Goal: Communication & Community: Answer question/provide support

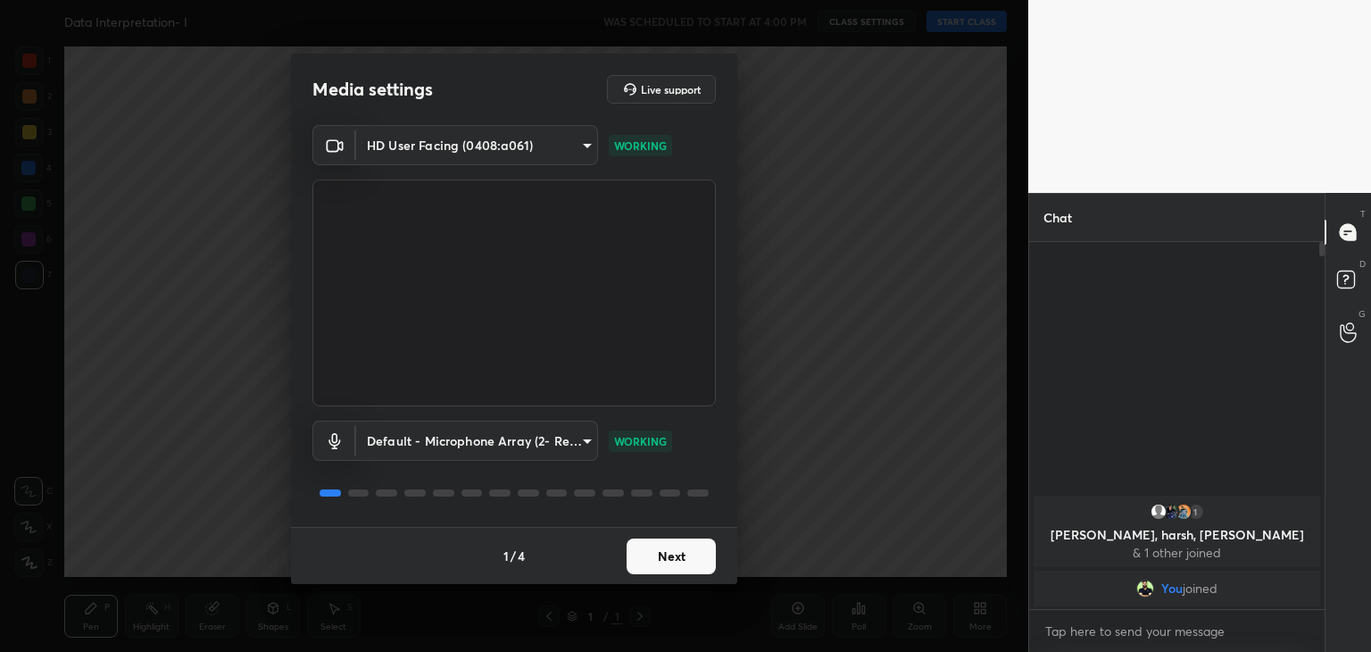
click at [673, 558] on button "Next" at bounding box center [671, 556] width 89 height 36
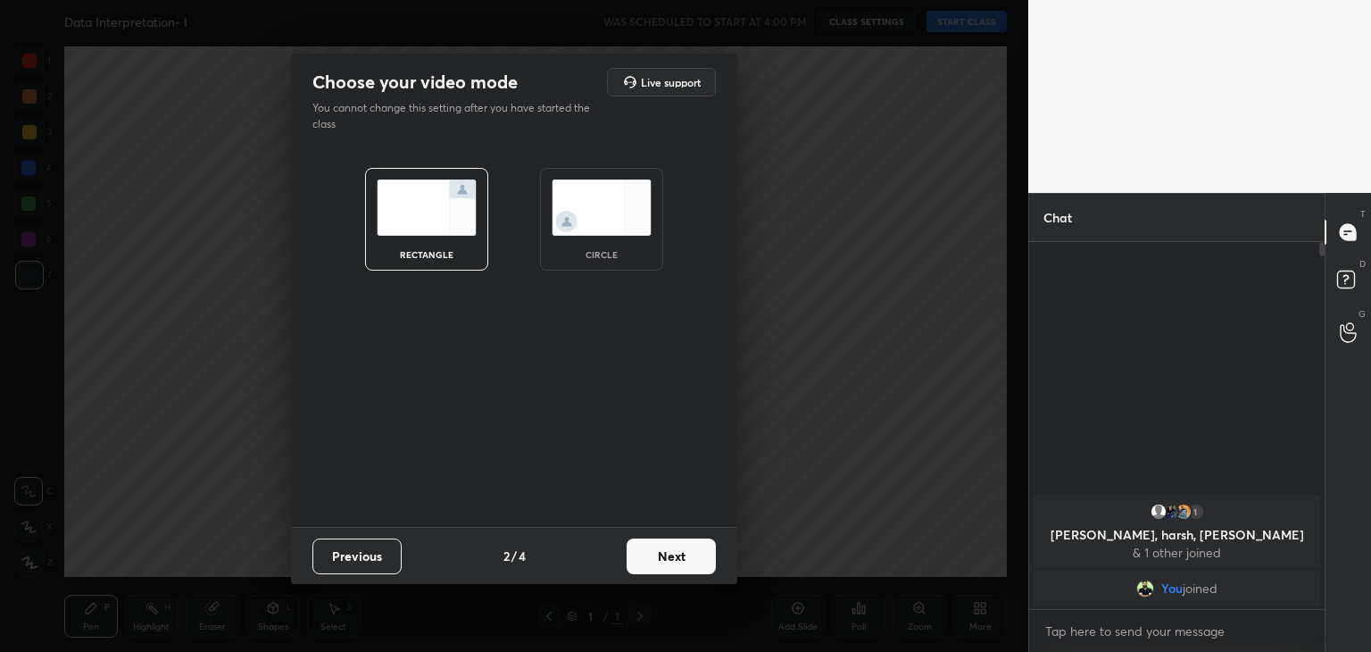
click at [614, 208] on img at bounding box center [602, 207] width 100 height 56
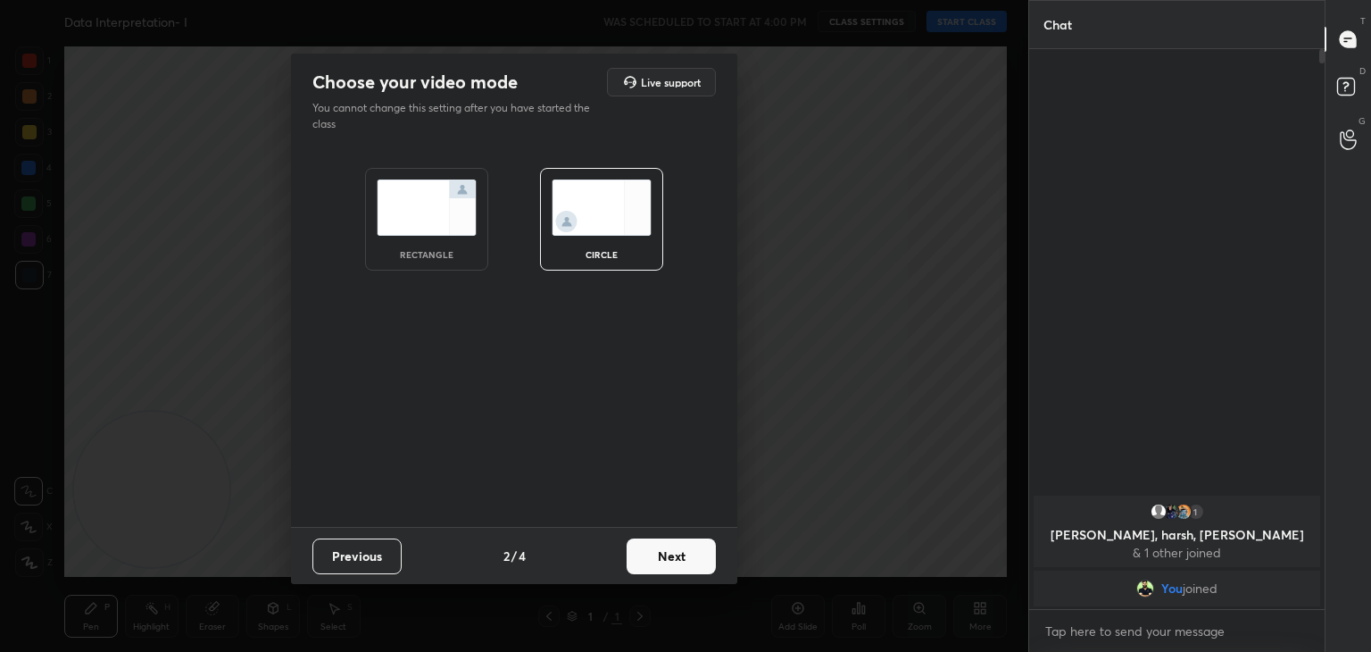
click at [647, 547] on button "Next" at bounding box center [671, 556] width 89 height 36
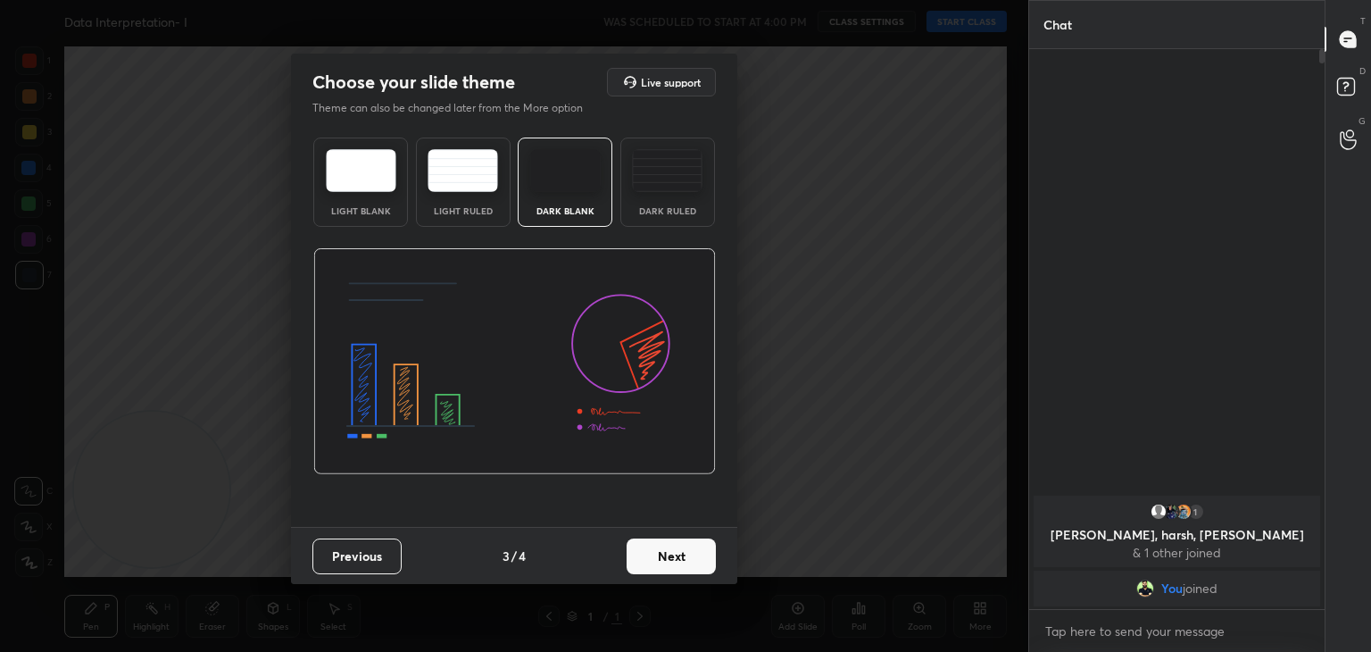
click at [675, 562] on button "Next" at bounding box center [671, 556] width 89 height 36
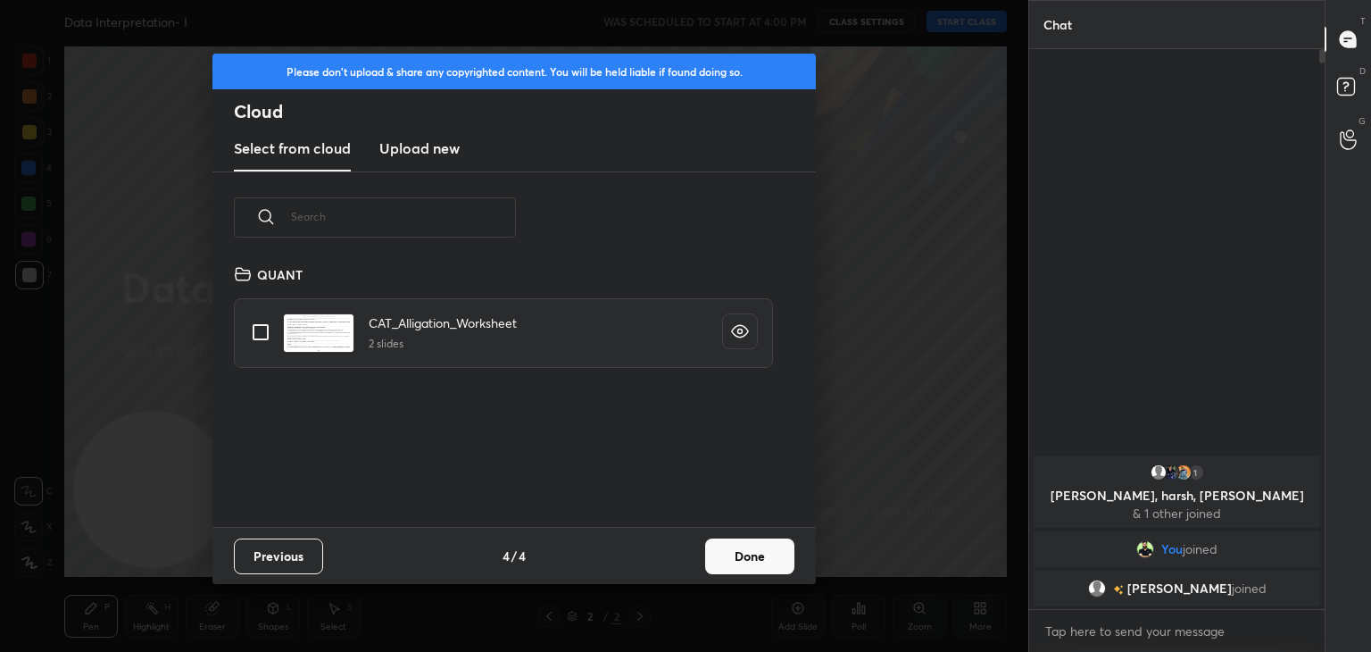
scroll to position [264, 573]
click at [763, 566] on button "Done" at bounding box center [749, 556] width 89 height 36
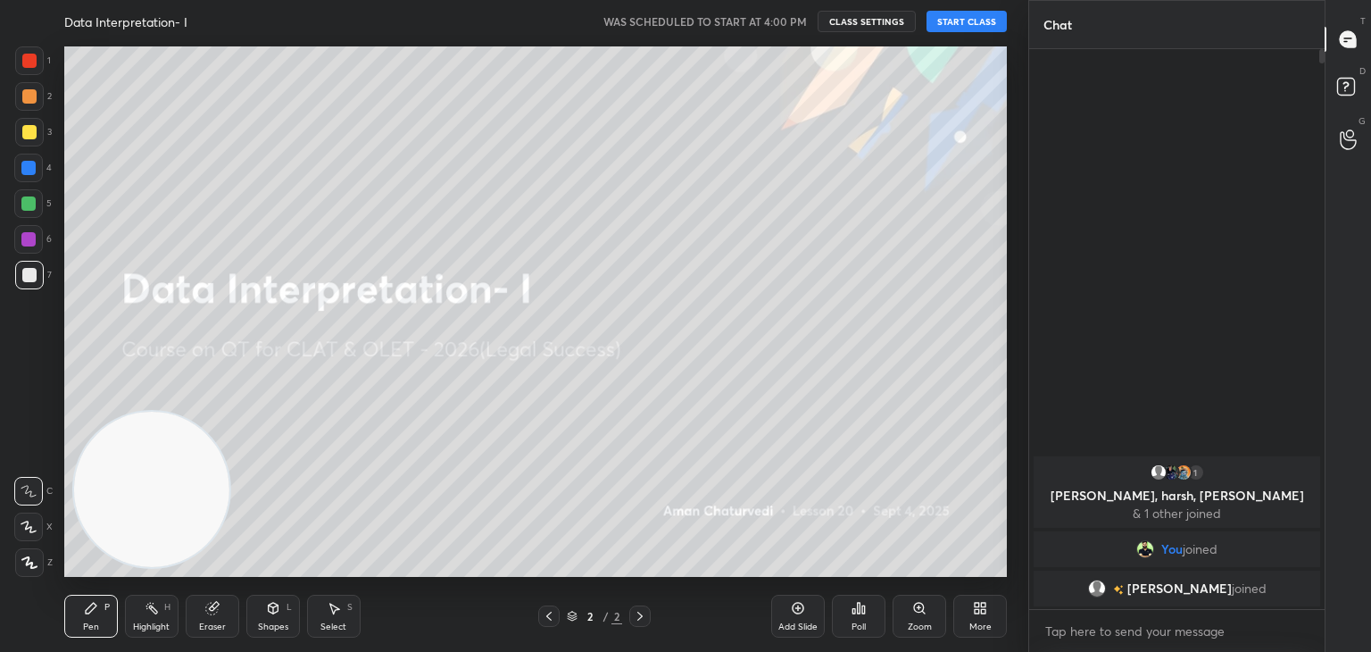
click at [977, 26] on button "START CLASS" at bounding box center [967, 21] width 80 height 21
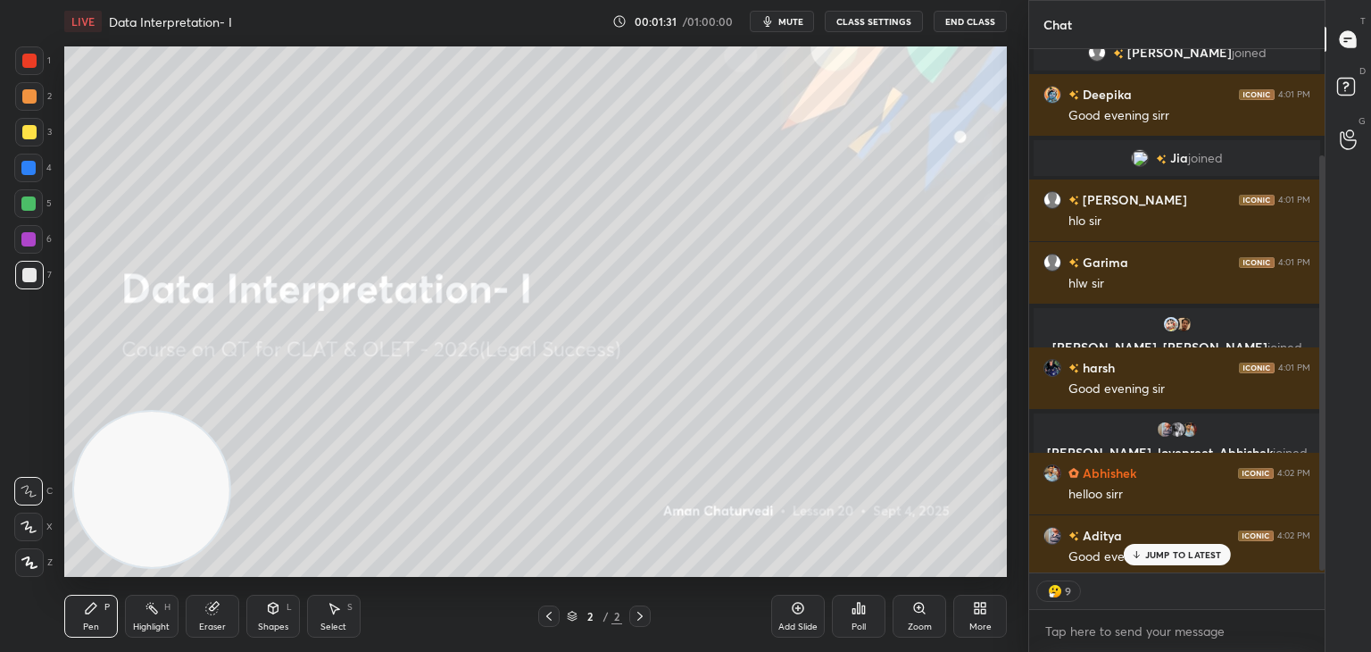
scroll to position [136, 0]
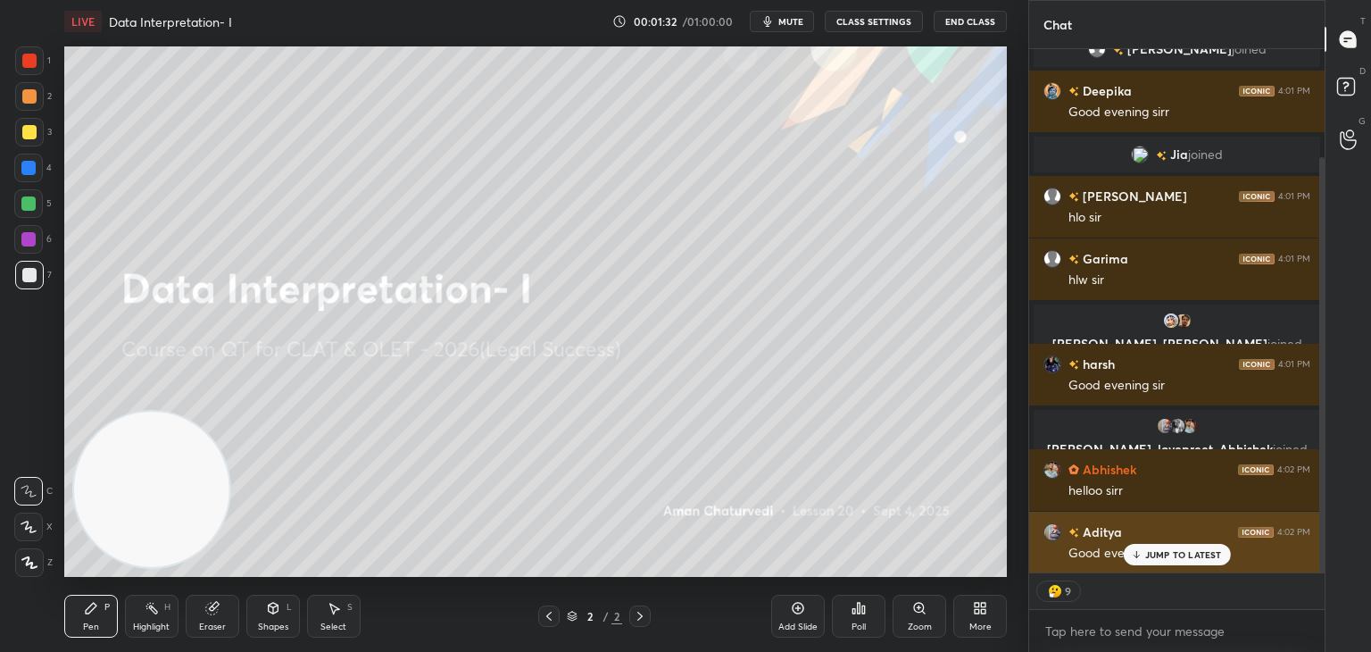
click at [1161, 559] on p "JUMP TO LATEST" at bounding box center [1183, 554] width 77 height 11
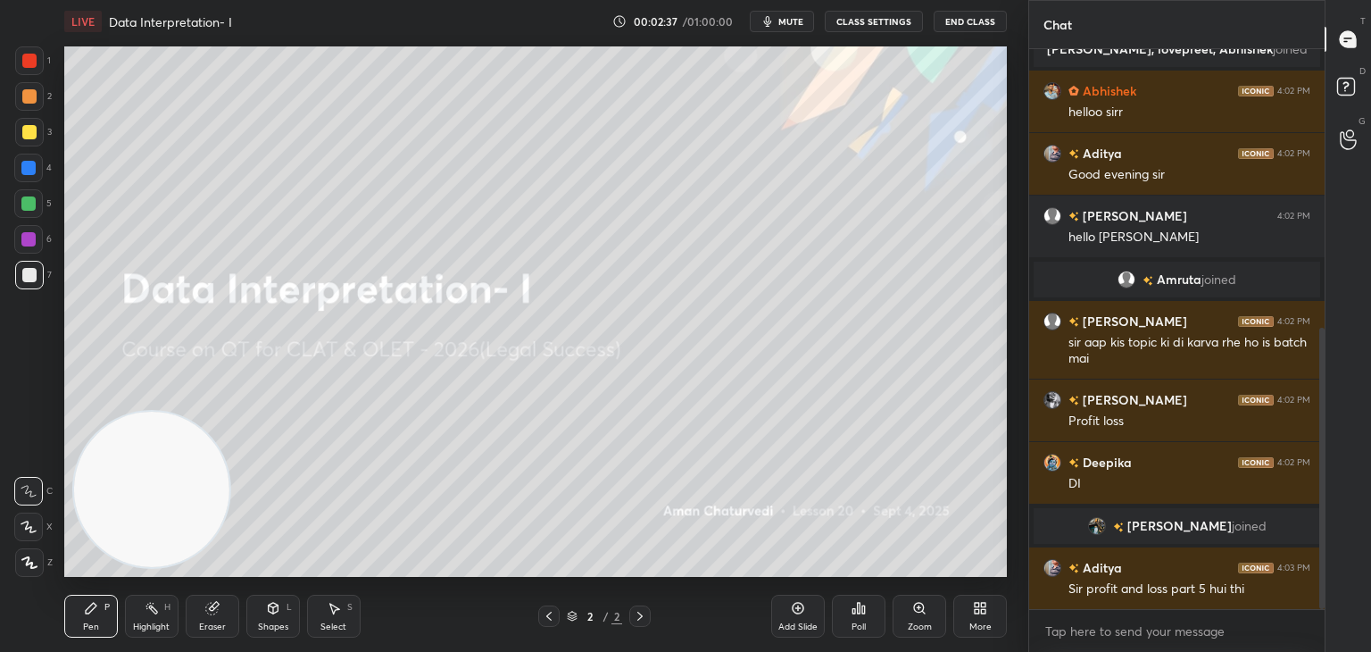
scroll to position [600, 0]
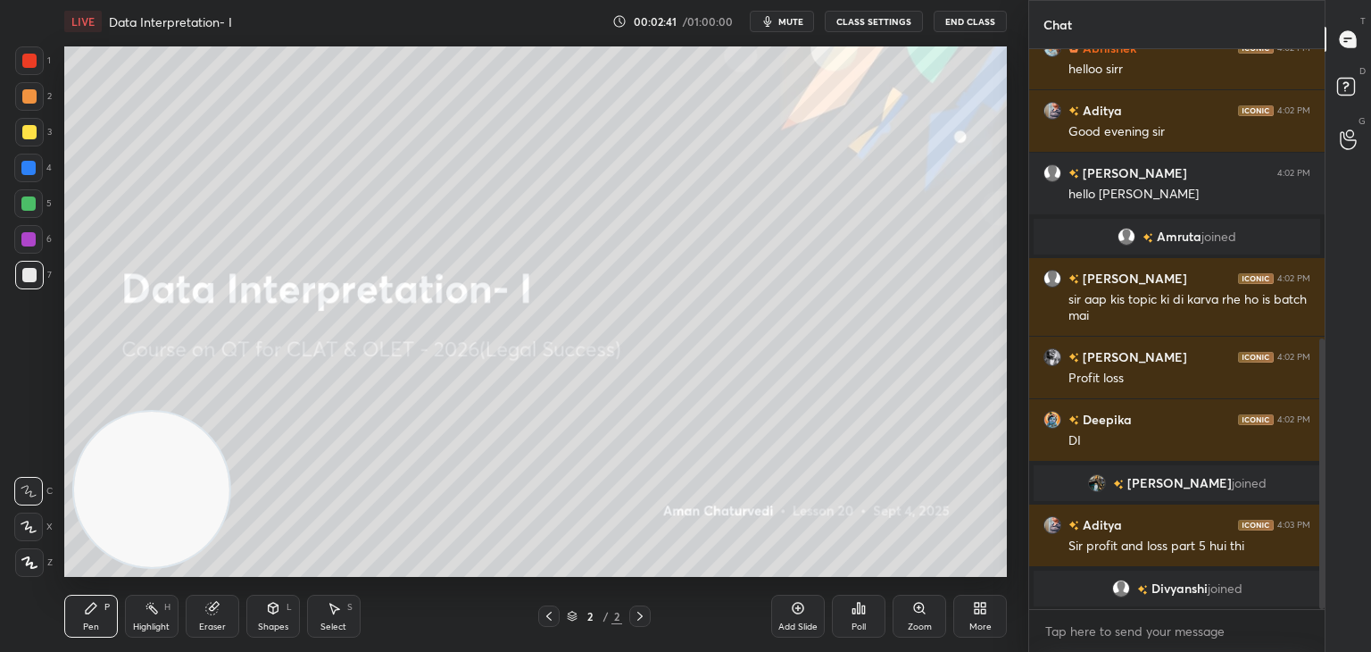
click at [204, 597] on div "Eraser" at bounding box center [213, 616] width 54 height 43
click at [39, 554] on div "Erase all" at bounding box center [28, 562] width 29 height 29
click at [281, 615] on div "Shapes L" at bounding box center [273, 616] width 54 height 43
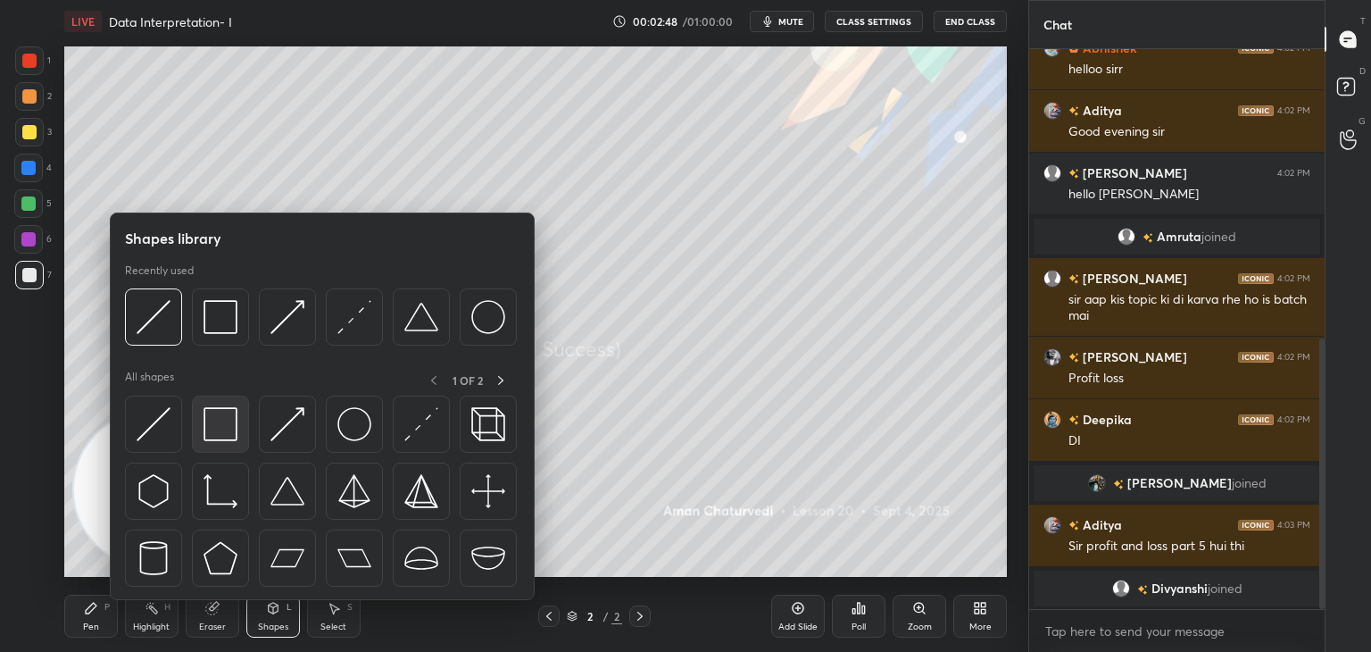
click at [227, 405] on div at bounding box center [220, 423] width 57 height 57
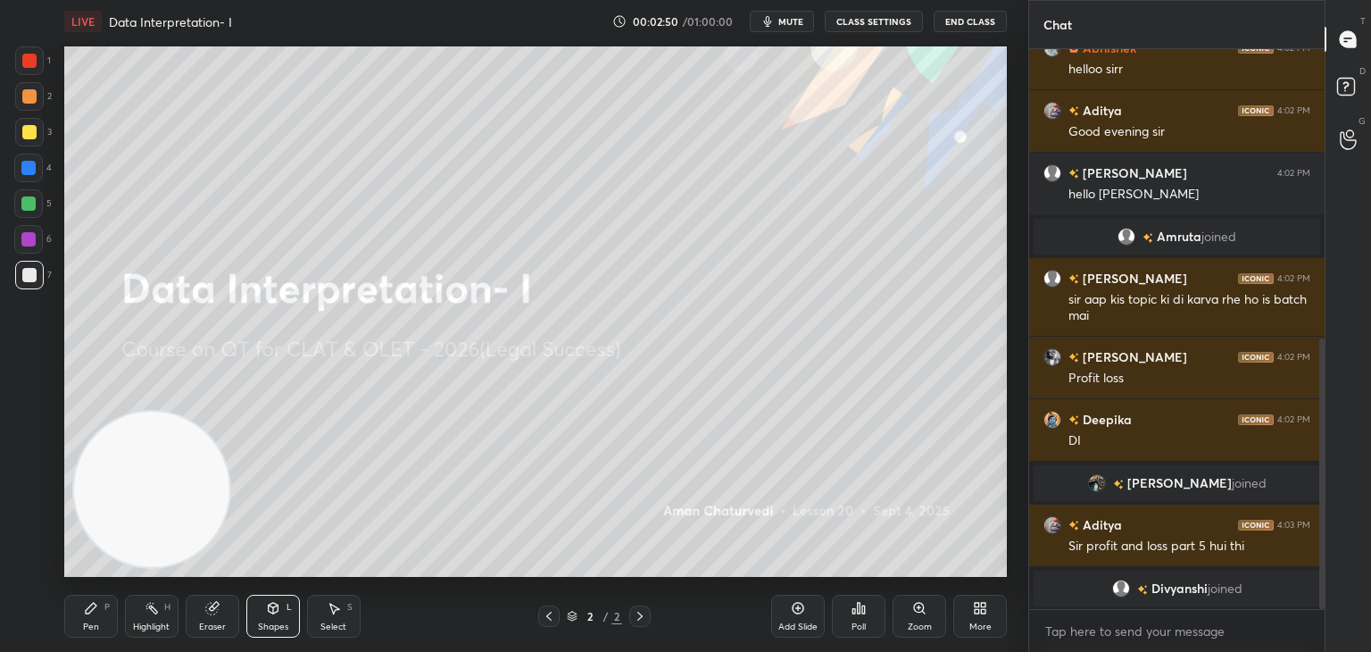
click at [263, 612] on div "Shapes L" at bounding box center [273, 616] width 54 height 43
click at [86, 600] on div "Pen P" at bounding box center [91, 616] width 54 height 43
click at [986, 613] on icon at bounding box center [980, 608] width 14 height 14
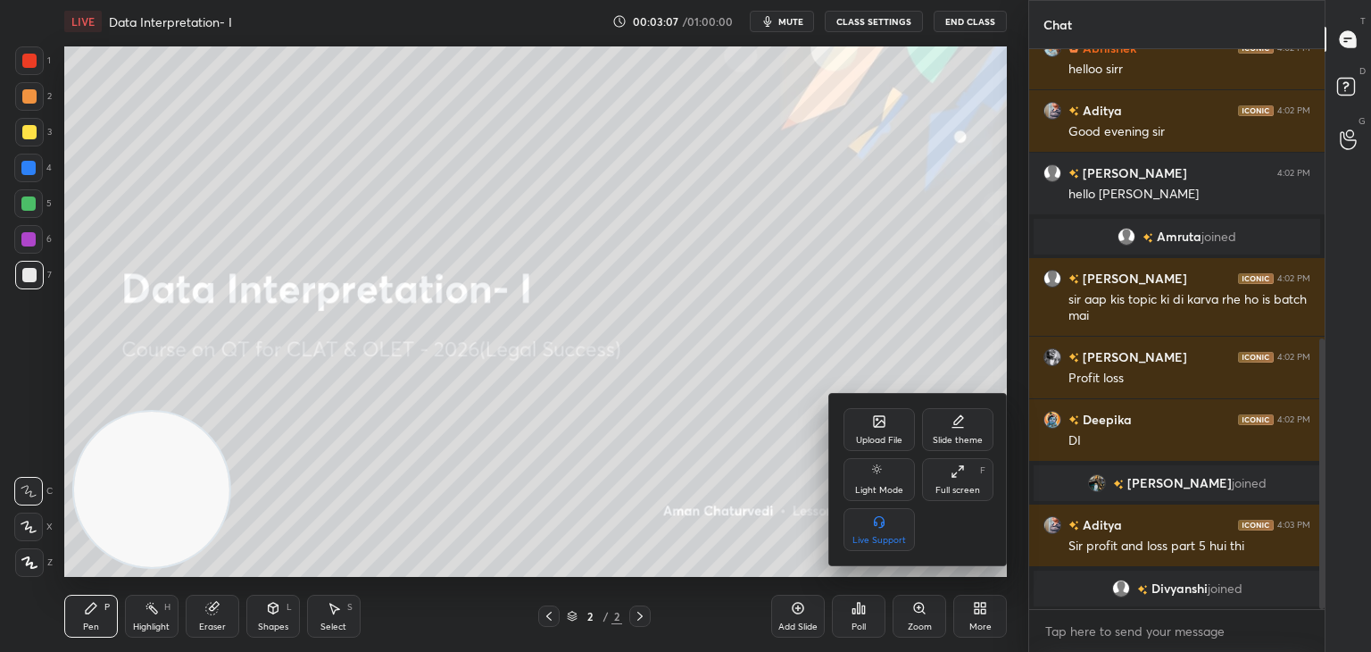
click at [871, 433] on div "Upload File" at bounding box center [879, 429] width 71 height 43
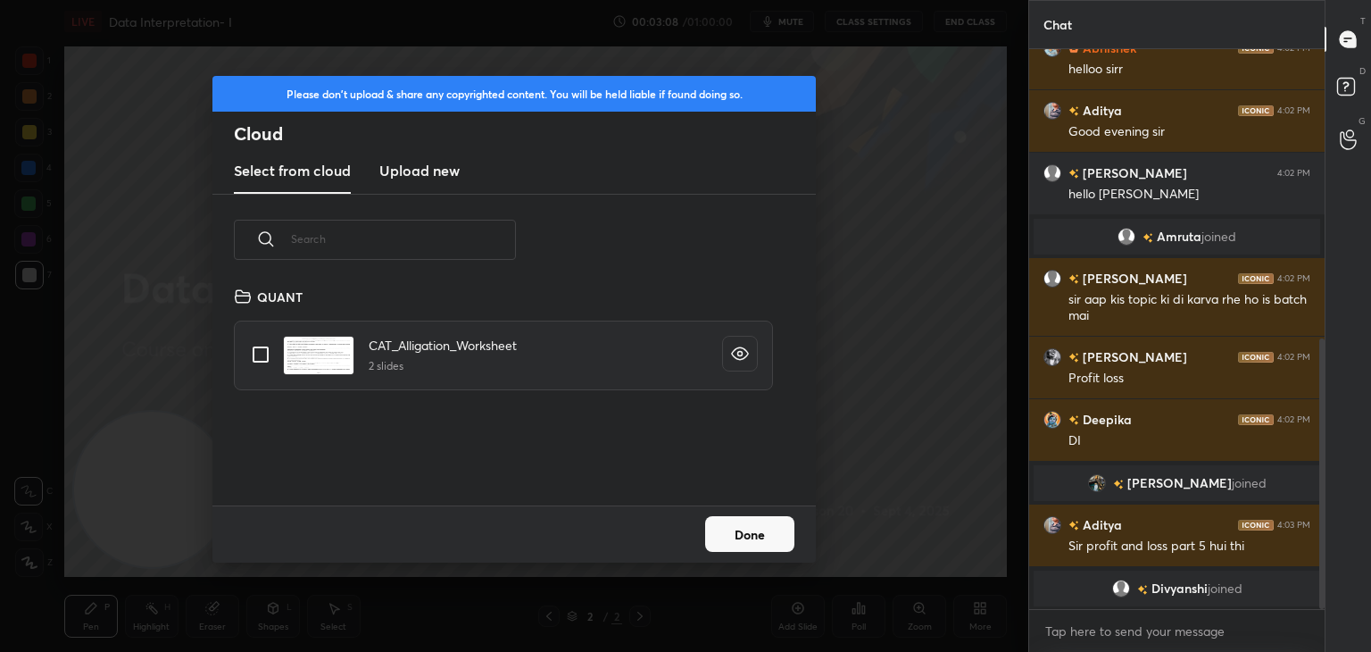
scroll to position [220, 573]
click at [446, 176] on h3 "Upload new" at bounding box center [419, 170] width 80 height 21
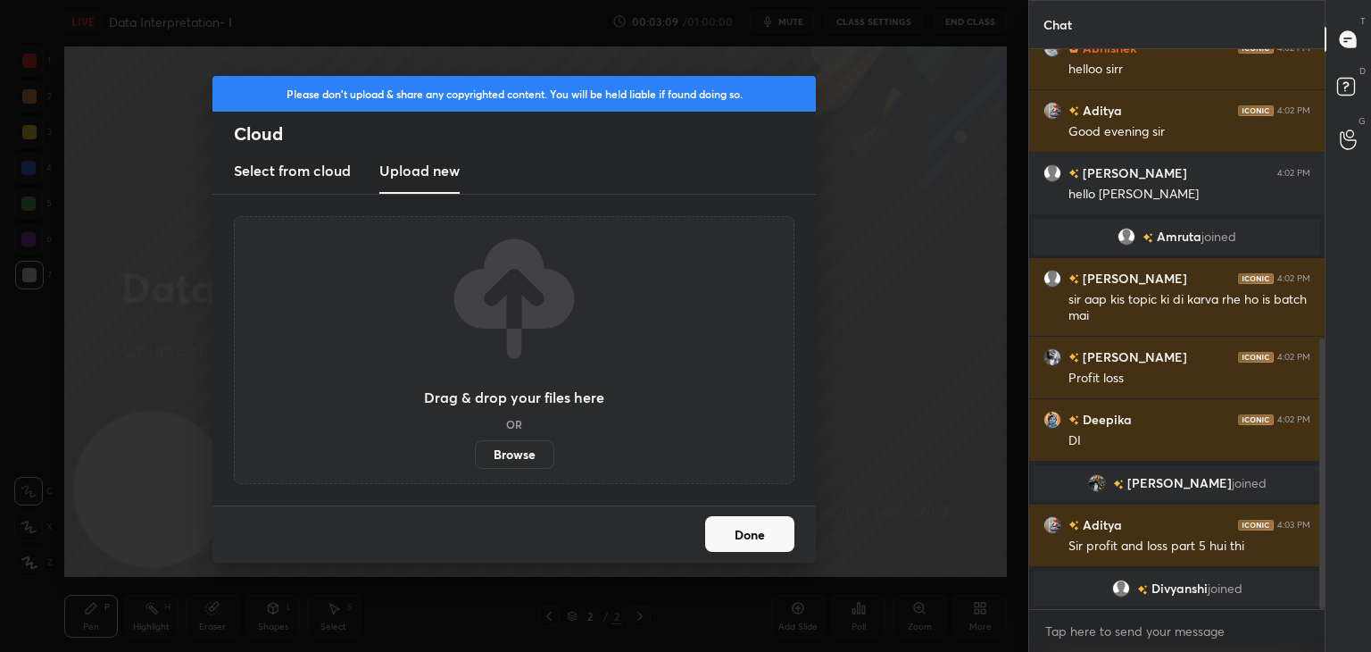
click at [520, 451] on label "Browse" at bounding box center [514, 454] width 79 height 29
click at [475, 451] on input "Browse" at bounding box center [475, 454] width 0 height 29
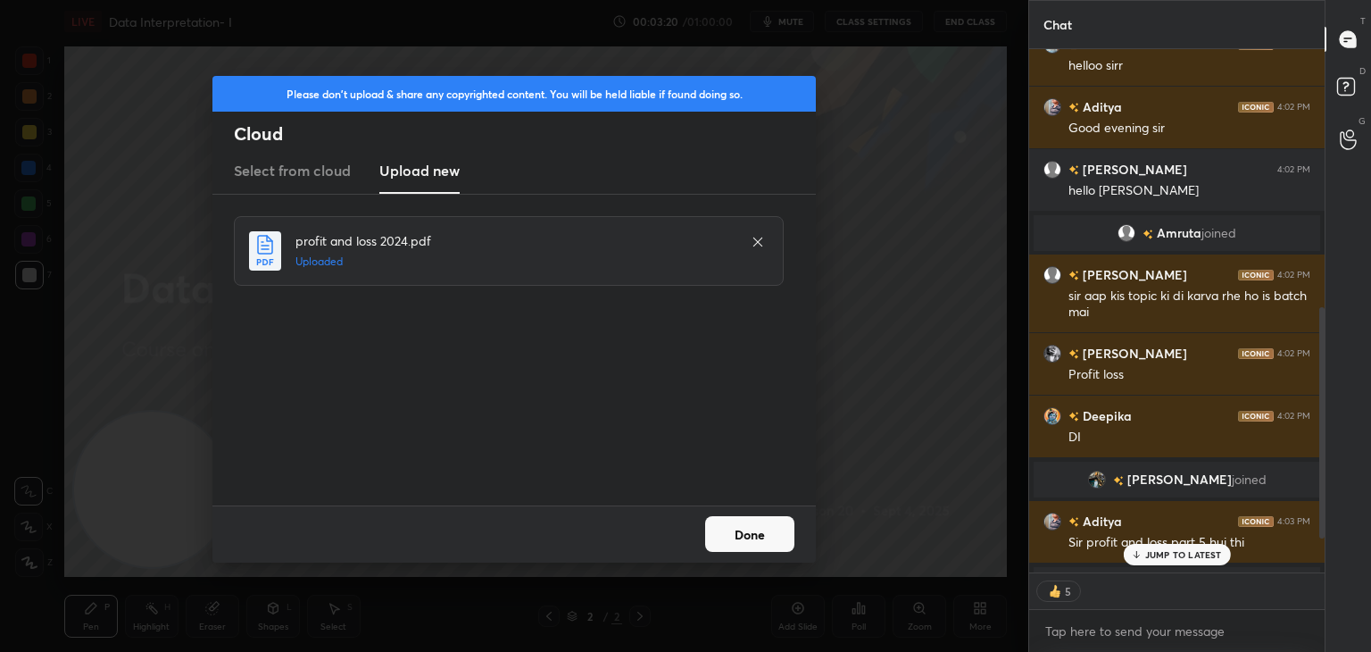
click at [736, 539] on button "Done" at bounding box center [749, 534] width 89 height 36
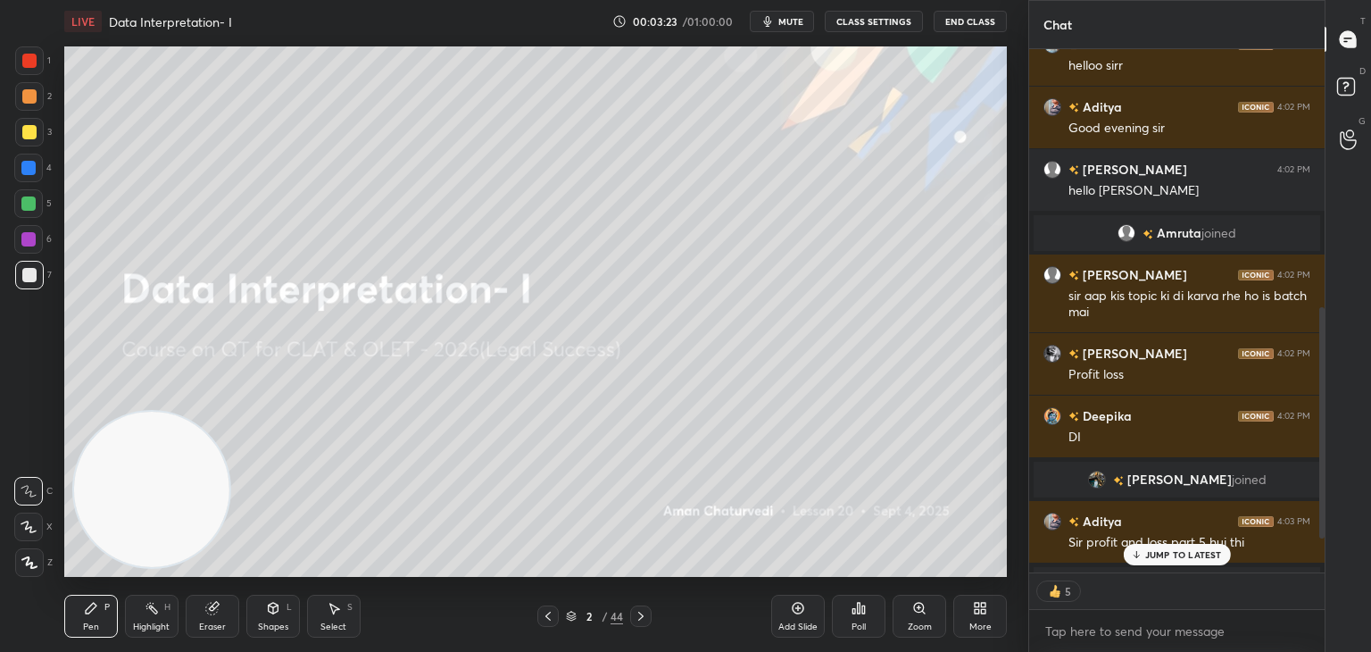
scroll to position [662, 0]
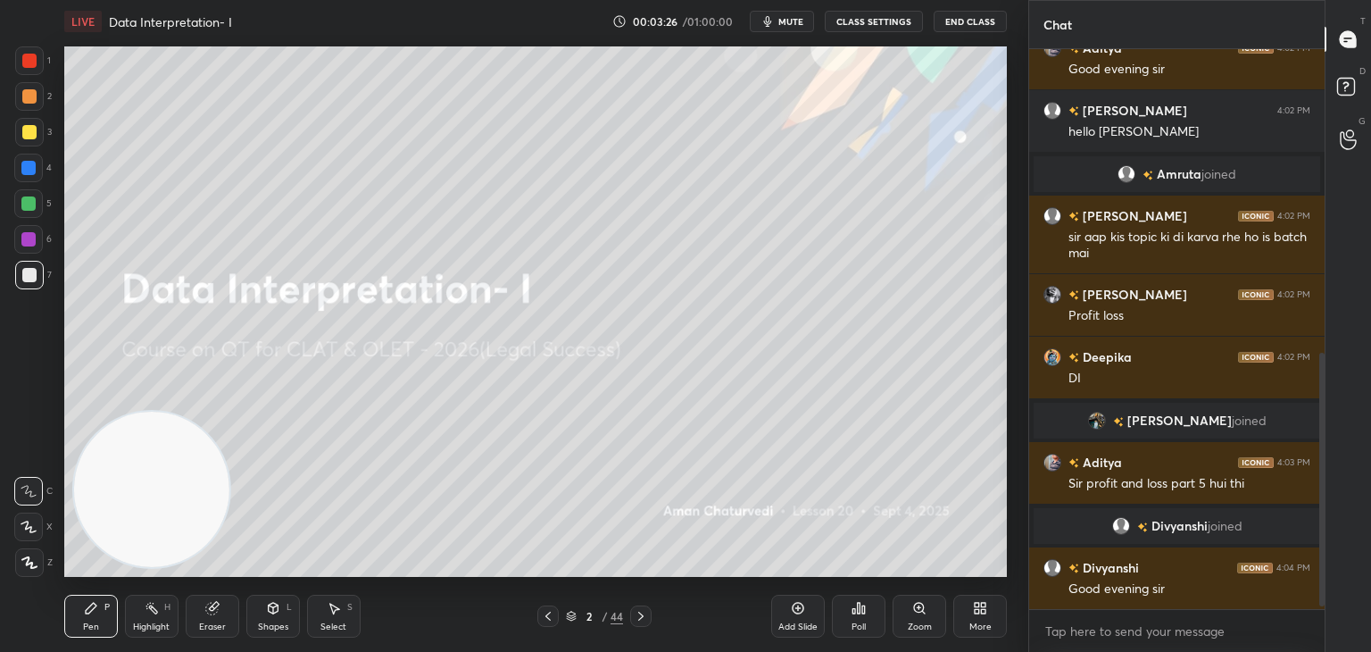
click at [982, 622] on div "More" at bounding box center [980, 626] width 22 height 9
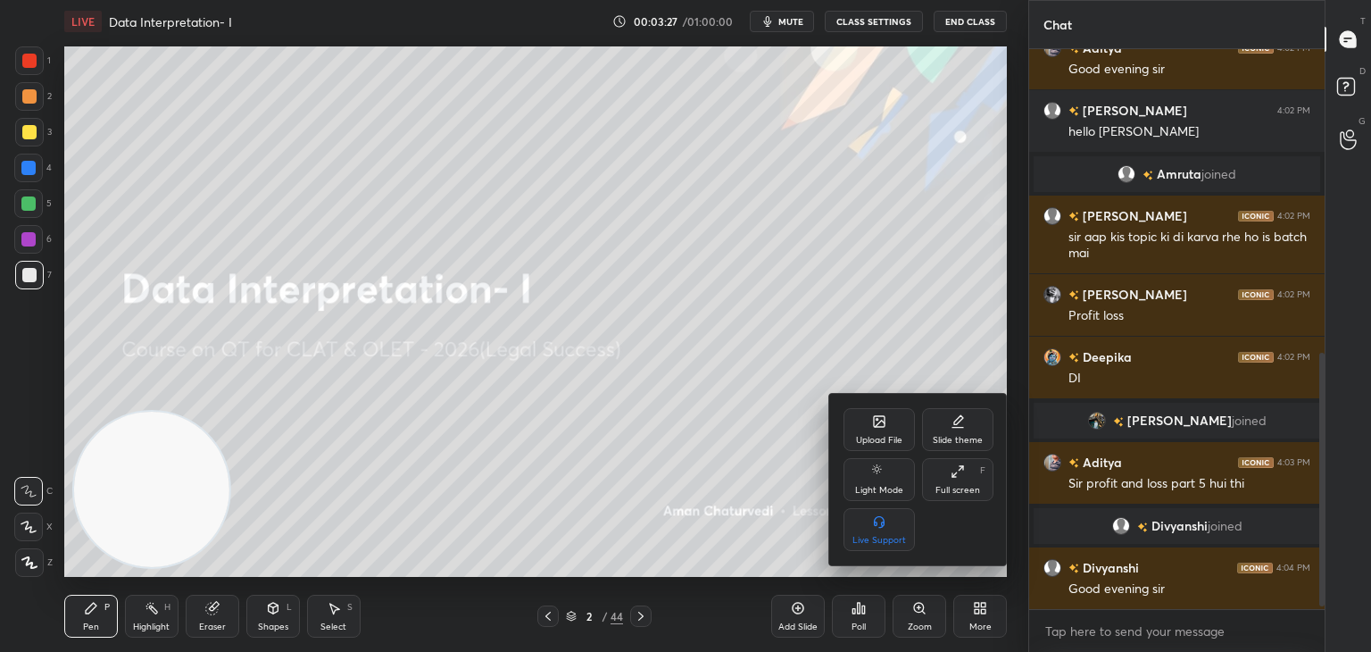
click at [893, 436] on div "Upload File" at bounding box center [879, 440] width 46 height 9
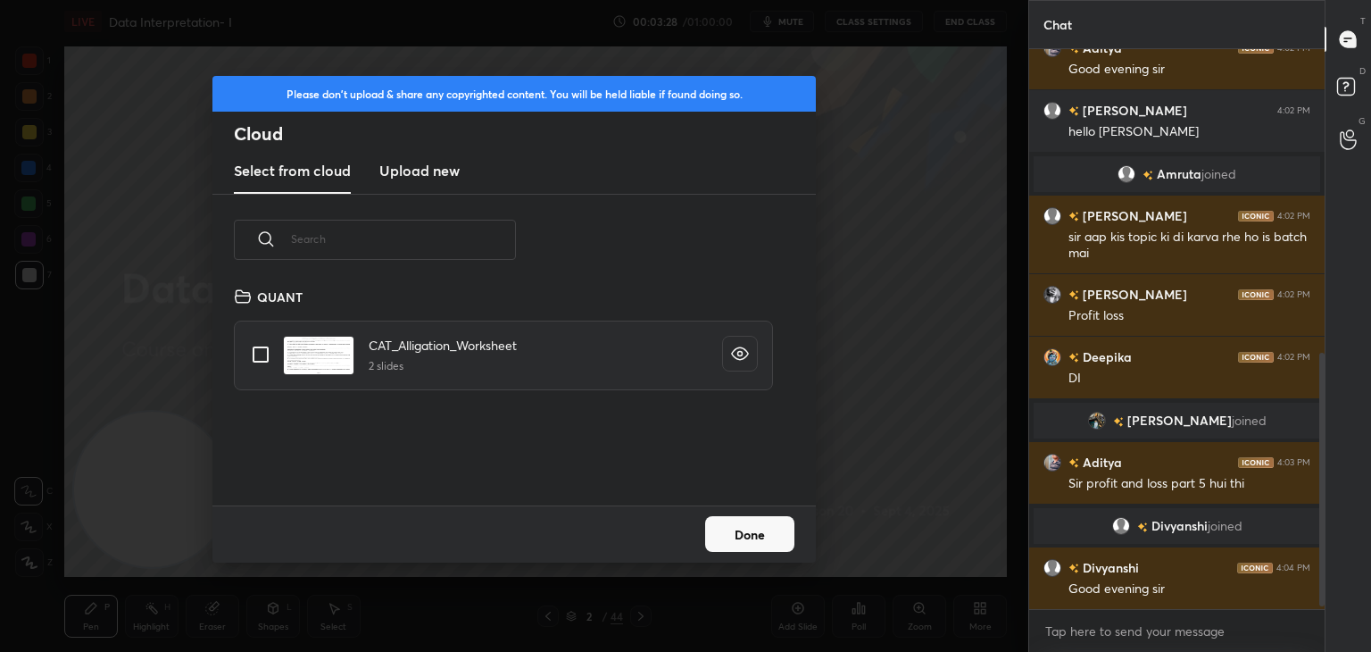
scroll to position [220, 573]
click at [427, 182] on new "Upload new" at bounding box center [419, 171] width 80 height 45
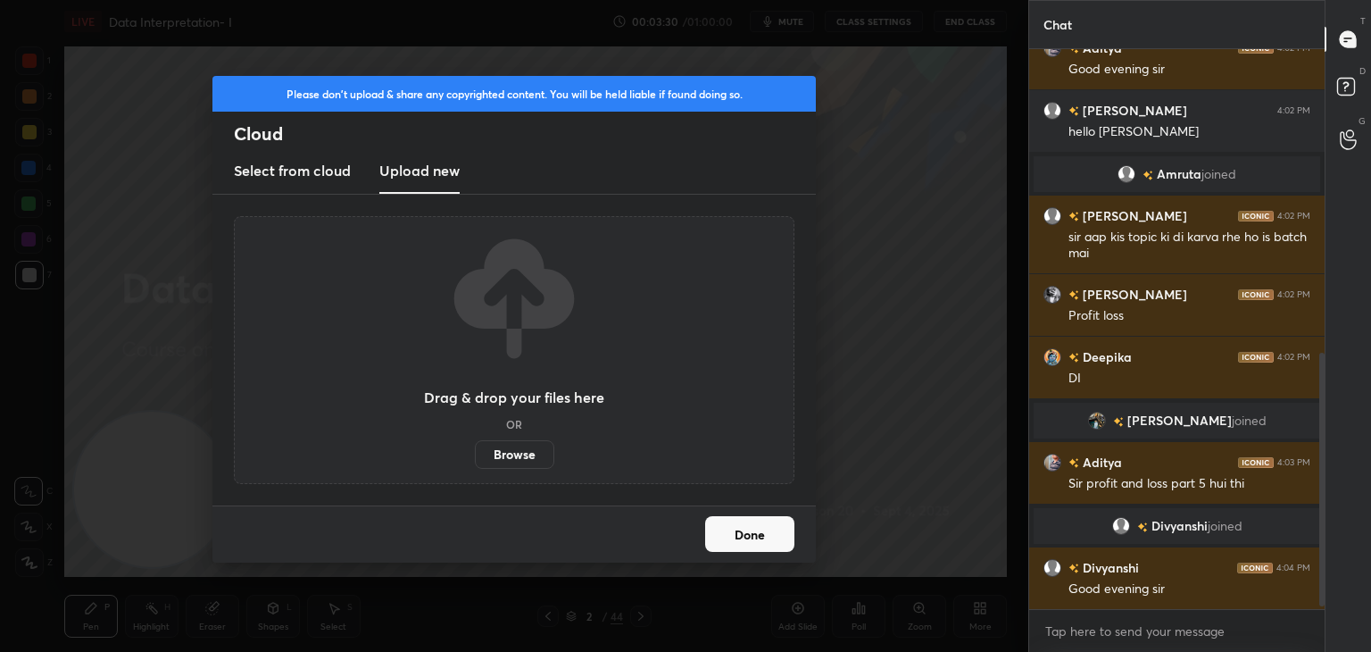
click at [514, 457] on label "Browse" at bounding box center [514, 454] width 79 height 29
click at [475, 457] on input "Browse" at bounding box center [475, 454] width 0 height 29
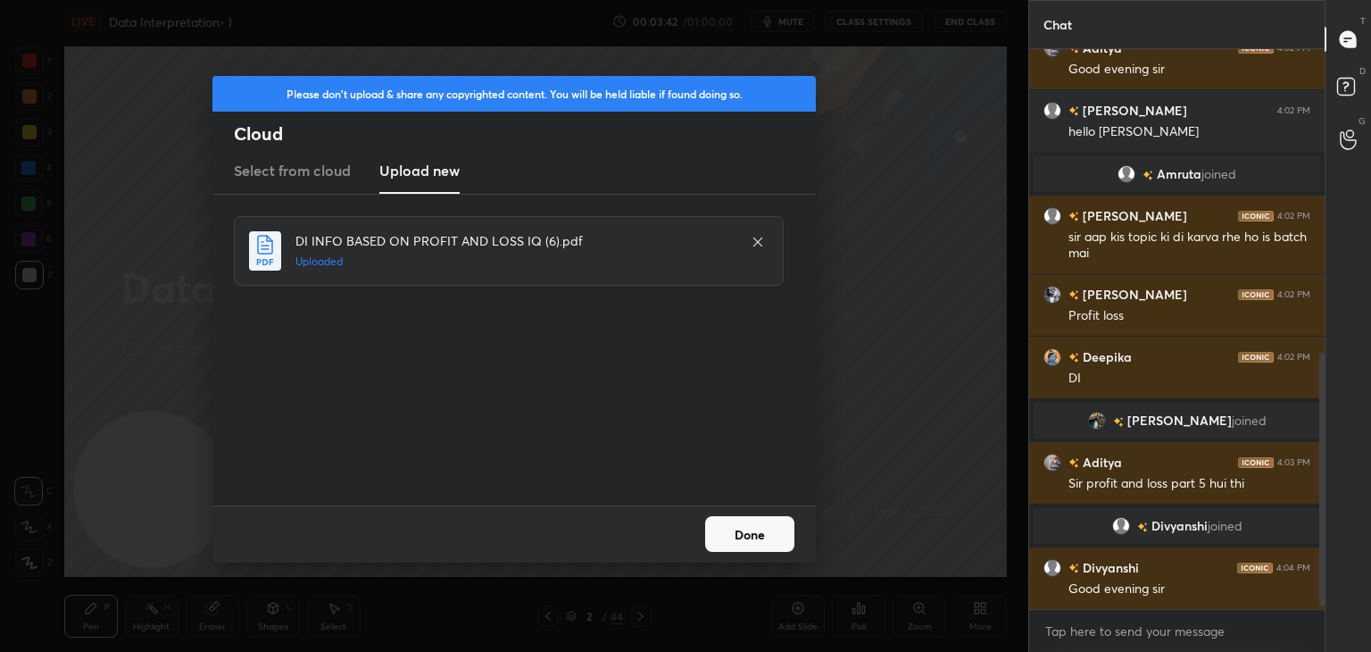
click at [750, 547] on button "Done" at bounding box center [749, 534] width 89 height 36
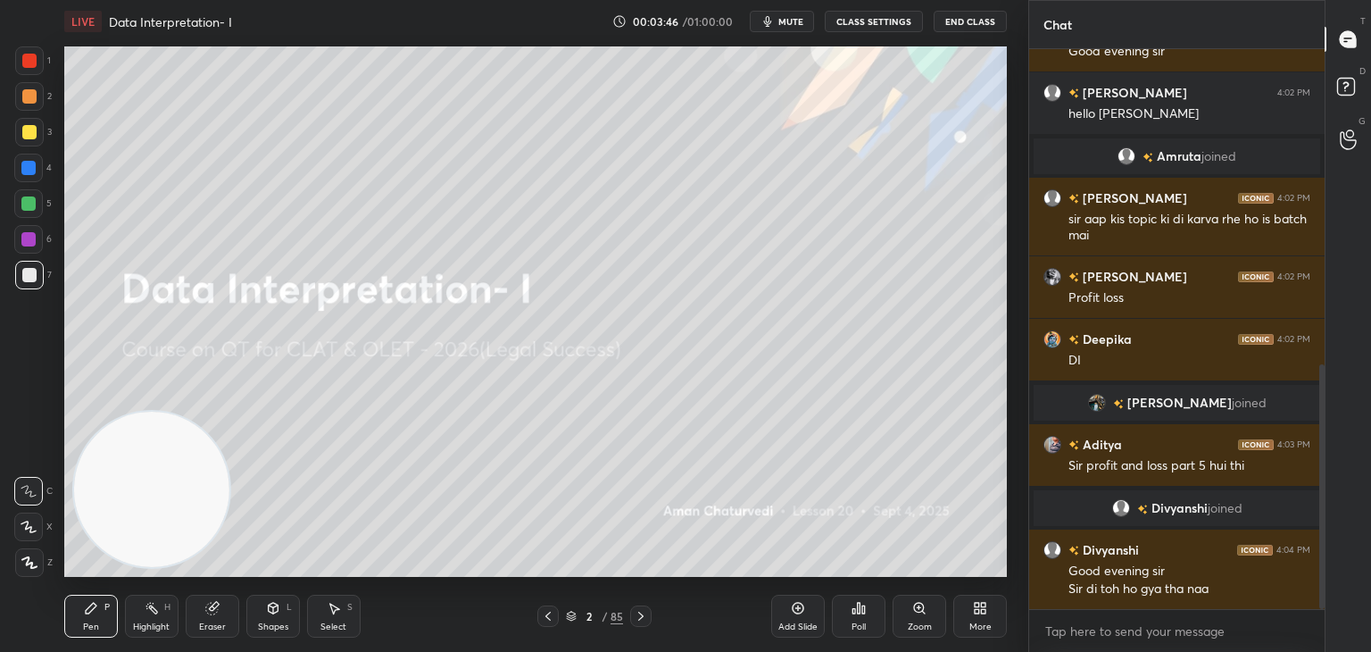
scroll to position [723, 0]
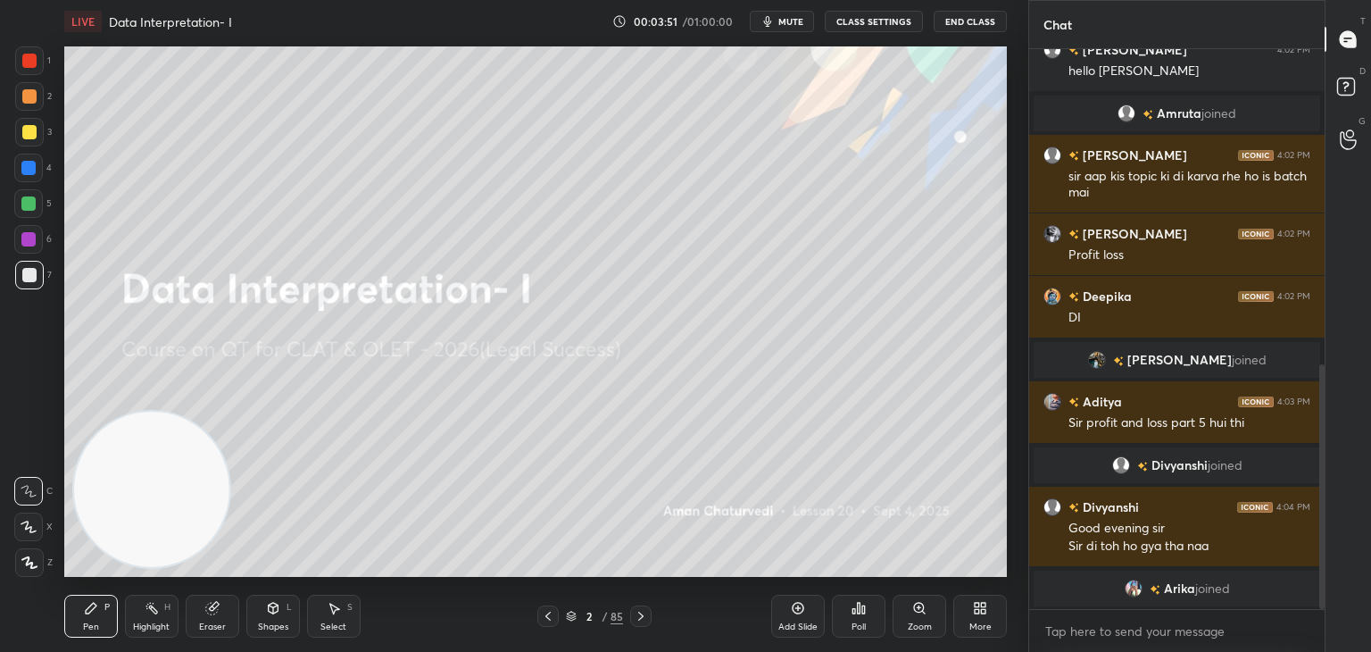
click at [559, 621] on div "2 / 85" at bounding box center [594, 615] width 114 height 21
click at [569, 619] on icon at bounding box center [571, 619] width 9 height 3
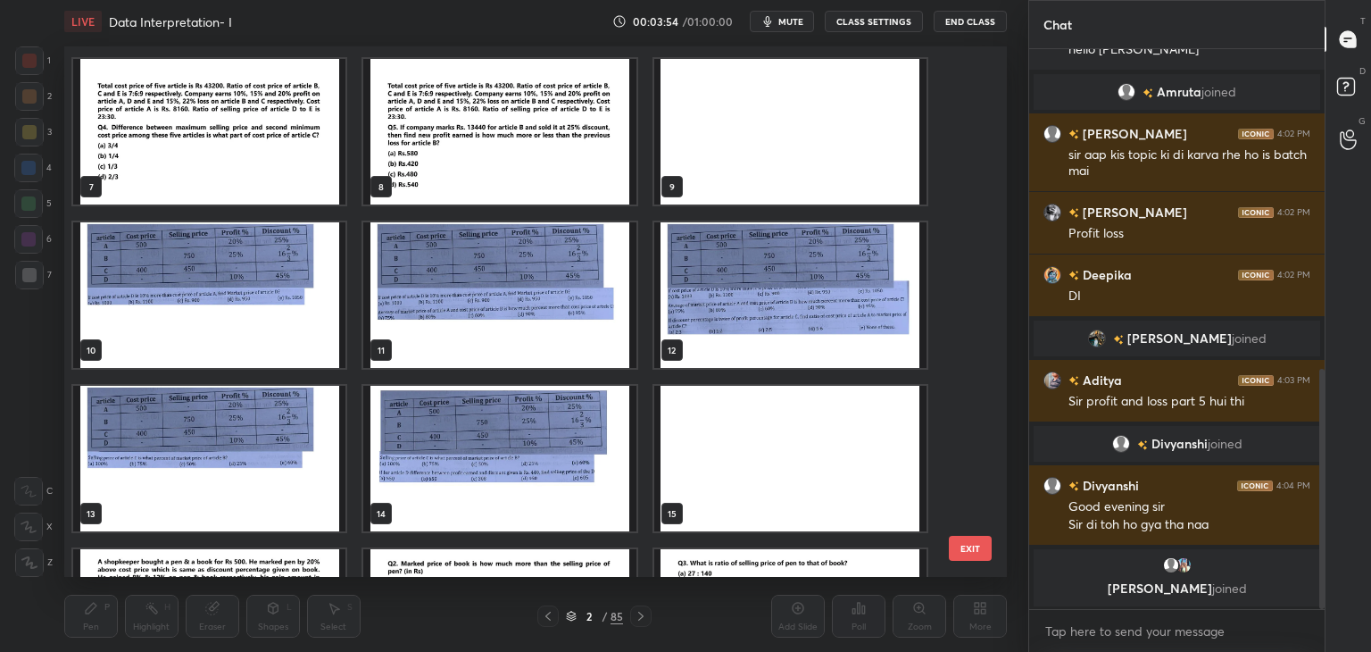
scroll to position [285, 0]
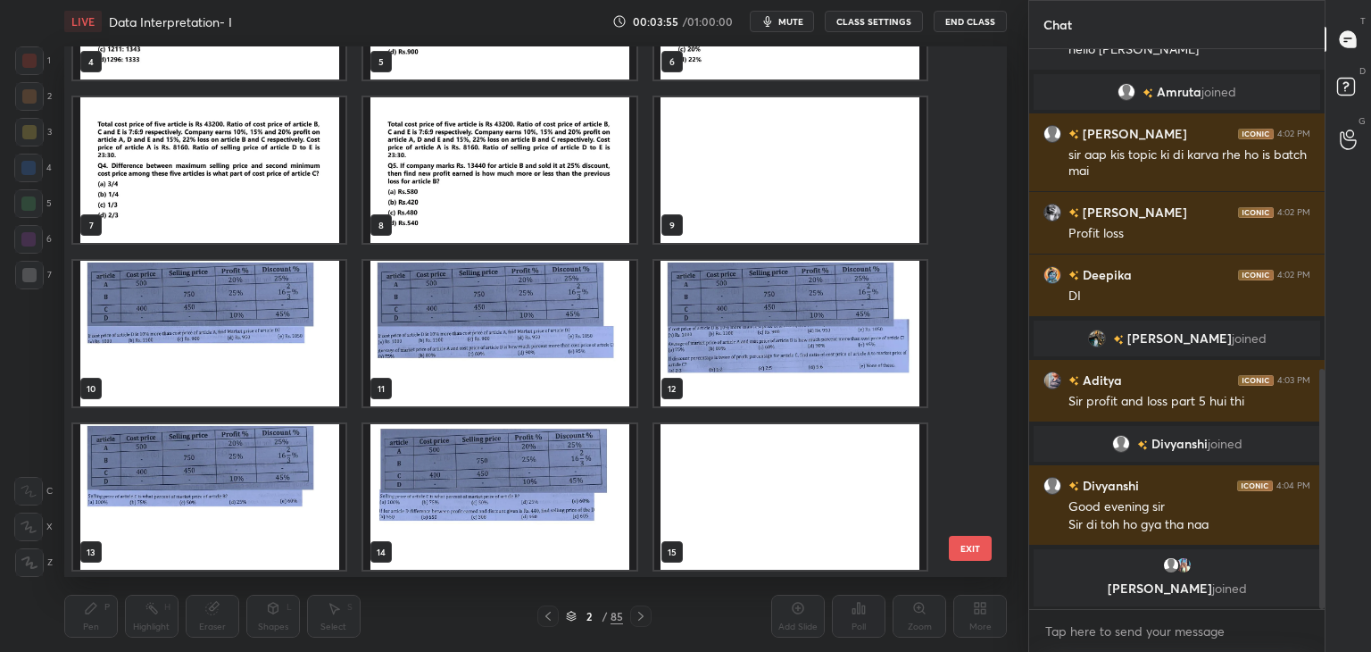
click at [238, 312] on img "grid" at bounding box center [209, 334] width 272 height 146
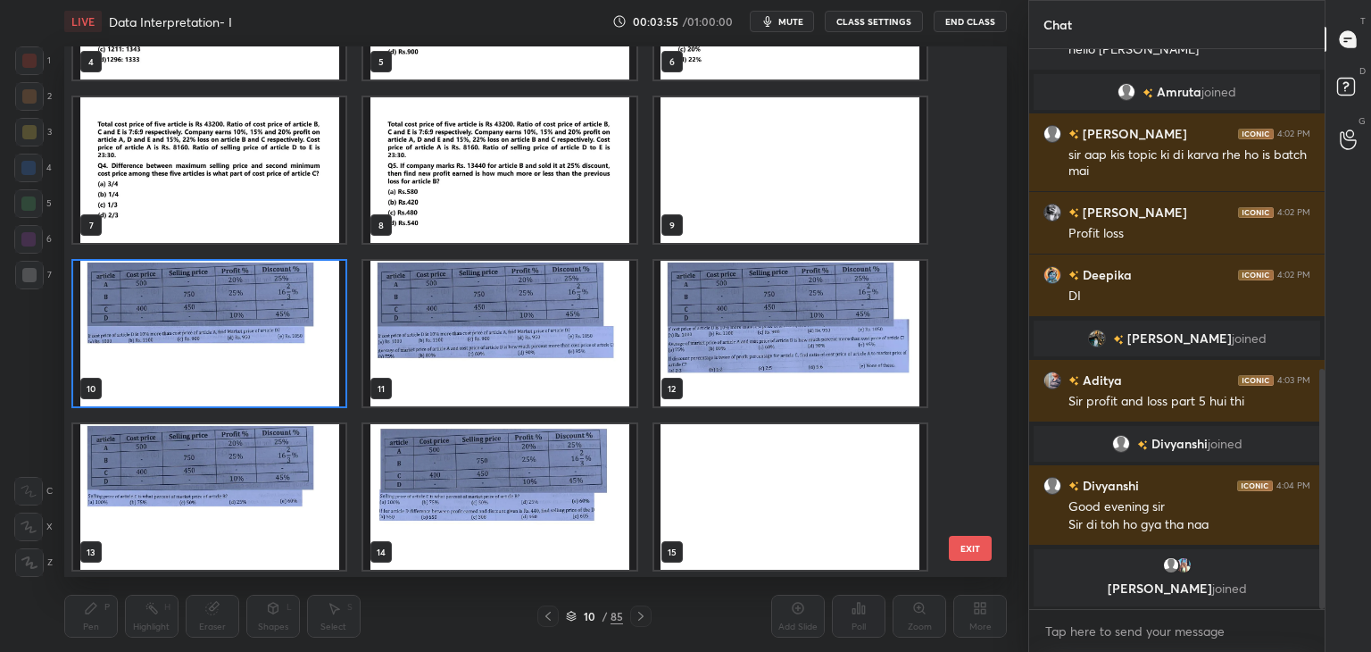
click at [246, 312] on img "grid" at bounding box center [209, 334] width 272 height 146
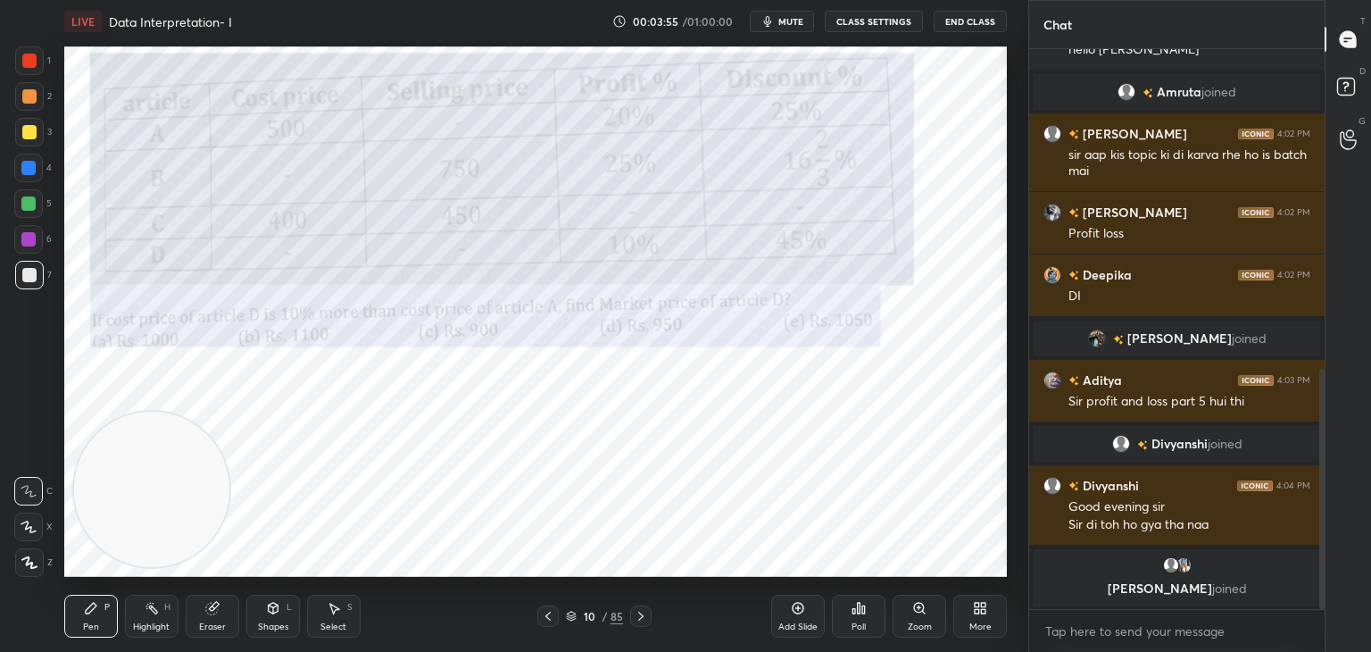
click at [251, 312] on img "grid" at bounding box center [209, 334] width 272 height 146
click at [252, 315] on img "grid" at bounding box center [209, 334] width 272 height 146
click at [31, 59] on div at bounding box center [29, 61] width 14 height 14
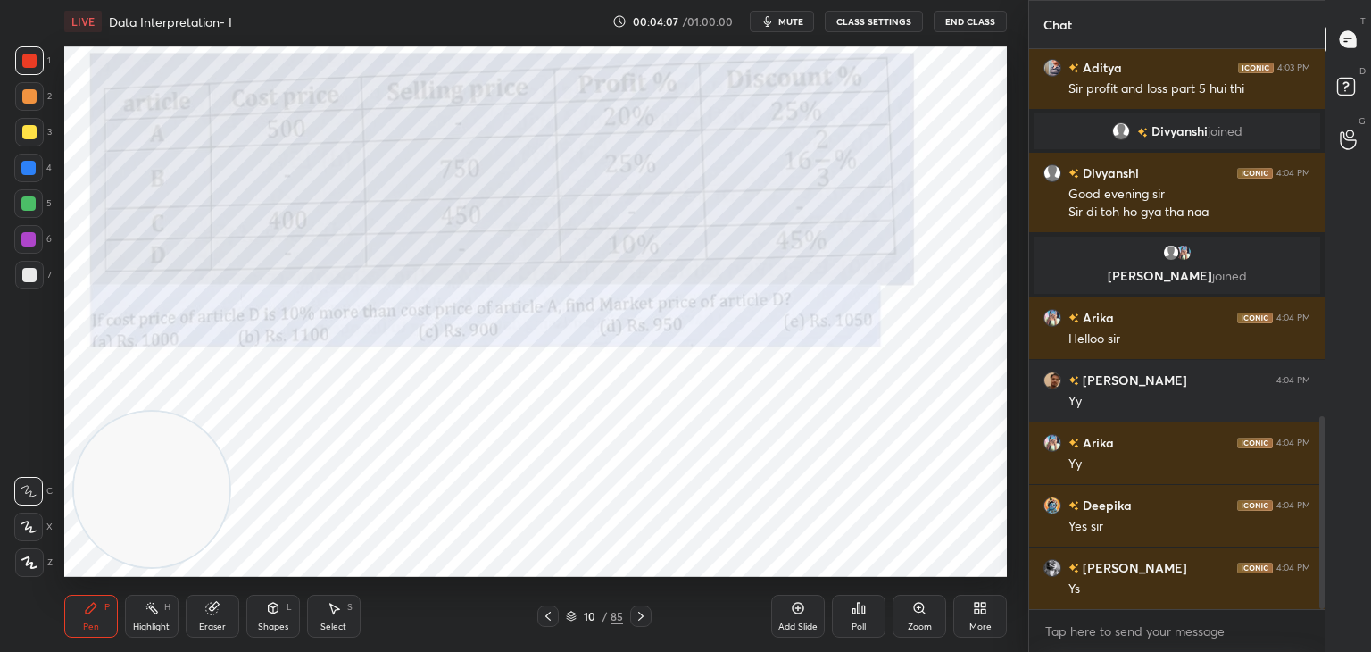
scroll to position [1066, 0]
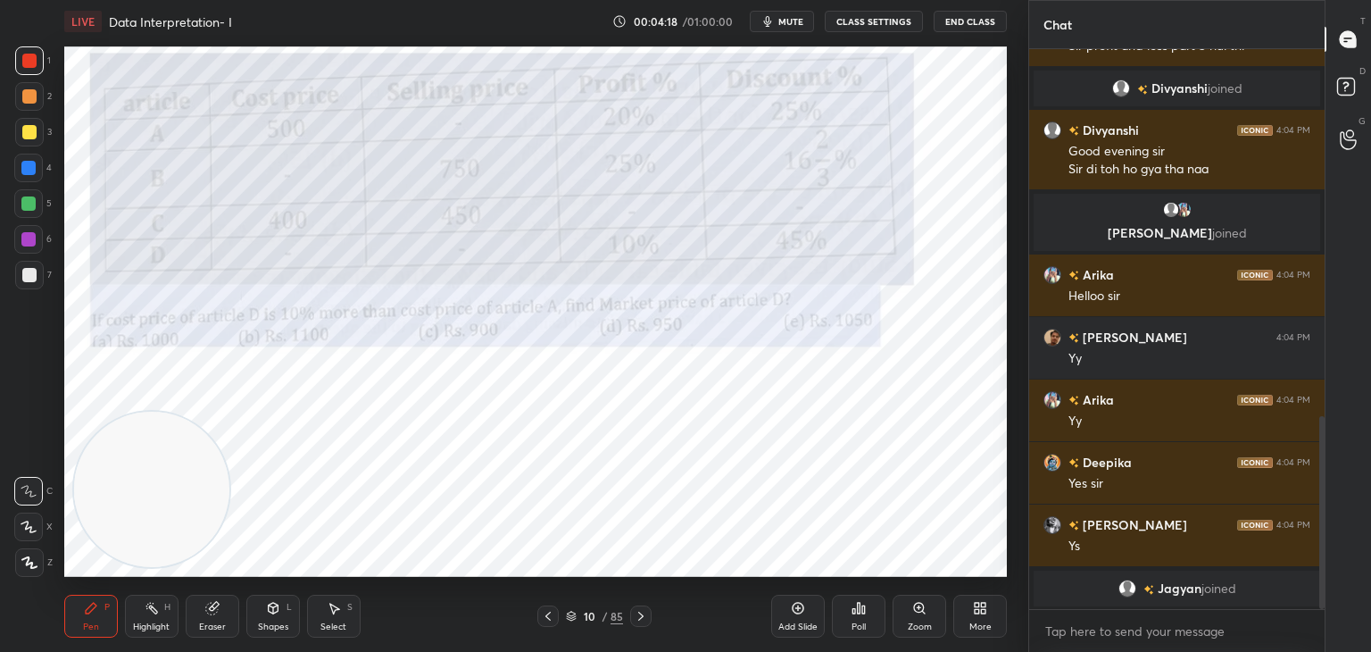
click at [572, 617] on icon at bounding box center [571, 616] width 11 height 11
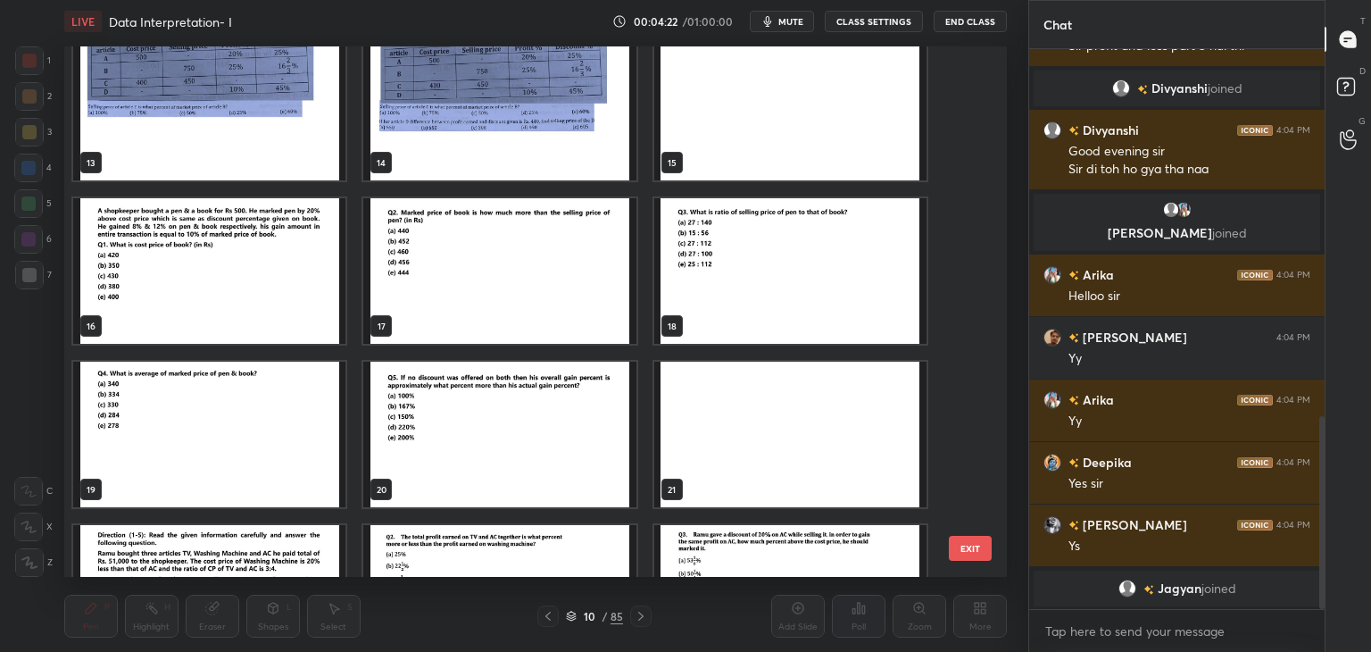
scroll to position [675, 0]
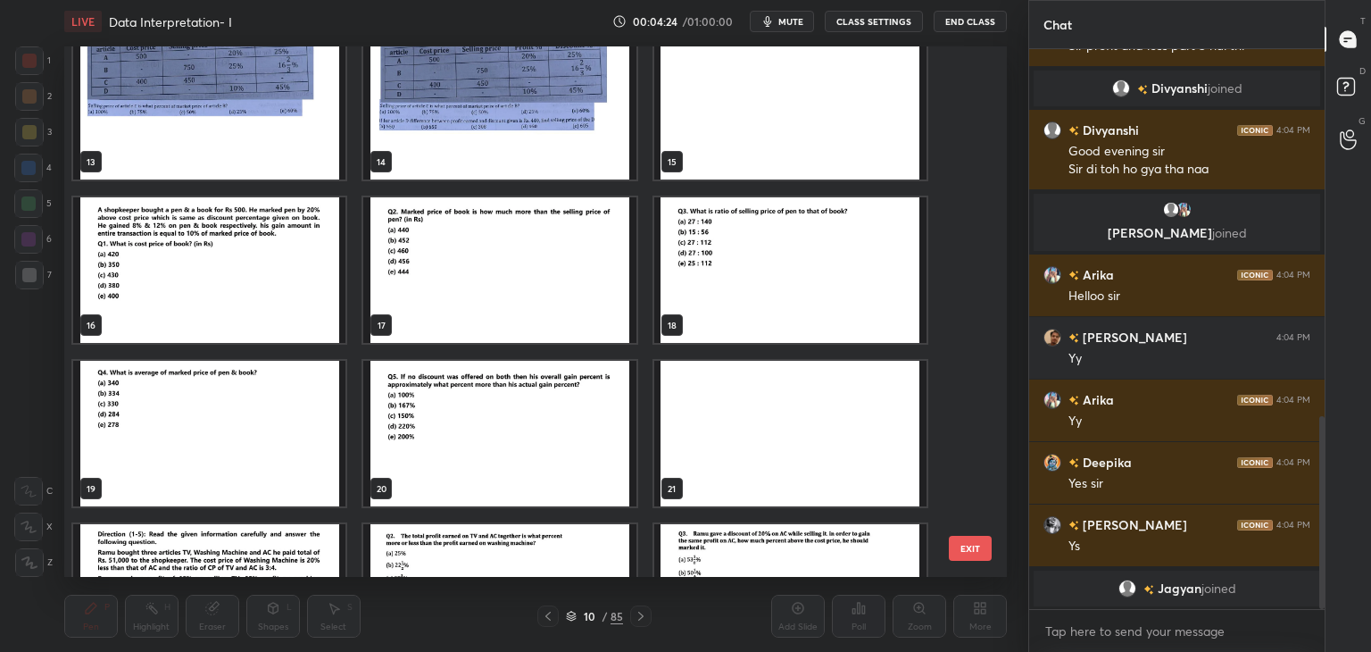
click at [209, 283] on img "grid" at bounding box center [209, 270] width 272 height 146
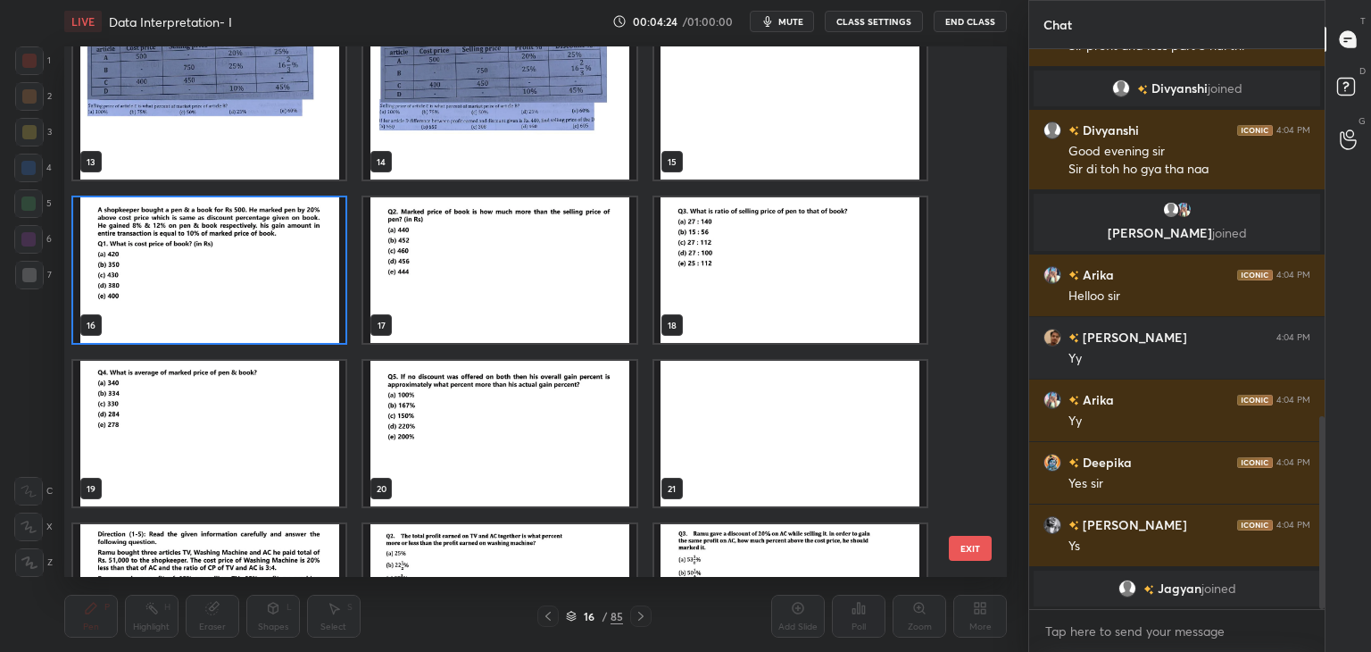
click at [209, 283] on img "grid" at bounding box center [209, 270] width 272 height 146
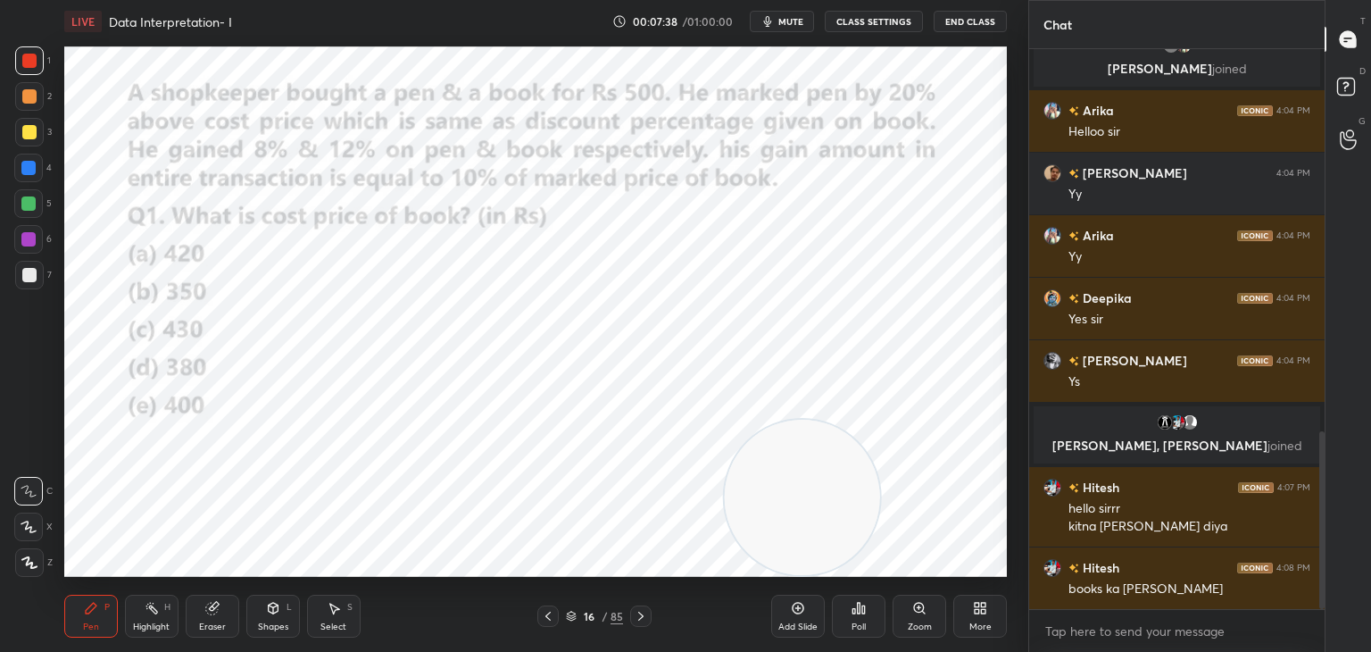
scroll to position [1269, 0]
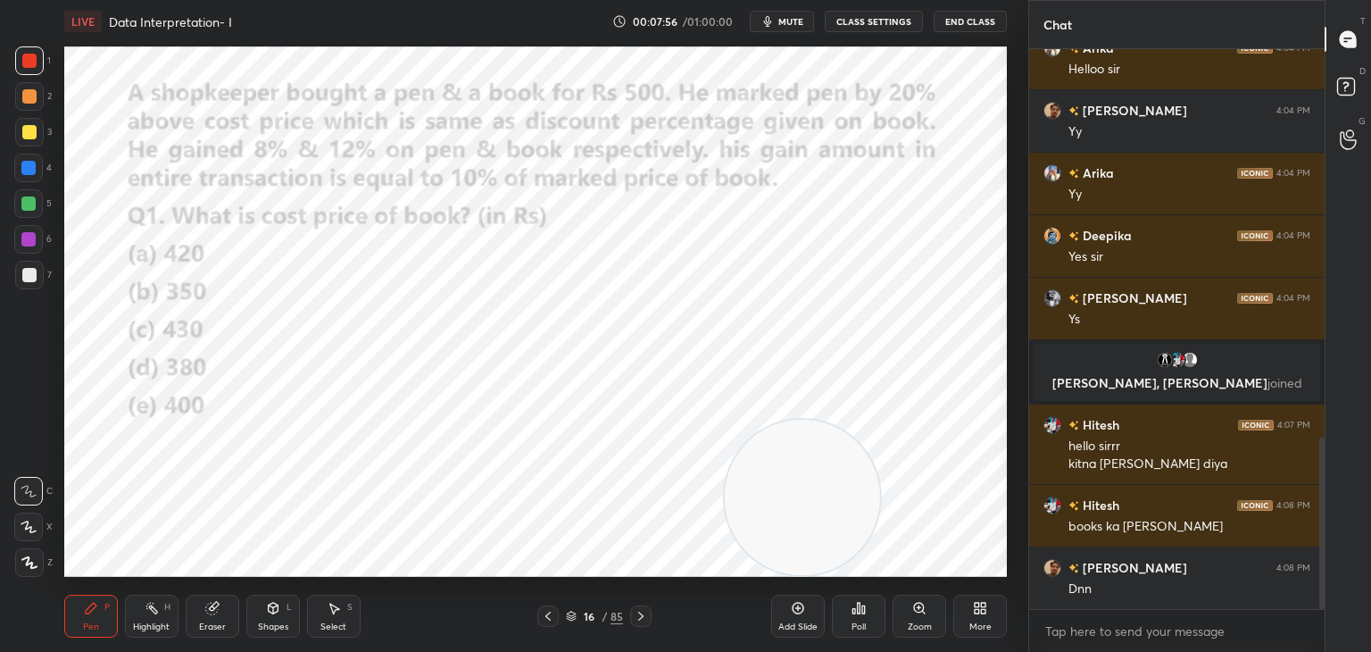
click at [867, 616] on div "Poll" at bounding box center [859, 616] width 54 height 43
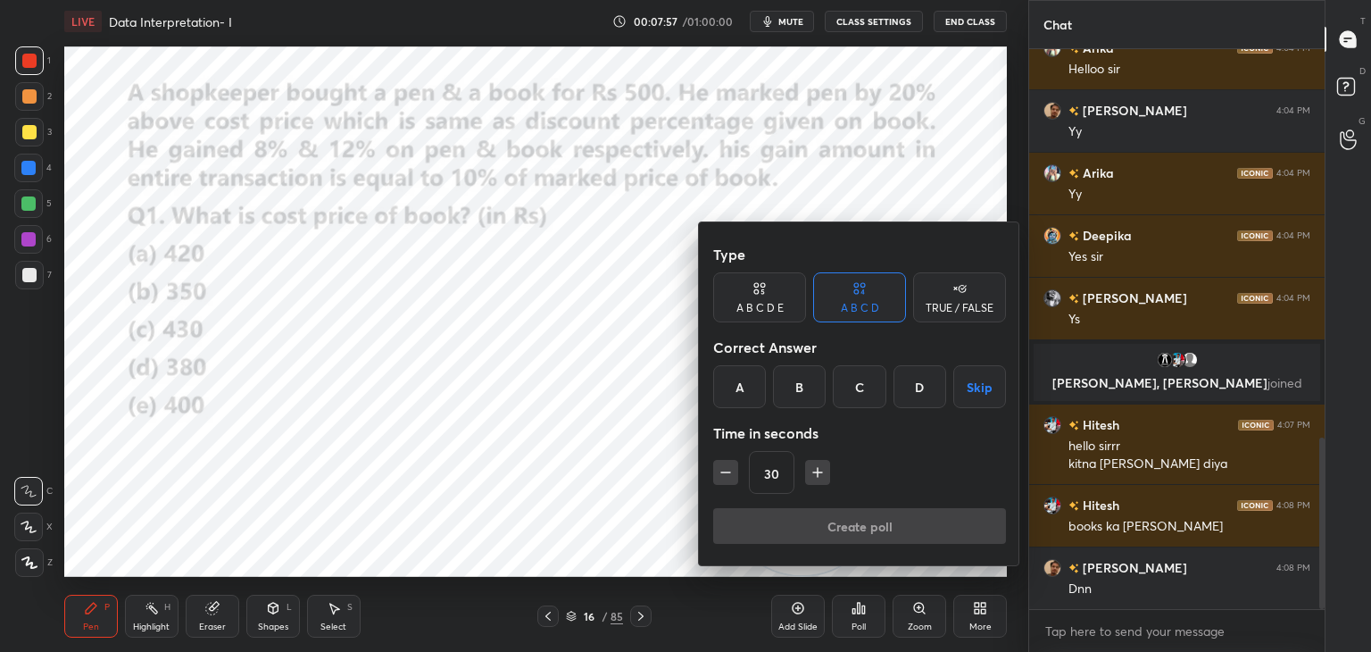
click at [761, 310] on div "A B C D E" at bounding box center [759, 308] width 47 height 11
click at [950, 391] on div "E" at bounding box center [934, 386] width 43 height 43
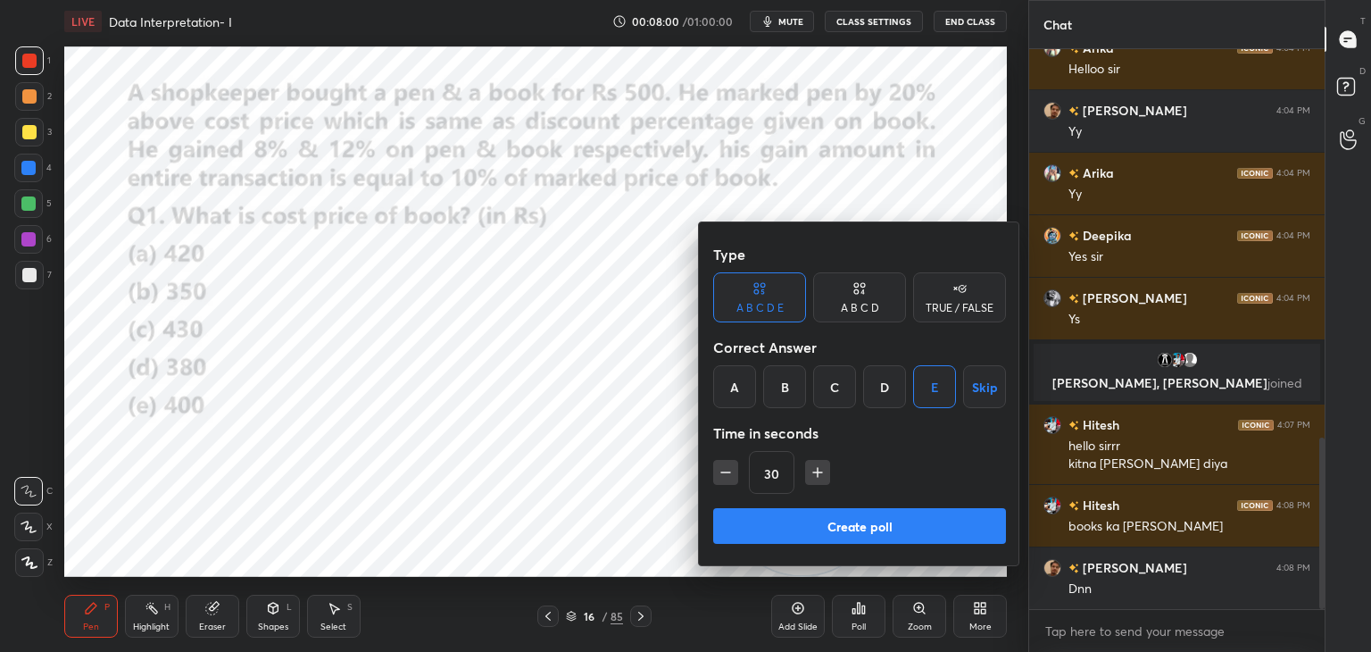
click at [861, 515] on button "Create poll" at bounding box center [859, 526] width 293 height 36
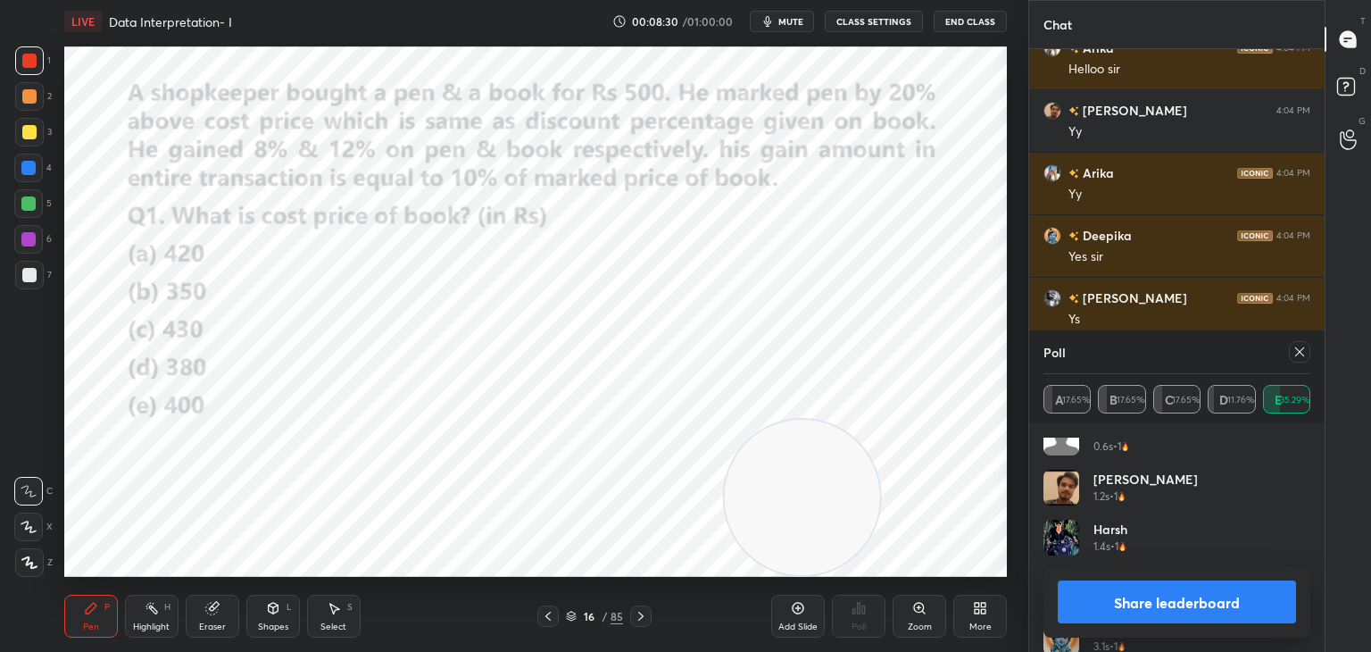
scroll to position [0, 0]
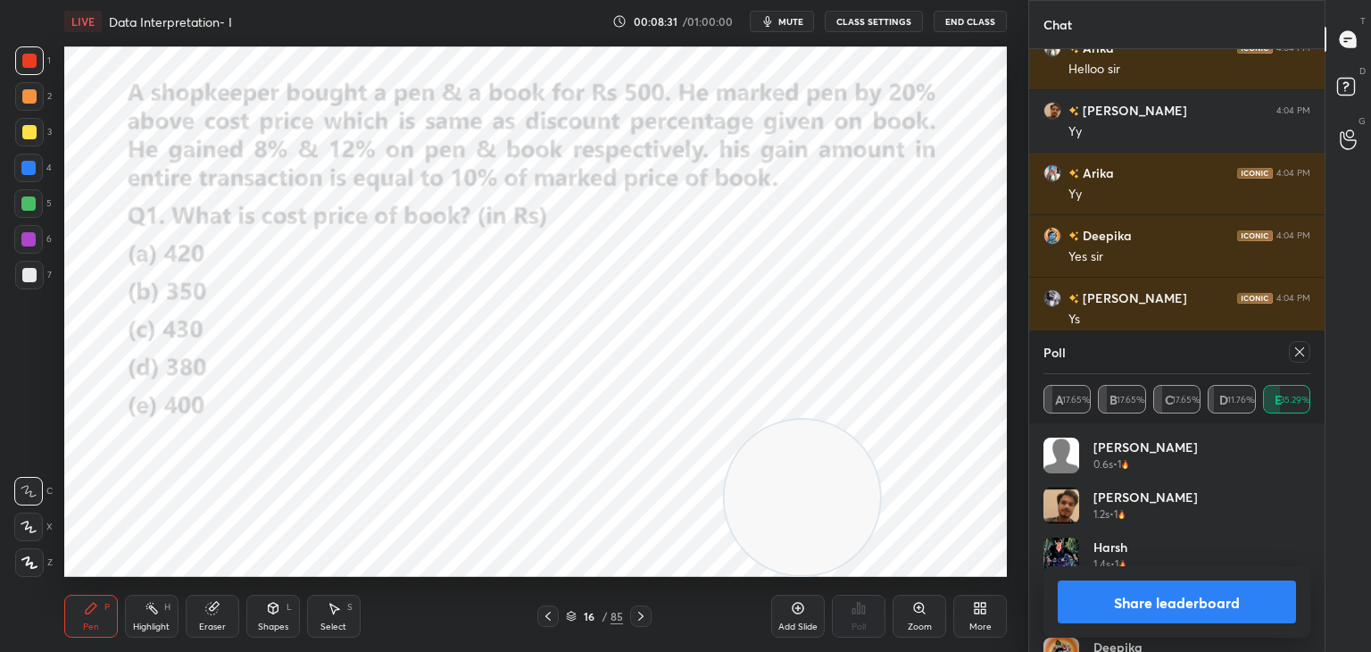
click at [1151, 601] on button "Share leaderboard" at bounding box center [1177, 601] width 238 height 43
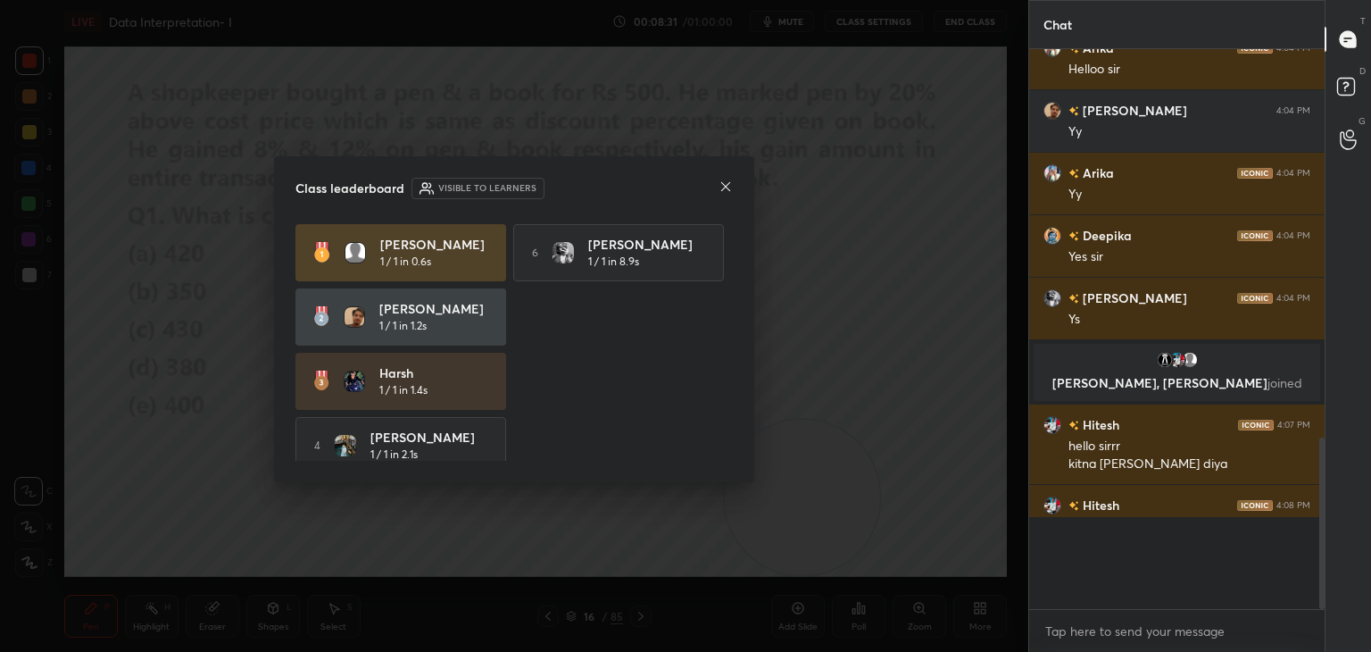
scroll to position [550, 290]
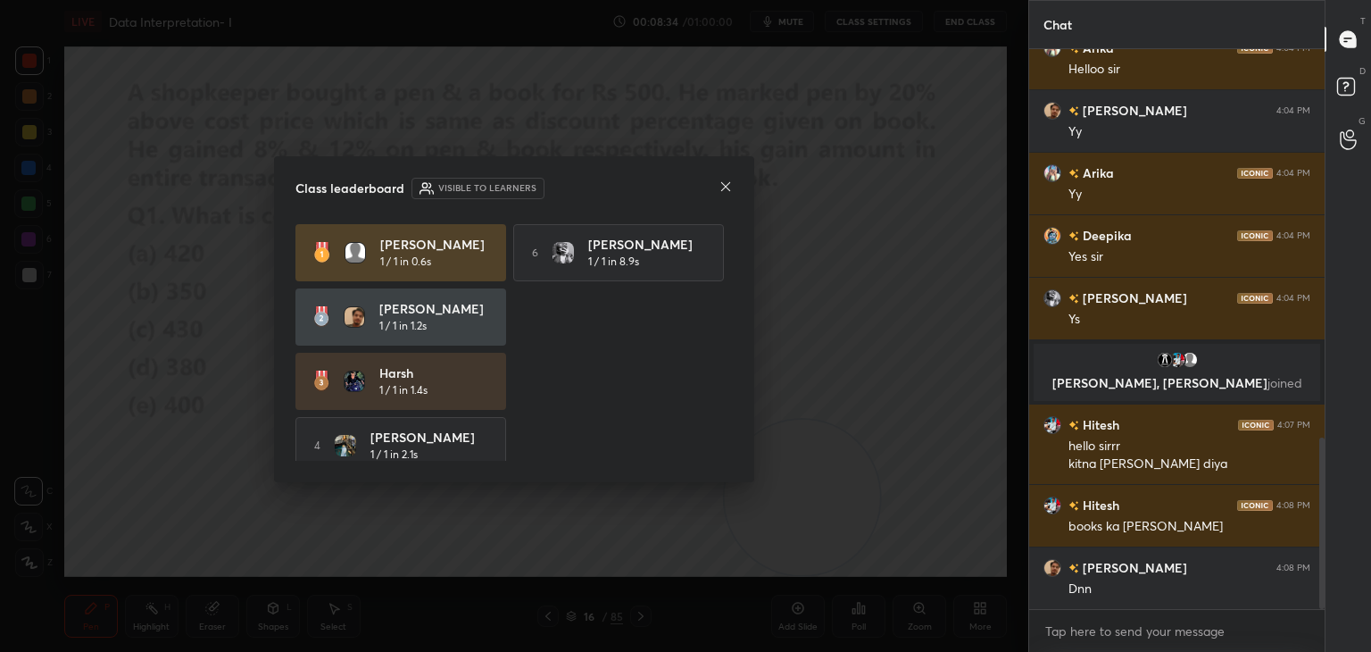
click at [728, 190] on icon at bounding box center [726, 186] width 14 height 14
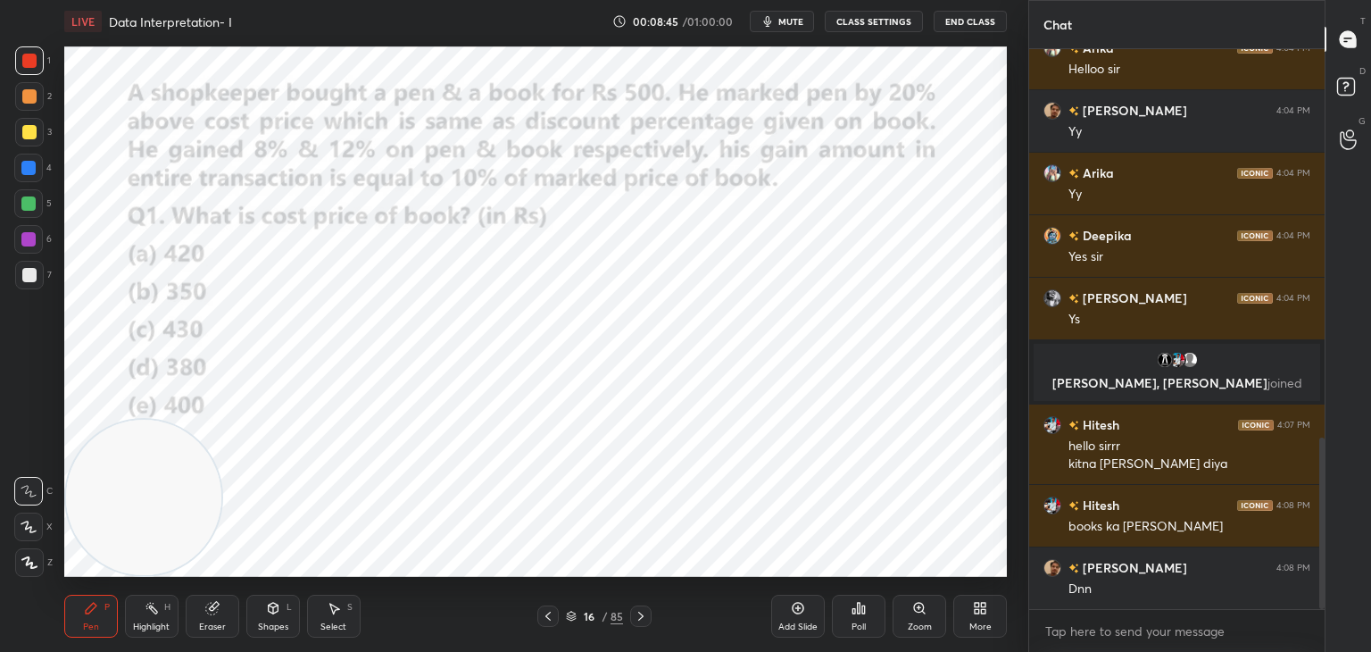
click at [274, 612] on icon at bounding box center [274, 608] width 10 height 11
click at [96, 604] on icon at bounding box center [91, 608] width 14 height 14
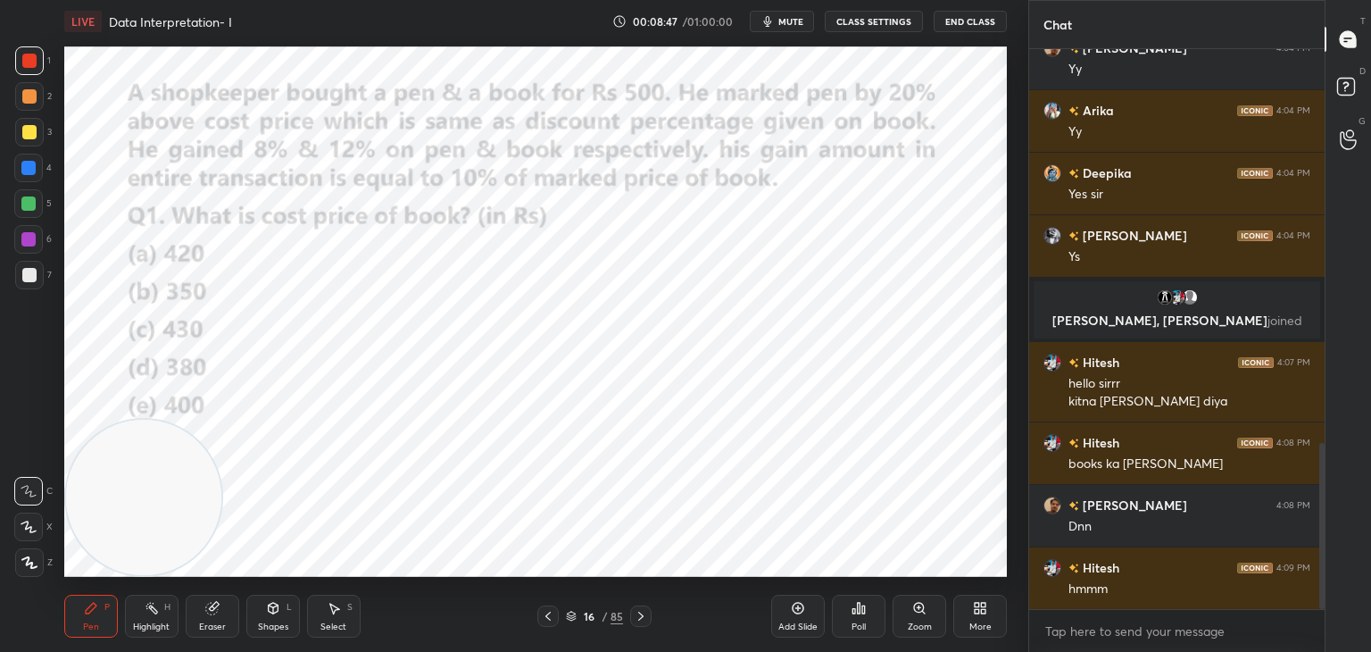
click at [22, 216] on div at bounding box center [28, 203] width 29 height 29
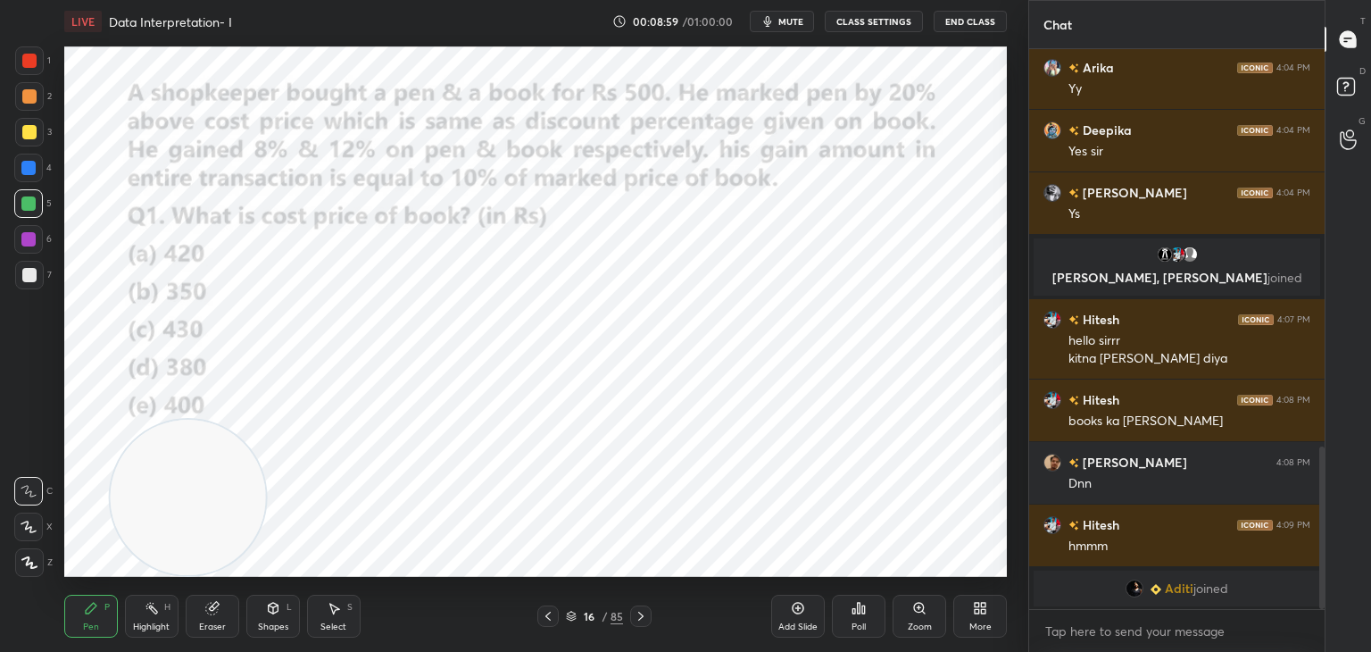
click at [22, 72] on div at bounding box center [29, 60] width 29 height 29
click at [277, 615] on div "Shapes L" at bounding box center [273, 616] width 54 height 43
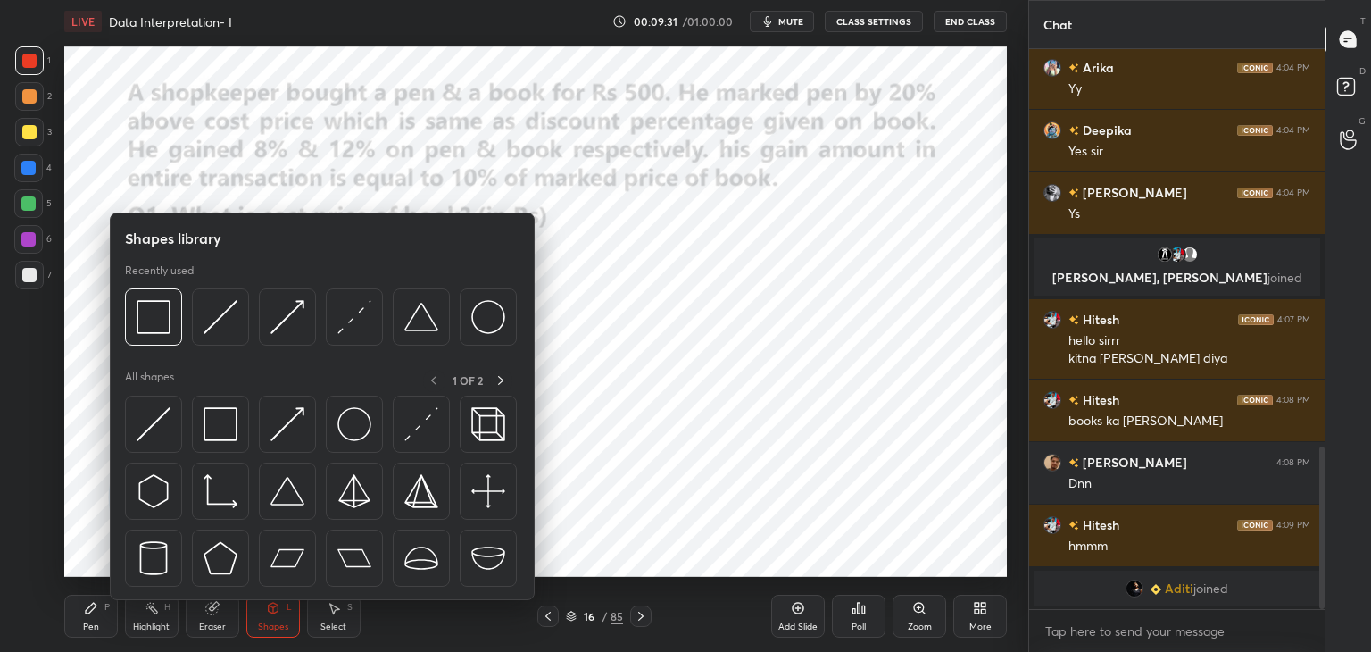
click at [221, 437] on img at bounding box center [221, 424] width 34 height 34
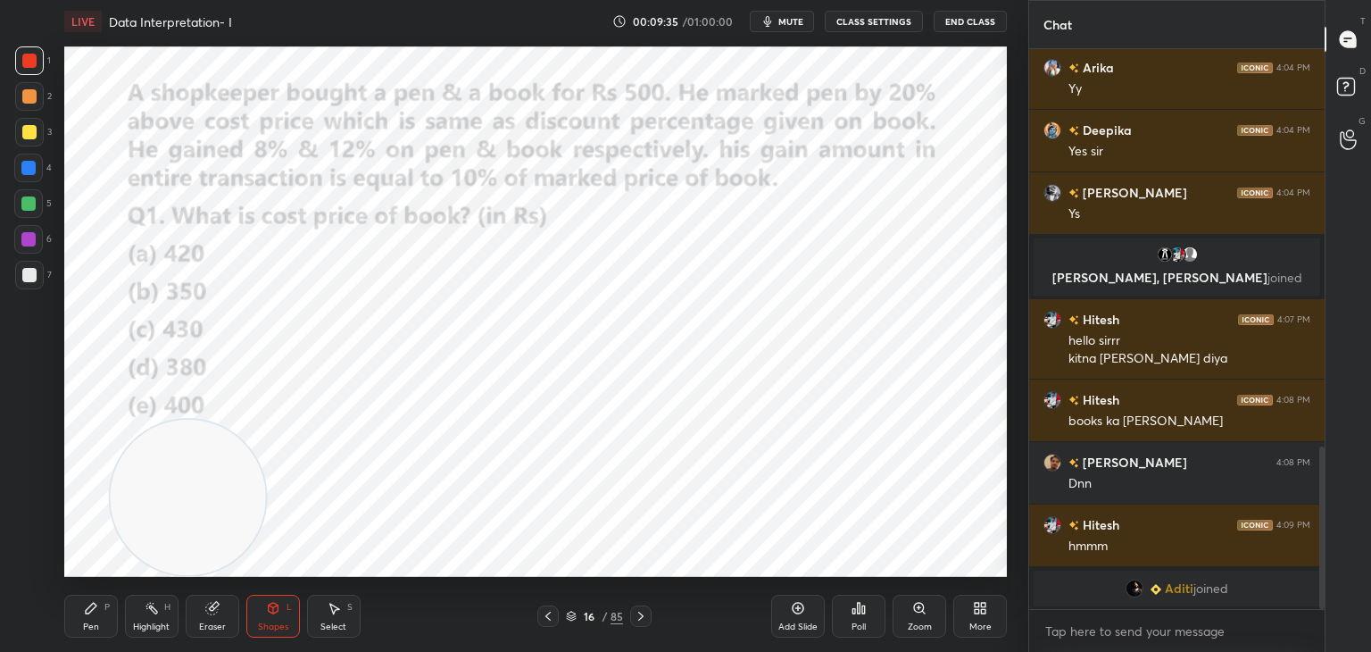
click at [280, 608] on div "Shapes L" at bounding box center [273, 616] width 54 height 43
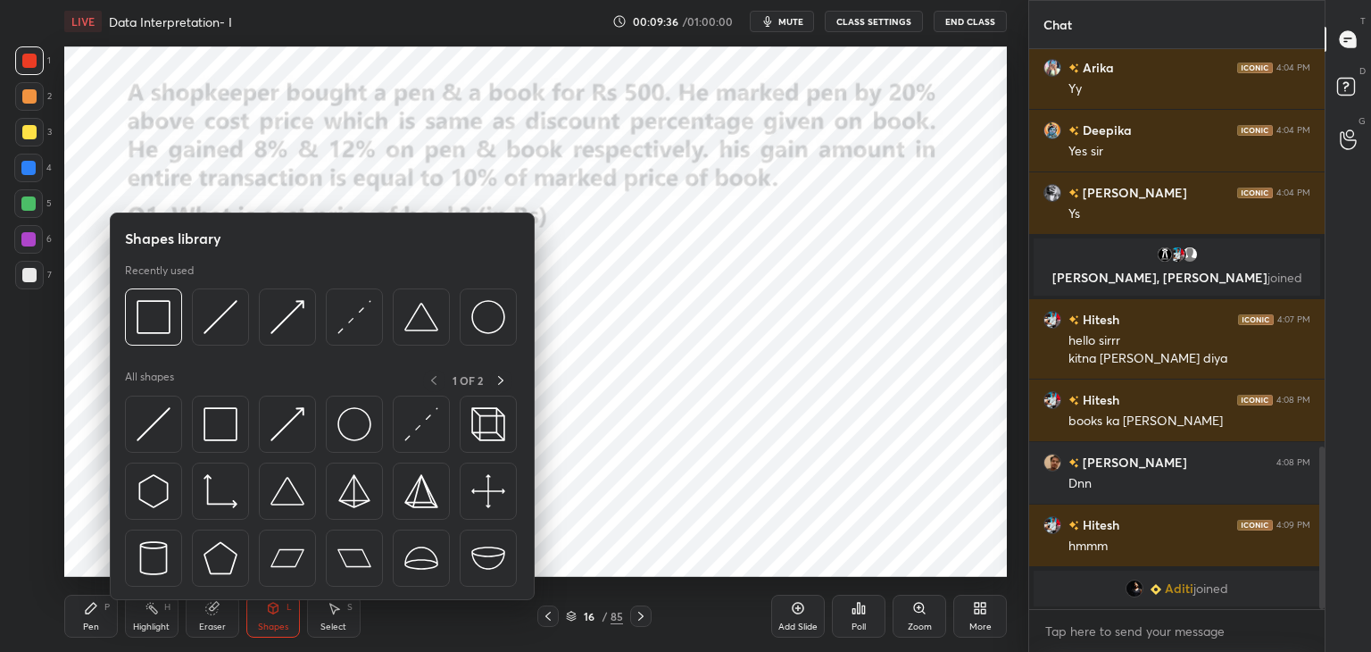
click at [155, 422] on img at bounding box center [154, 424] width 34 height 34
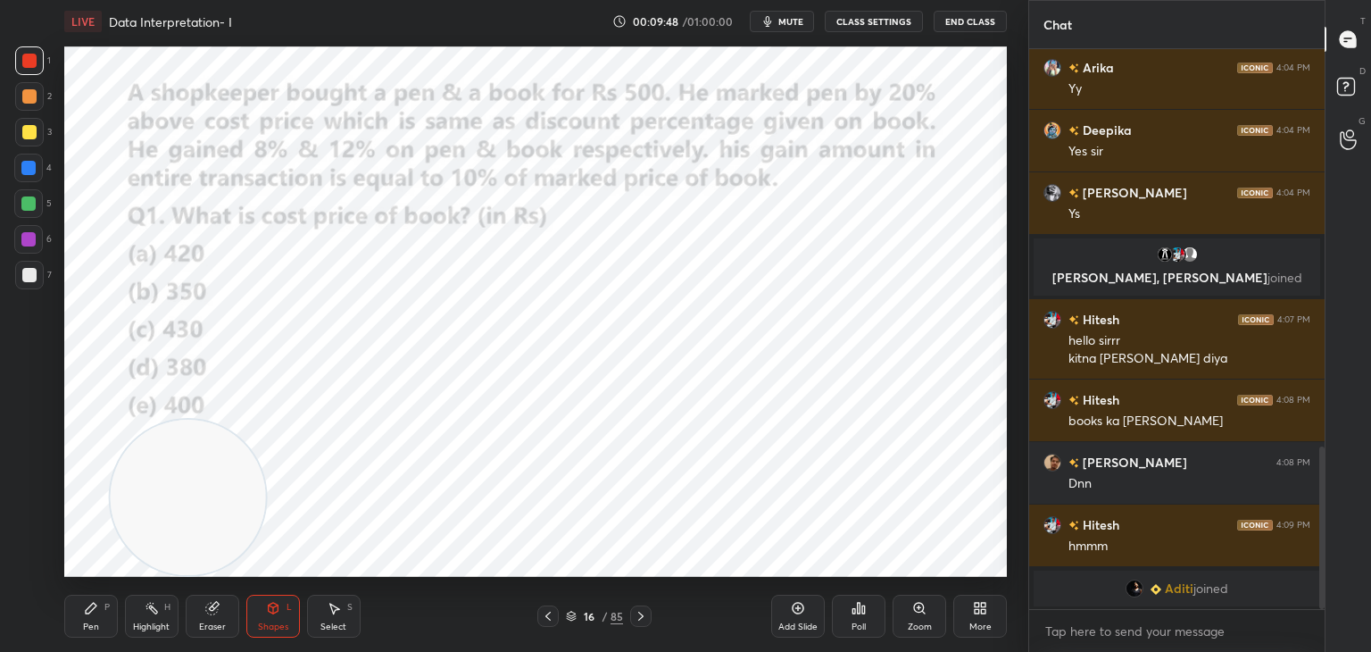
click at [100, 611] on div "Pen P" at bounding box center [91, 616] width 54 height 43
click at [29, 208] on div at bounding box center [28, 203] width 14 height 14
click at [28, 517] on div at bounding box center [28, 526] width 29 height 29
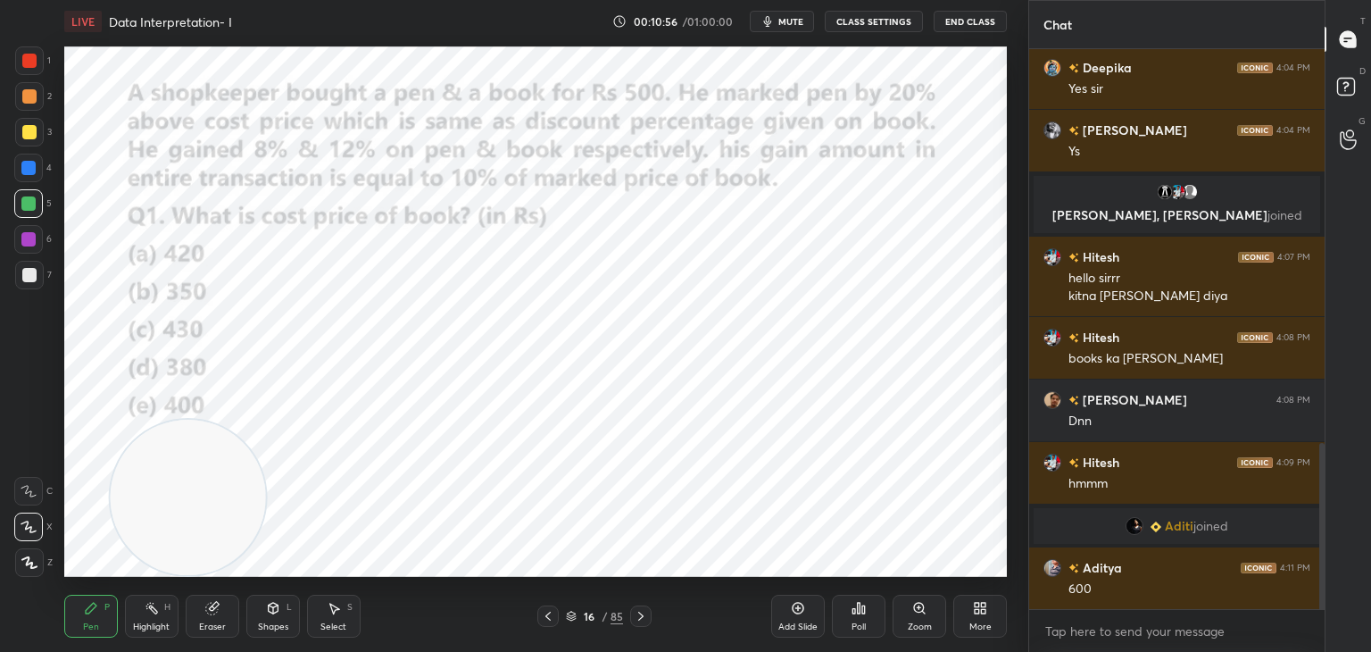
scroll to position [1389, 0]
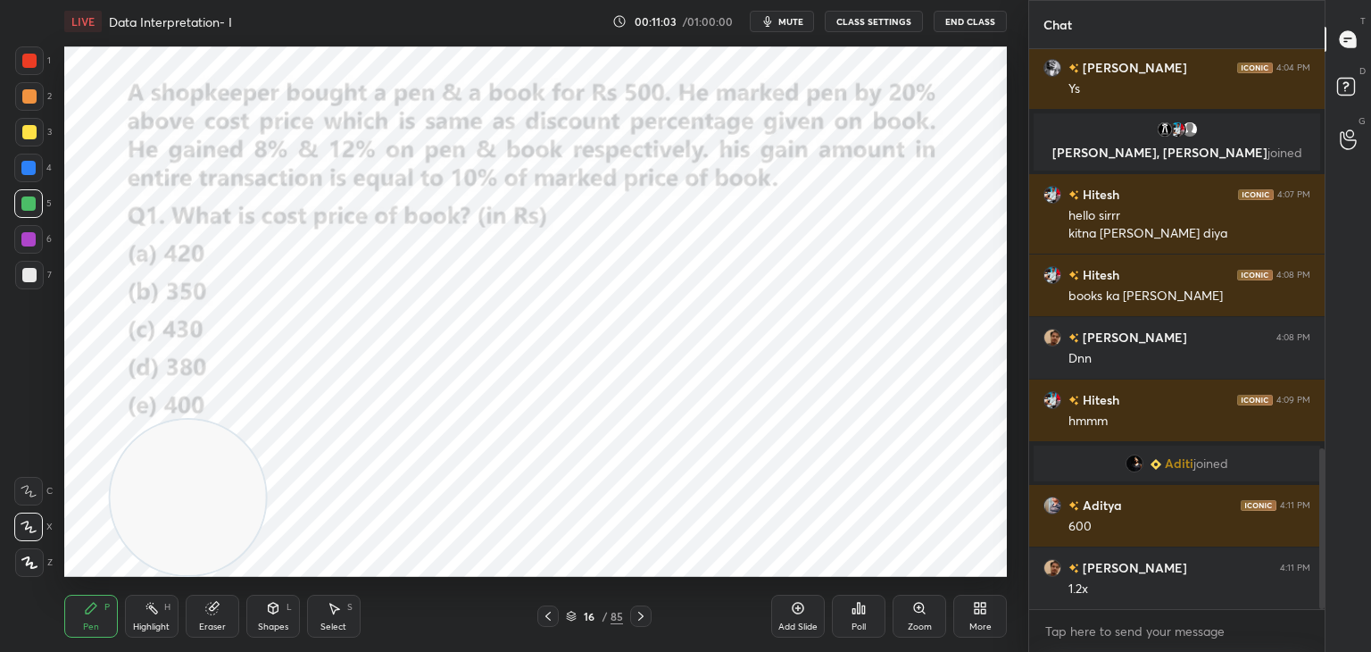
click at [802, 604] on icon at bounding box center [799, 609] width 12 height 12
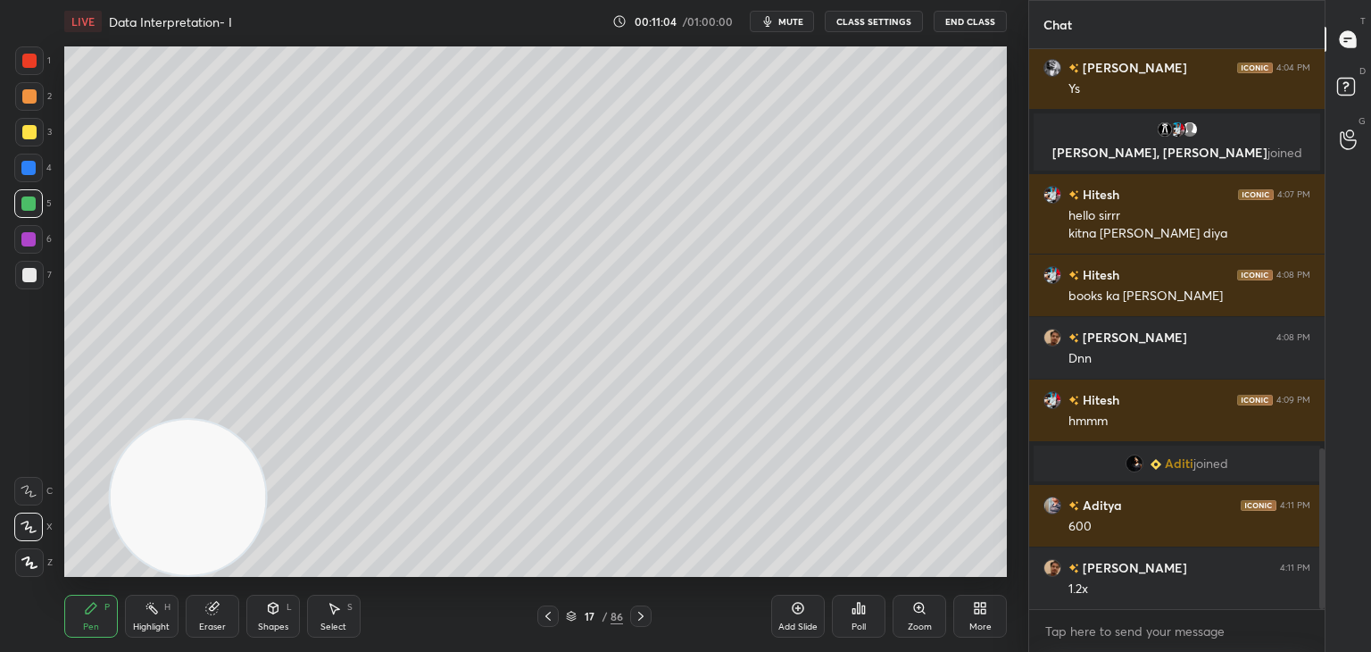
click at [29, 276] on div at bounding box center [29, 275] width 14 height 14
click at [214, 620] on div "Eraser" at bounding box center [213, 616] width 54 height 43
click at [16, 556] on span "Erase all" at bounding box center [28, 562] width 27 height 12
click at [82, 621] on div "Pen P" at bounding box center [91, 616] width 54 height 43
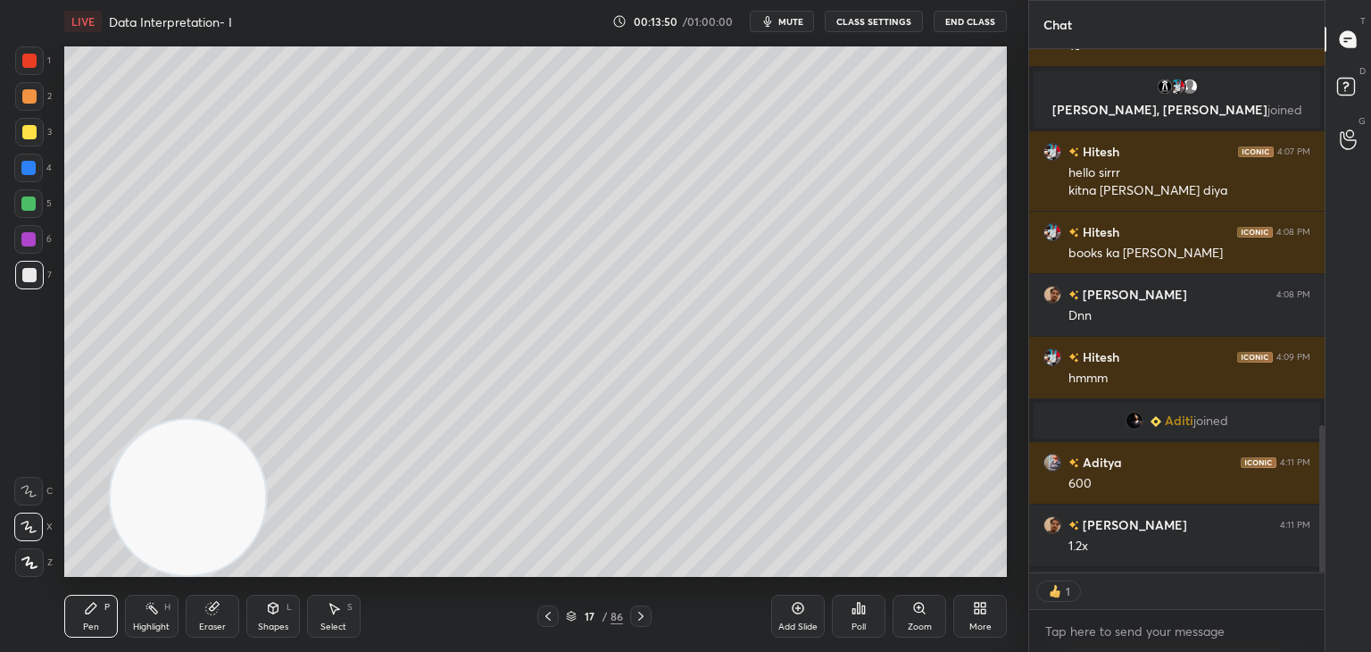
scroll to position [519, 290]
click at [36, 204] on div at bounding box center [28, 203] width 14 height 14
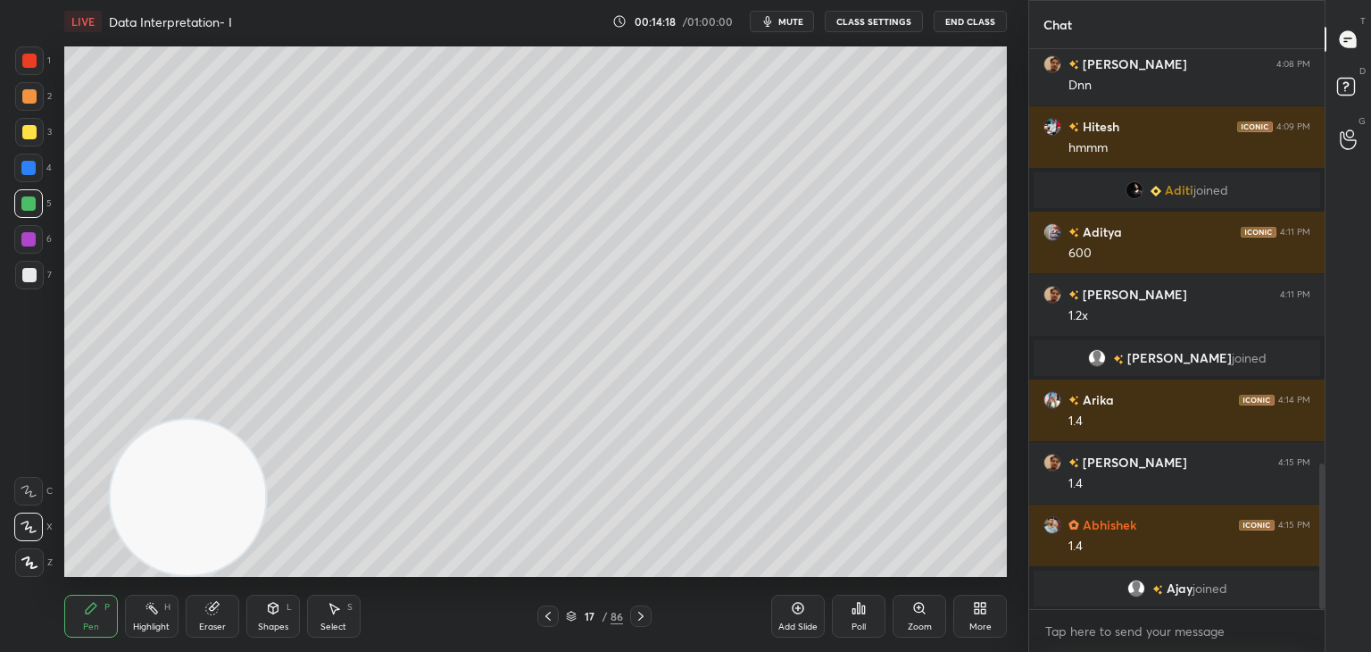
scroll to position [1623, 0]
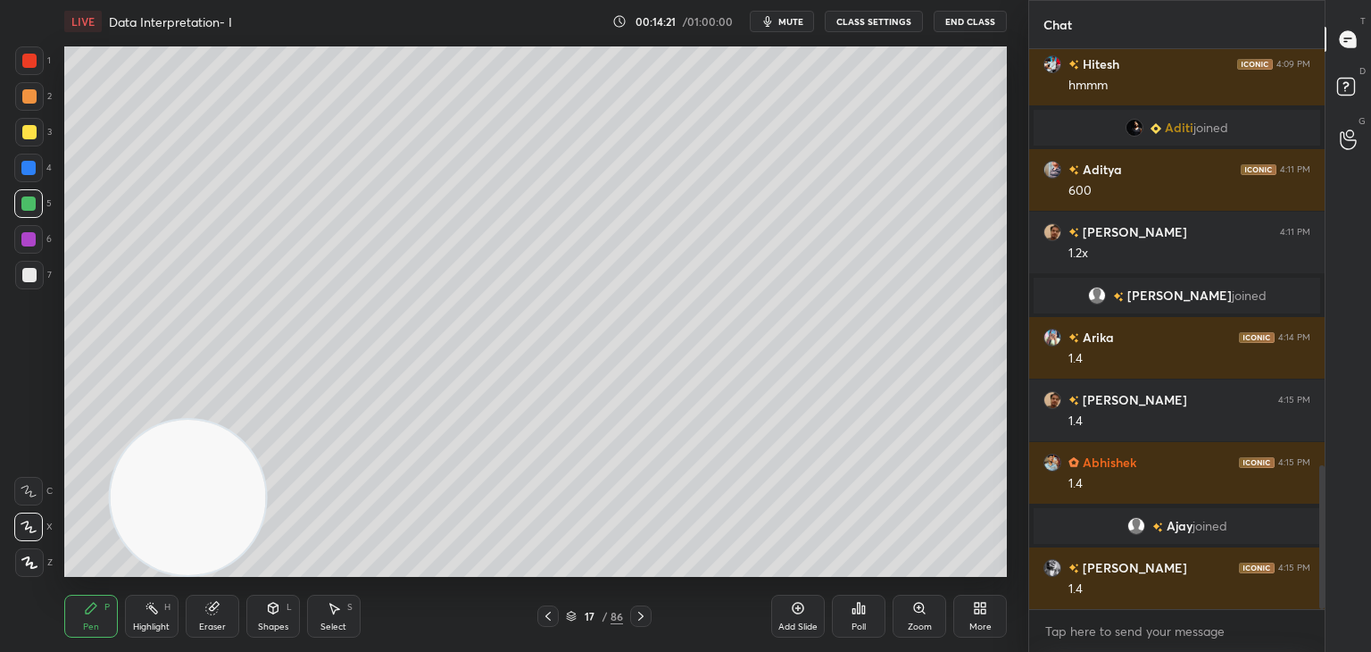
click at [813, 624] on div "Add Slide" at bounding box center [797, 626] width 39 height 9
click at [29, 134] on div at bounding box center [29, 132] width 14 height 14
click at [253, 605] on div "Shapes L" at bounding box center [273, 616] width 54 height 43
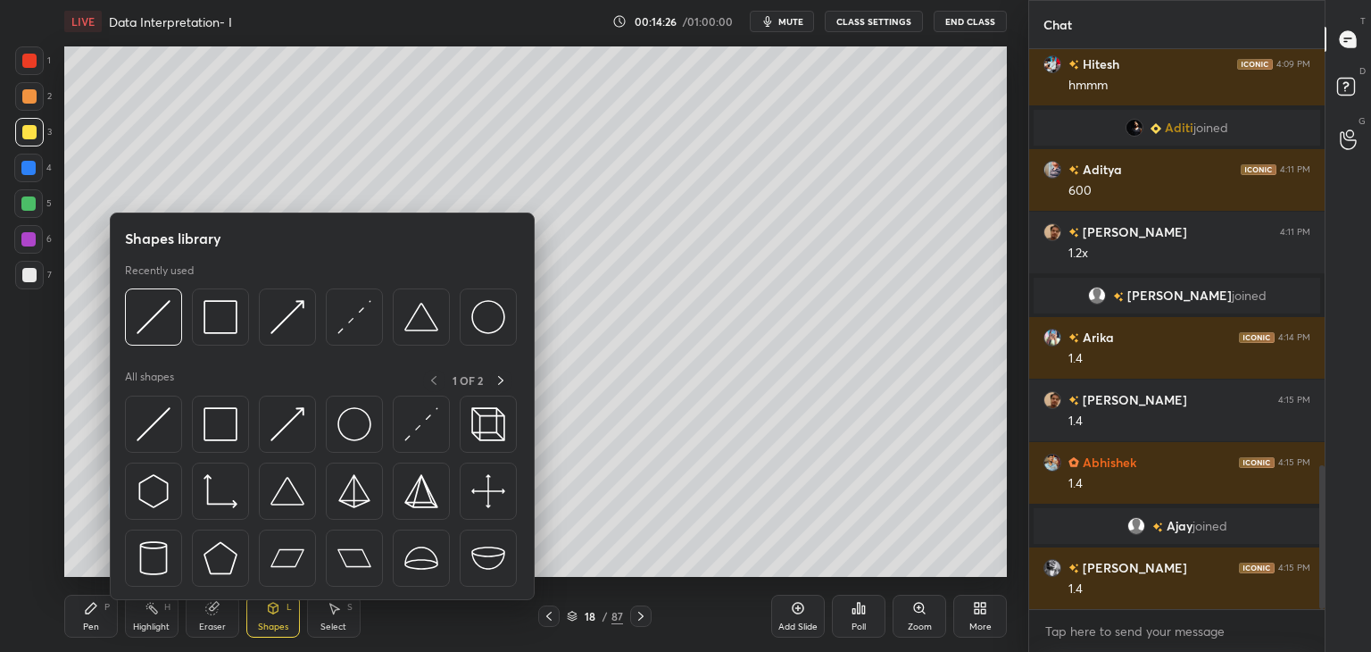
click at [158, 430] on img at bounding box center [154, 424] width 34 height 34
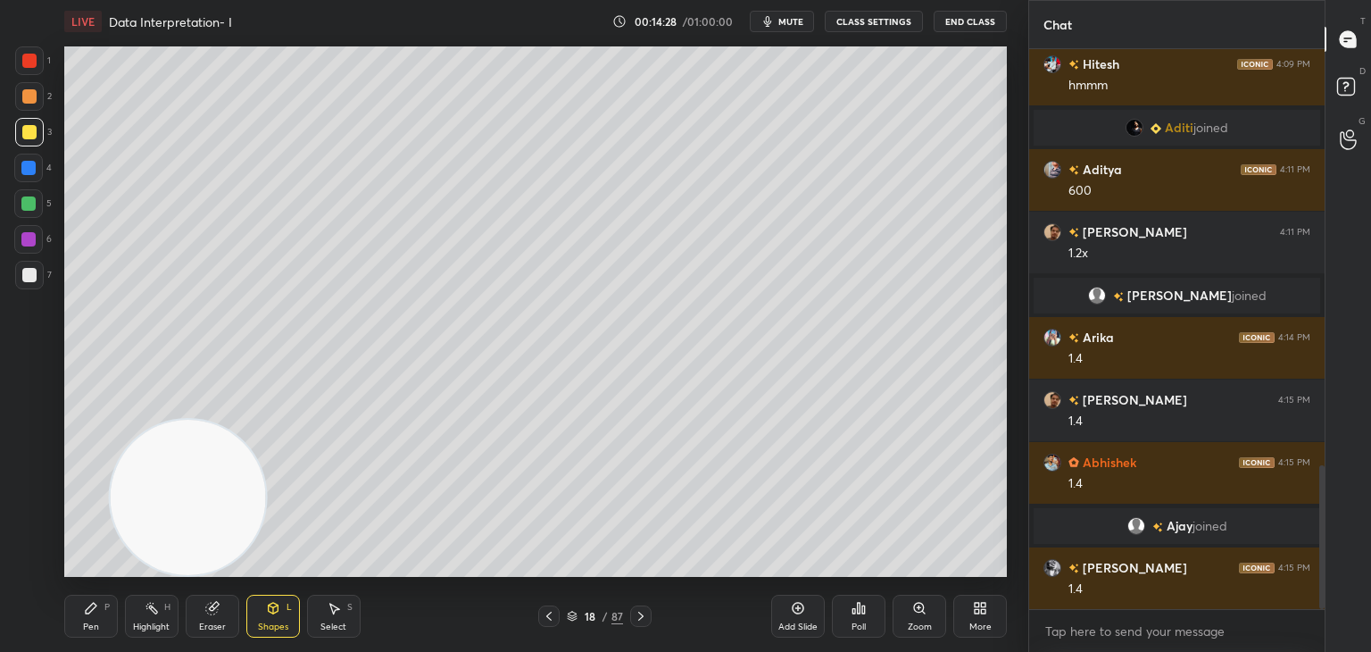
click at [102, 601] on div "Pen P" at bounding box center [91, 616] width 54 height 43
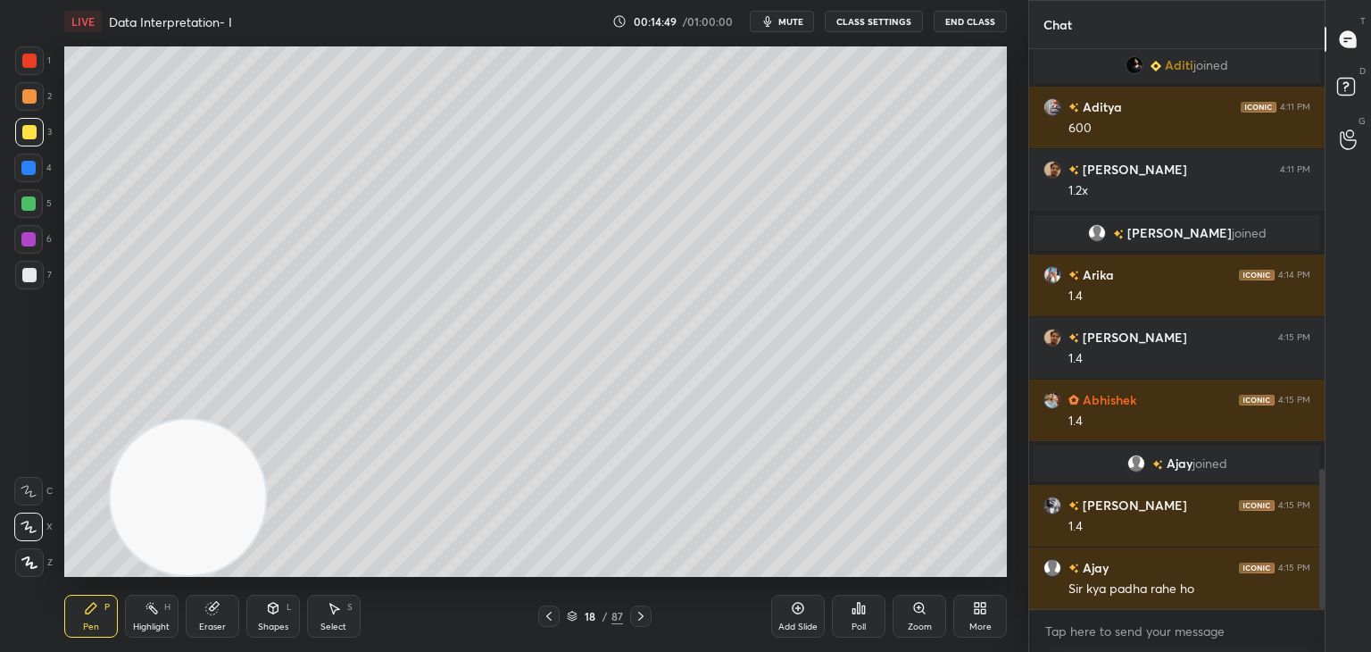
scroll to position [1703, 0]
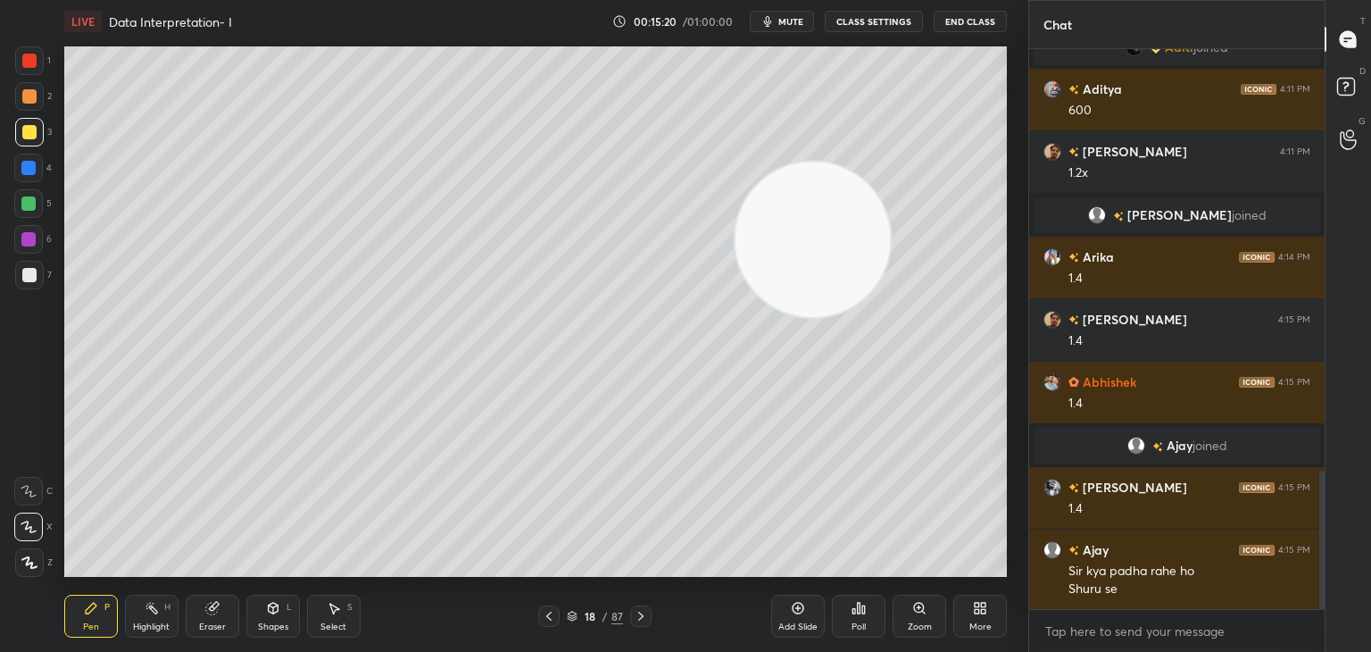
click at [32, 270] on div at bounding box center [29, 275] width 14 height 14
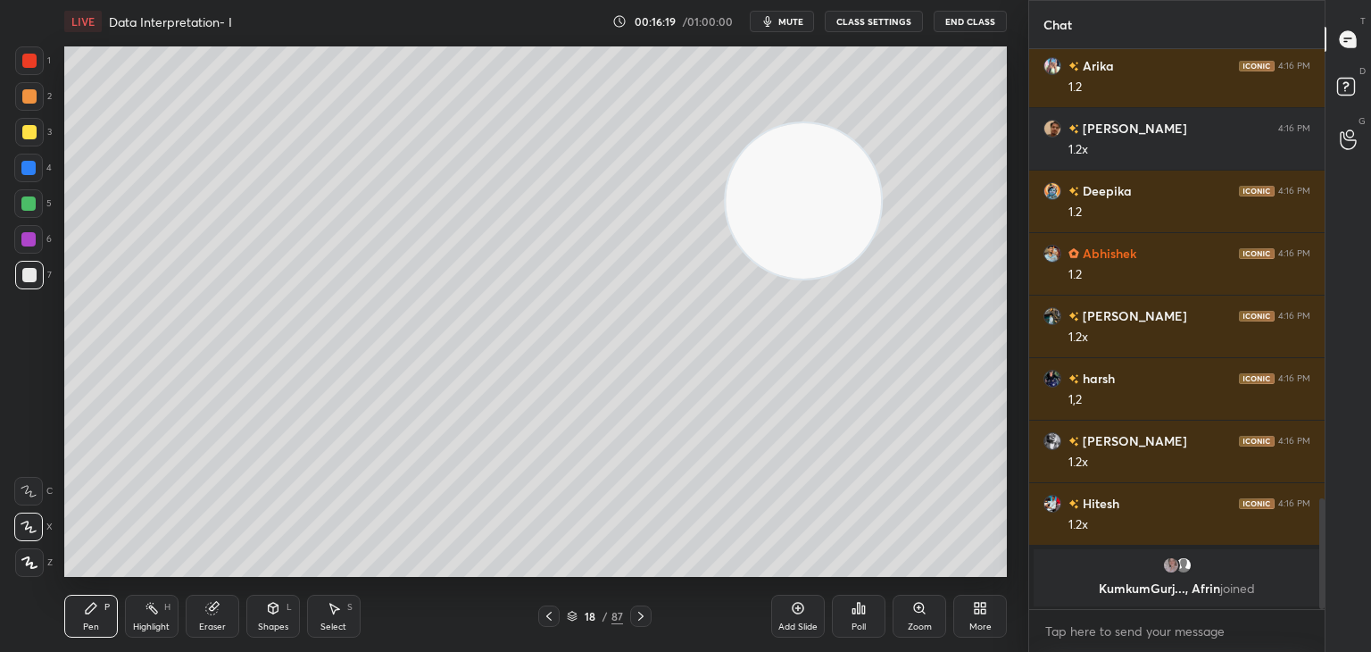
scroll to position [2096, 0]
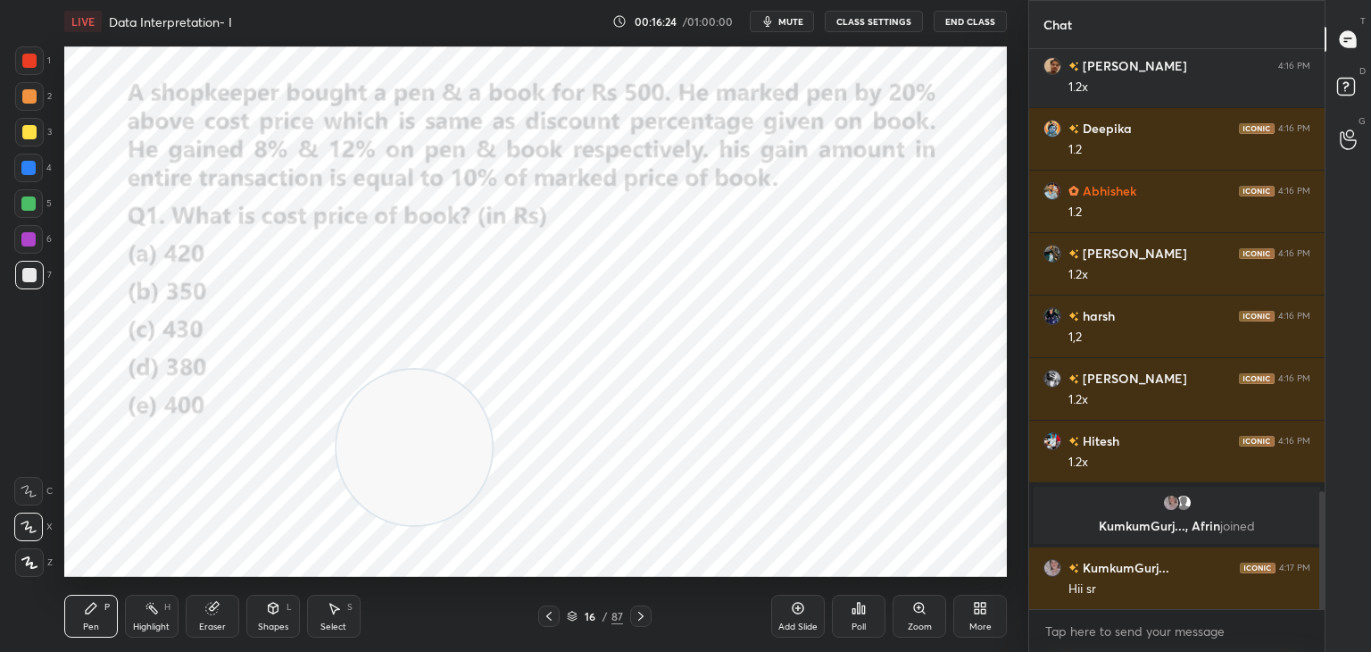
click at [33, 66] on div at bounding box center [29, 61] width 14 height 14
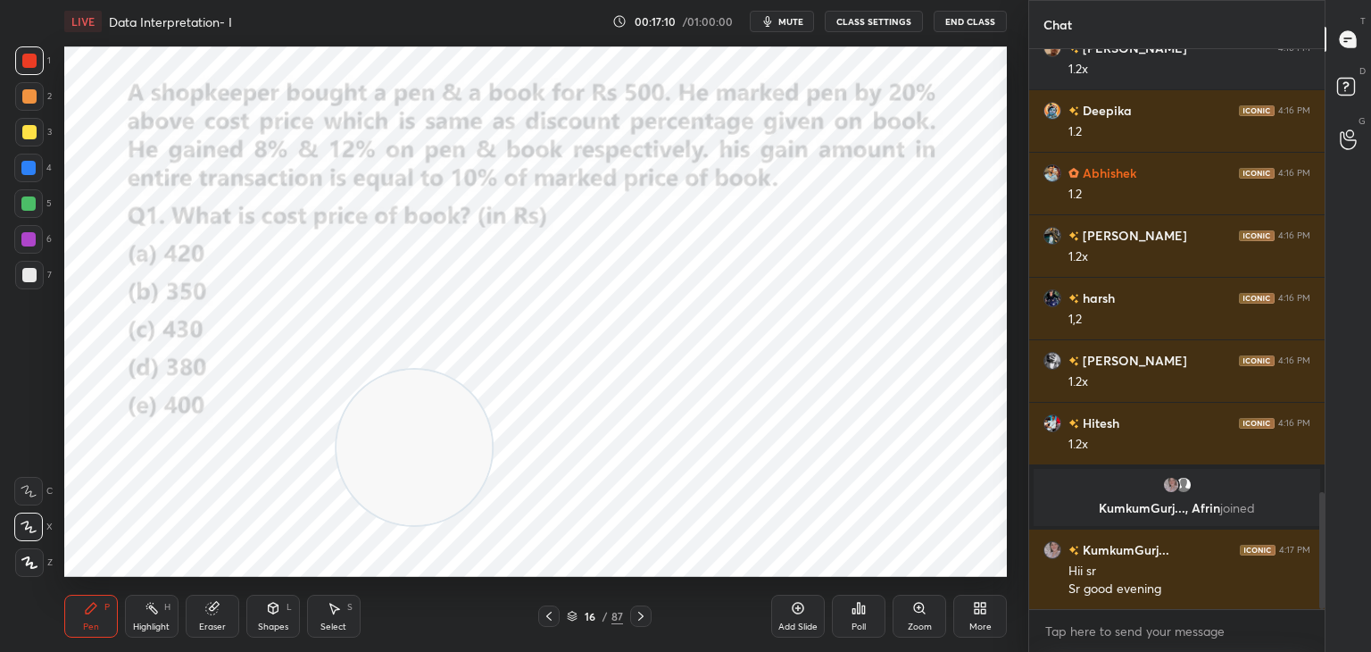
scroll to position [2132, 0]
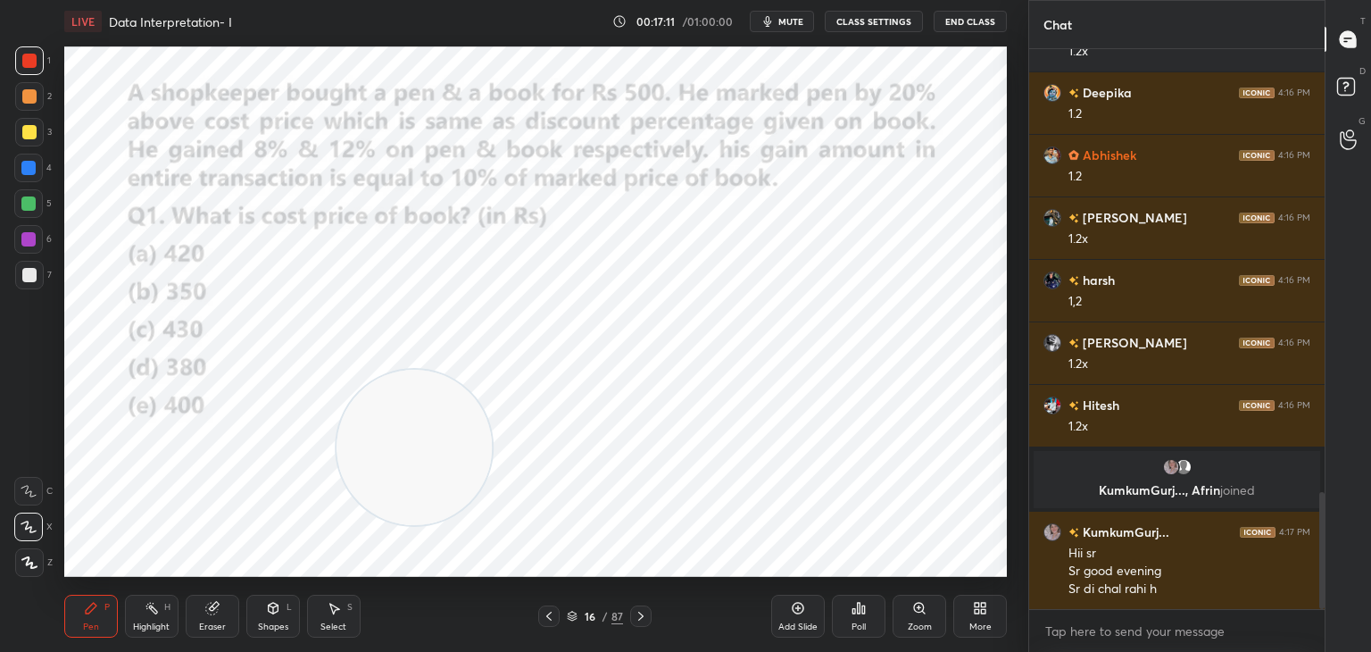
click at [271, 619] on div "Shapes L" at bounding box center [273, 616] width 54 height 43
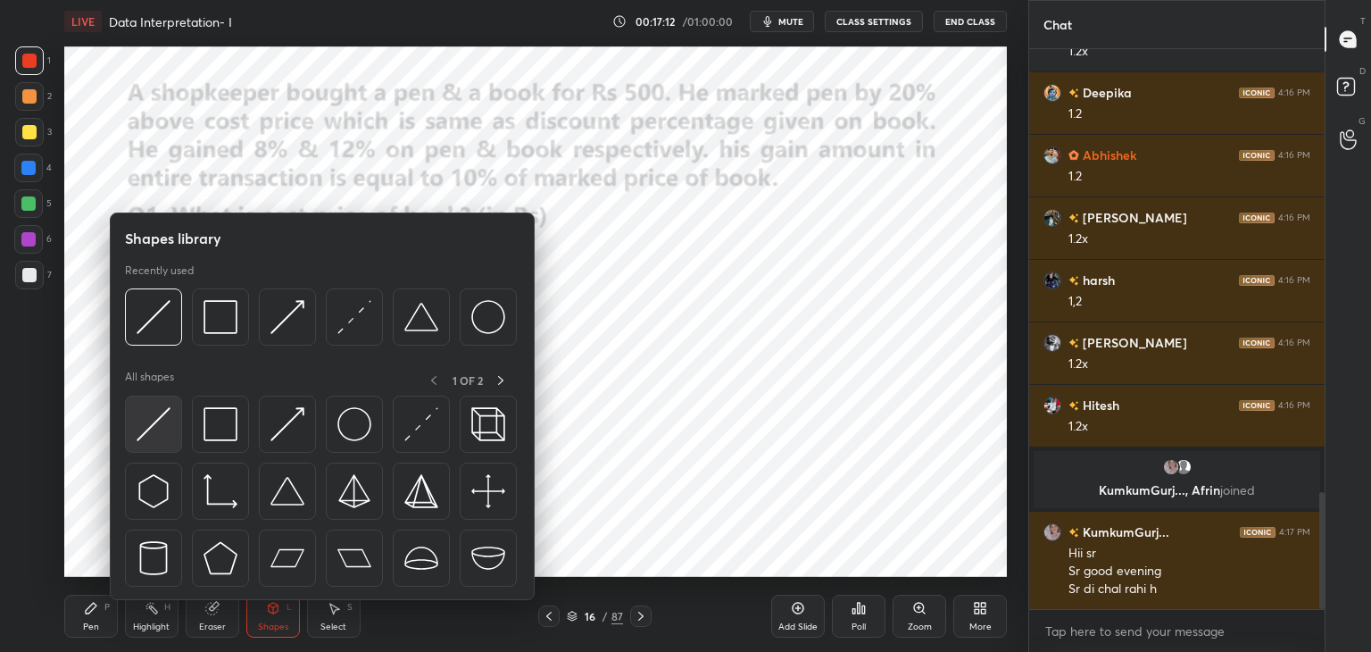
click at [164, 429] on img at bounding box center [154, 424] width 34 height 34
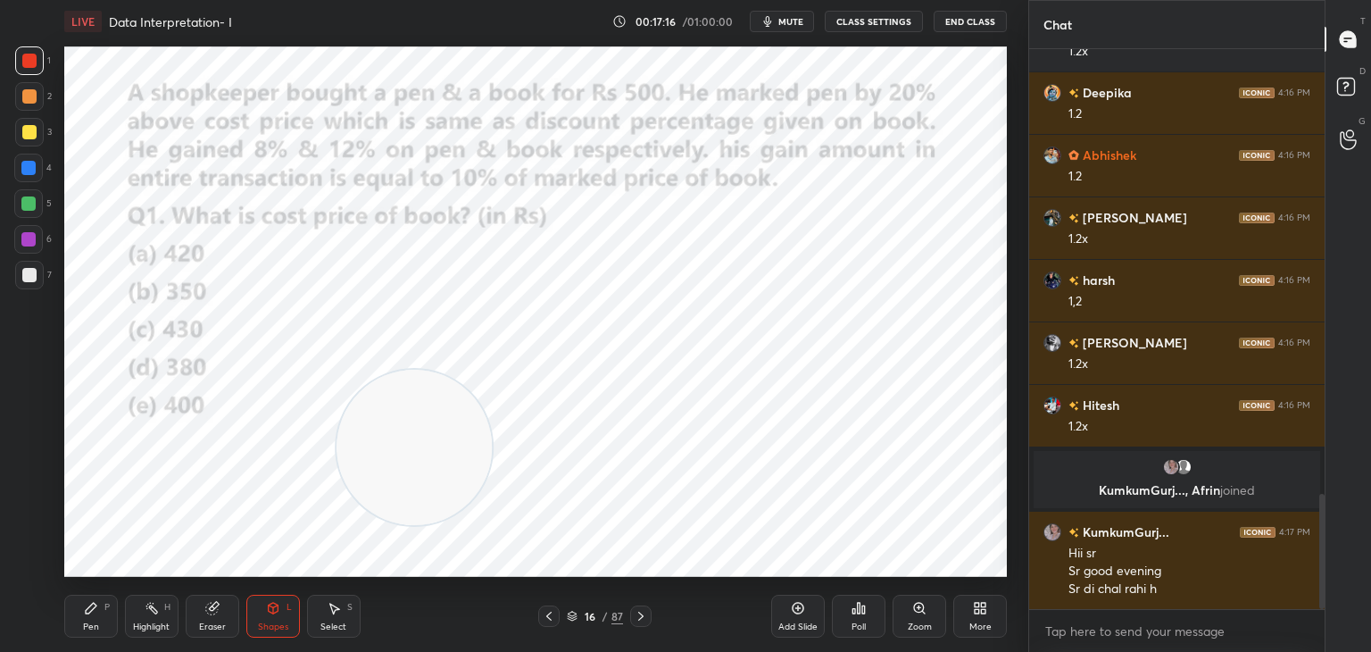
scroll to position [2175, 0]
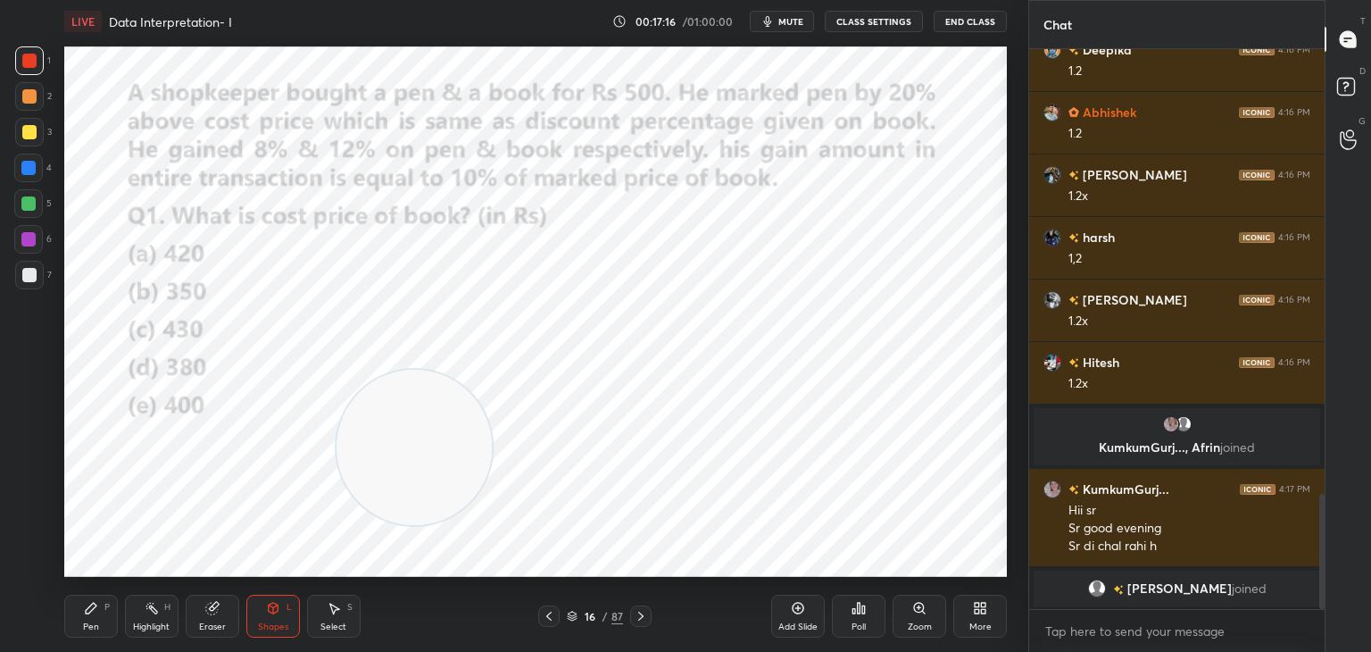
click at [329, 622] on div "Select" at bounding box center [333, 626] width 26 height 9
click at [271, 615] on div "Shapes L" at bounding box center [273, 616] width 54 height 43
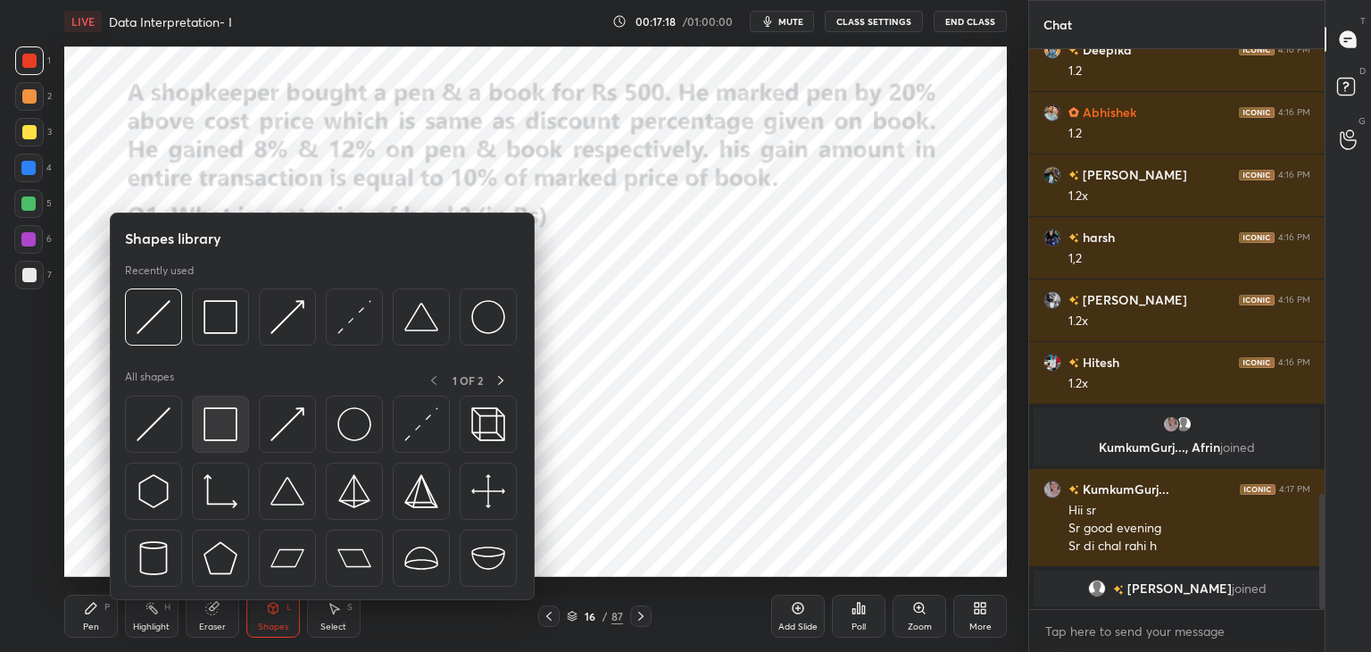
click at [214, 429] on img at bounding box center [221, 424] width 34 height 34
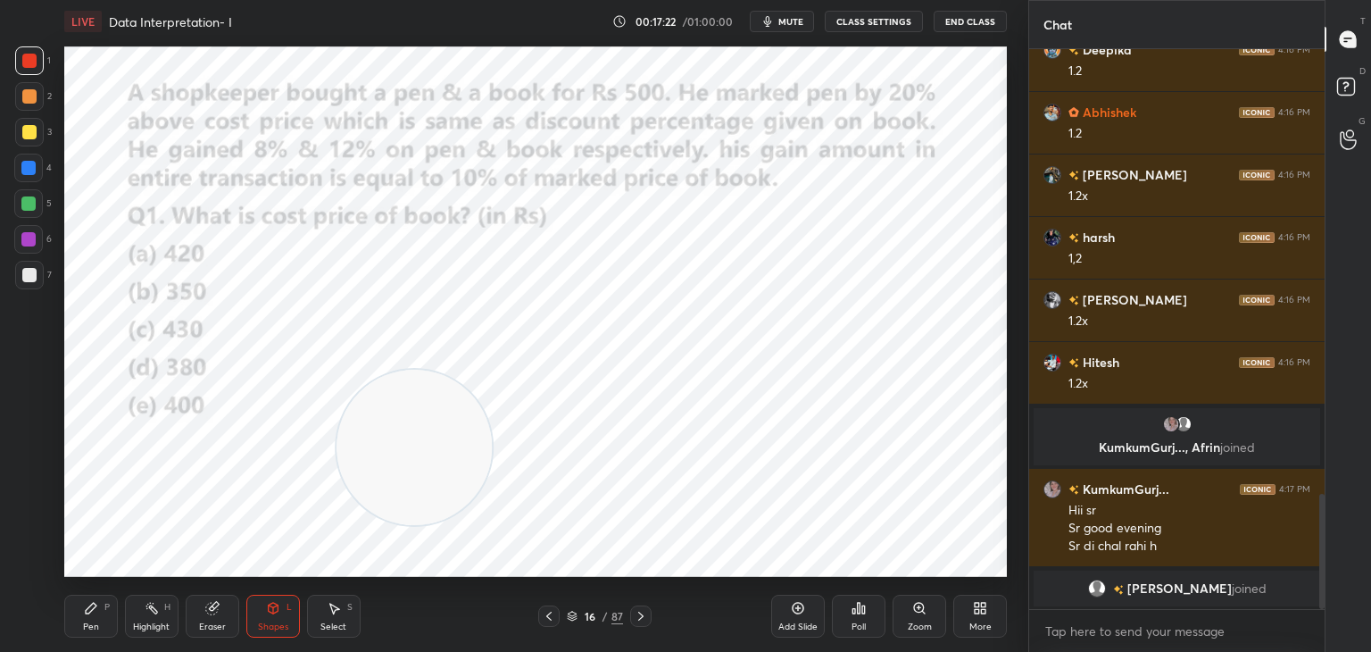
click at [266, 613] on icon at bounding box center [273, 608] width 14 height 14
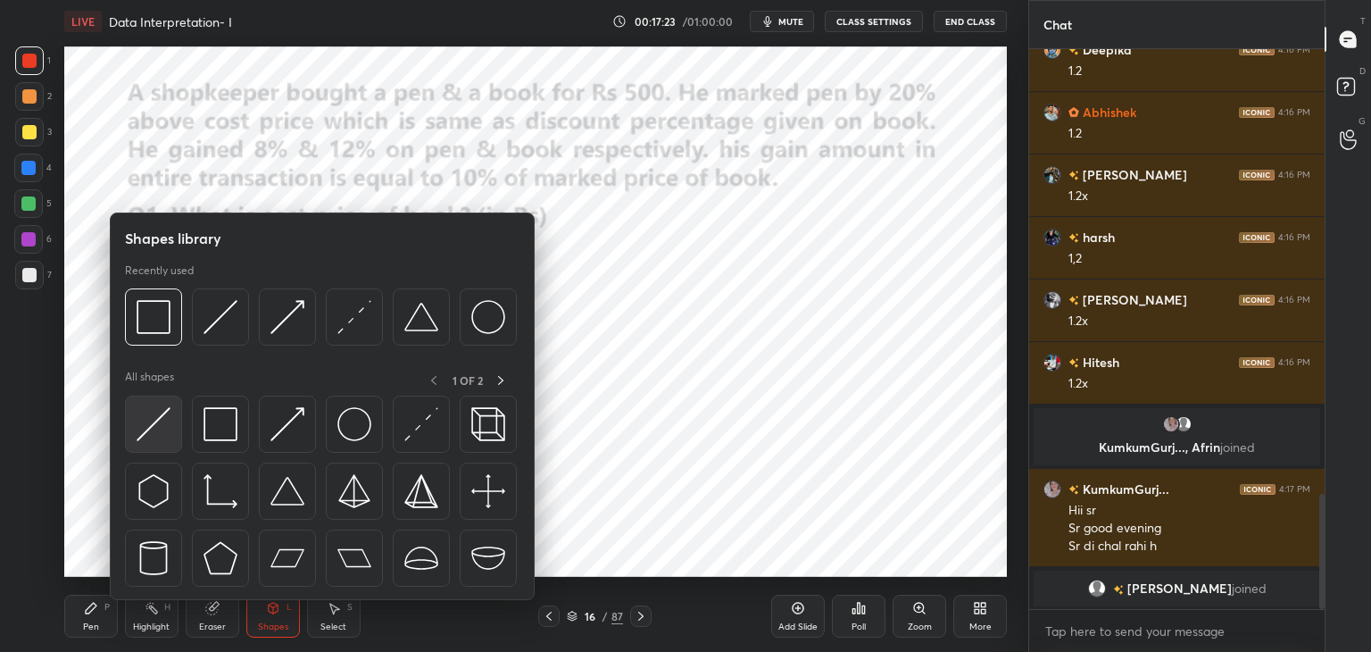
click at [152, 436] on img at bounding box center [154, 424] width 34 height 34
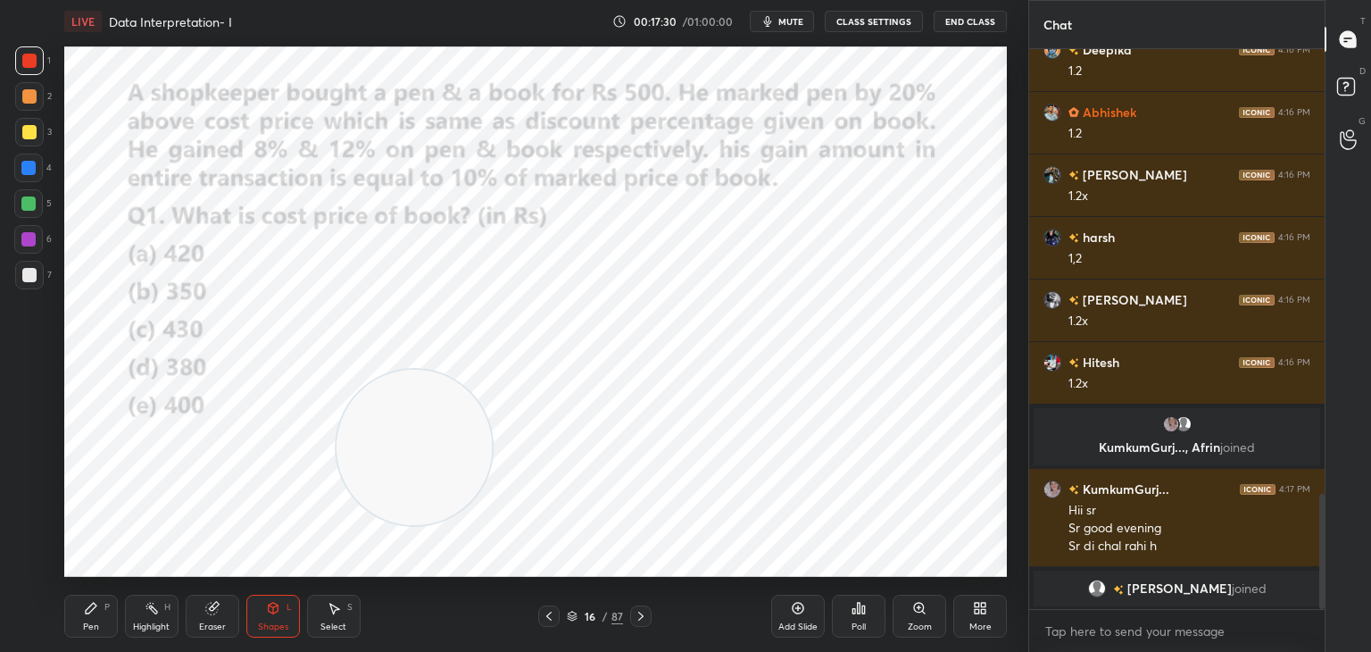
click at [102, 612] on div "Pen P" at bounding box center [91, 616] width 54 height 43
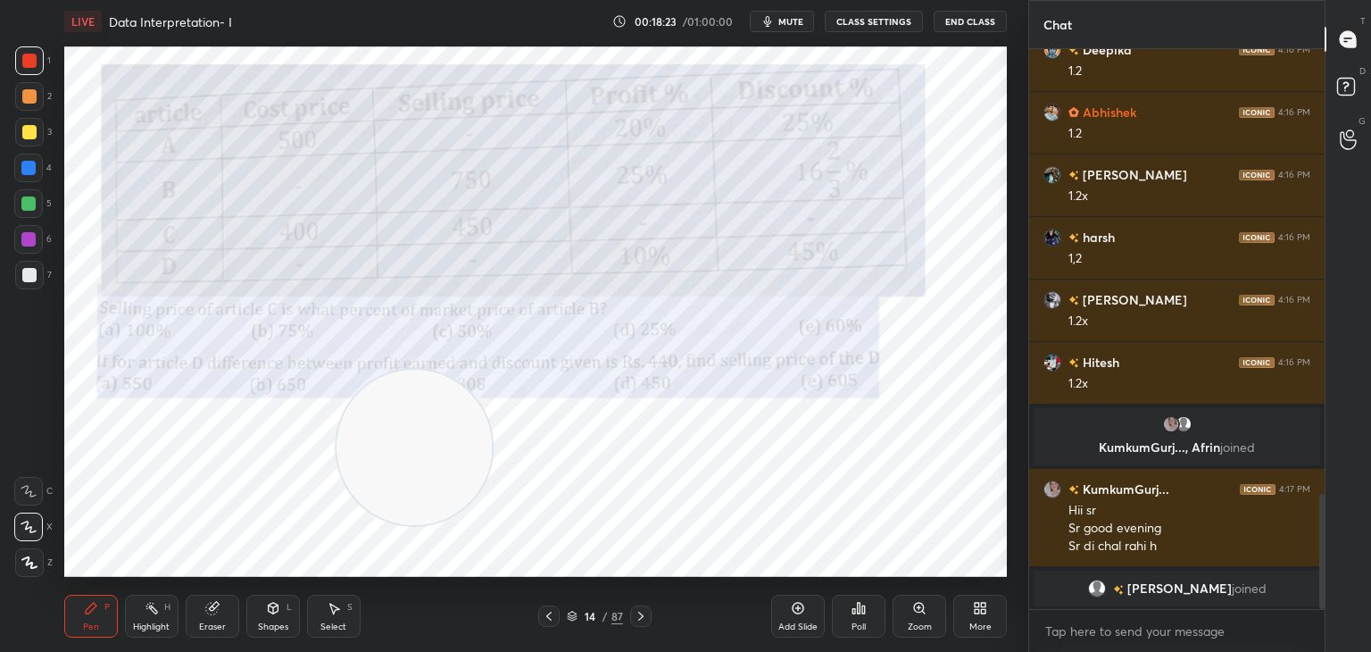
click at [212, 623] on div "Eraser" at bounding box center [212, 626] width 27 height 9
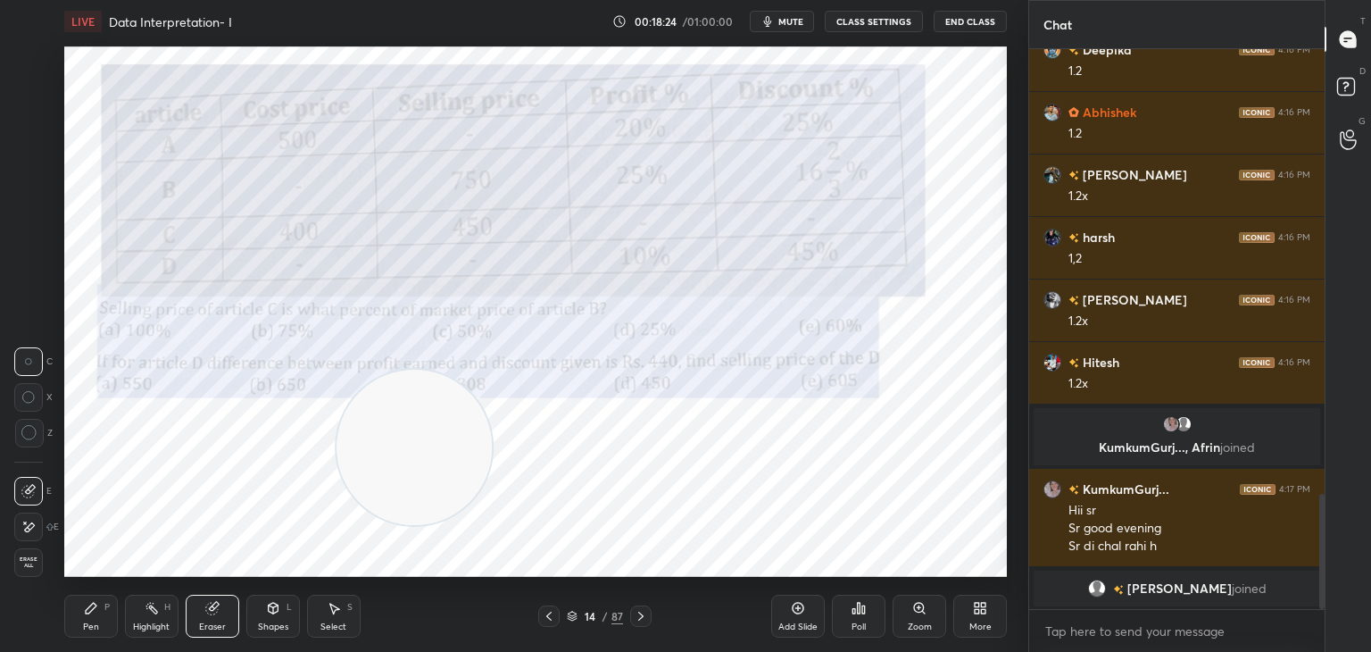
click at [39, 566] on span "Erase all" at bounding box center [28, 562] width 27 height 12
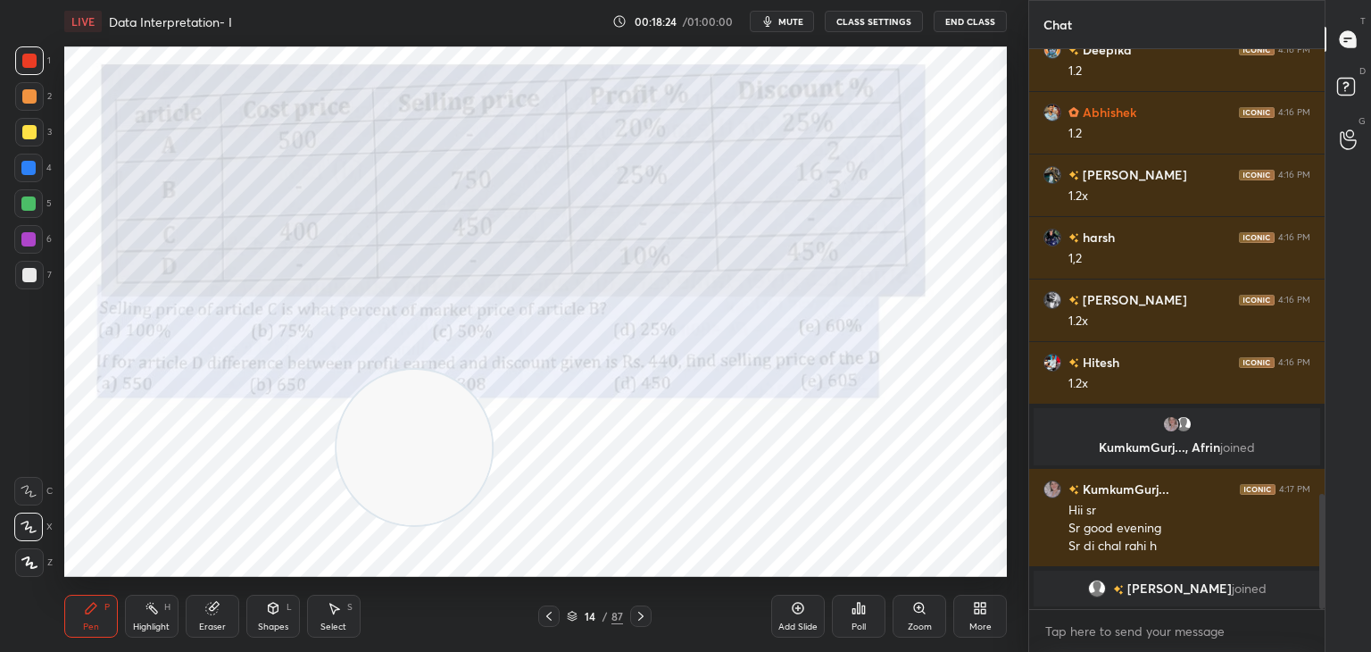
click at [79, 619] on div "Pen P" at bounding box center [91, 616] width 54 height 43
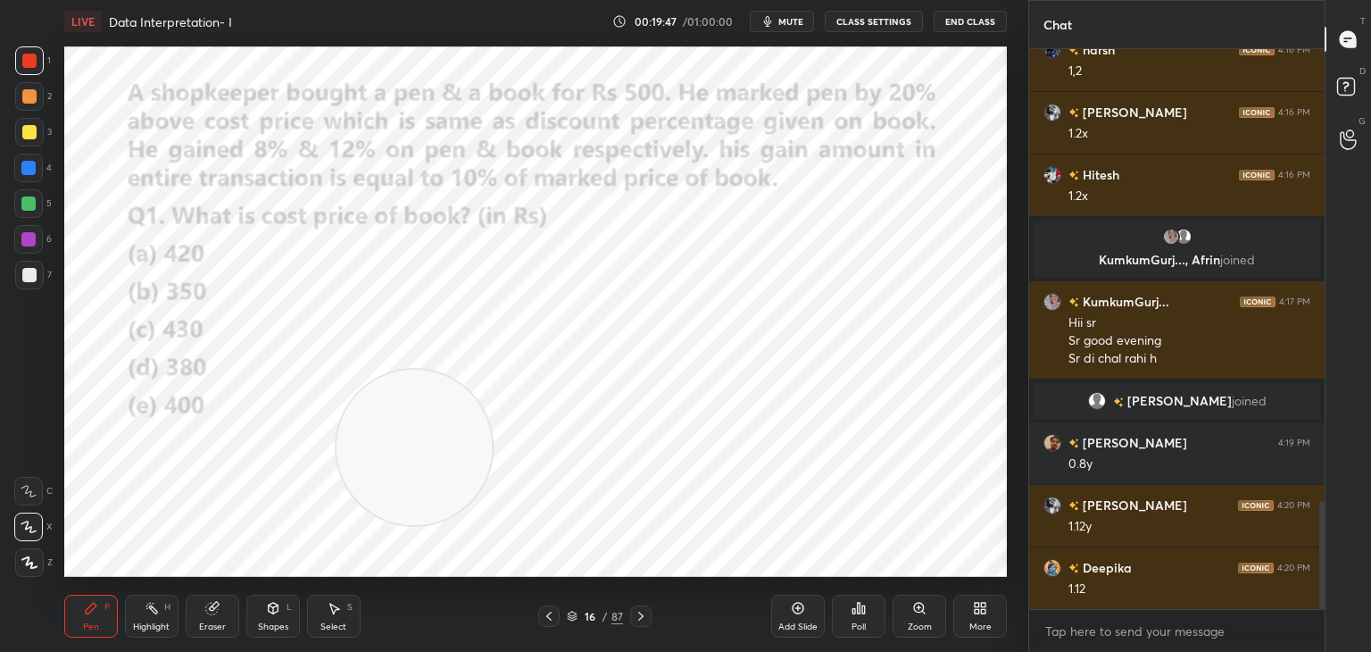
scroll to position [2409, 0]
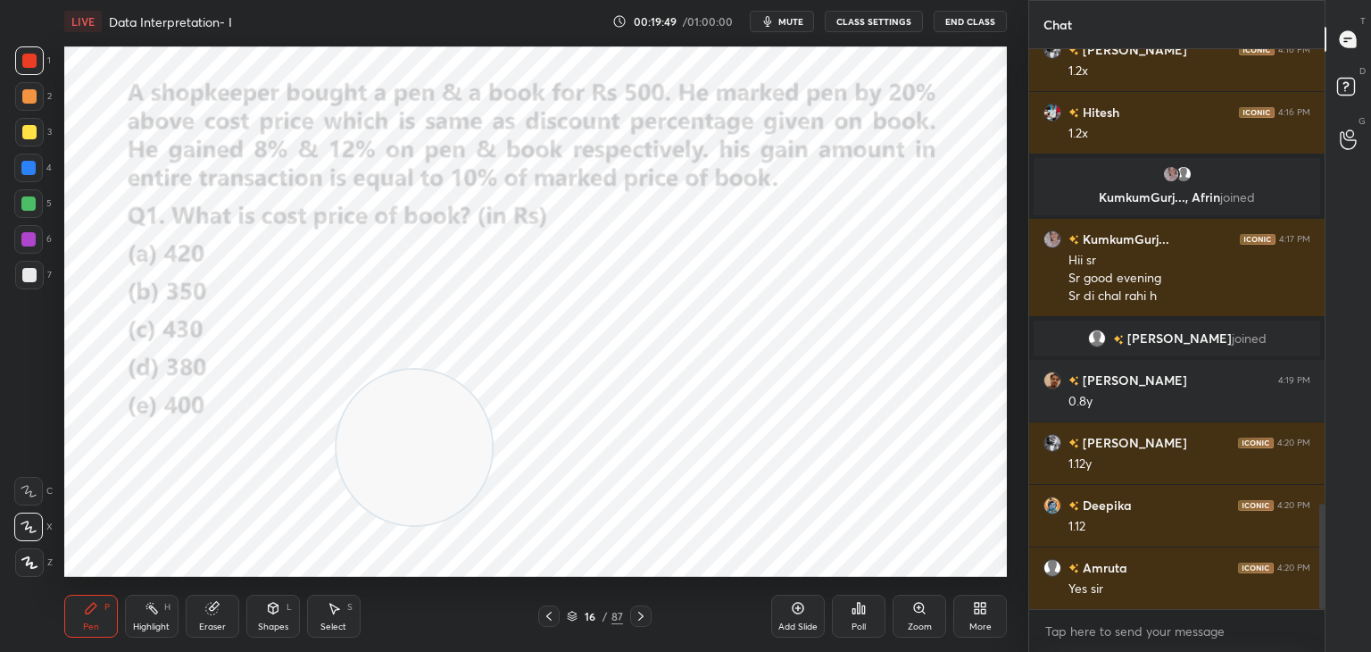
click at [214, 619] on div "Eraser" at bounding box center [213, 616] width 54 height 43
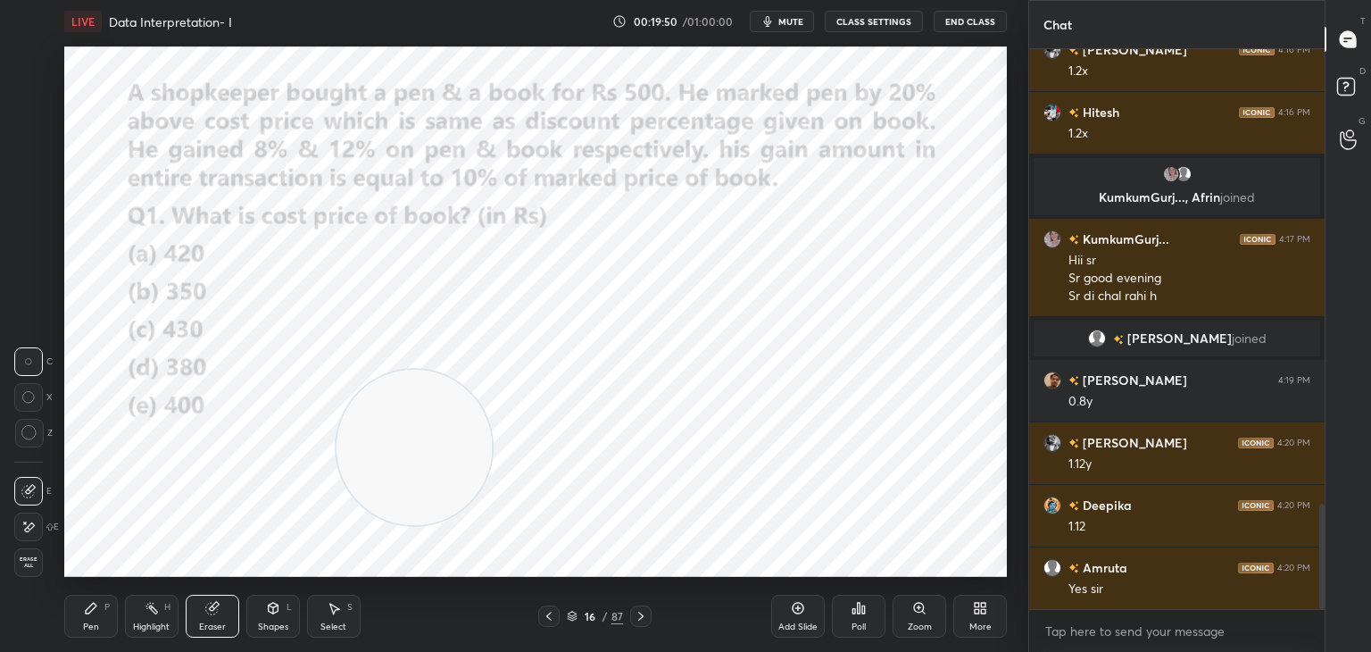
click at [34, 432] on icon at bounding box center [29, 433] width 16 height 16
click at [80, 622] on div "Pen P" at bounding box center [91, 616] width 54 height 43
click at [92, 619] on div "Pen P" at bounding box center [91, 616] width 54 height 43
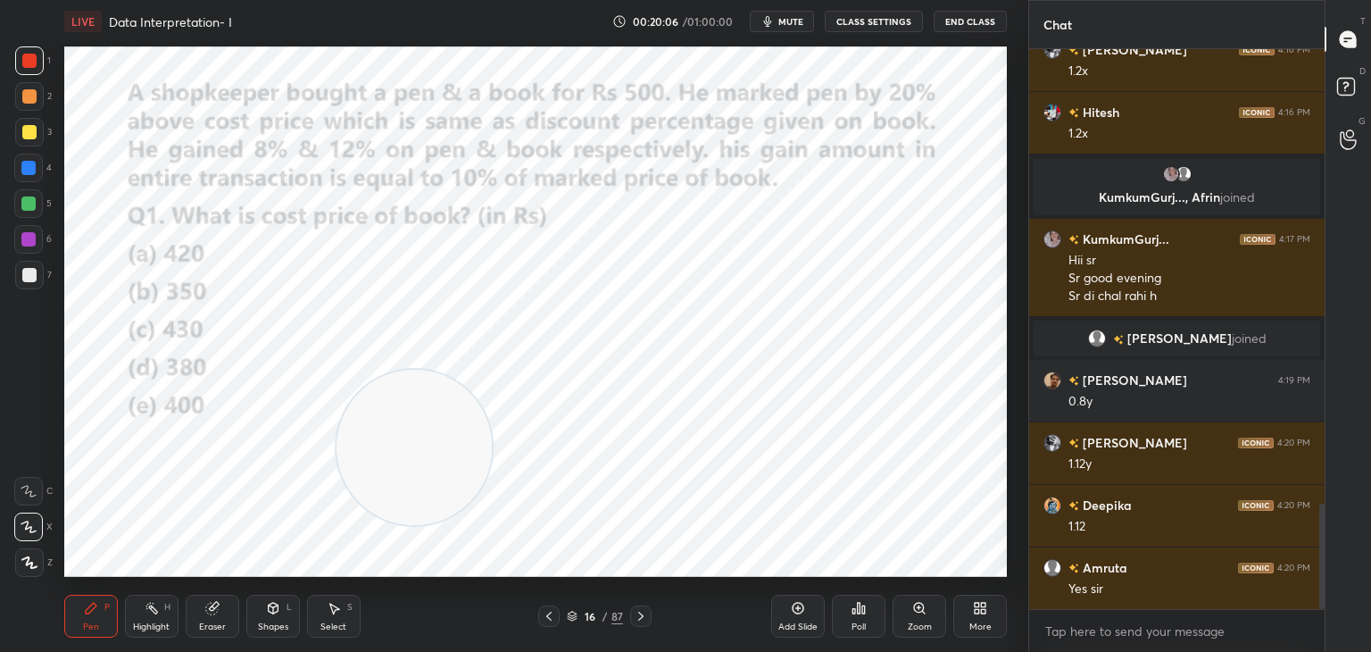
click at [29, 489] on icon at bounding box center [29, 491] width 16 height 12
click at [36, 206] on div at bounding box center [28, 203] width 29 height 29
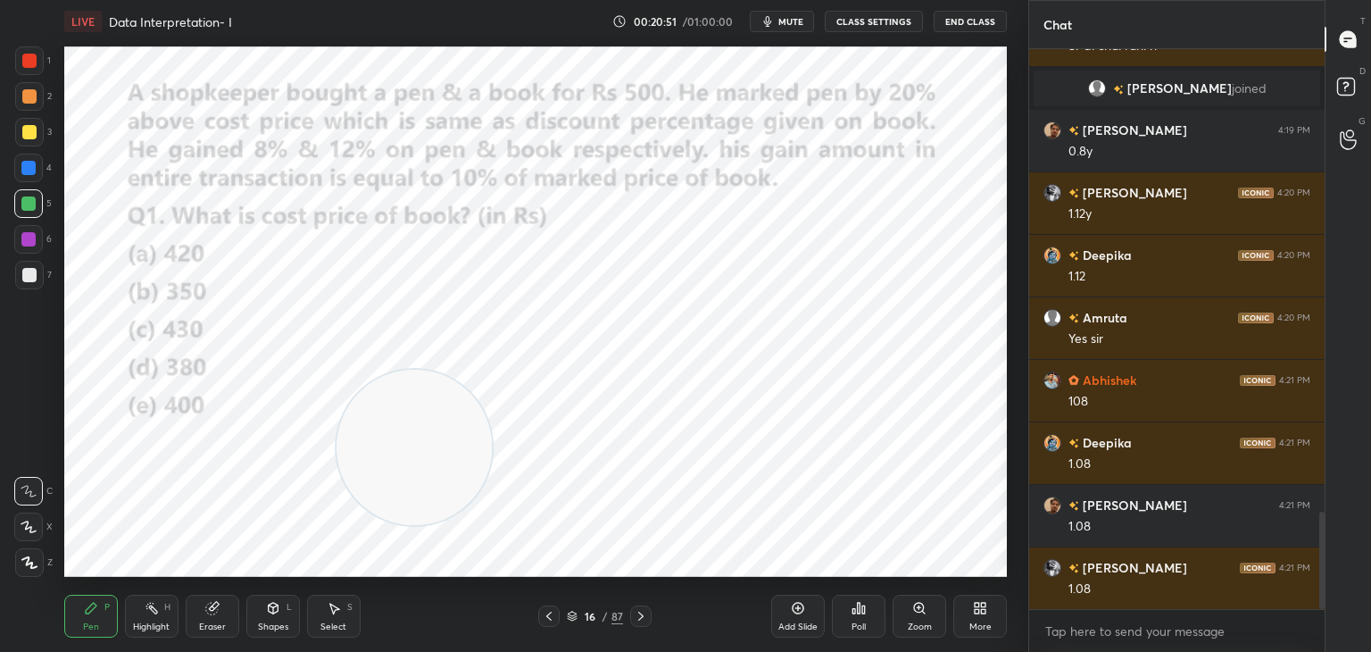
scroll to position [2721, 0]
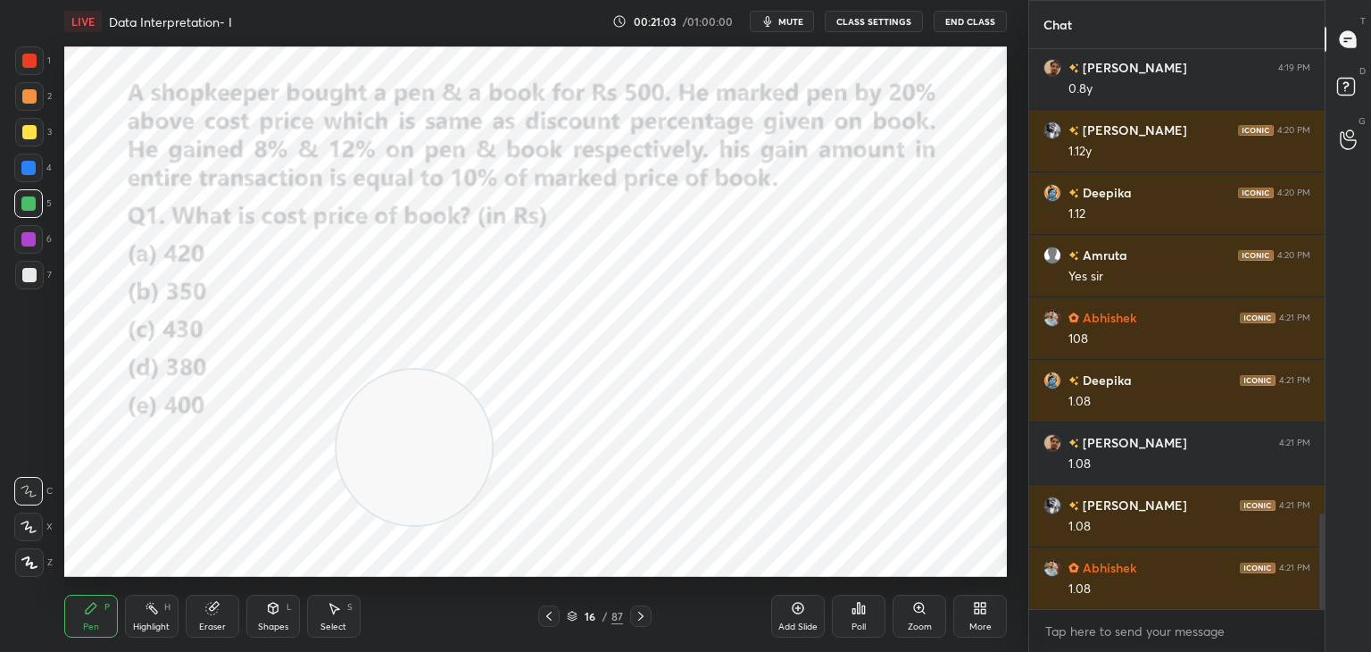
click at [34, 59] on div at bounding box center [29, 61] width 14 height 14
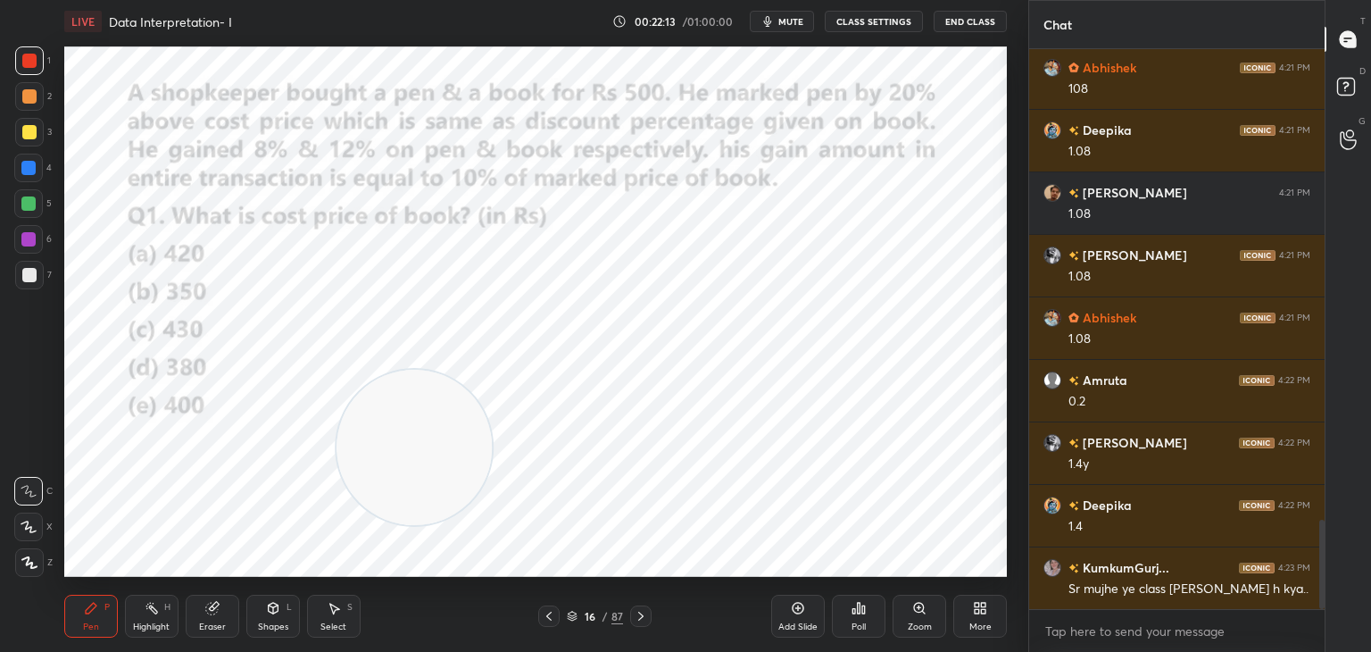
scroll to position [3014, 0]
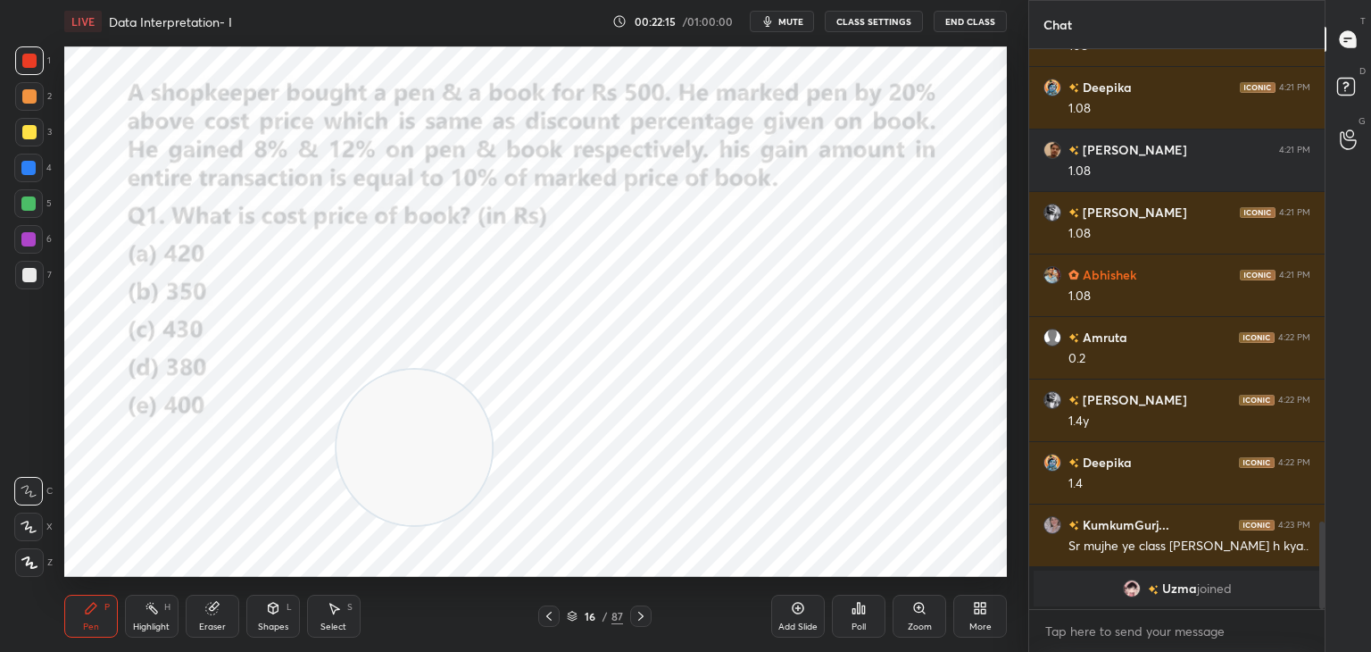
click at [27, 212] on div at bounding box center [28, 203] width 29 height 29
click at [37, 242] on div at bounding box center [28, 239] width 29 height 29
click at [34, 201] on div at bounding box center [28, 203] width 14 height 14
click at [36, 529] on icon at bounding box center [29, 526] width 16 height 12
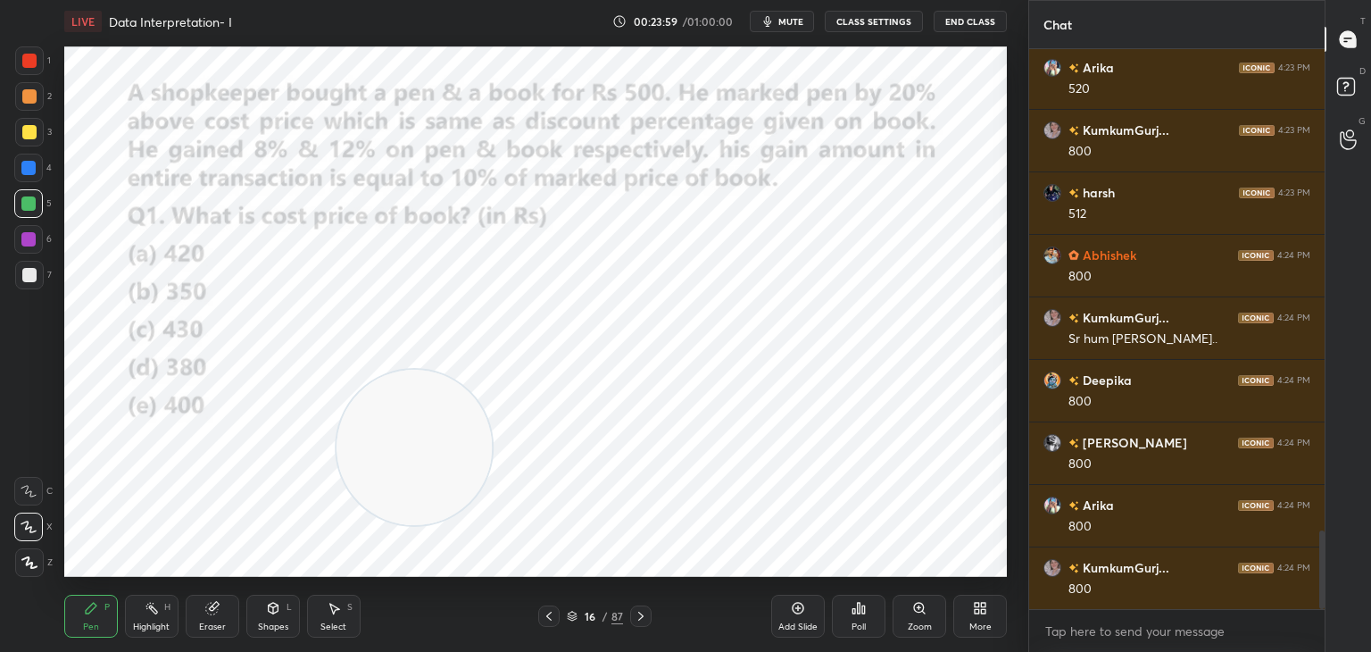
scroll to position [3508, 0]
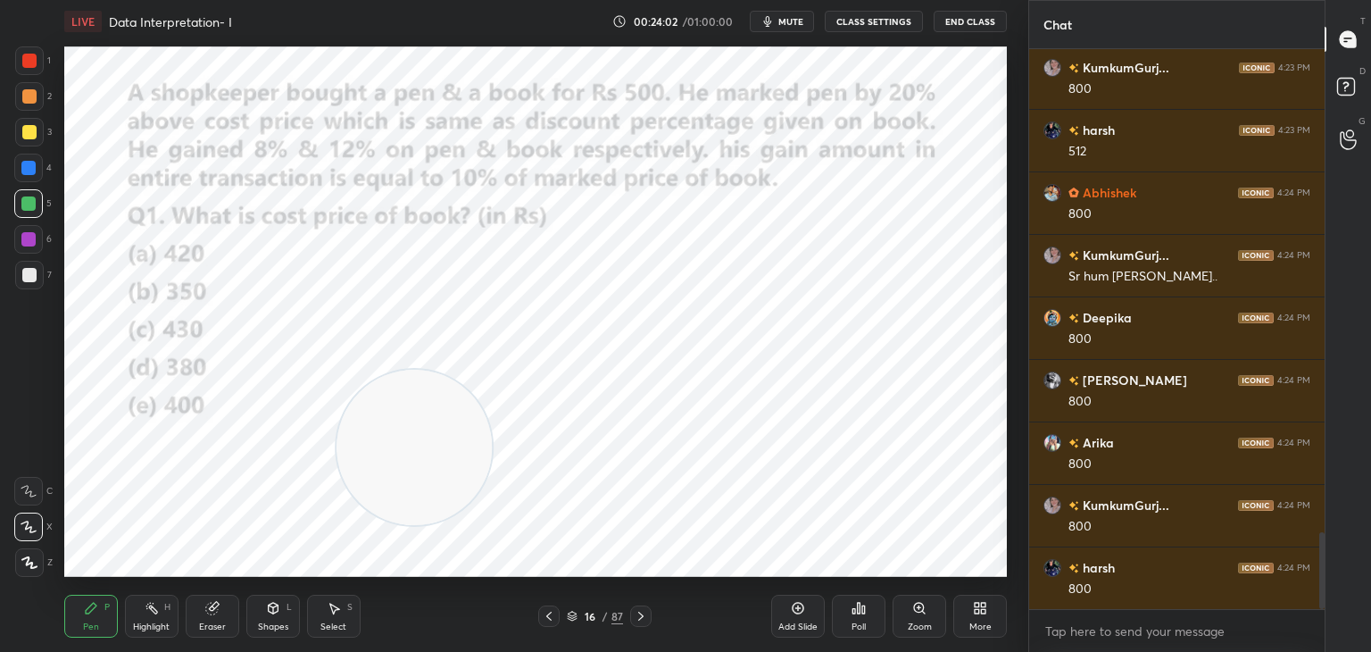
click at [36, 163] on div at bounding box center [28, 168] width 14 height 14
click at [214, 614] on icon at bounding box center [212, 608] width 14 height 14
click at [74, 609] on div "Pen P" at bounding box center [91, 616] width 54 height 43
click at [82, 612] on div "Pen P" at bounding box center [91, 616] width 54 height 43
click at [256, 607] on div "Shapes L" at bounding box center [273, 616] width 54 height 43
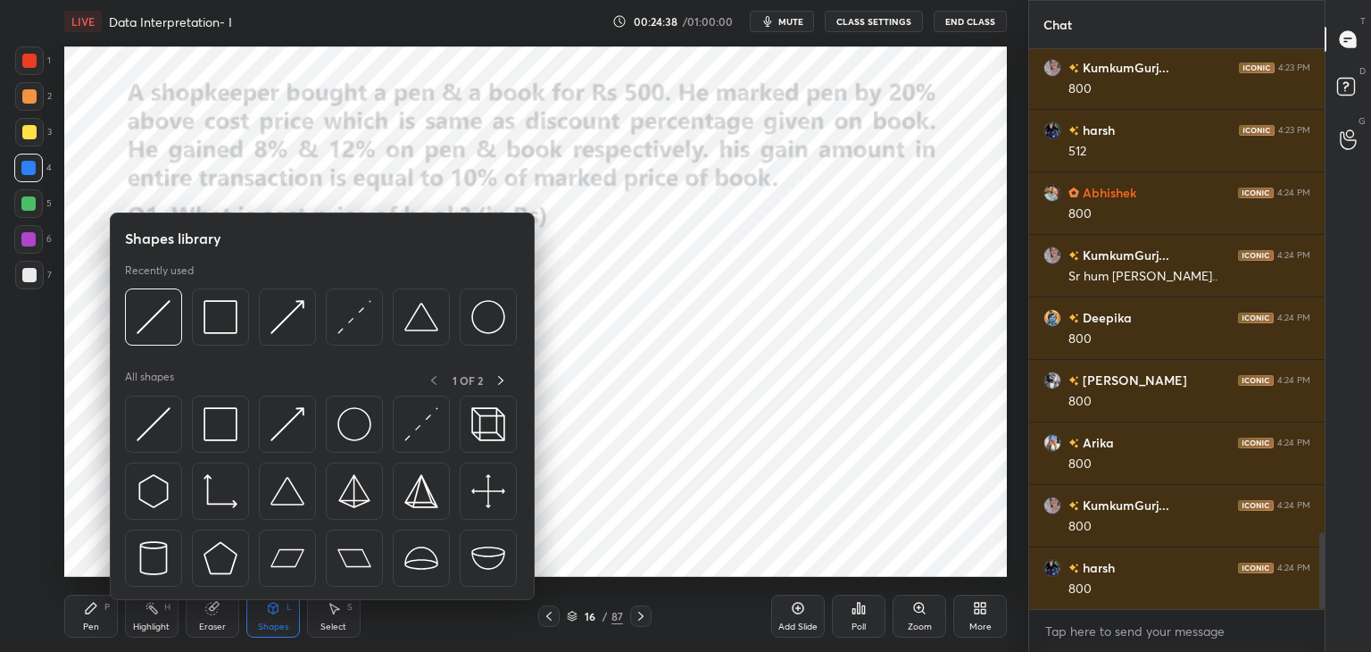
click at [210, 624] on div "Eraser" at bounding box center [212, 626] width 27 height 9
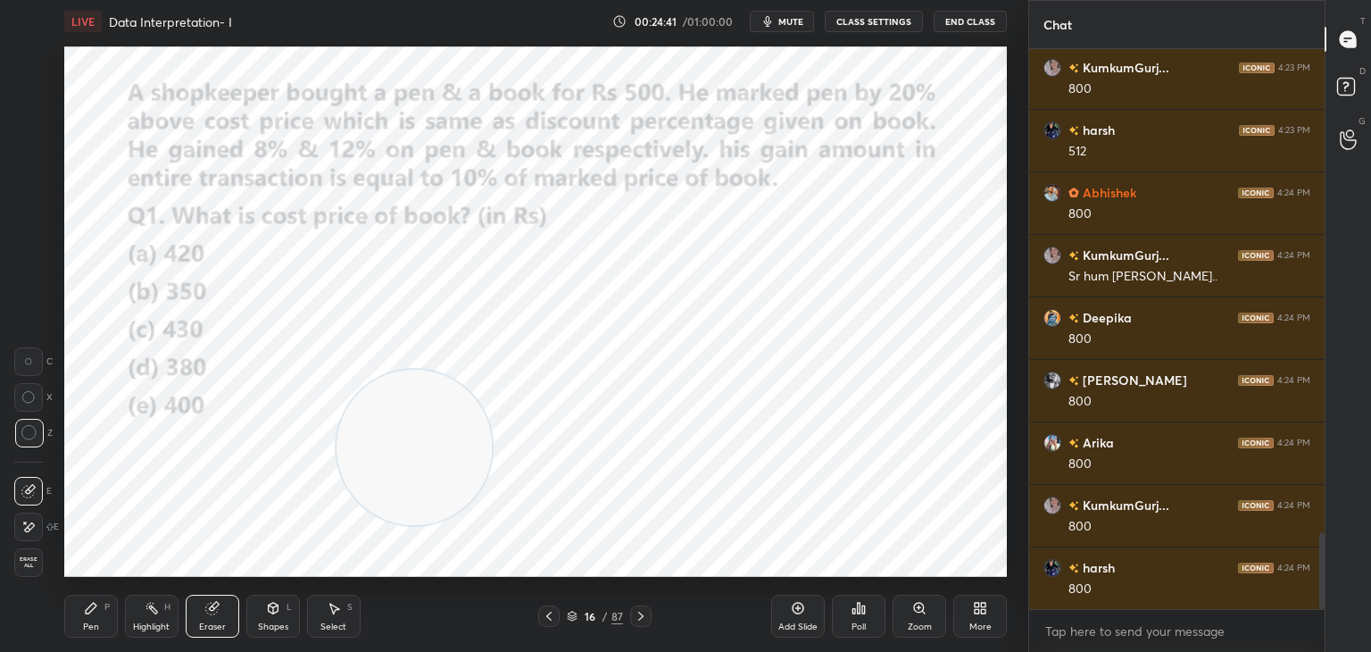
click at [91, 620] on div "Pen P" at bounding box center [91, 616] width 54 height 43
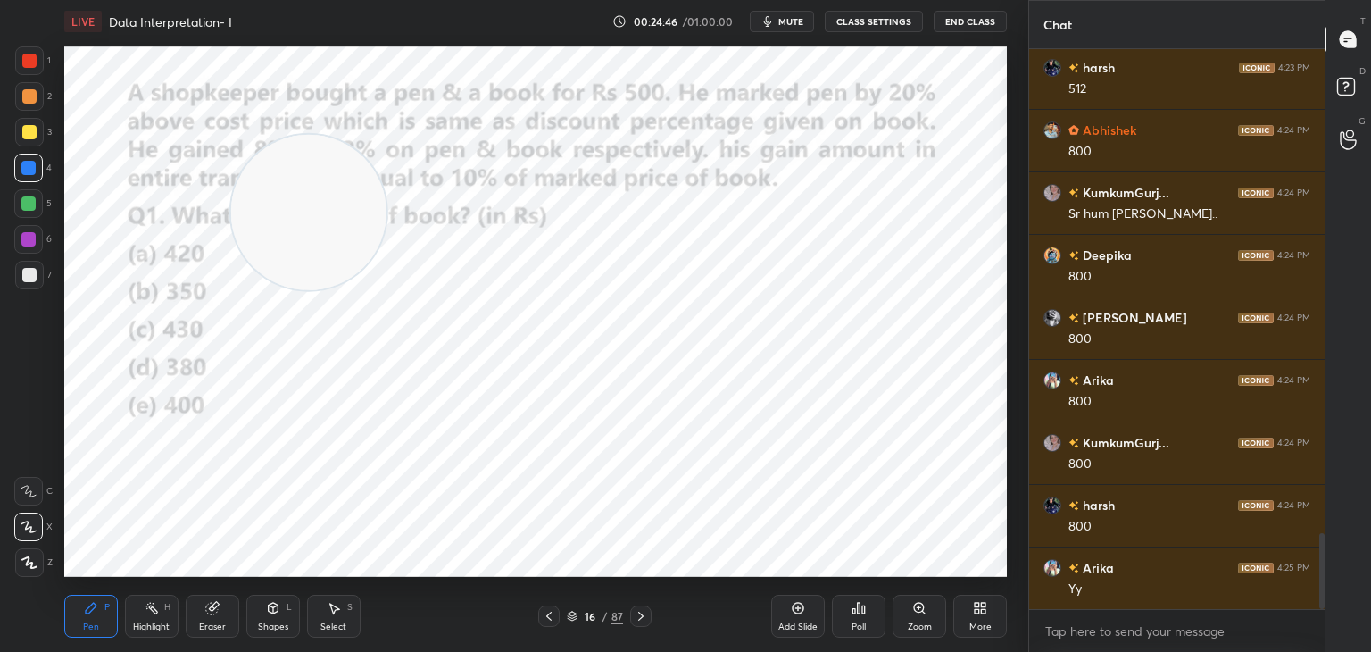
scroll to position [6, 5]
click at [37, 204] on div at bounding box center [28, 203] width 29 height 29
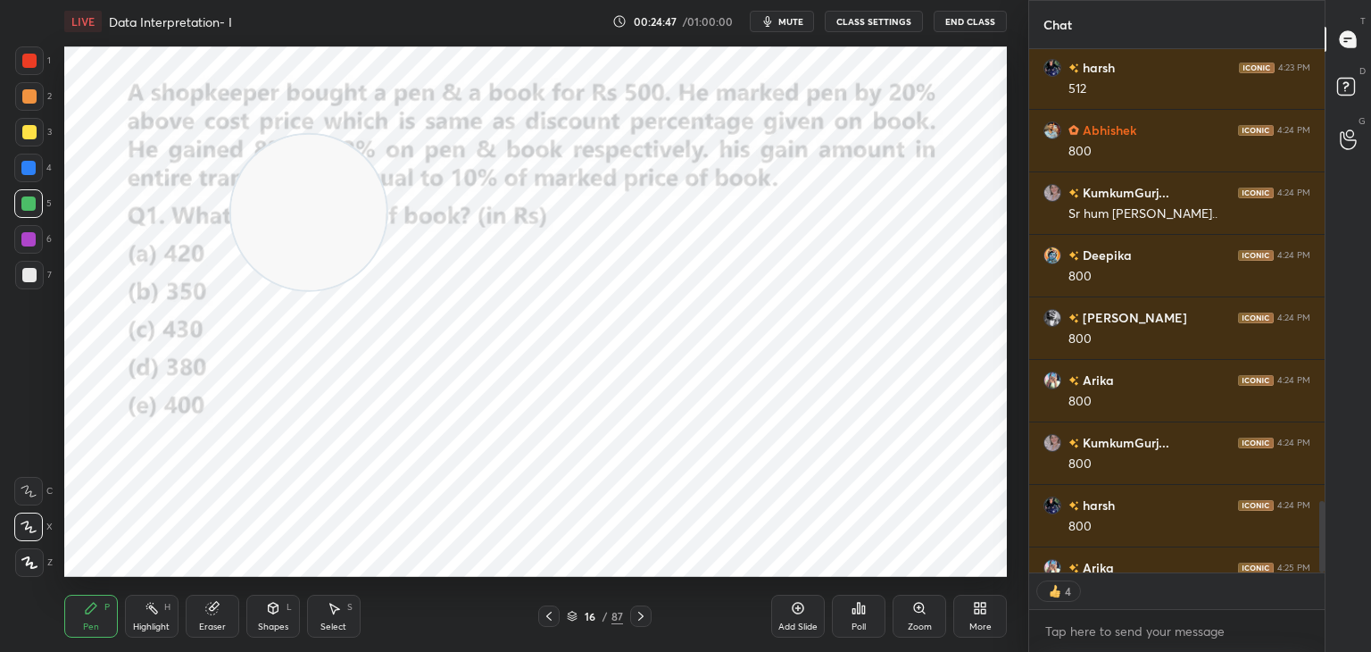
click at [33, 558] on icon at bounding box center [29, 562] width 16 height 12
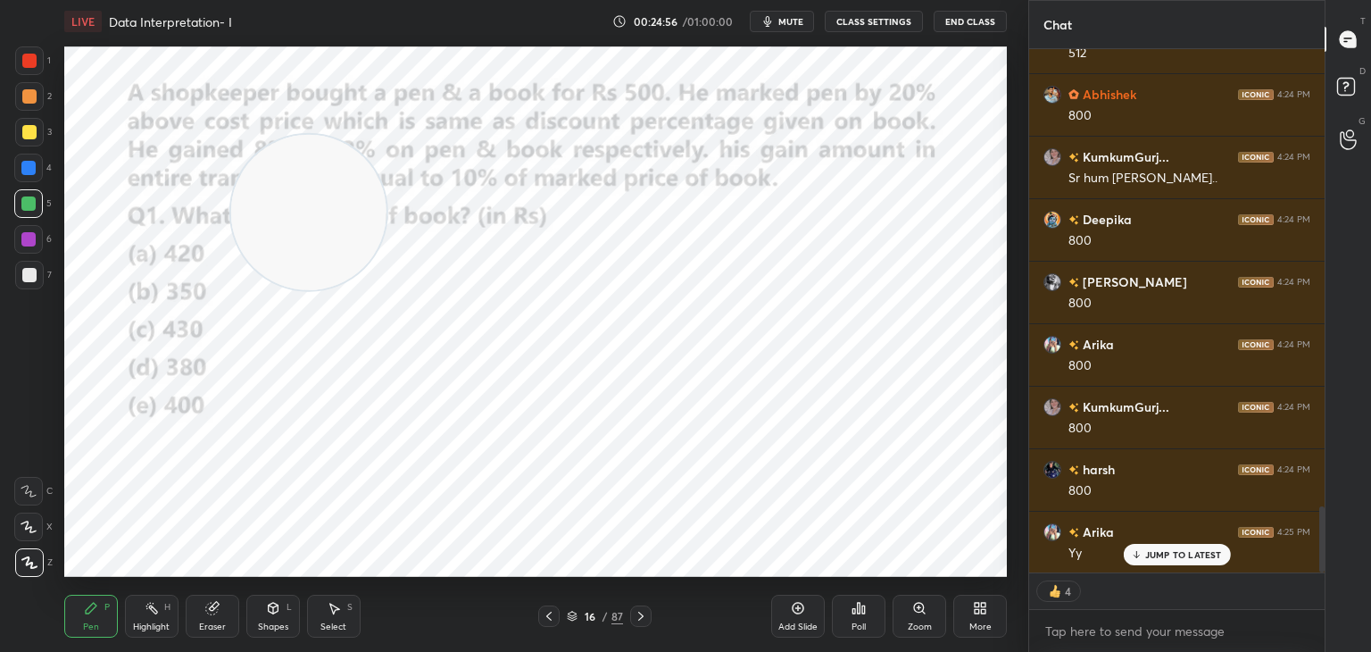
scroll to position [554, 290]
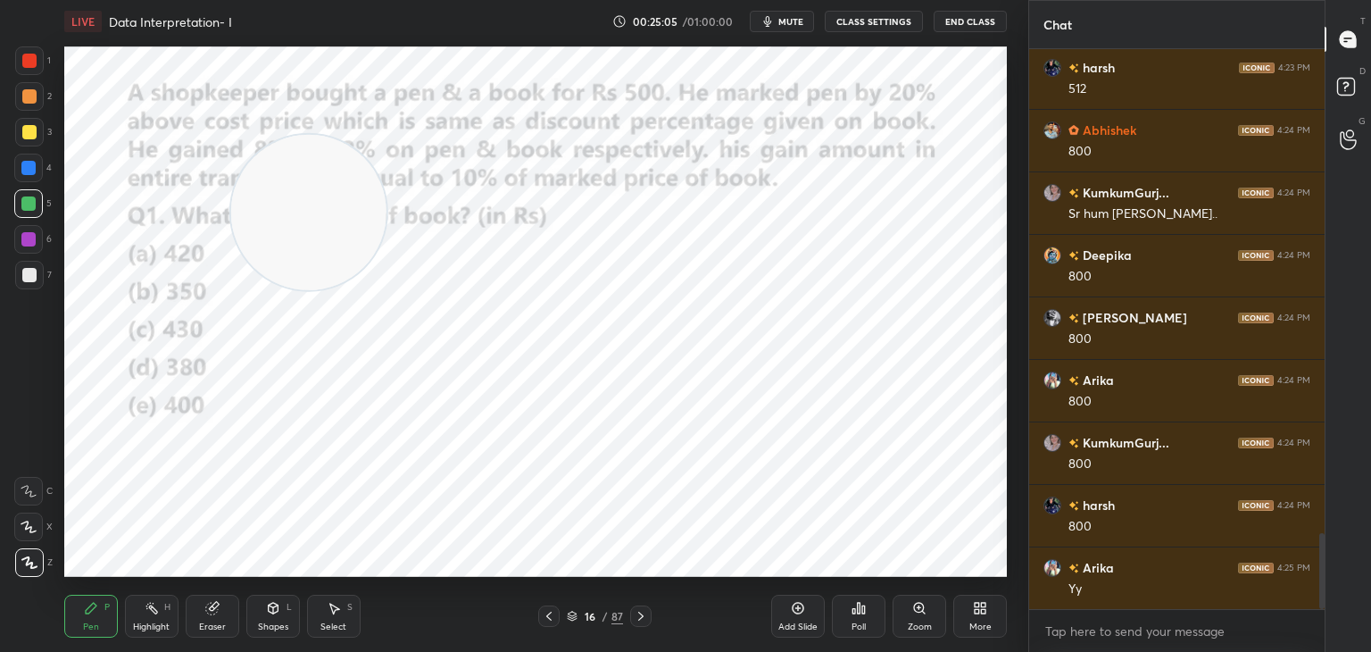
click at [210, 608] on icon at bounding box center [212, 609] width 12 height 12
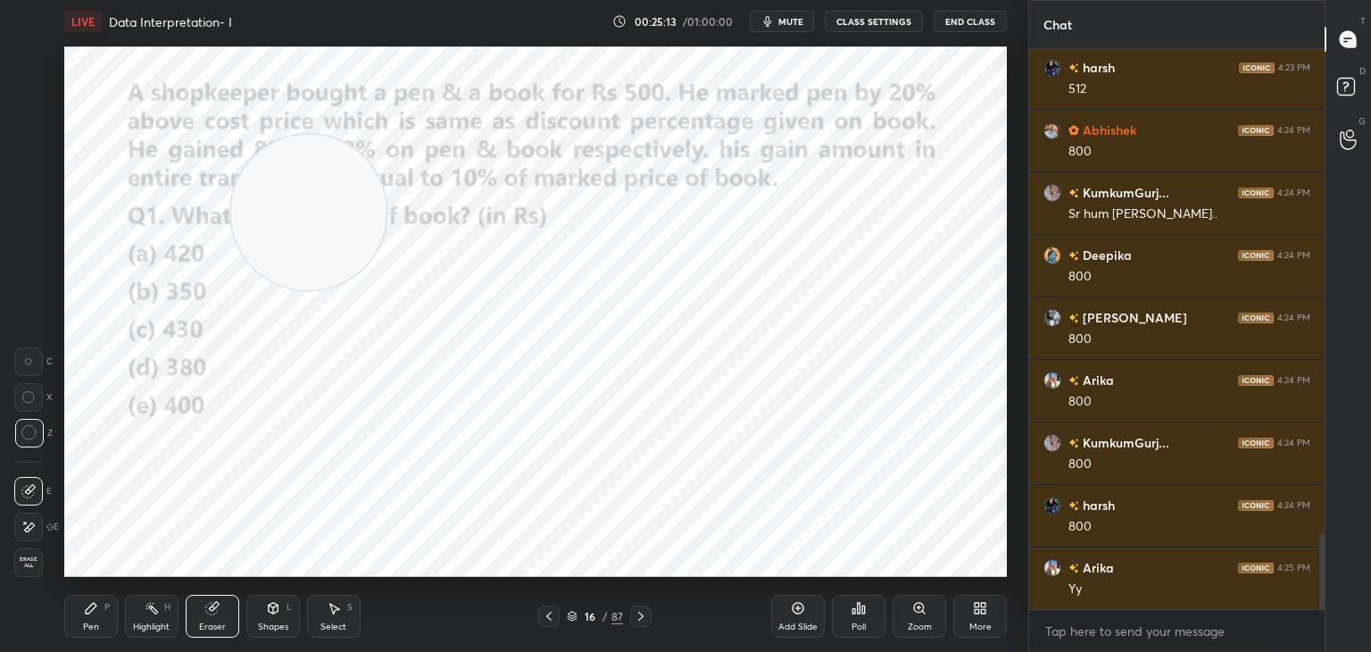
click at [95, 628] on div "Pen" at bounding box center [91, 626] width 16 height 9
click at [96, 620] on div "Pen P" at bounding box center [91, 616] width 54 height 43
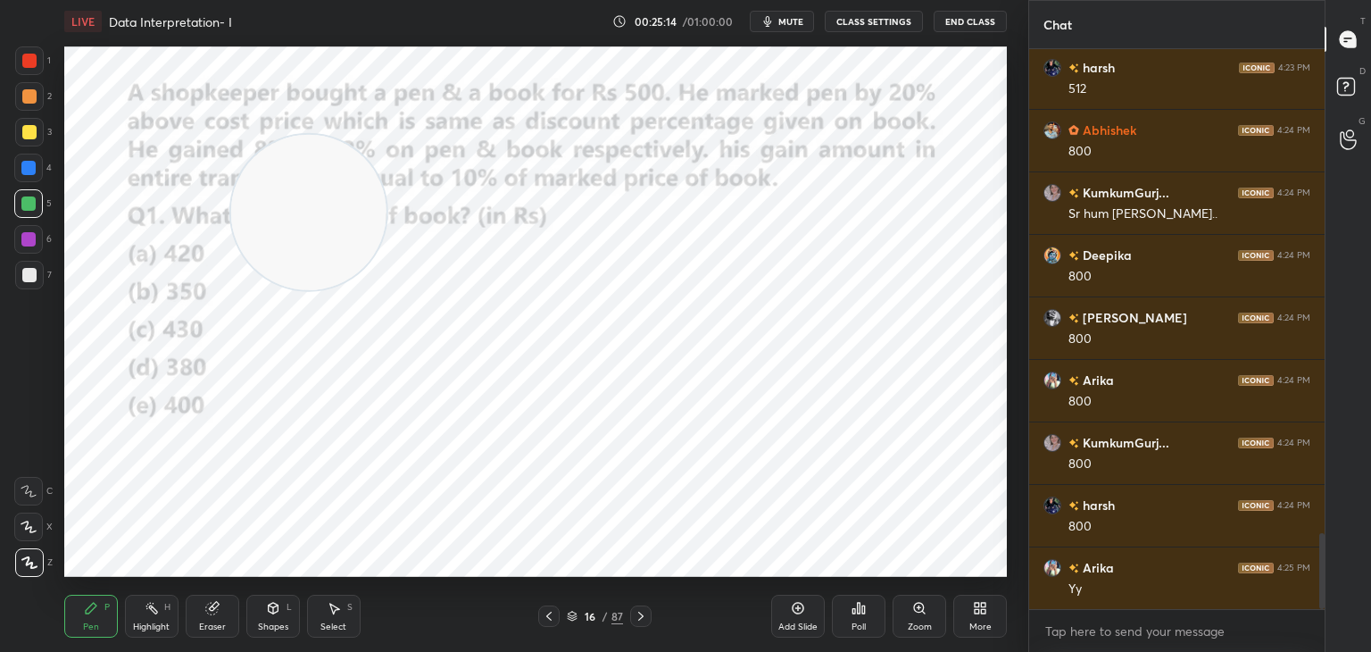
click at [30, 66] on div at bounding box center [29, 61] width 14 height 14
click at [39, 492] on div at bounding box center [28, 491] width 29 height 29
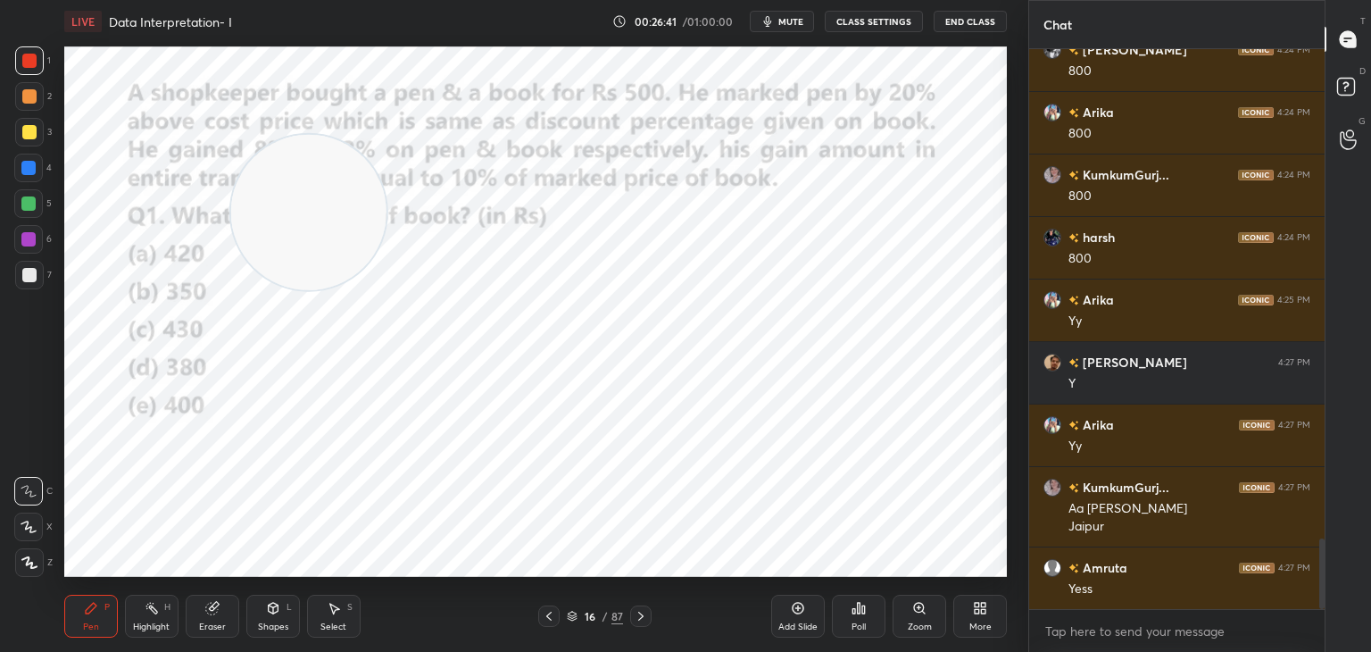
scroll to position [3901, 0]
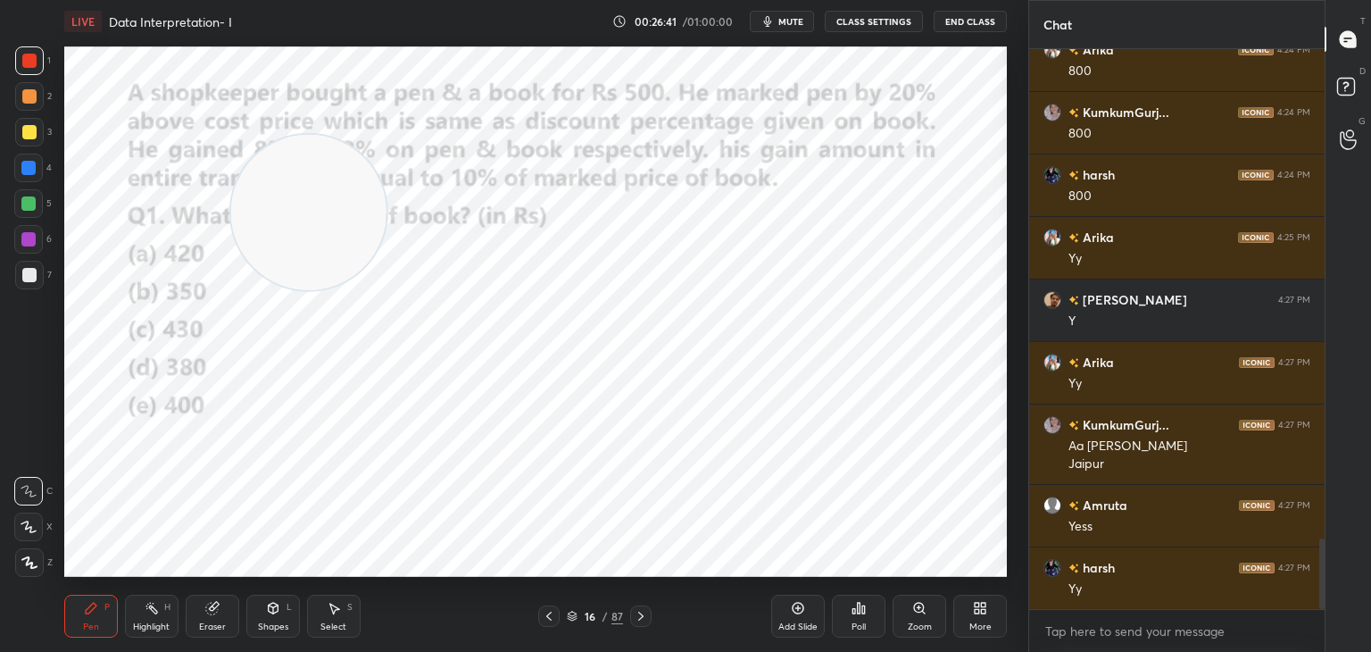
click at [222, 612] on div "Eraser" at bounding box center [213, 616] width 54 height 43
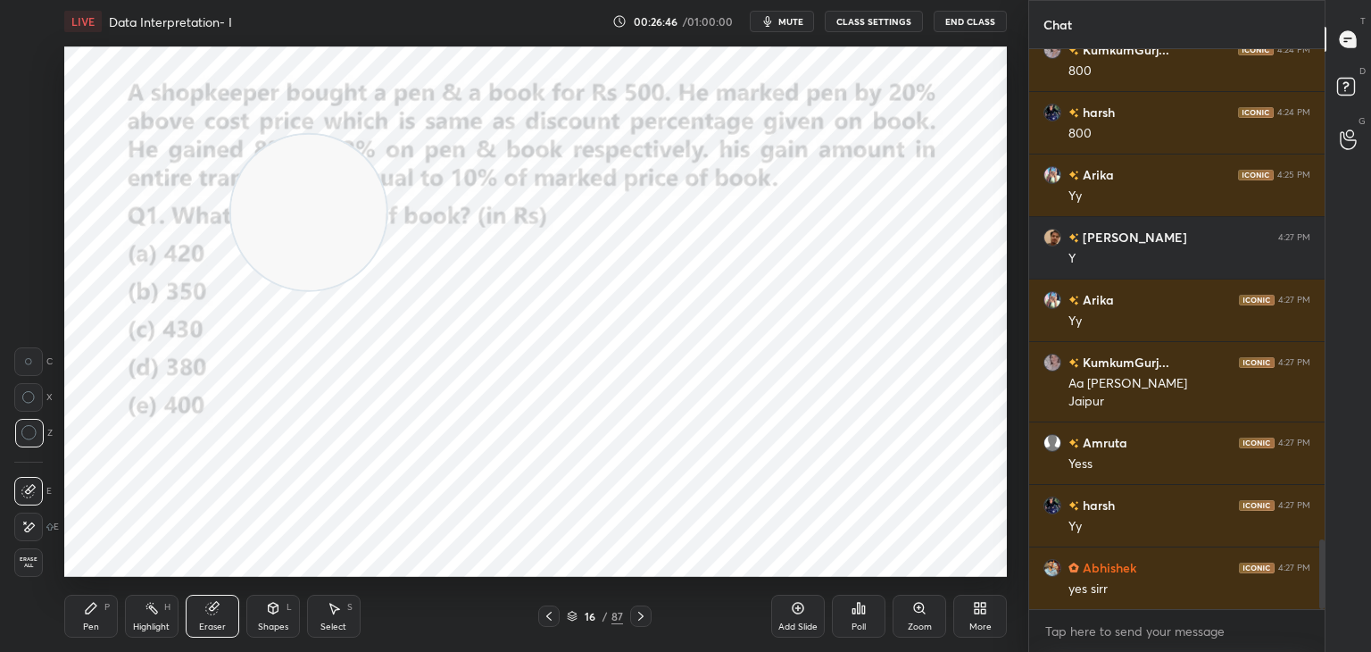
click at [329, 611] on icon at bounding box center [334, 608] width 14 height 14
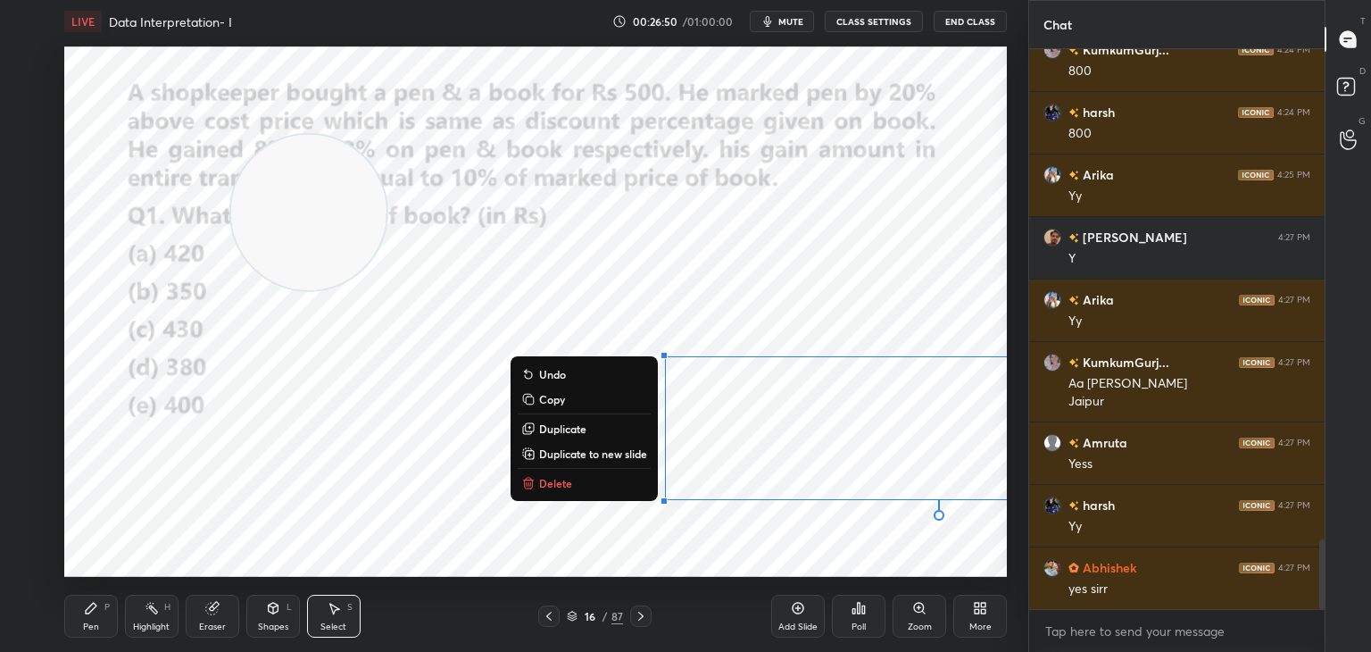
click at [97, 604] on icon at bounding box center [91, 608] width 14 height 14
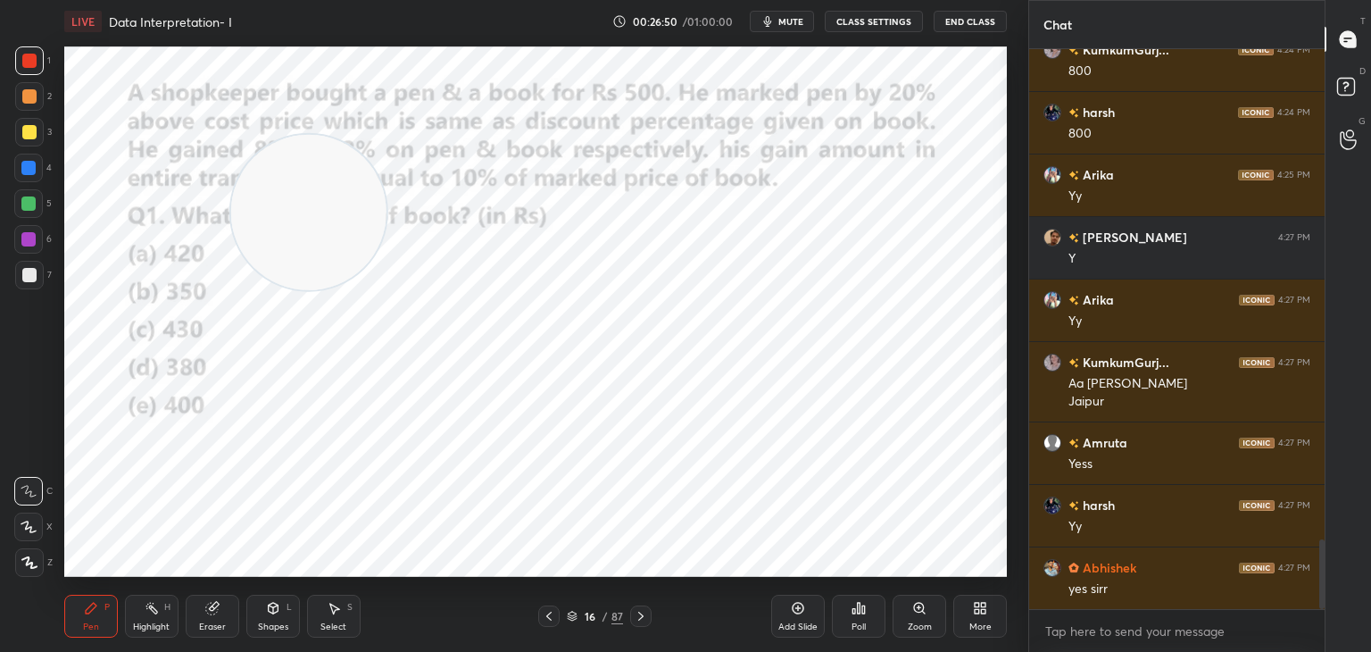
click at [107, 600] on div "Pen P" at bounding box center [91, 616] width 54 height 43
click at [202, 618] on div "Eraser" at bounding box center [213, 616] width 54 height 43
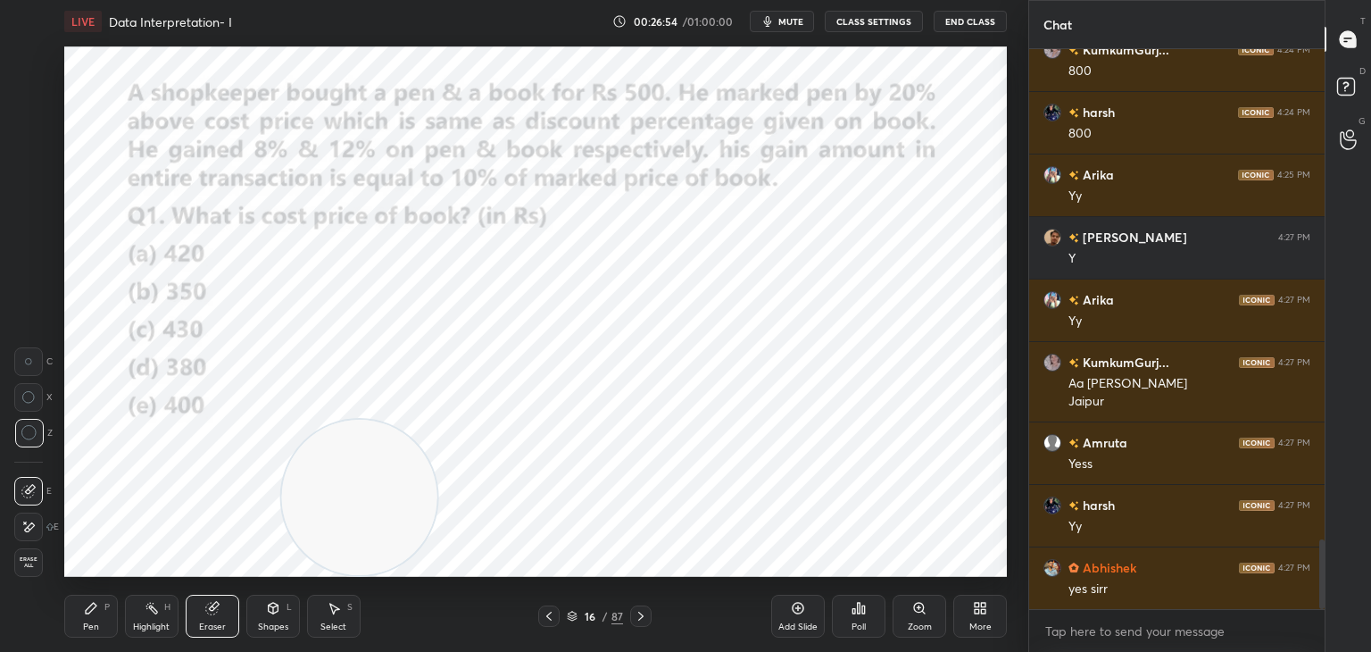
click at [73, 606] on div "Pen P" at bounding box center [91, 616] width 54 height 43
click at [87, 618] on div "Pen P" at bounding box center [91, 616] width 54 height 43
click at [84, 611] on icon at bounding box center [91, 608] width 14 height 14
click at [155, 622] on div "Highlight" at bounding box center [151, 626] width 37 height 9
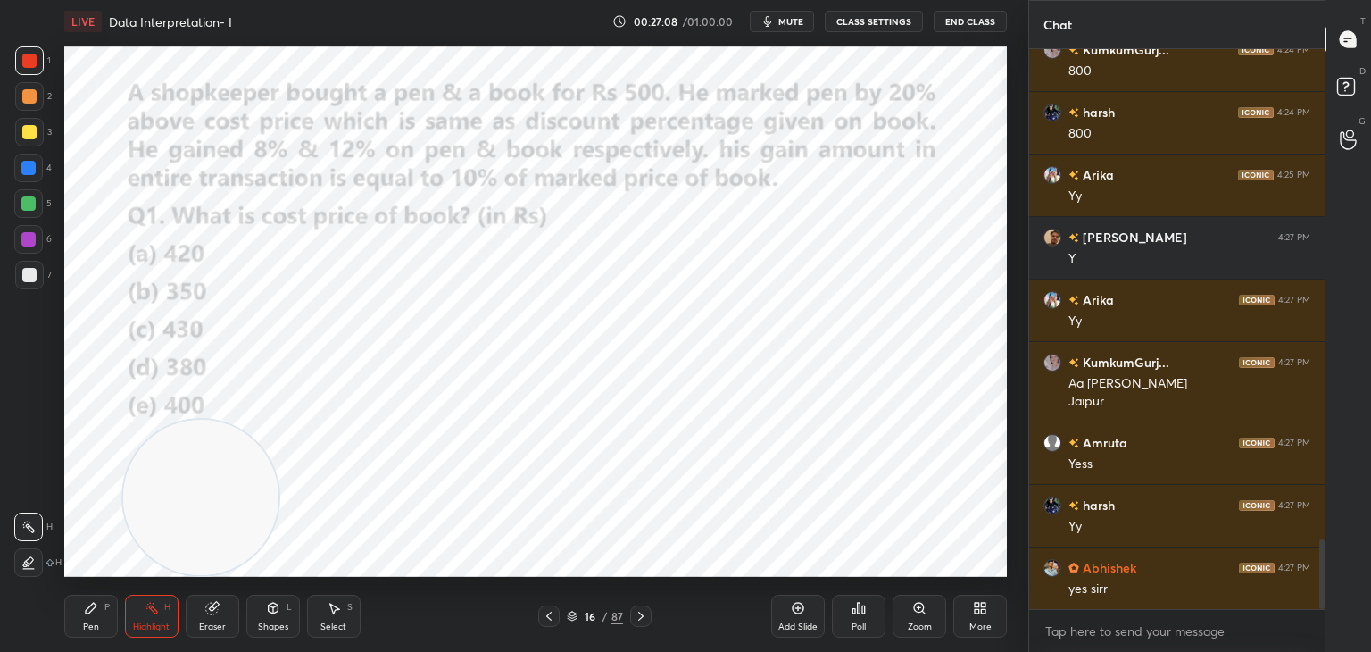
click at [29, 557] on icon at bounding box center [28, 561] width 9 height 9
click at [29, 204] on div at bounding box center [28, 203] width 14 height 14
click at [93, 613] on icon at bounding box center [91, 608] width 14 height 14
click at [30, 67] on div at bounding box center [29, 61] width 14 height 14
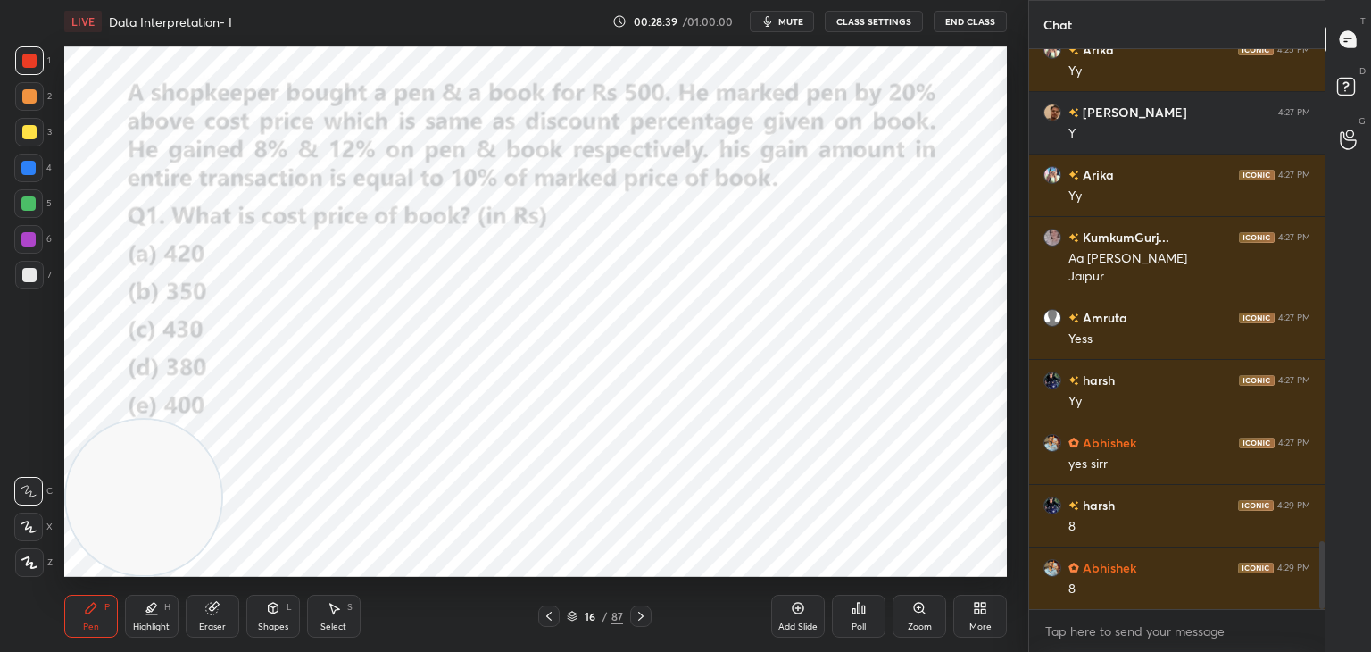
scroll to position [4151, 0]
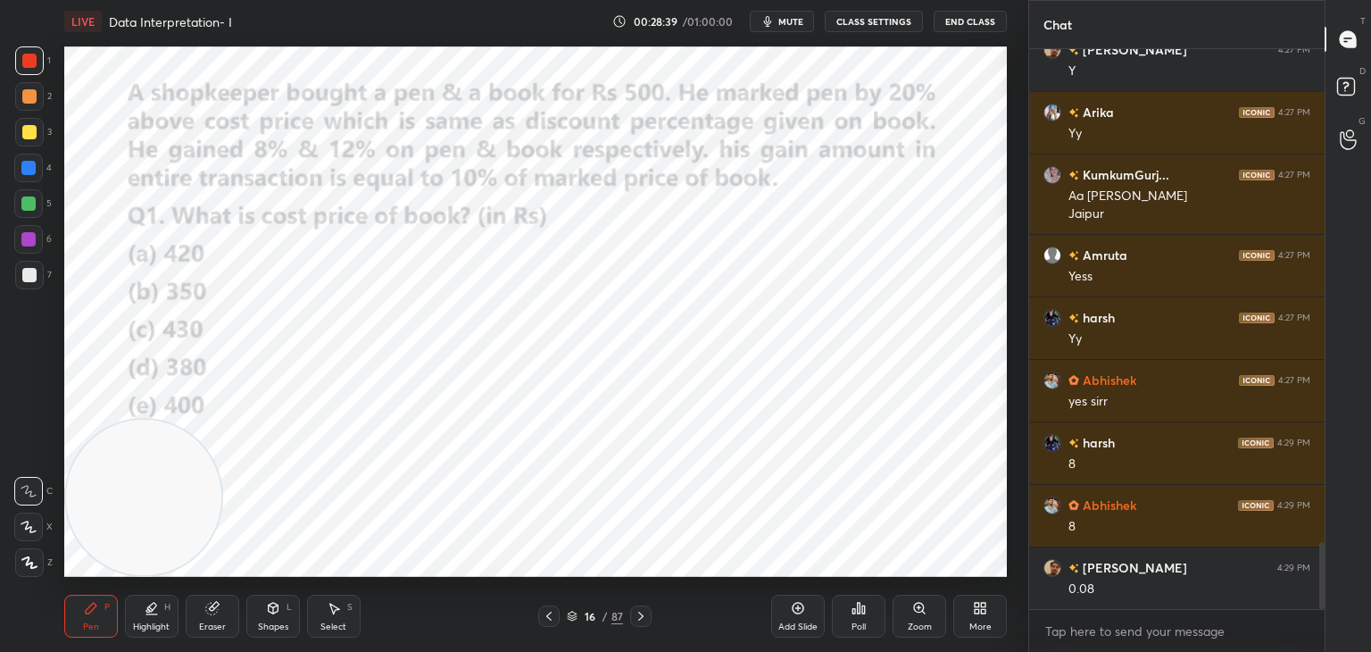
click at [205, 608] on icon at bounding box center [212, 608] width 14 height 14
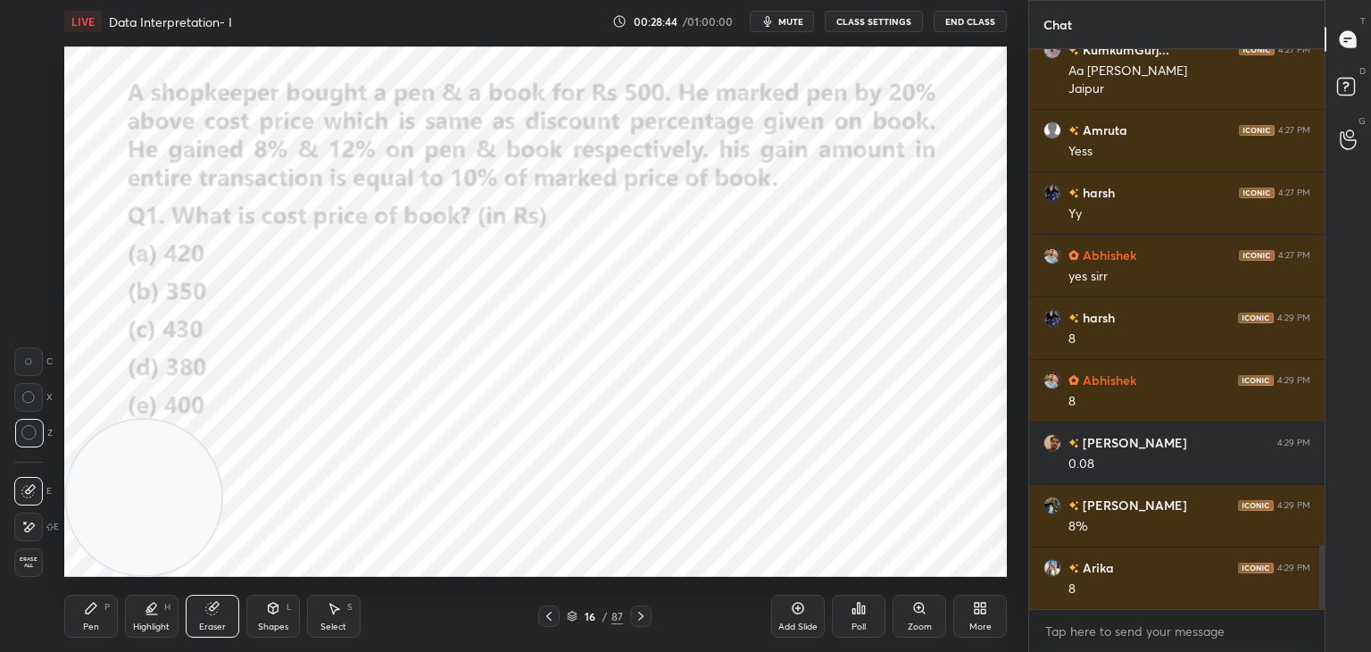
scroll to position [4339, 0]
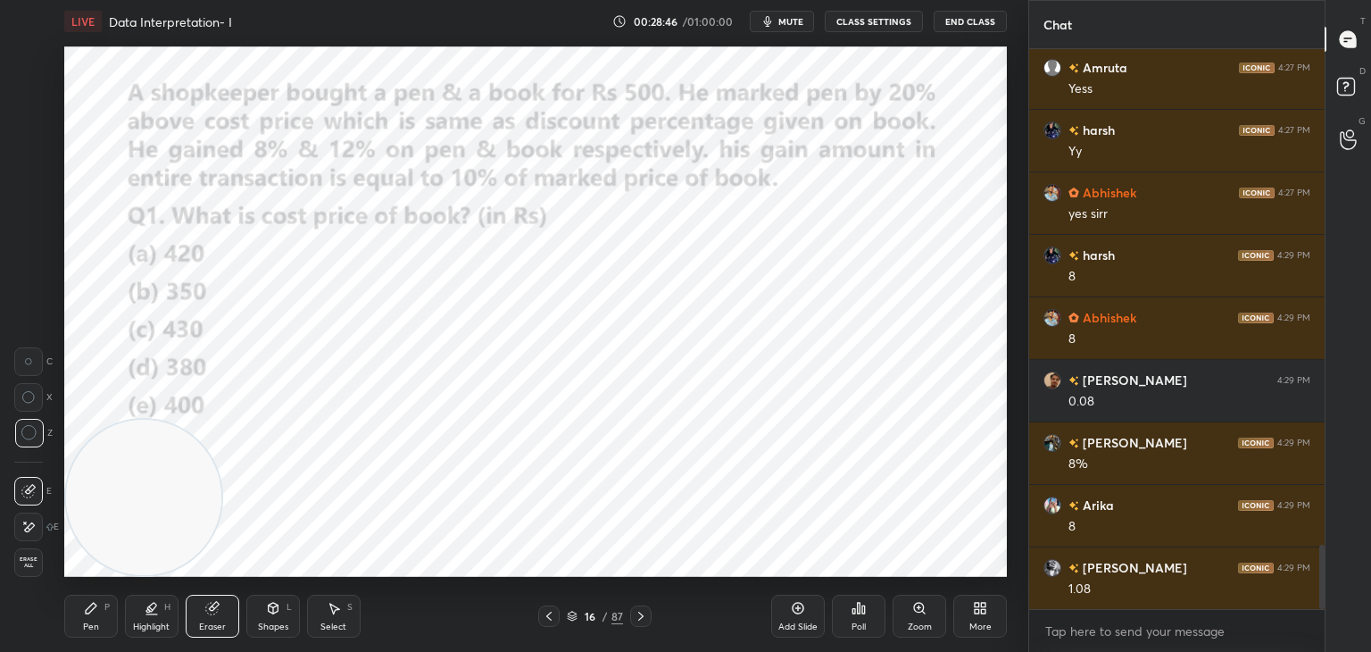
click at [96, 617] on div "Pen P" at bounding box center [91, 616] width 54 height 43
click at [89, 619] on div "Pen P" at bounding box center [91, 616] width 54 height 43
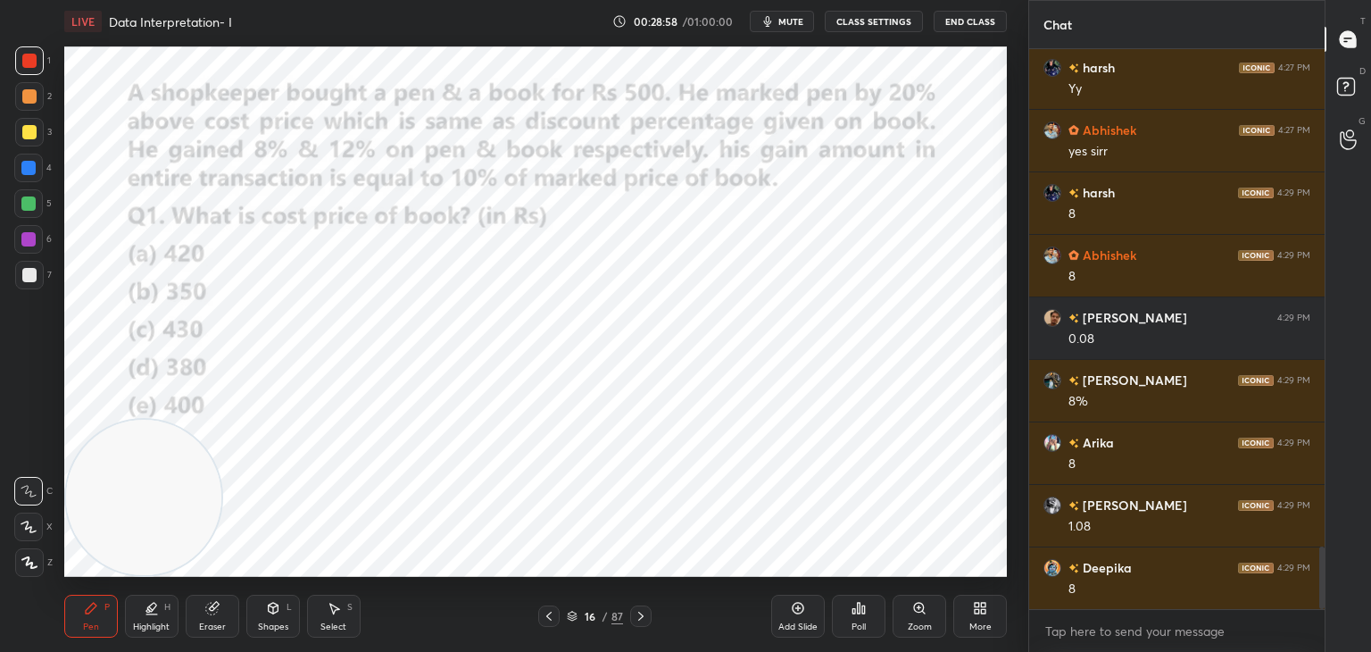
scroll to position [4464, 0]
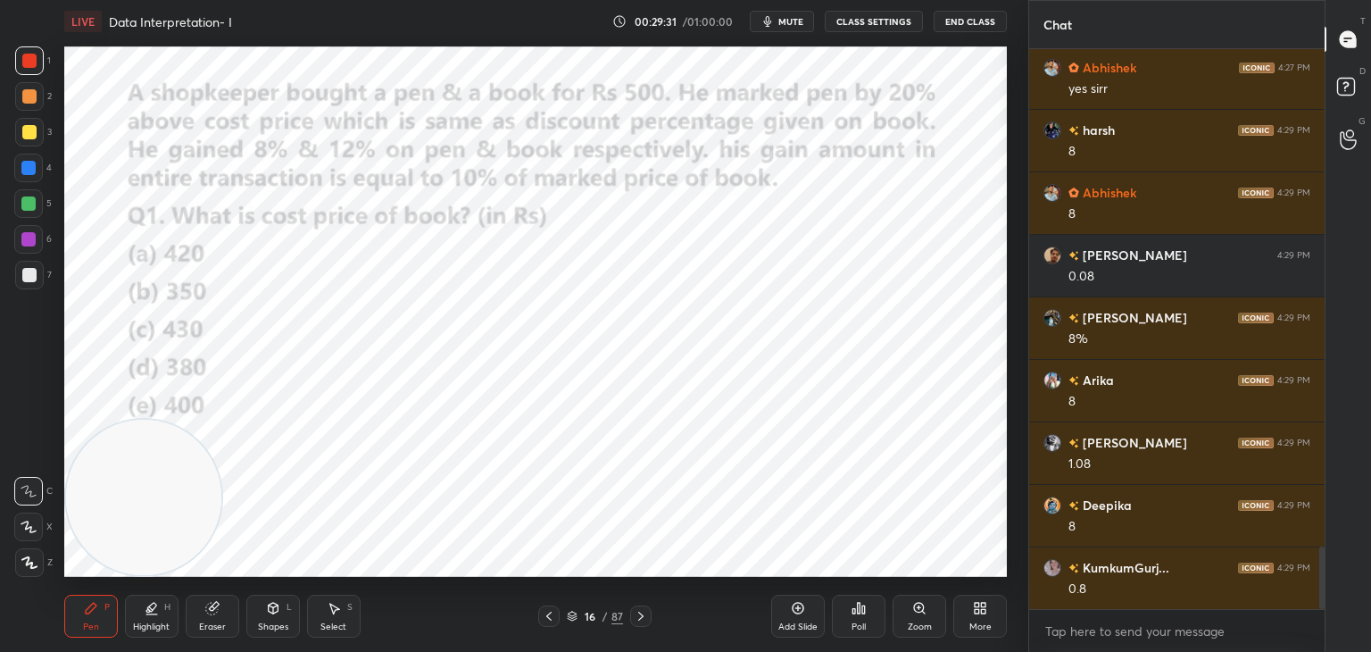
click at [210, 617] on div "Eraser" at bounding box center [213, 616] width 54 height 43
click at [87, 605] on icon at bounding box center [91, 608] width 14 height 14
click at [93, 615] on icon at bounding box center [91, 608] width 14 height 14
click at [34, 175] on div at bounding box center [28, 168] width 29 height 29
click at [128, 619] on div "Highlight H" at bounding box center [152, 616] width 54 height 43
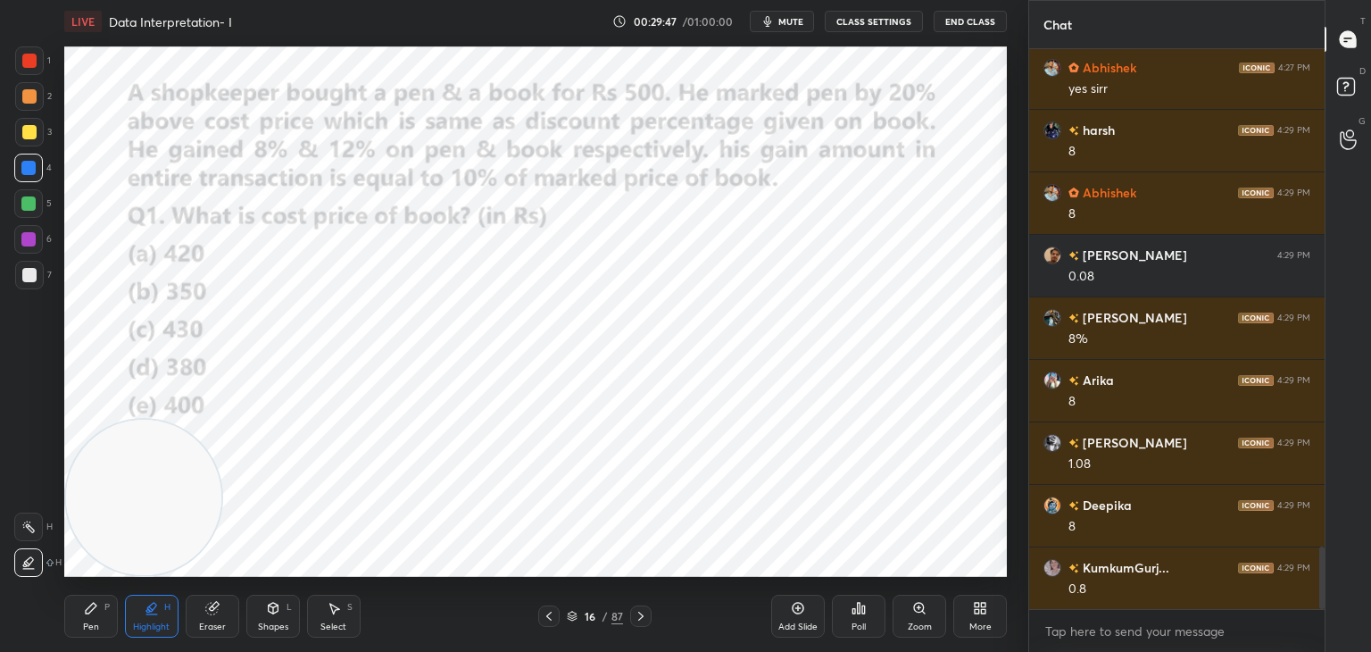
click at [95, 615] on icon at bounding box center [91, 608] width 14 height 14
click at [268, 612] on icon at bounding box center [273, 608] width 14 height 14
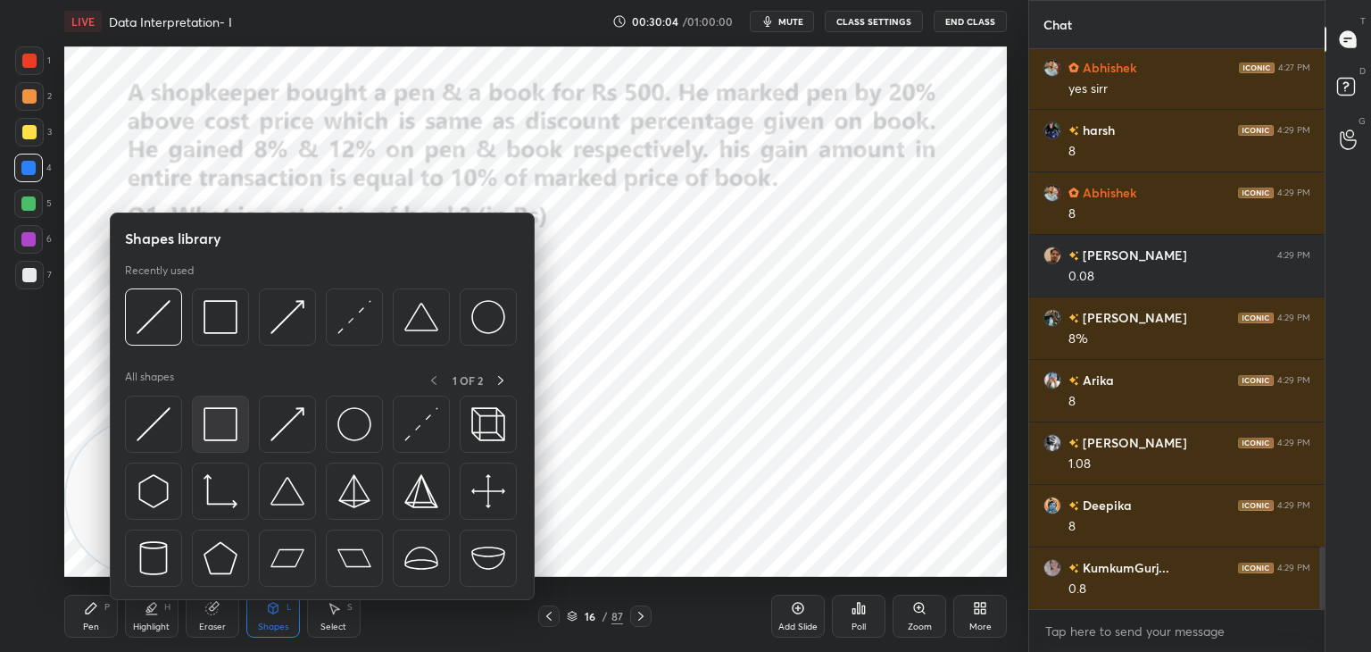
click at [230, 441] on div at bounding box center [220, 423] width 57 height 57
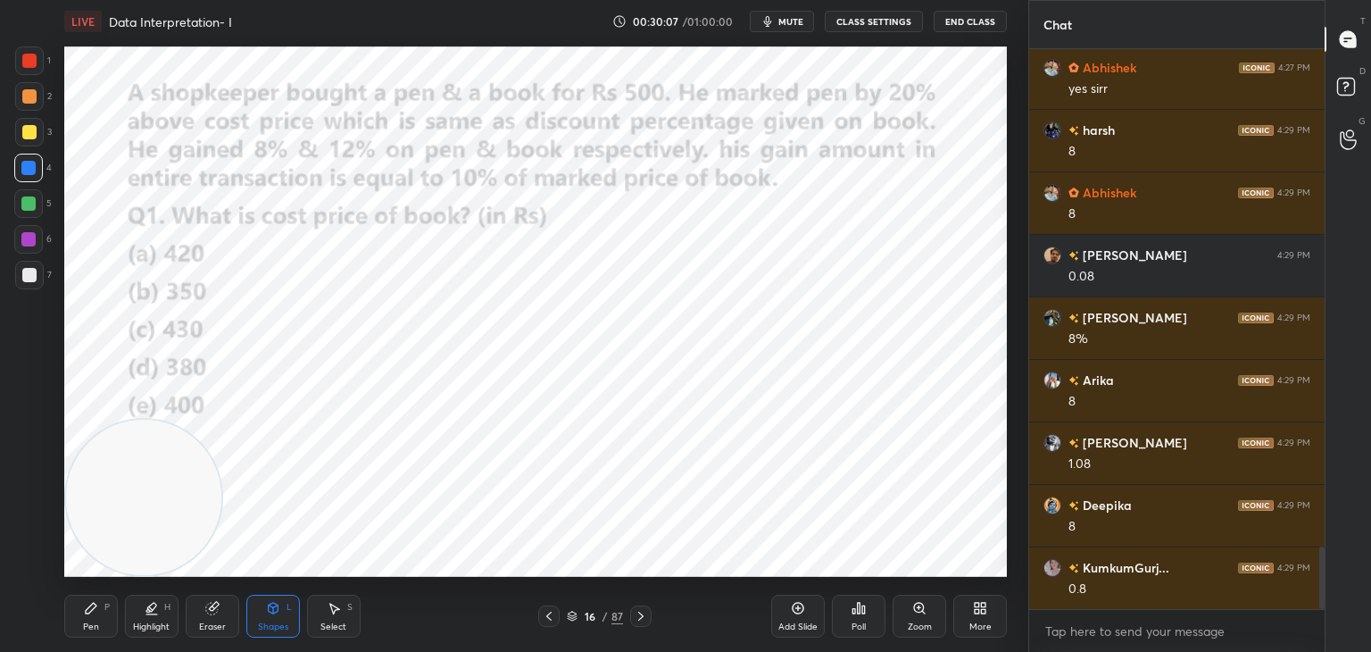
click at [86, 615] on icon at bounding box center [91, 608] width 14 height 14
click at [39, 62] on div at bounding box center [29, 60] width 29 height 29
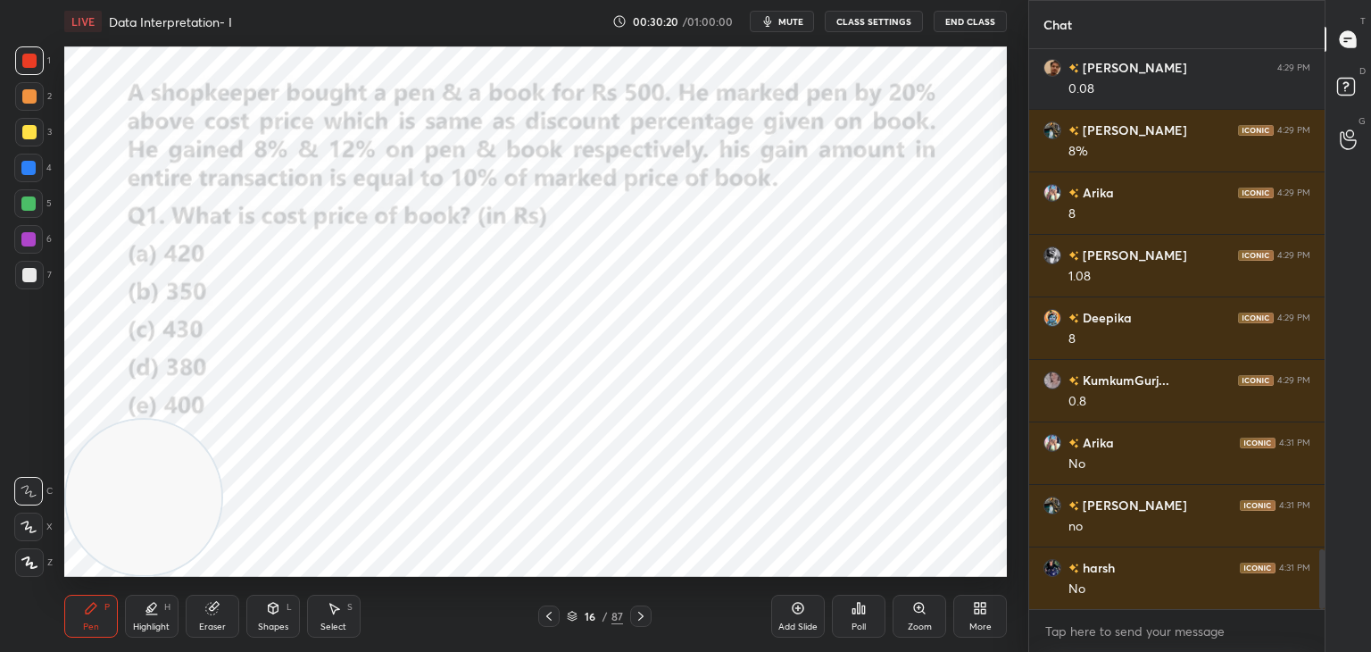
scroll to position [4714, 0]
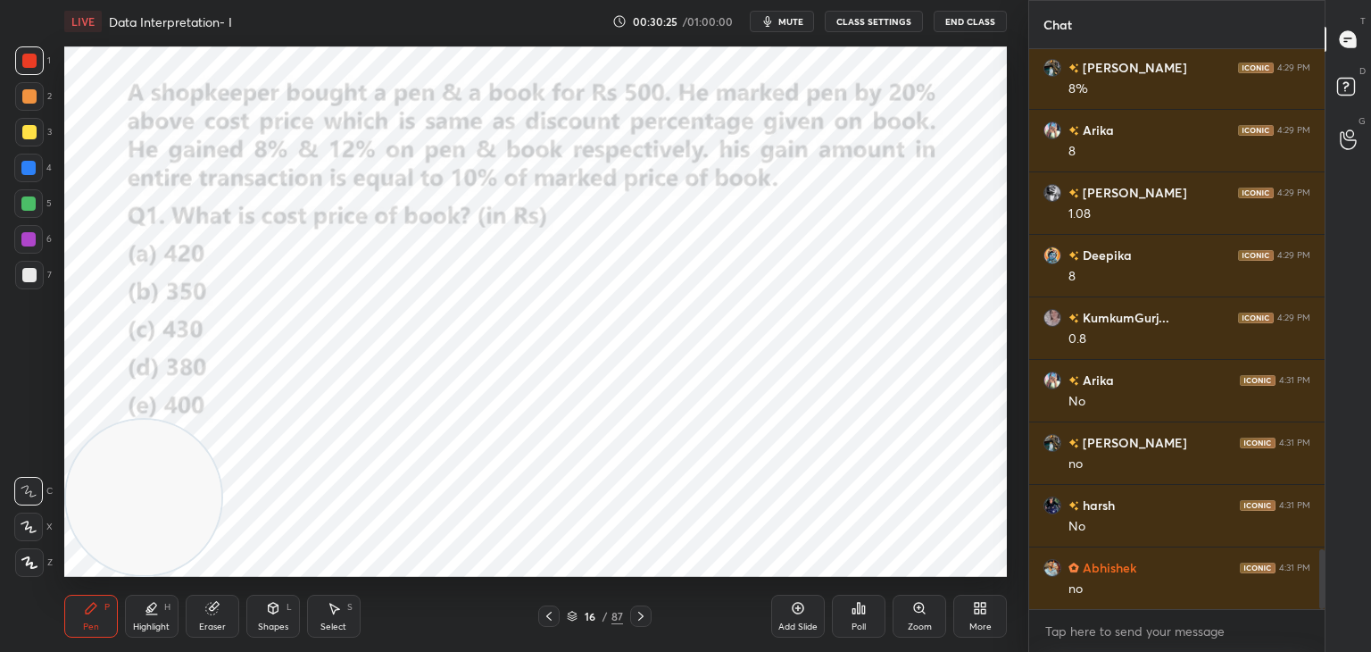
click at [30, 238] on div at bounding box center [28, 239] width 14 height 14
click at [25, 194] on div at bounding box center [28, 203] width 29 height 29
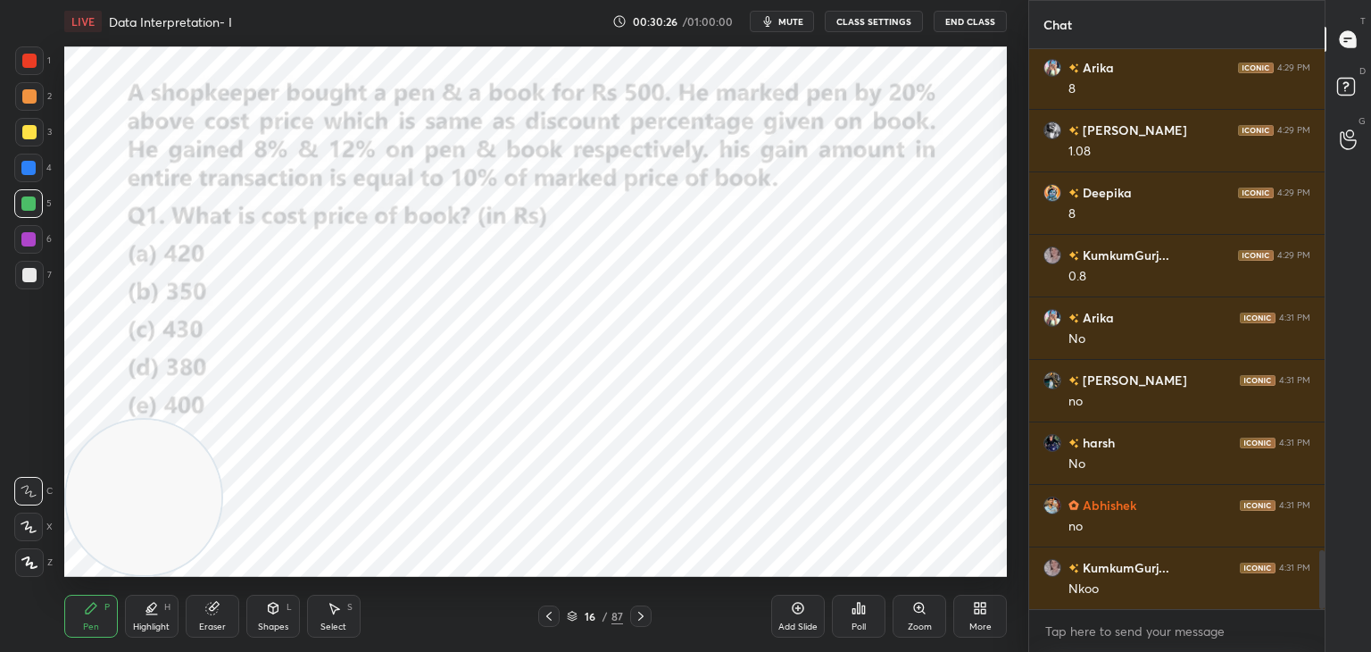
click at [29, 531] on icon at bounding box center [29, 526] width 16 height 12
click at [154, 622] on div "Highlight" at bounding box center [151, 626] width 37 height 9
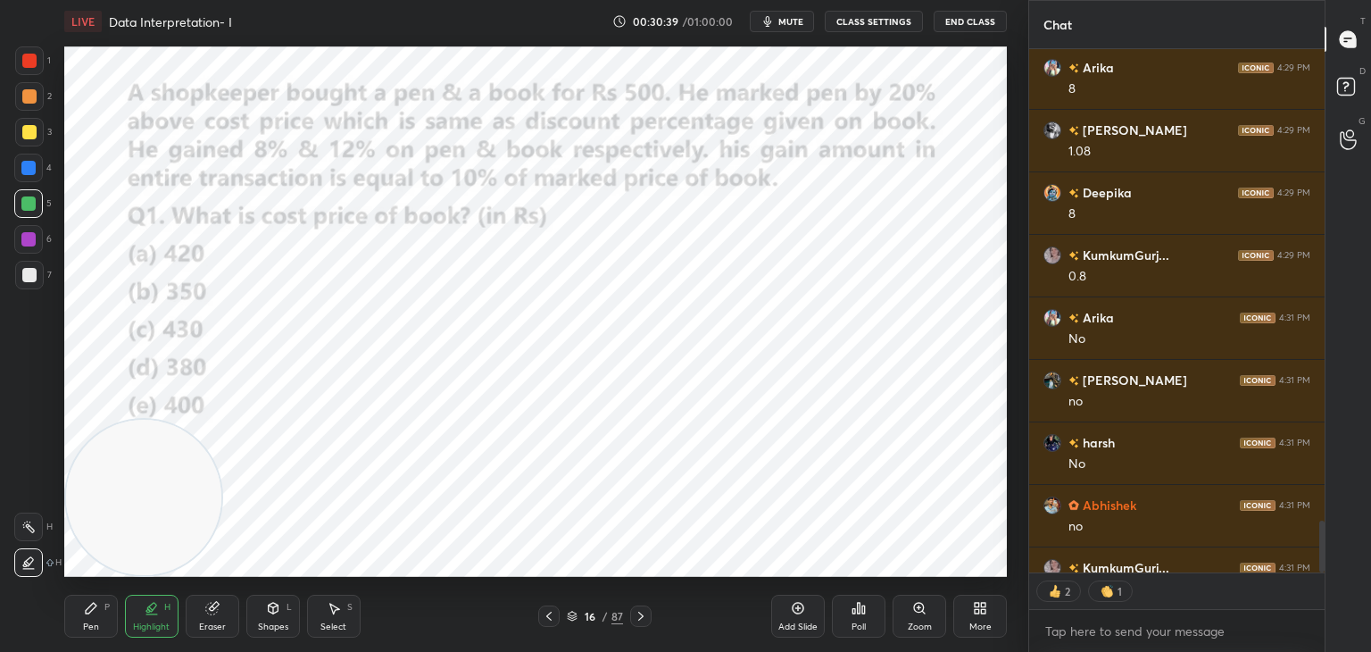
scroll to position [4813, 0]
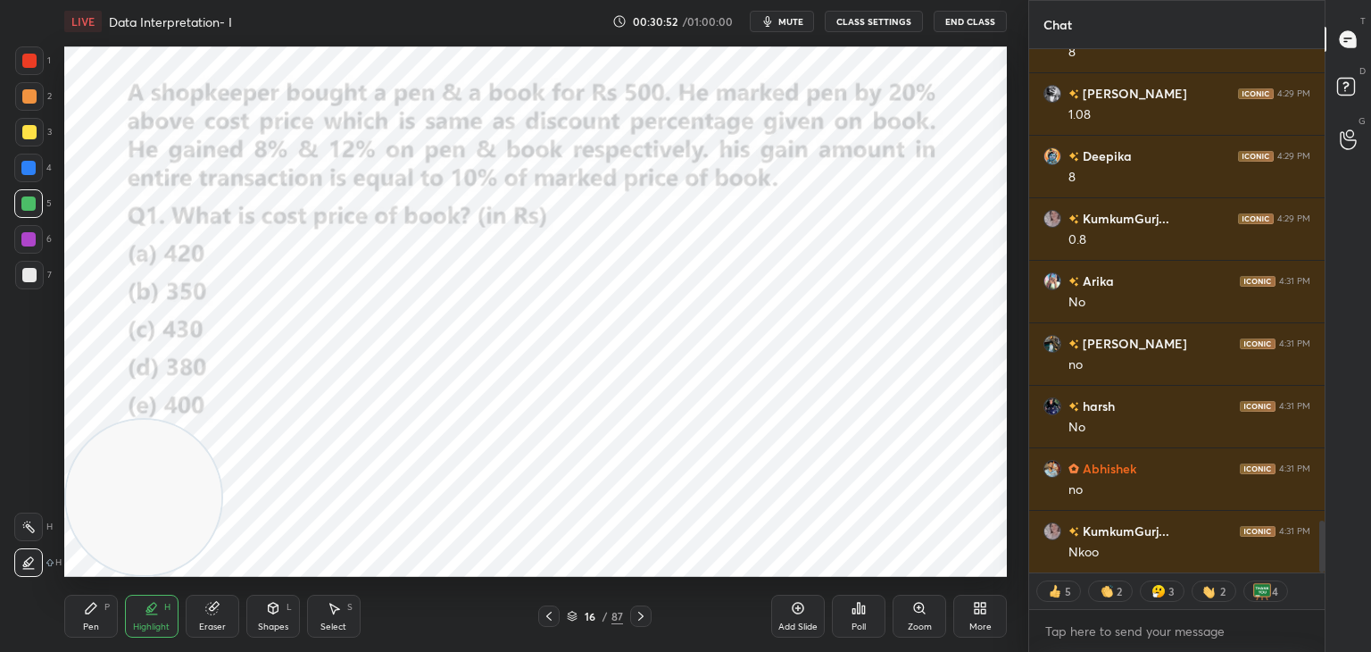
click at [29, 63] on div at bounding box center [29, 61] width 14 height 14
click at [86, 642] on div "Pen P Highlight H Eraser Shapes L Select S 16 / 87 Add Slide Poll Zoom More" at bounding box center [535, 615] width 943 height 71
click at [107, 626] on div "Pen P" at bounding box center [91, 616] width 54 height 43
click at [29, 204] on div at bounding box center [28, 203] width 14 height 14
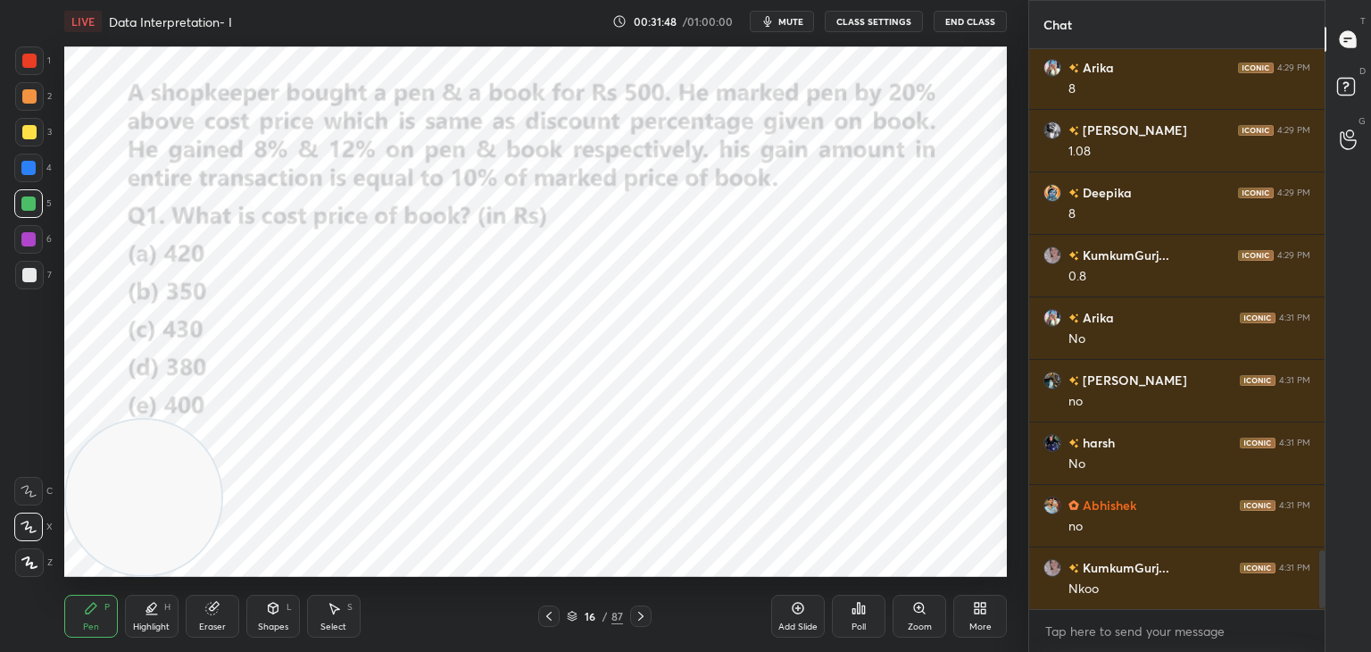
click at [31, 166] on div at bounding box center [28, 168] width 14 height 14
click at [28, 62] on div at bounding box center [29, 61] width 14 height 14
click at [29, 203] on div at bounding box center [28, 203] width 14 height 14
click at [30, 244] on div at bounding box center [28, 239] width 14 height 14
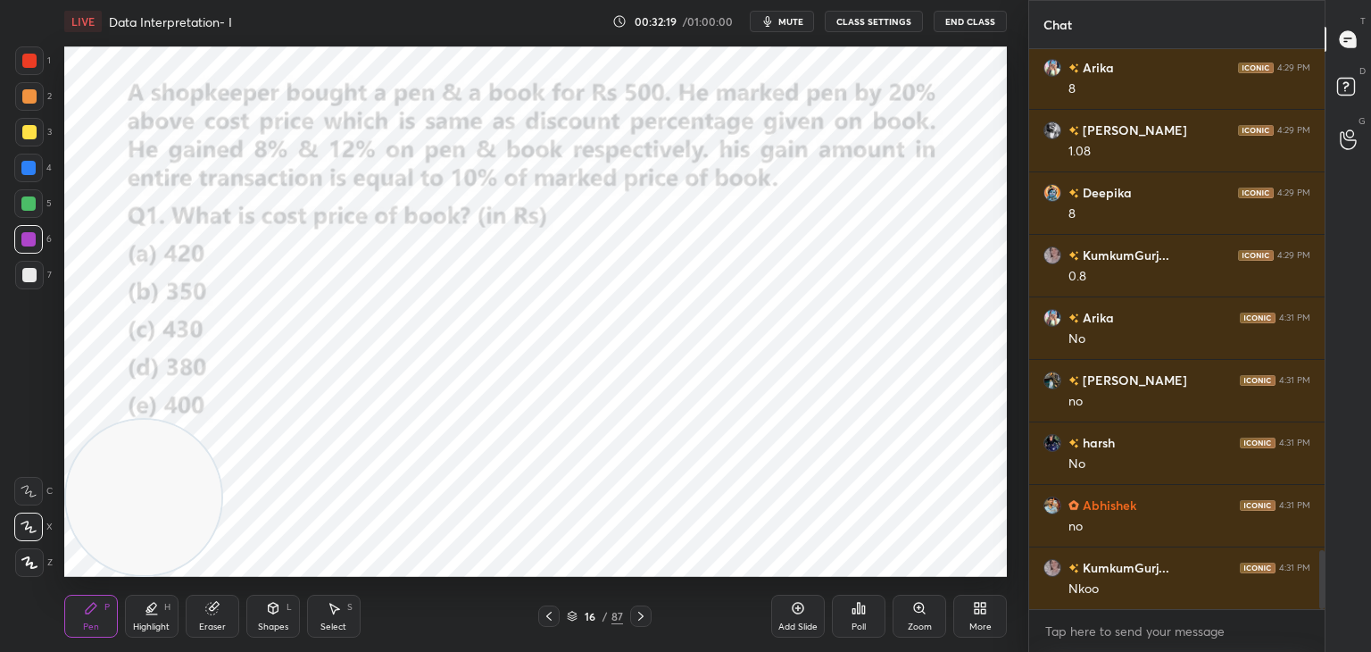
click at [32, 557] on icon at bounding box center [29, 562] width 16 height 12
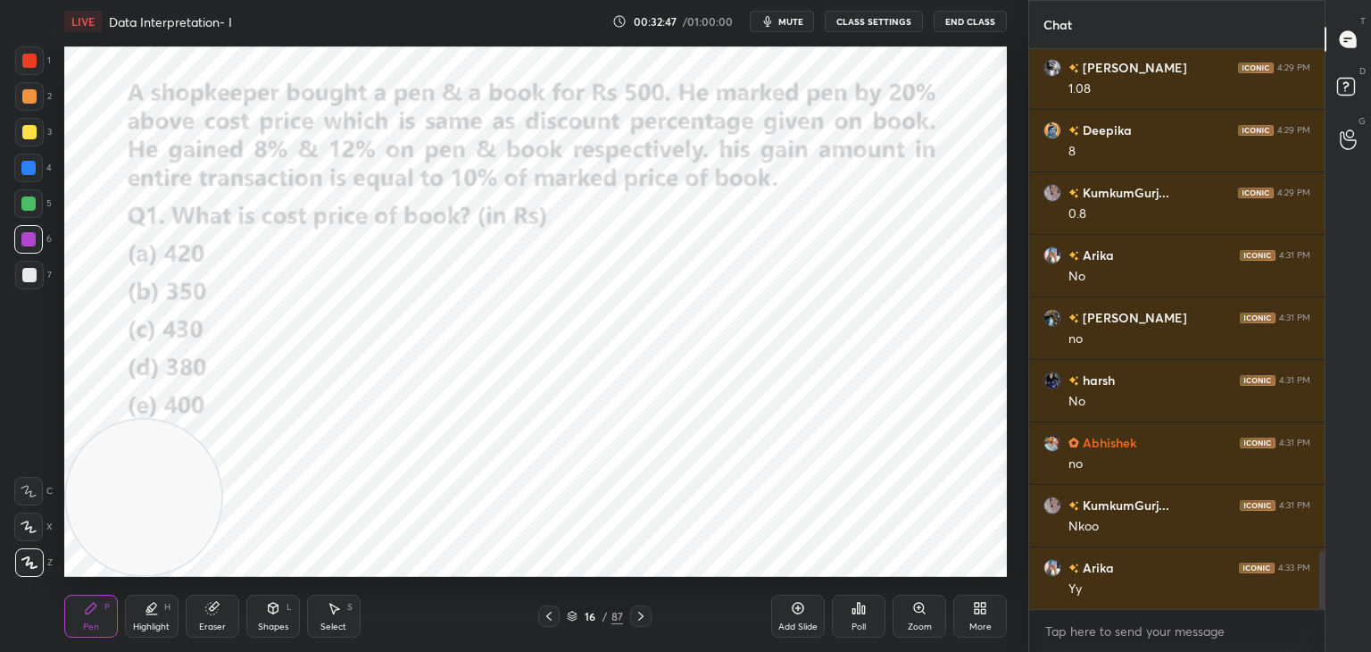
click at [327, 612] on icon at bounding box center [334, 608] width 14 height 14
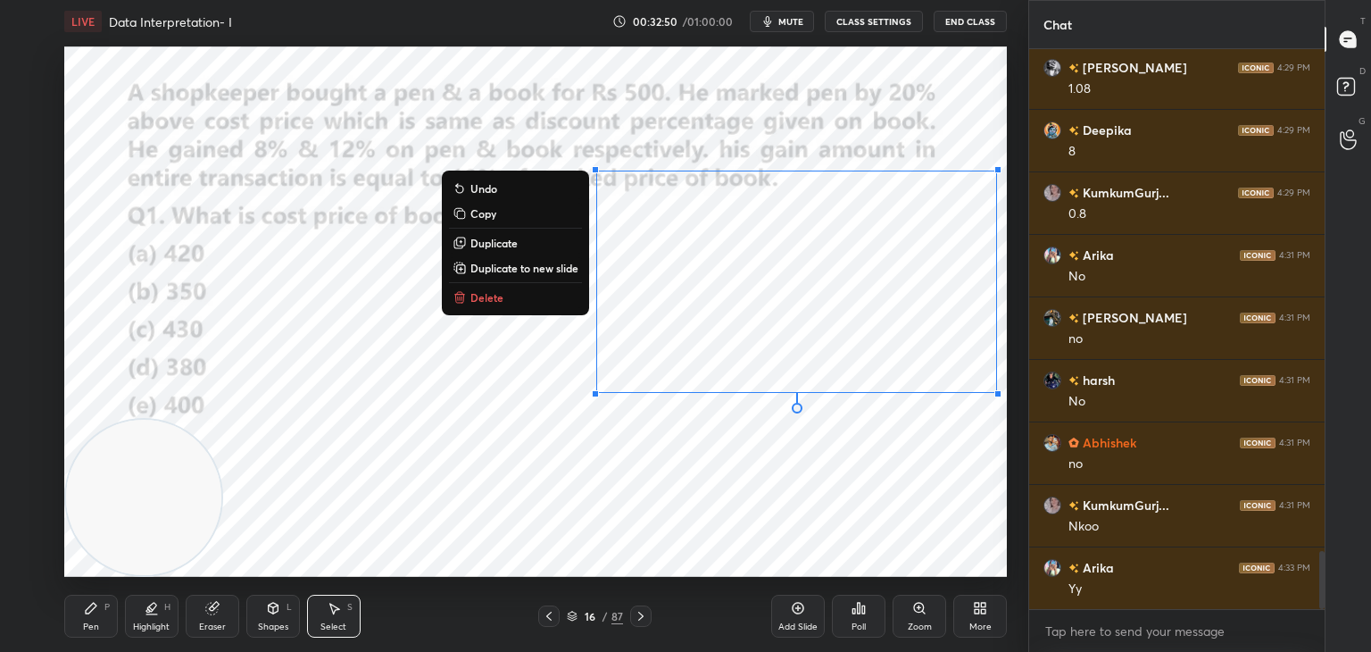
click at [487, 212] on p "Copy" at bounding box center [483, 213] width 26 height 14
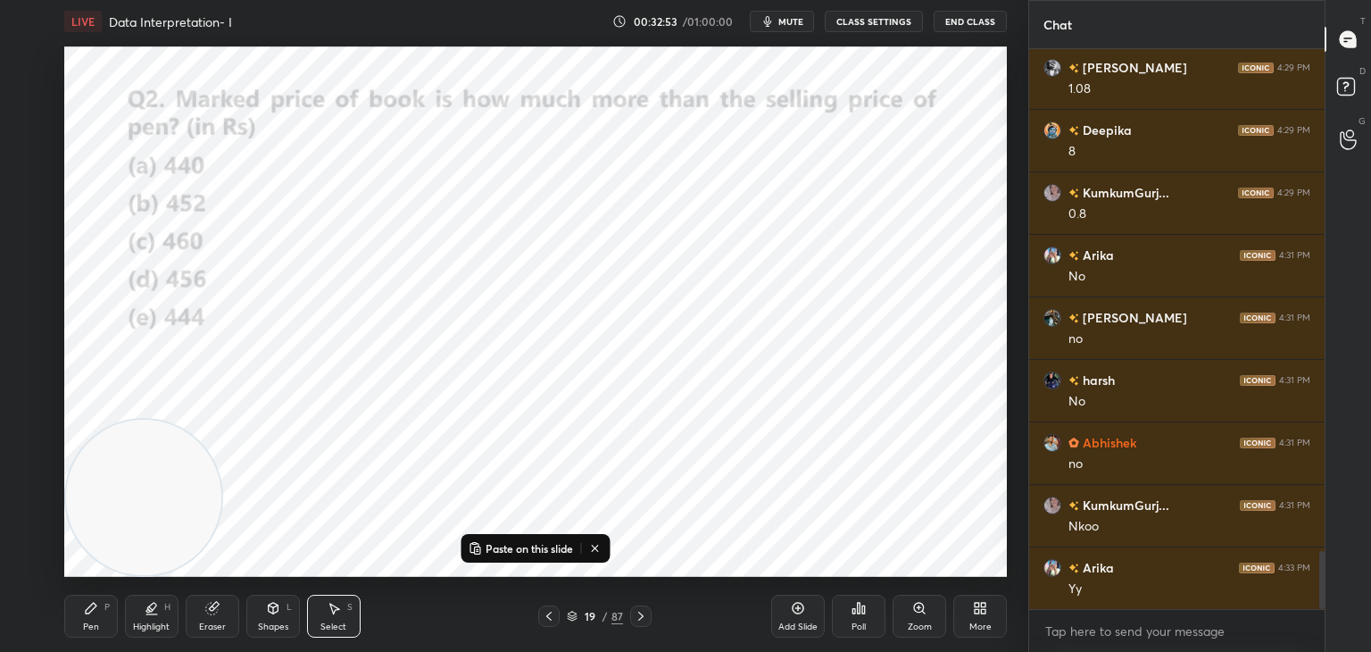
click at [519, 541] on p "Paste on this slide" at bounding box center [529, 548] width 87 height 14
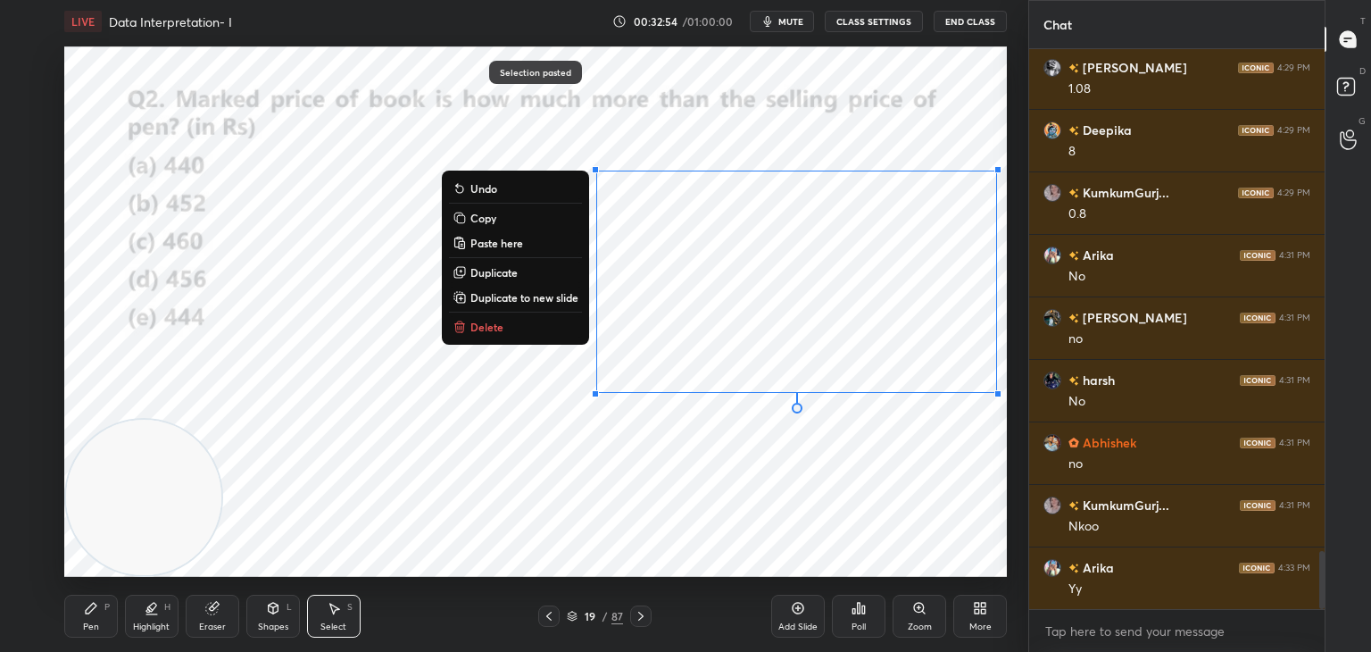
click at [96, 615] on div "Pen P" at bounding box center [91, 616] width 54 height 43
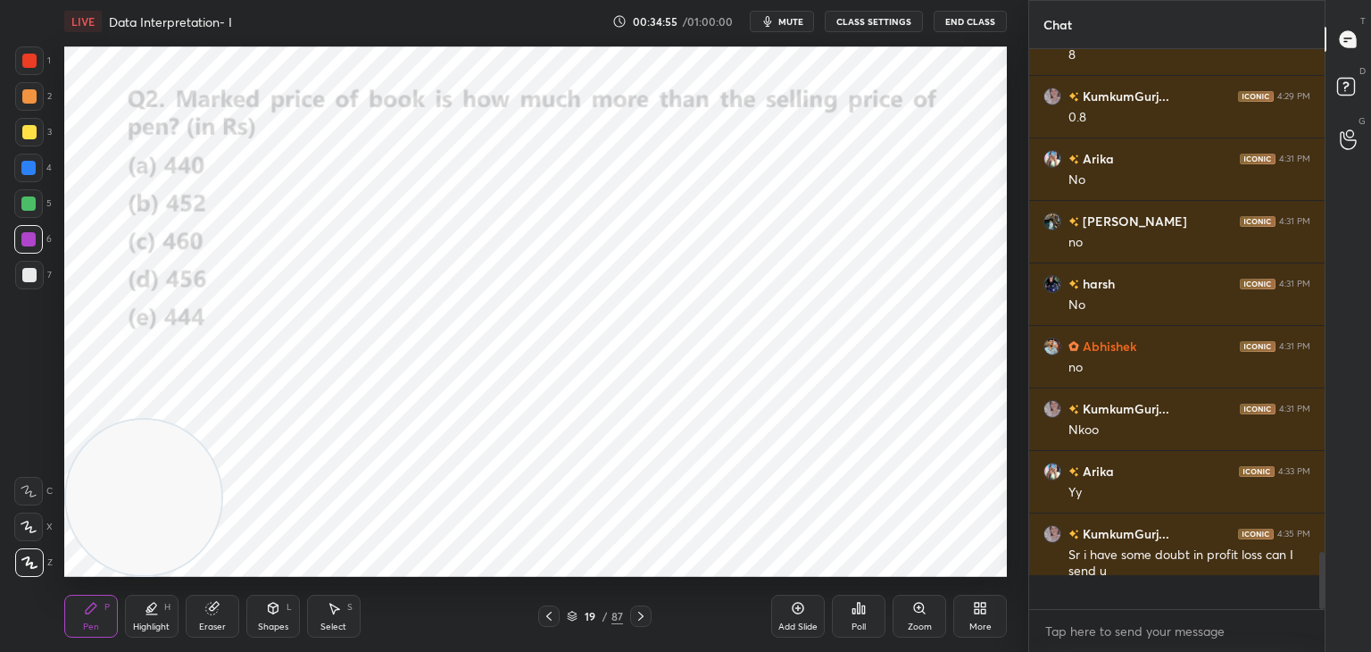
scroll to position [4935, 0]
click at [848, 610] on div "Poll" at bounding box center [859, 616] width 54 height 43
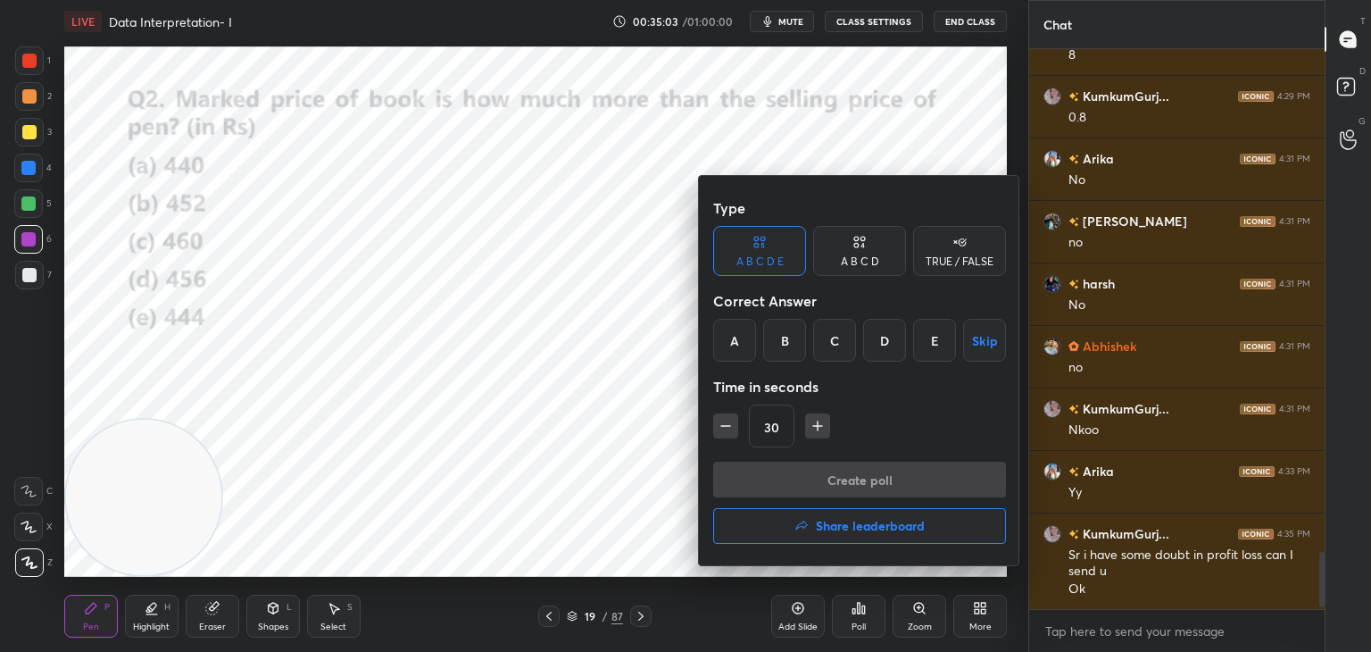
click at [751, 354] on div "A" at bounding box center [734, 340] width 43 height 43
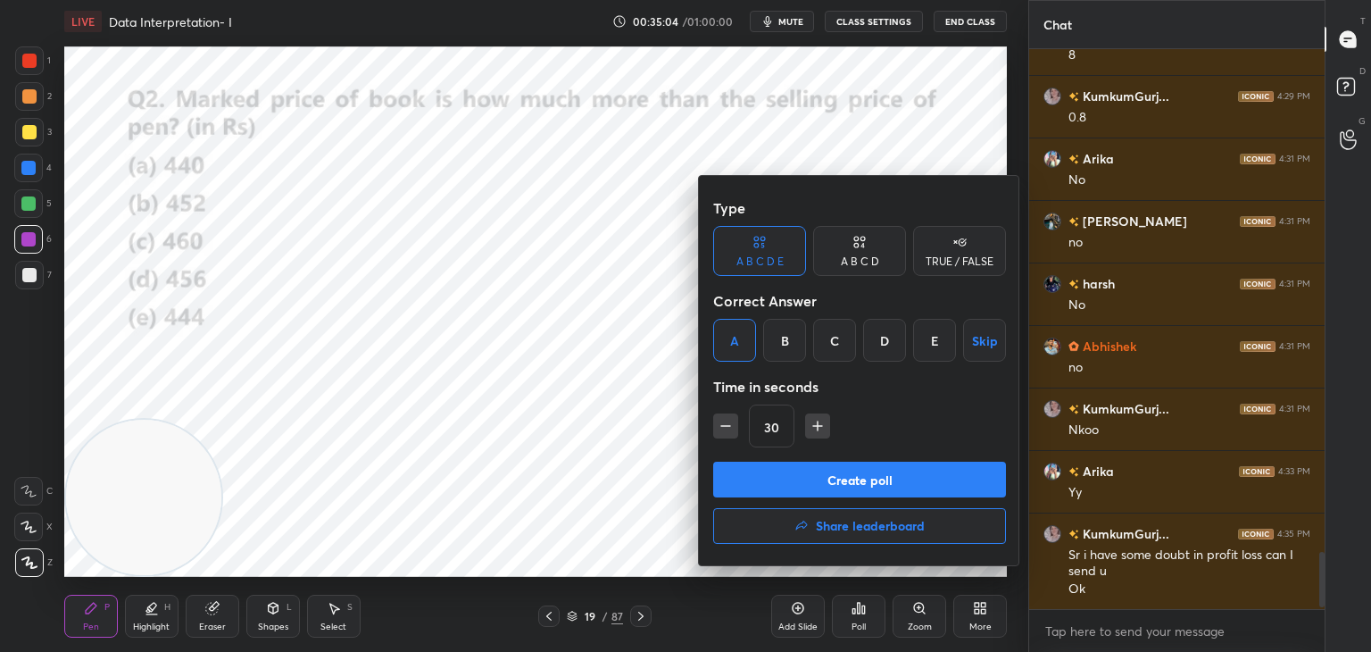
click at [786, 350] on div "B" at bounding box center [784, 340] width 43 height 43
click at [783, 487] on button "Create poll" at bounding box center [859, 480] width 293 height 36
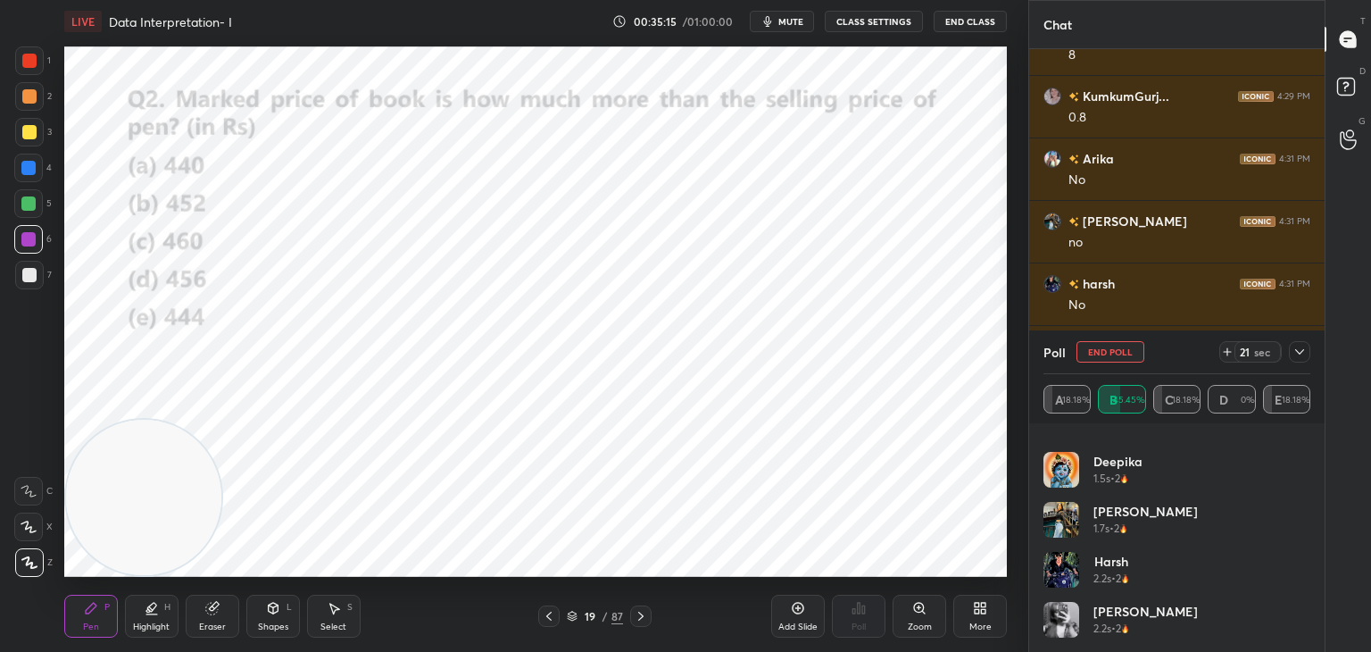
scroll to position [0, 0]
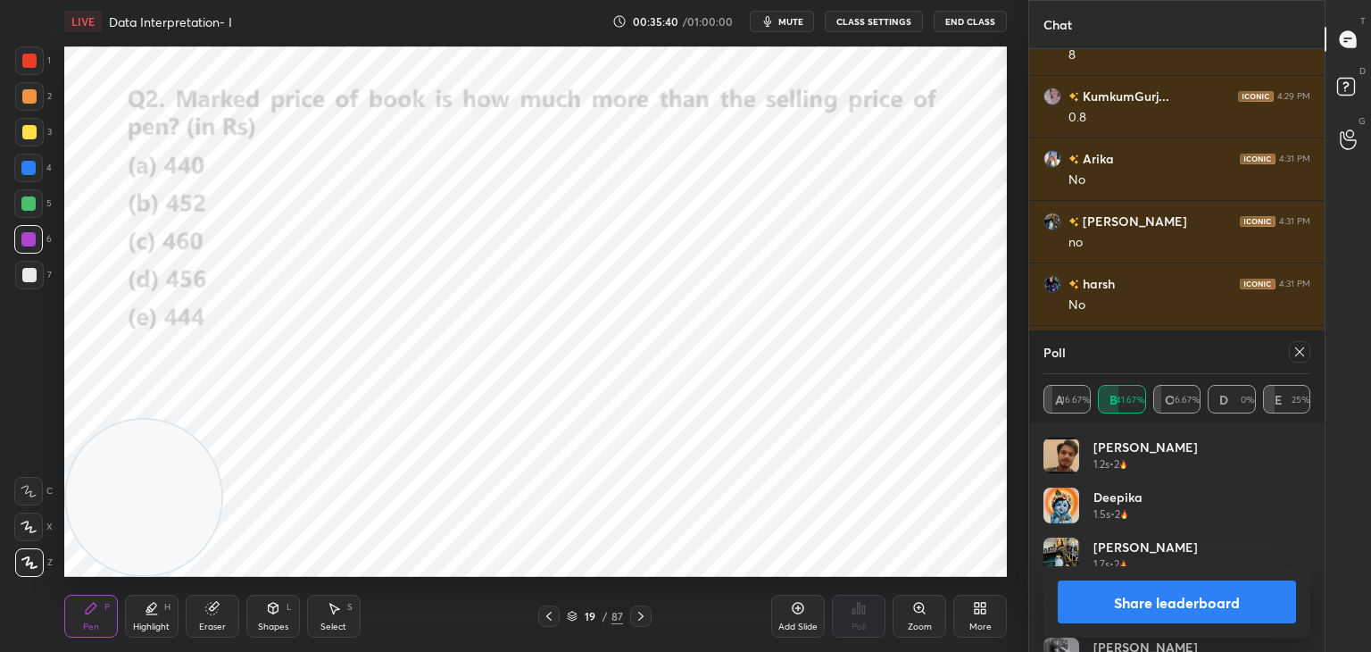
click at [1171, 604] on button "Share leaderboard" at bounding box center [1177, 601] width 238 height 43
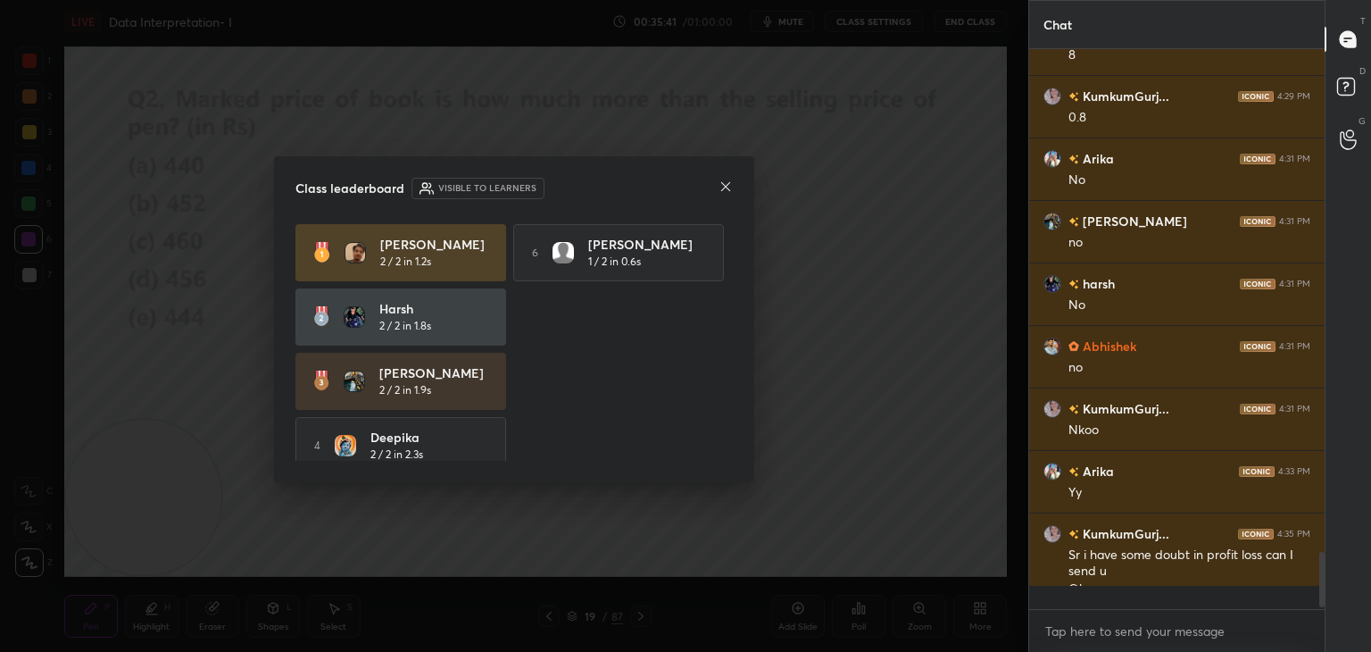
scroll to position [554, 290]
click at [728, 185] on icon at bounding box center [726, 186] width 14 height 14
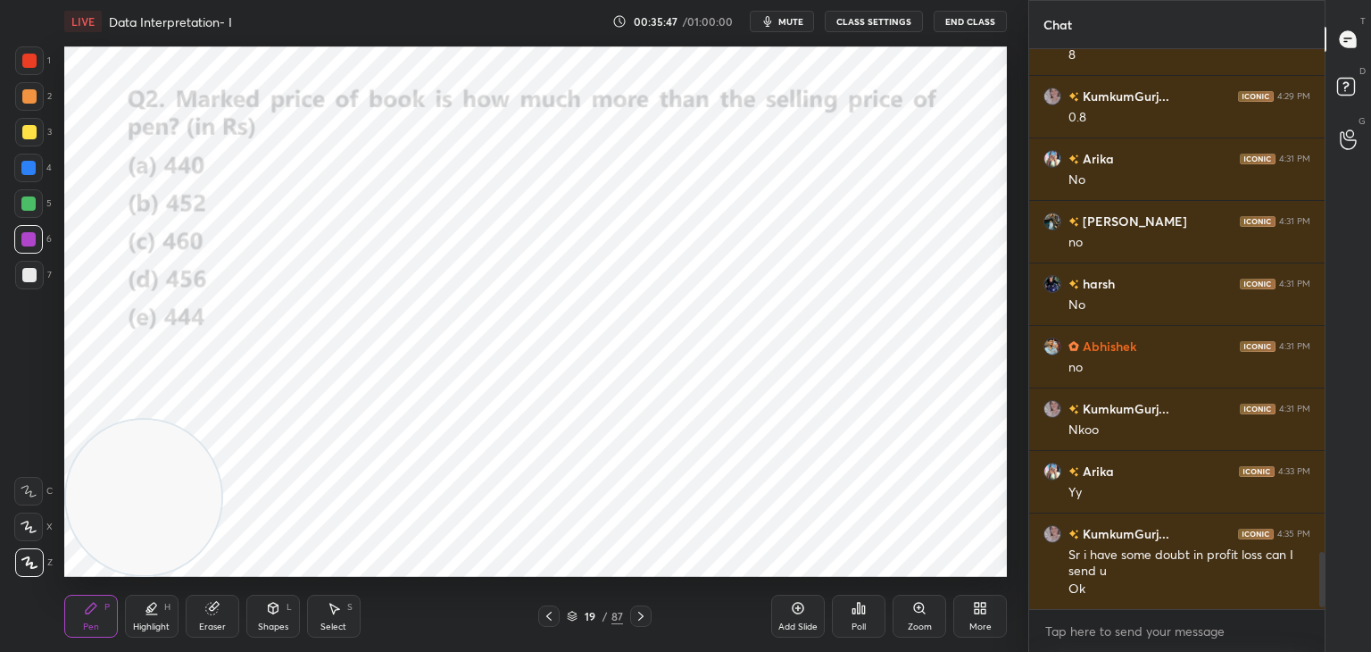
click at [18, 65] on div at bounding box center [29, 60] width 29 height 29
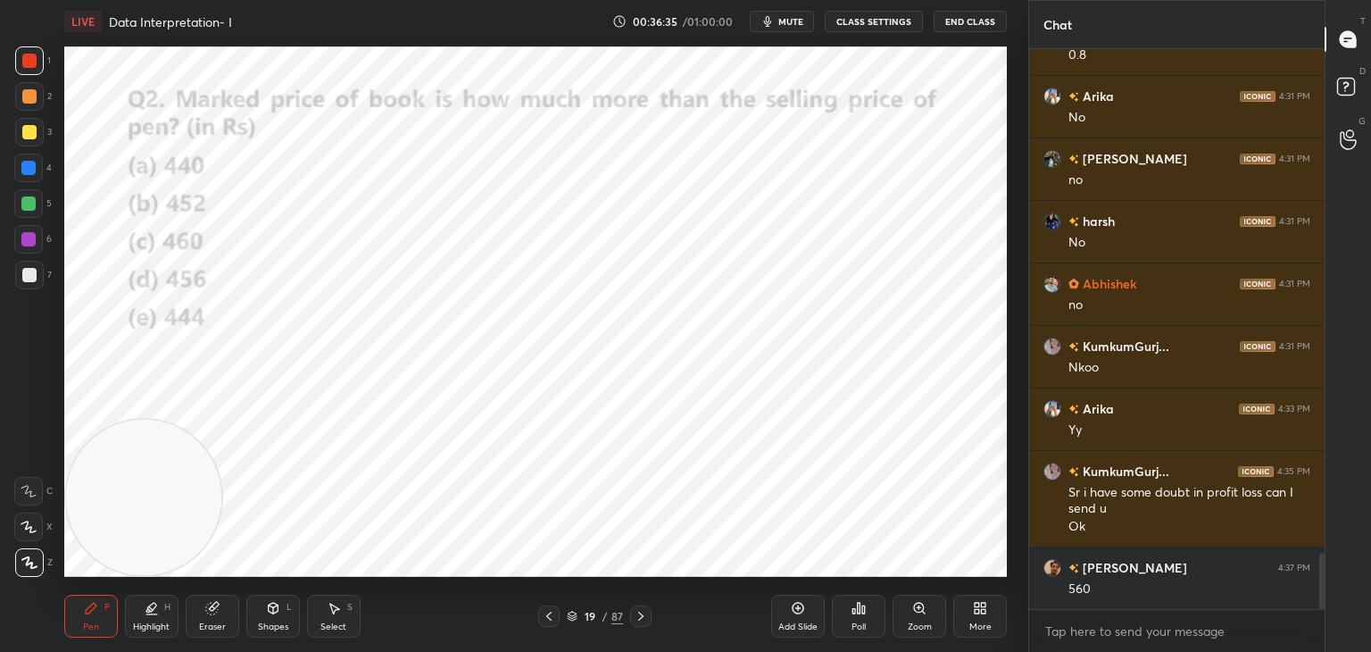
click at [217, 609] on icon at bounding box center [212, 609] width 12 height 12
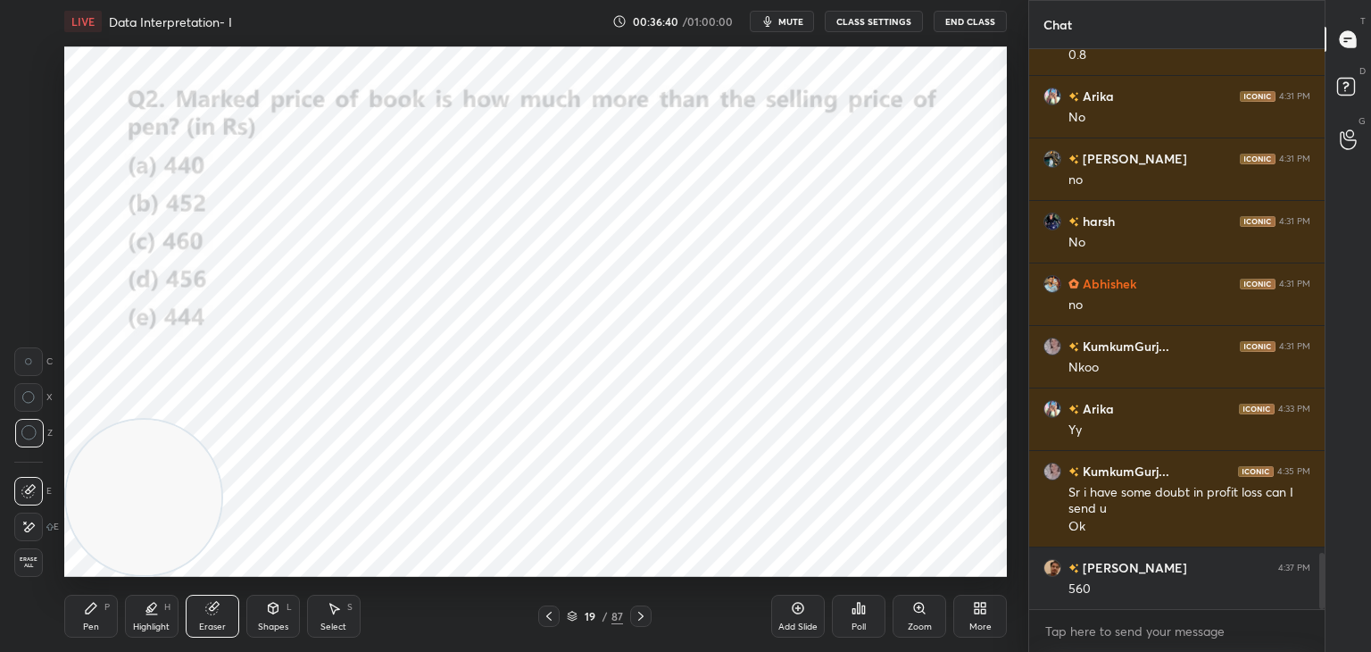
click at [91, 597] on div "Pen P" at bounding box center [91, 616] width 54 height 43
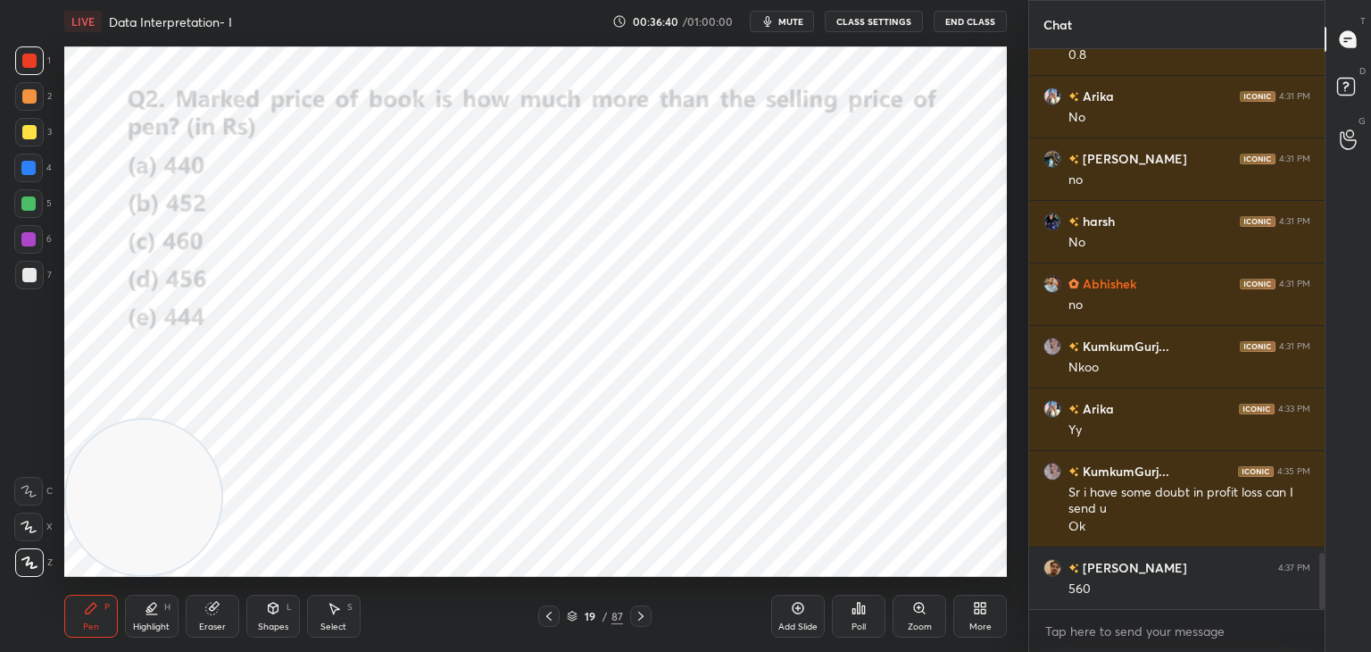
click at [93, 607] on icon at bounding box center [91, 608] width 11 height 11
click at [31, 201] on div at bounding box center [28, 203] width 14 height 14
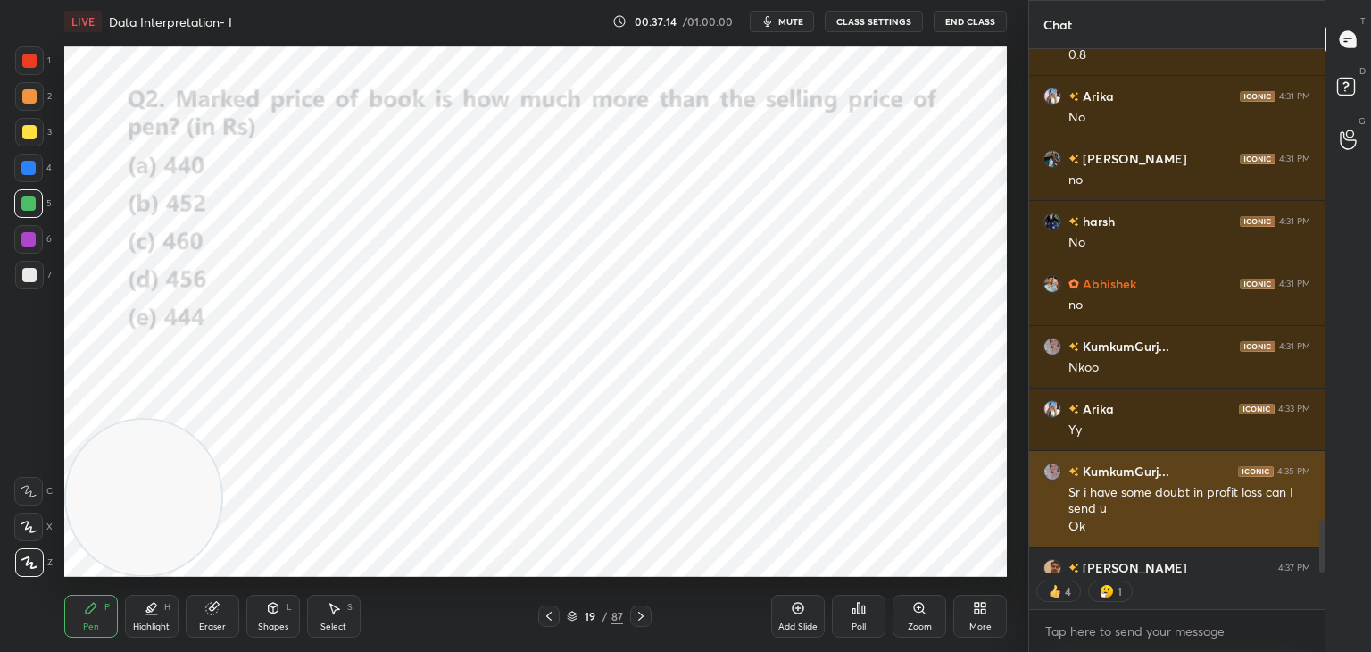
scroll to position [5034, 0]
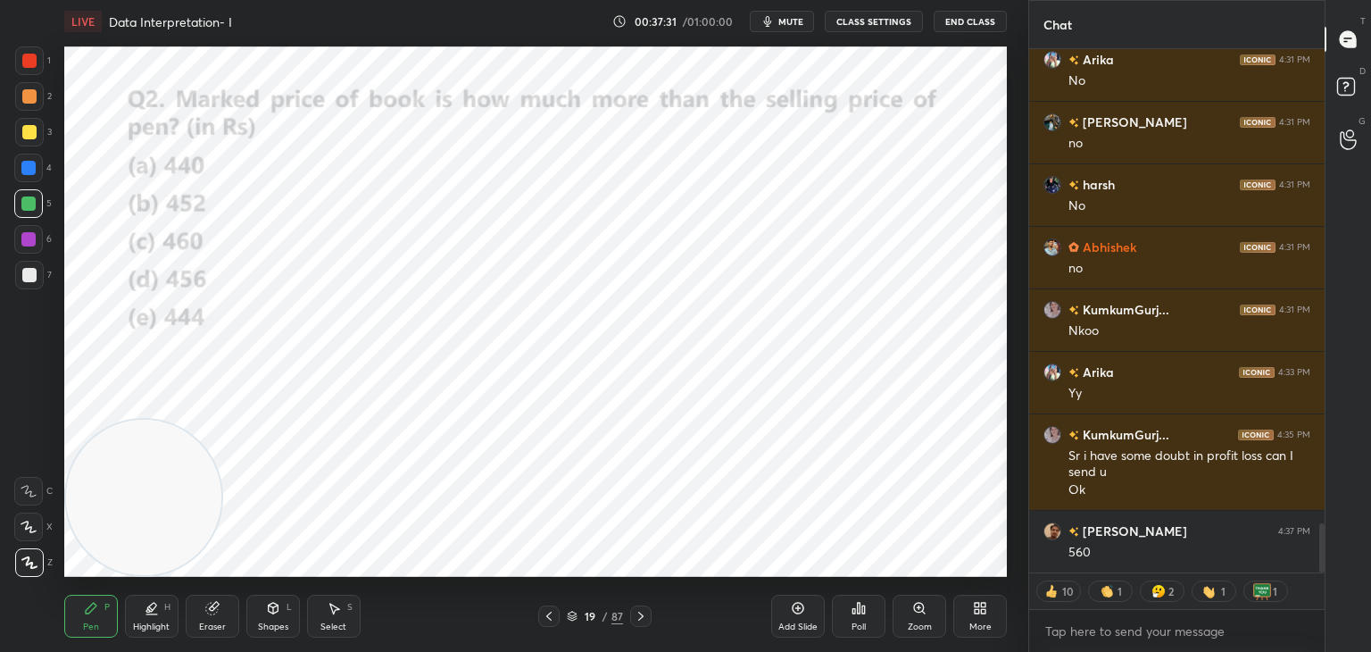
click at [337, 614] on icon at bounding box center [334, 608] width 14 height 14
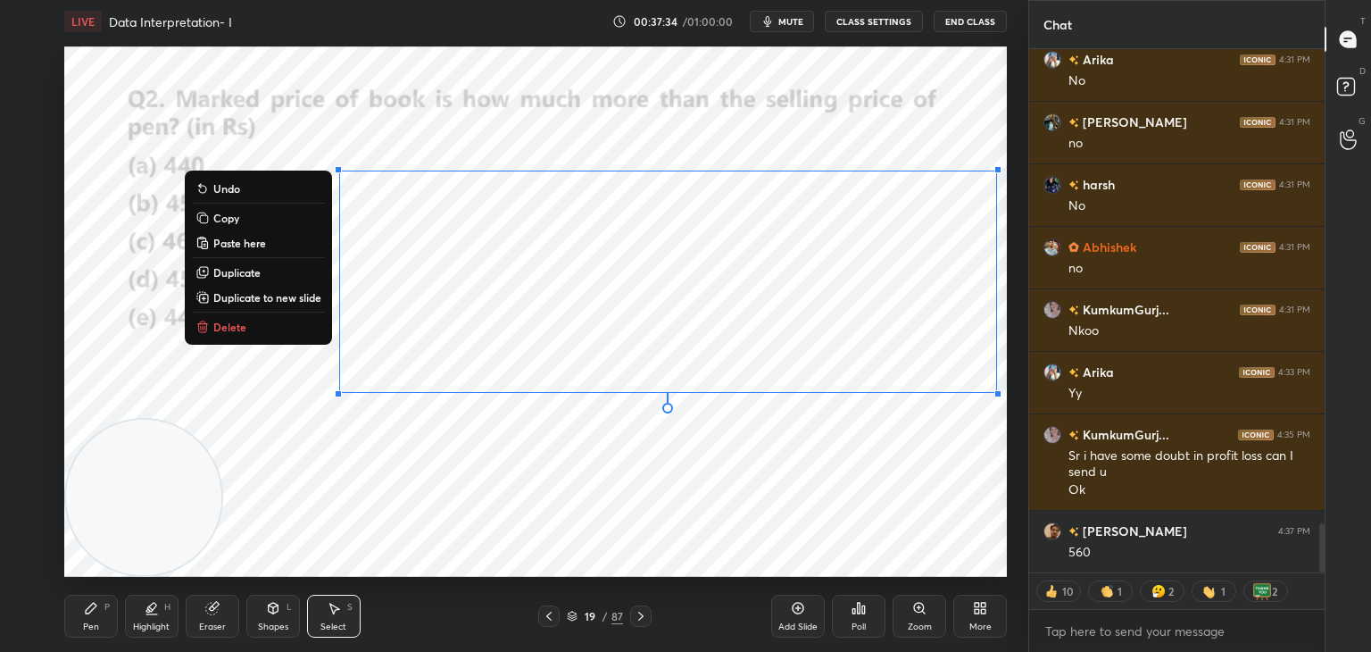
click at [248, 221] on button "Copy" at bounding box center [258, 217] width 133 height 21
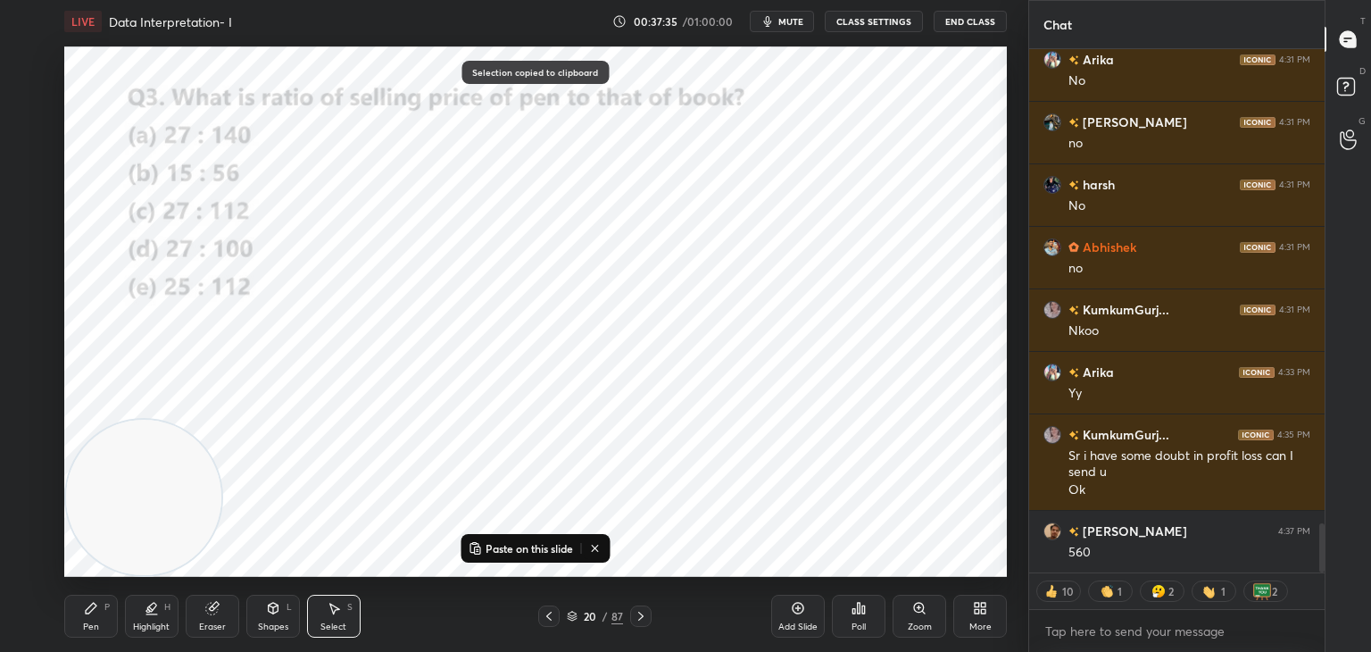
click at [498, 545] on p "Paste on this slide" at bounding box center [529, 548] width 87 height 14
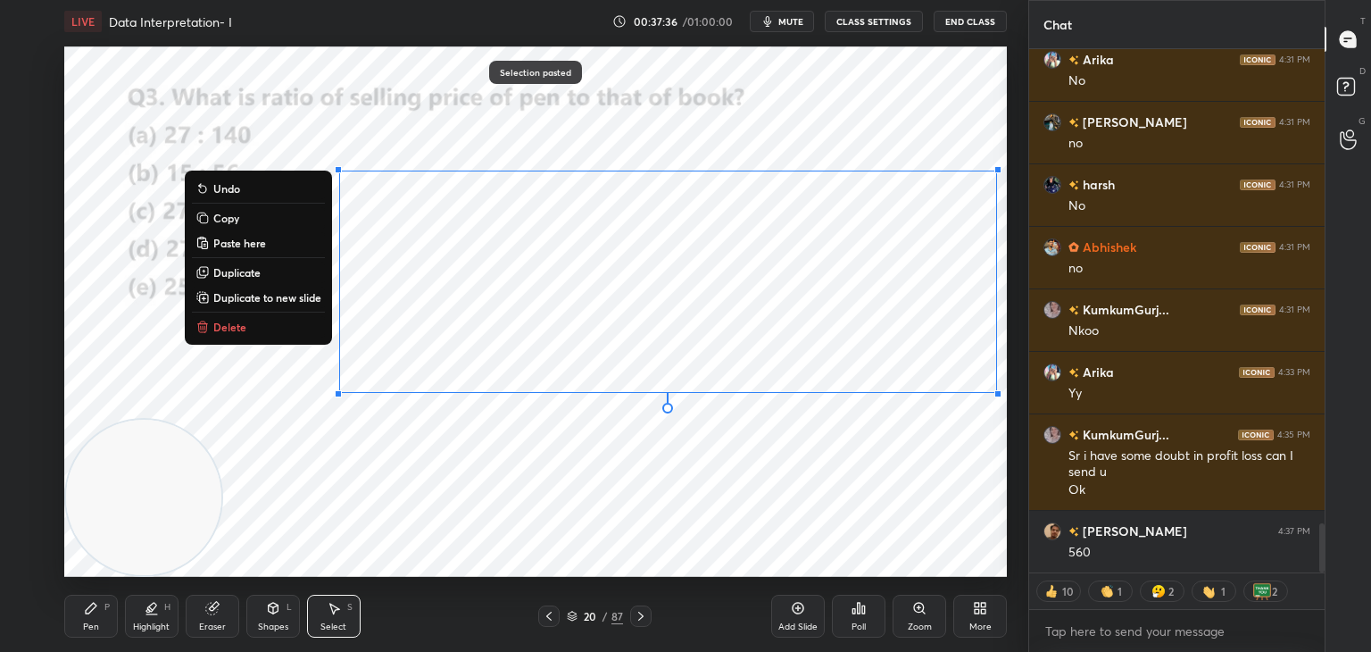
click at [86, 608] on icon at bounding box center [91, 608] width 14 height 14
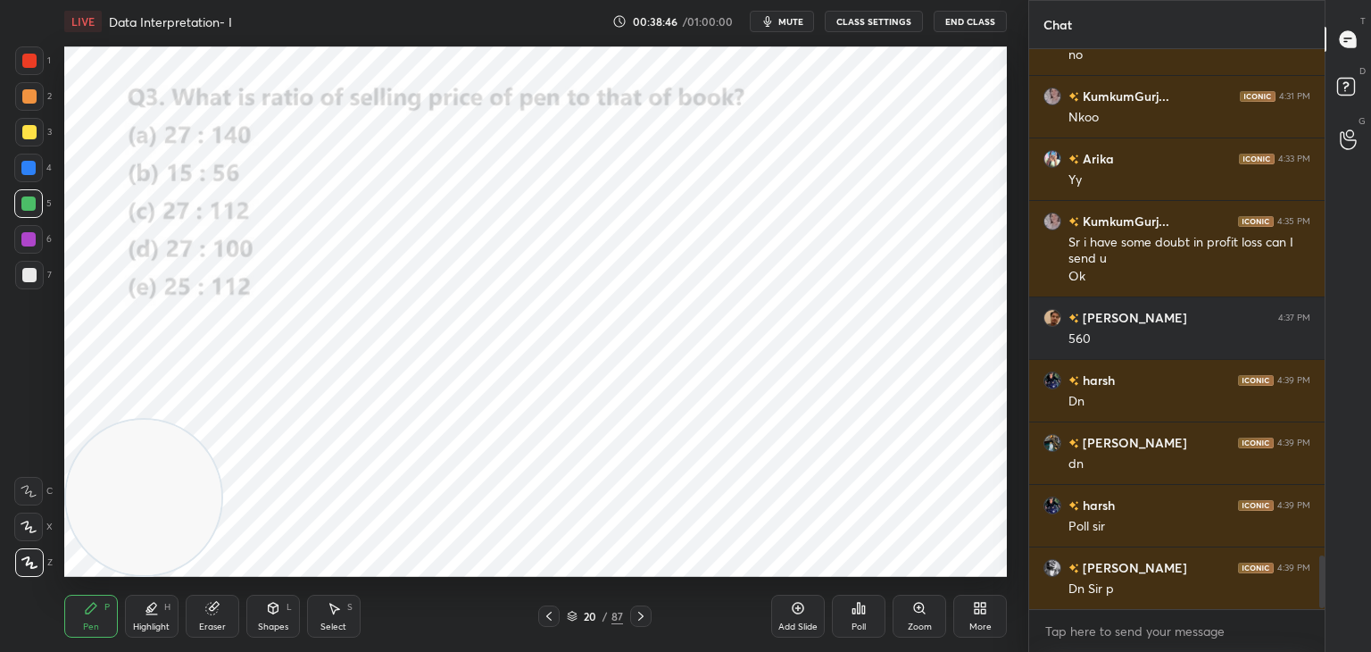
scroll to position [5, 5]
click at [869, 615] on div "Poll" at bounding box center [859, 616] width 54 height 43
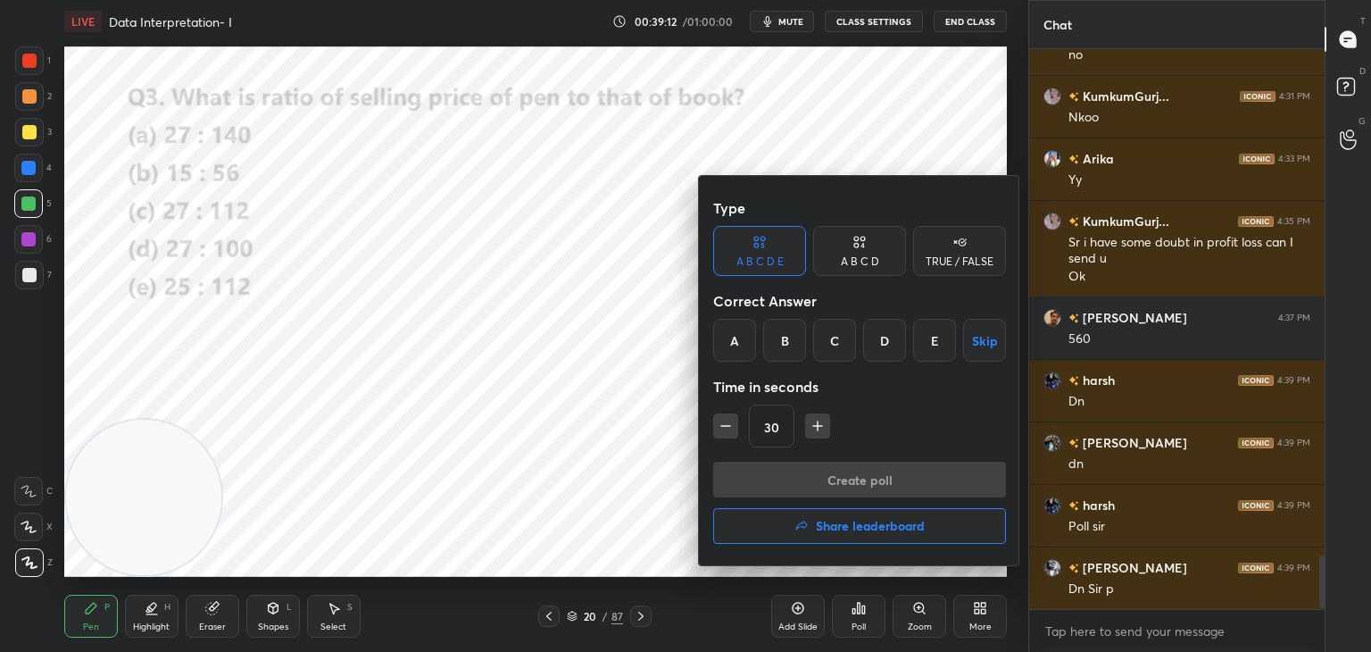
click at [838, 250] on div "A B C D" at bounding box center [859, 251] width 93 height 50
click at [760, 239] on icon at bounding box center [760, 242] width 14 height 18
click at [852, 340] on div "C" at bounding box center [834, 340] width 43 height 43
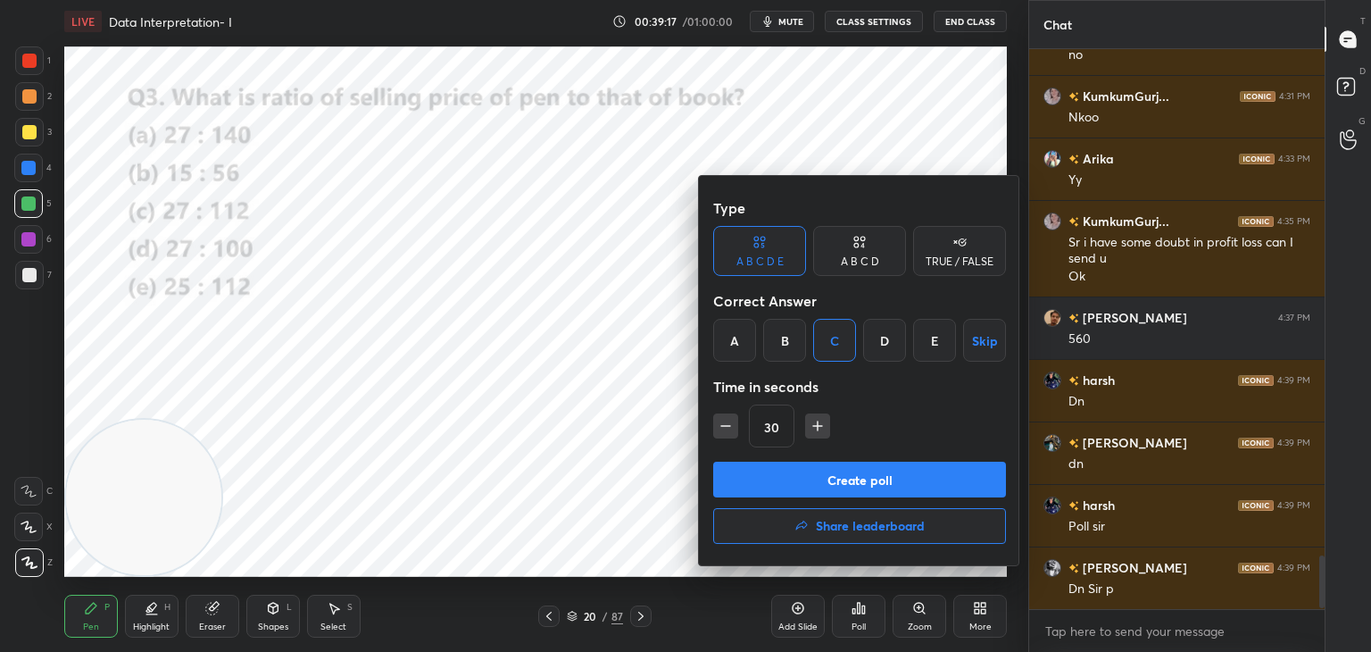
click at [802, 489] on button "Create poll" at bounding box center [859, 480] width 293 height 36
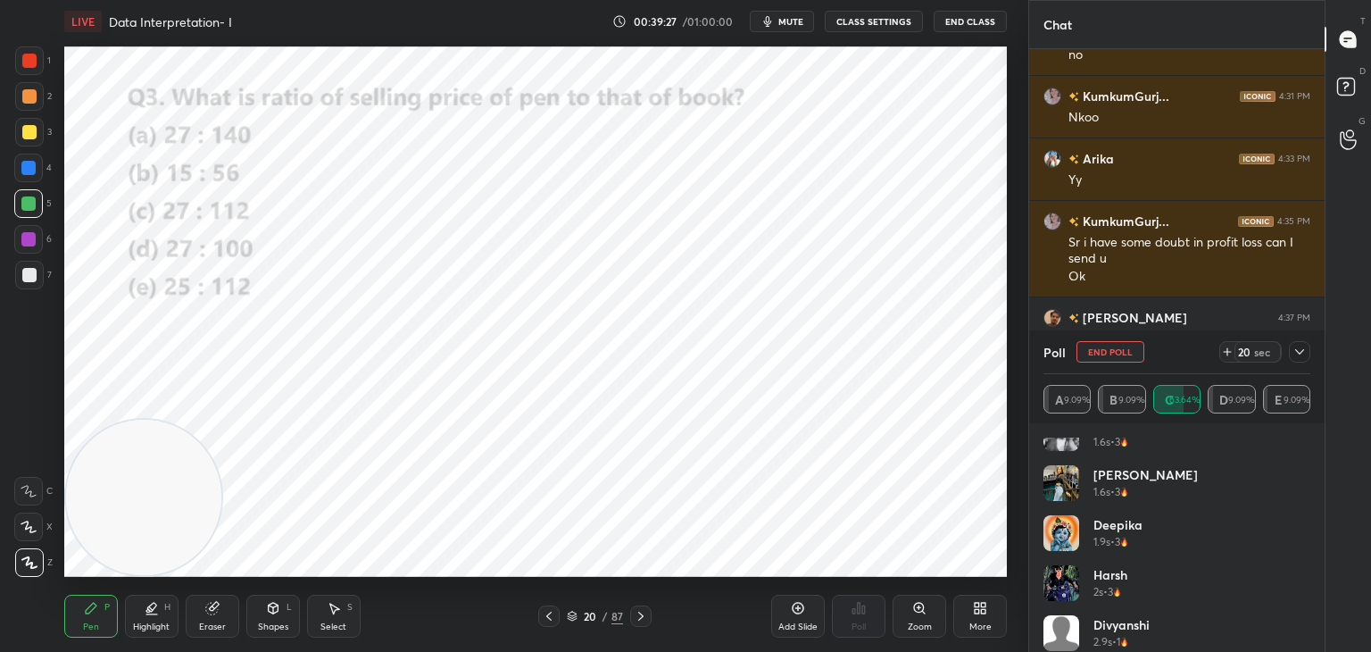
scroll to position [136, 0]
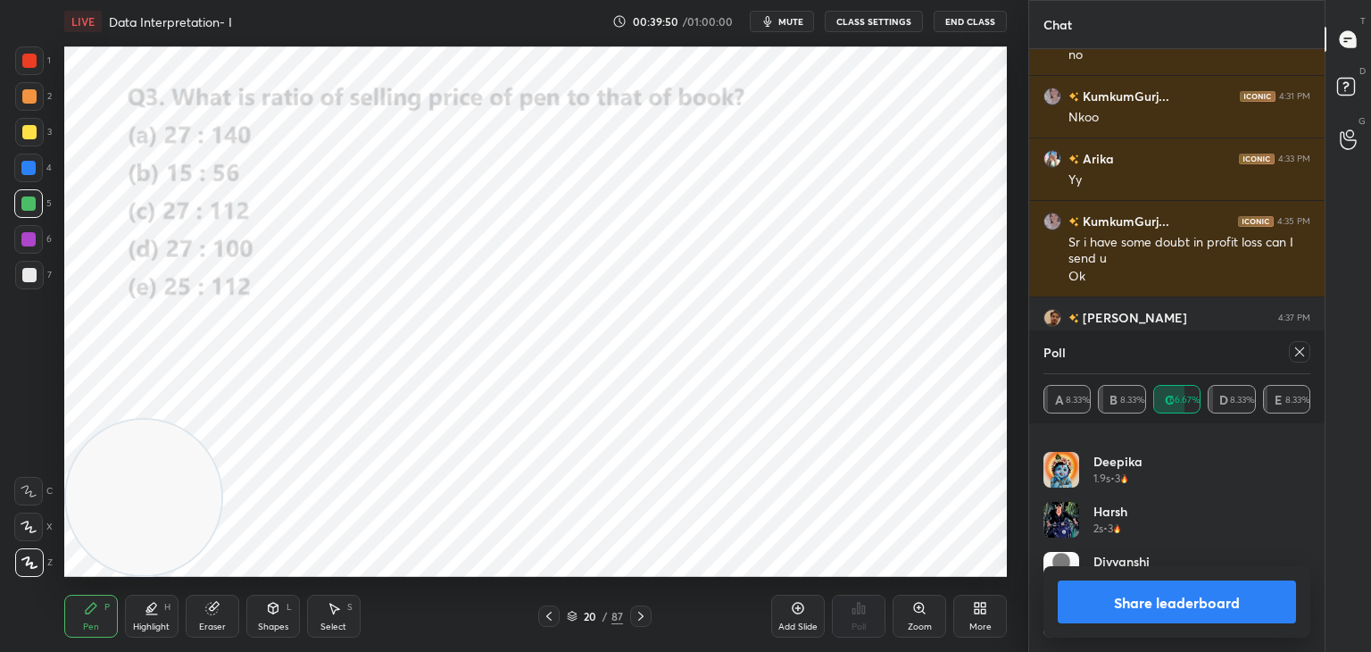
click at [1101, 605] on button "Share leaderboard" at bounding box center [1177, 601] width 238 height 43
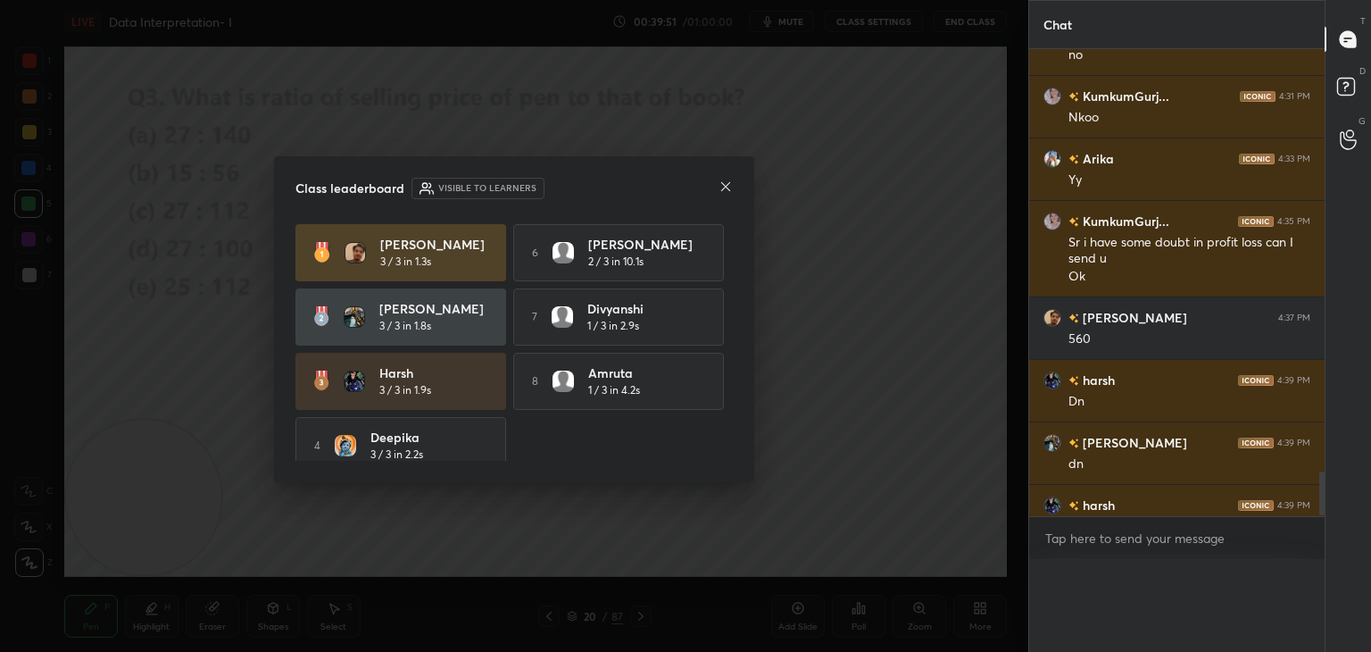
scroll to position [518, 290]
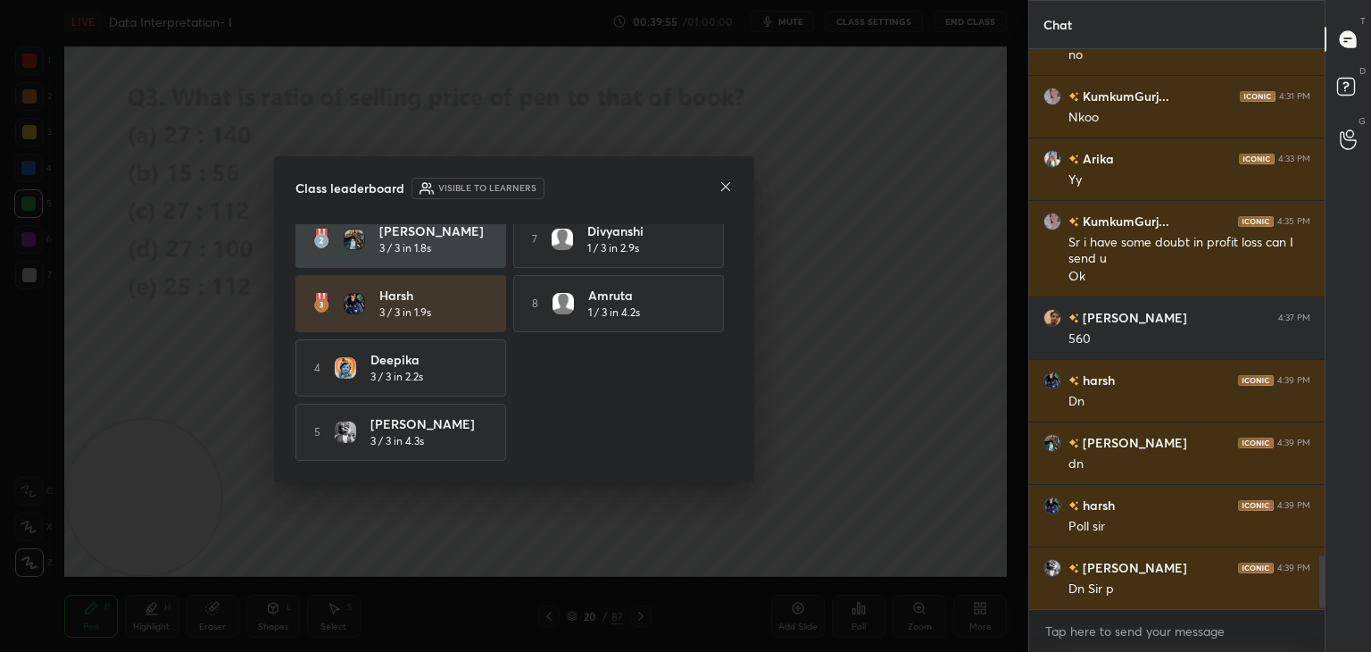
click at [743, 190] on div "Class leaderboard Visible to learners [PERSON_NAME] 3 / 3 in 1.3s 6 [PERSON_NAM…" at bounding box center [514, 319] width 480 height 326
click at [721, 187] on icon at bounding box center [726, 186] width 14 height 14
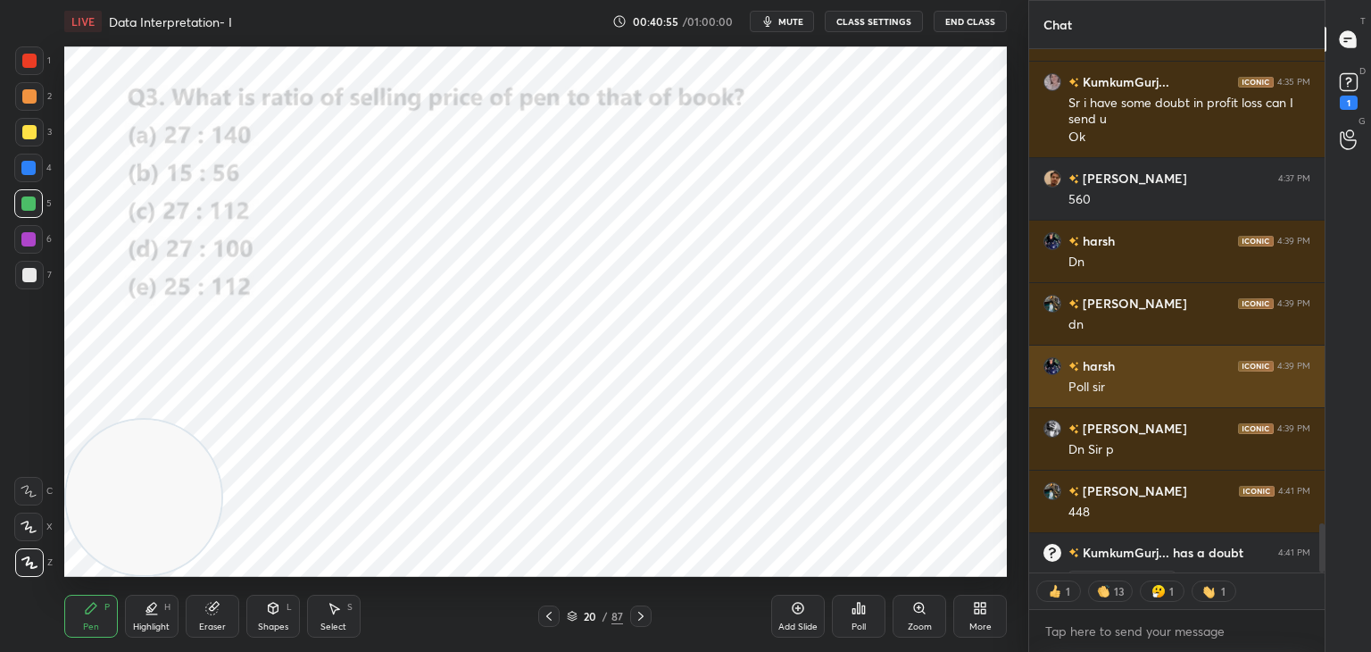
scroll to position [5423, 0]
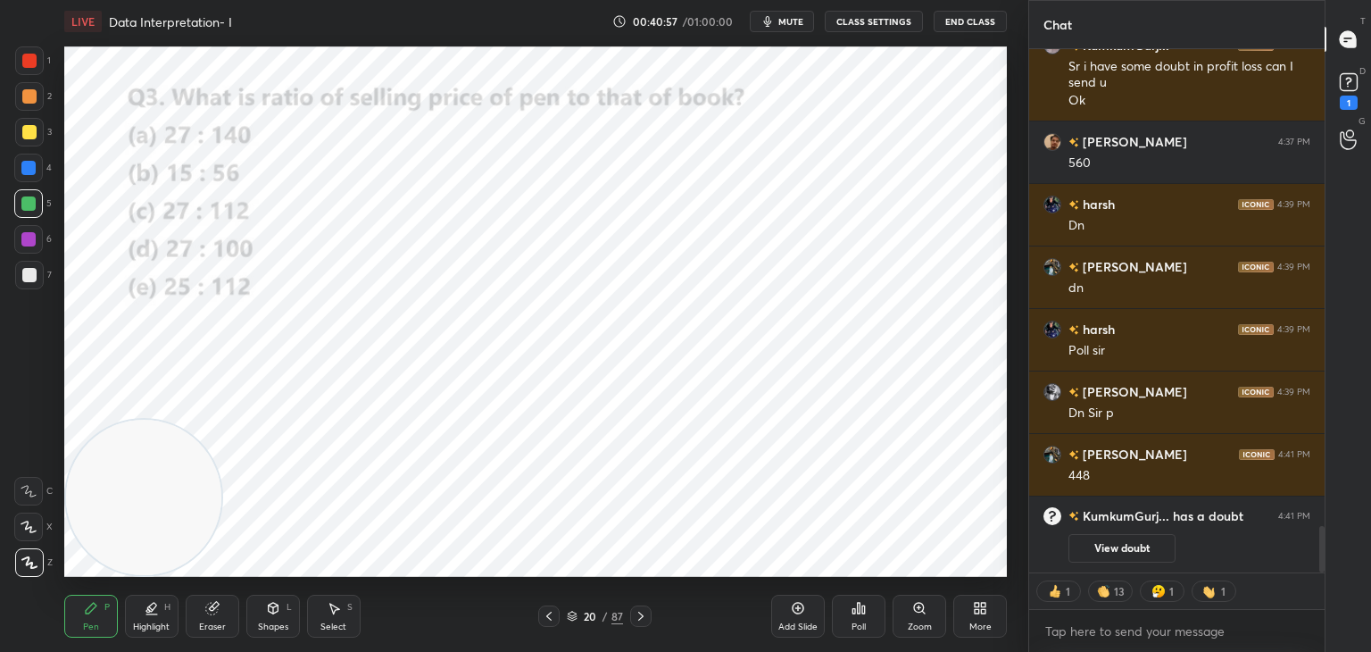
click at [31, 71] on div at bounding box center [29, 60] width 29 height 29
click at [37, 500] on div at bounding box center [28, 491] width 29 height 29
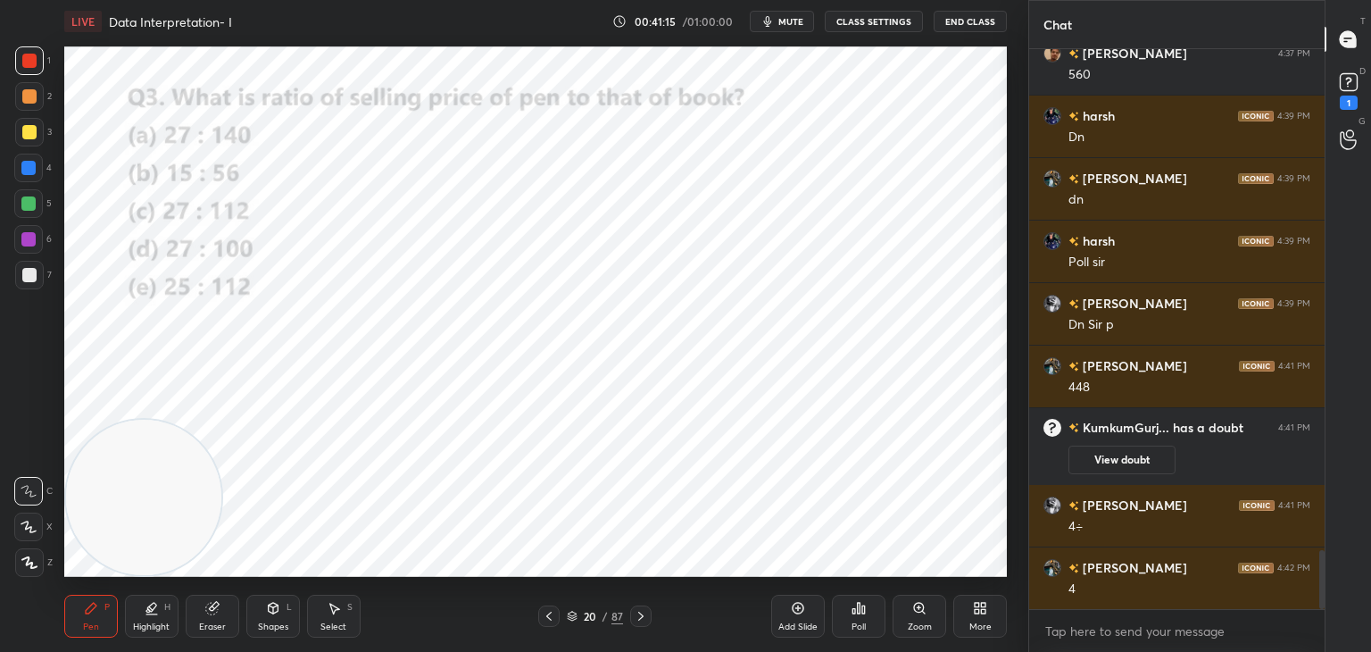
scroll to position [4790, 0]
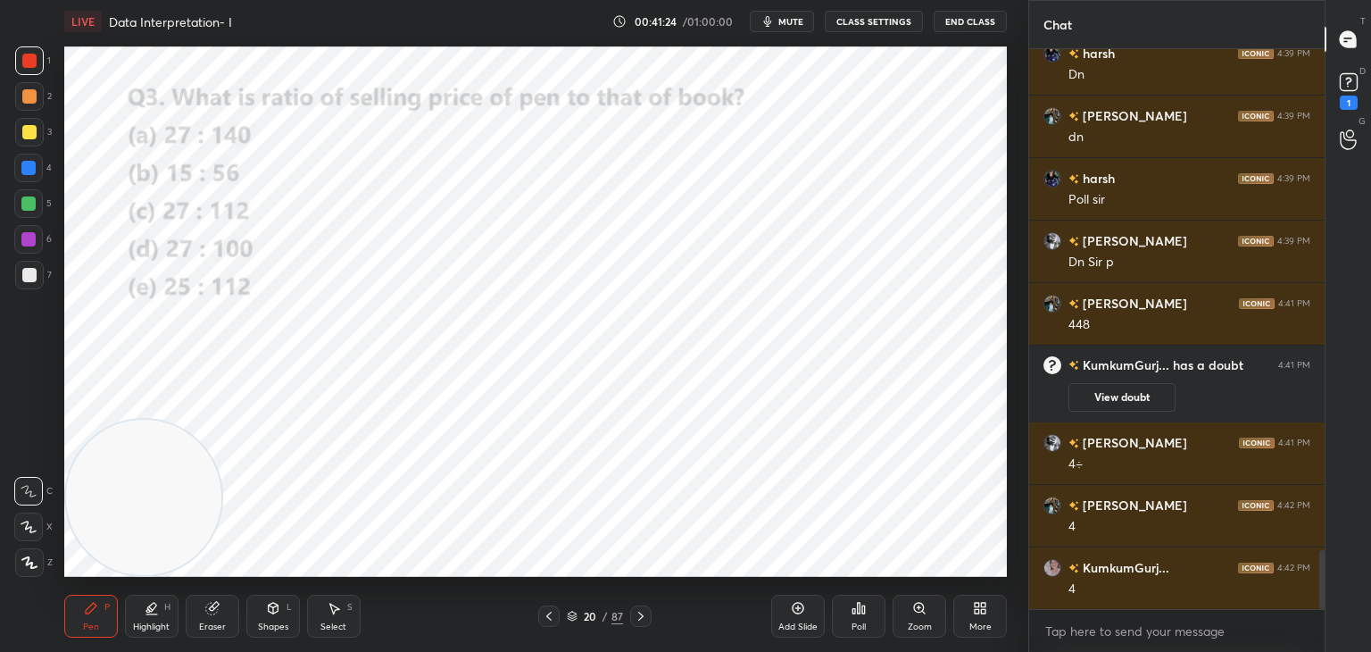
click at [312, 622] on div "Select S" at bounding box center [334, 616] width 54 height 43
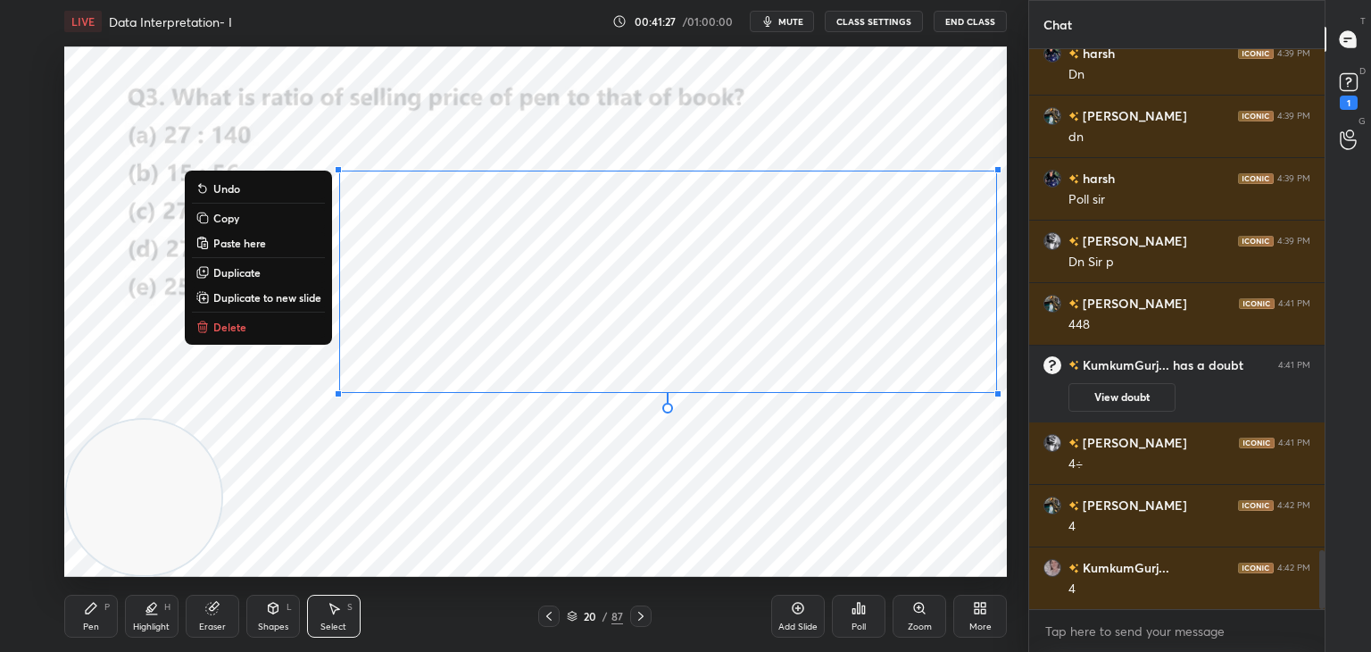
click at [231, 221] on p "Copy" at bounding box center [226, 218] width 26 height 14
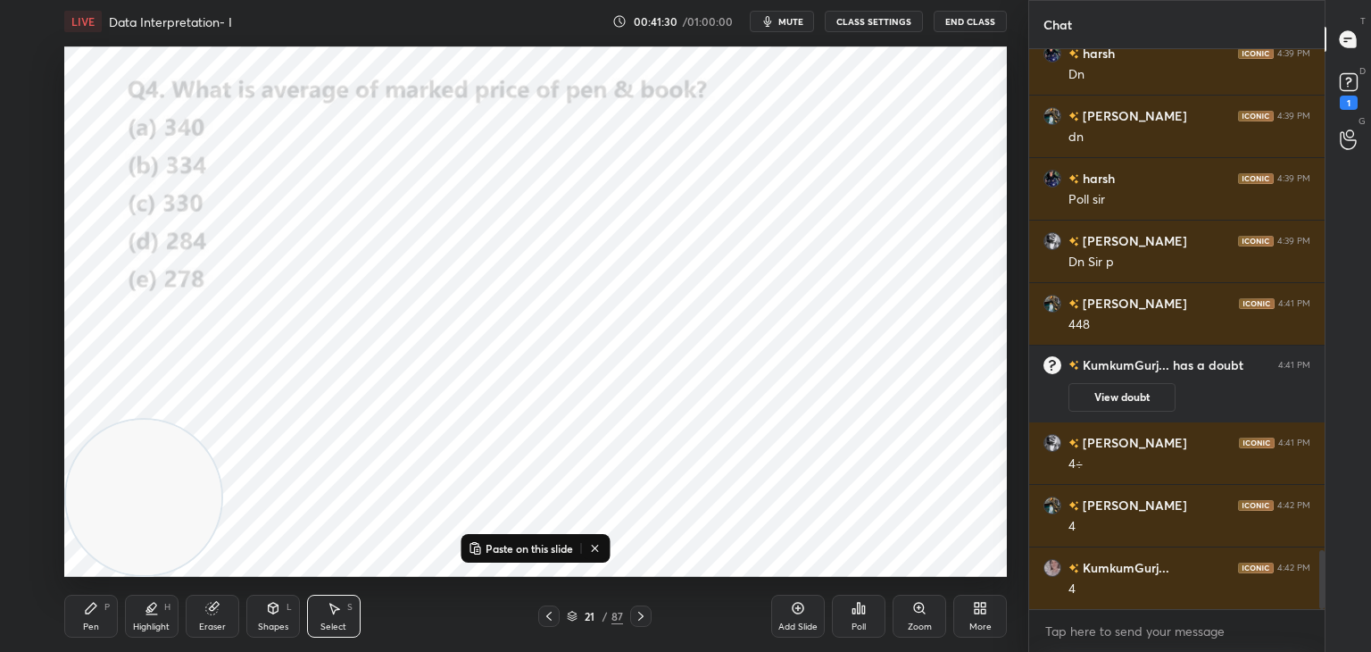
click at [539, 548] on p "Paste on this slide" at bounding box center [529, 548] width 87 height 14
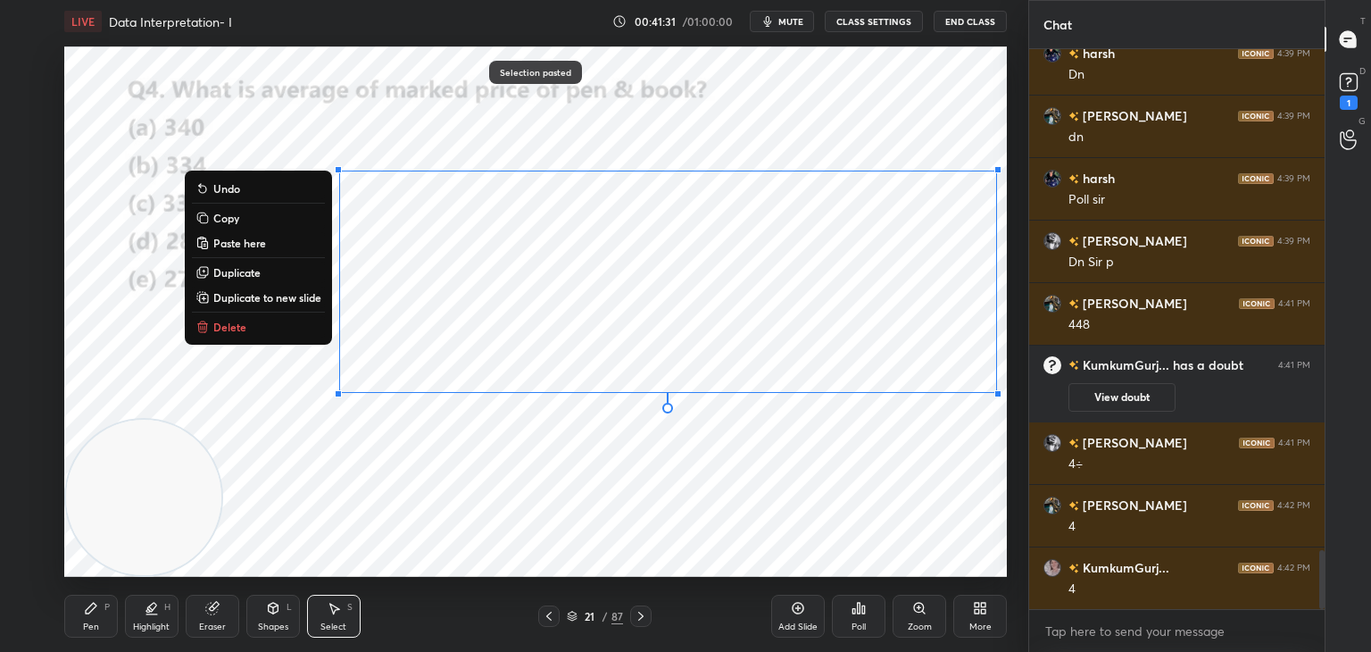
click at [98, 622] on div "Pen" at bounding box center [91, 626] width 16 height 9
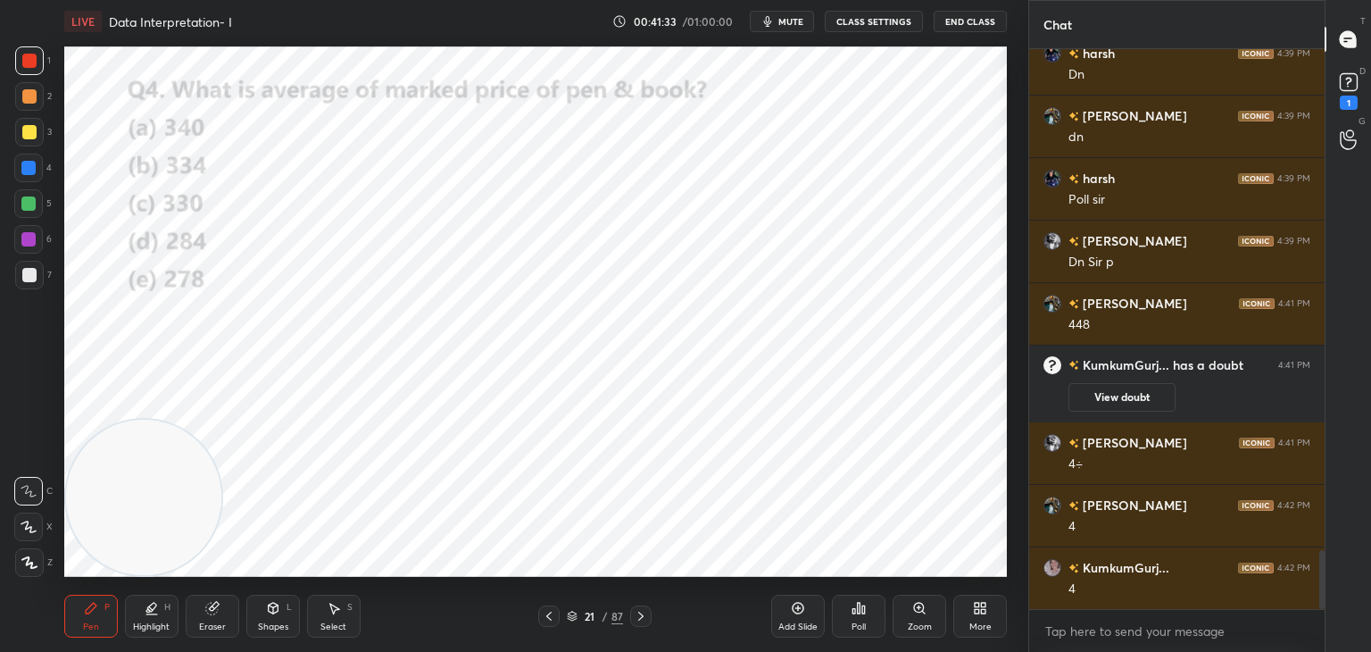
click at [230, 618] on div "Eraser" at bounding box center [213, 616] width 54 height 43
click at [105, 632] on div "Pen P" at bounding box center [91, 616] width 54 height 43
click at [32, 520] on div at bounding box center [28, 526] width 29 height 29
click at [25, 169] on div at bounding box center [28, 168] width 14 height 14
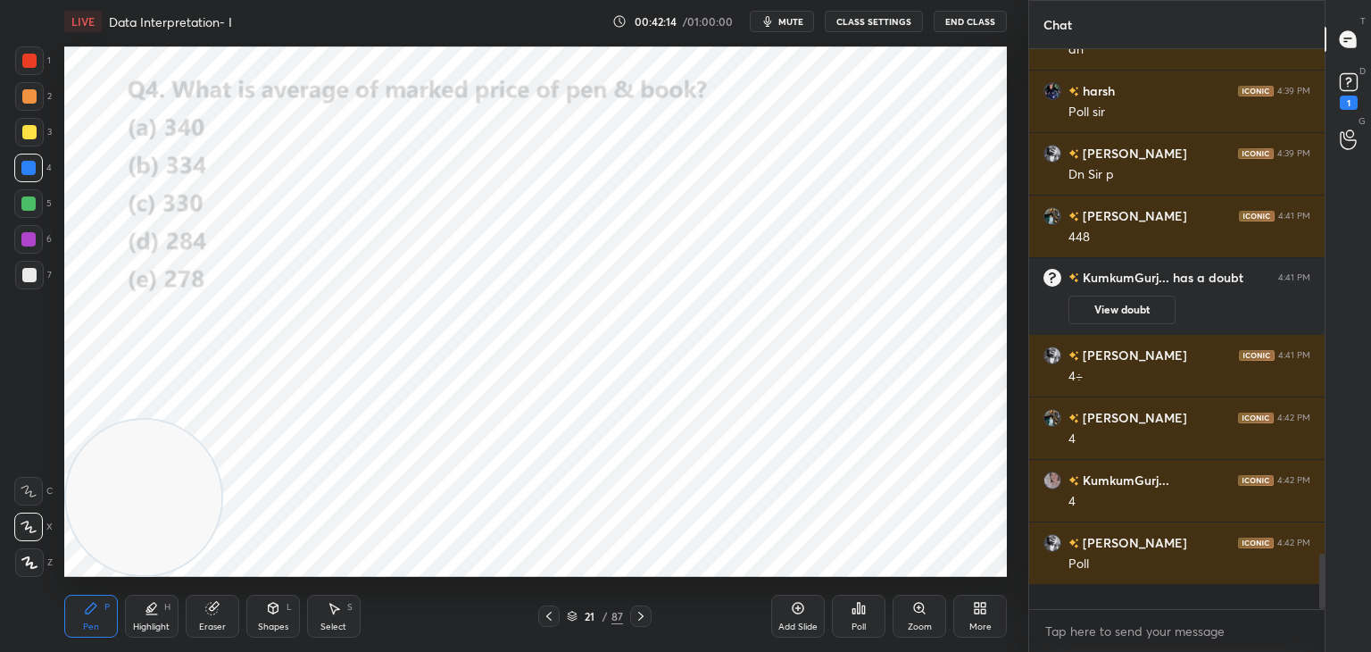
scroll to position [4853, 0]
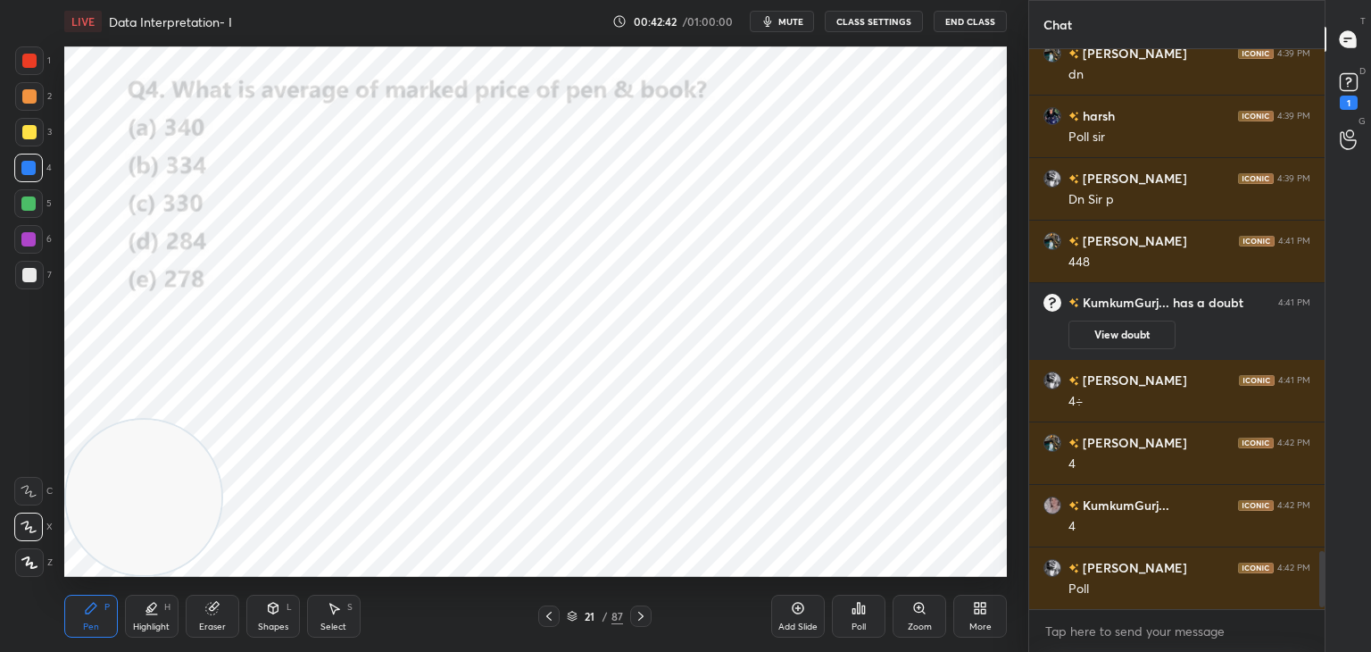
click at [863, 613] on icon at bounding box center [863, 609] width 3 height 8
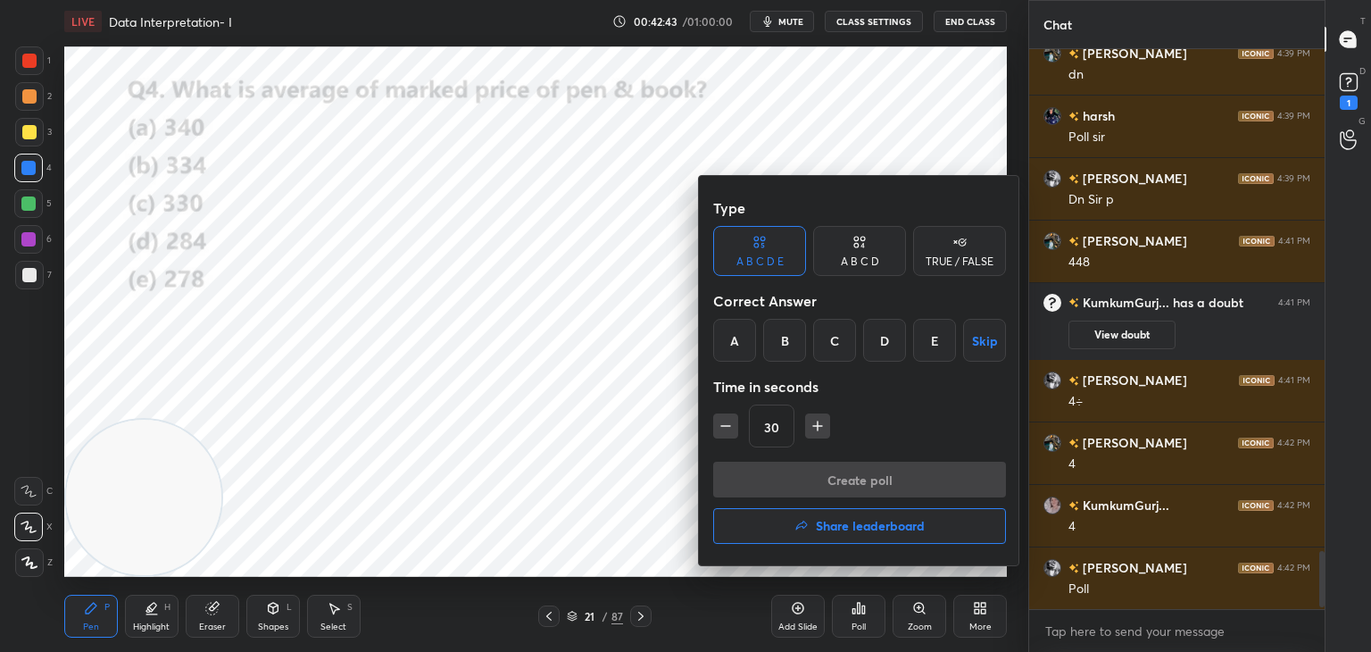
click at [732, 358] on div "A" at bounding box center [734, 340] width 43 height 43
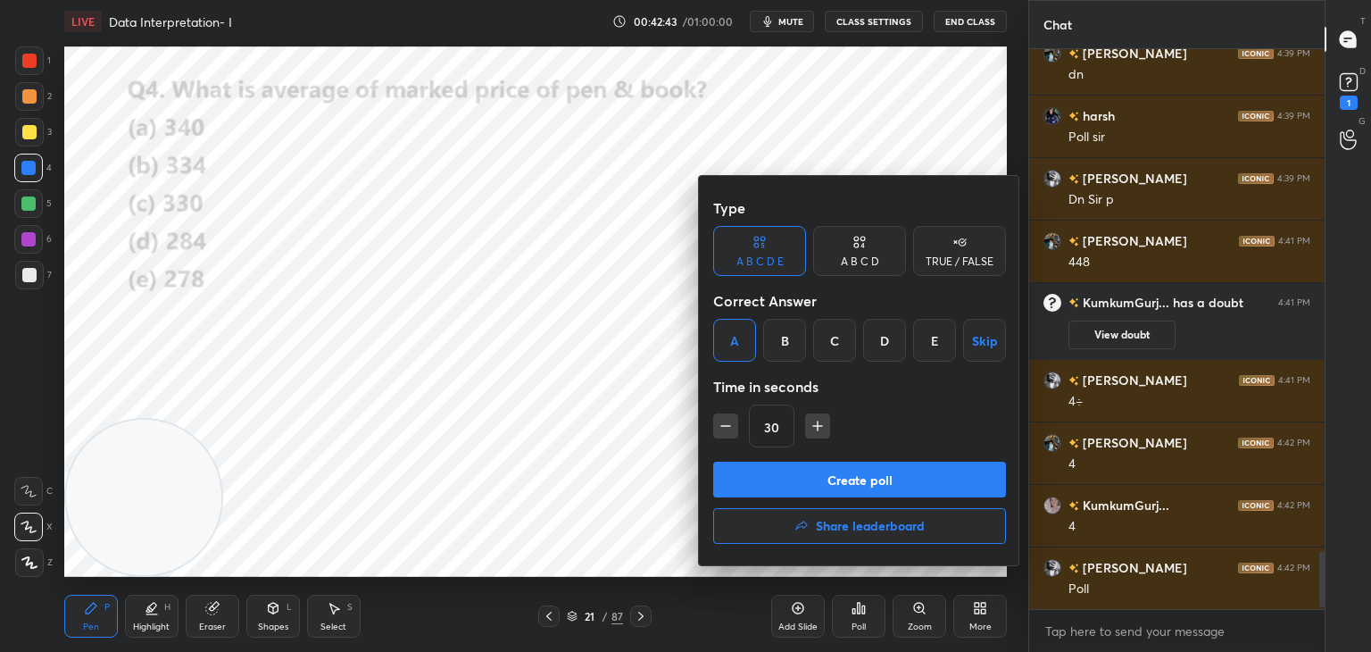
click at [771, 476] on button "Create poll" at bounding box center [859, 480] width 293 height 36
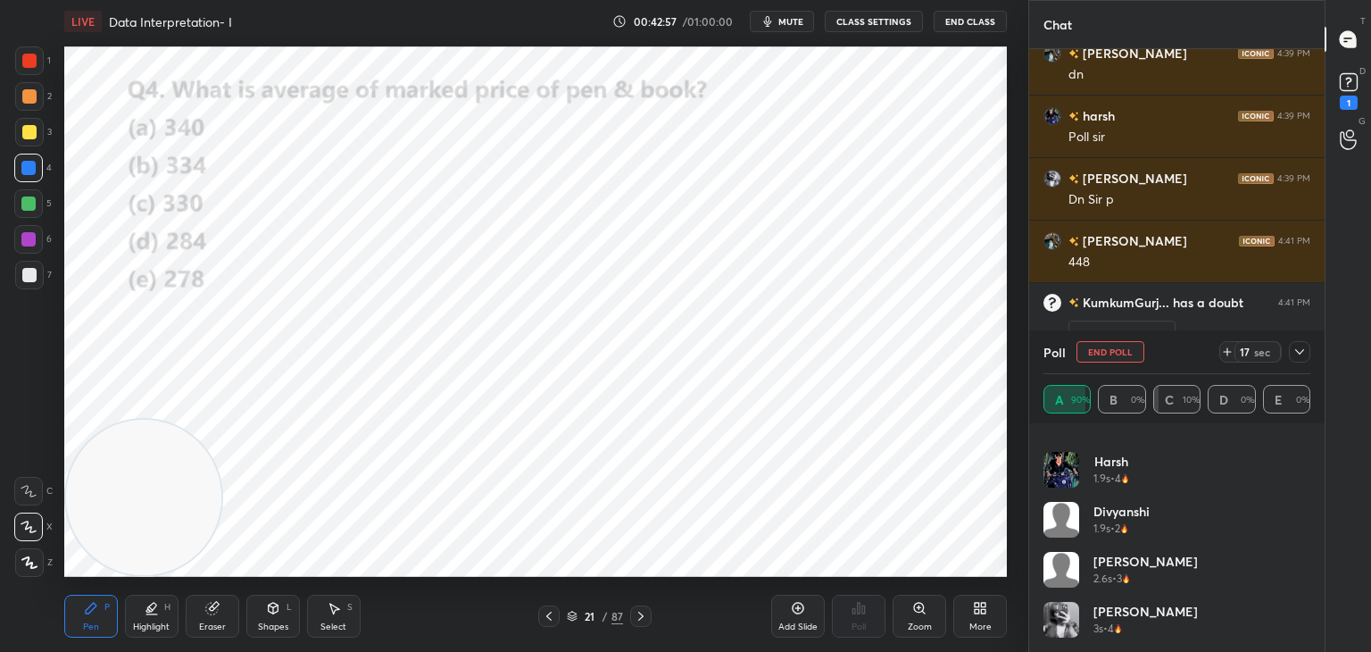
scroll to position [0, 0]
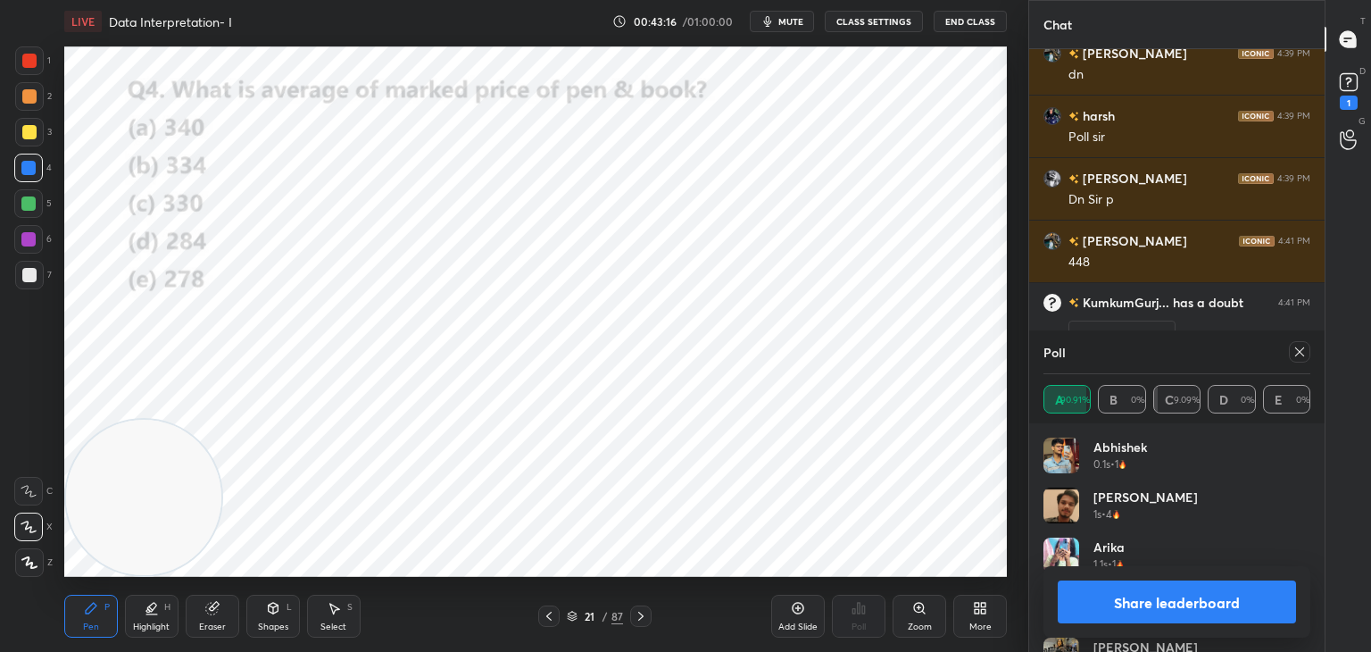
click at [1171, 597] on button "Share leaderboard" at bounding box center [1177, 601] width 238 height 43
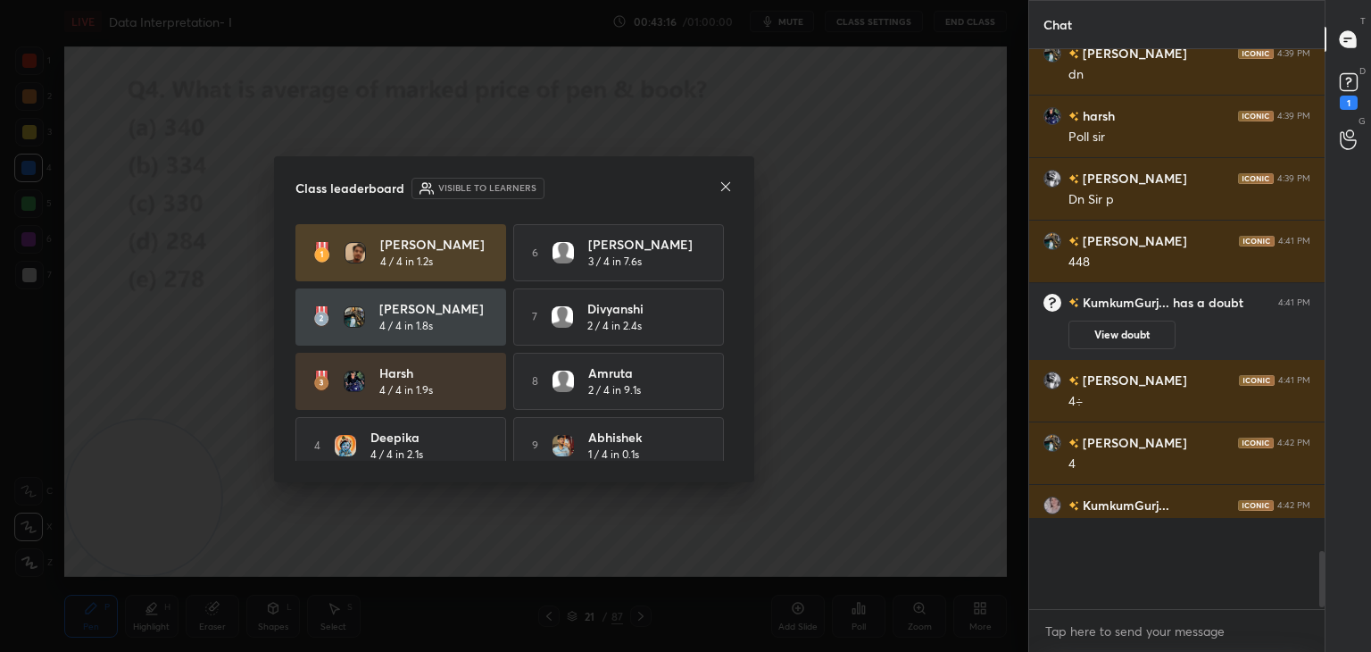
scroll to position [591, 290]
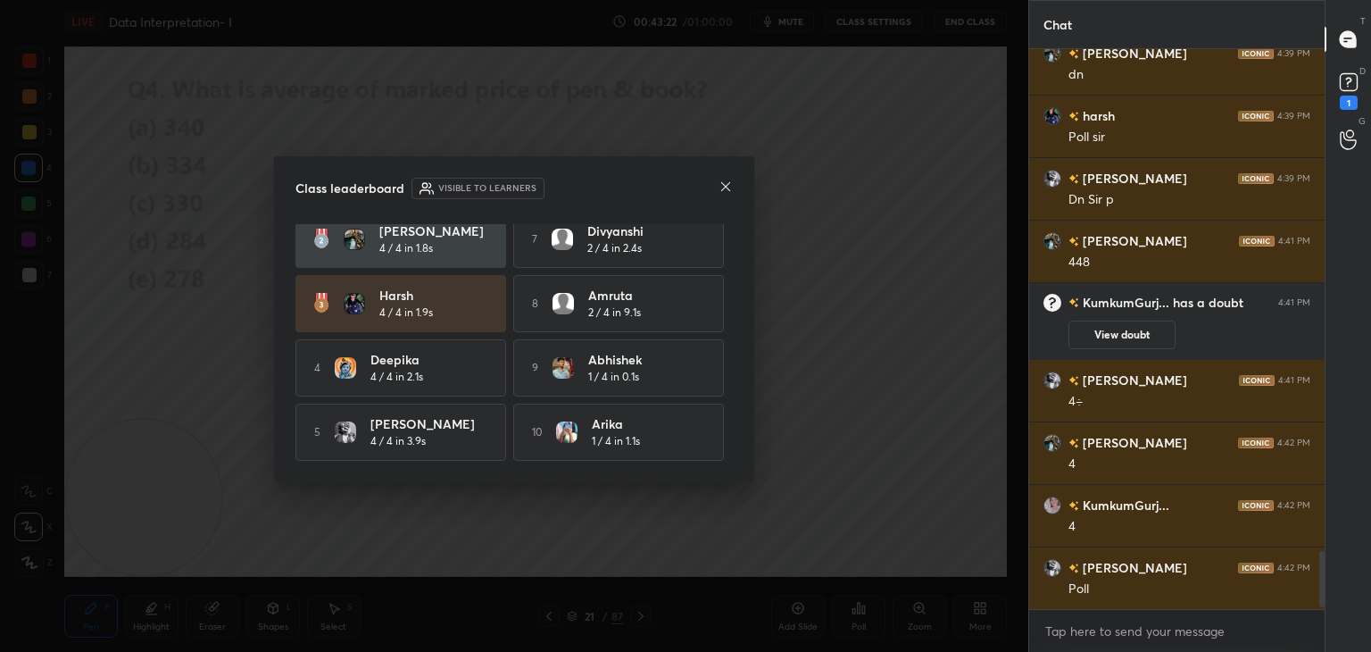
click at [723, 188] on icon at bounding box center [725, 186] width 9 height 9
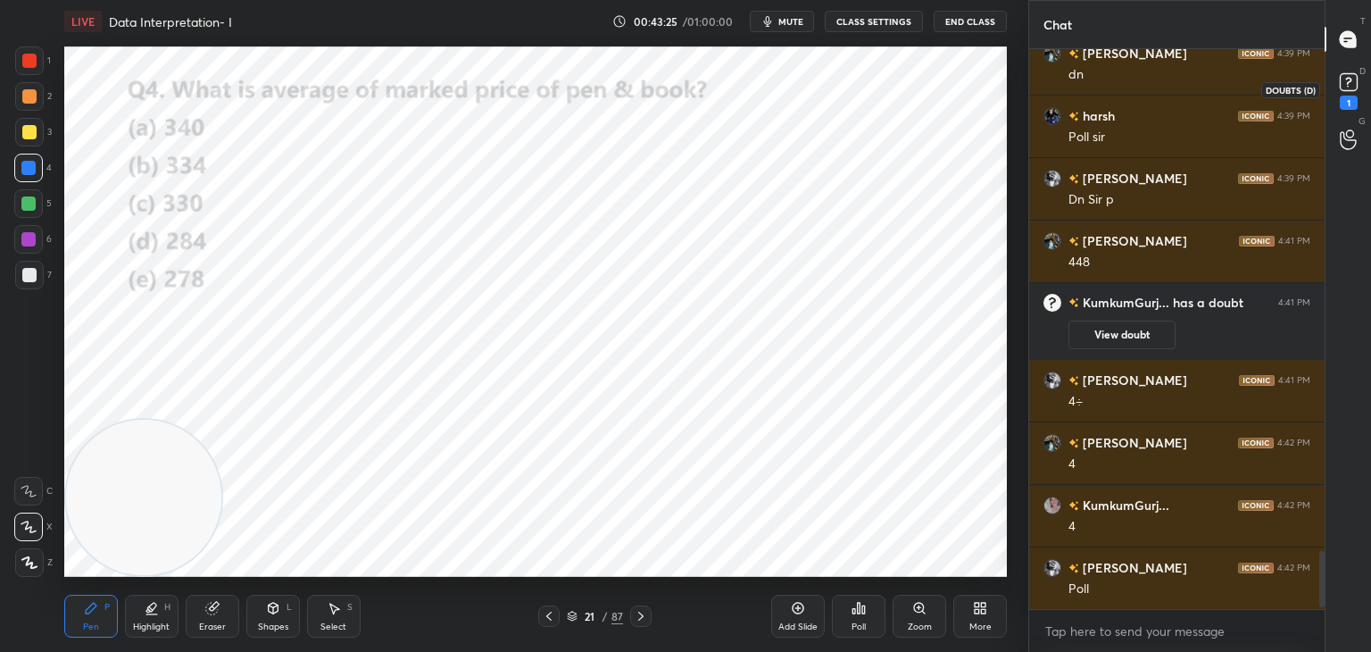
click at [1351, 89] on rect at bounding box center [1348, 82] width 17 height 17
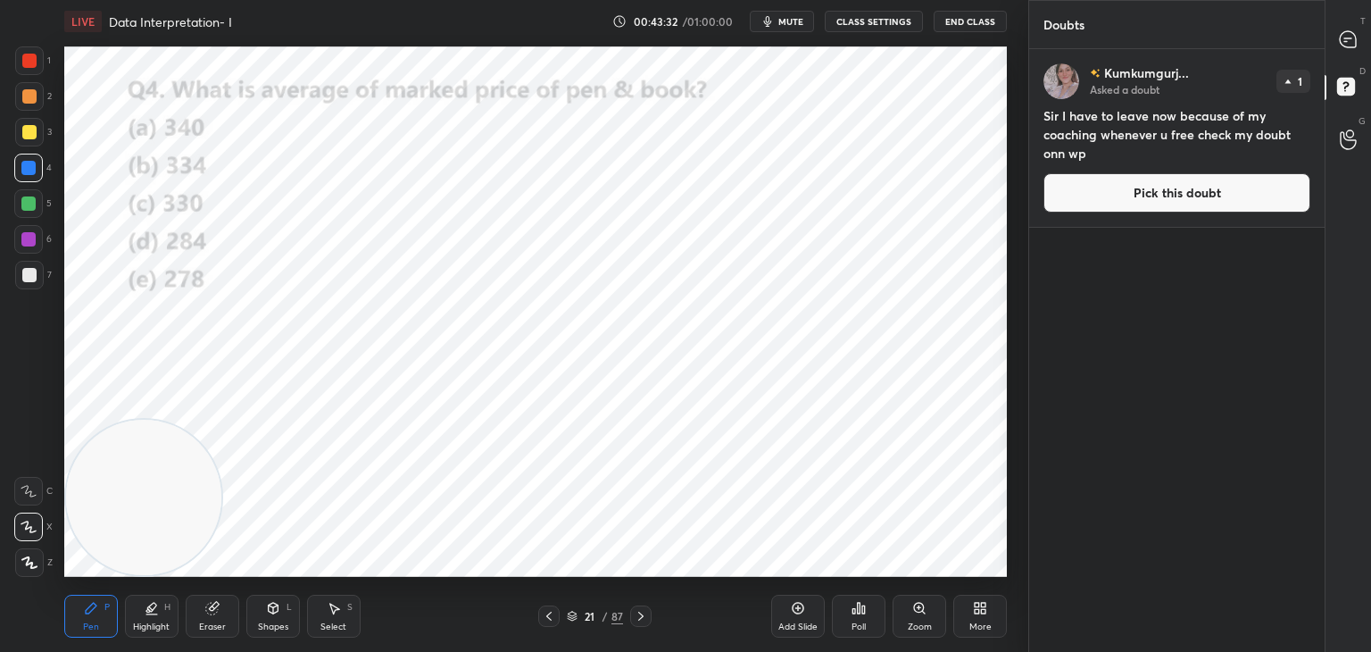
click at [1337, 27] on div at bounding box center [1349, 39] width 36 height 32
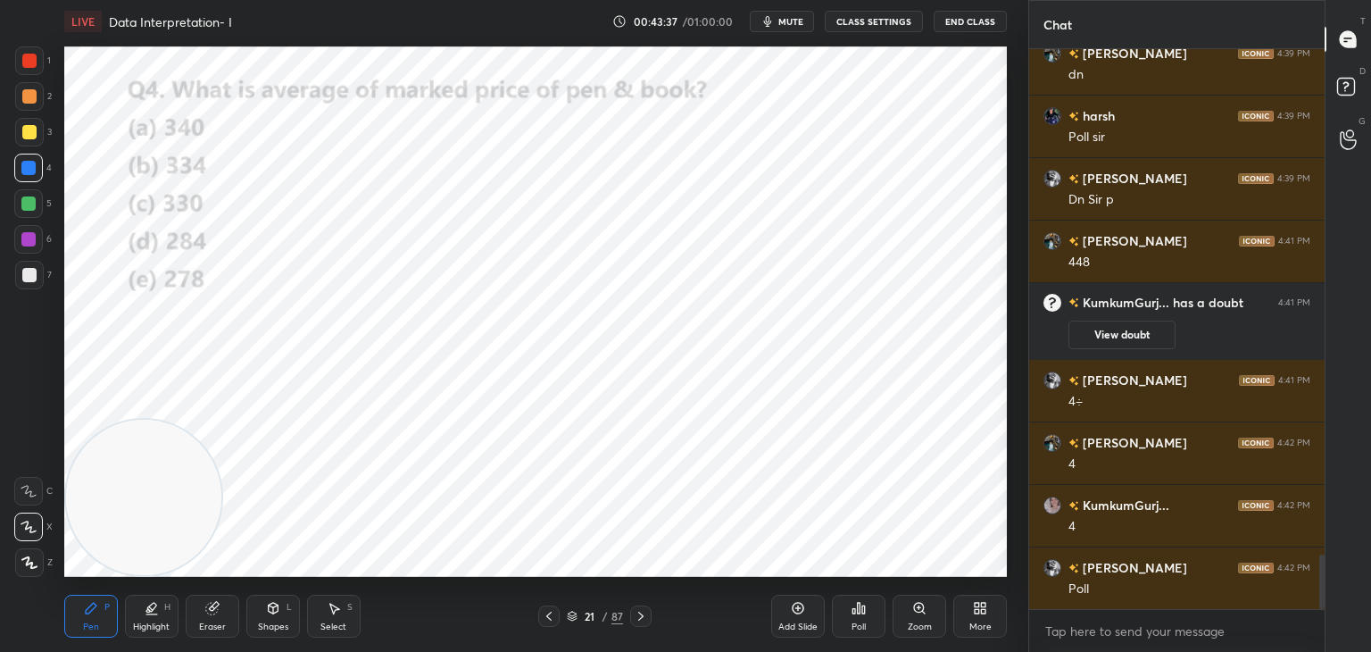
click at [212, 607] on icon at bounding box center [212, 609] width 12 height 12
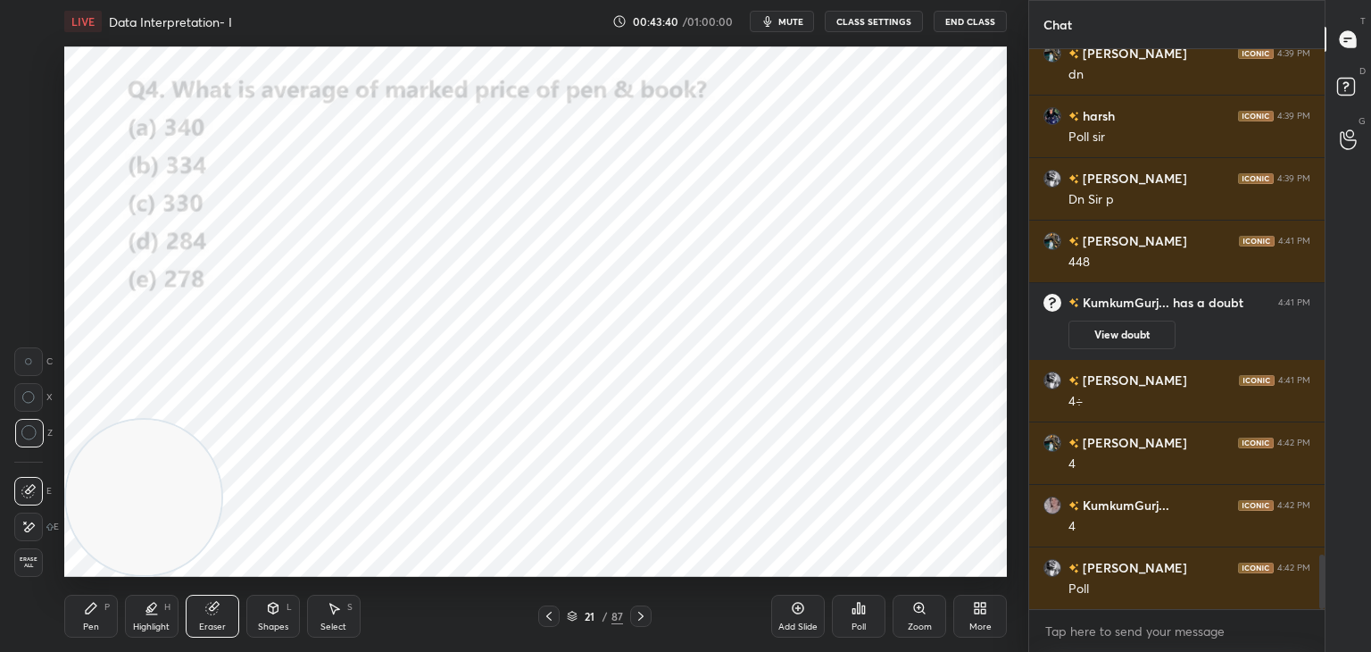
click at [104, 619] on div "Pen P" at bounding box center [91, 616] width 54 height 43
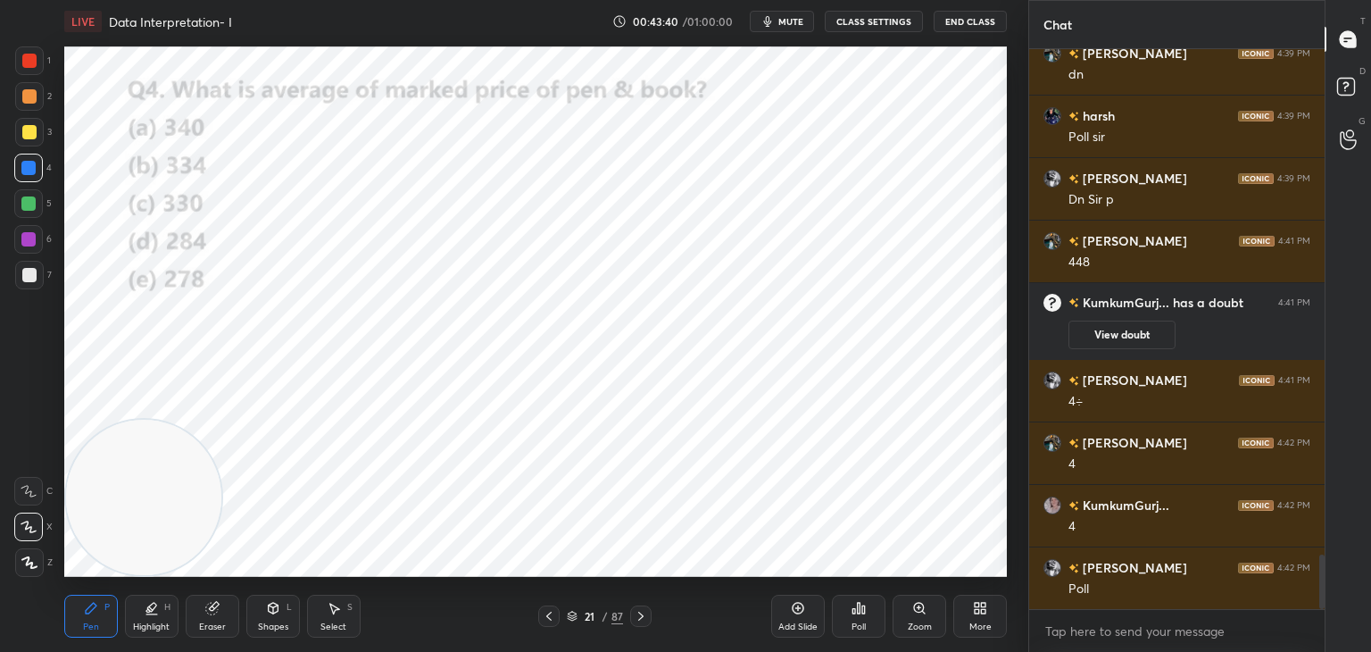
click at [96, 620] on div "Pen P" at bounding box center [91, 616] width 54 height 43
click at [325, 625] on div "Select" at bounding box center [333, 626] width 26 height 9
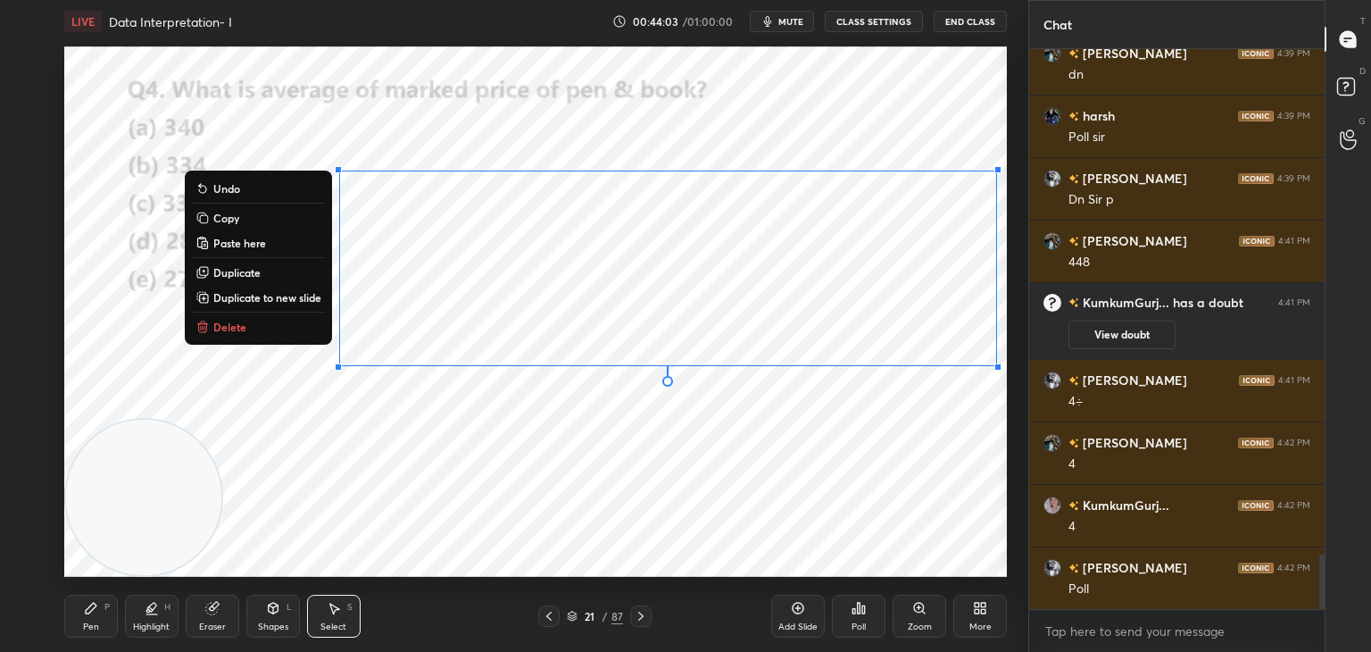
click at [256, 228] on button "Copy" at bounding box center [258, 217] width 133 height 21
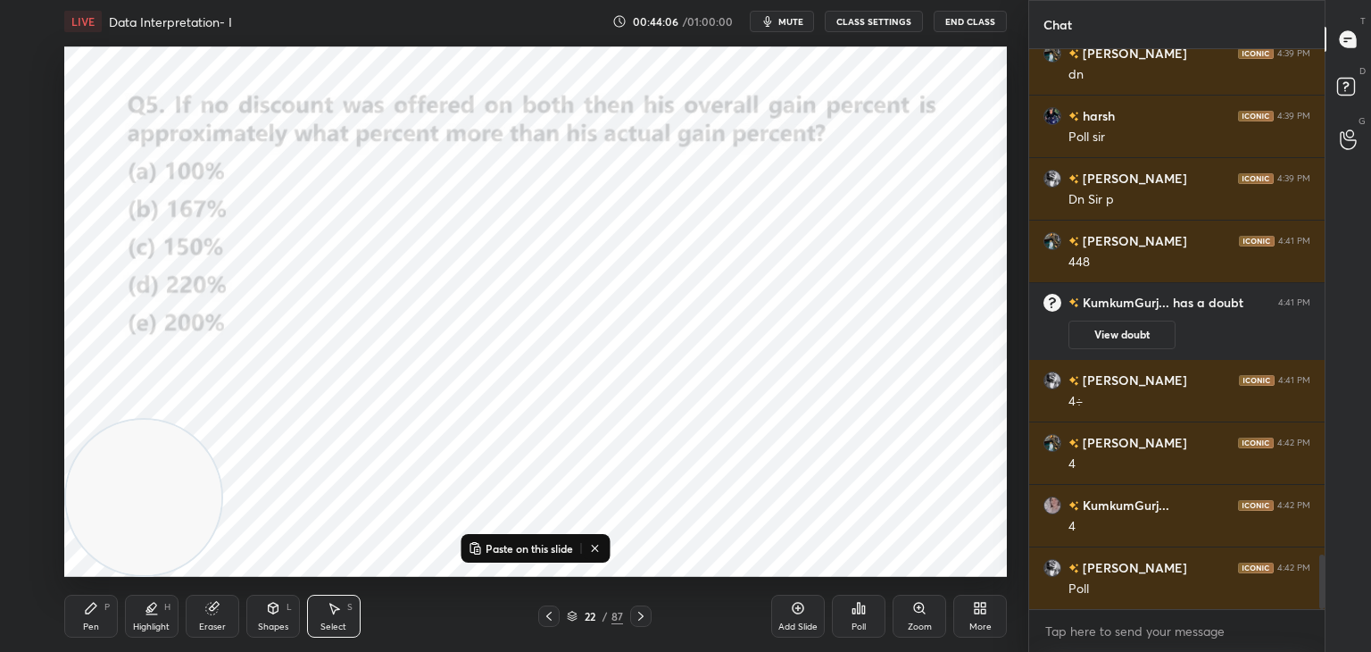
click at [496, 554] on p "Paste on this slide" at bounding box center [529, 548] width 87 height 14
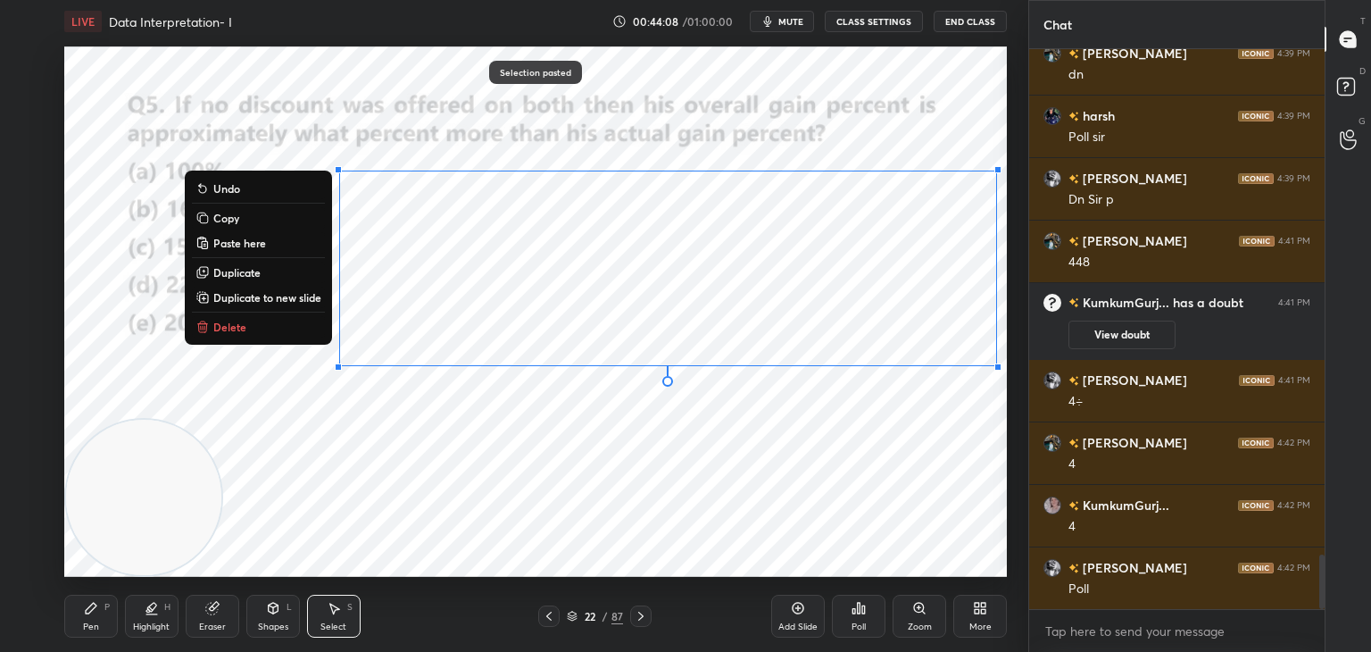
click at [116, 622] on div "Pen P" at bounding box center [91, 616] width 54 height 43
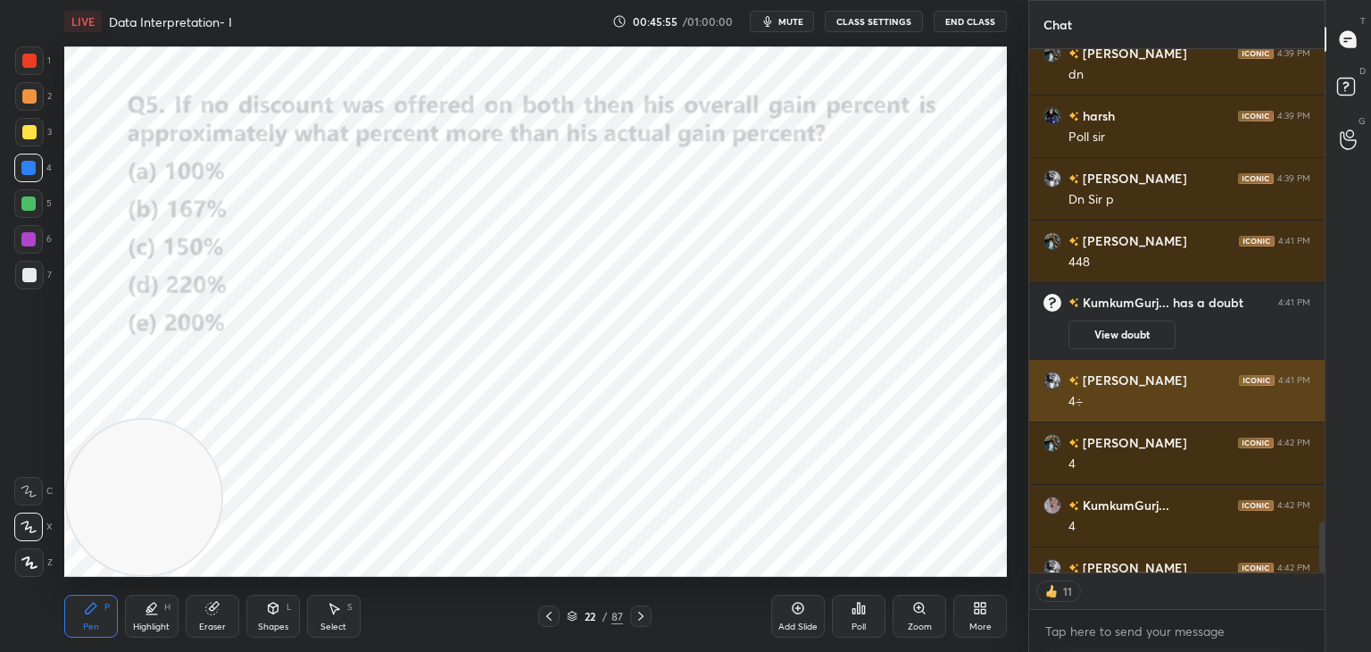
scroll to position [5230, 0]
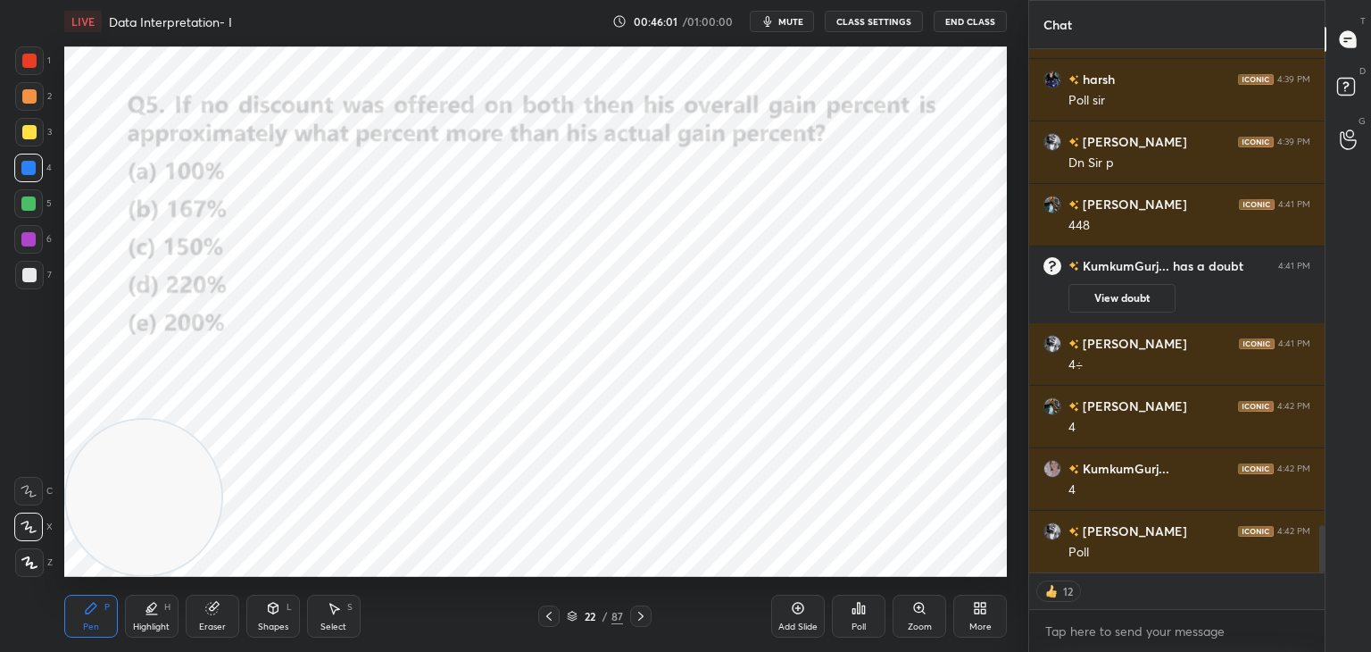
click at [861, 619] on div "Poll" at bounding box center [859, 616] width 54 height 43
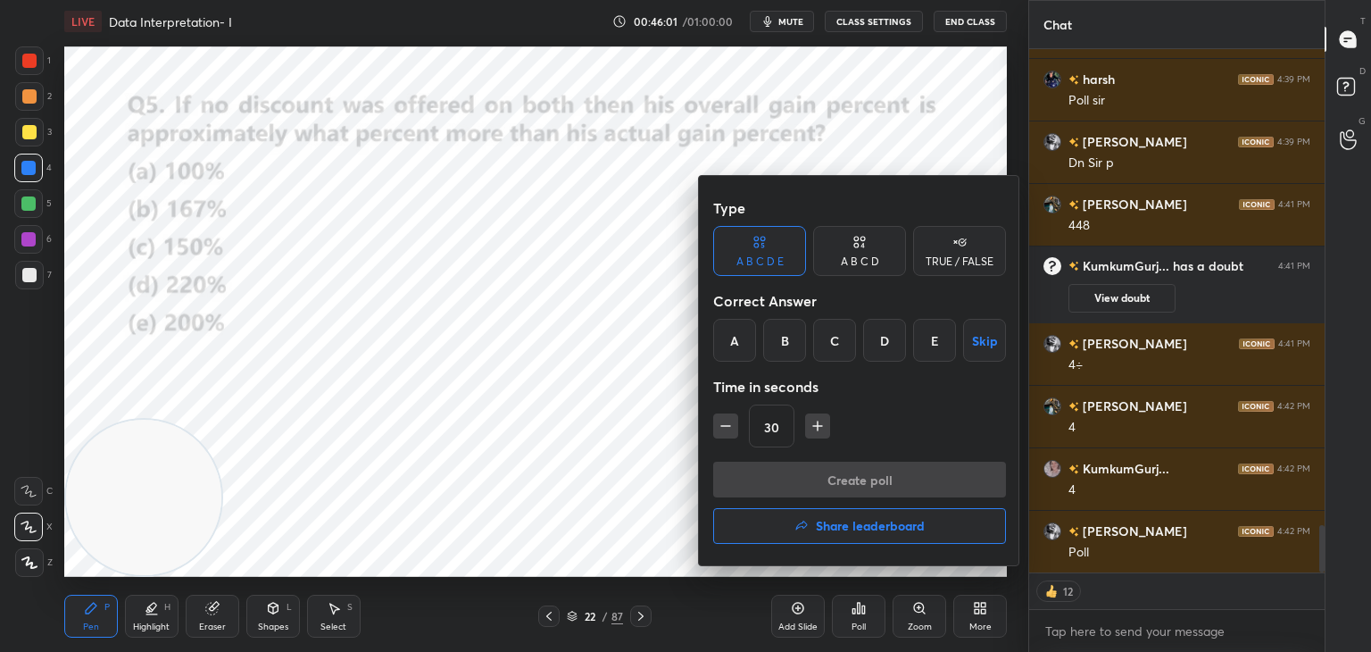
click at [936, 343] on div "E" at bounding box center [934, 340] width 43 height 43
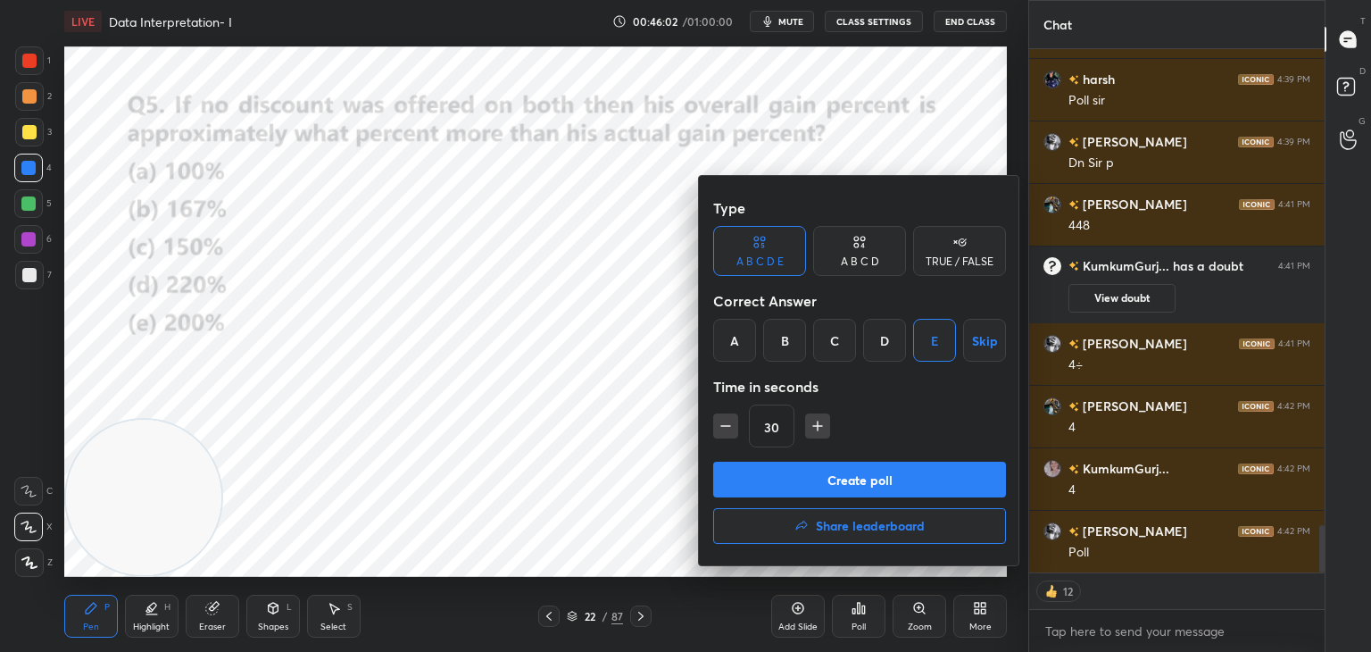
click at [857, 471] on button "Create poll" at bounding box center [859, 480] width 293 height 36
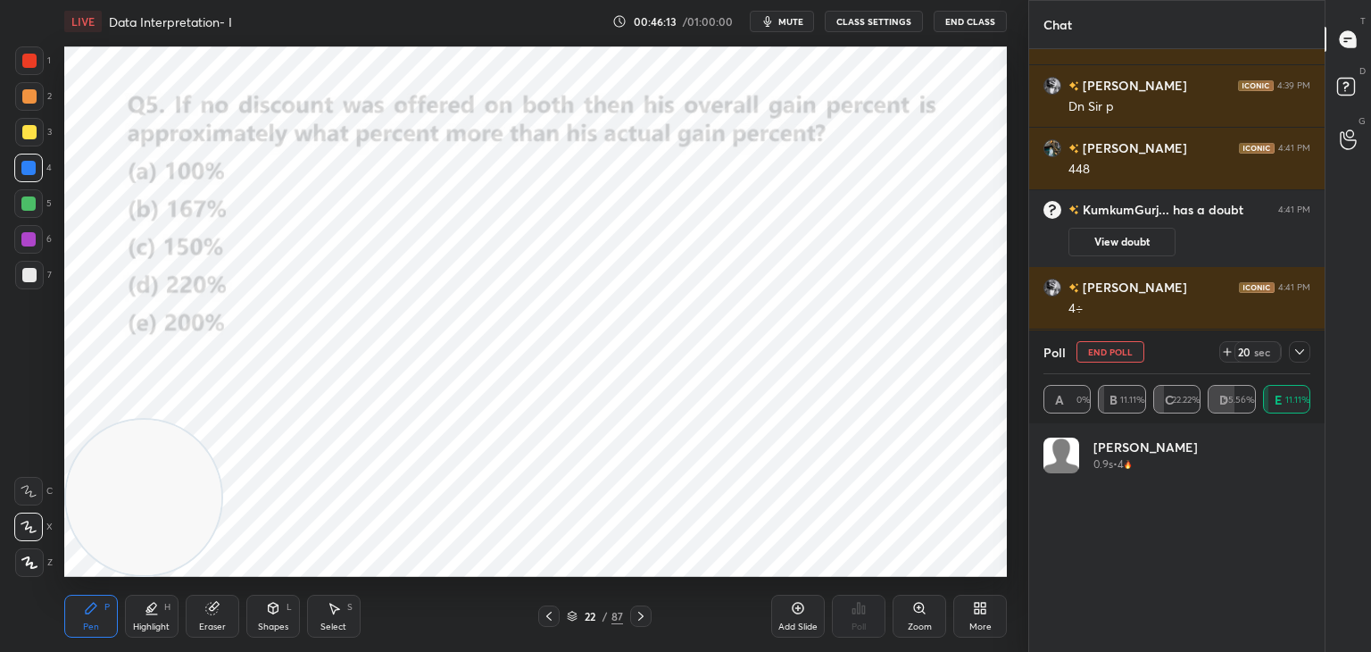
scroll to position [5349, 0]
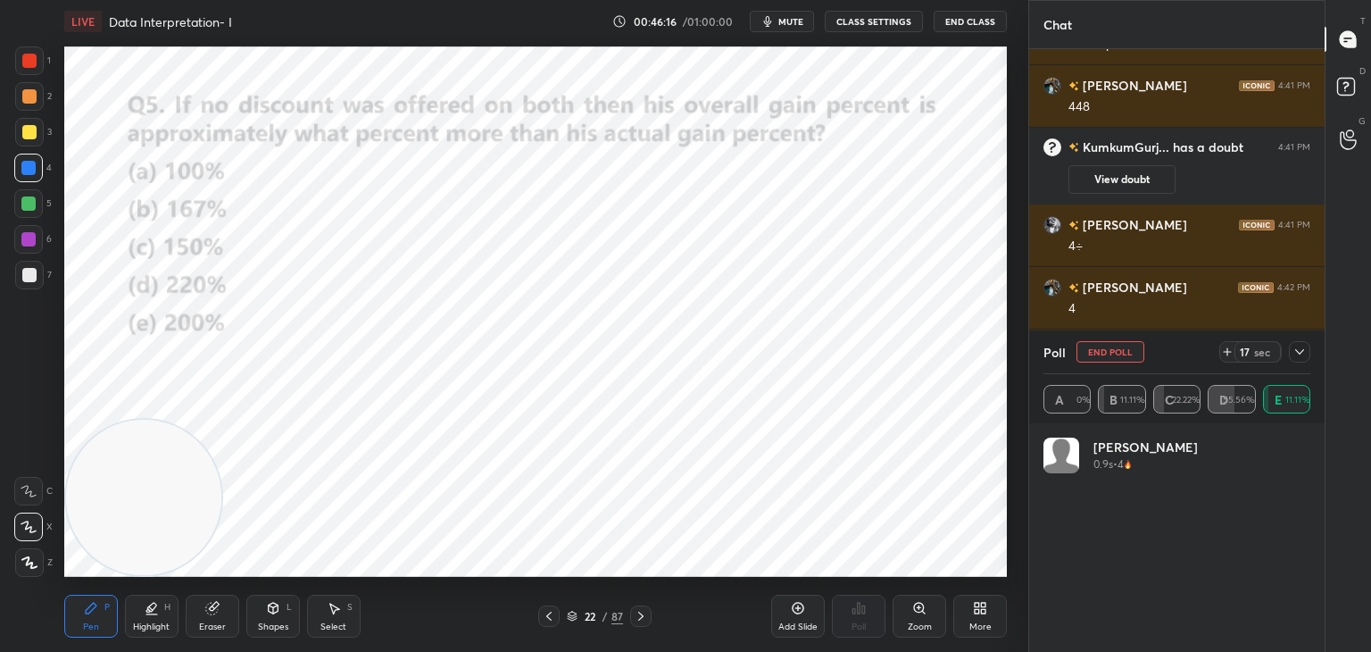
click at [1114, 359] on button "End Poll" at bounding box center [1111, 351] width 68 height 21
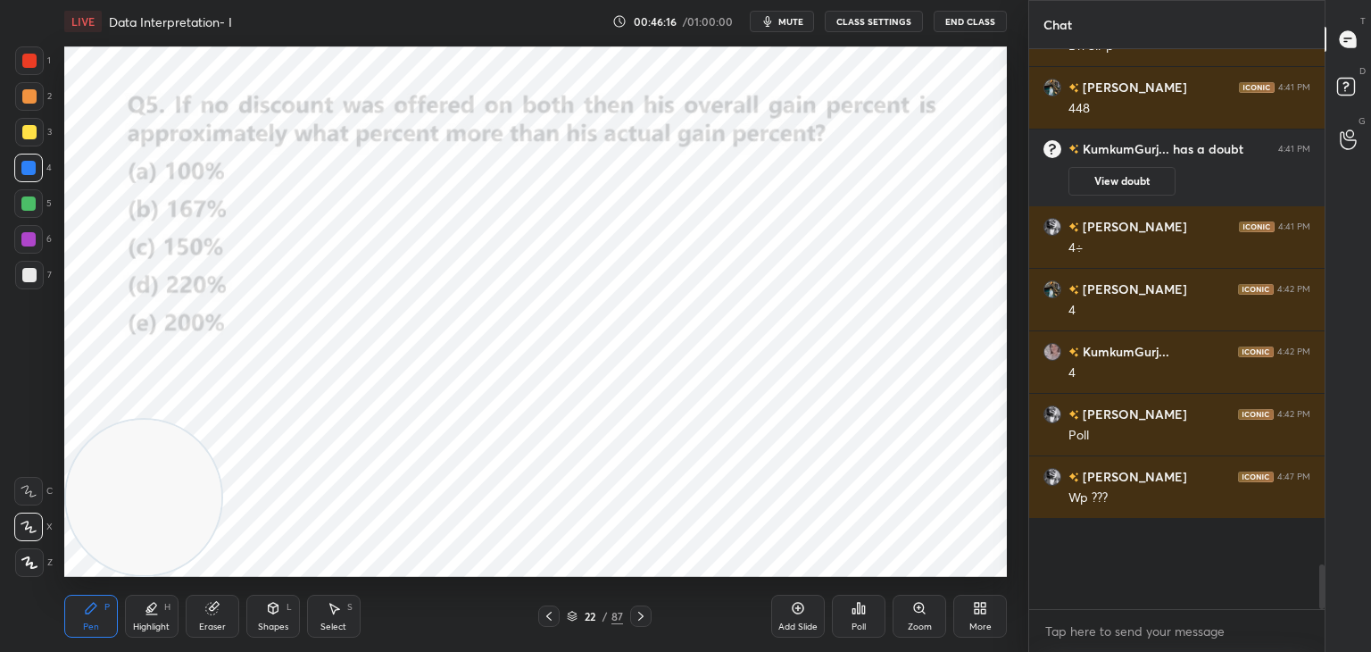
scroll to position [521, 290]
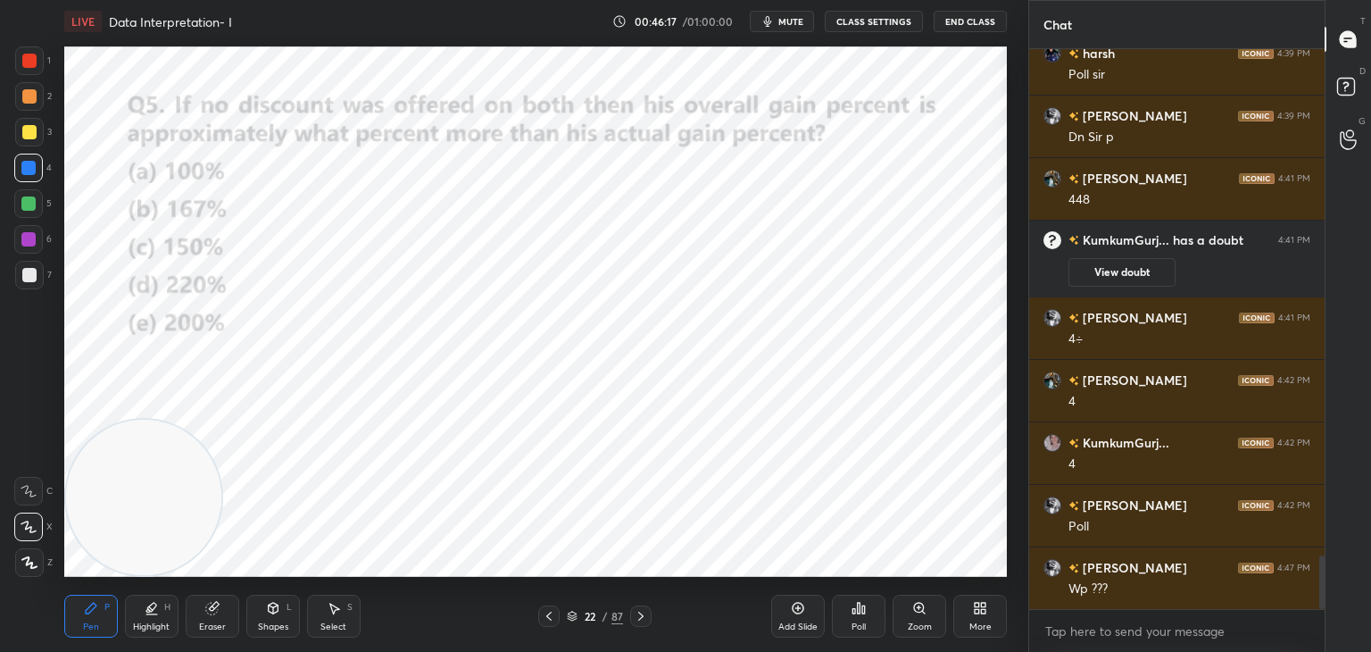
click at [858, 613] on icon at bounding box center [859, 608] width 3 height 11
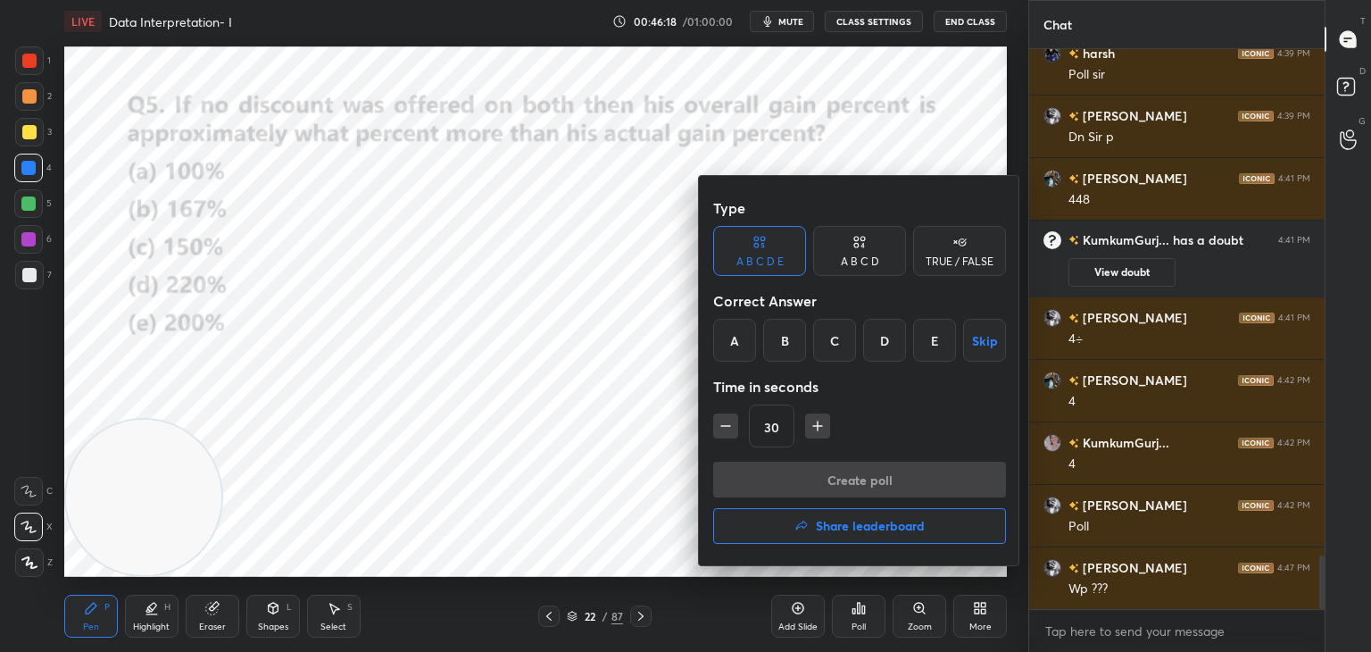
click at [885, 337] on div "D" at bounding box center [884, 340] width 43 height 43
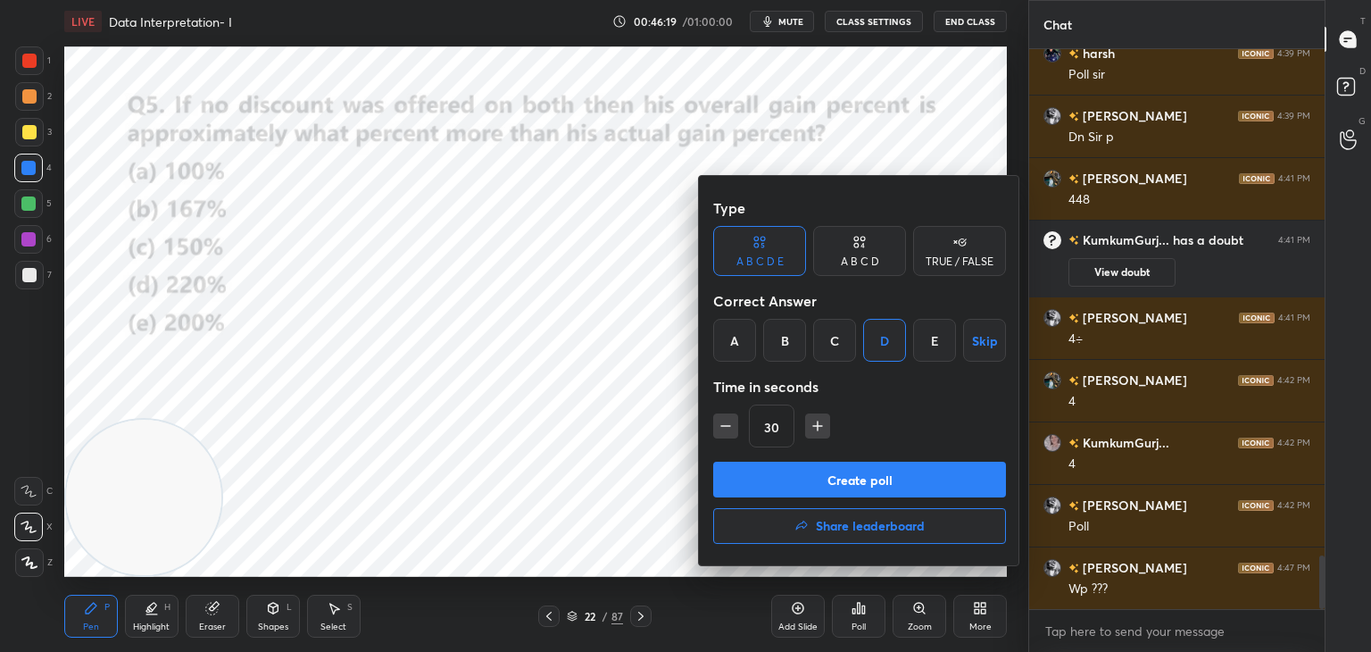
click at [864, 485] on button "Create poll" at bounding box center [859, 480] width 293 height 36
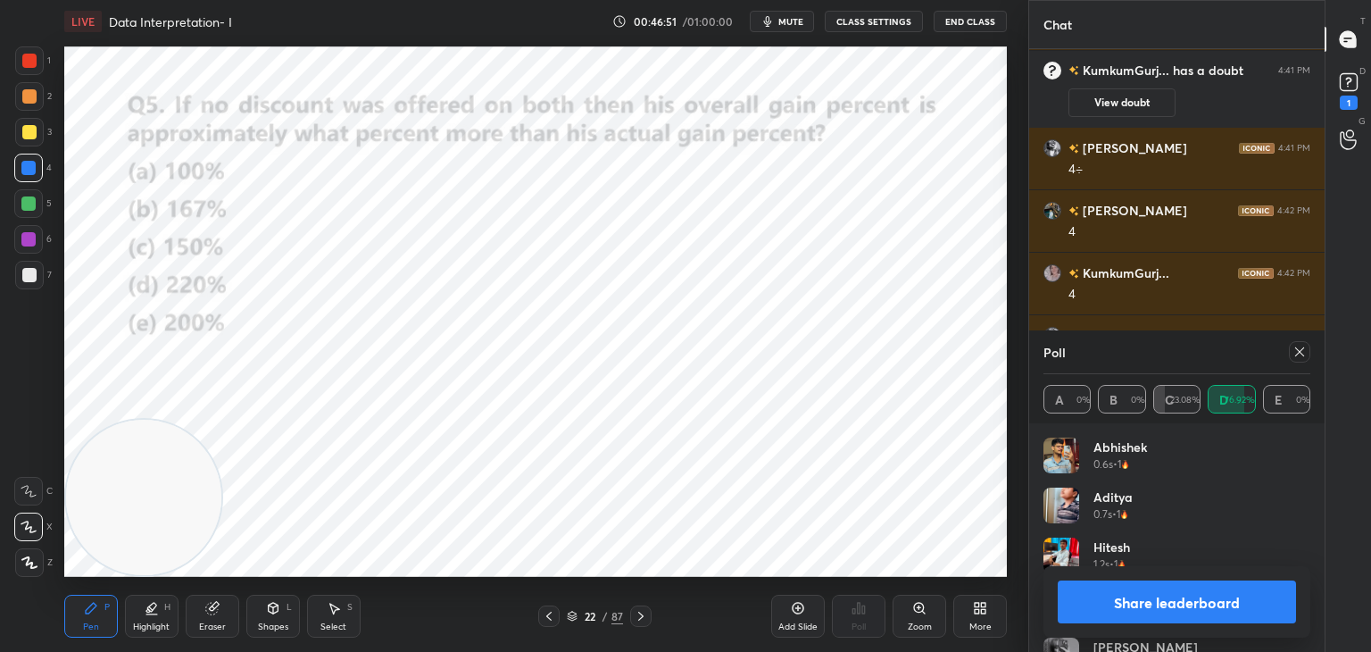
click at [1236, 594] on button "Share leaderboard" at bounding box center [1177, 601] width 238 height 43
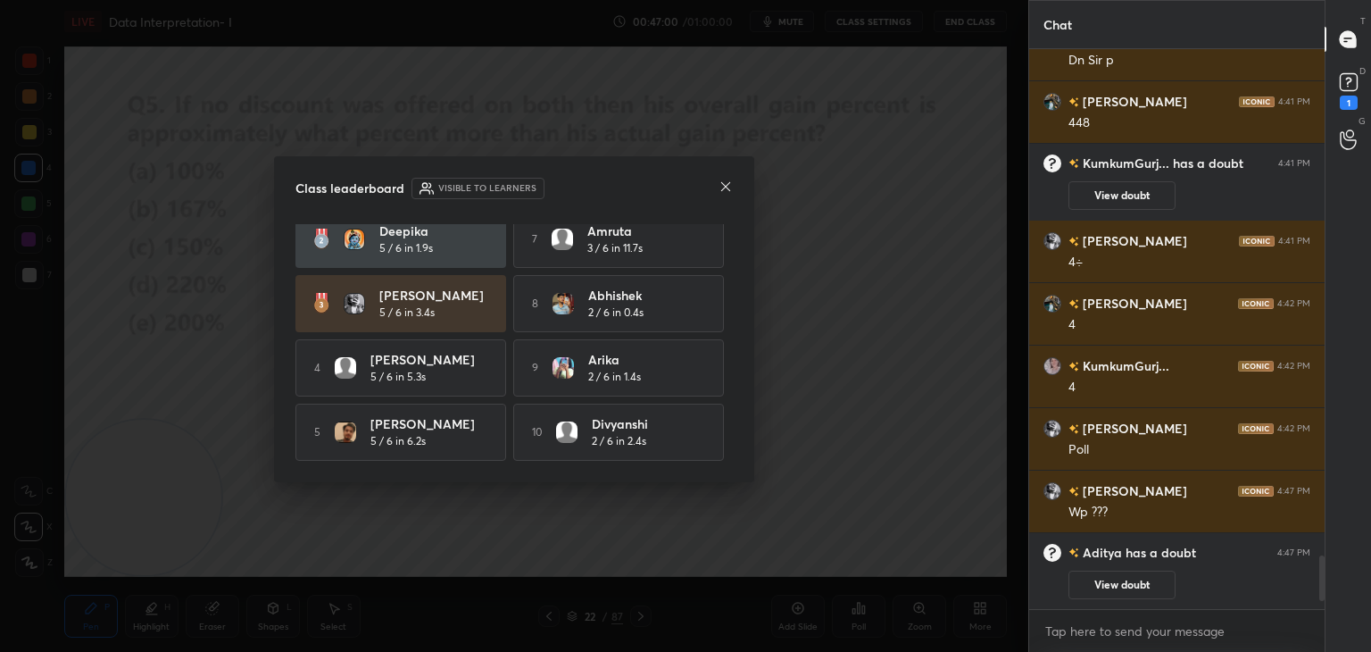
click at [728, 185] on icon at bounding box center [726, 186] width 14 height 14
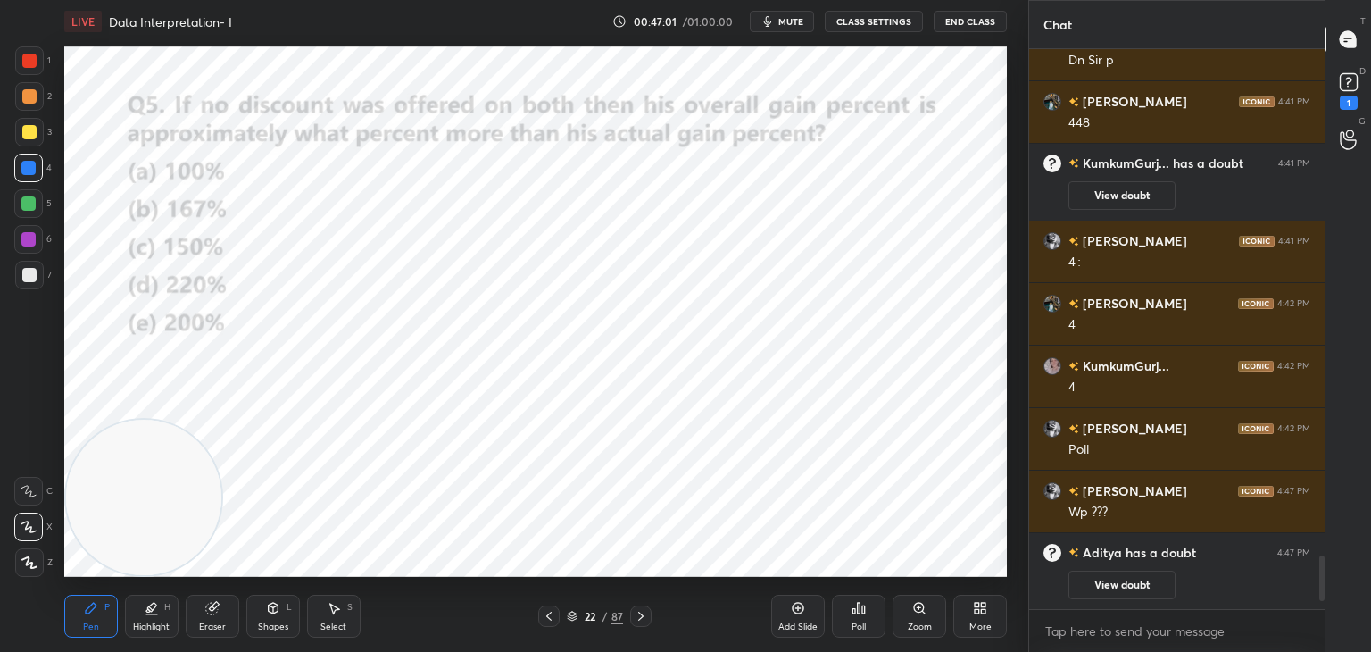
click at [1141, 587] on button "View doubt" at bounding box center [1122, 584] width 107 height 29
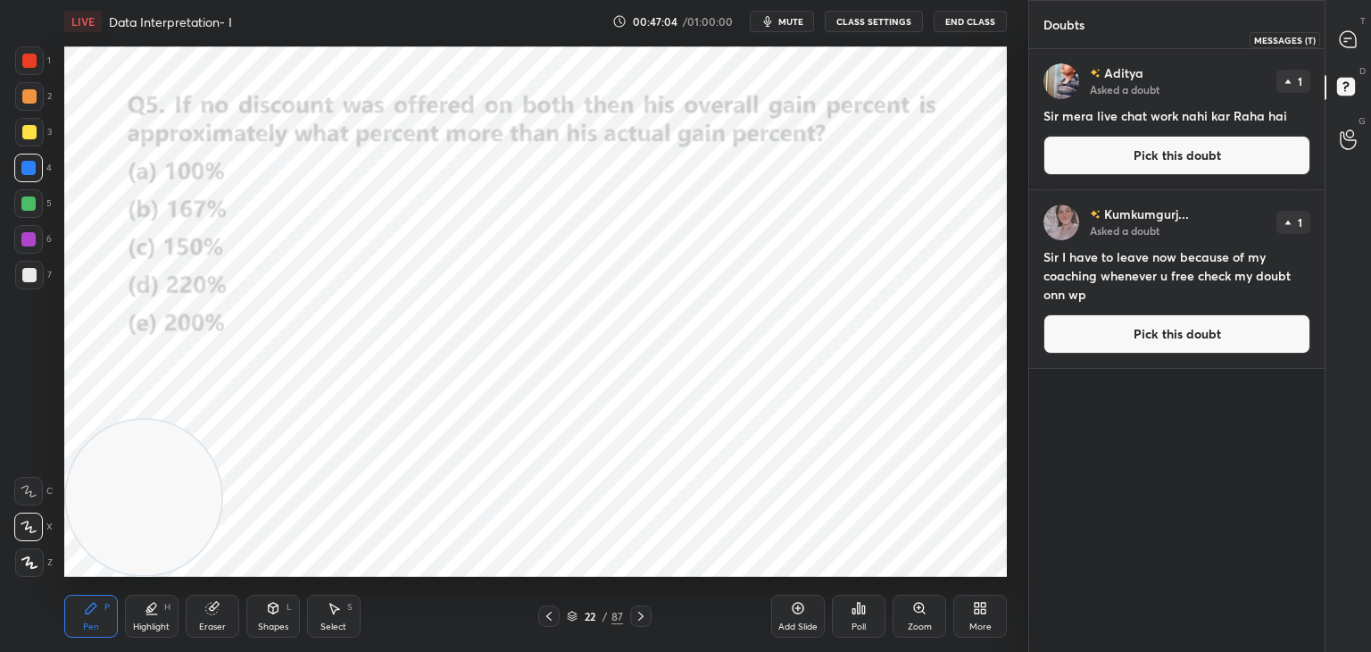
click at [1343, 36] on icon at bounding box center [1348, 39] width 16 height 16
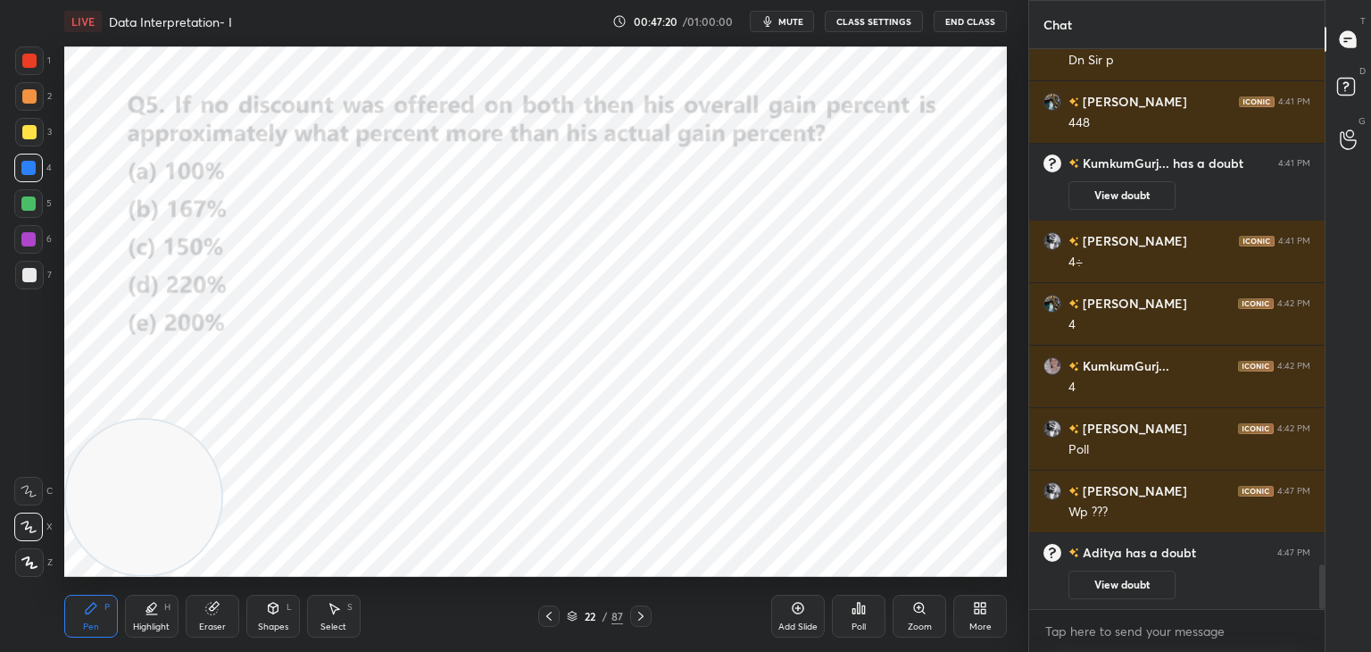
click at [25, 66] on div at bounding box center [29, 61] width 14 height 14
click at [17, 69] on div at bounding box center [29, 60] width 29 height 29
click at [32, 173] on div at bounding box center [28, 168] width 14 height 14
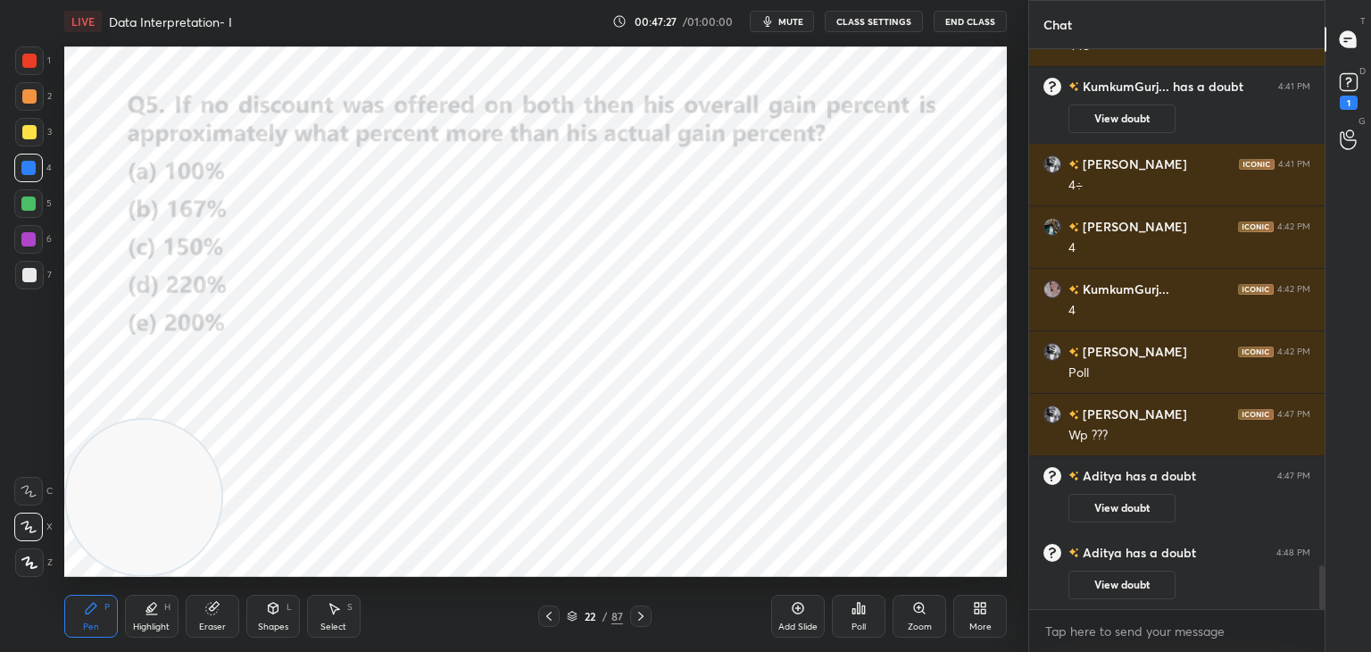
click at [1146, 576] on button "View doubt" at bounding box center [1122, 584] width 107 height 29
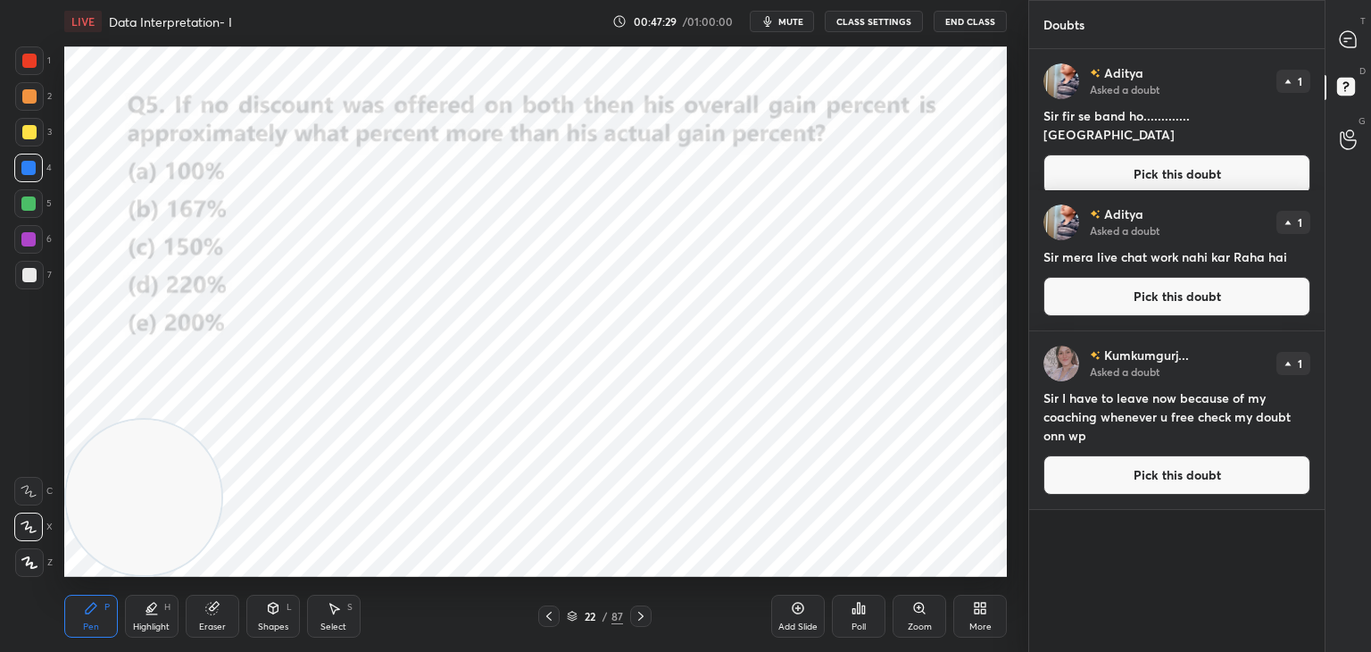
click at [1339, 33] on icon at bounding box center [1348, 39] width 19 height 19
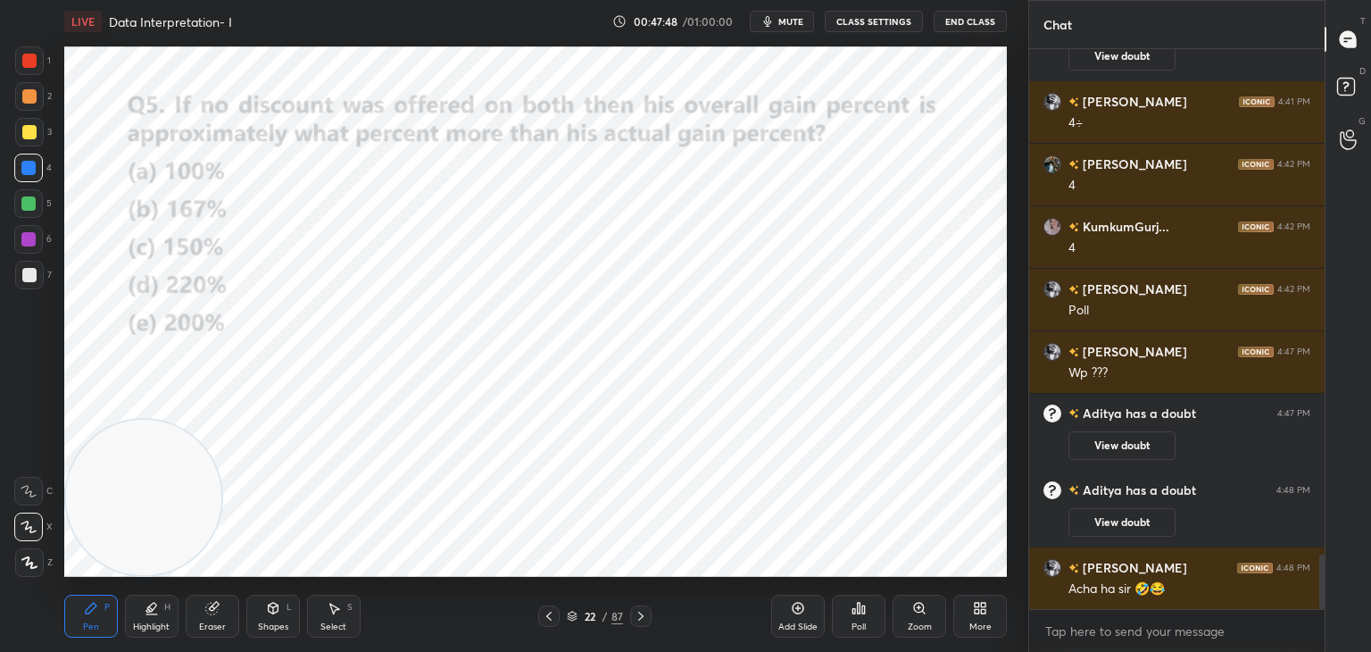
click at [224, 633] on div "Eraser" at bounding box center [213, 616] width 54 height 43
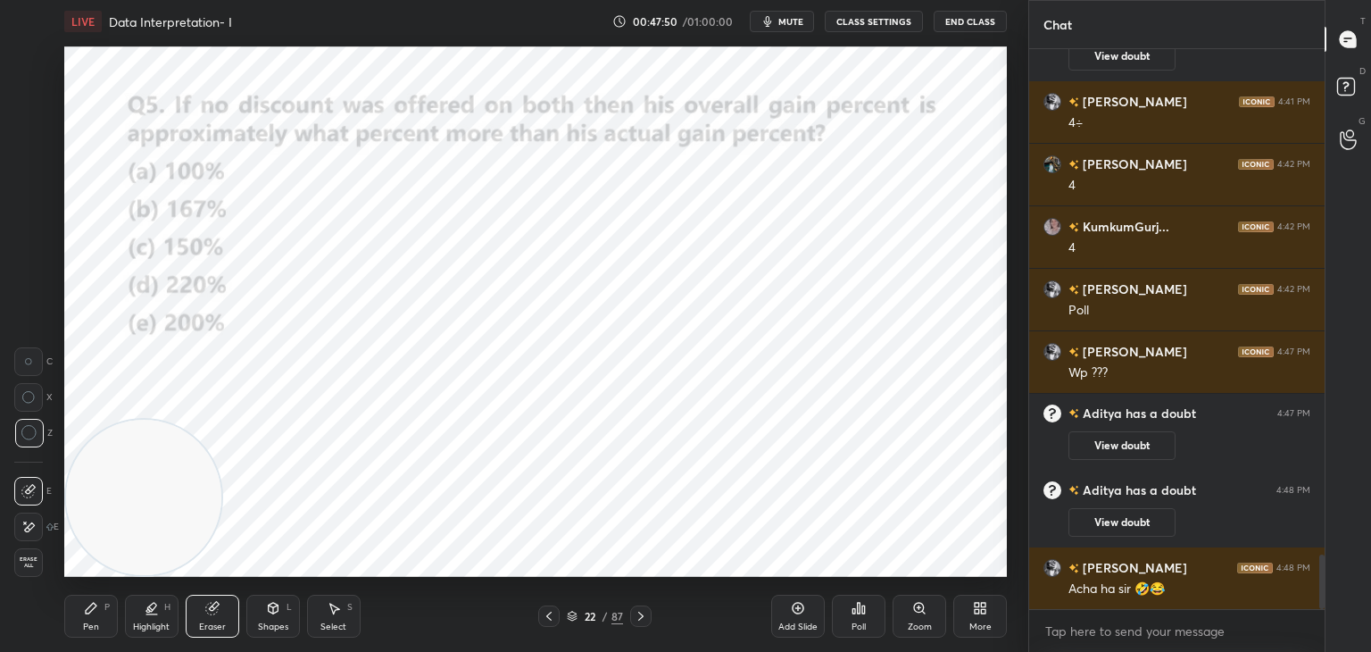
click at [102, 614] on div "Pen P" at bounding box center [91, 616] width 54 height 43
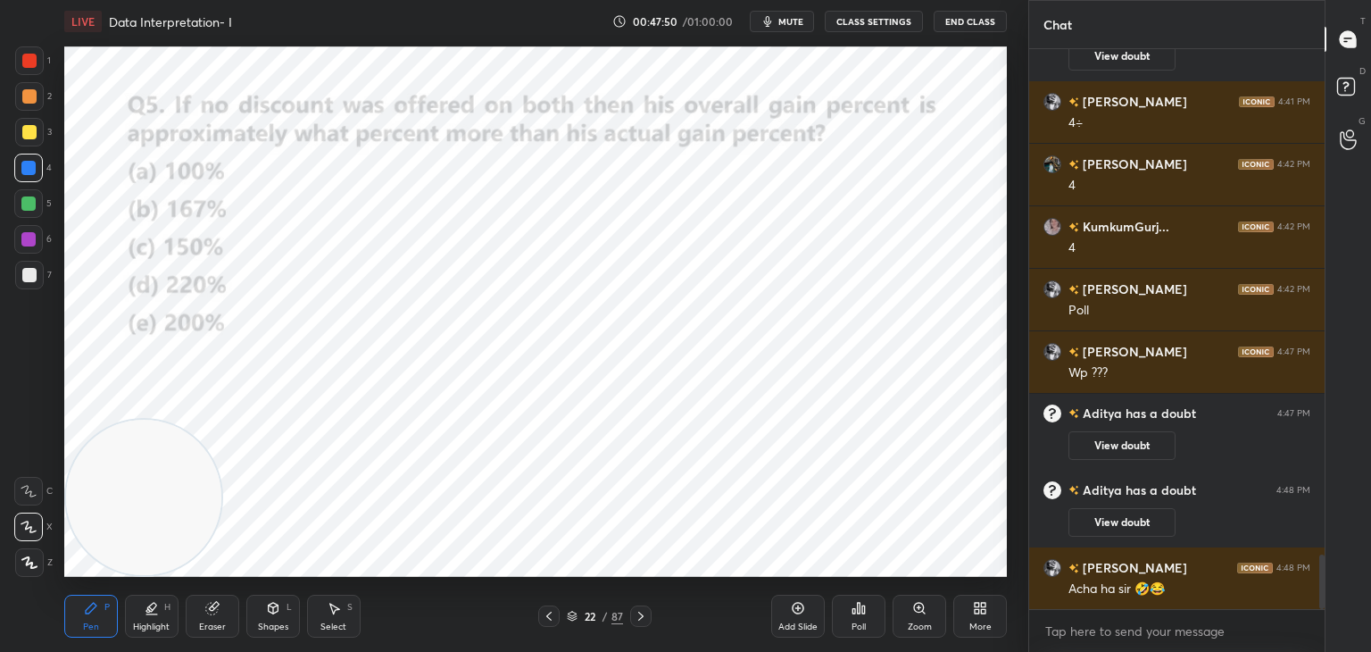
click at [104, 615] on div "Pen P" at bounding box center [91, 616] width 54 height 43
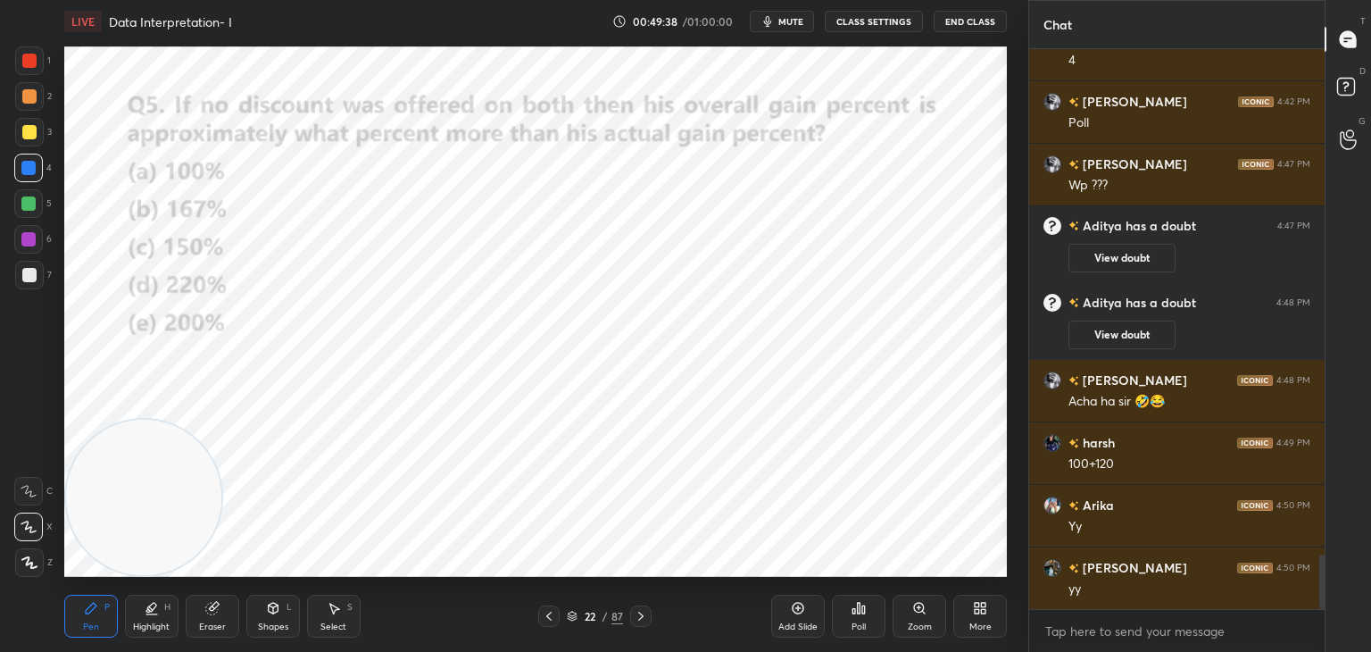
scroll to position [5238, 0]
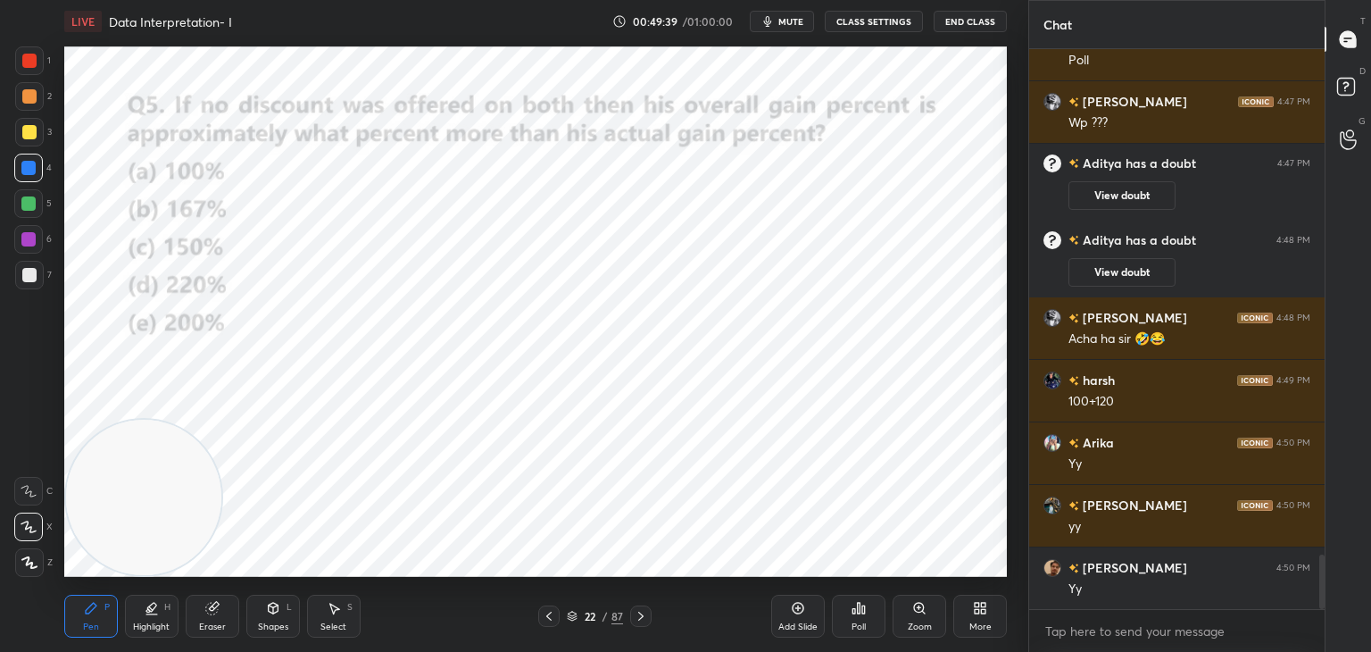
click at [27, 70] on div at bounding box center [29, 60] width 29 height 29
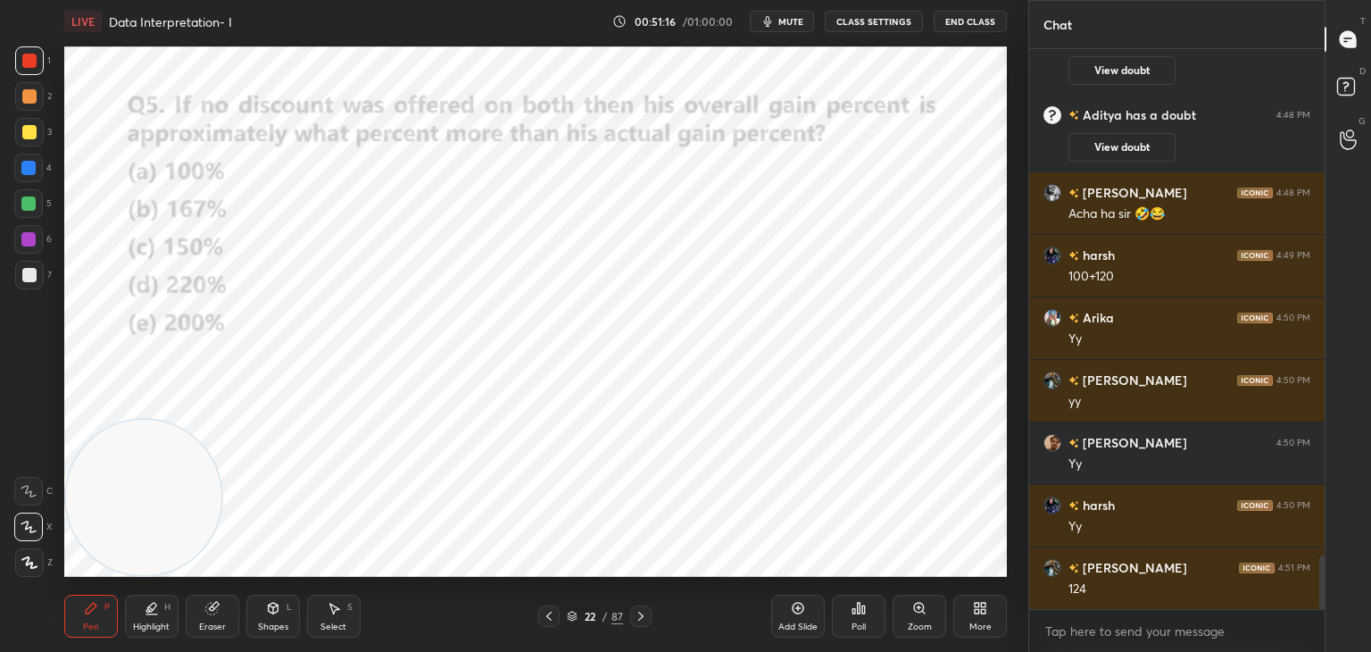
scroll to position [5426, 0]
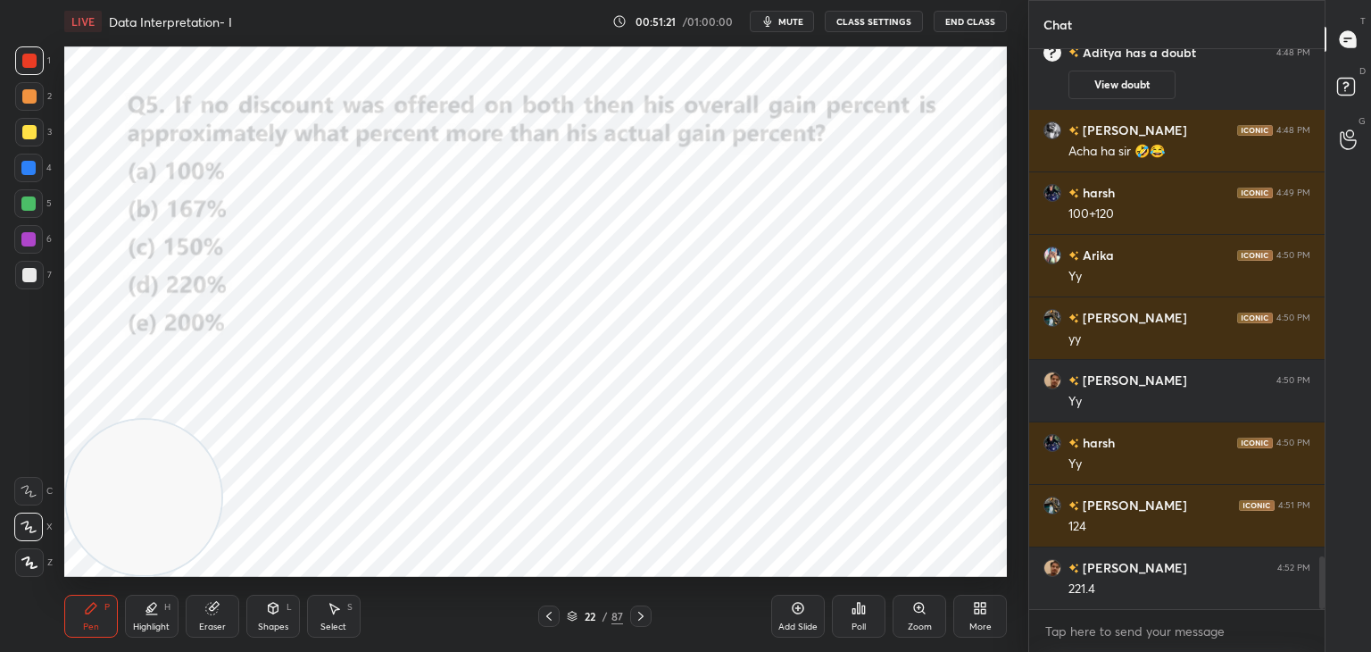
click at [35, 211] on div at bounding box center [28, 203] width 29 height 29
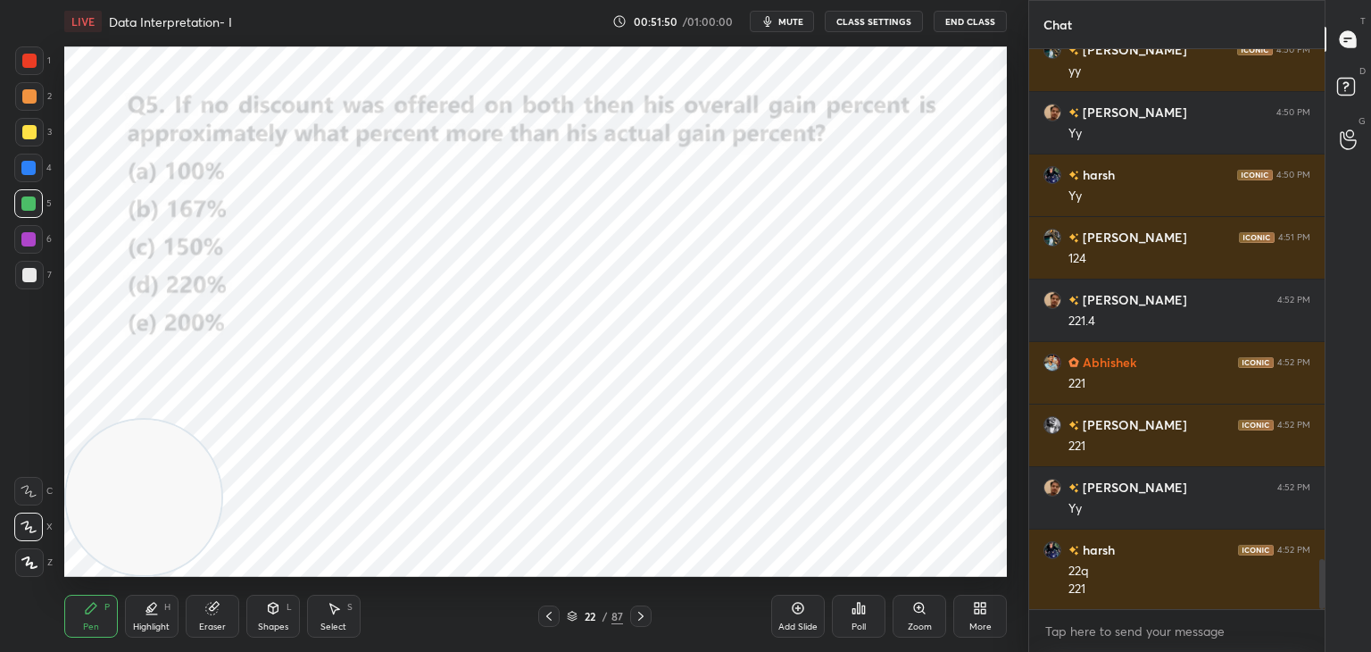
scroll to position [5771, 0]
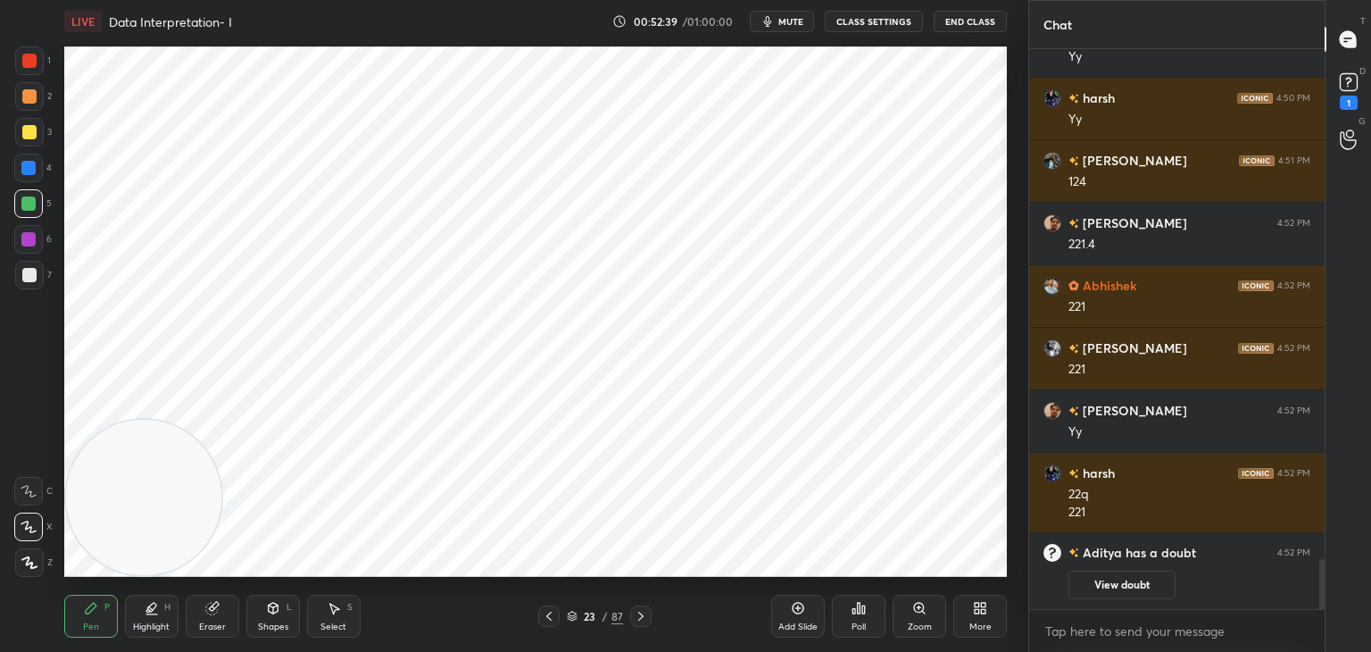
click at [1370, 93] on div "D Doubts (D) 1" at bounding box center [1349, 89] width 46 height 50
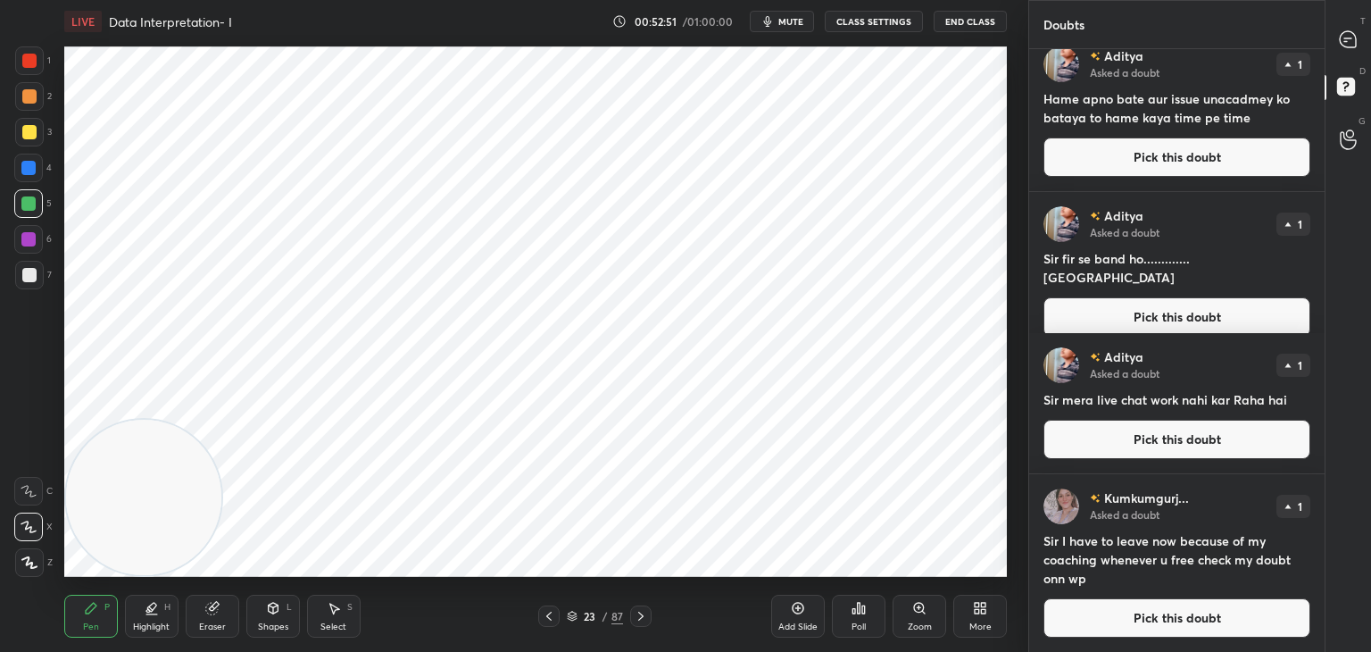
scroll to position [0, 0]
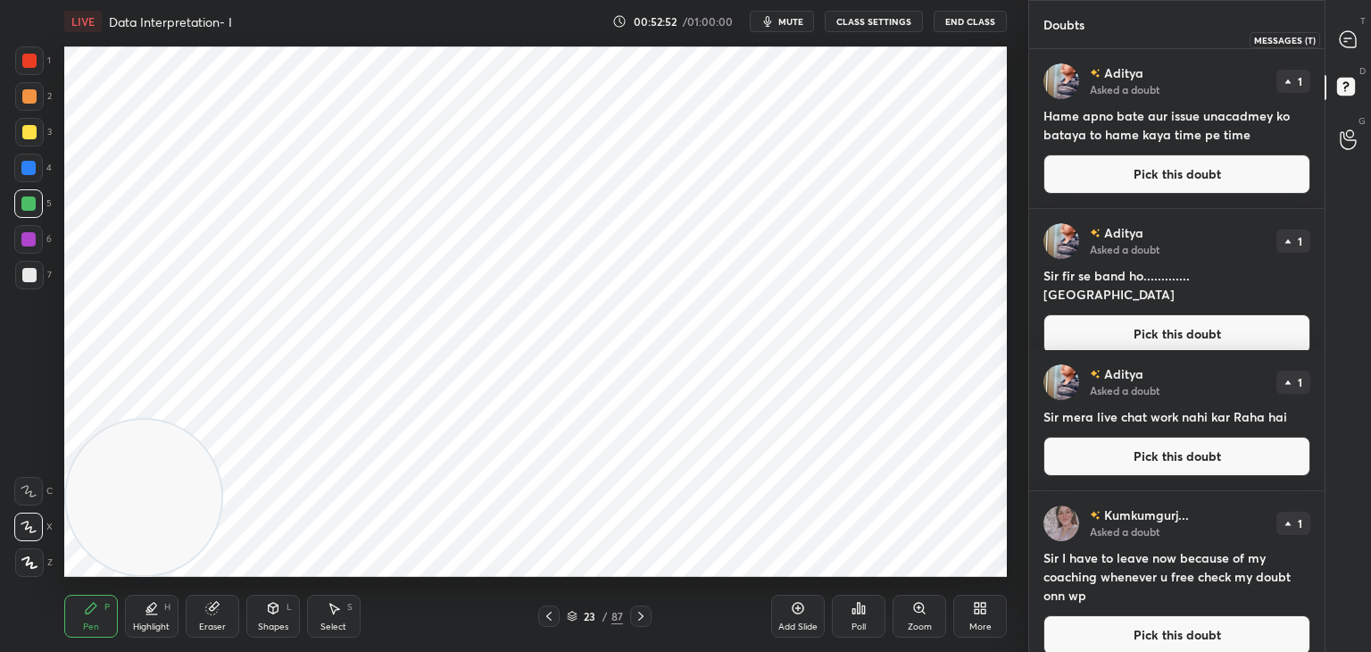
click at [1354, 44] on icon at bounding box center [1348, 39] width 16 height 16
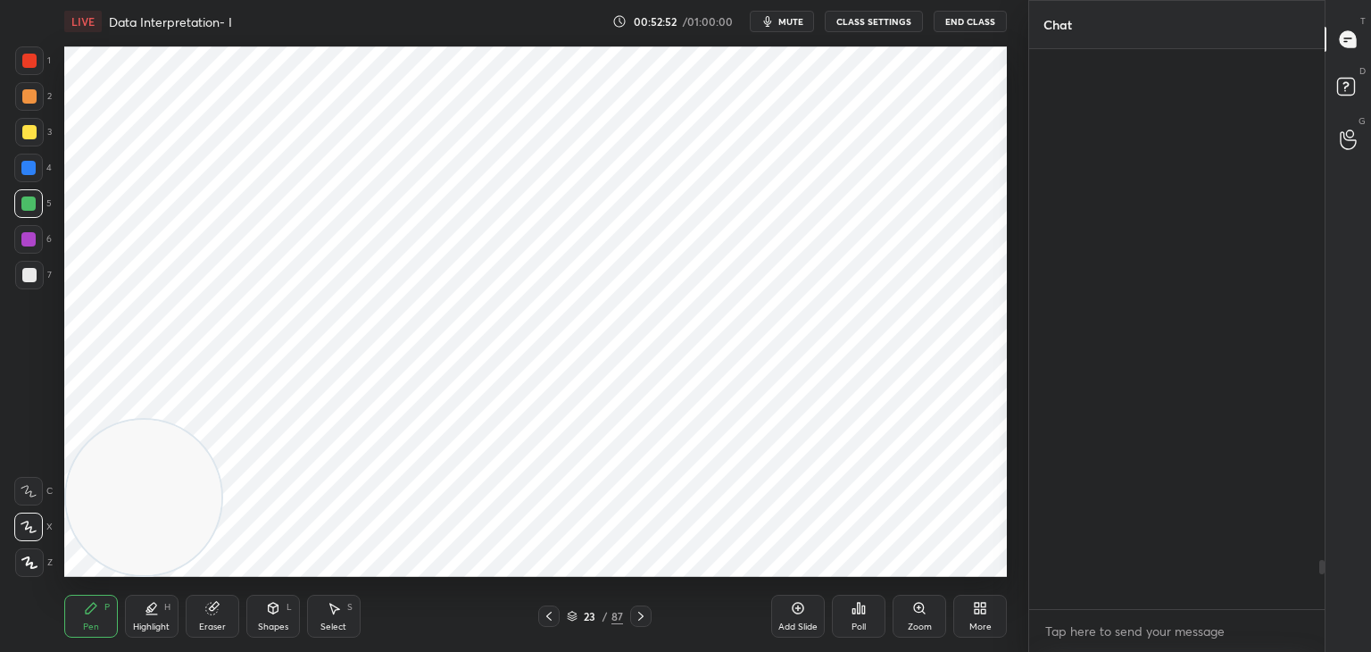
scroll to position [554, 290]
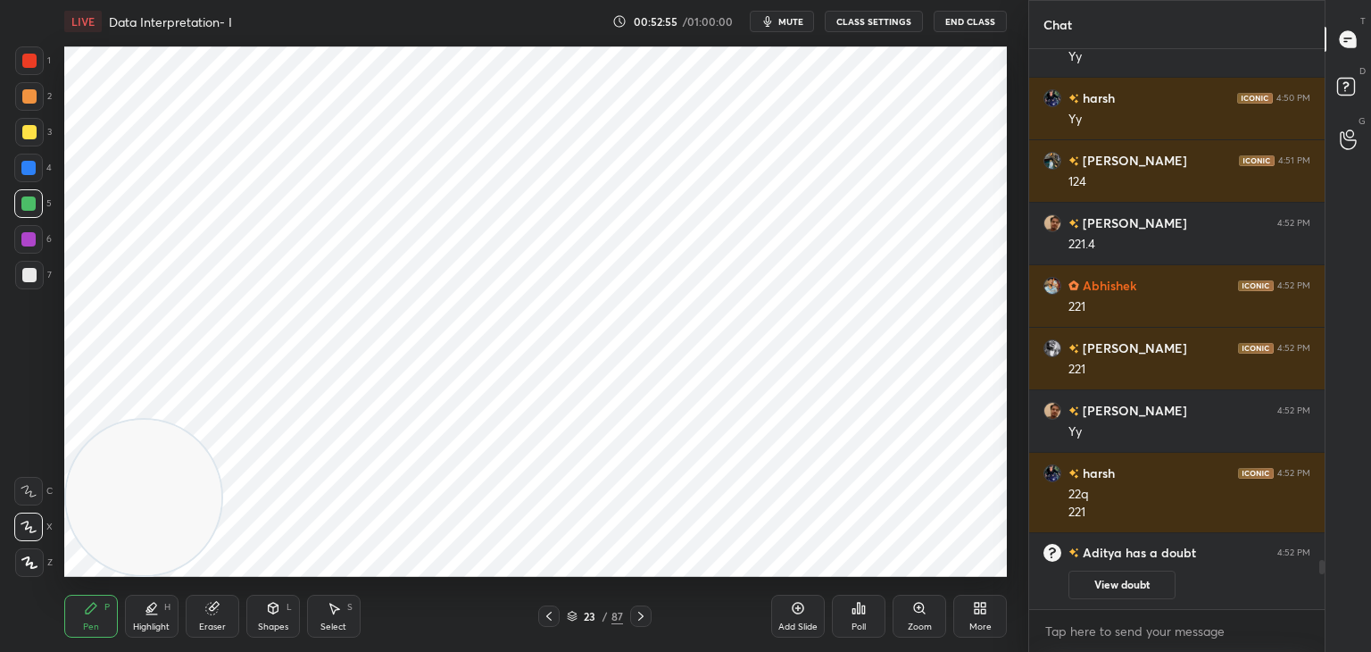
click at [33, 65] on div at bounding box center [29, 61] width 14 height 14
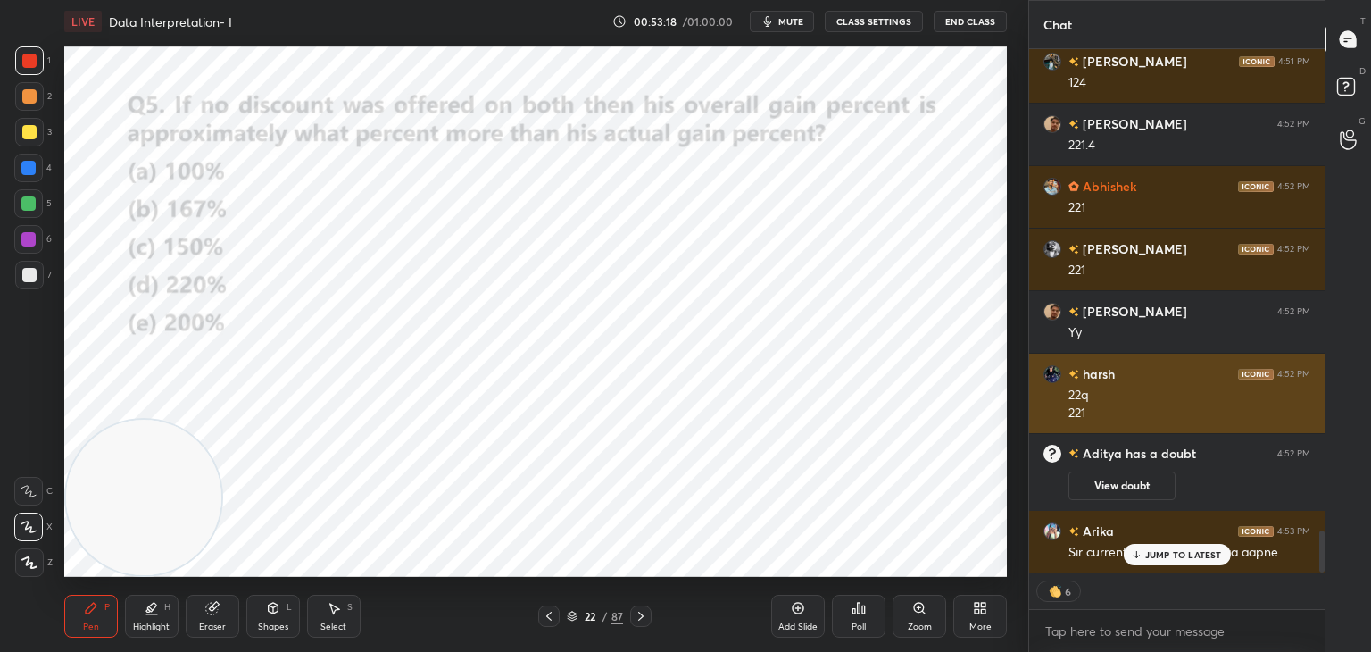
scroll to position [6028, 0]
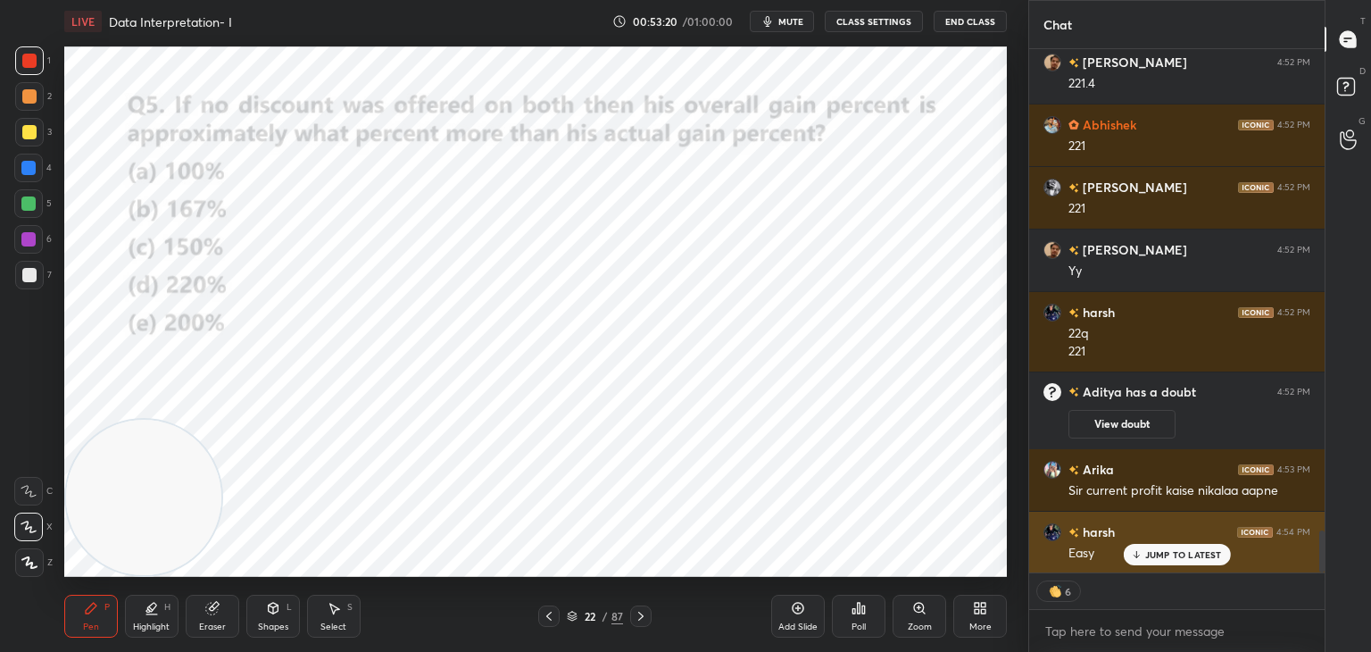
click at [1190, 546] on div "JUMP TO LATEST" at bounding box center [1176, 554] width 107 height 21
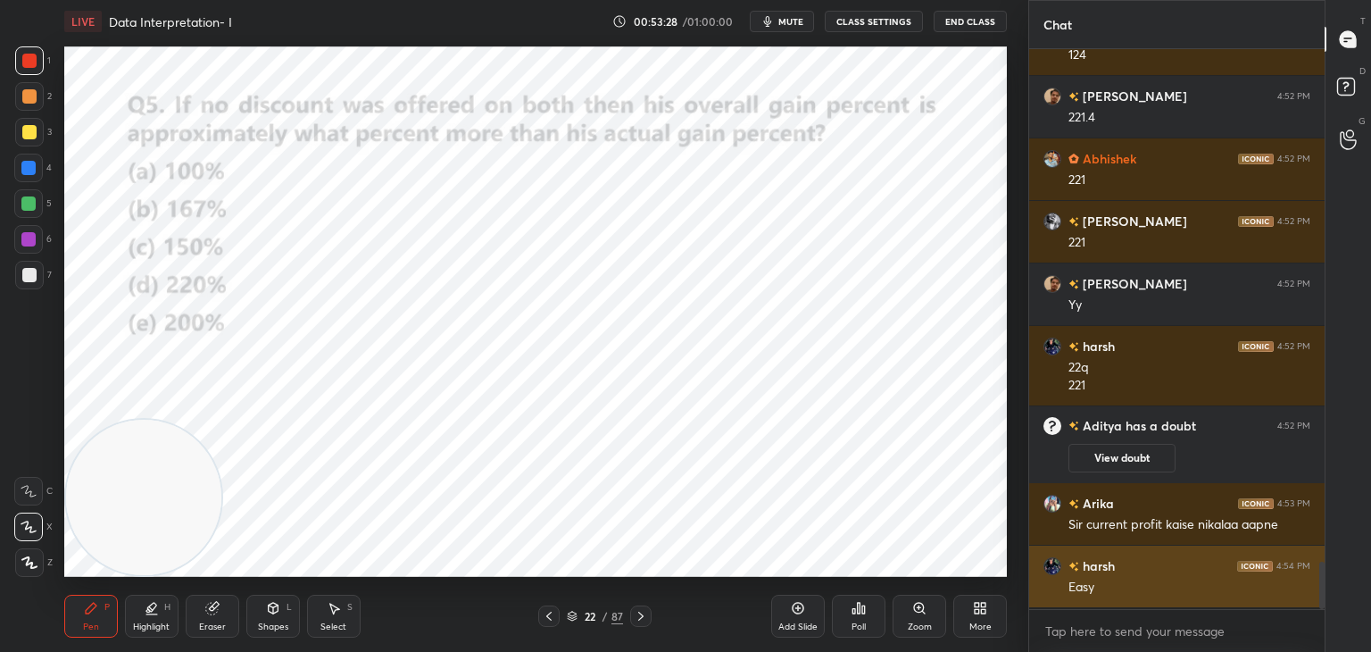
scroll to position [554, 290]
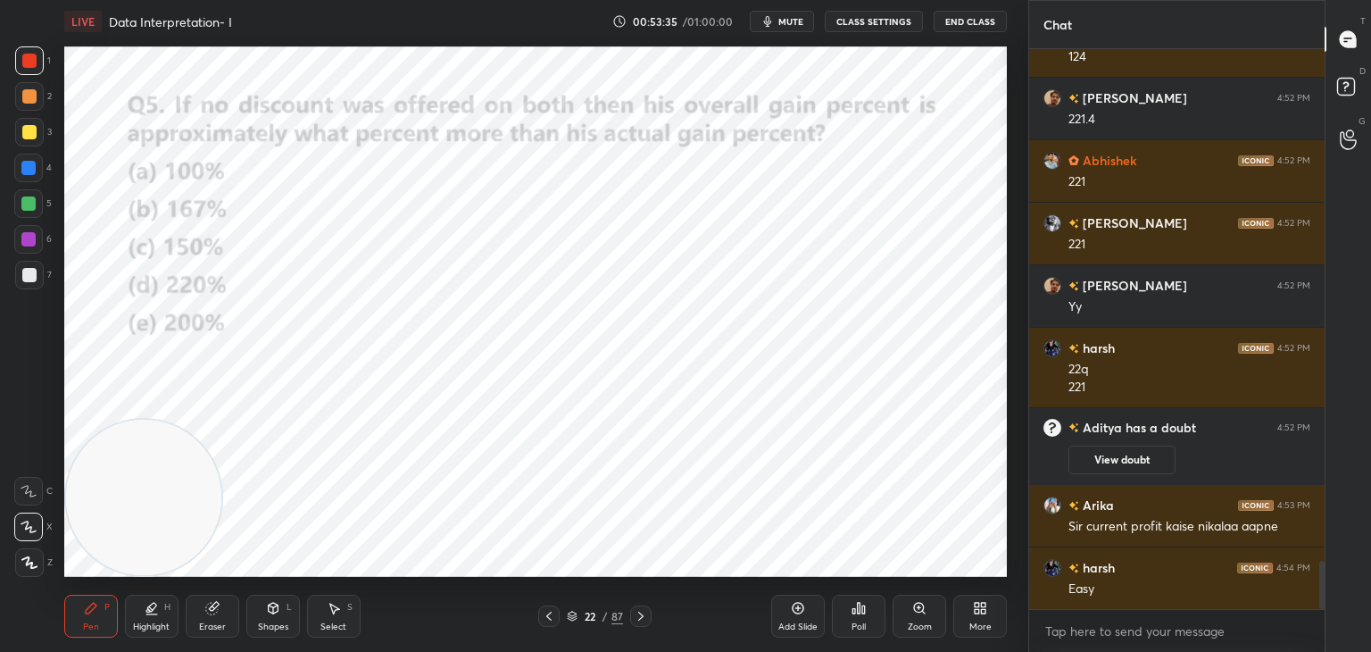
click at [159, 619] on div "Highlight H" at bounding box center [152, 616] width 54 height 43
click at [25, 244] on div at bounding box center [28, 239] width 14 height 14
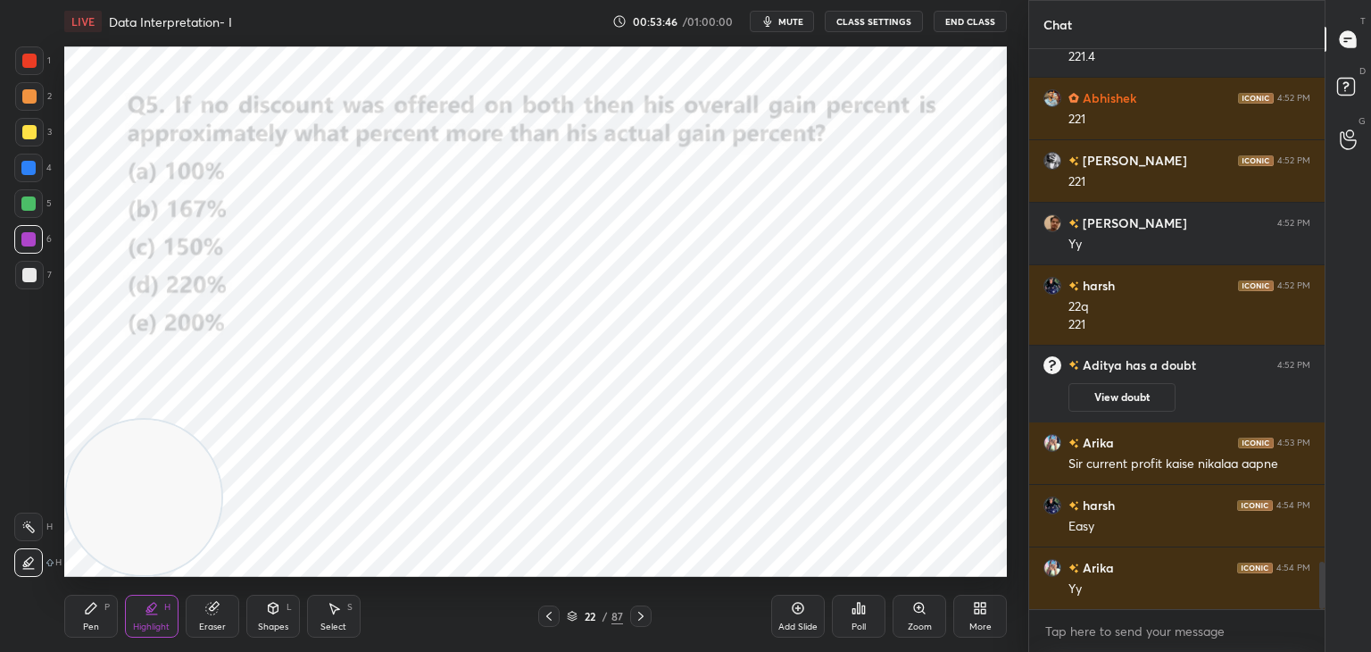
scroll to position [6072, 0]
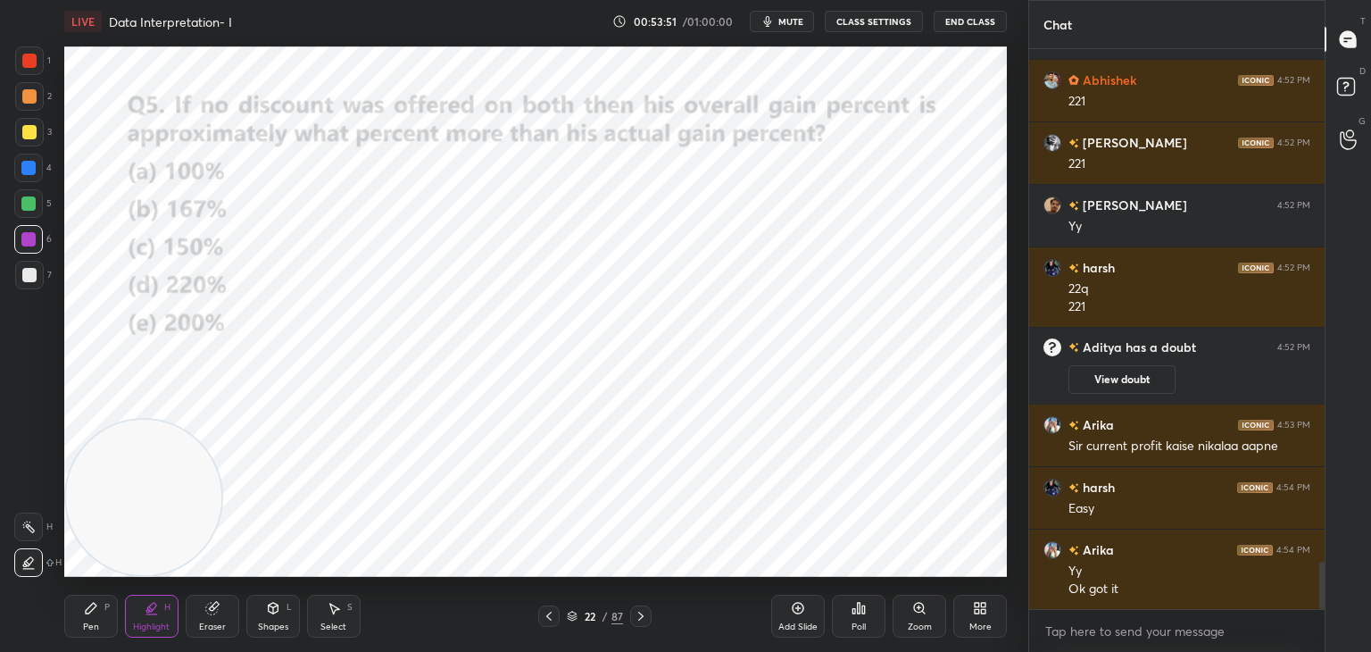
click at [103, 617] on div "Pen P" at bounding box center [91, 616] width 54 height 43
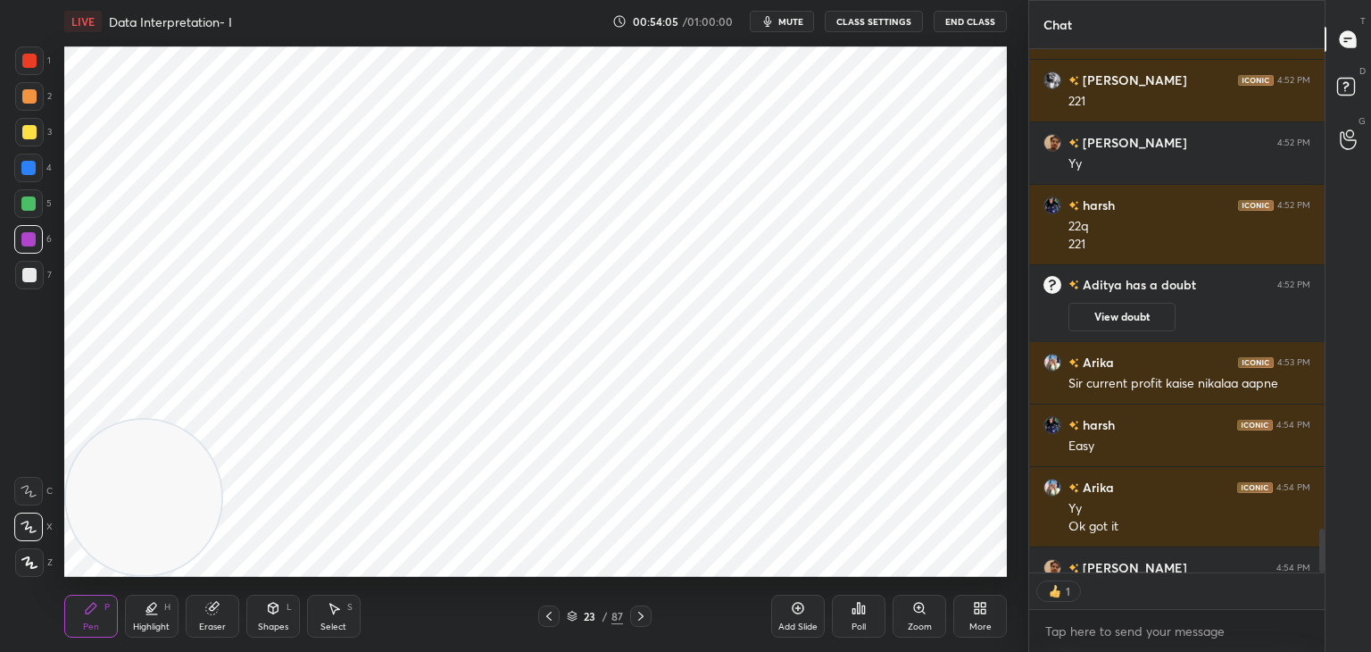
scroll to position [6, 5]
click at [32, 62] on div at bounding box center [29, 61] width 14 height 14
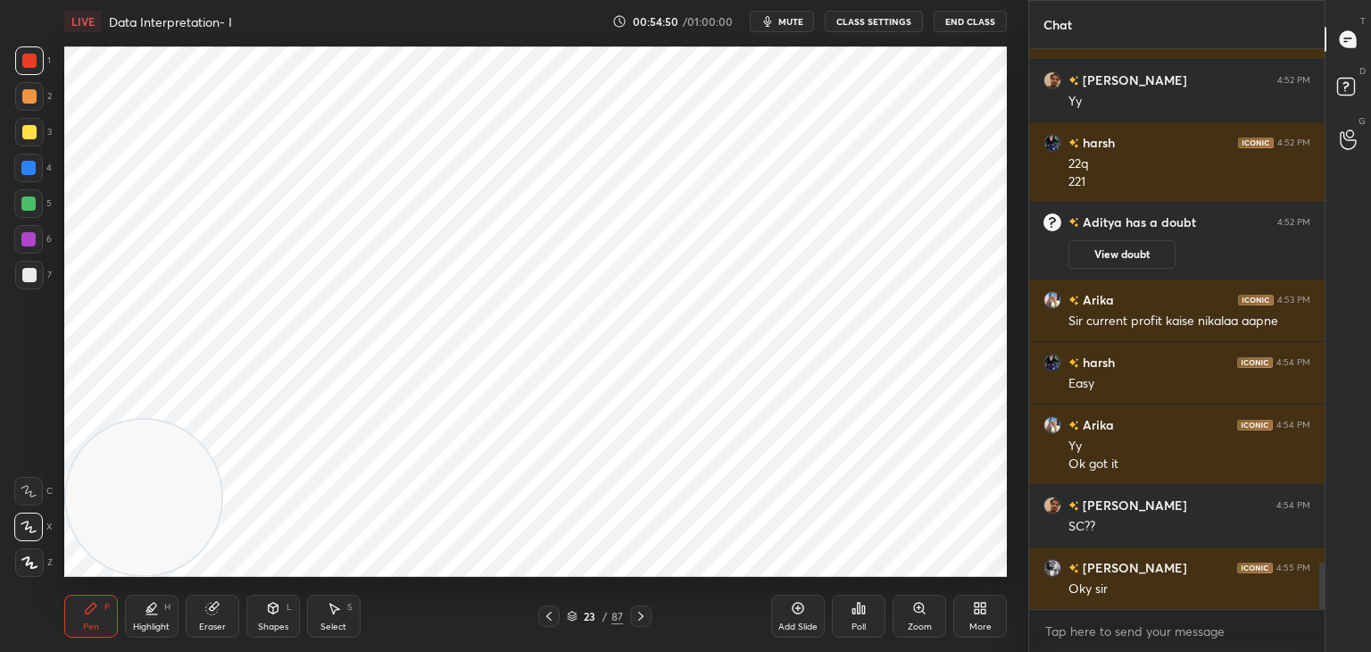
click at [25, 172] on div at bounding box center [28, 168] width 14 height 14
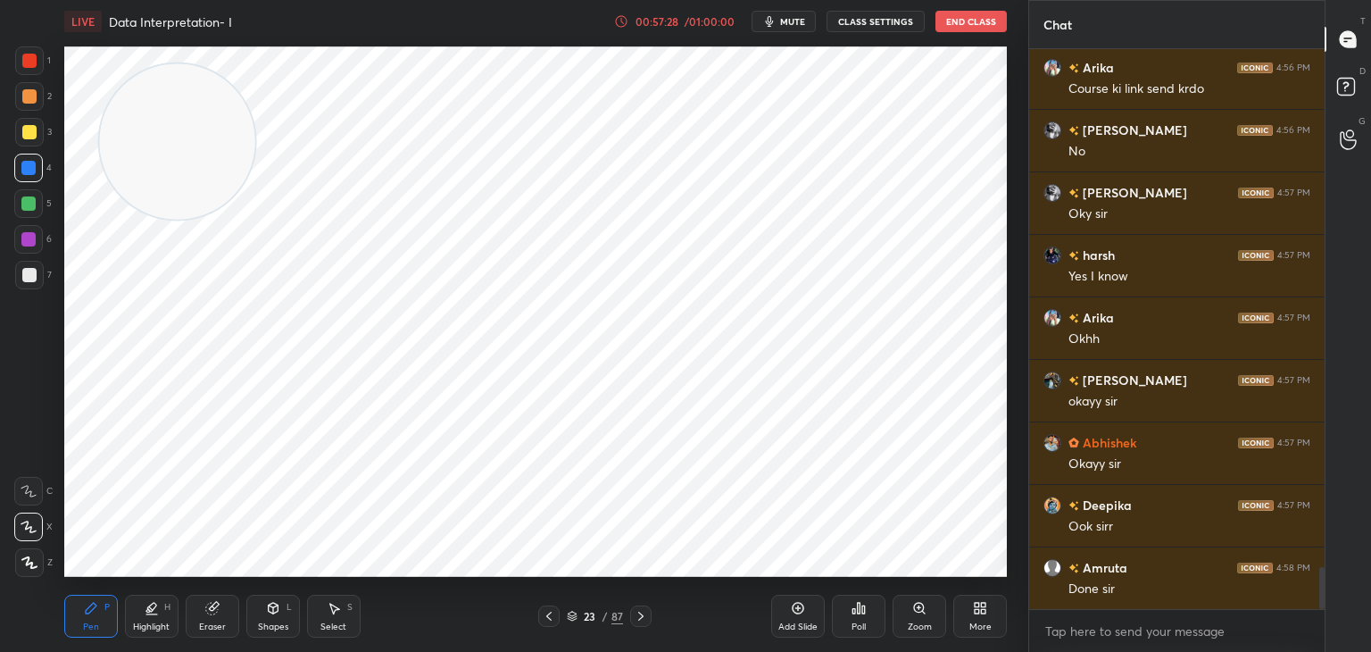
scroll to position [6885, 0]
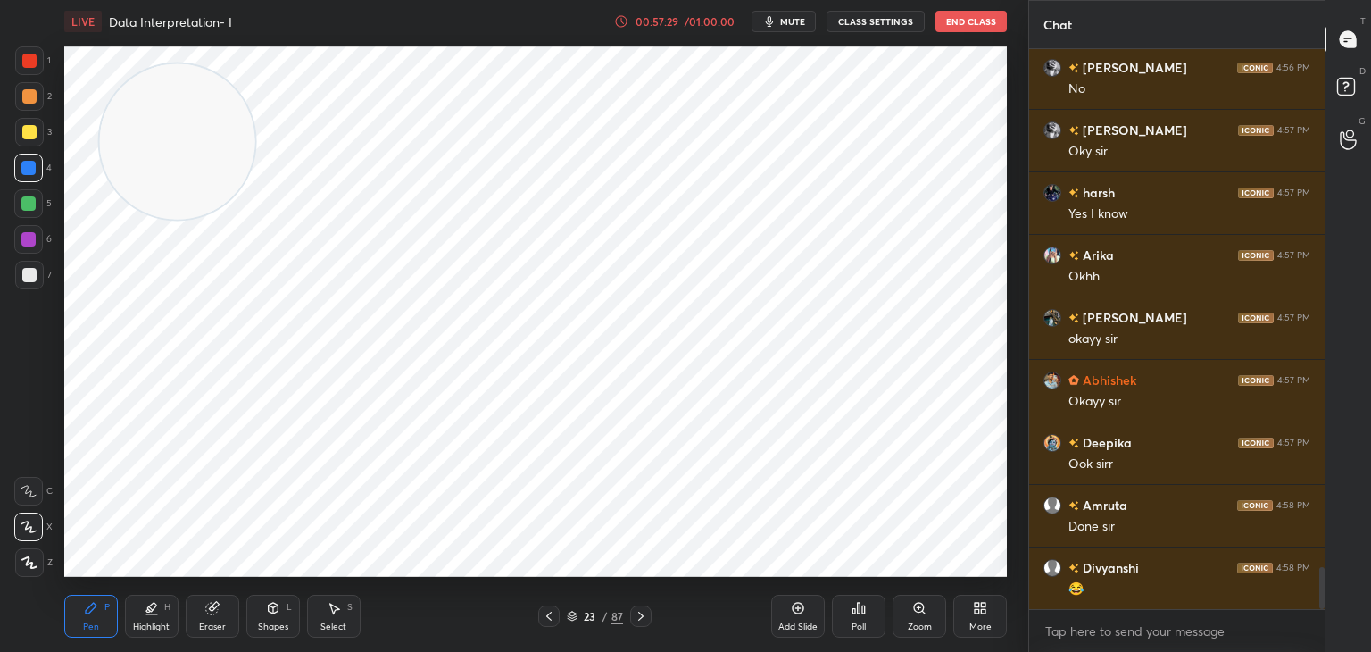
click at [796, 616] on div "Add Slide" at bounding box center [798, 616] width 54 height 43
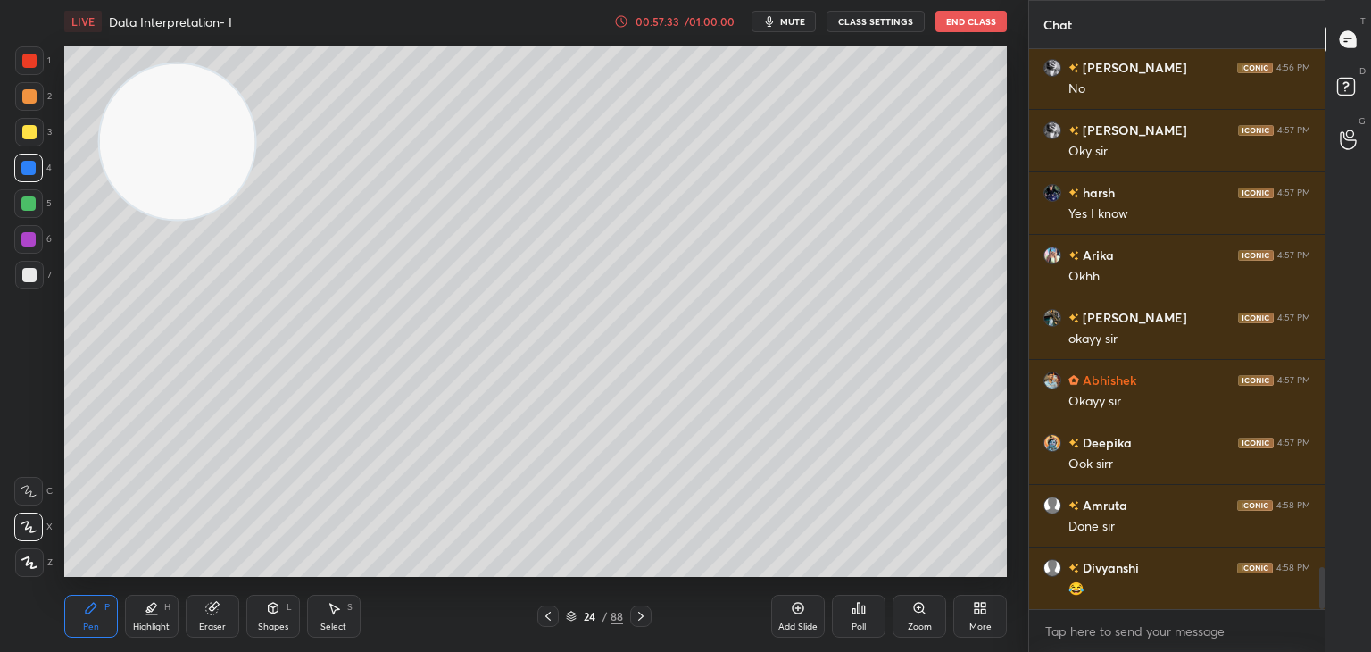
click at [39, 62] on div at bounding box center [29, 60] width 29 height 29
click at [271, 622] on div "Shapes" at bounding box center [273, 626] width 30 height 9
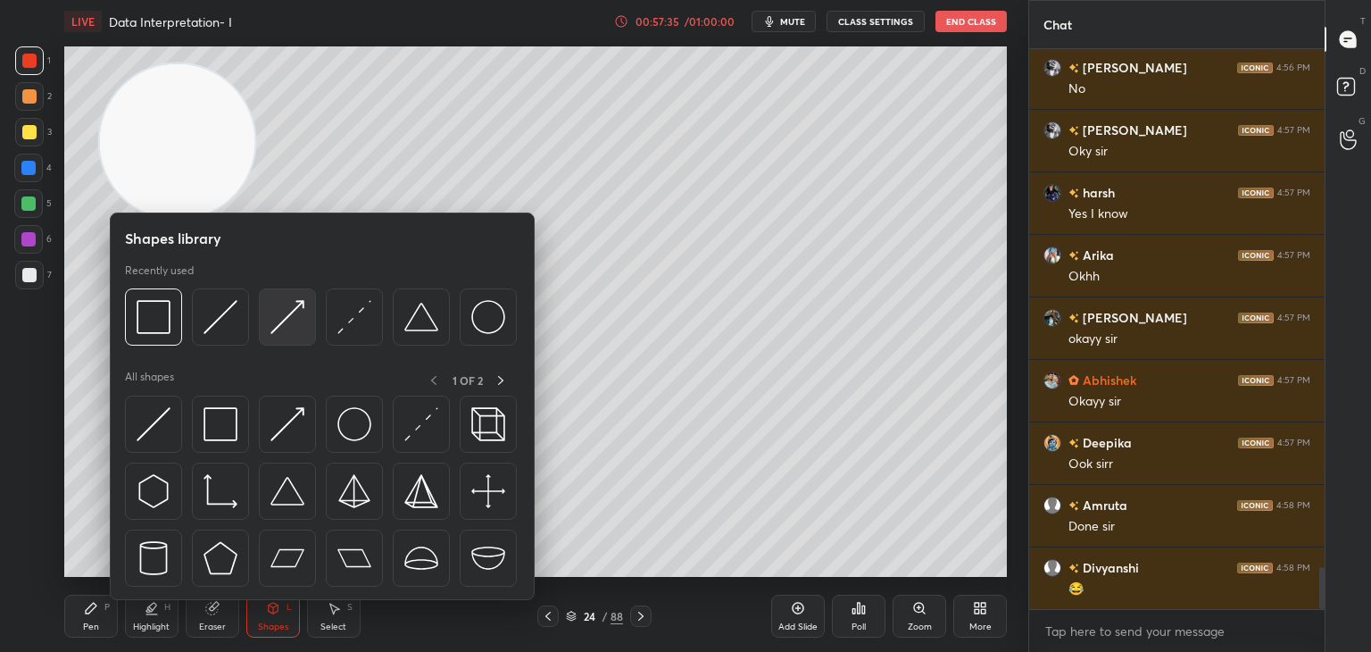
click at [306, 322] on div at bounding box center [287, 316] width 57 height 57
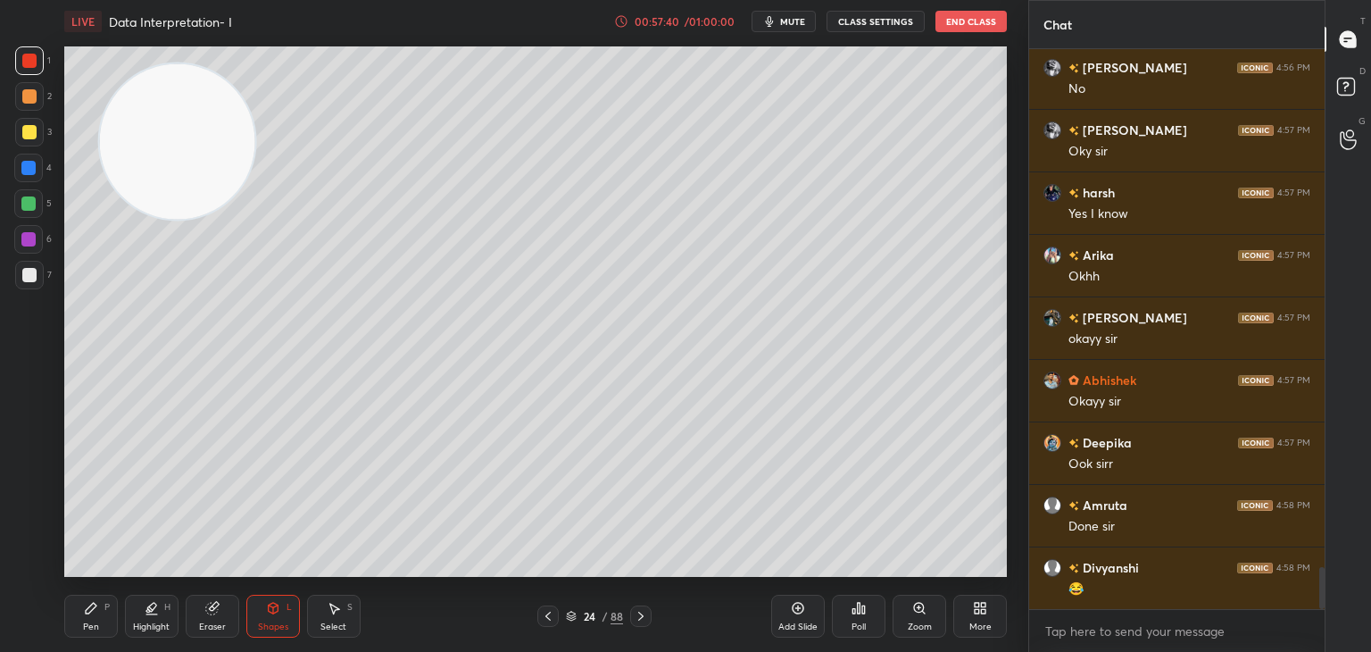
click at [96, 622] on div "Pen" at bounding box center [91, 626] width 16 height 9
click at [32, 269] on div at bounding box center [29, 275] width 14 height 14
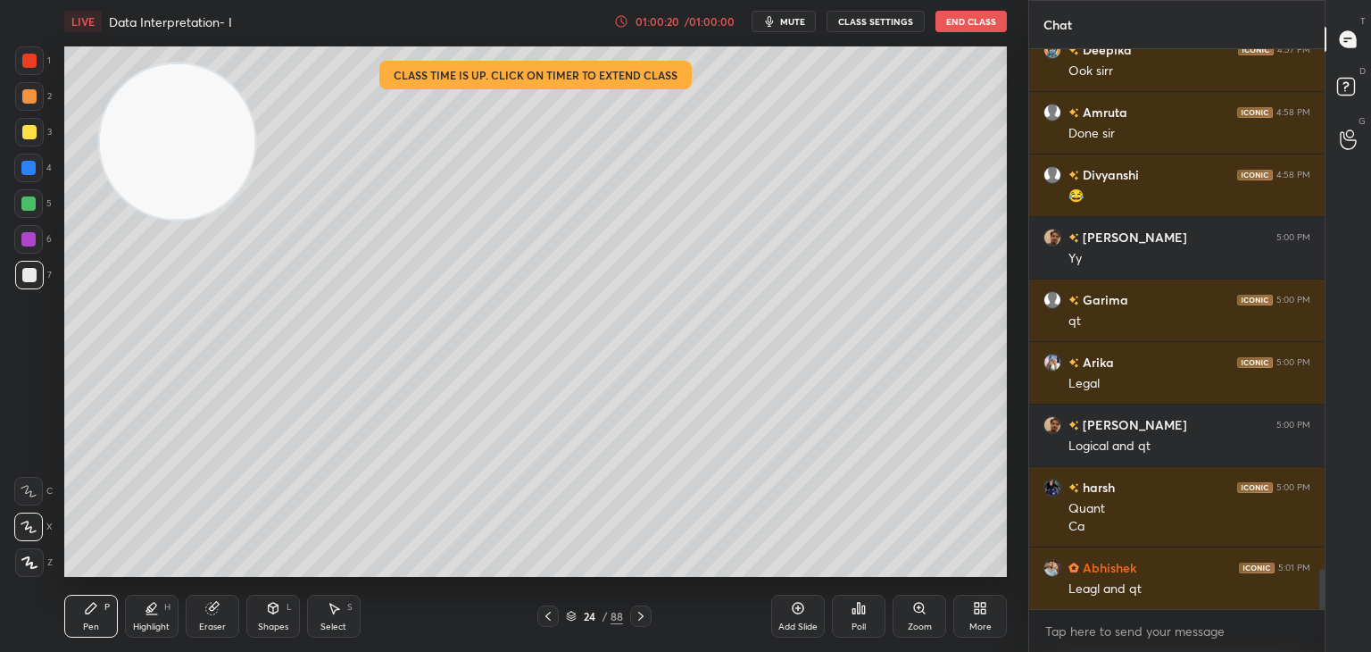
scroll to position [7340, 0]
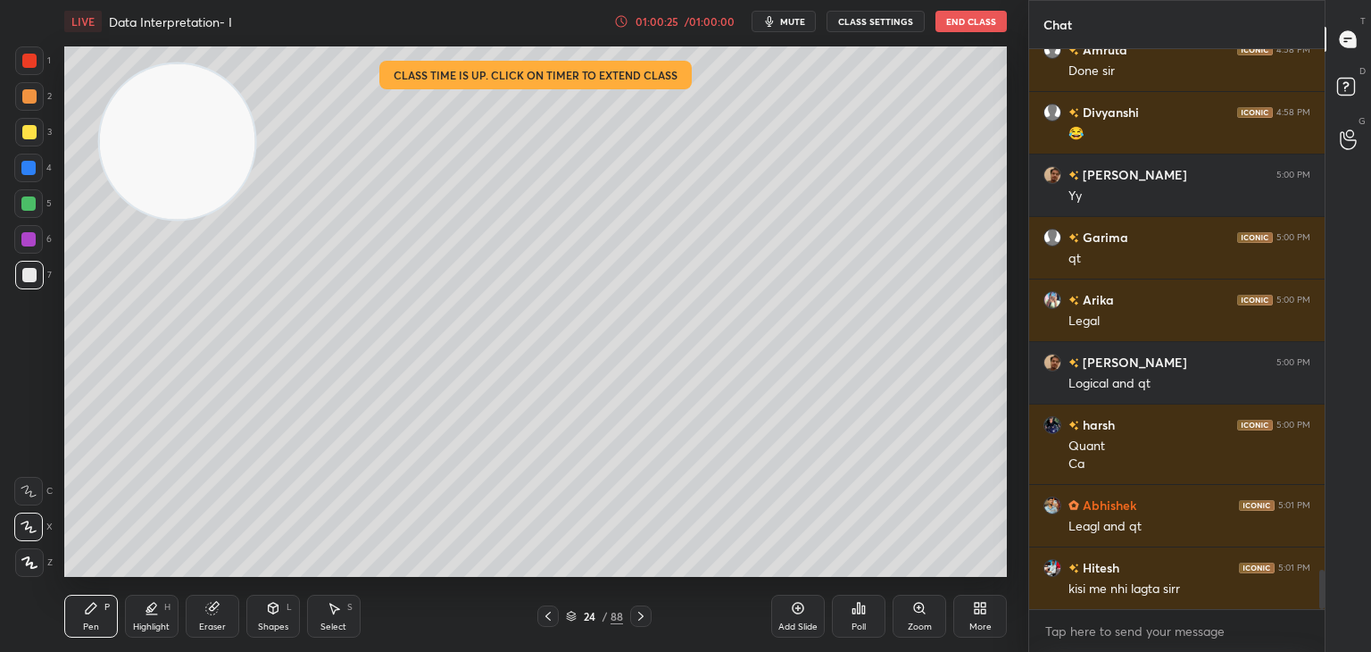
click at [778, 620] on div "Add Slide" at bounding box center [798, 616] width 54 height 43
click at [31, 217] on div at bounding box center [28, 203] width 29 height 29
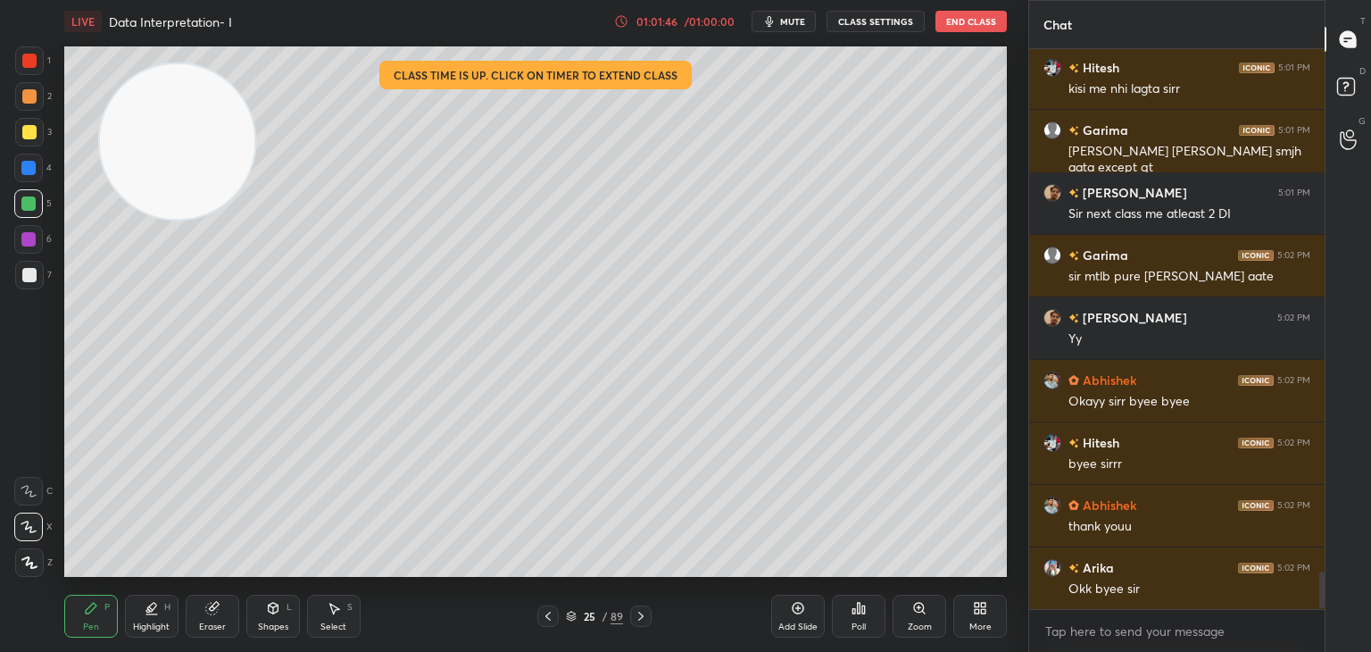
scroll to position [7934, 0]
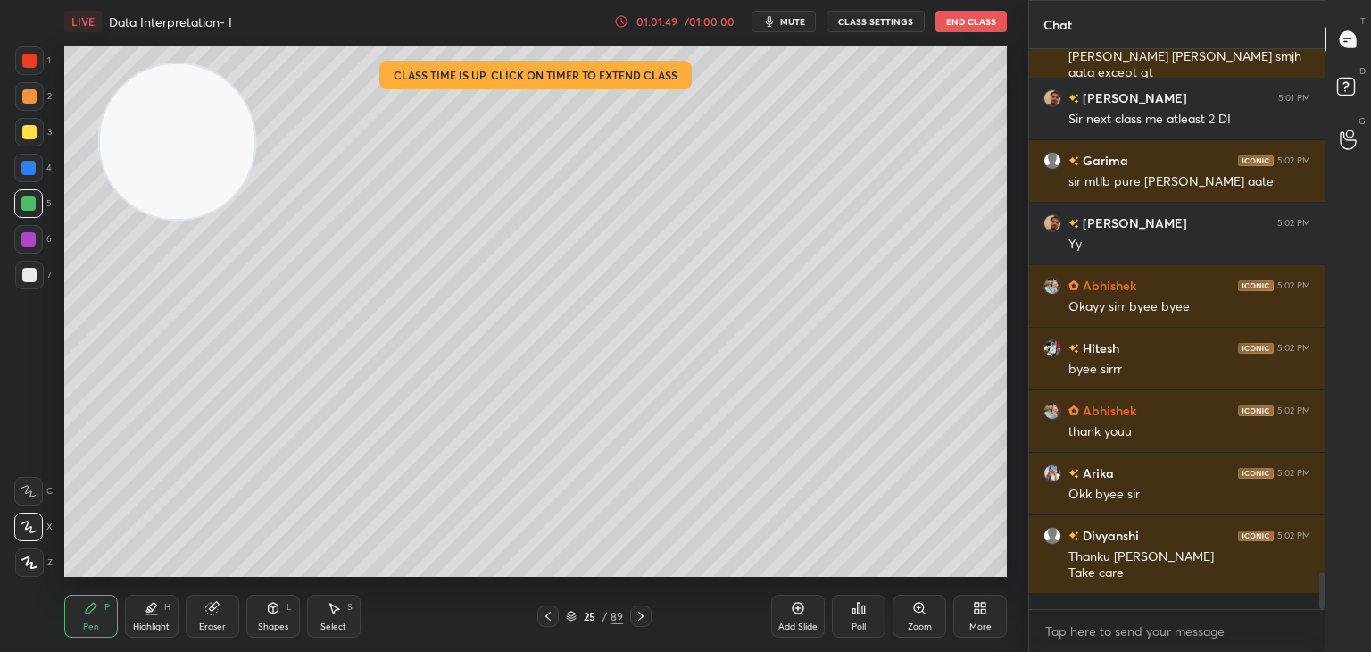
click at [968, 21] on button "End Class" at bounding box center [971, 21] width 71 height 21
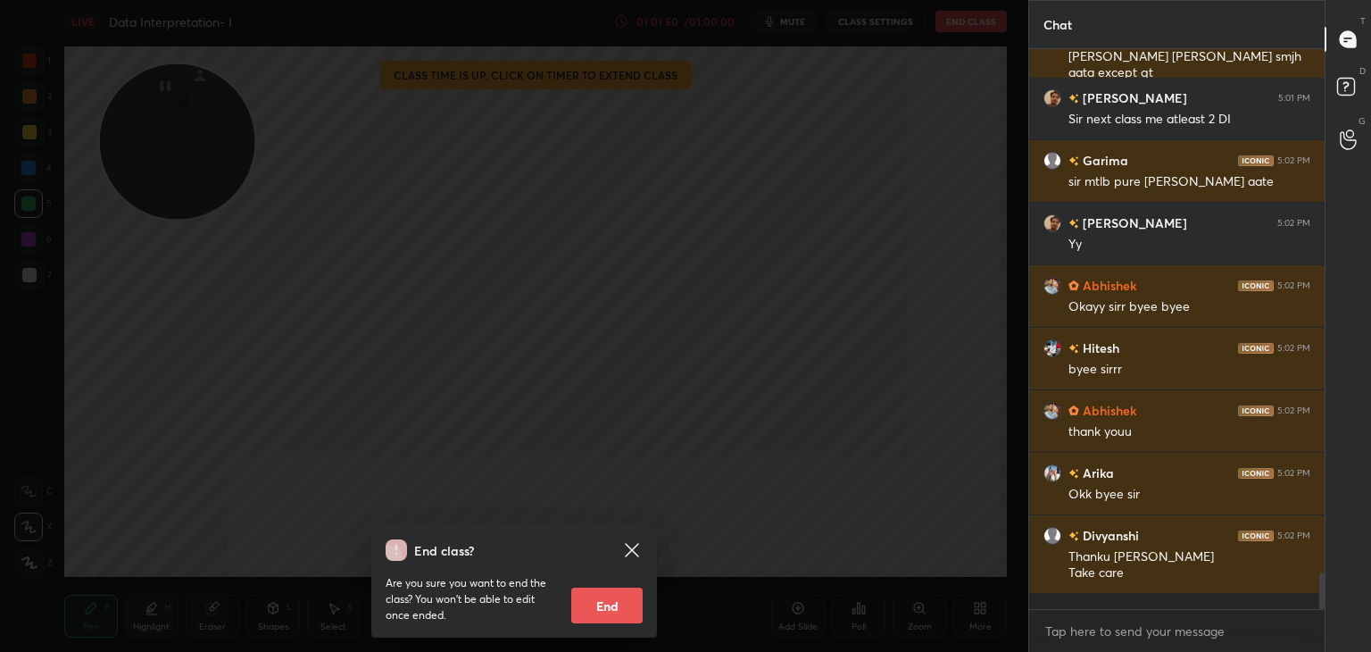
click at [603, 594] on button "End" at bounding box center [606, 605] width 71 height 36
type textarea "x"
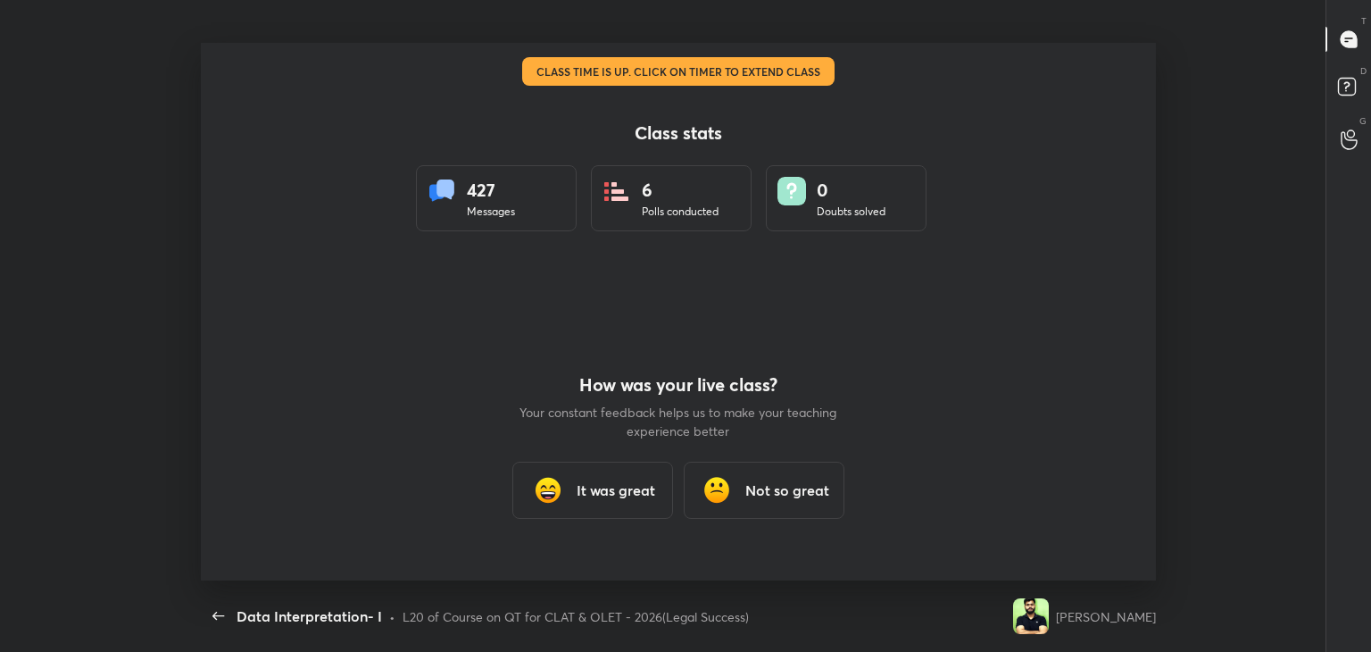
scroll to position [537, 1257]
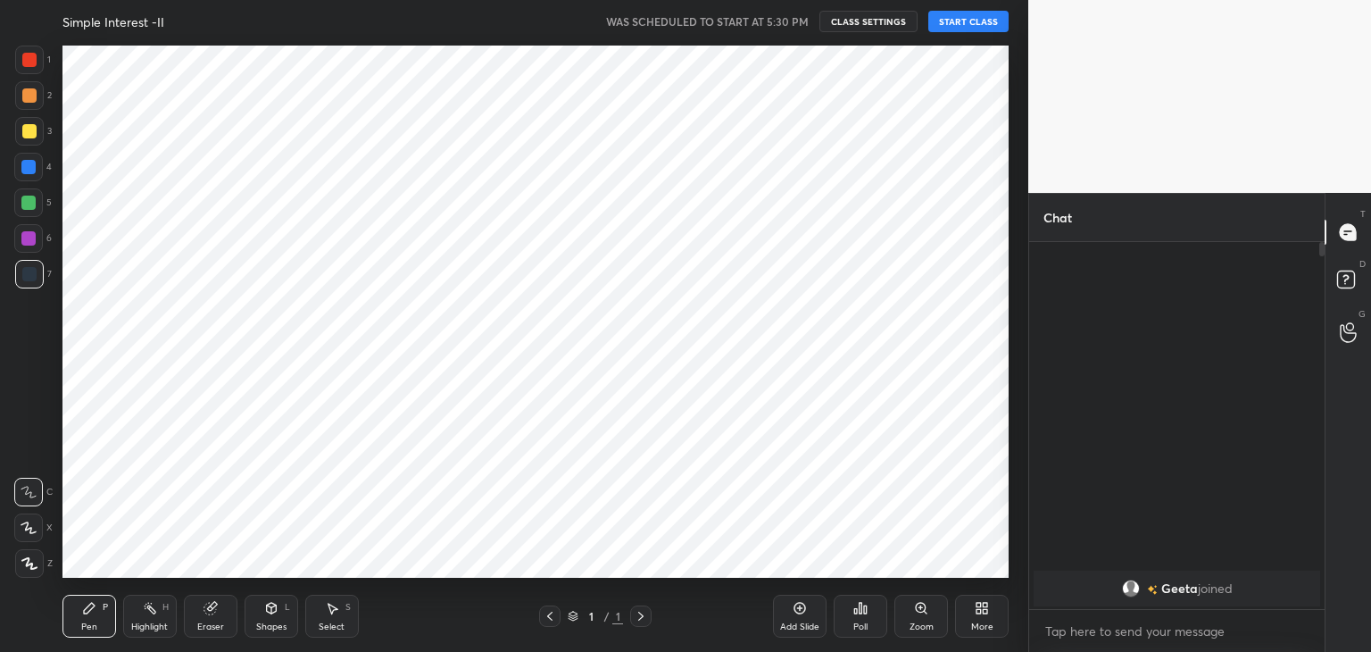
scroll to position [88733, 88315]
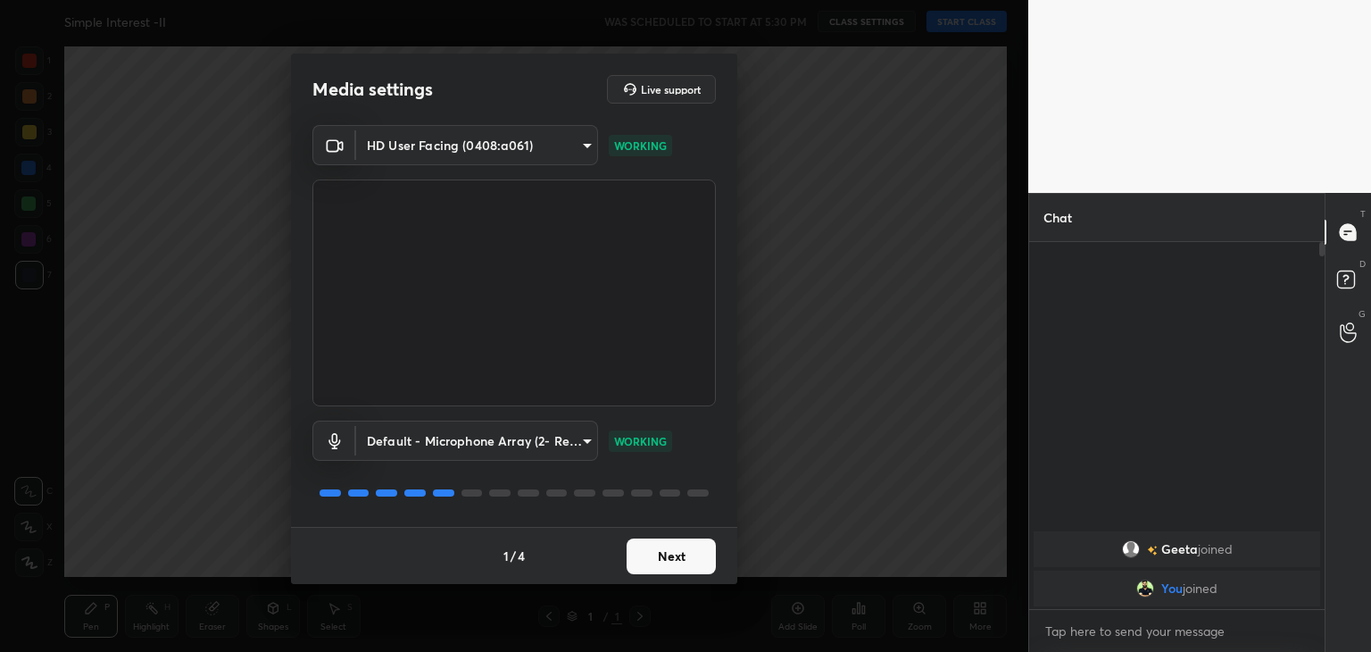
click at [663, 554] on button "Next" at bounding box center [671, 556] width 89 height 36
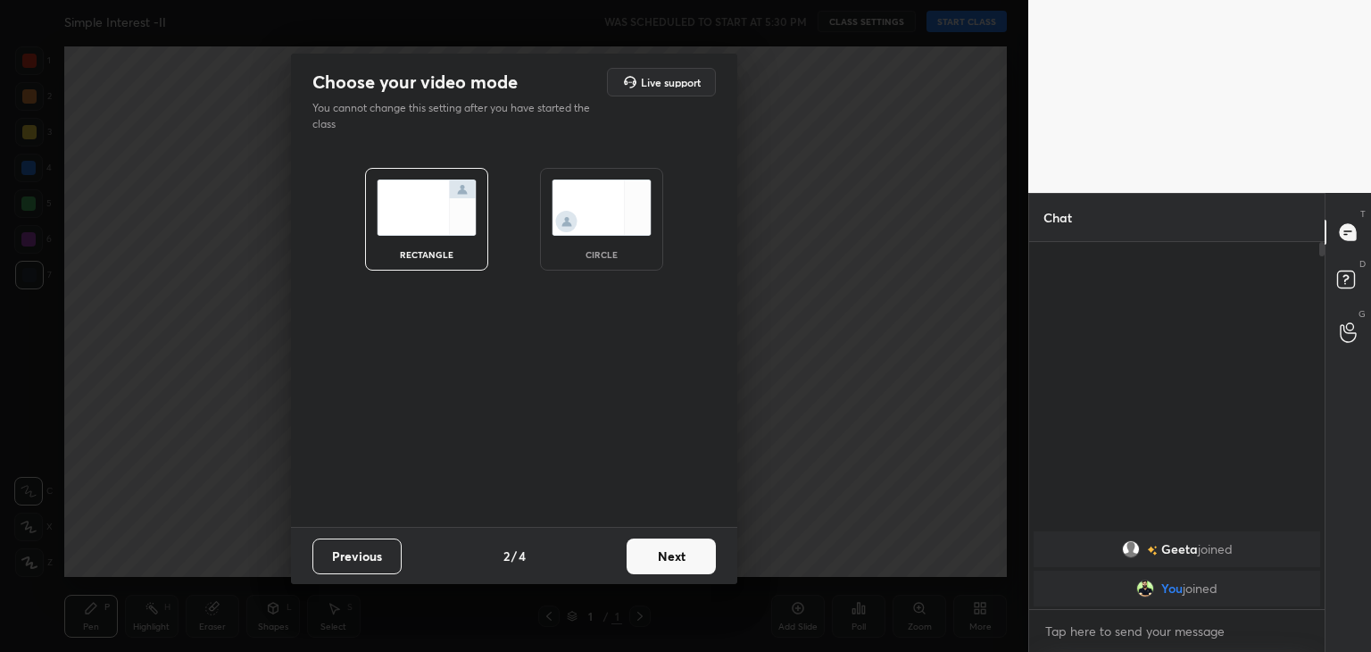
click at [596, 202] on img at bounding box center [602, 207] width 100 height 56
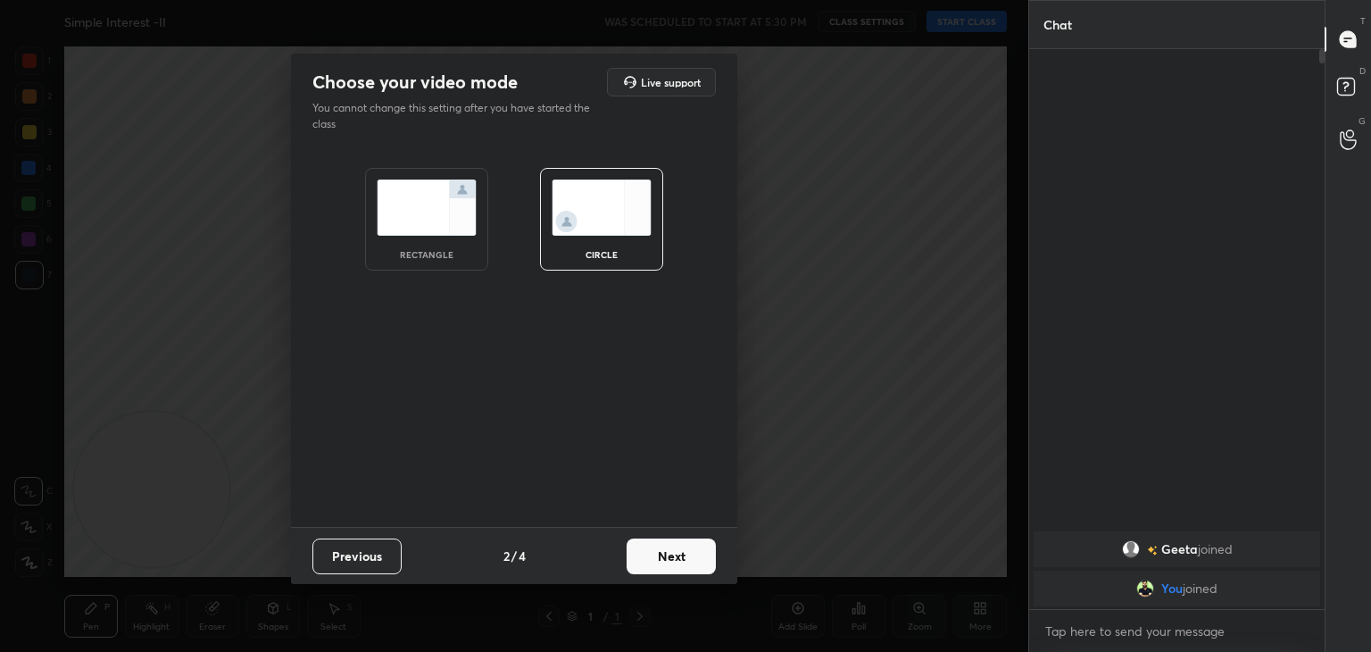
click at [670, 562] on button "Next" at bounding box center [671, 556] width 89 height 36
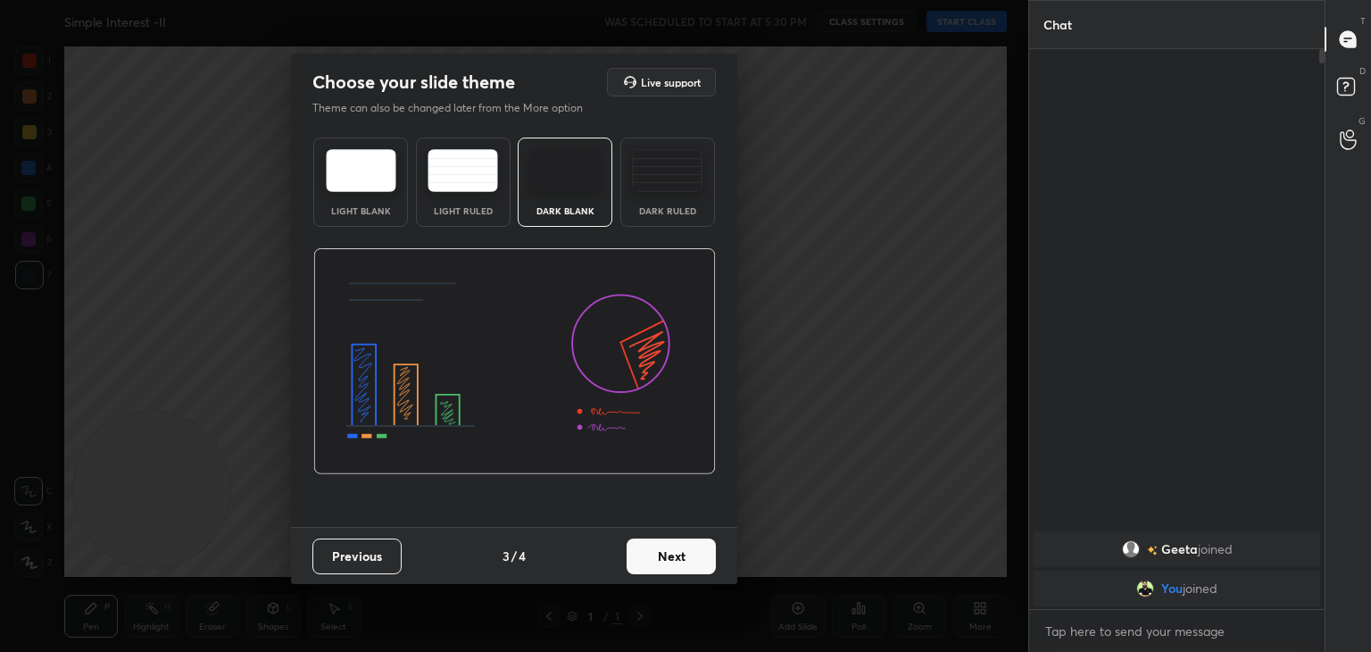
click at [690, 562] on button "Next" at bounding box center [671, 556] width 89 height 36
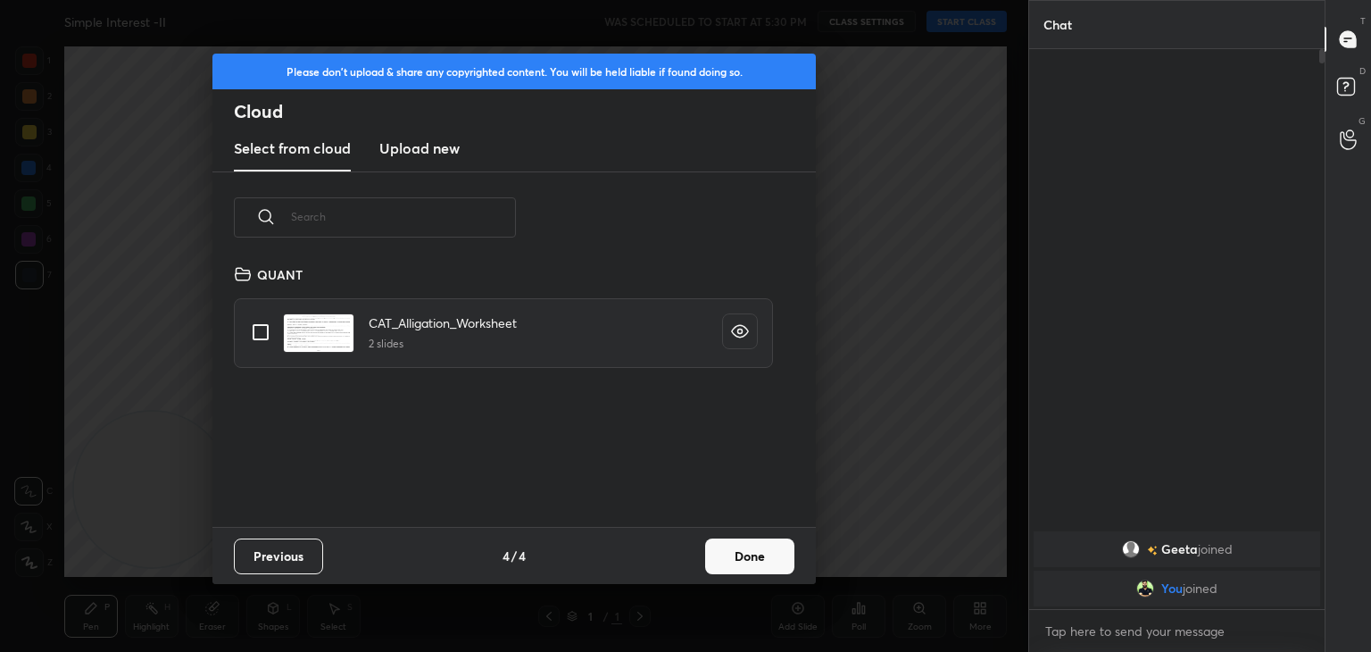
scroll to position [264, 573]
click at [753, 559] on button "Done" at bounding box center [749, 556] width 89 height 36
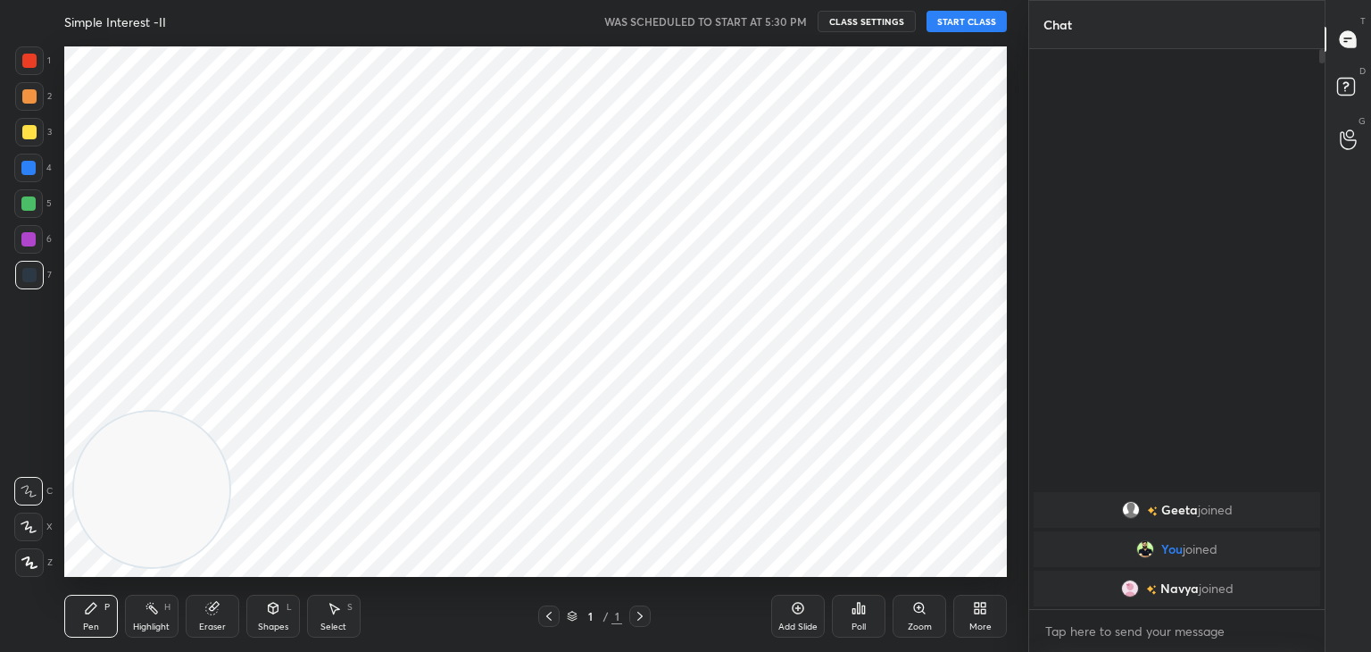
click at [961, 22] on button "START CLASS" at bounding box center [967, 21] width 80 height 21
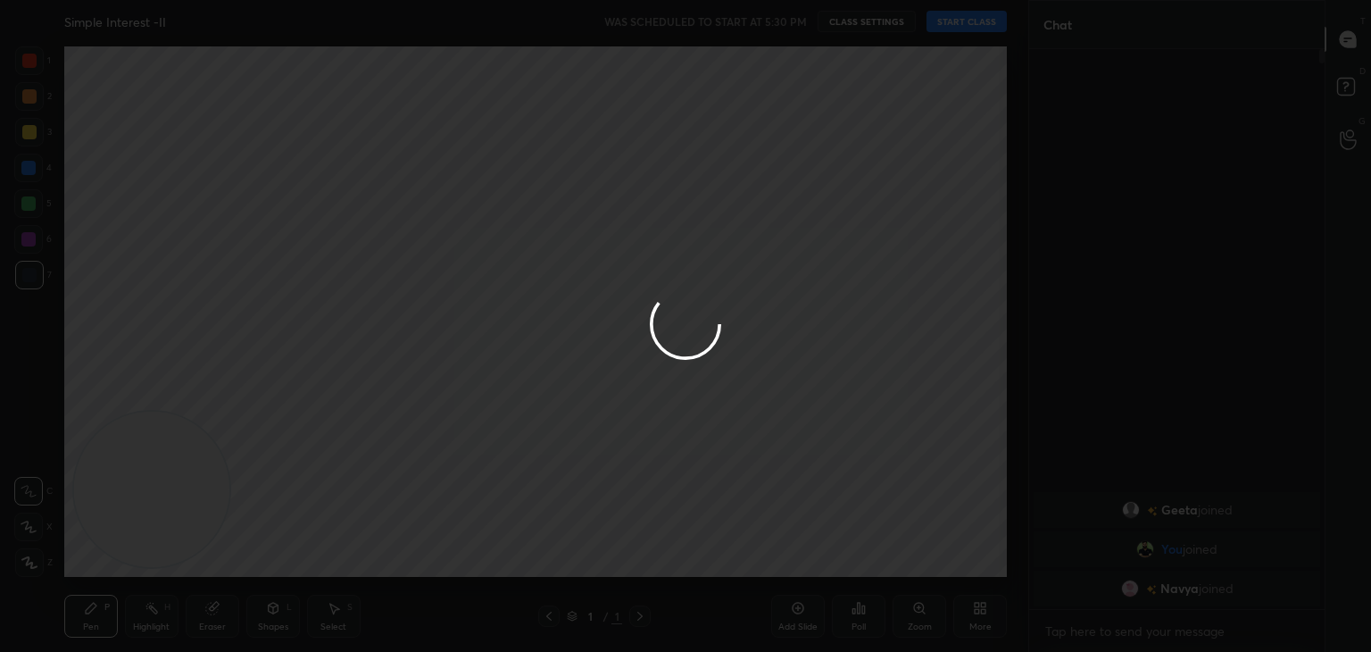
type textarea "x"
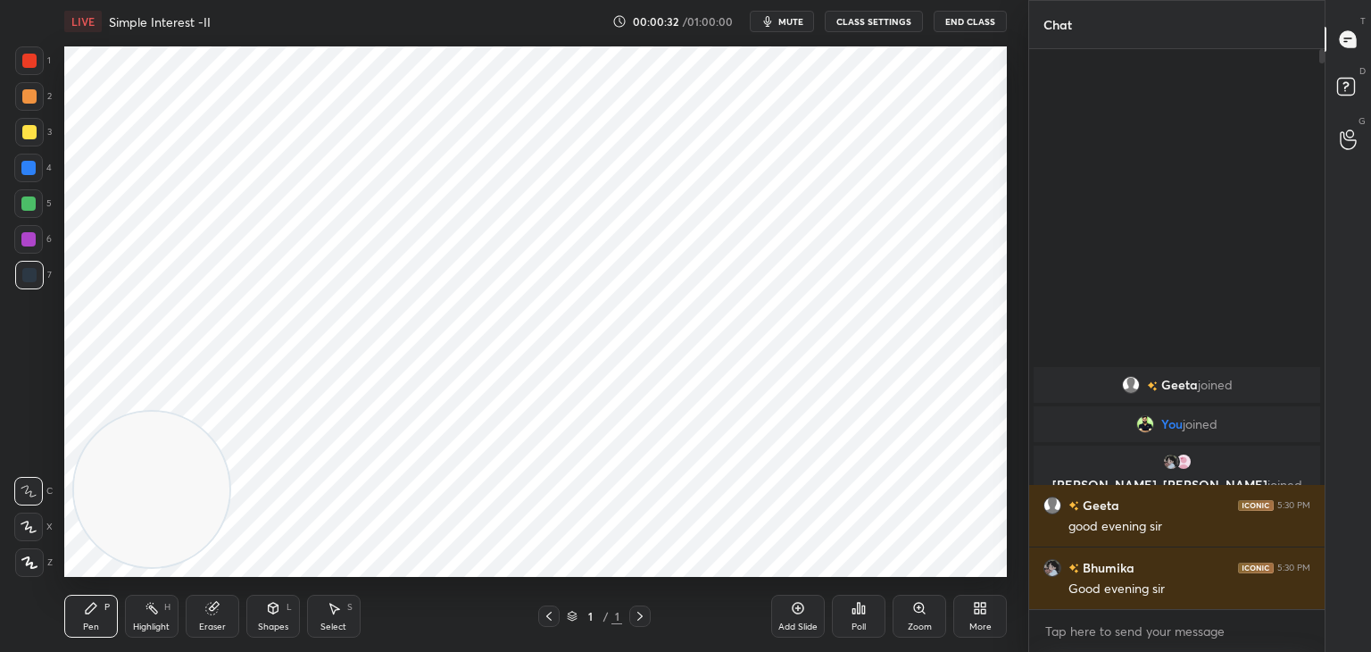
click at [214, 619] on div "Eraser" at bounding box center [213, 616] width 54 height 43
click at [12, 551] on div "1 2 3 4 5 6 7 C X Z C X Z E E Erase all H H" at bounding box center [28, 311] width 57 height 530
click at [39, 564] on span "Erase all" at bounding box center [28, 562] width 27 height 12
click at [73, 595] on div "Pen P" at bounding box center [91, 616] width 54 height 43
click at [36, 52] on div at bounding box center [29, 60] width 29 height 29
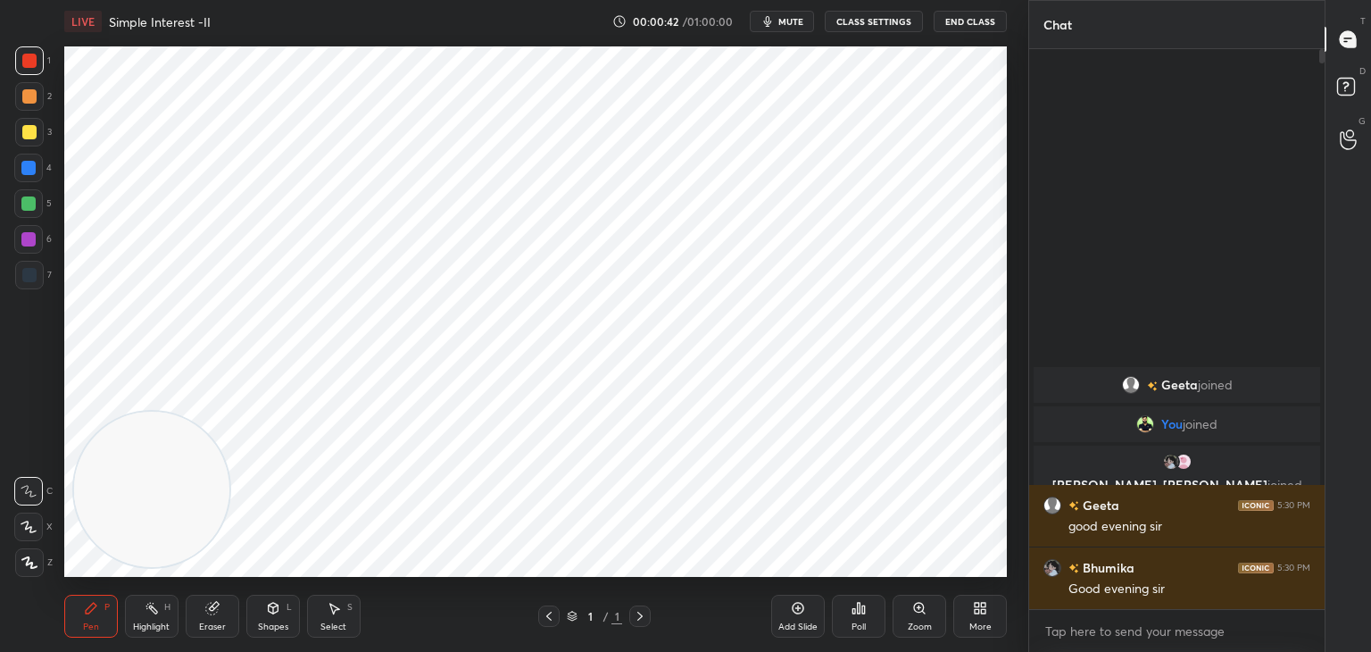
click at [978, 625] on div "More" at bounding box center [980, 626] width 22 height 9
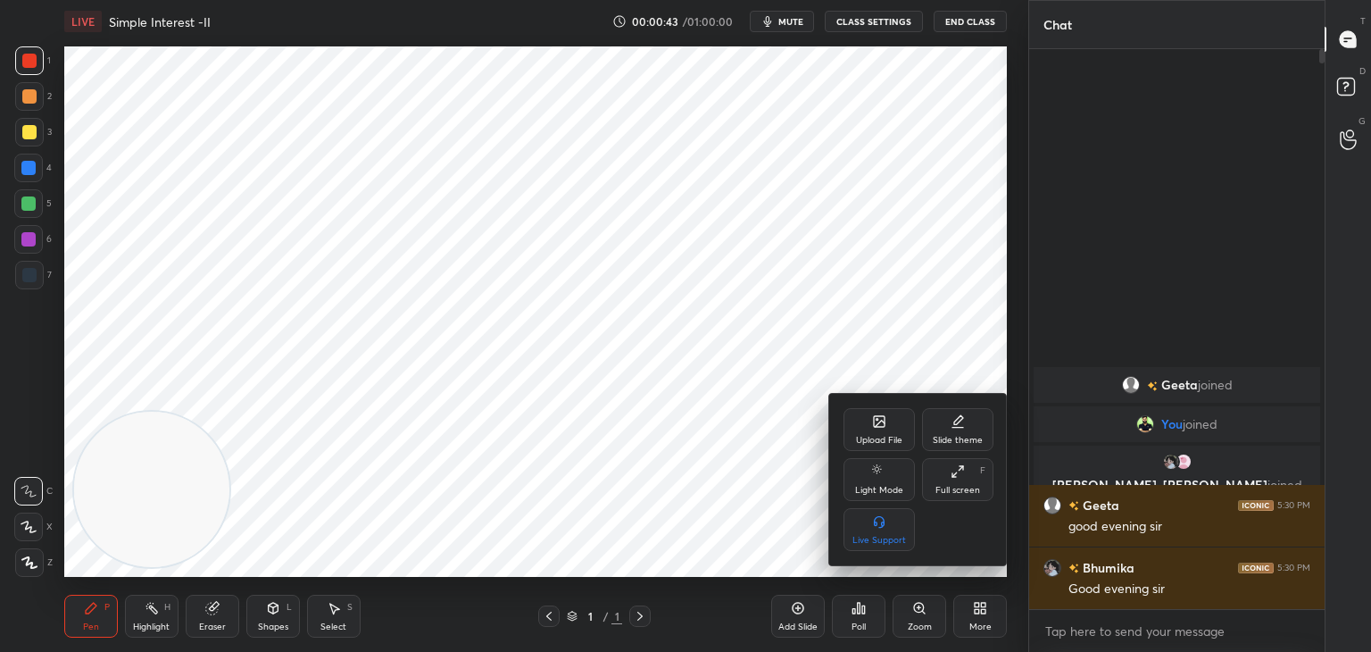
click at [665, 323] on div at bounding box center [685, 326] width 1371 height 652
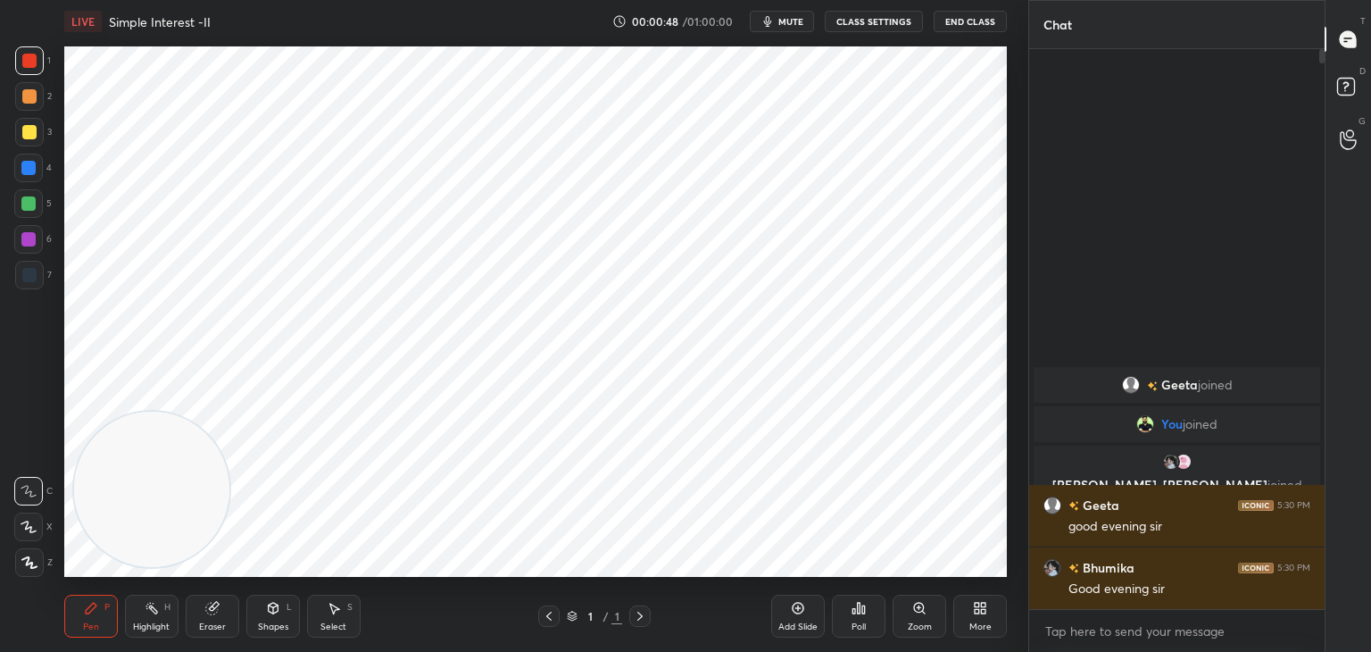
click at [989, 611] on div "More" at bounding box center [980, 616] width 54 height 43
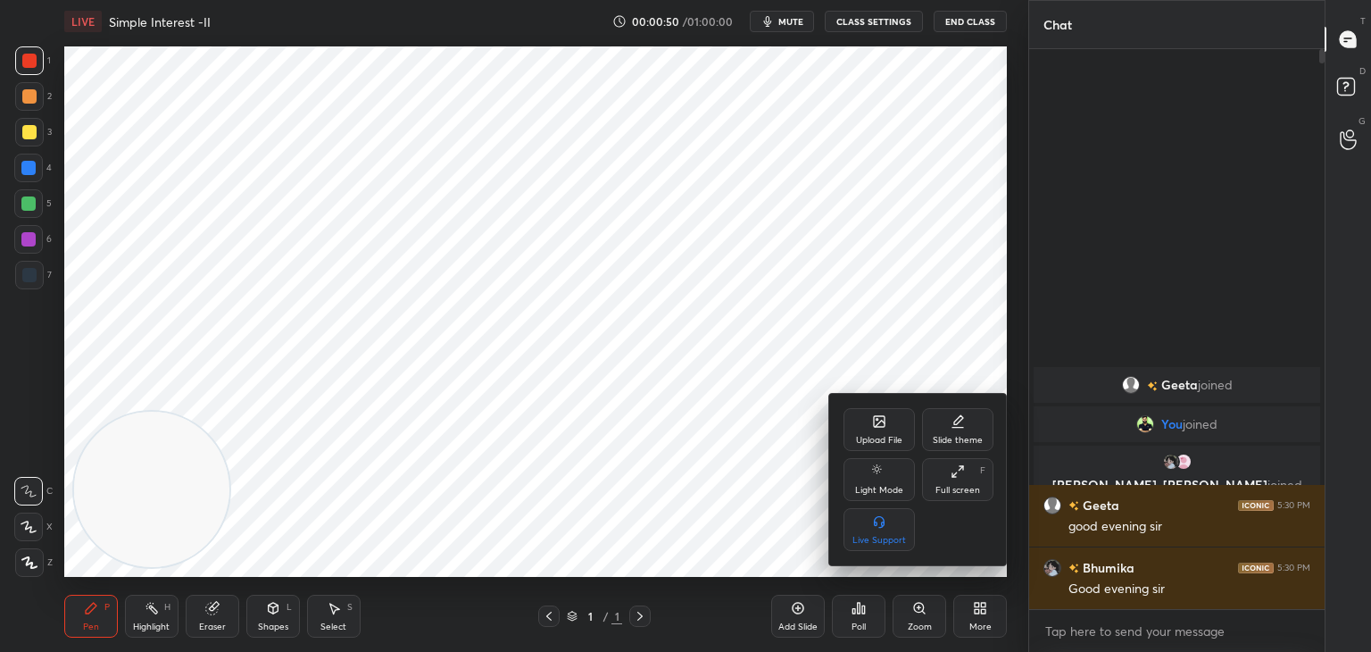
click at [870, 438] on div "Upload File" at bounding box center [879, 440] width 46 height 9
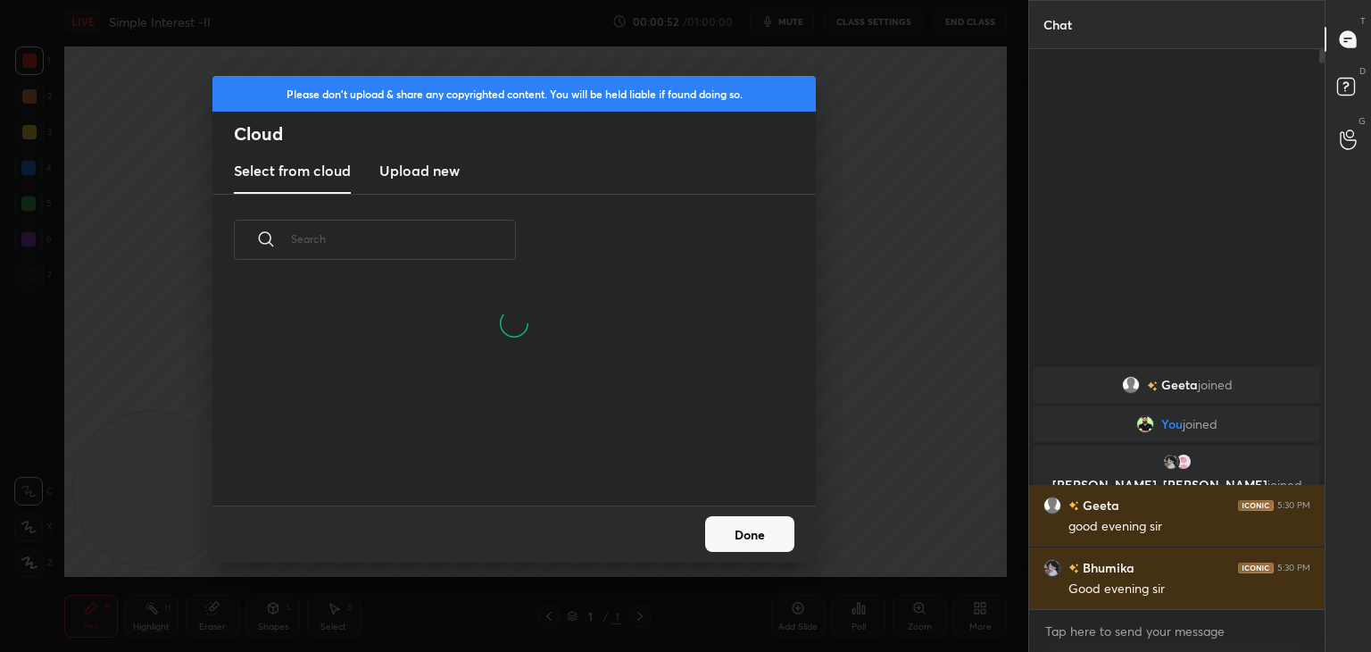
click at [443, 165] on h3 "Upload new" at bounding box center [419, 170] width 80 height 21
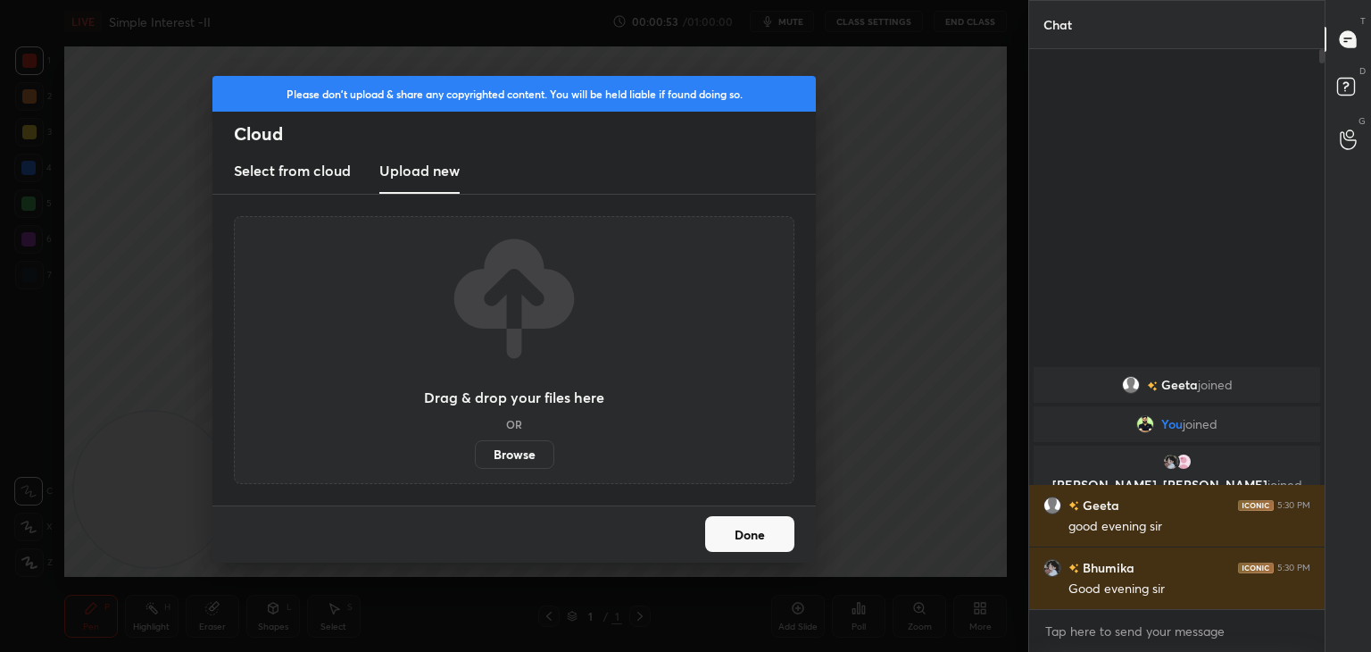
click at [504, 449] on label "Browse" at bounding box center [514, 454] width 79 height 29
click at [475, 449] on input "Browse" at bounding box center [475, 454] width 0 height 29
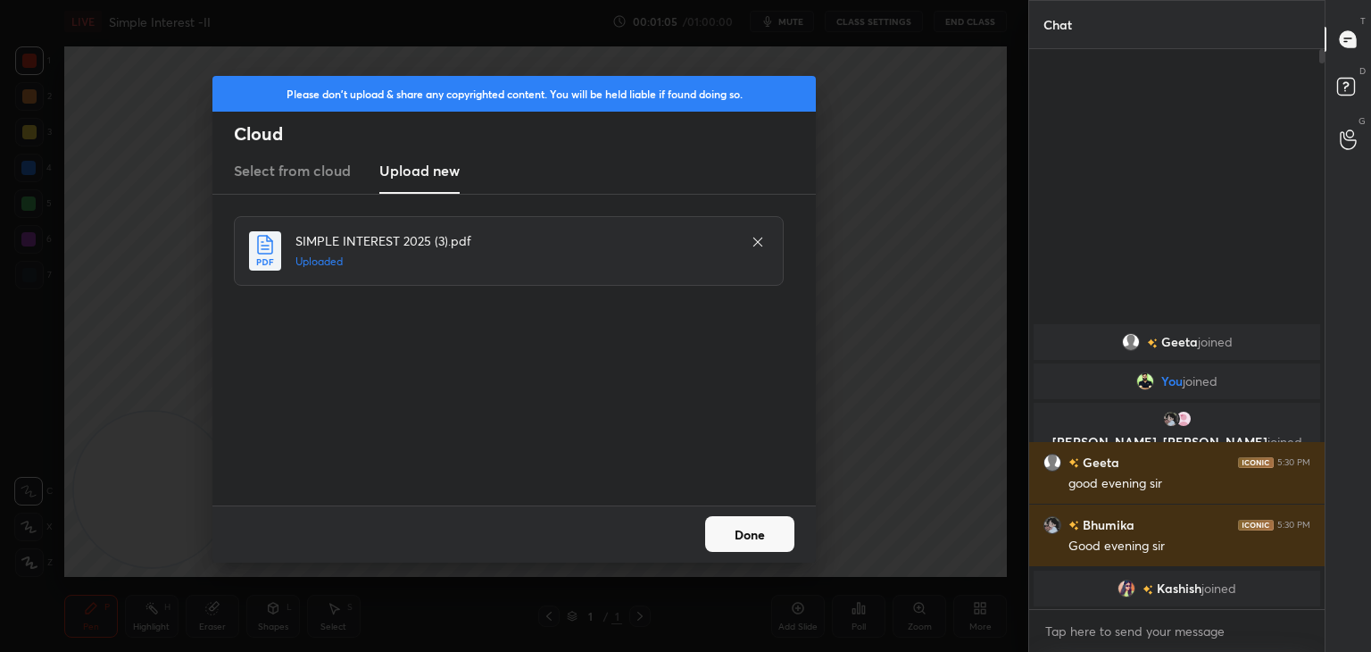
click at [739, 529] on button "Done" at bounding box center [749, 534] width 89 height 36
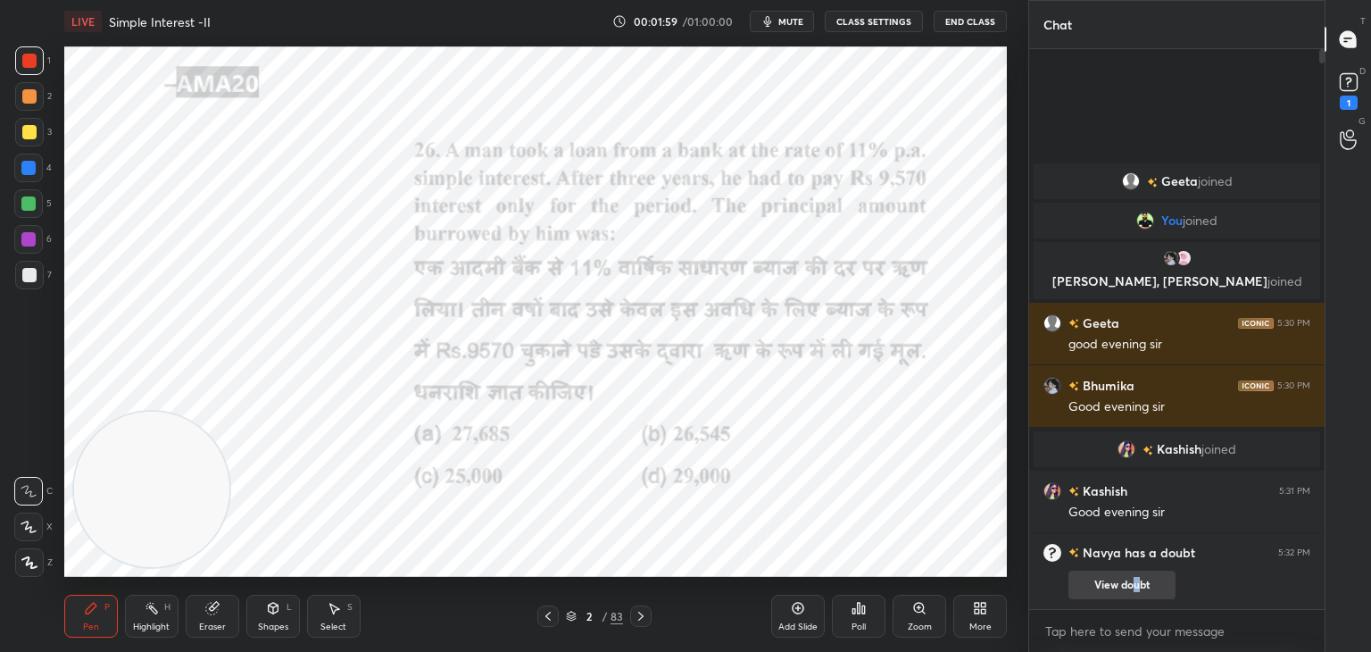
drag, startPoint x: 1139, startPoint y: 599, endPoint x: 1136, endPoint y: 586, distance: 13.9
click at [1136, 586] on div "Navya has a doubt 5:32 PM View doubt" at bounding box center [1176, 571] width 295 height 77
click at [1136, 586] on button "View doubt" at bounding box center [1122, 584] width 107 height 29
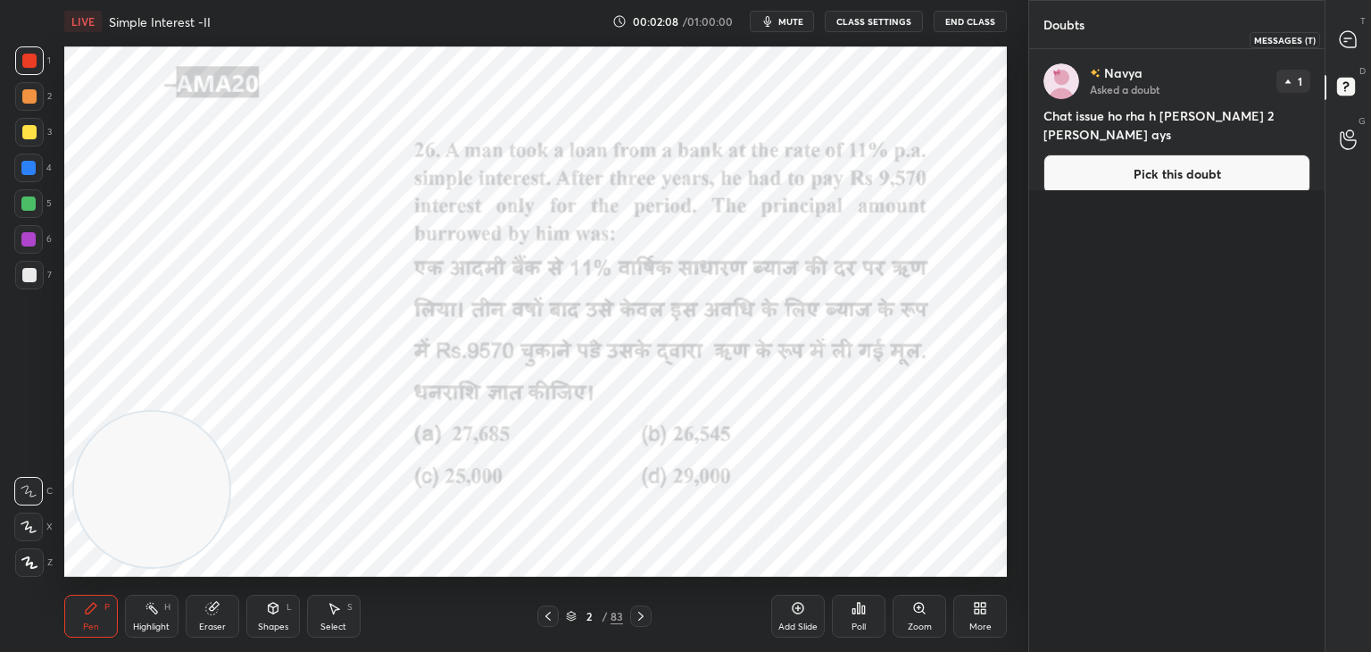
click at [1346, 44] on icon at bounding box center [1348, 39] width 16 height 16
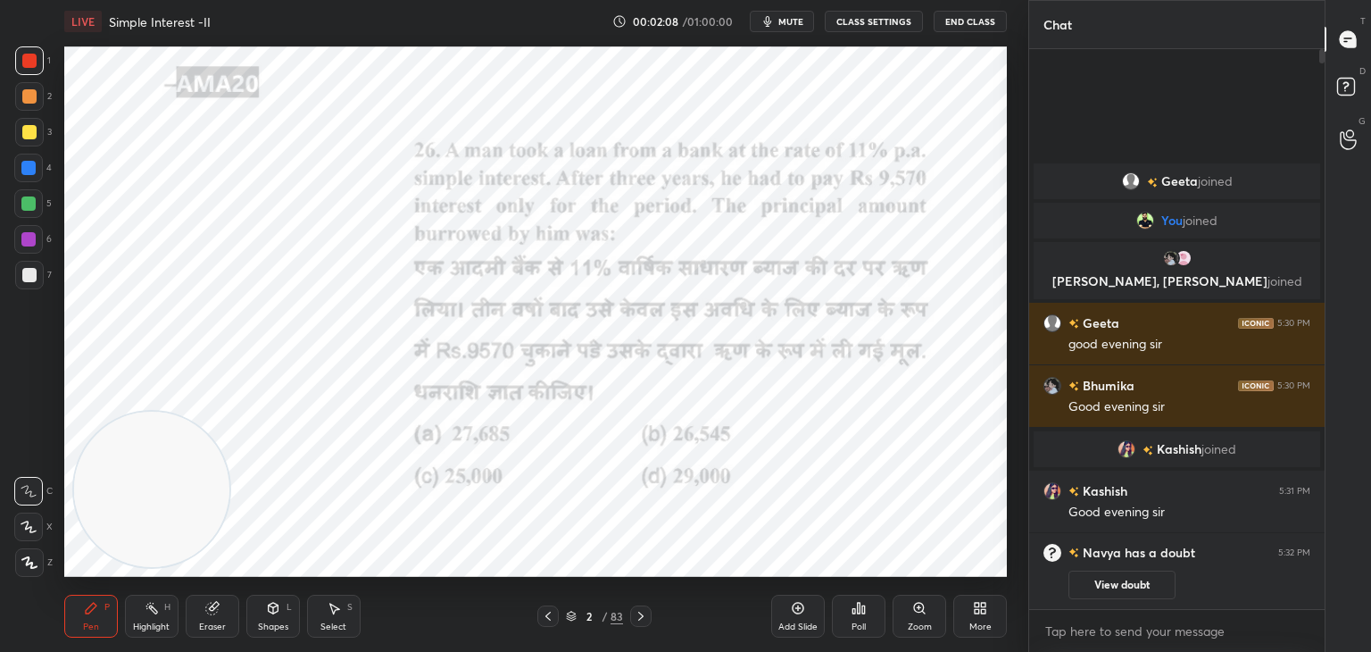
scroll to position [554, 290]
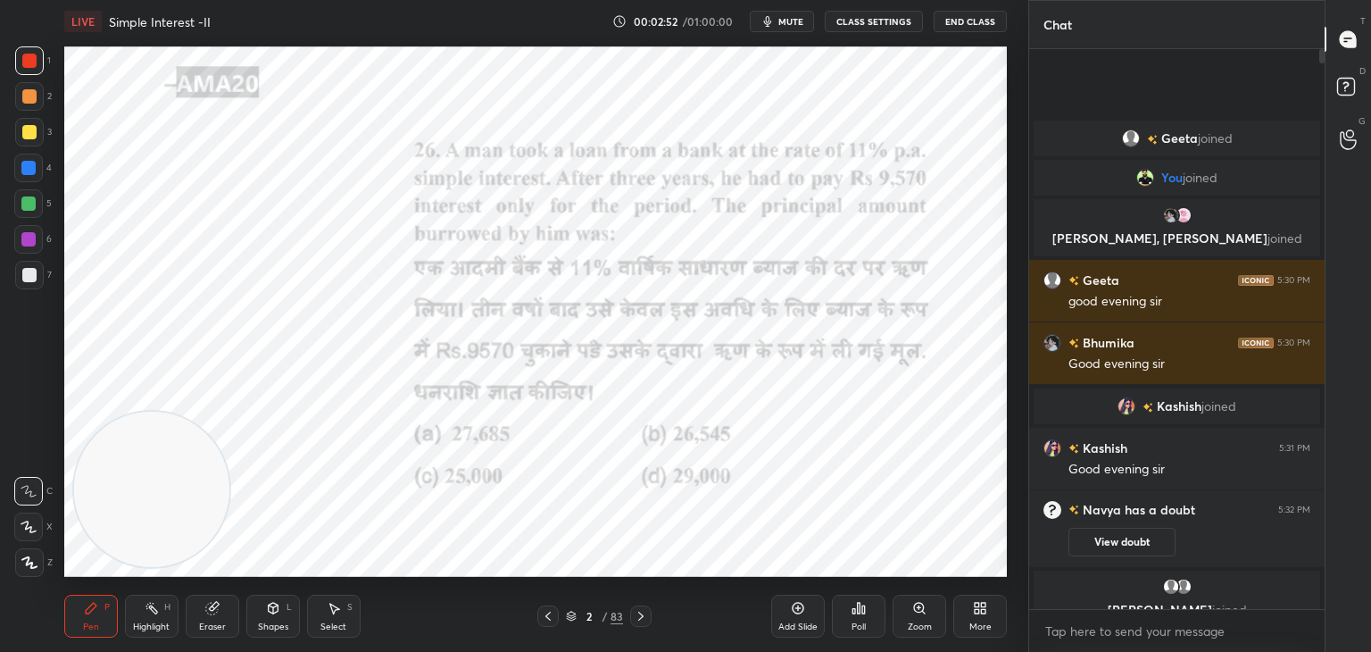
click at [30, 208] on div at bounding box center [28, 203] width 14 height 14
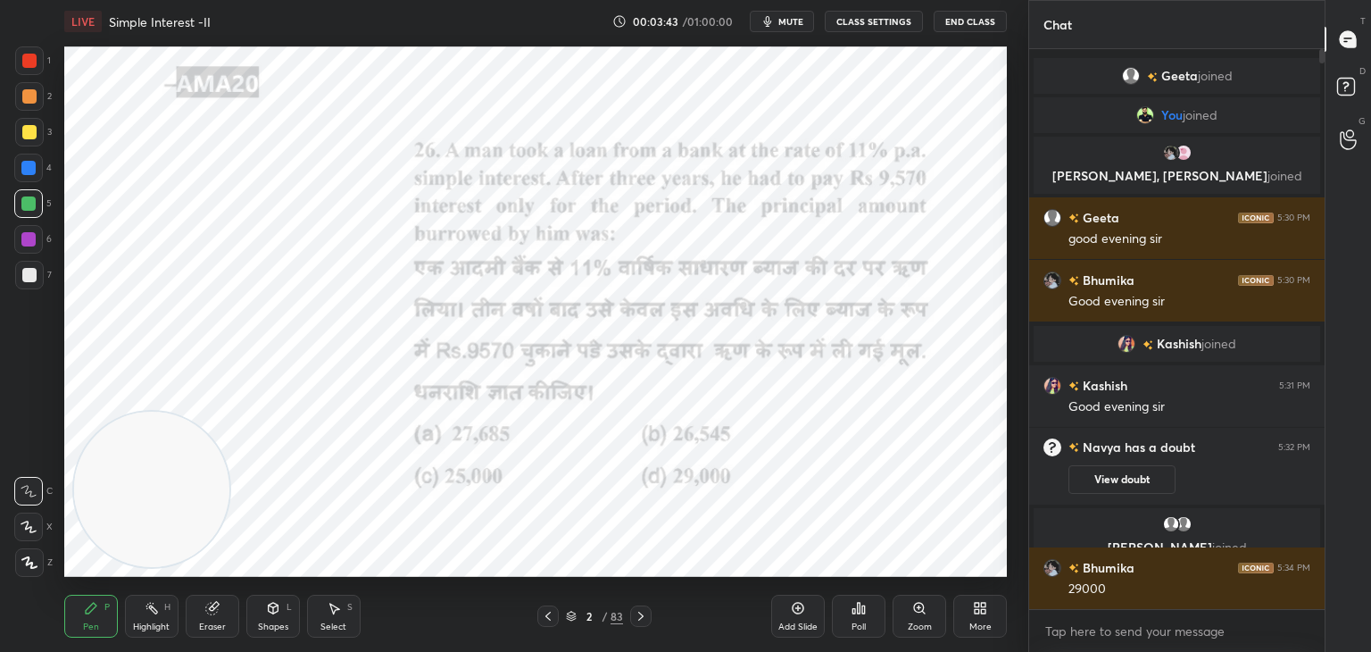
click at [847, 607] on div "Poll" at bounding box center [859, 616] width 54 height 43
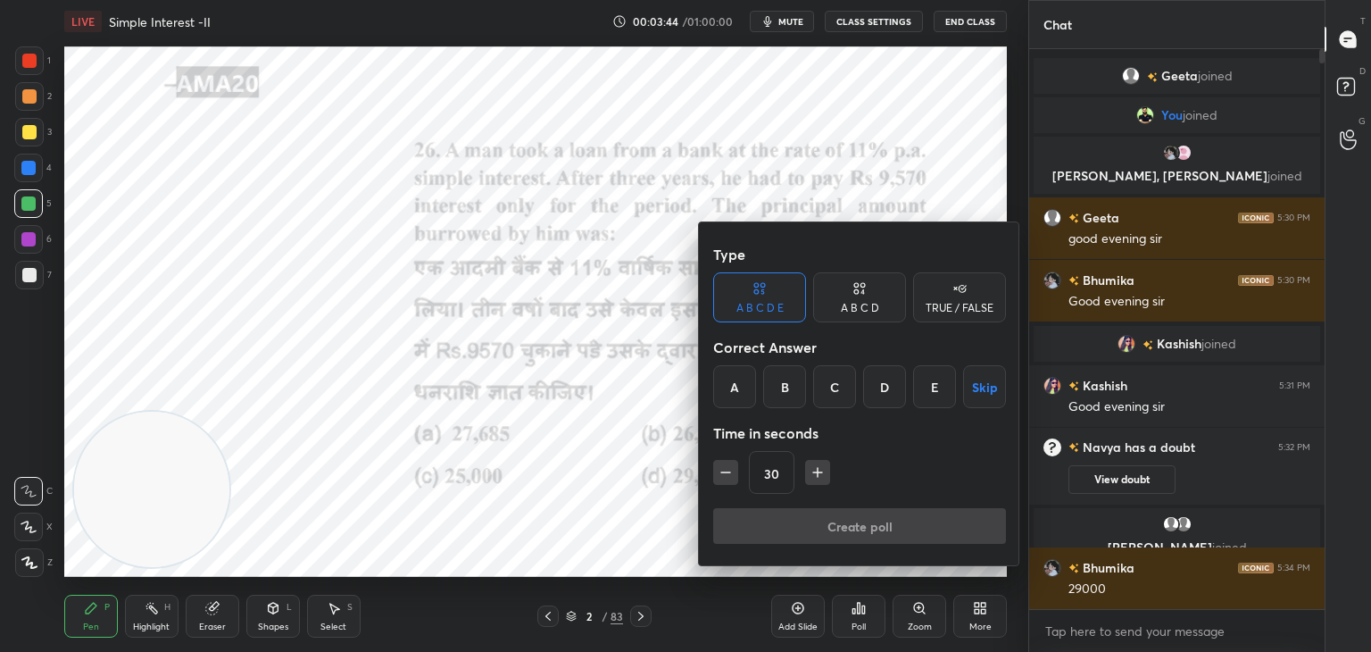
click at [860, 317] on div "A B C D" at bounding box center [859, 297] width 93 height 50
click at [915, 393] on div "D" at bounding box center [920, 386] width 53 height 43
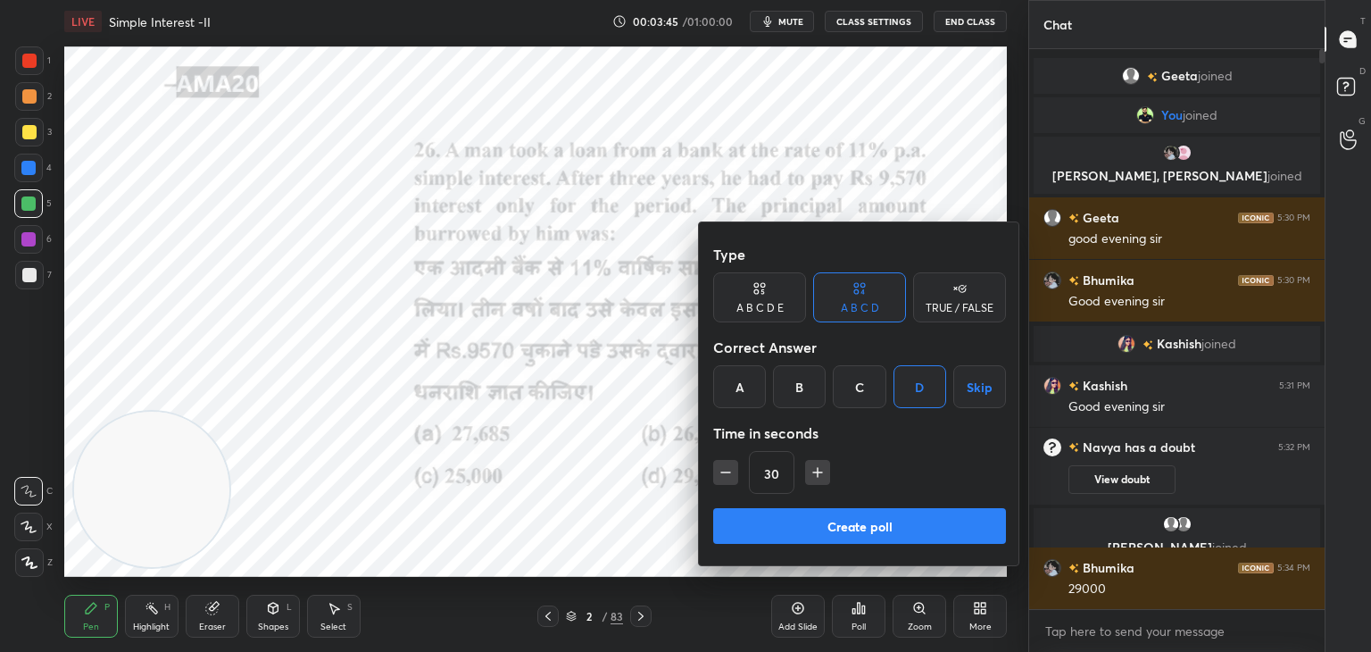
click at [858, 529] on button "Create poll" at bounding box center [859, 526] width 293 height 36
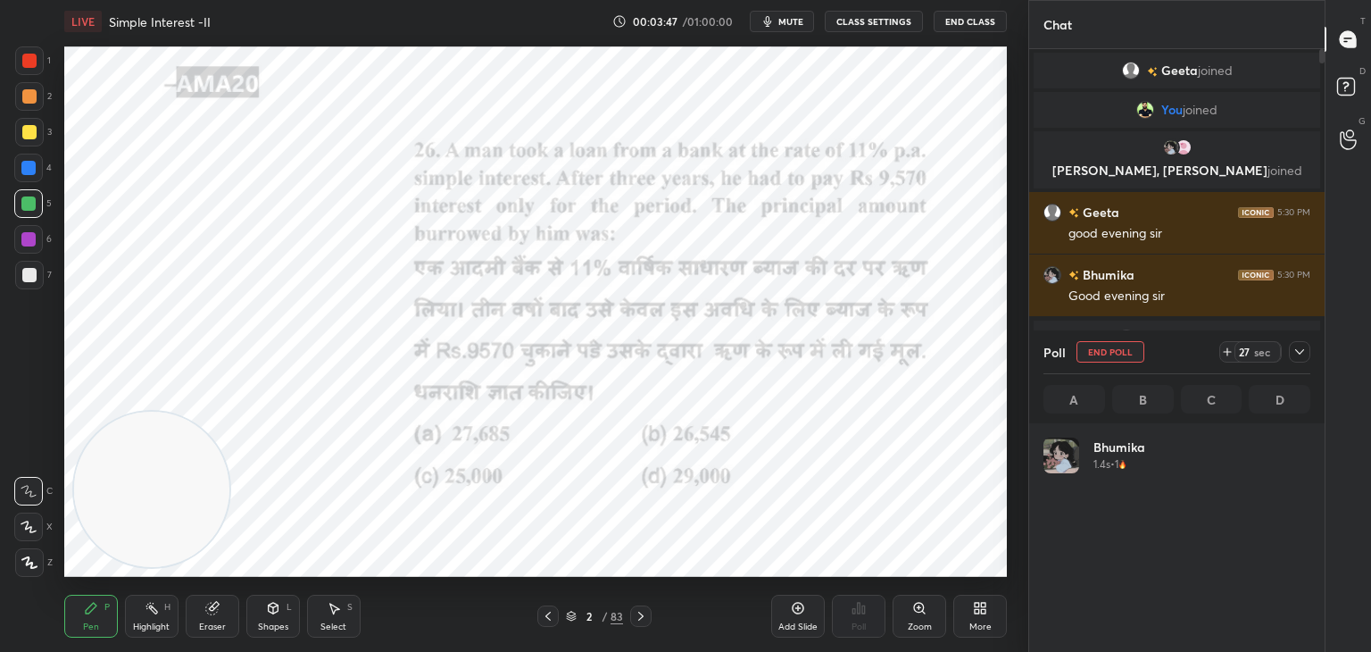
scroll to position [209, 262]
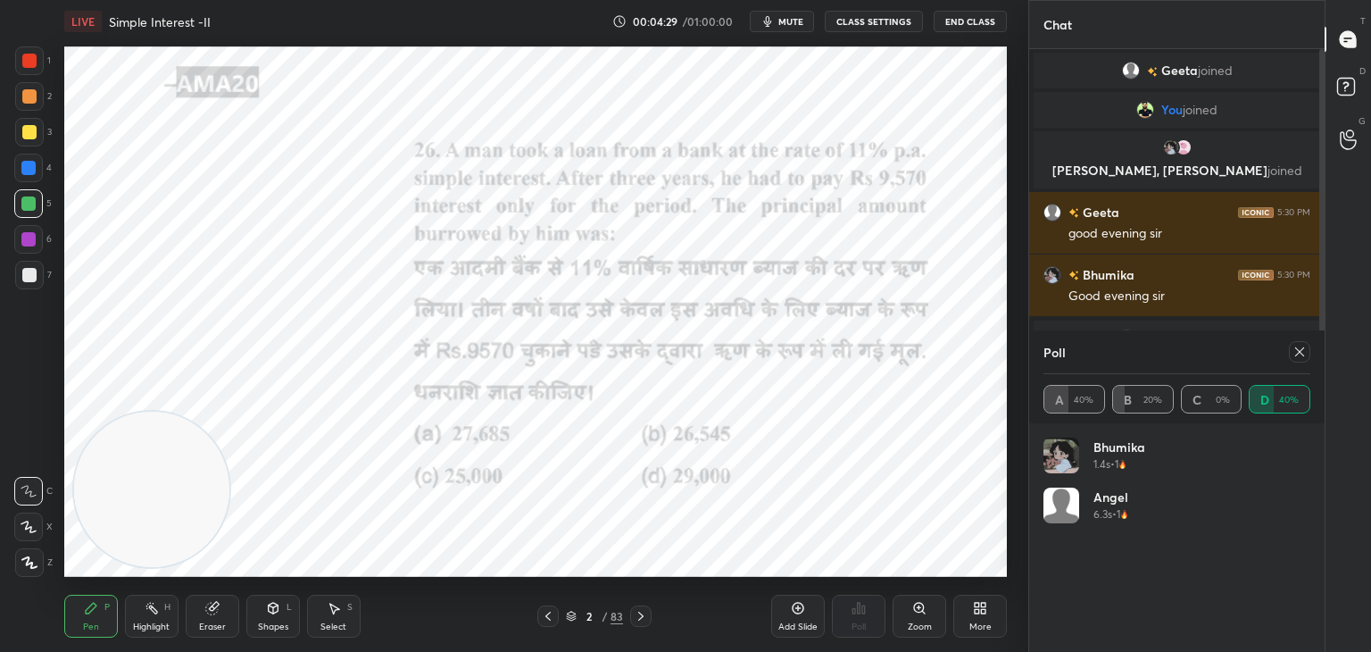
click at [803, 24] on span "mute" at bounding box center [790, 21] width 25 height 12
click at [786, 19] on span "unmute" at bounding box center [789, 21] width 38 height 12
click at [1293, 351] on icon at bounding box center [1300, 352] width 14 height 14
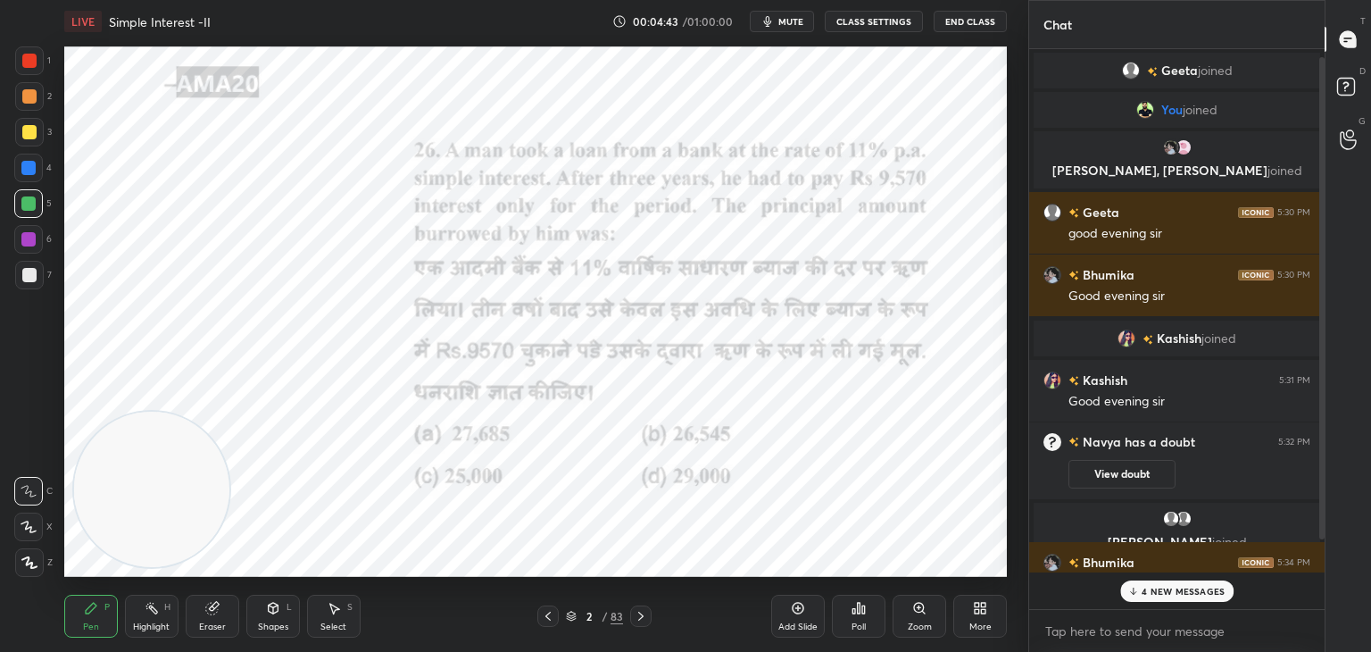
scroll to position [561, 290]
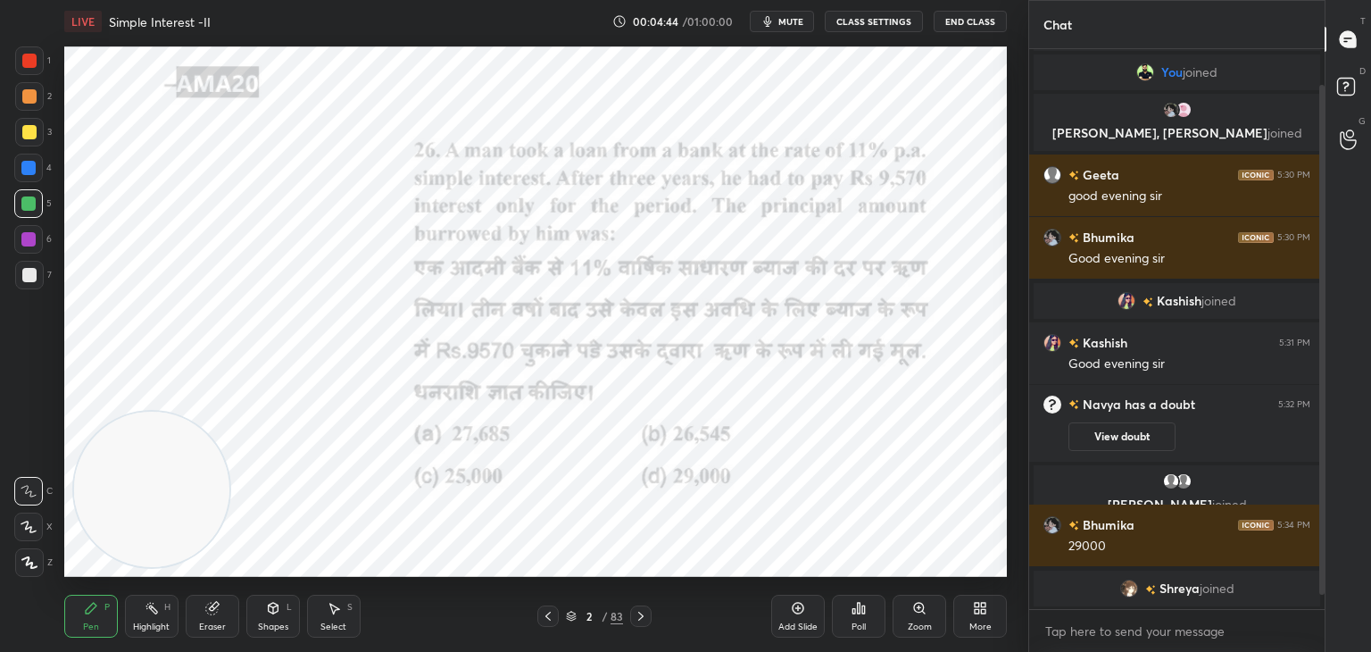
click at [207, 598] on div "Eraser" at bounding box center [213, 616] width 54 height 43
click at [36, 561] on span "Erase all" at bounding box center [28, 562] width 27 height 12
click at [93, 609] on icon at bounding box center [91, 608] width 11 height 11
click at [34, 518] on div at bounding box center [28, 526] width 29 height 29
click at [786, 13] on button "mute" at bounding box center [782, 21] width 64 height 21
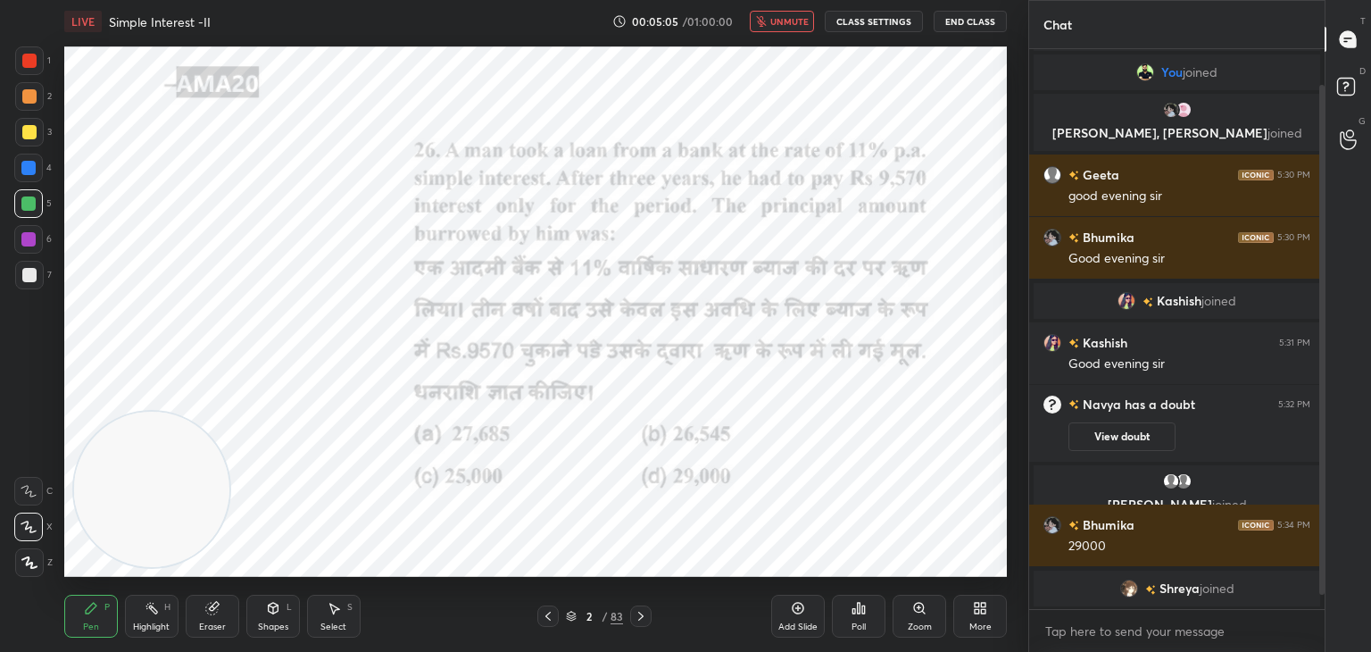
click at [786, 20] on span "unmute" at bounding box center [789, 21] width 38 height 12
click at [786, 21] on span "mute" at bounding box center [790, 21] width 25 height 12
click at [784, 15] on span "unmute" at bounding box center [789, 21] width 38 height 12
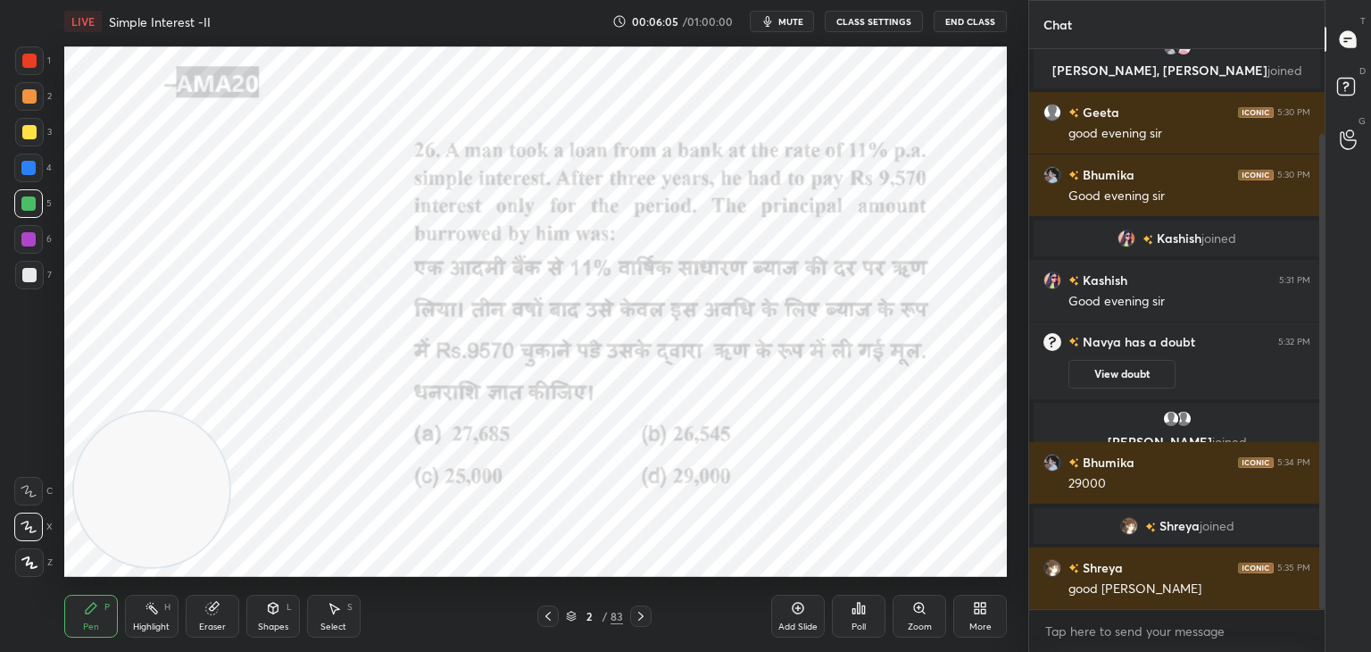
click at [786, 23] on span "mute" at bounding box center [790, 21] width 25 height 12
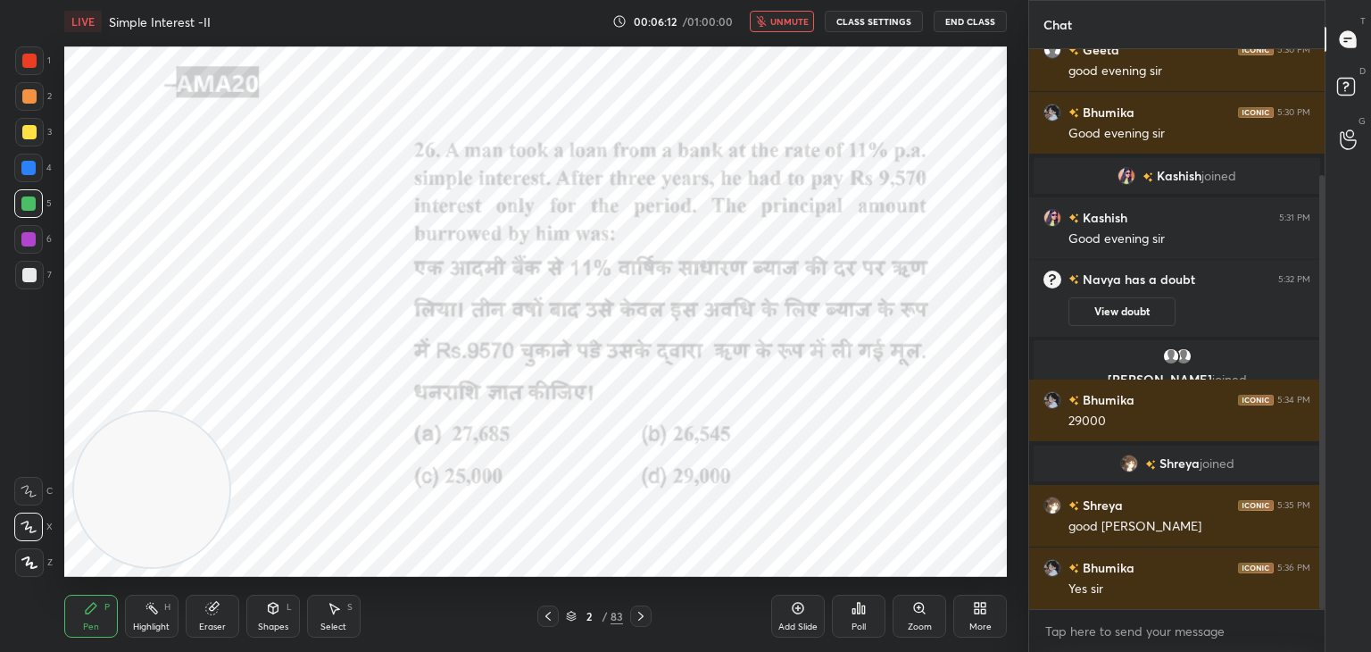
click at [775, 21] on span "unmute" at bounding box center [789, 21] width 38 height 12
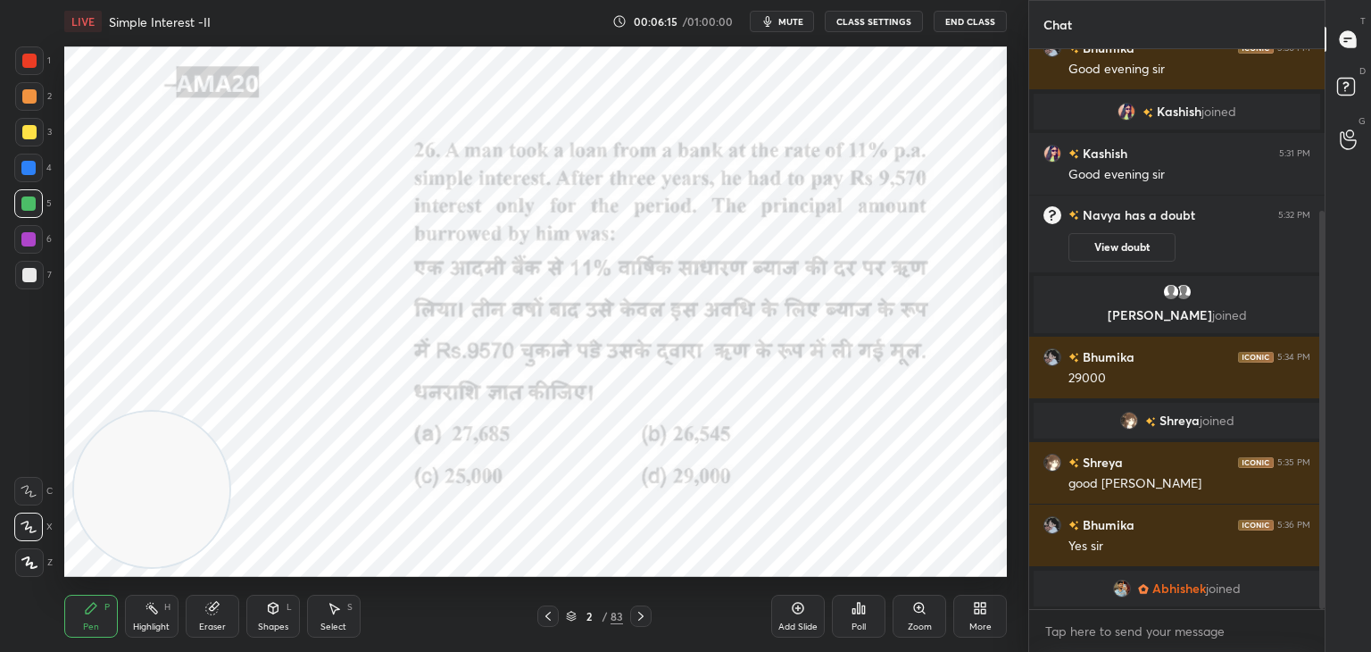
click at [22, 63] on div at bounding box center [29, 61] width 14 height 14
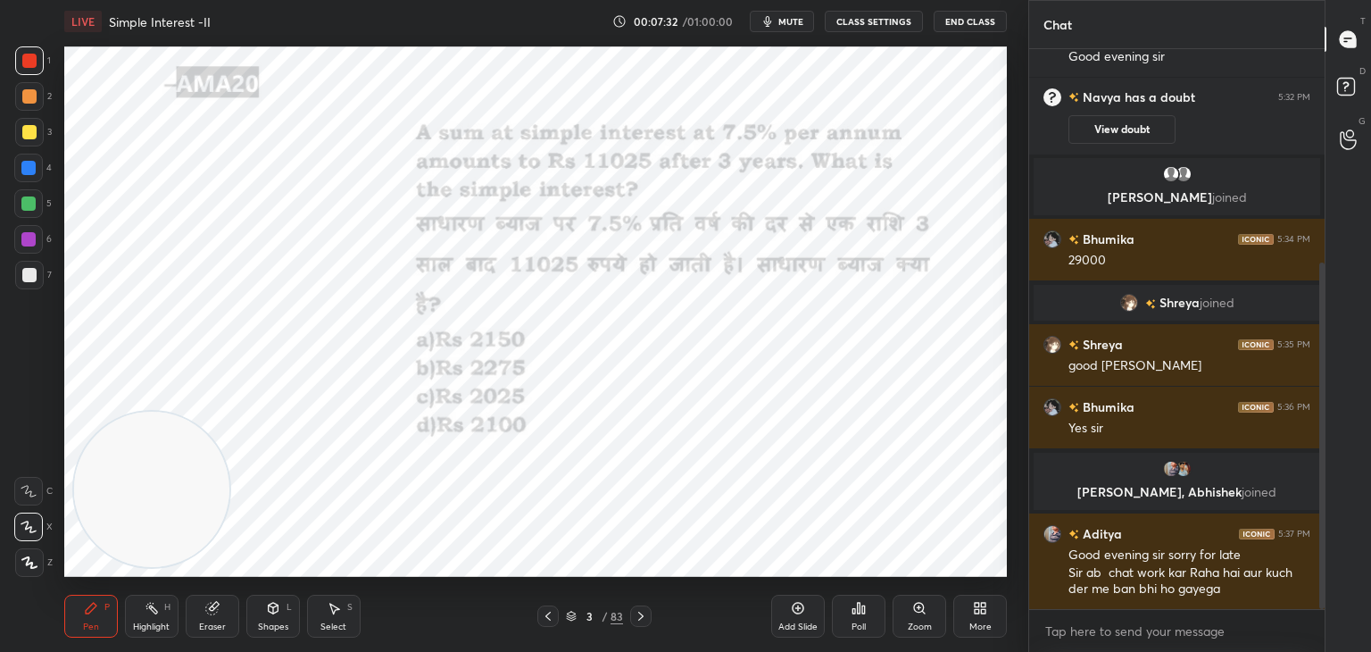
scroll to position [421, 0]
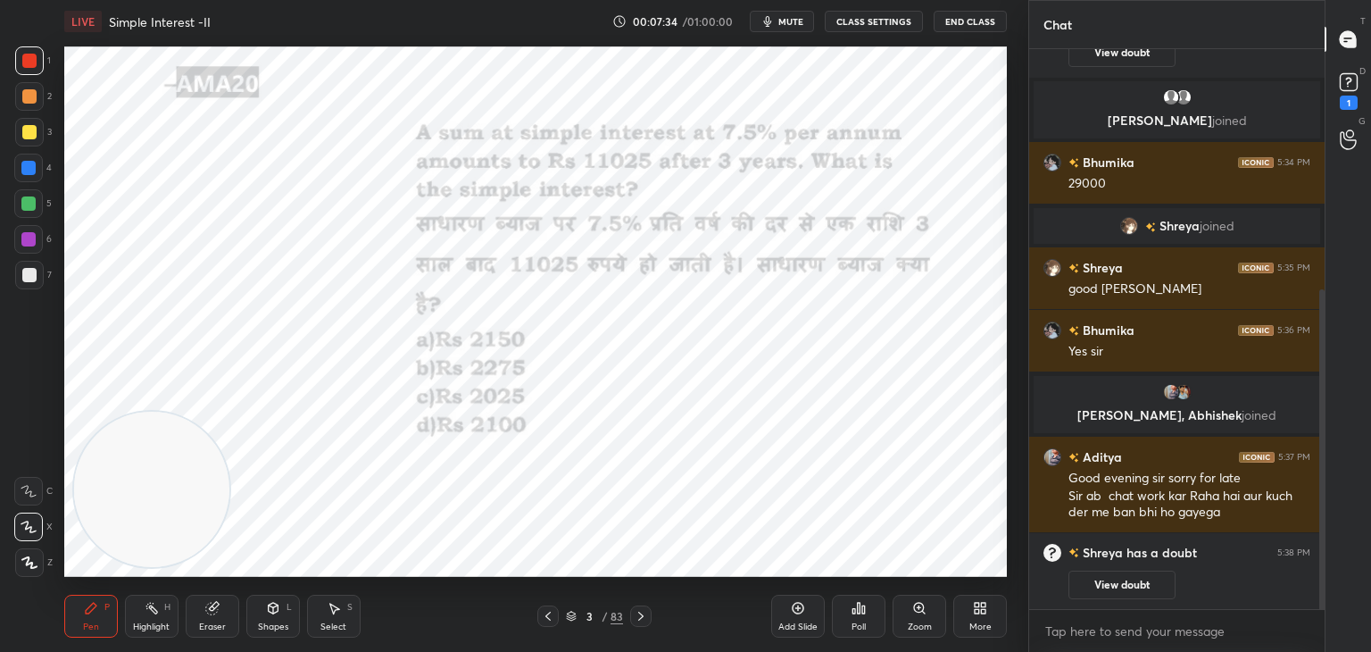
click at [1123, 583] on button "View doubt" at bounding box center [1122, 584] width 107 height 29
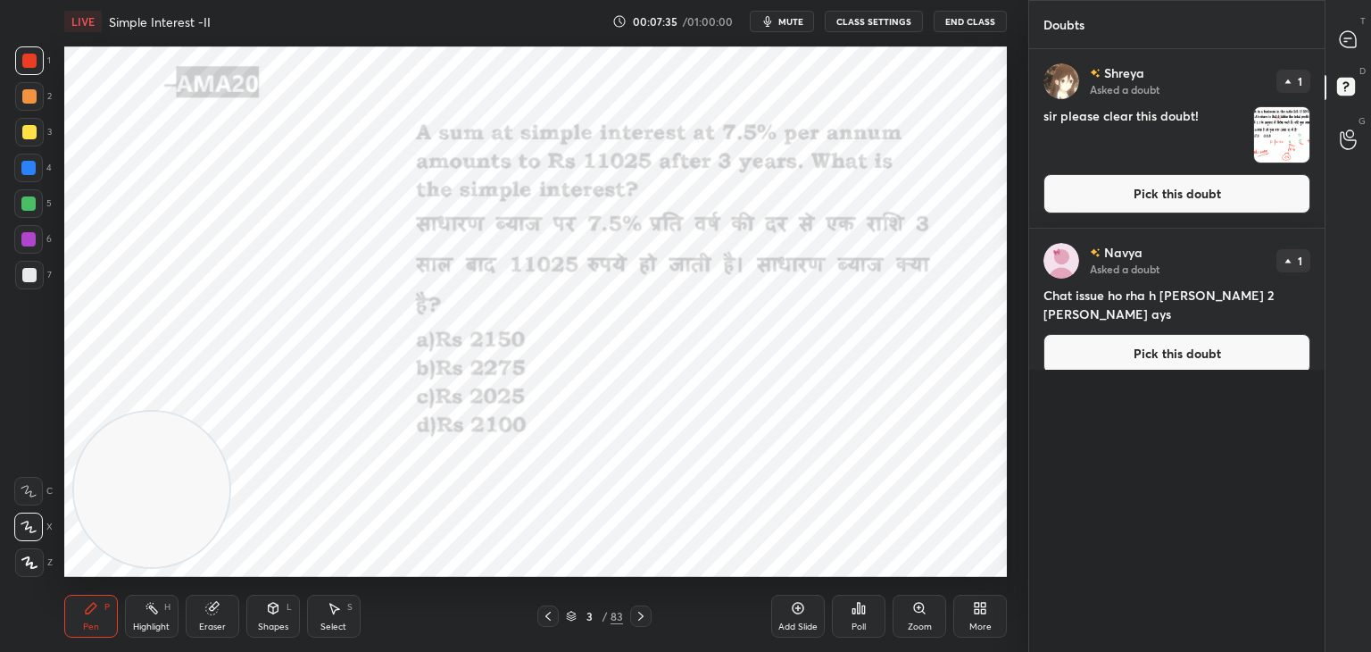
click at [1182, 199] on button "Pick this doubt" at bounding box center [1177, 193] width 267 height 39
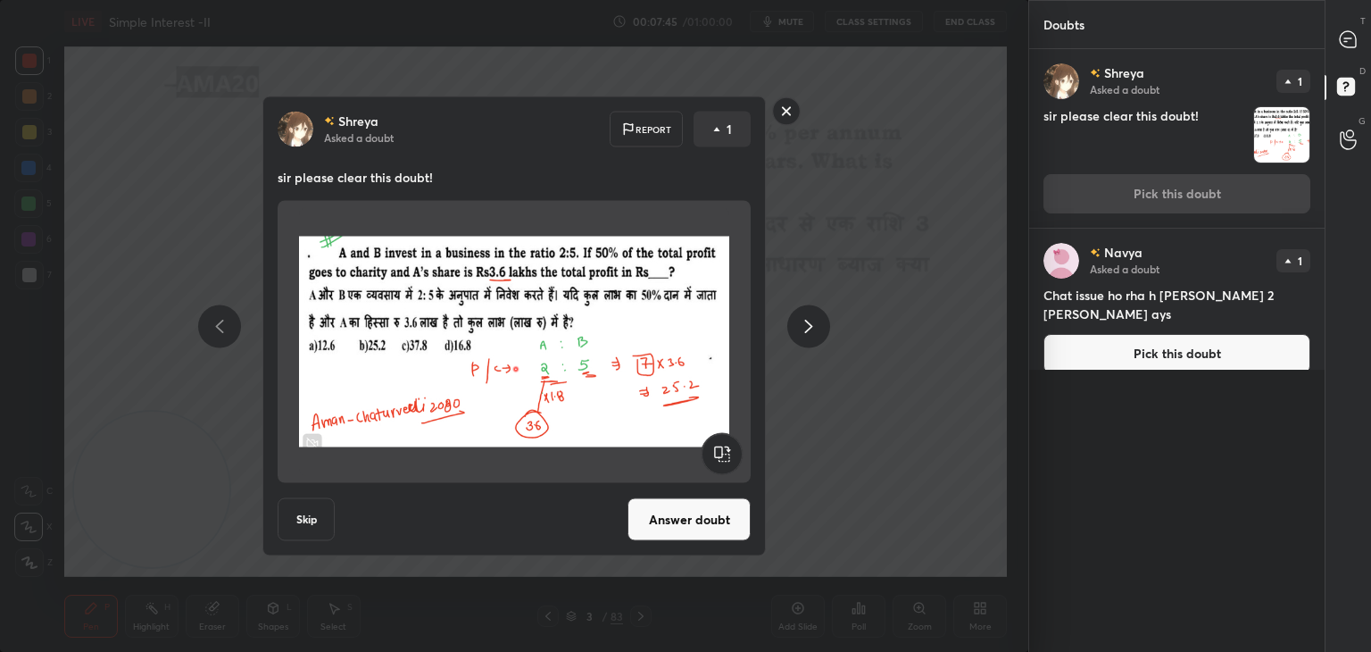
click at [314, 504] on button "Skip" at bounding box center [306, 519] width 57 height 43
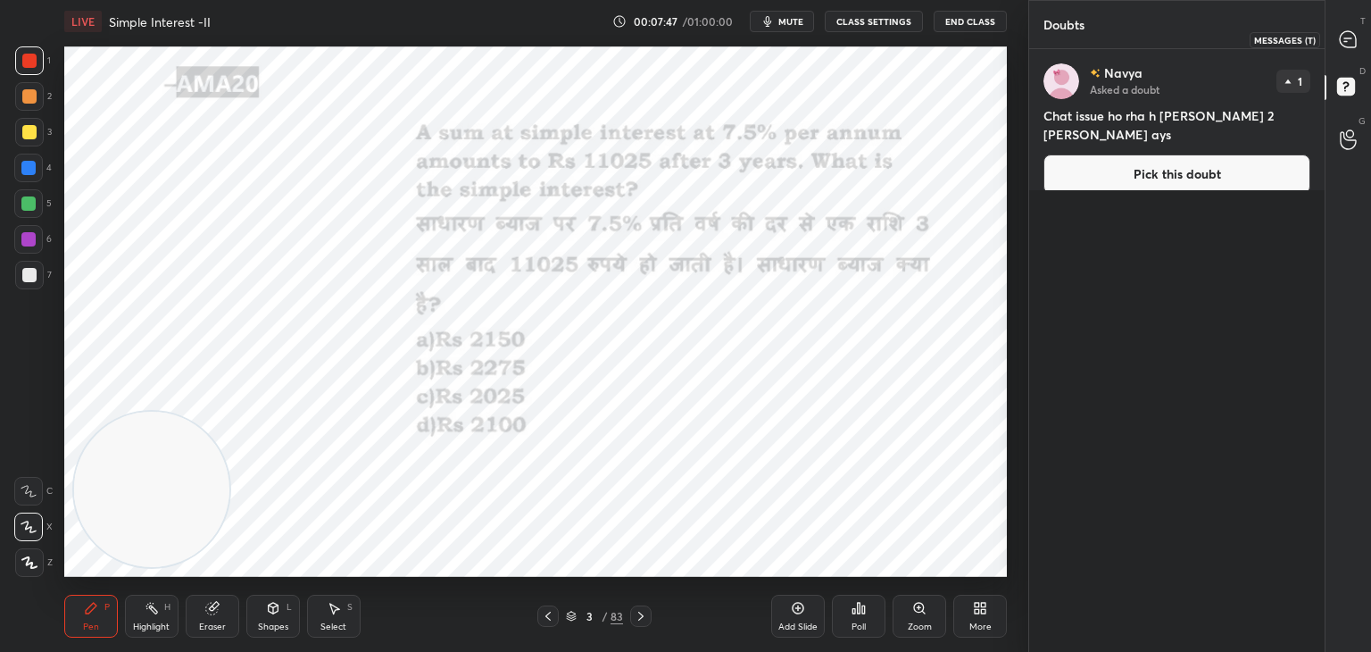
click at [1352, 34] on icon at bounding box center [1348, 39] width 16 height 16
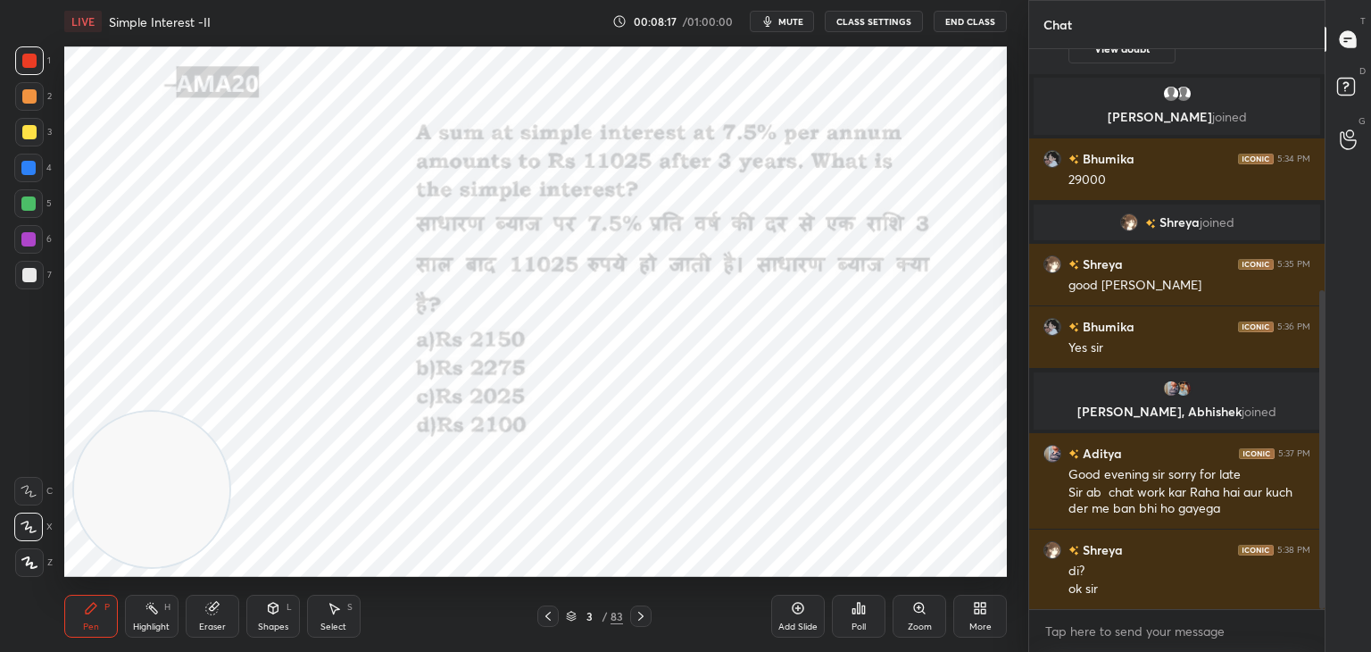
scroll to position [468, 0]
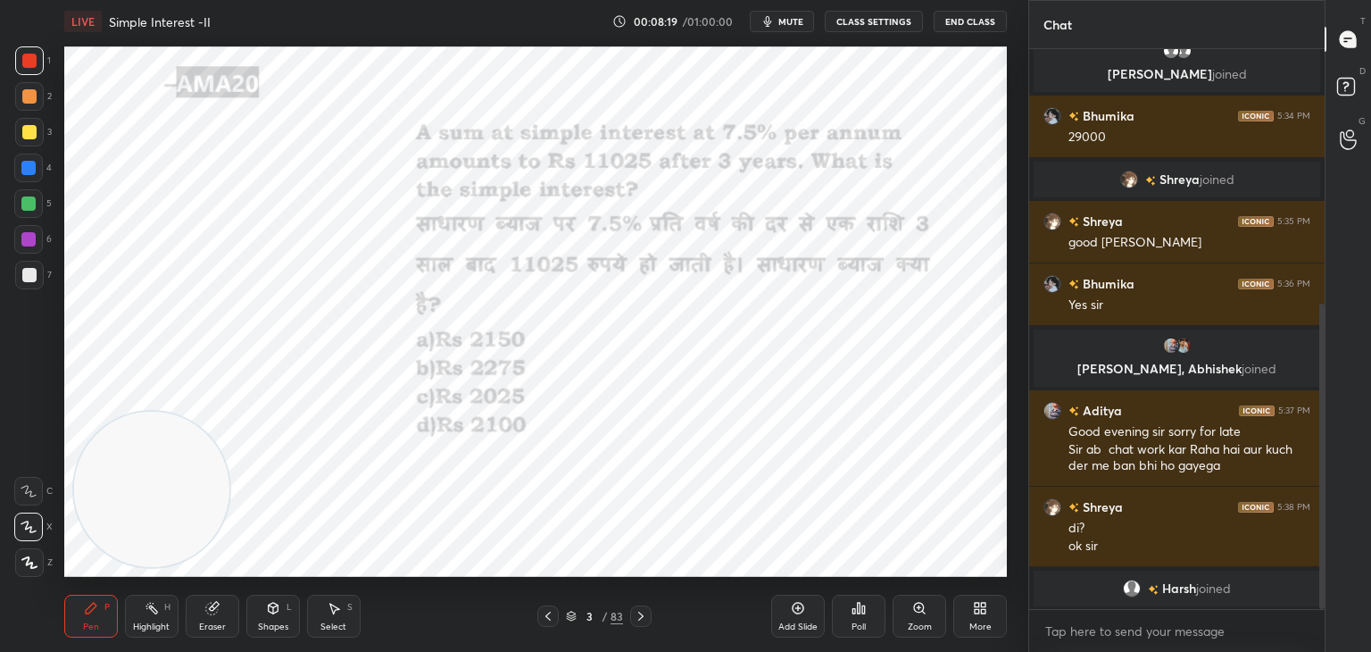
click at [198, 632] on div "Eraser" at bounding box center [213, 616] width 54 height 43
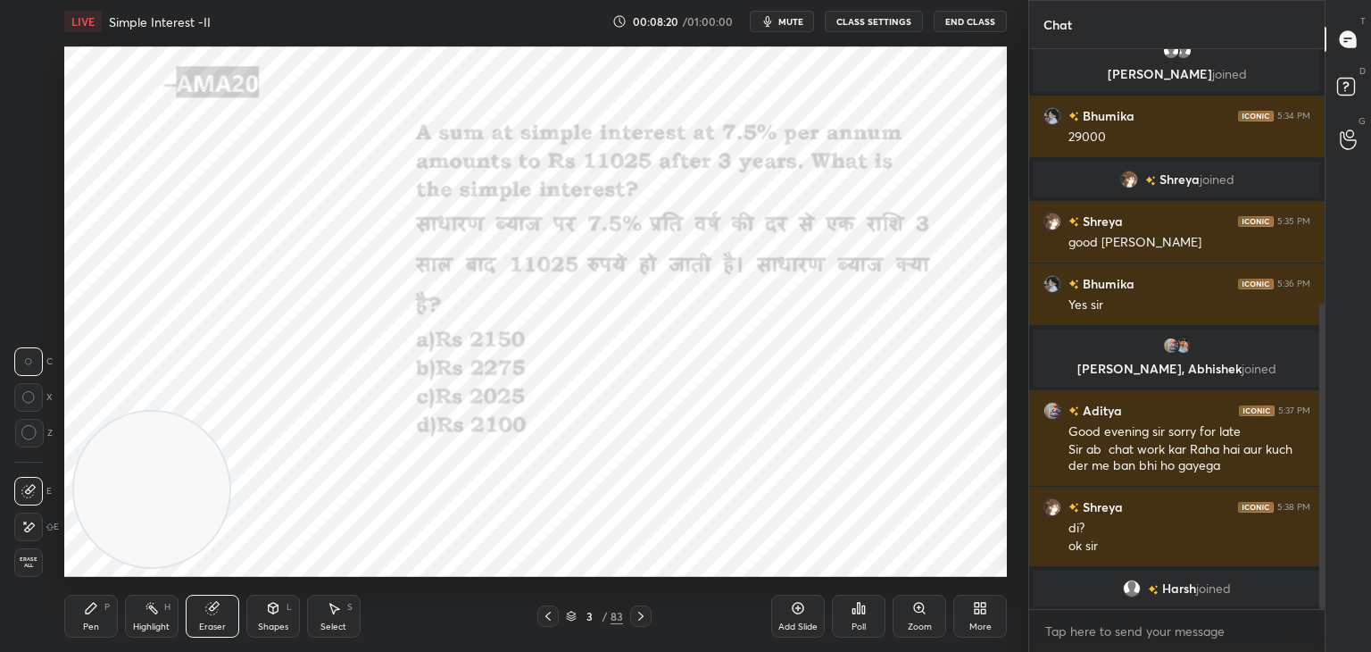
click at [35, 560] on span "Erase all" at bounding box center [28, 562] width 27 height 12
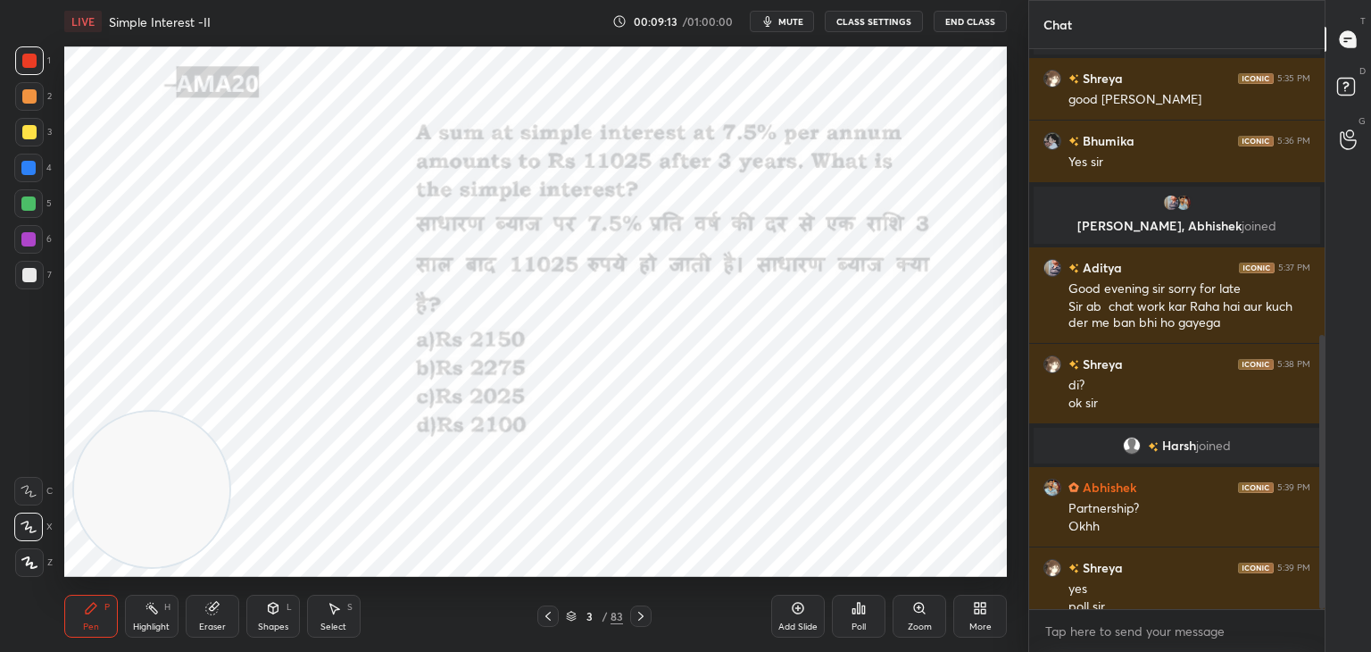
scroll to position [586, 0]
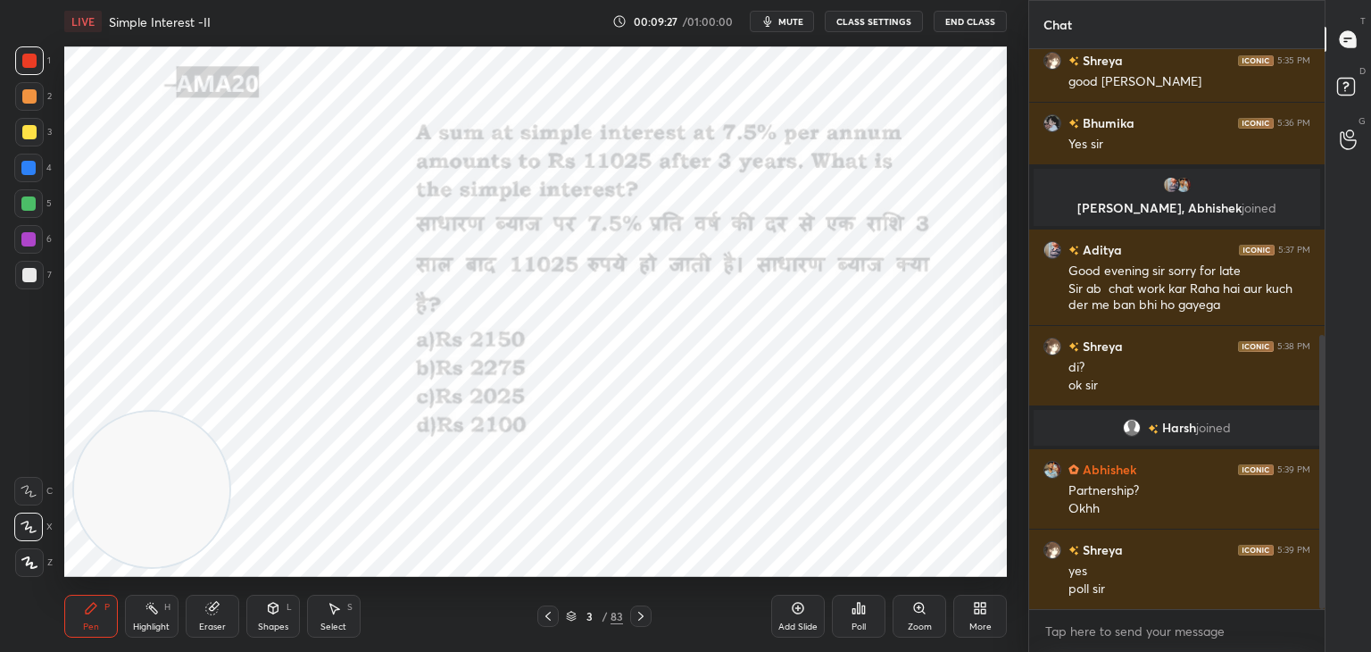
click at [861, 612] on icon at bounding box center [859, 608] width 3 height 11
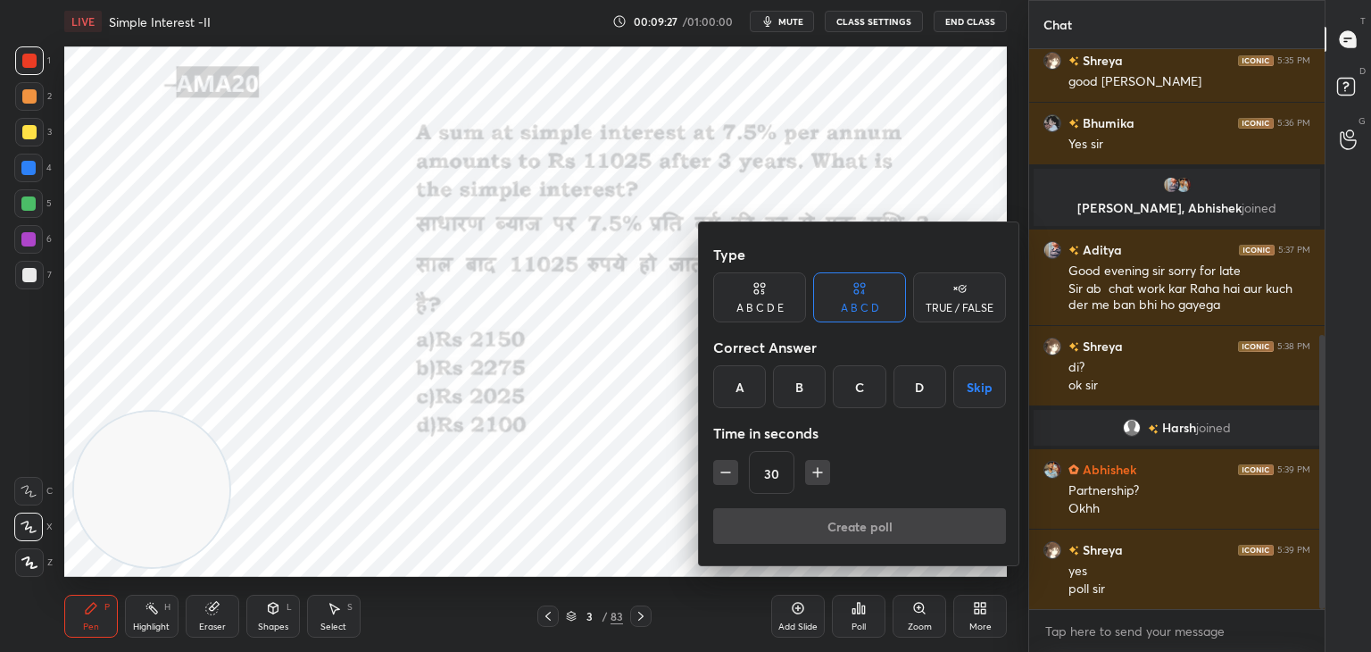
click at [848, 394] on div "C" at bounding box center [859, 386] width 53 height 43
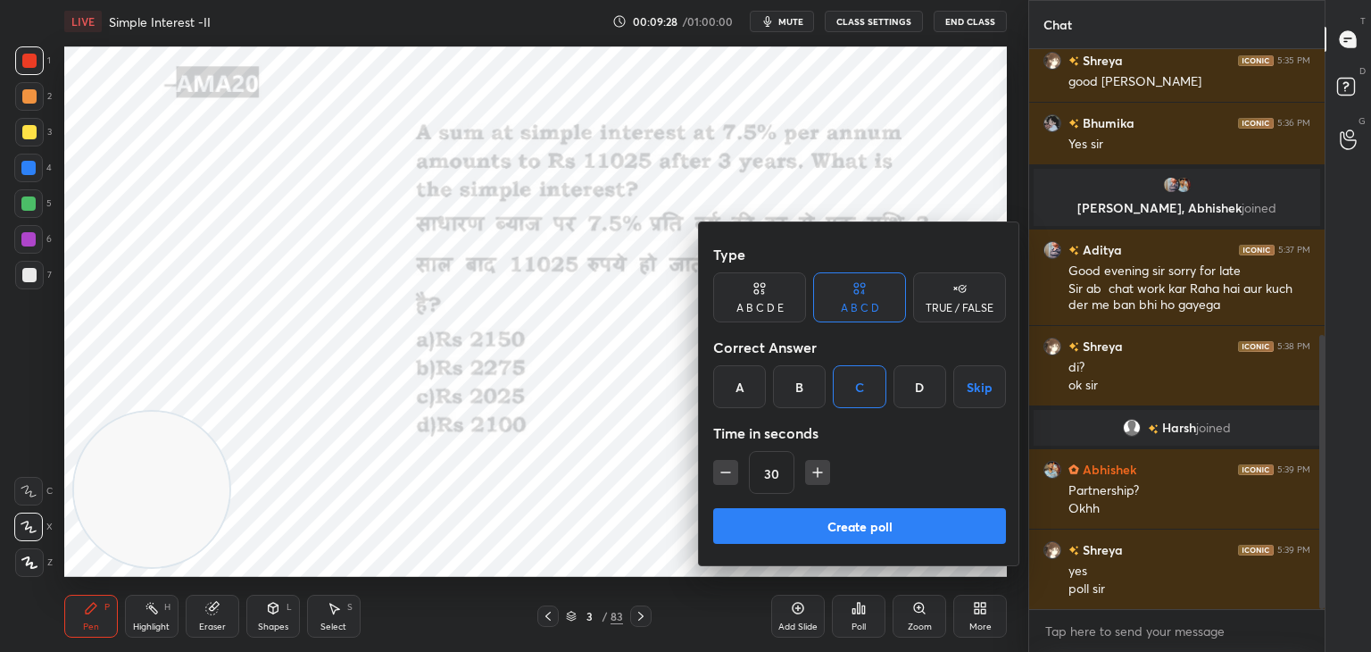
click at [795, 525] on button "Create poll" at bounding box center [859, 526] width 293 height 36
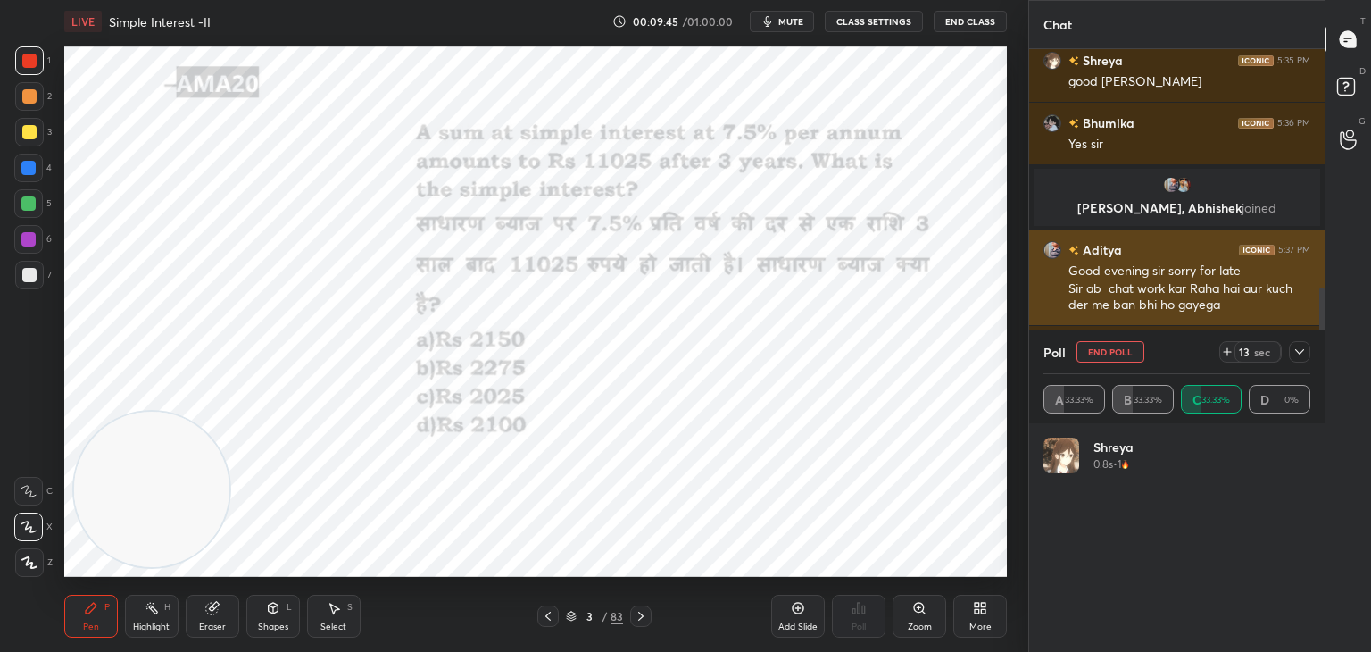
scroll to position [678, 0]
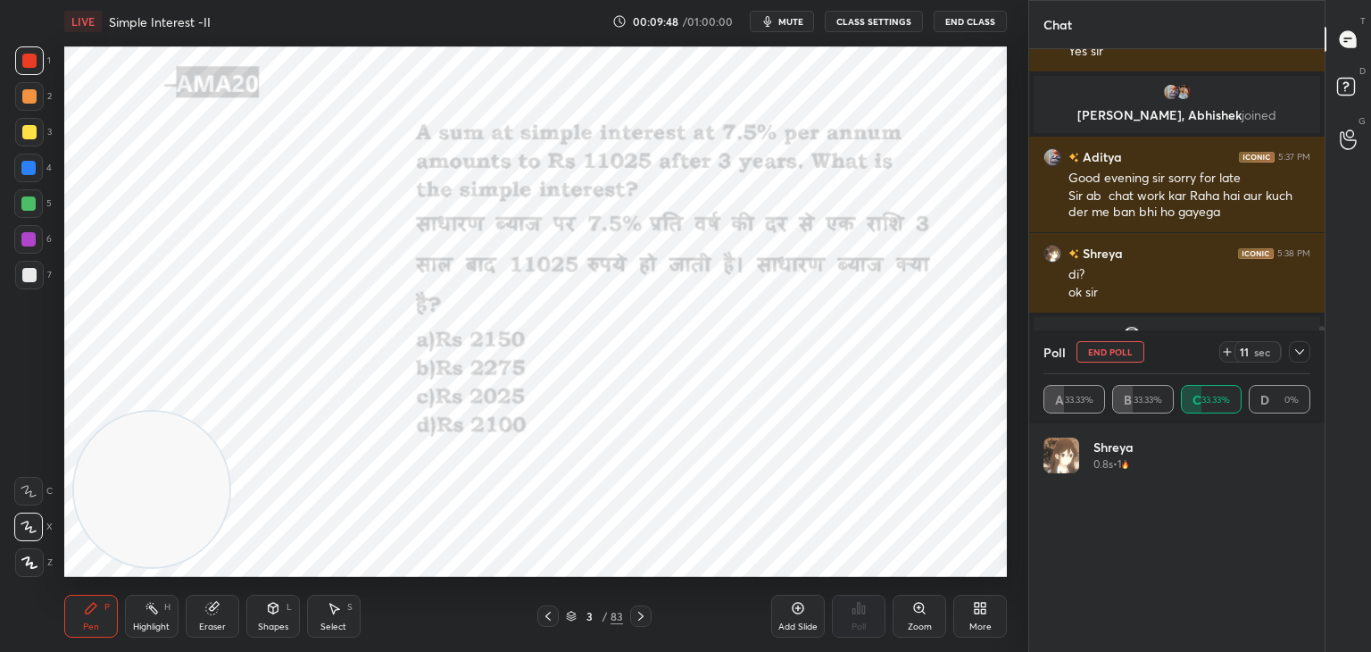
click at [1304, 354] on icon at bounding box center [1300, 352] width 14 height 14
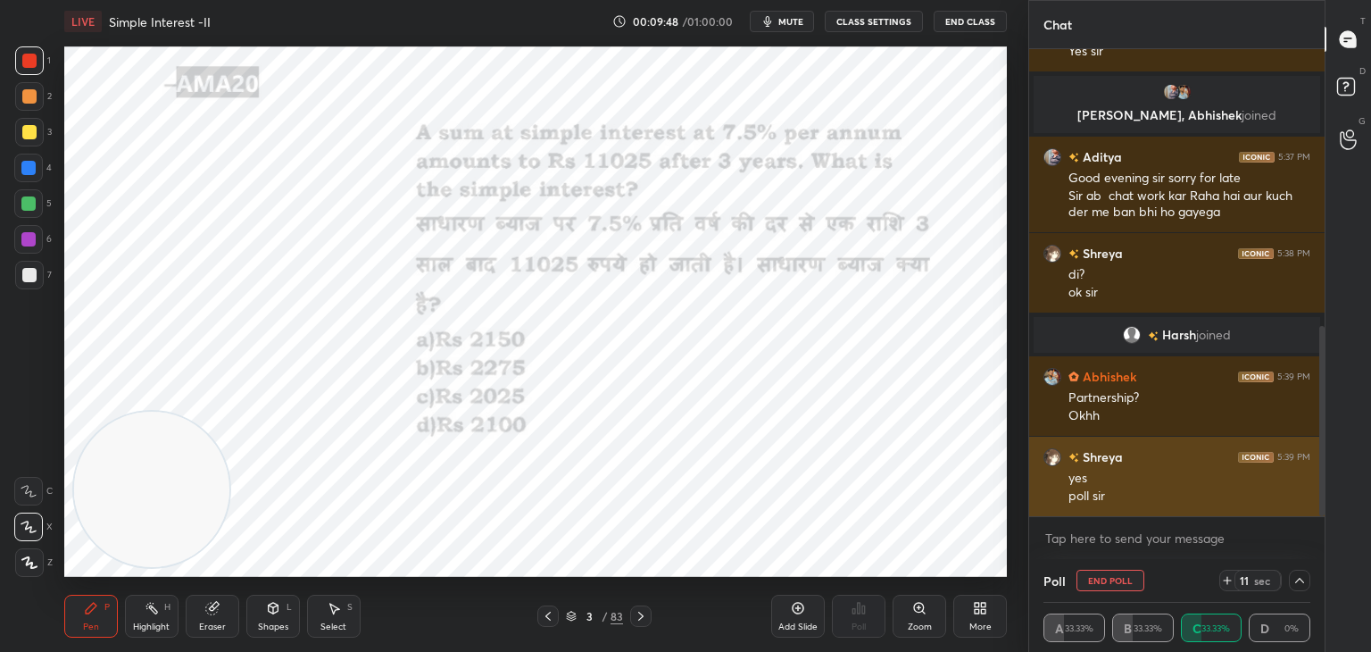
scroll to position [0, 5]
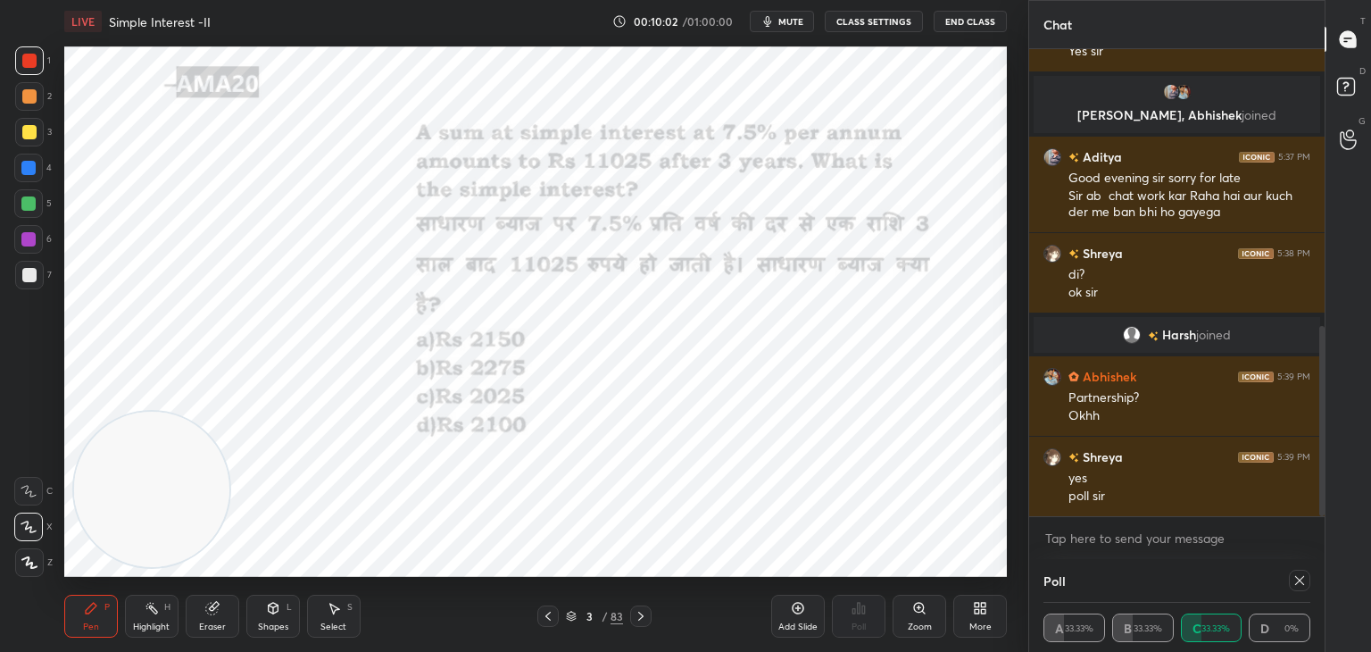
click at [1036, 576] on div "Poll A 33.33% B 33.33% C 33.33% D 0%" at bounding box center [1176, 605] width 295 height 93
click at [1024, 579] on div "1 2 3 4 5 6 7 C X Z C X Z E E Erase all H H LIVE Simple Interest -II 00:10:02 /…" at bounding box center [514, 326] width 1028 height 652
click at [1067, 588] on div "Poll" at bounding box center [1177, 580] width 267 height 43
click at [1290, 585] on div at bounding box center [1299, 580] width 21 height 21
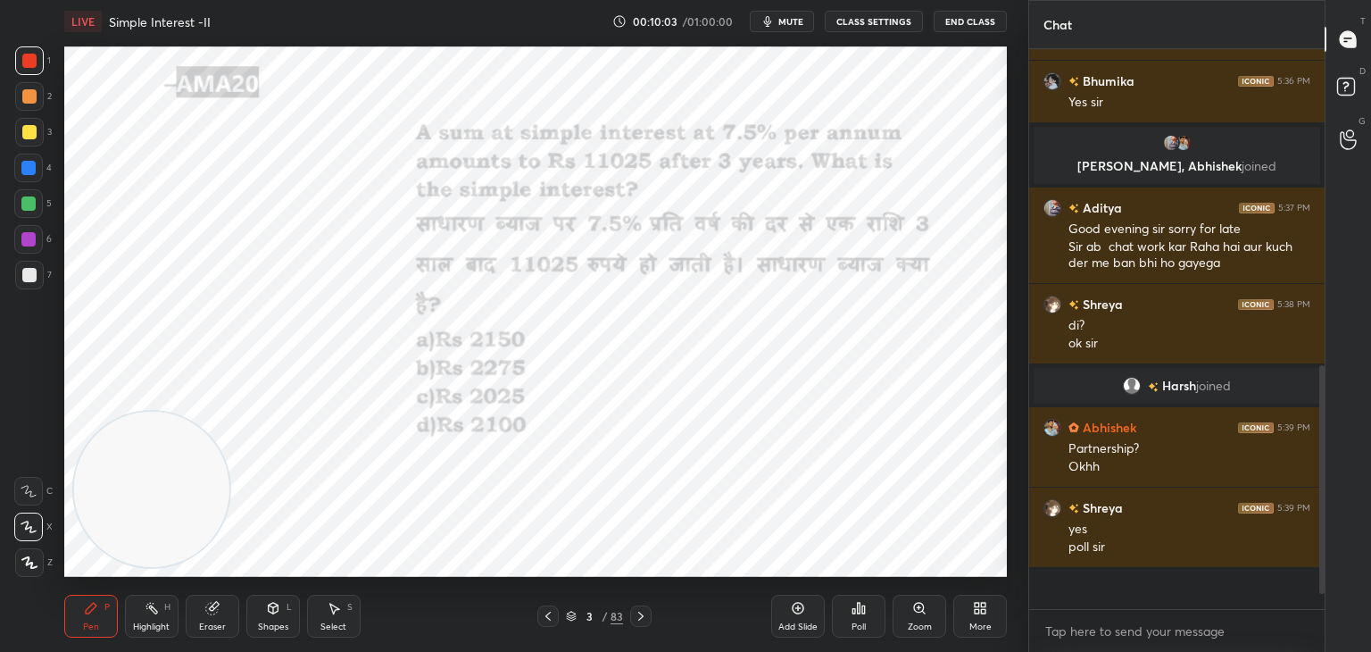
scroll to position [587, 290]
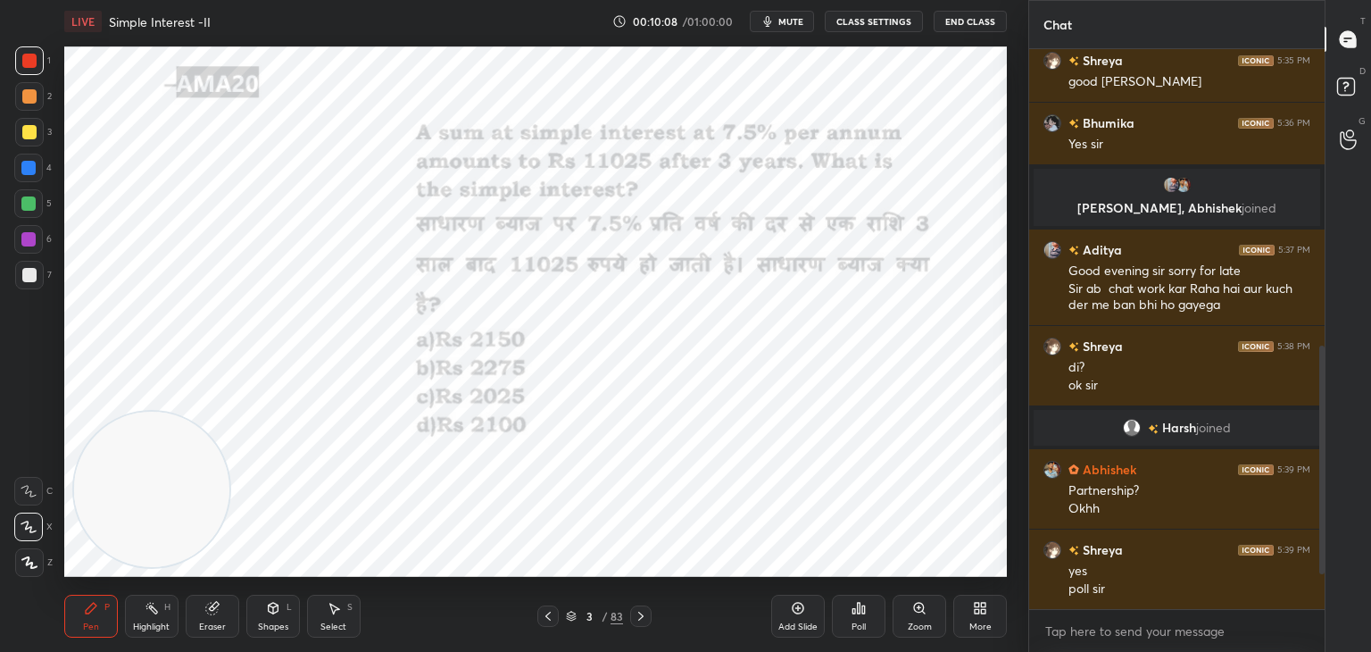
click at [214, 618] on div "Eraser" at bounding box center [213, 616] width 54 height 43
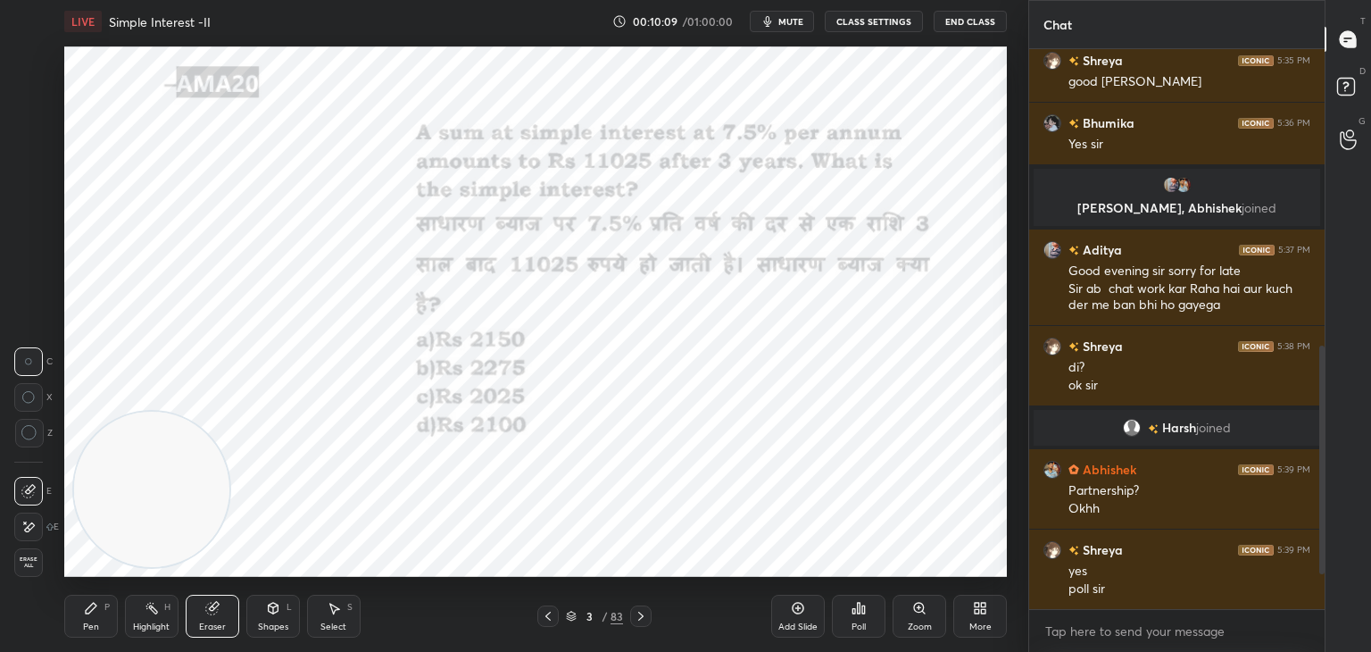
click at [30, 565] on span "Erase all" at bounding box center [28, 562] width 27 height 12
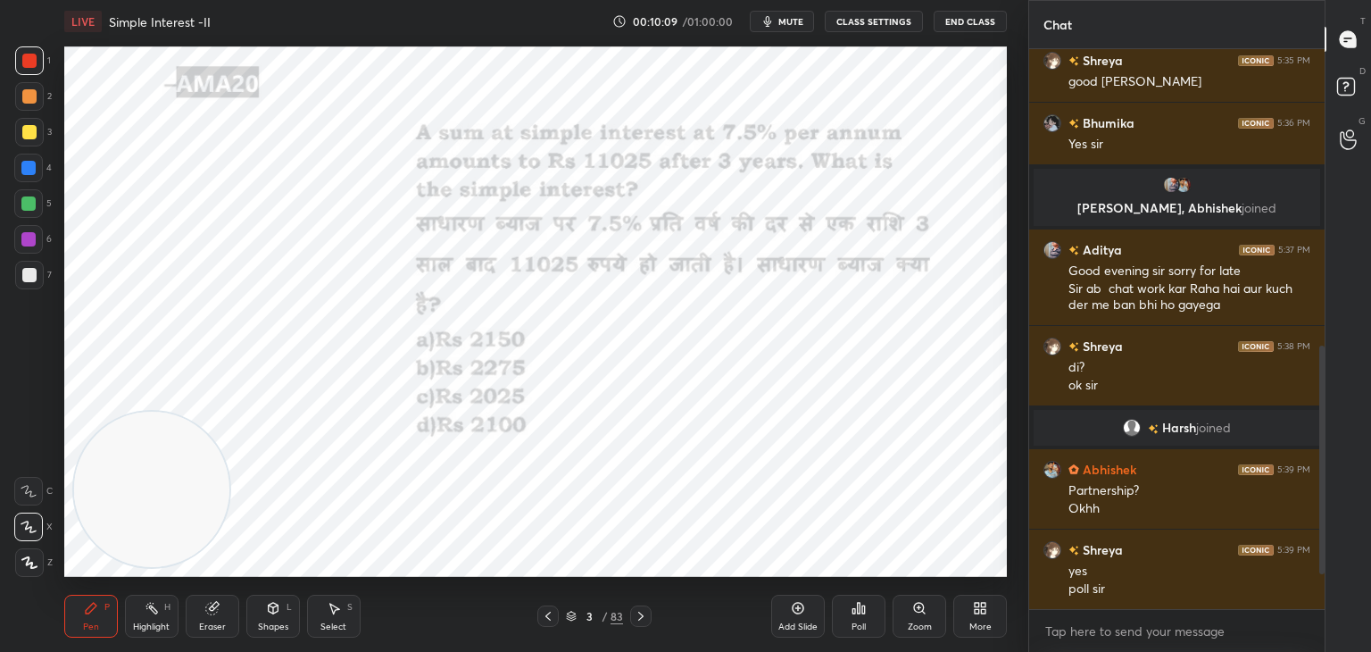
click at [99, 630] on div "Pen P" at bounding box center [91, 616] width 54 height 43
click at [30, 203] on div at bounding box center [28, 203] width 14 height 14
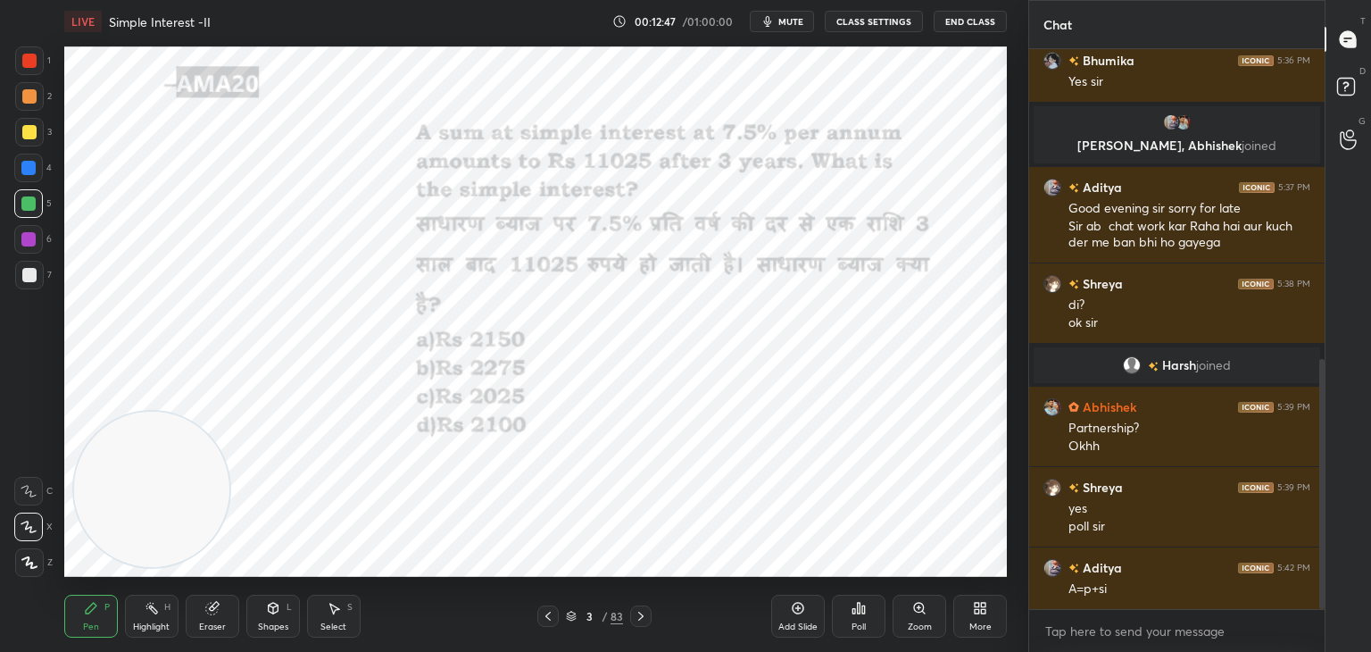
click at [204, 612] on div "Eraser" at bounding box center [213, 616] width 54 height 43
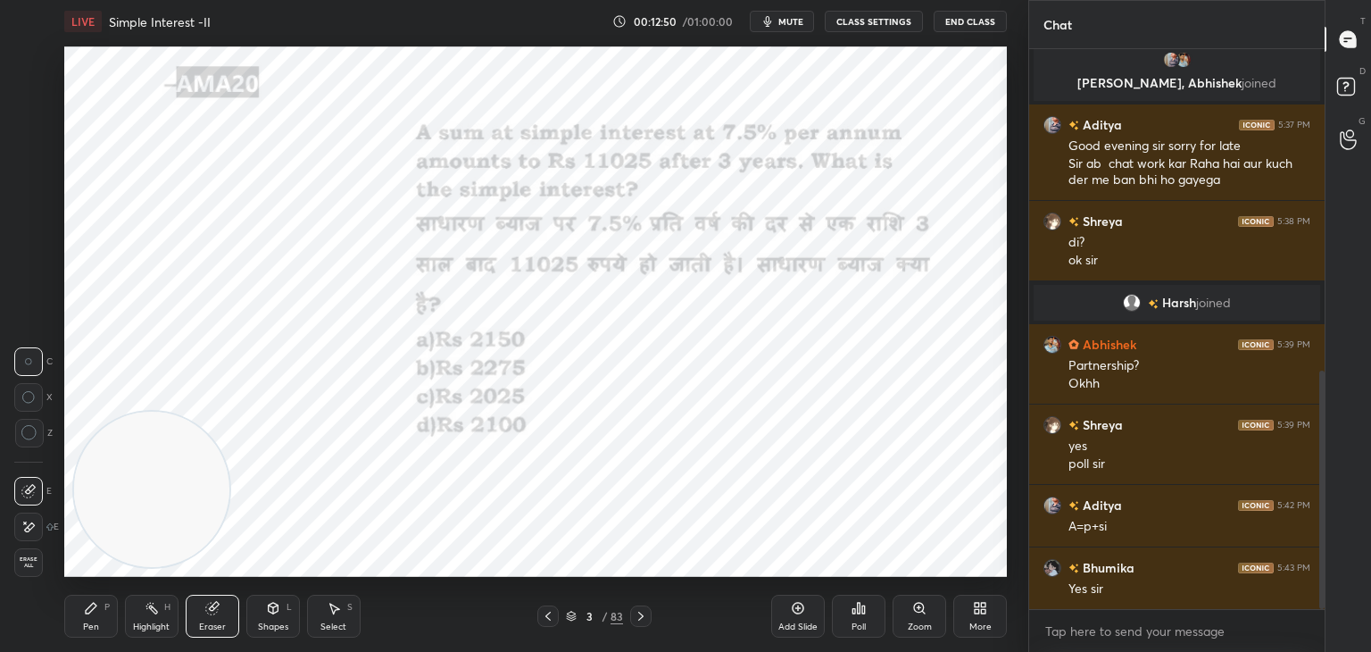
click at [102, 608] on div "Pen P" at bounding box center [91, 616] width 54 height 43
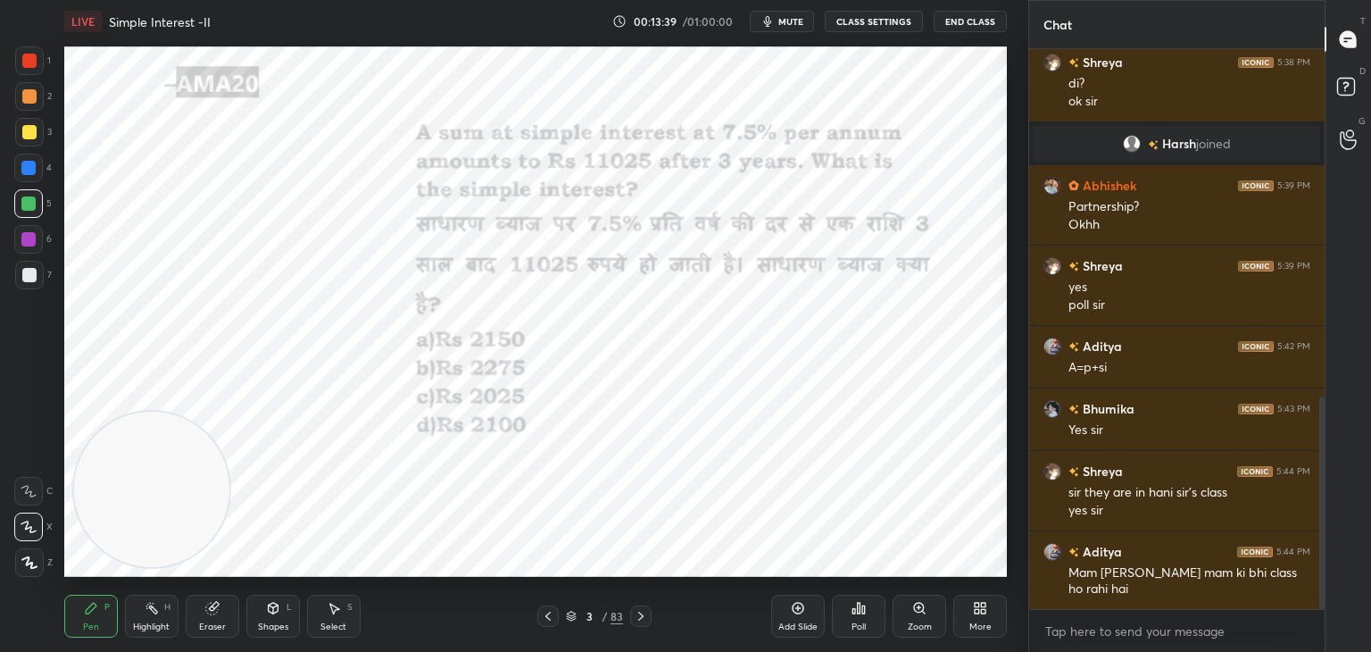
scroll to position [977, 0]
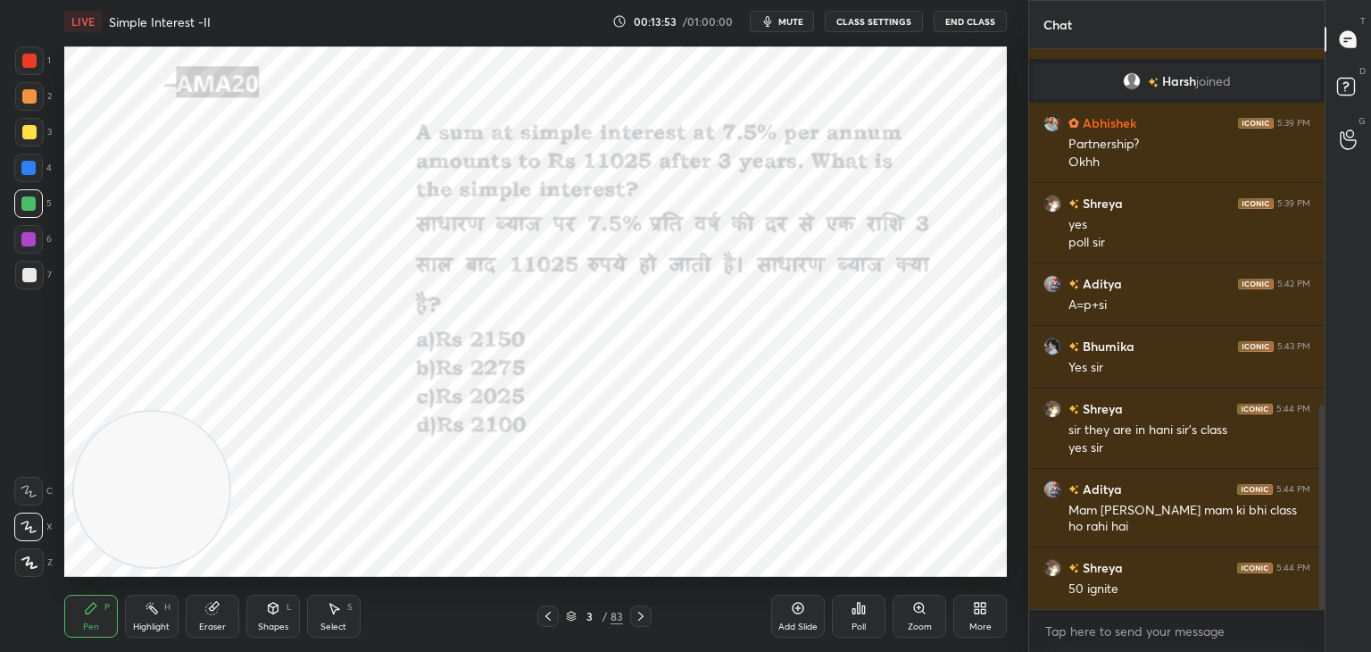
click at [214, 611] on icon at bounding box center [212, 609] width 12 height 12
click at [26, 445] on div at bounding box center [29, 433] width 29 height 29
click at [95, 612] on icon at bounding box center [91, 608] width 14 height 14
click at [96, 610] on icon at bounding box center [91, 608] width 14 height 14
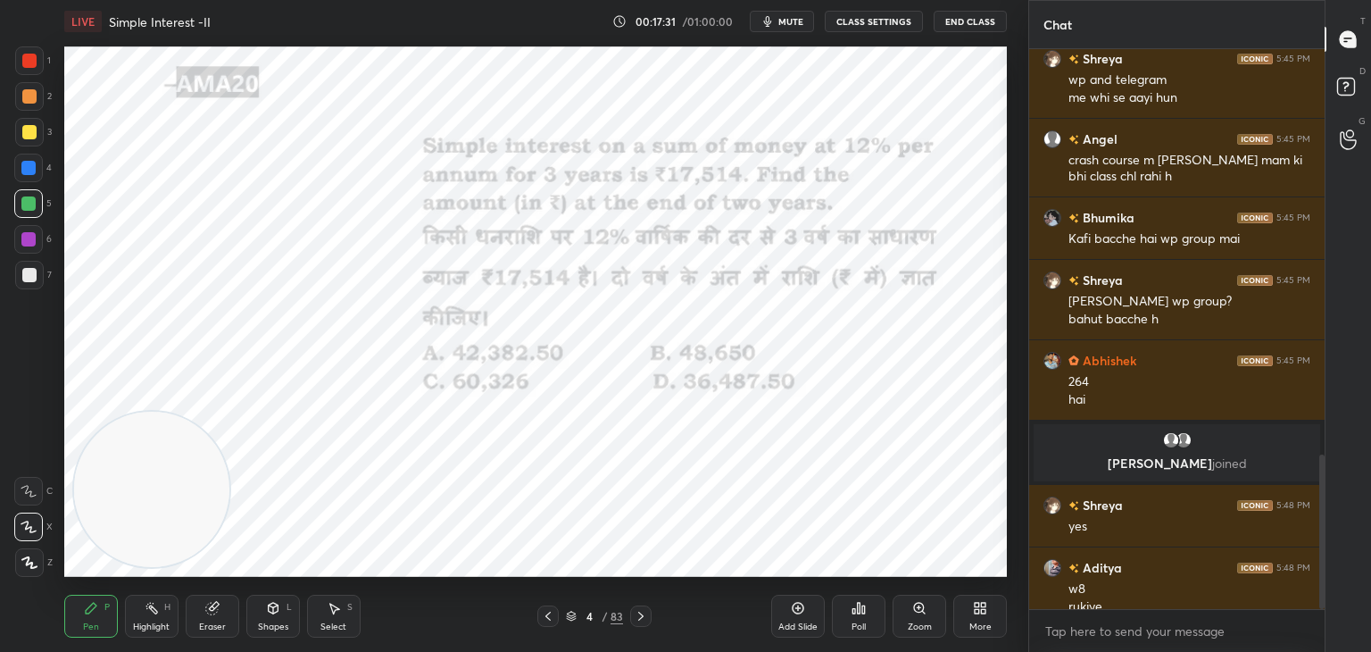
scroll to position [1468, 0]
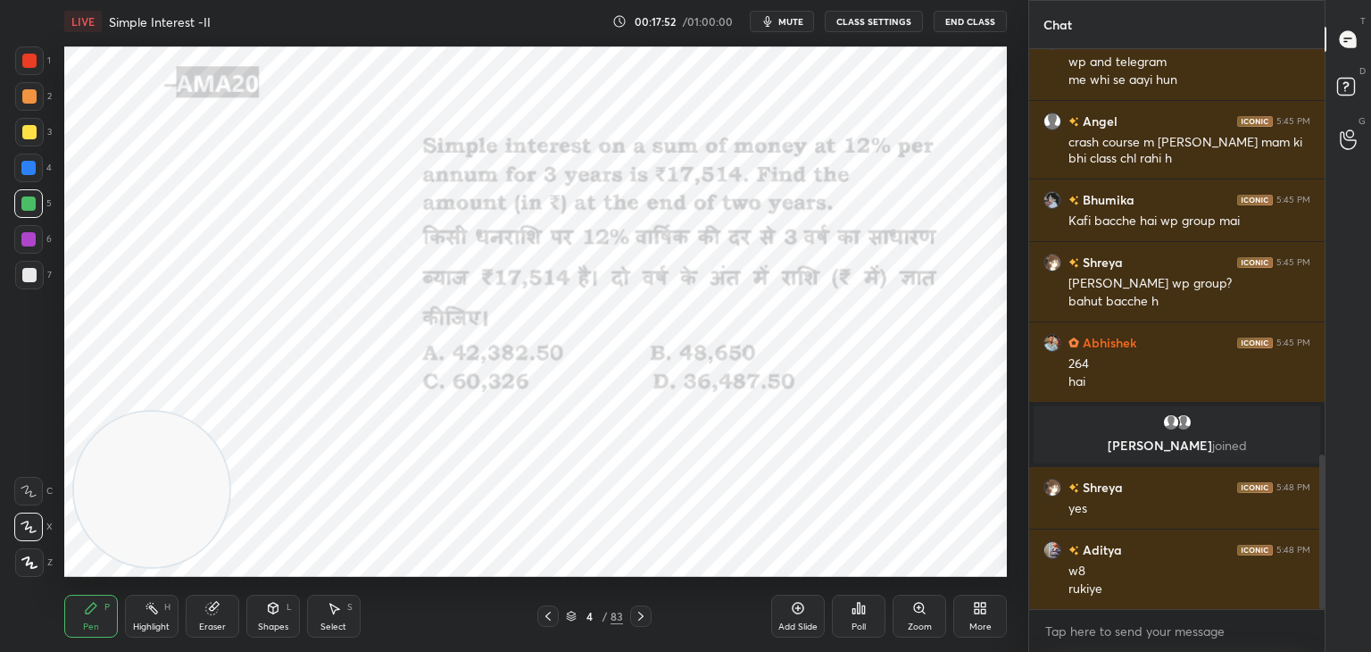
click at [866, 618] on div "Poll" at bounding box center [859, 616] width 54 height 43
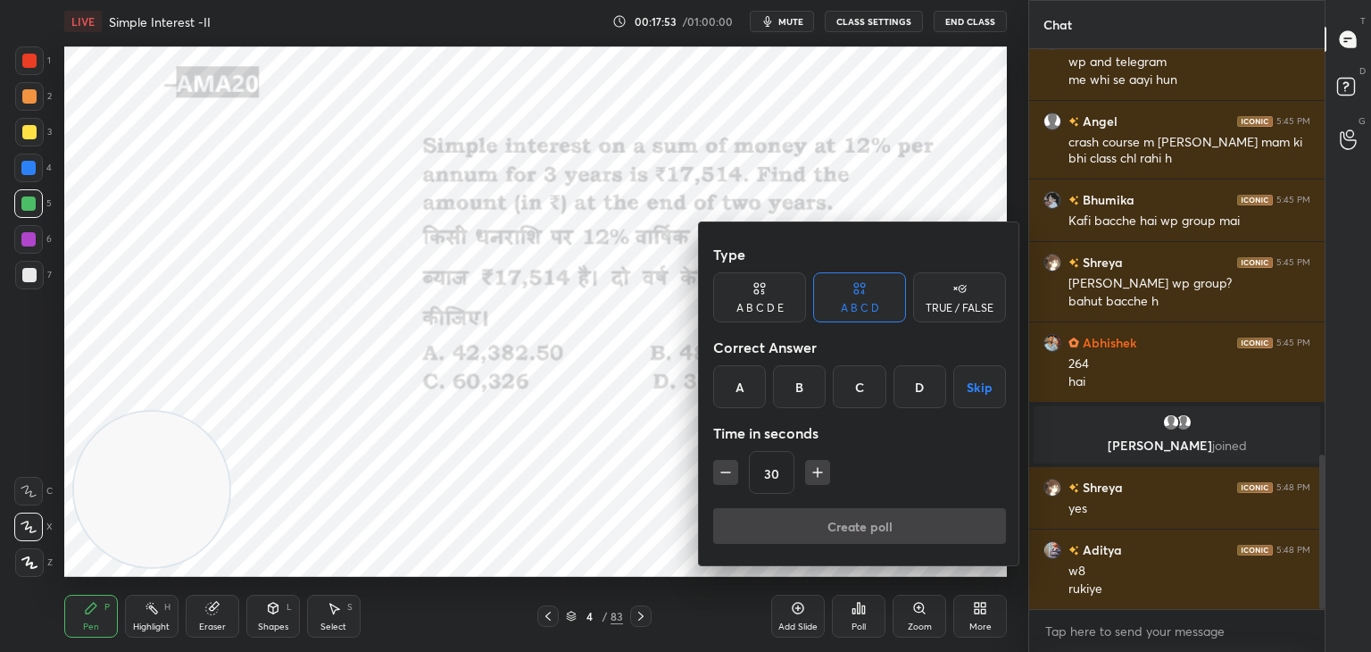
click at [861, 396] on div "C" at bounding box center [859, 386] width 53 height 43
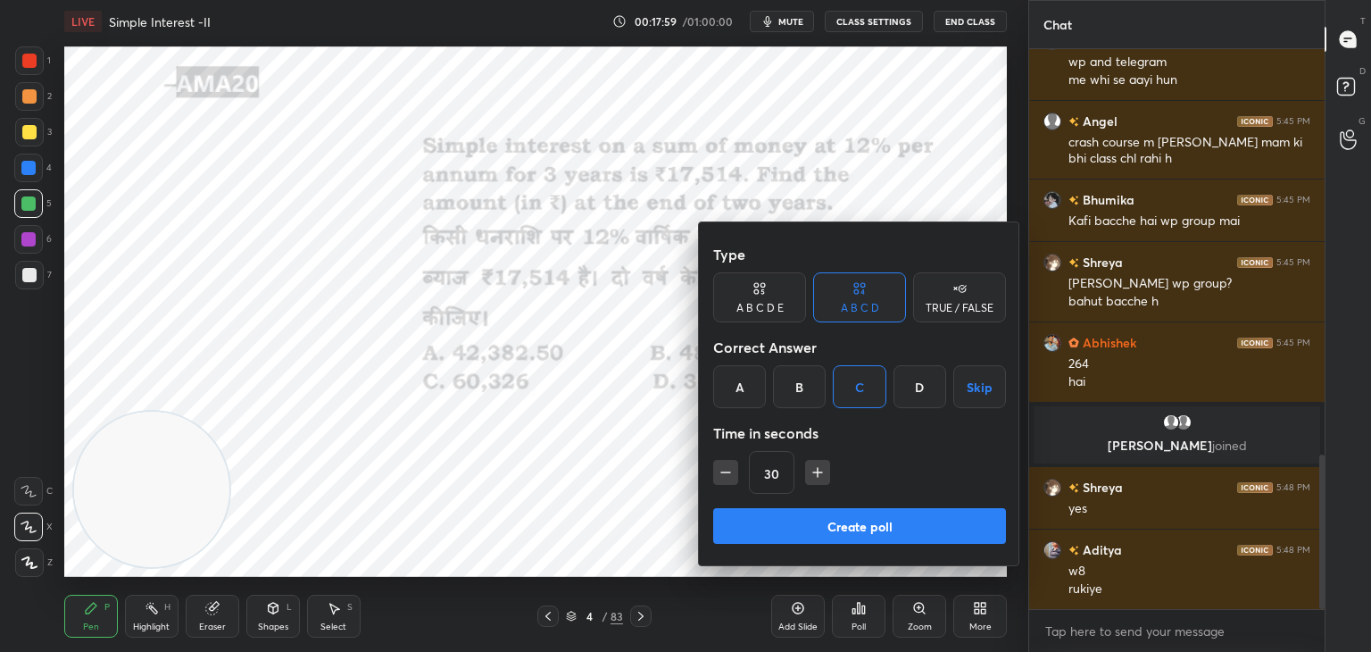
click at [767, 528] on button "Create poll" at bounding box center [859, 526] width 293 height 36
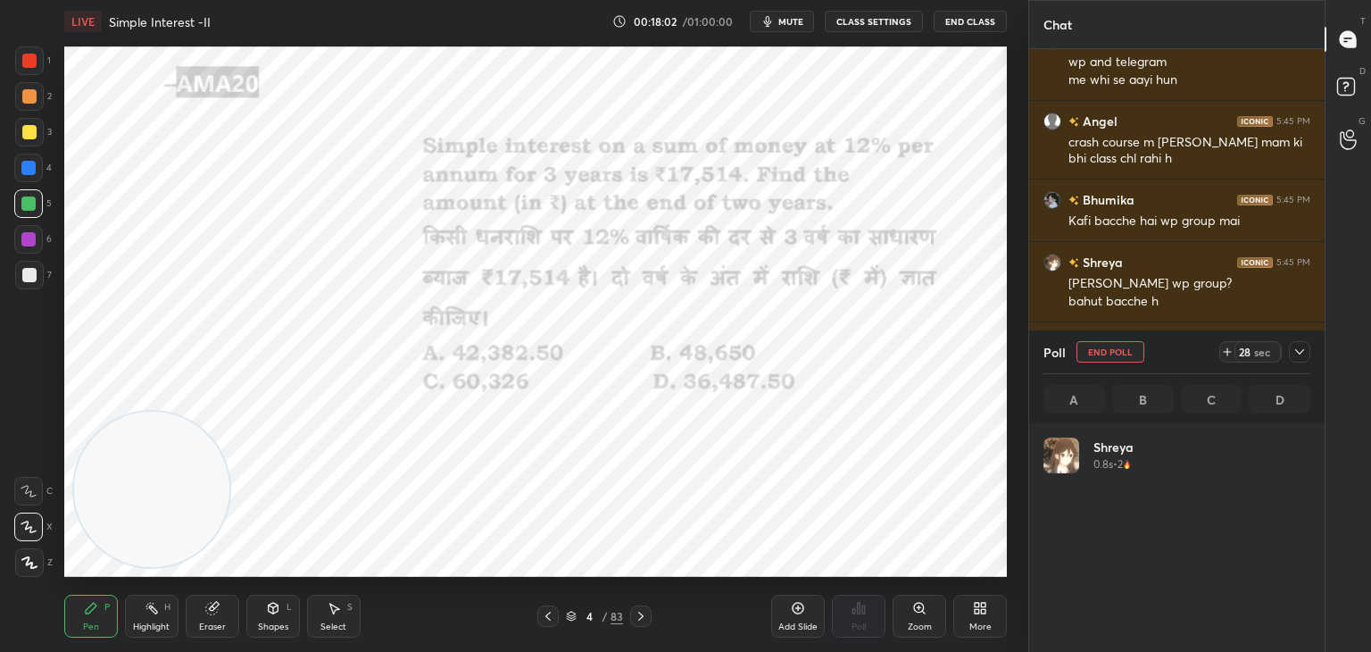
scroll to position [209, 262]
click at [212, 612] on icon at bounding box center [212, 609] width 12 height 12
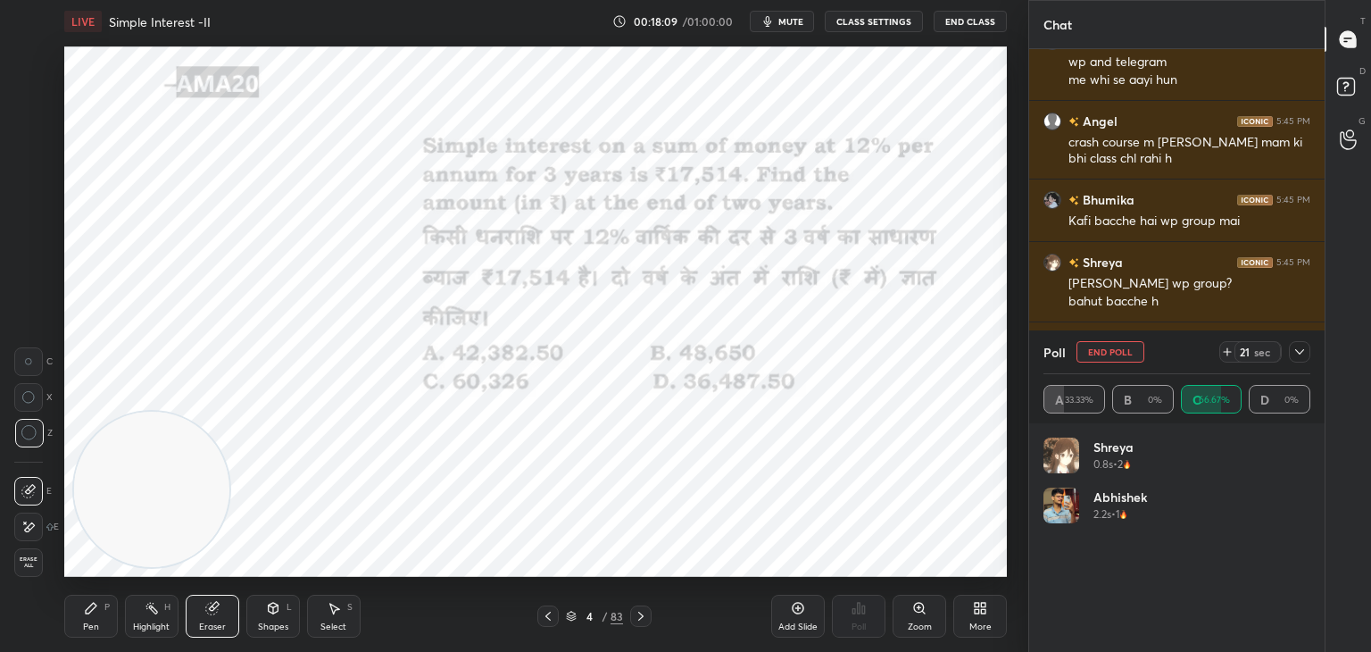
click at [80, 619] on div "Pen P" at bounding box center [91, 616] width 54 height 43
click at [90, 618] on div "Pen P" at bounding box center [91, 616] width 54 height 43
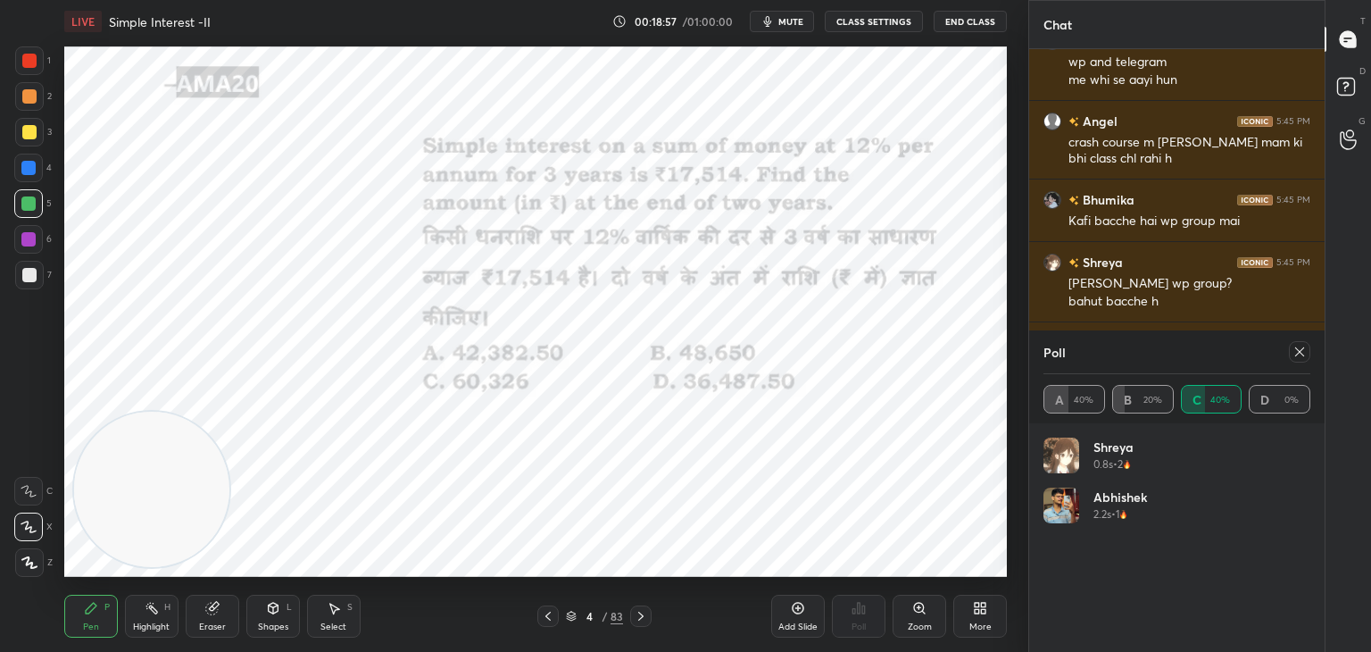
click at [1300, 346] on icon at bounding box center [1300, 352] width 14 height 14
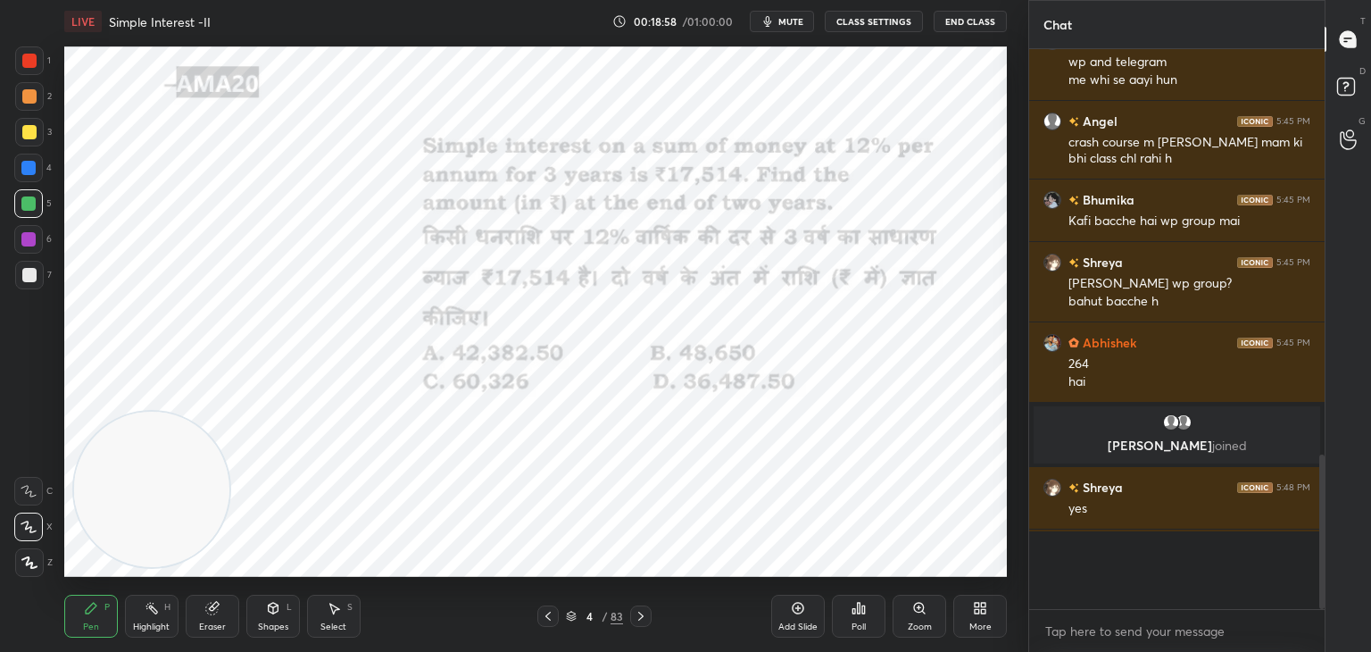
scroll to position [554, 290]
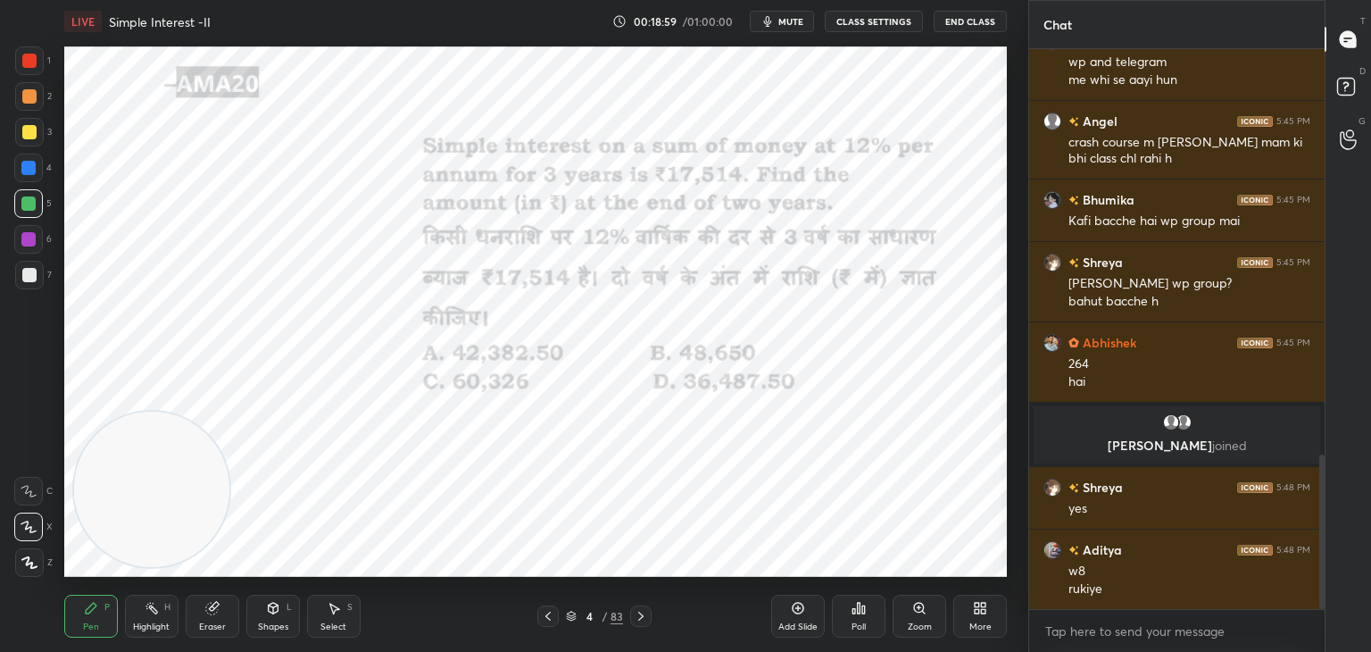
click at [199, 614] on div "Eraser" at bounding box center [213, 616] width 54 height 43
click at [87, 604] on icon at bounding box center [91, 608] width 14 height 14
click at [46, 61] on div "1" at bounding box center [33, 60] width 36 height 29
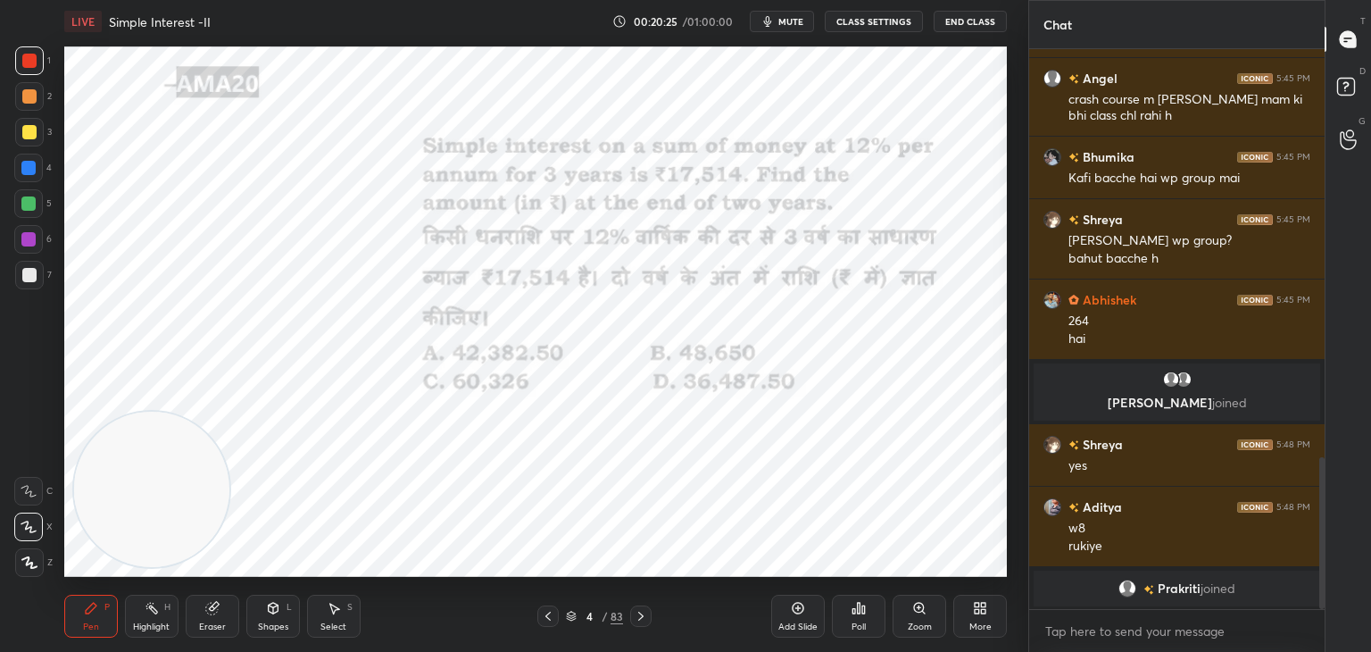
click at [30, 170] on div at bounding box center [28, 168] width 14 height 14
click at [34, 59] on div at bounding box center [29, 61] width 14 height 14
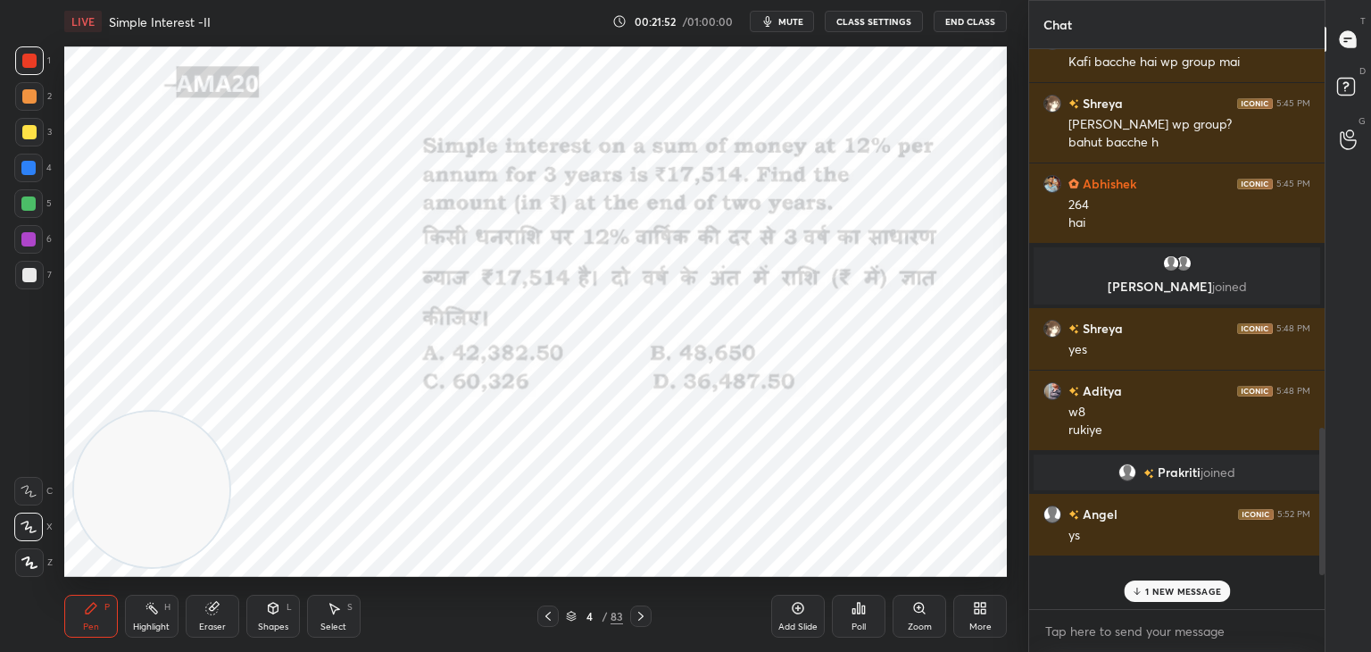
scroll to position [1644, 0]
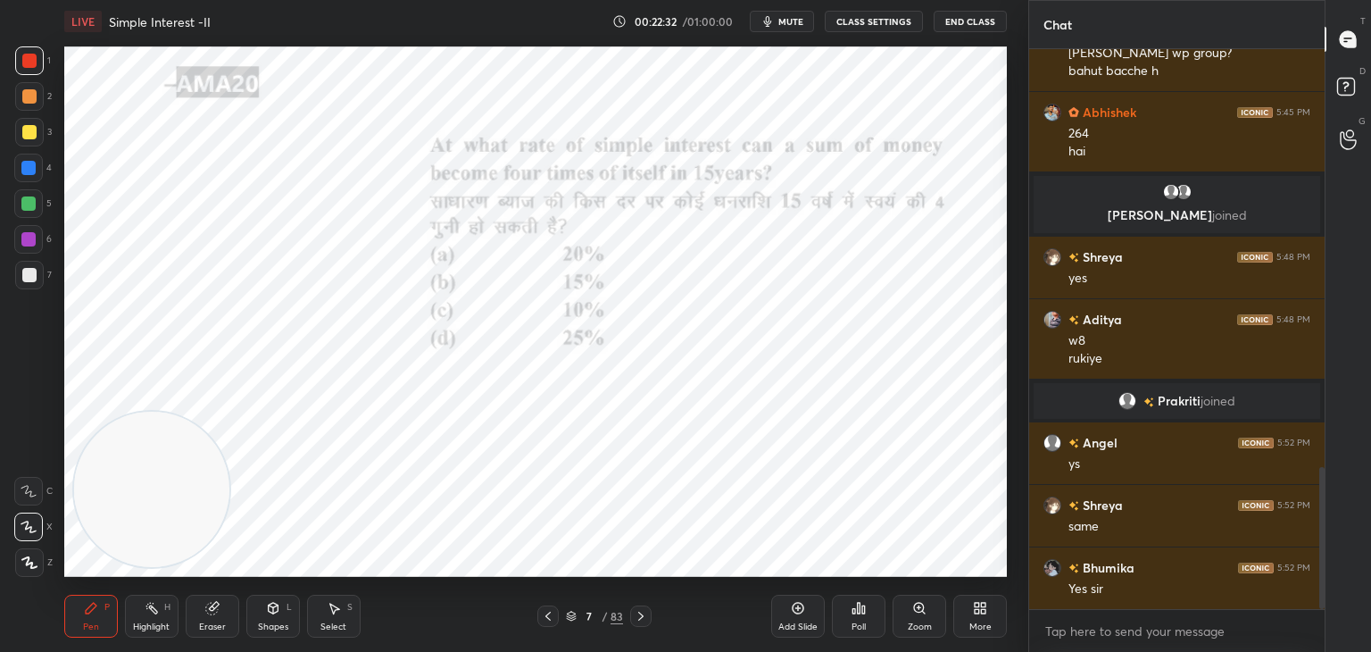
click at [260, 601] on div "Shapes L" at bounding box center [273, 616] width 54 height 43
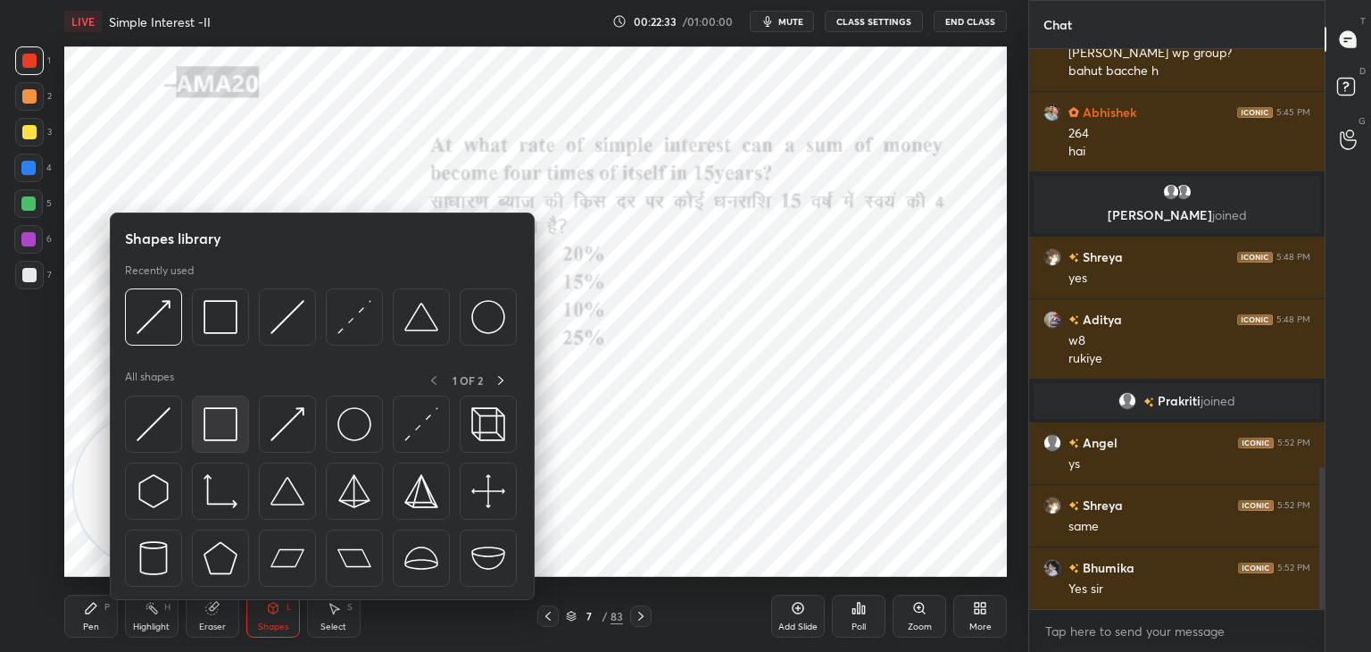
click at [237, 429] on img at bounding box center [221, 424] width 34 height 34
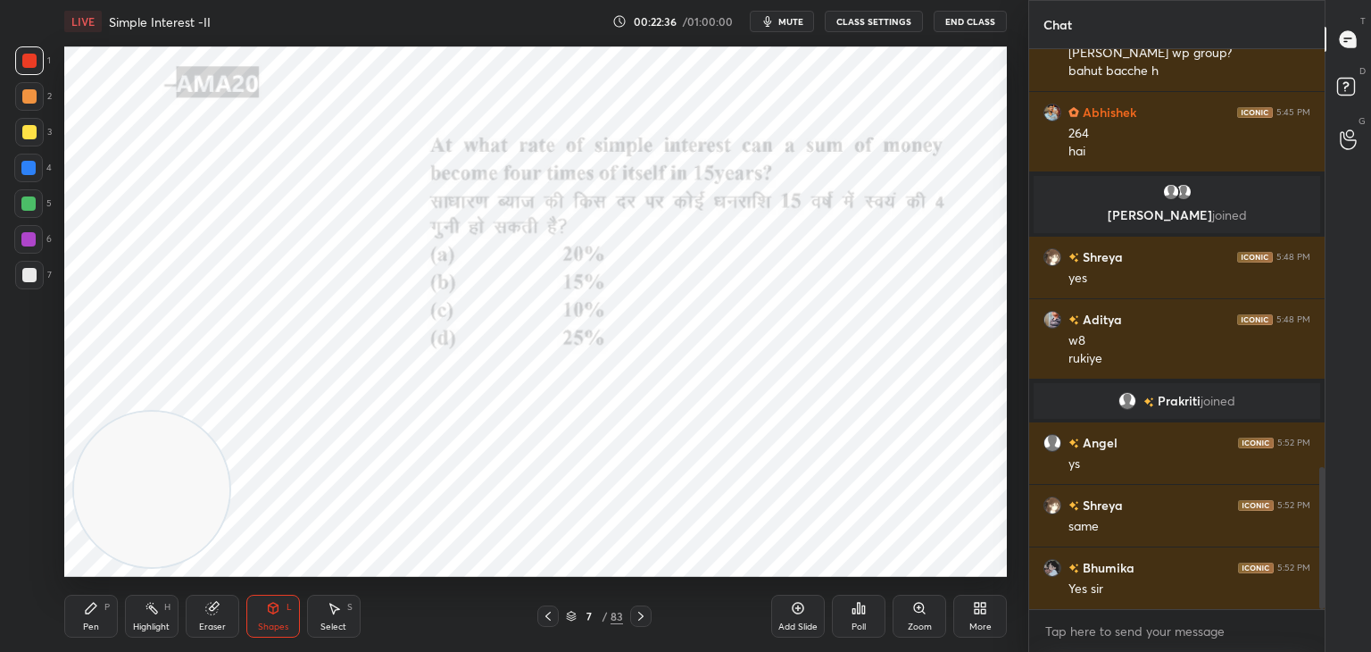
click at [79, 612] on div "Pen P" at bounding box center [91, 616] width 54 height 43
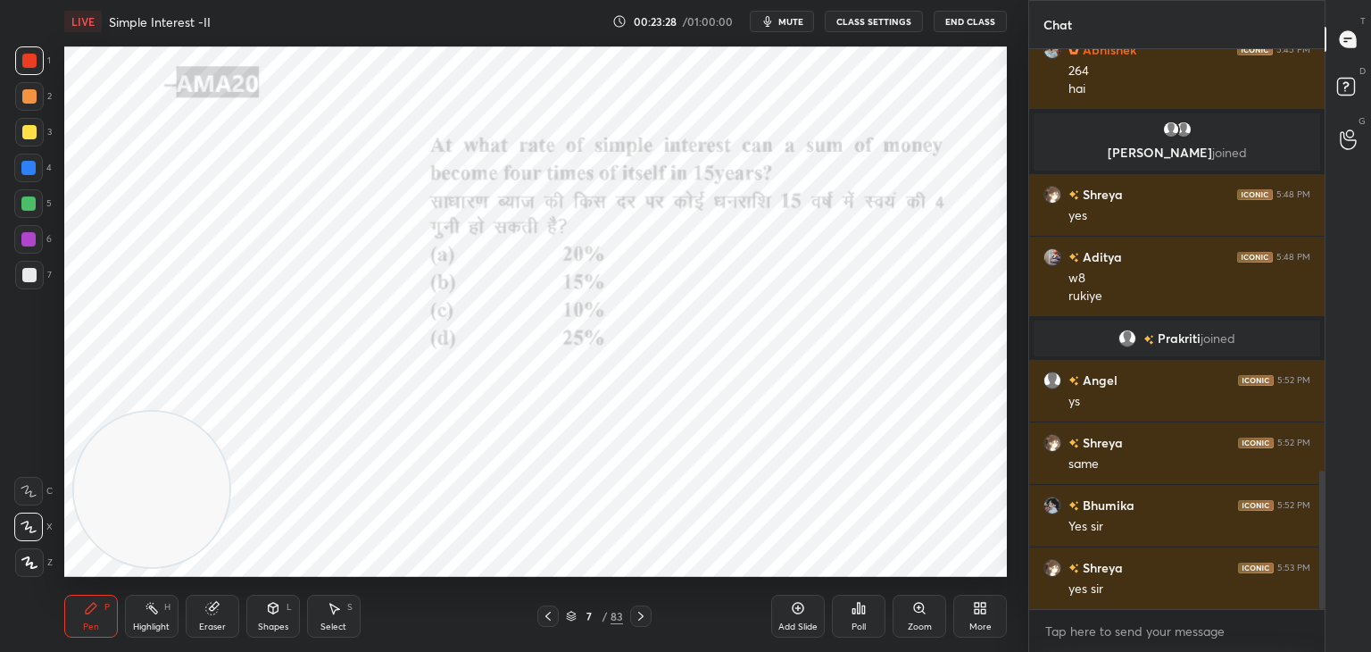
click at [975, 619] on div "More" at bounding box center [980, 616] width 54 height 43
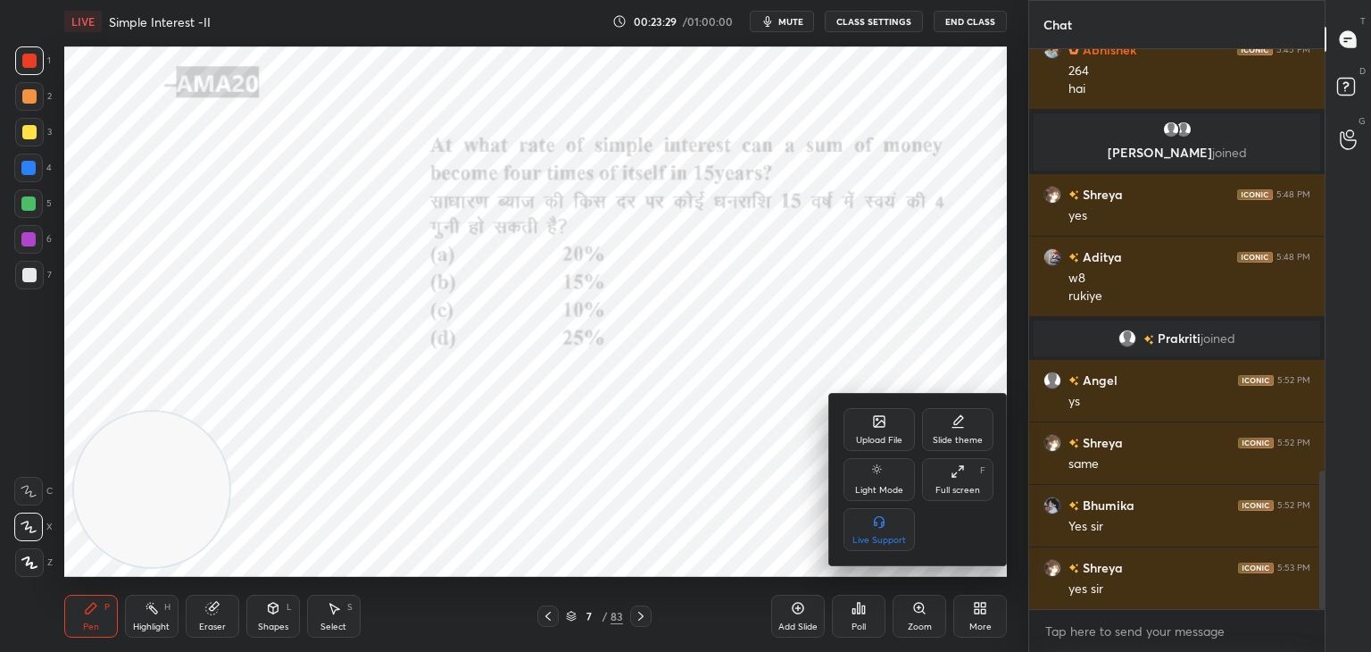
click at [872, 424] on icon at bounding box center [879, 421] width 14 height 14
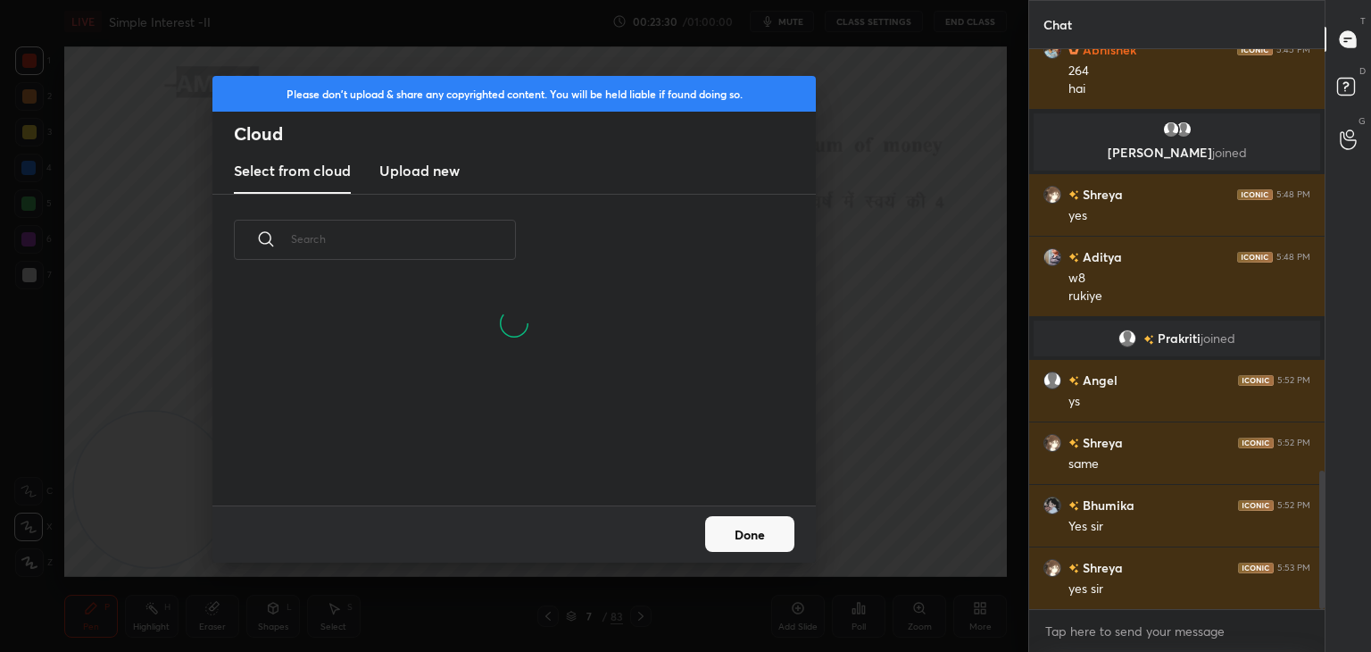
scroll to position [134, 573]
click at [431, 179] on h3 "Upload new" at bounding box center [419, 170] width 80 height 21
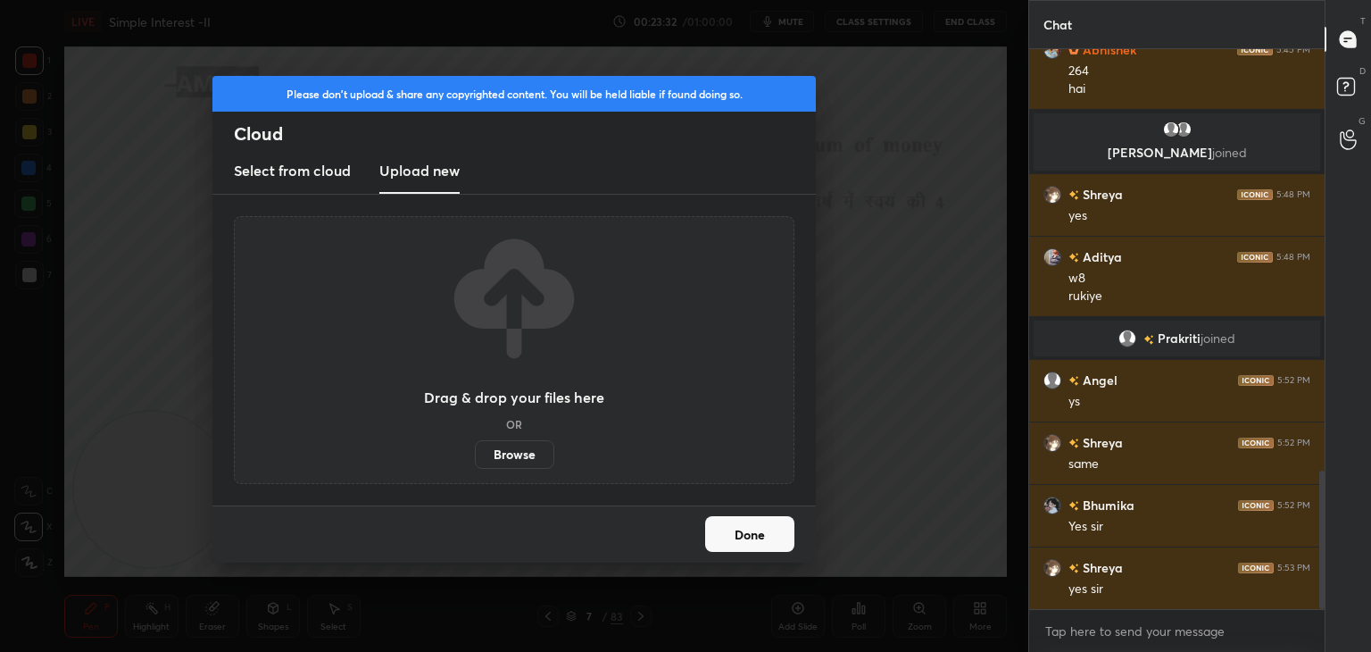
click at [509, 457] on label "Browse" at bounding box center [514, 454] width 79 height 29
click at [475, 457] on input "Browse" at bounding box center [475, 454] width 0 height 29
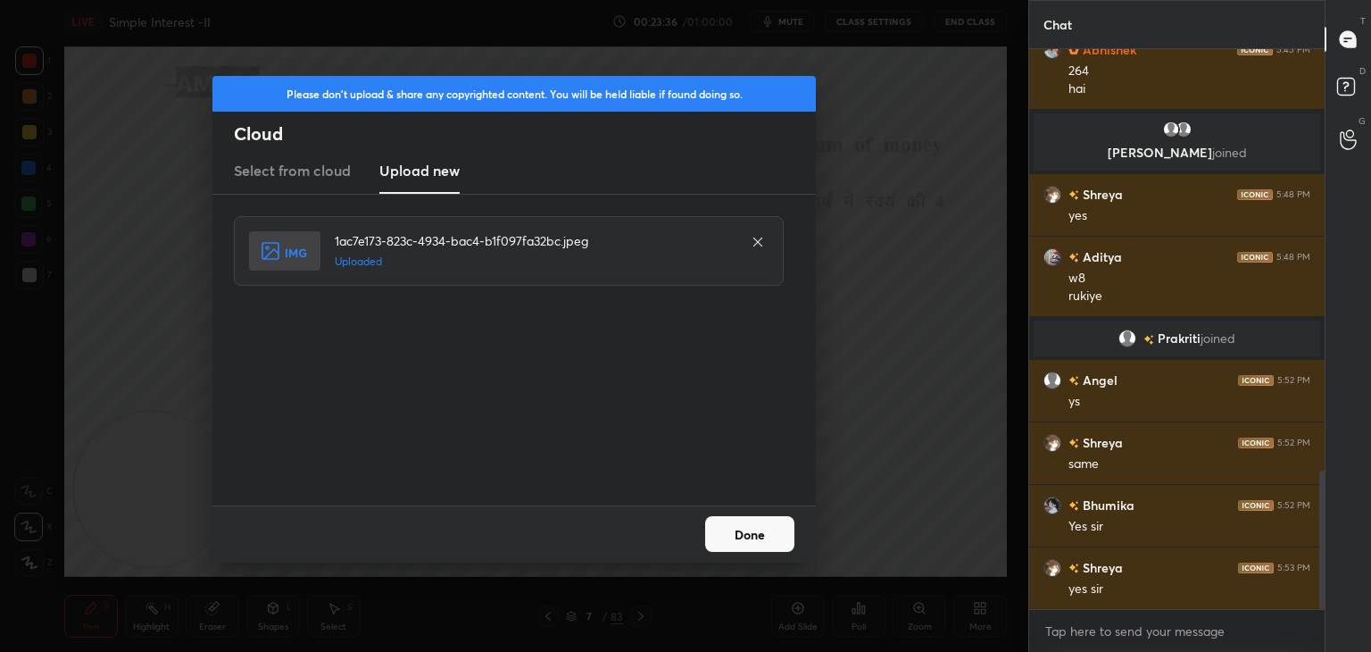
click at [764, 542] on button "Done" at bounding box center [749, 534] width 89 height 36
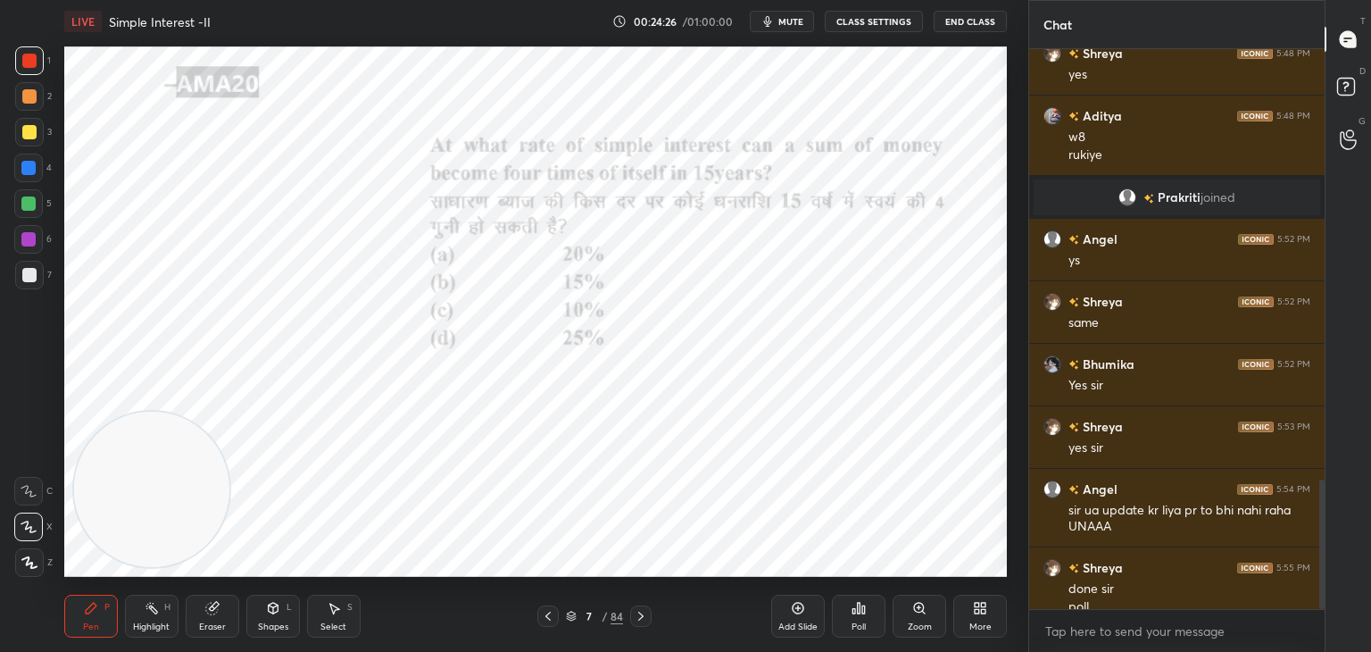
scroll to position [1866, 0]
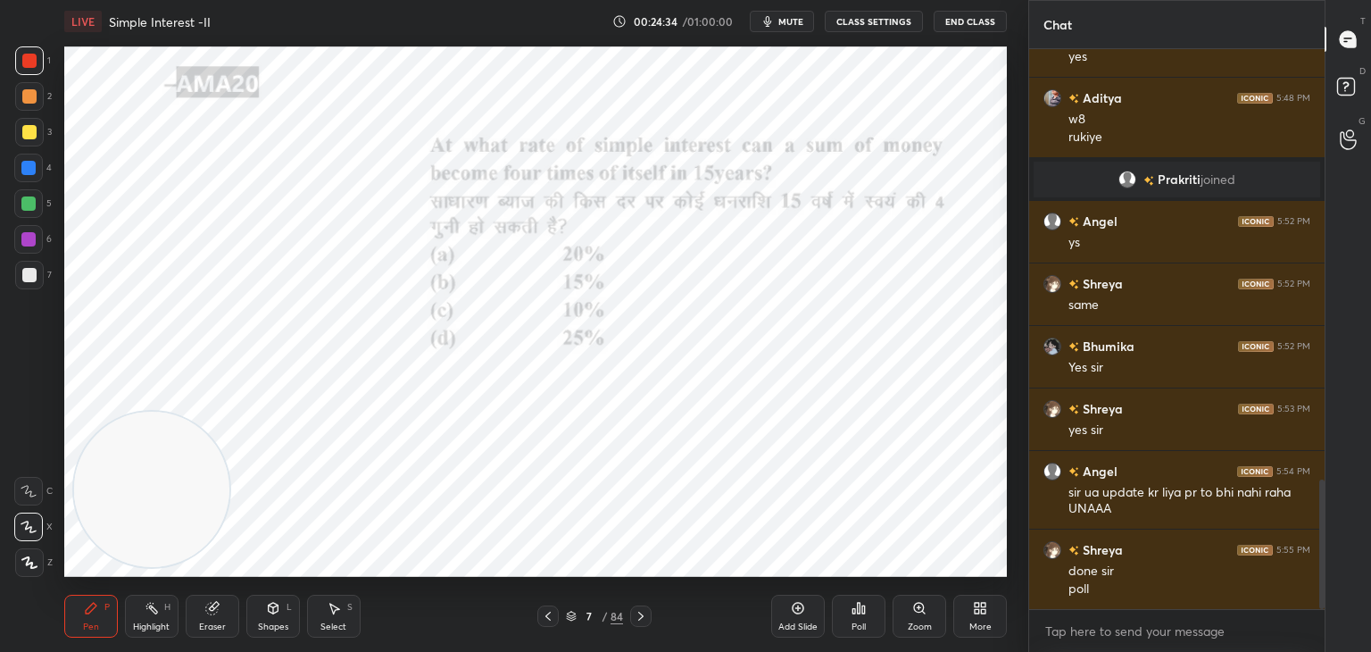
click at [849, 616] on div "Poll" at bounding box center [859, 616] width 54 height 43
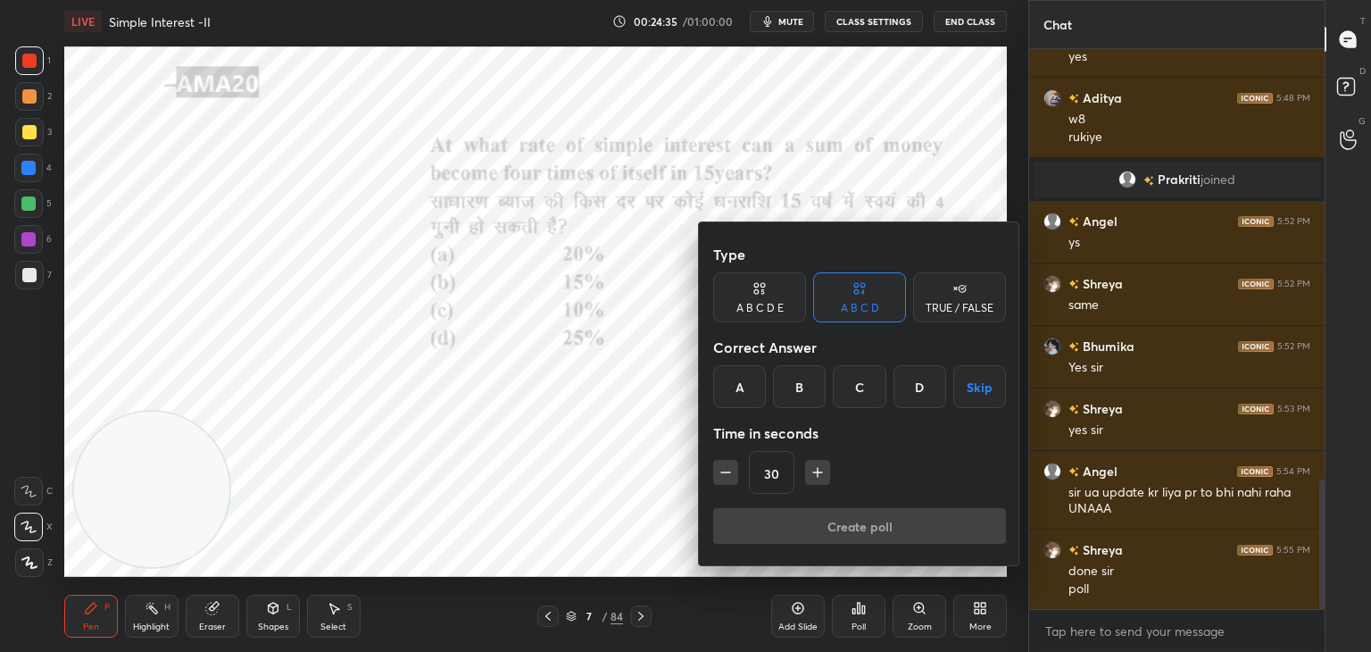
click at [743, 388] on div "A" at bounding box center [739, 386] width 53 height 43
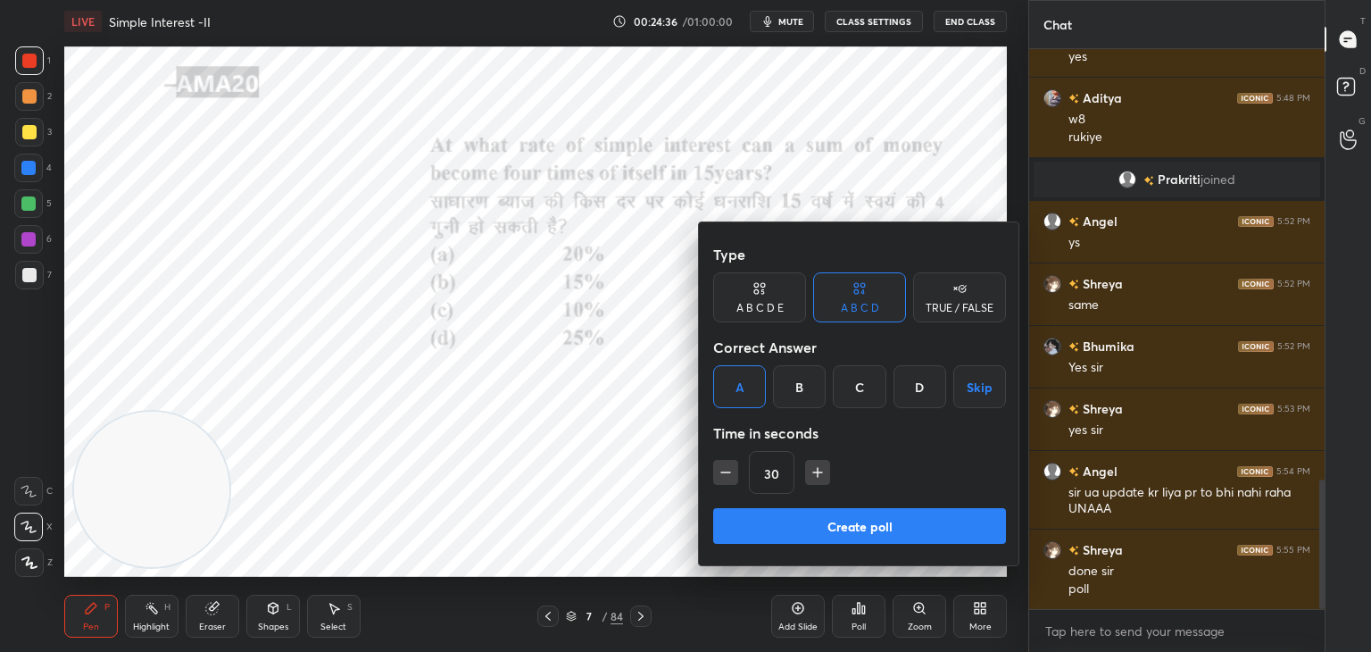
click at [817, 532] on button "Create poll" at bounding box center [859, 526] width 293 height 36
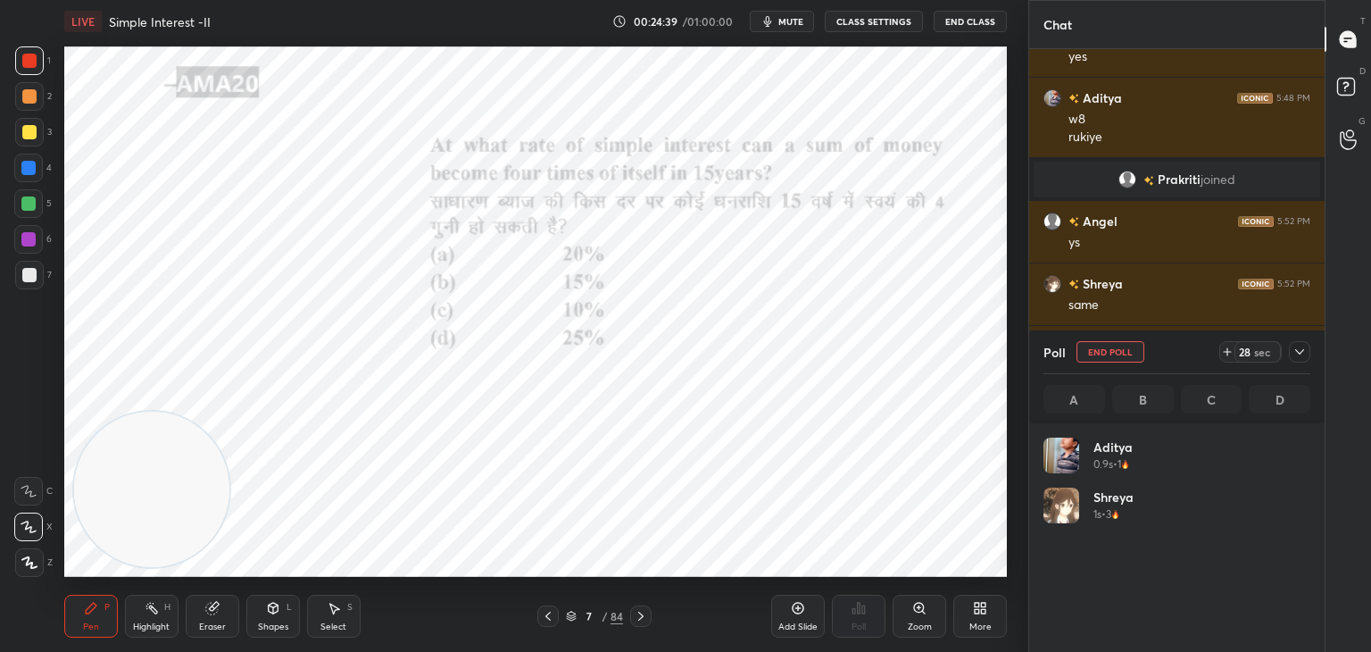
scroll to position [209, 262]
click at [1300, 350] on icon at bounding box center [1300, 352] width 14 height 14
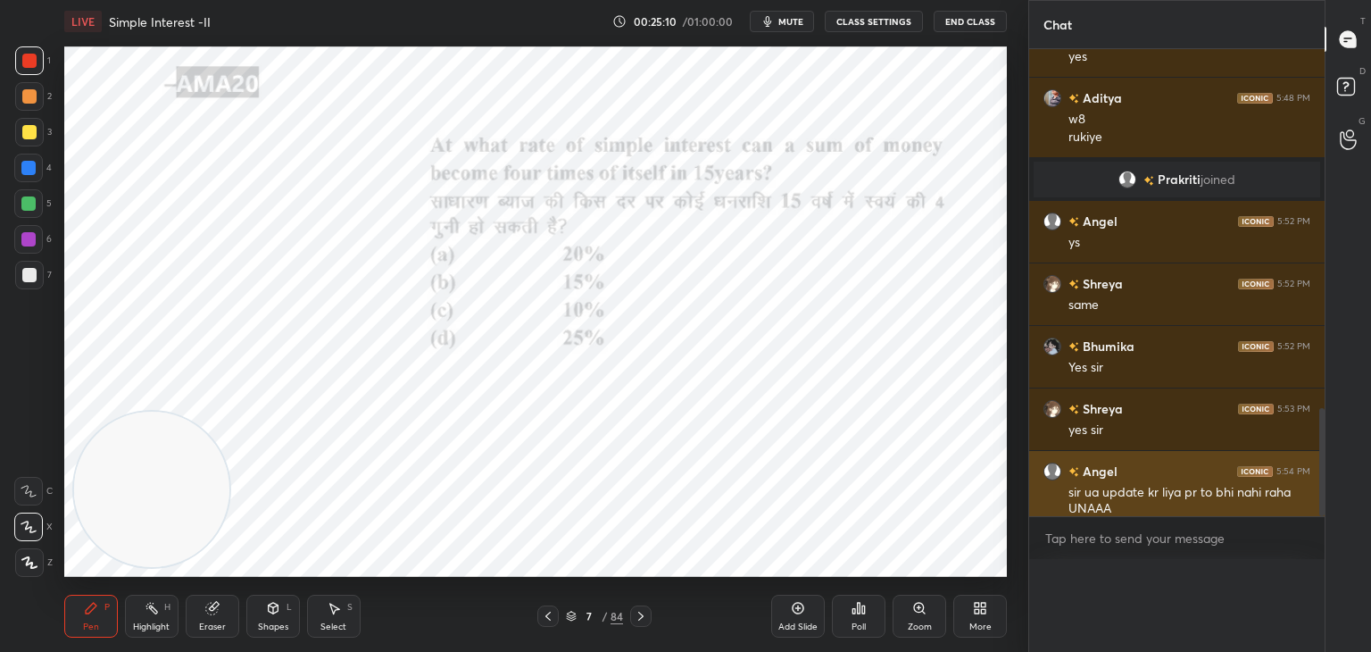
scroll to position [5, 5]
click at [1194, 502] on div "sir ua update kr liya pr to bhi nahi raha UNAAA" at bounding box center [1190, 501] width 242 height 34
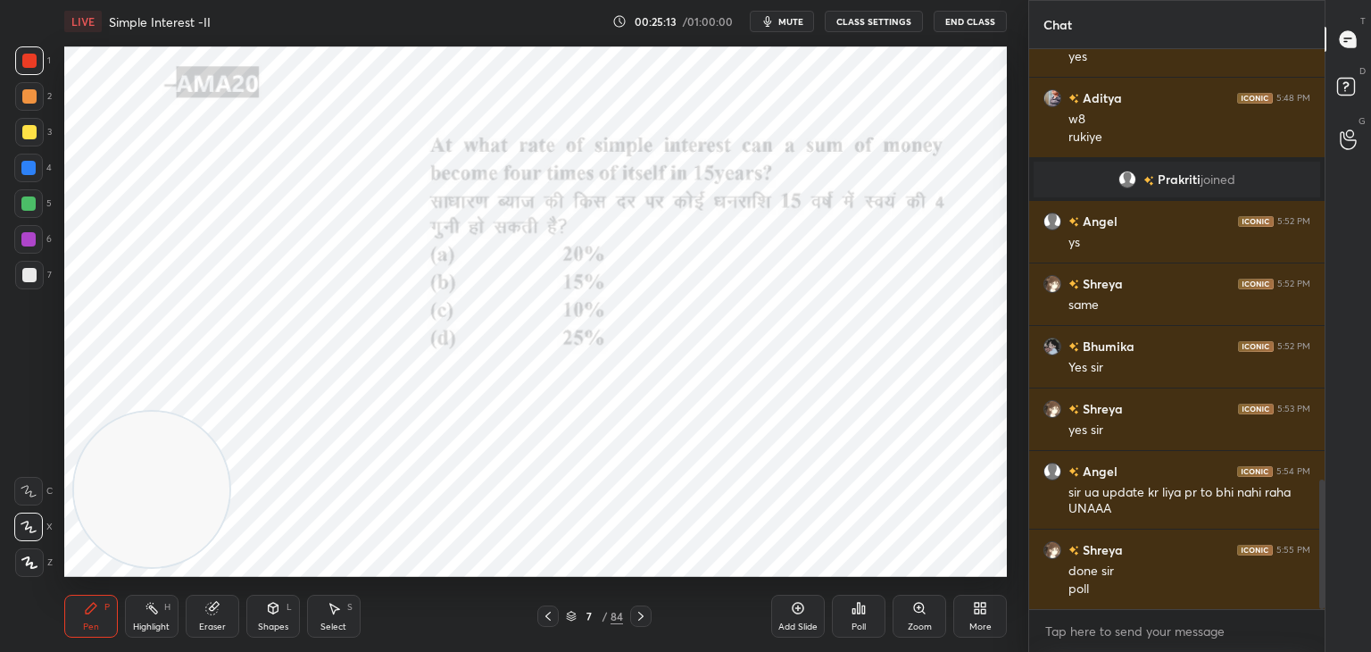
click at [27, 196] on div at bounding box center [28, 203] width 29 height 29
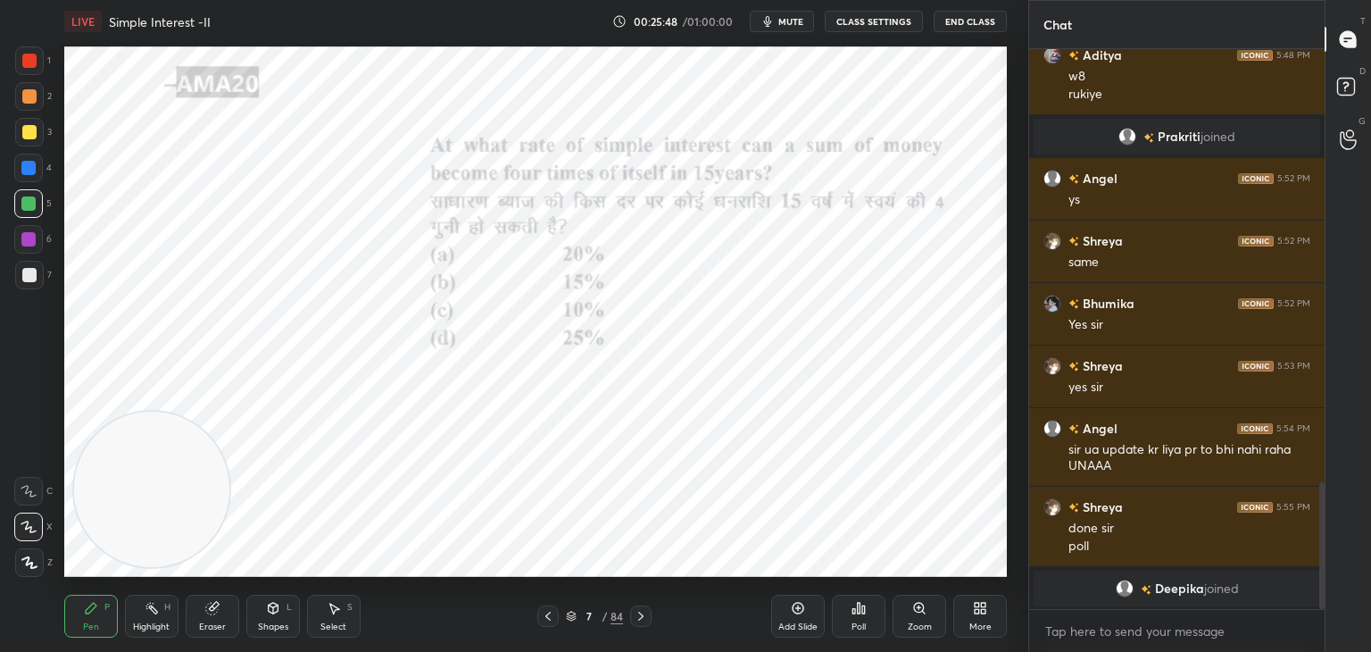
click at [25, 69] on div at bounding box center [29, 60] width 29 height 29
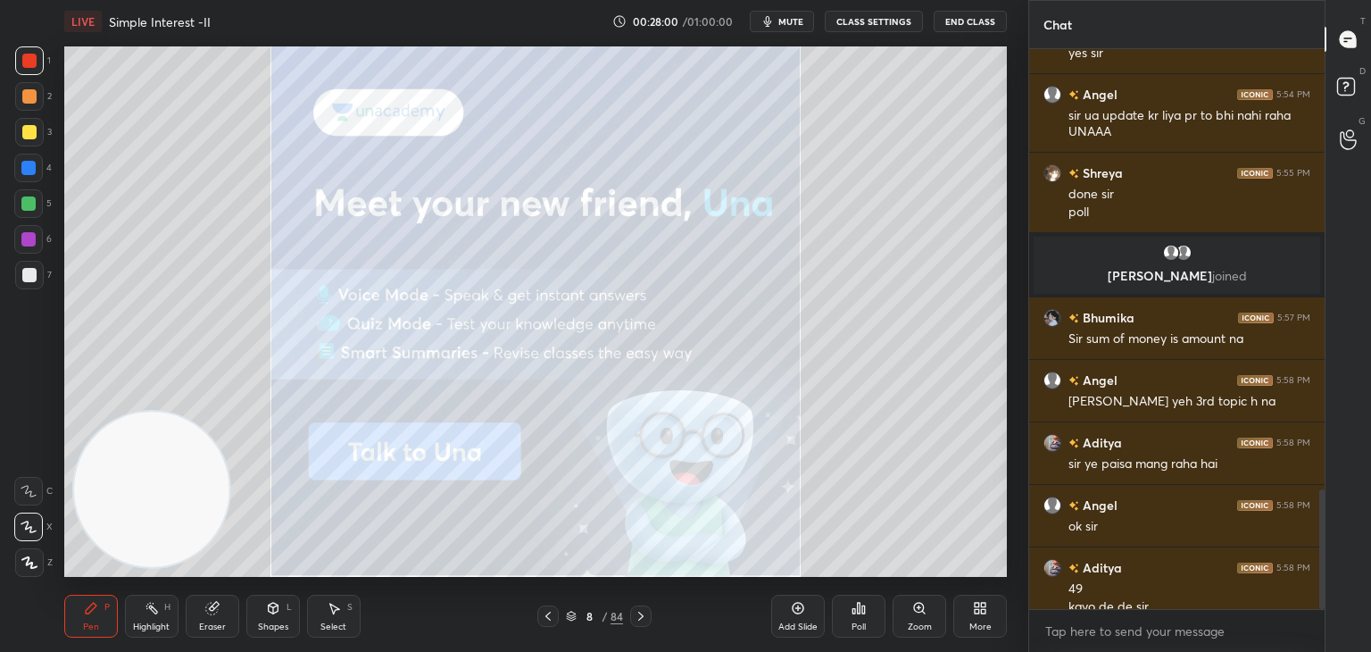
scroll to position [2068, 0]
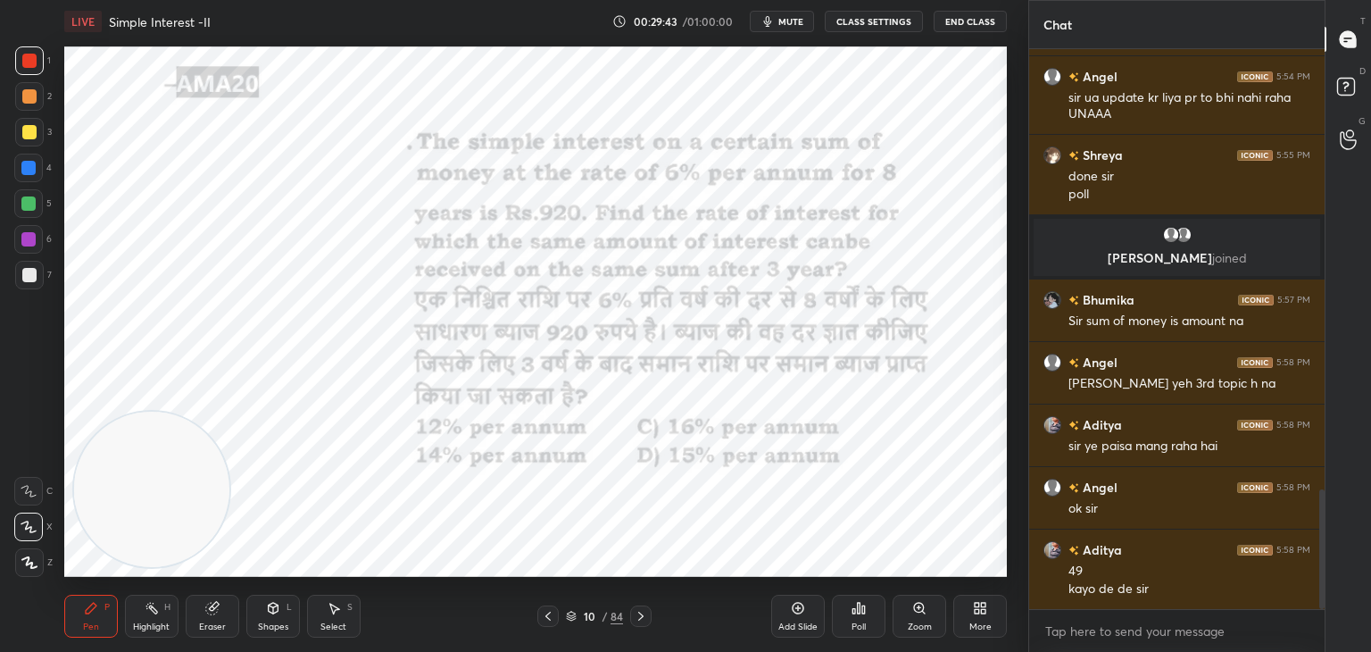
click at [786, 18] on span "mute" at bounding box center [790, 21] width 25 height 12
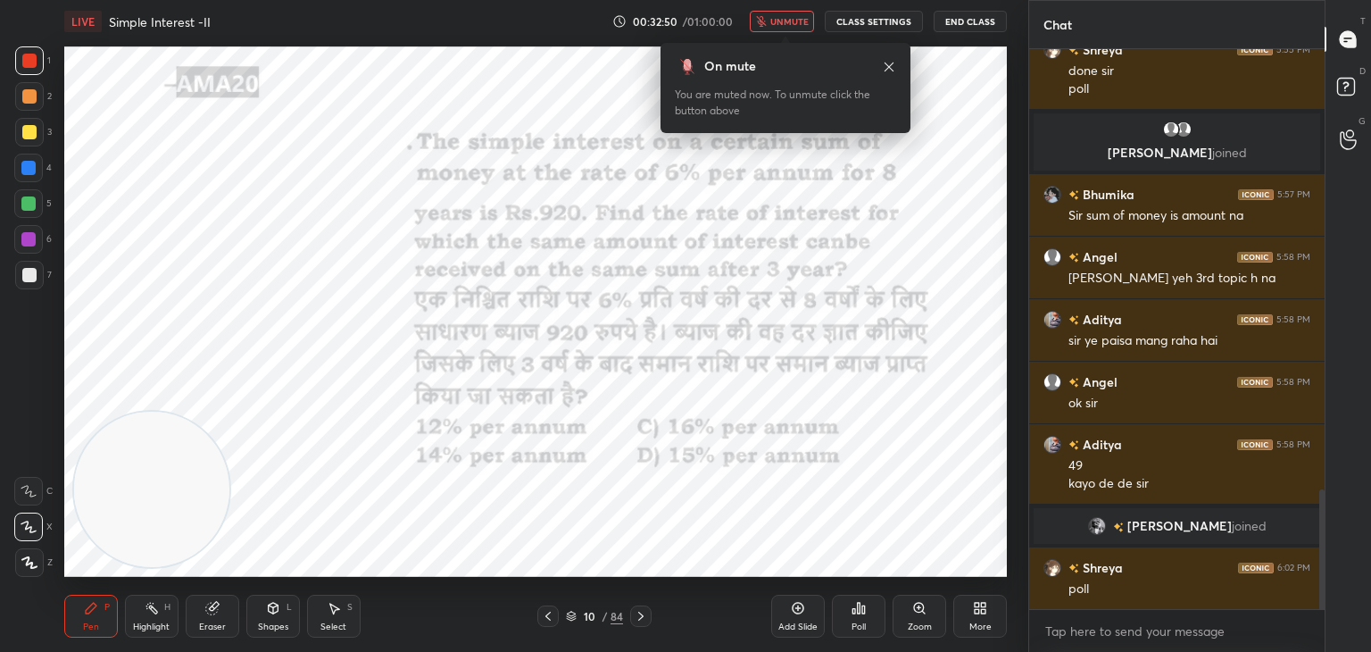
scroll to position [2114, 0]
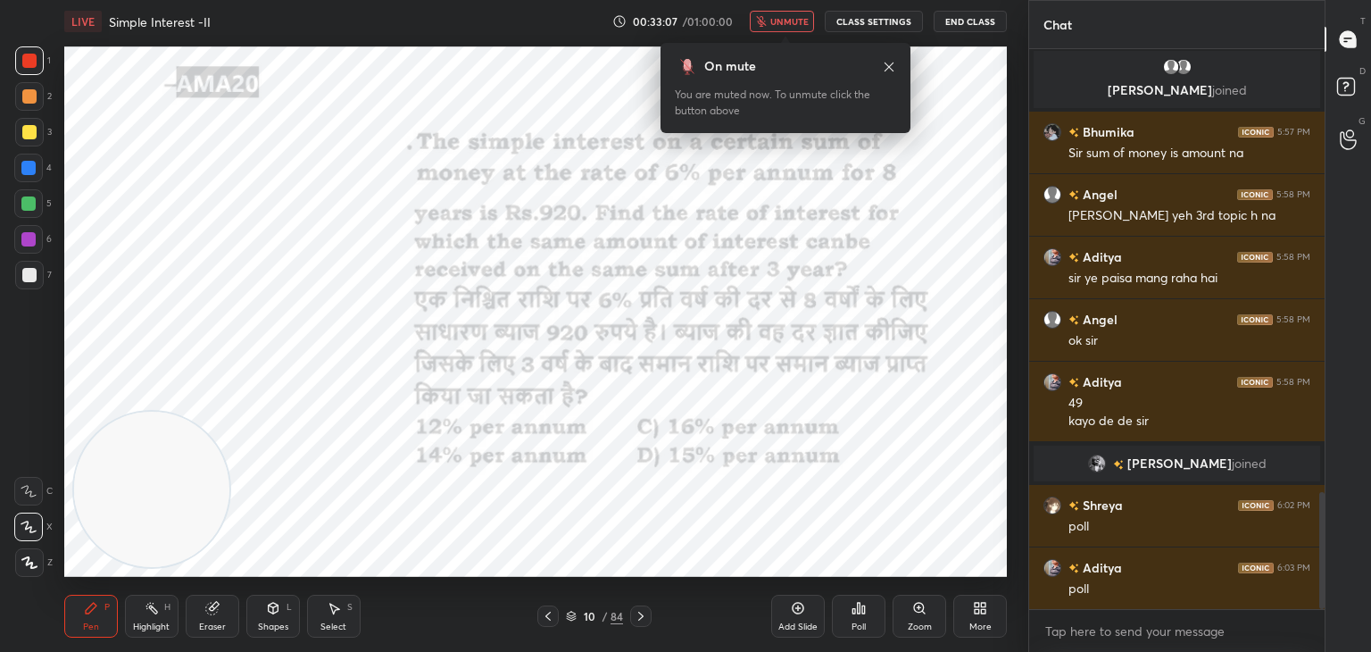
click at [797, 22] on span "unmute" at bounding box center [789, 21] width 38 height 12
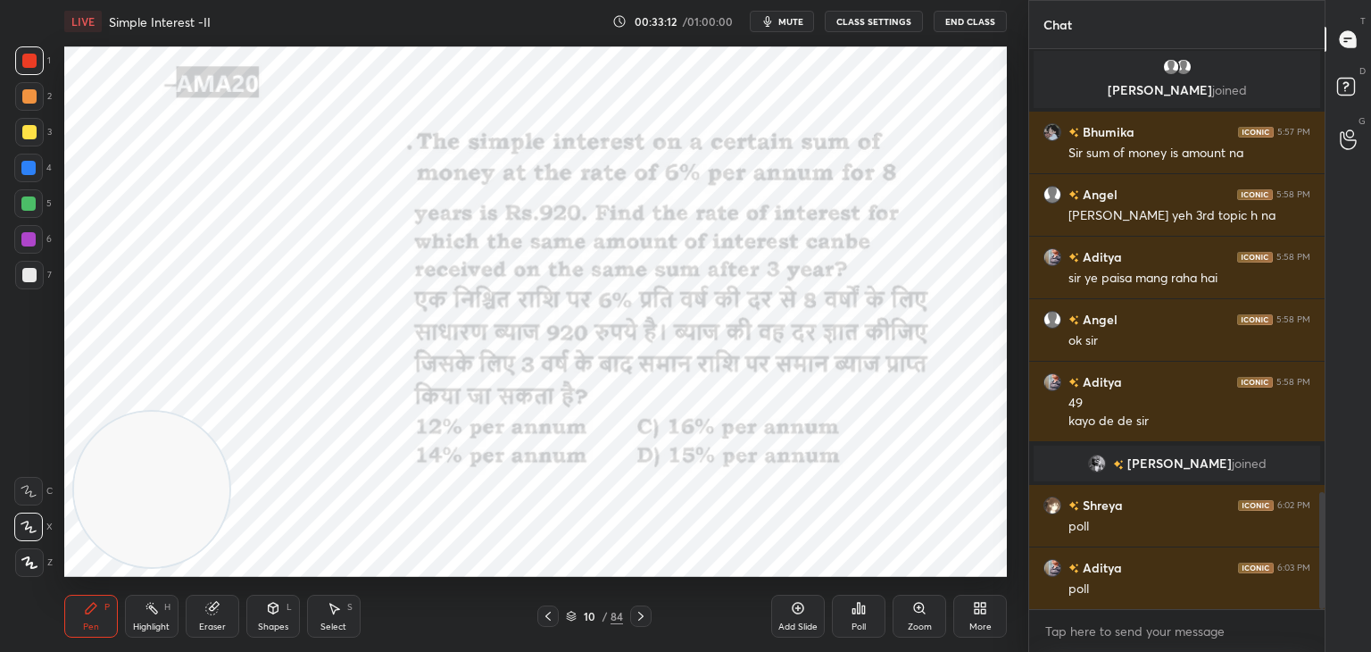
click at [231, 614] on div "Eraser" at bounding box center [213, 616] width 54 height 43
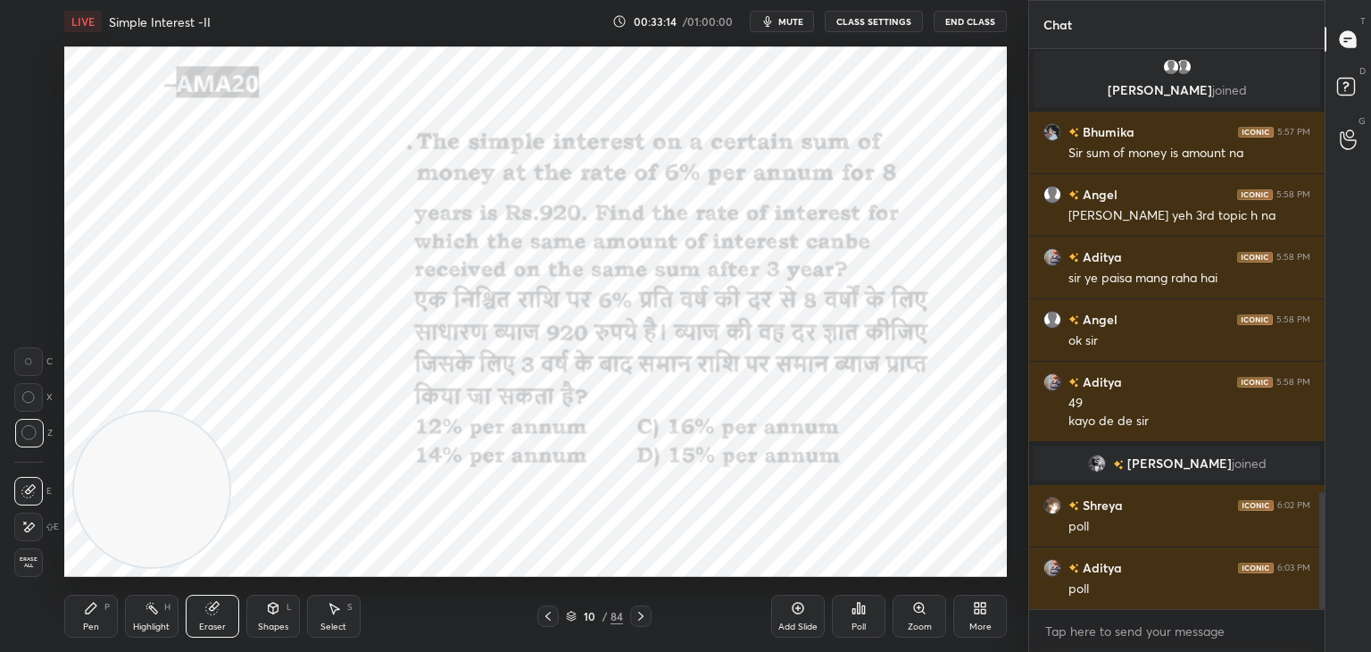
click at [101, 610] on div "Pen P" at bounding box center [91, 616] width 54 height 43
click at [104, 607] on div "P" at bounding box center [106, 607] width 5 height 9
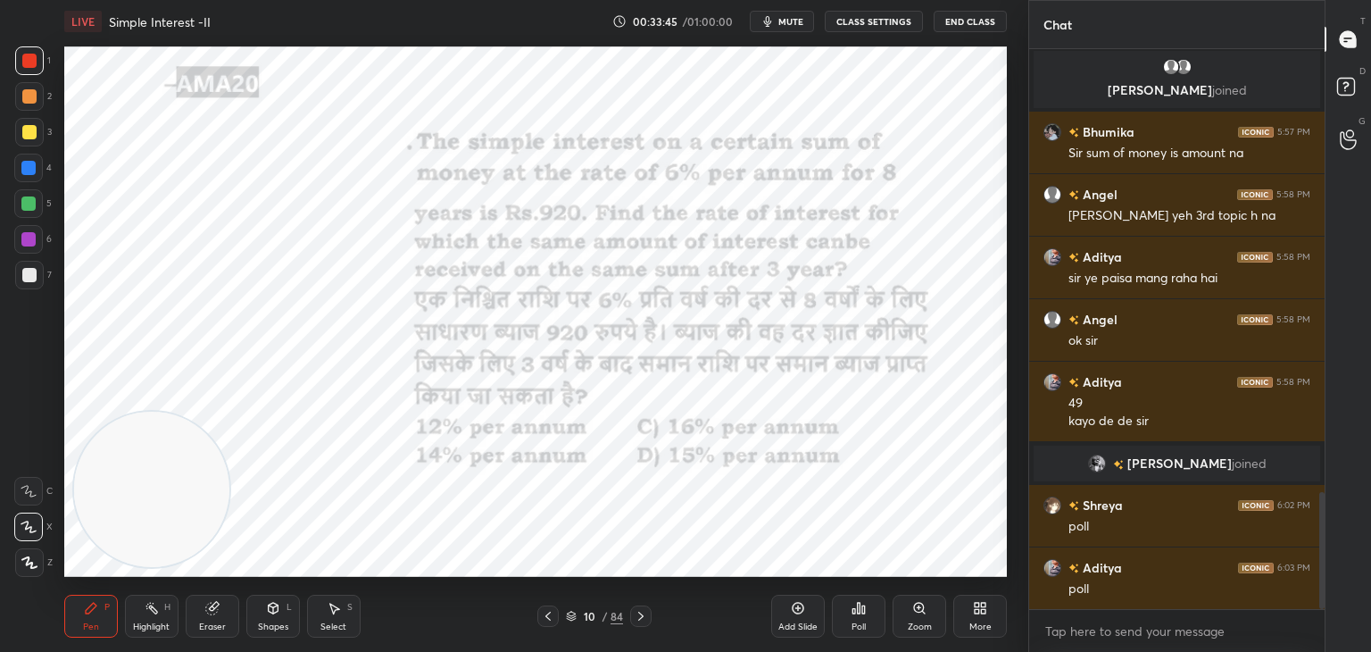
click at [213, 604] on icon at bounding box center [214, 606] width 10 height 9
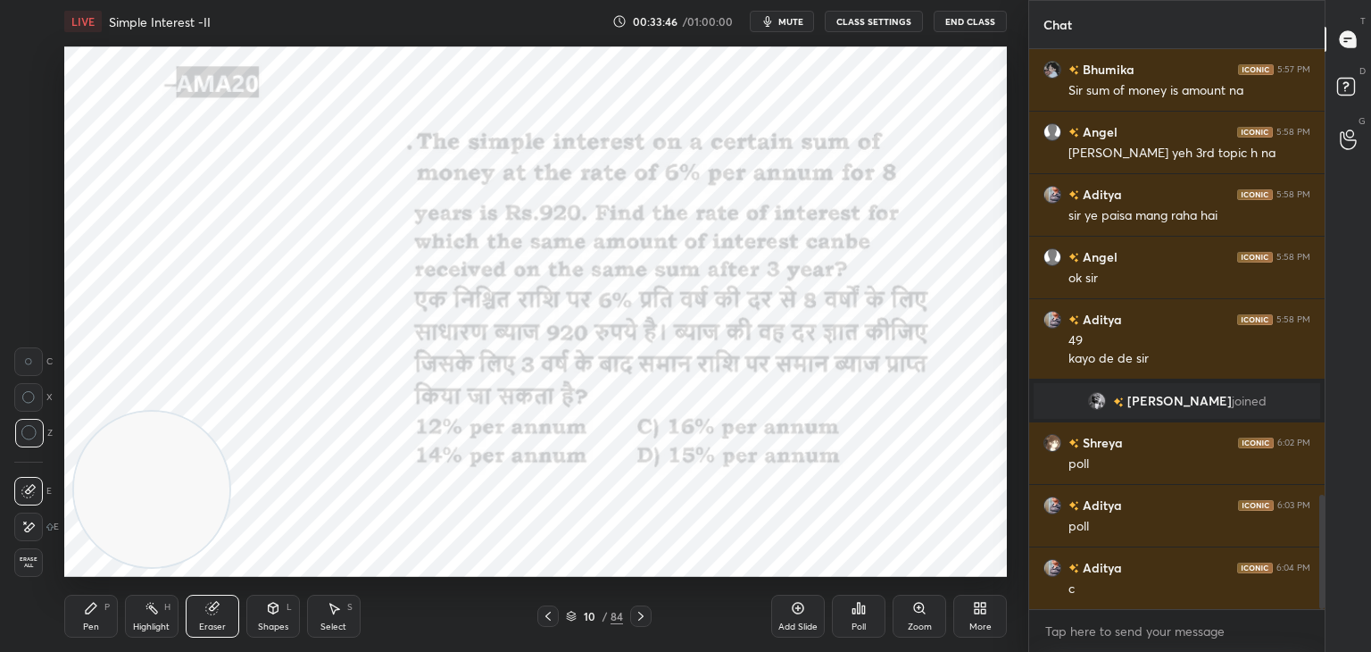
scroll to position [2239, 0]
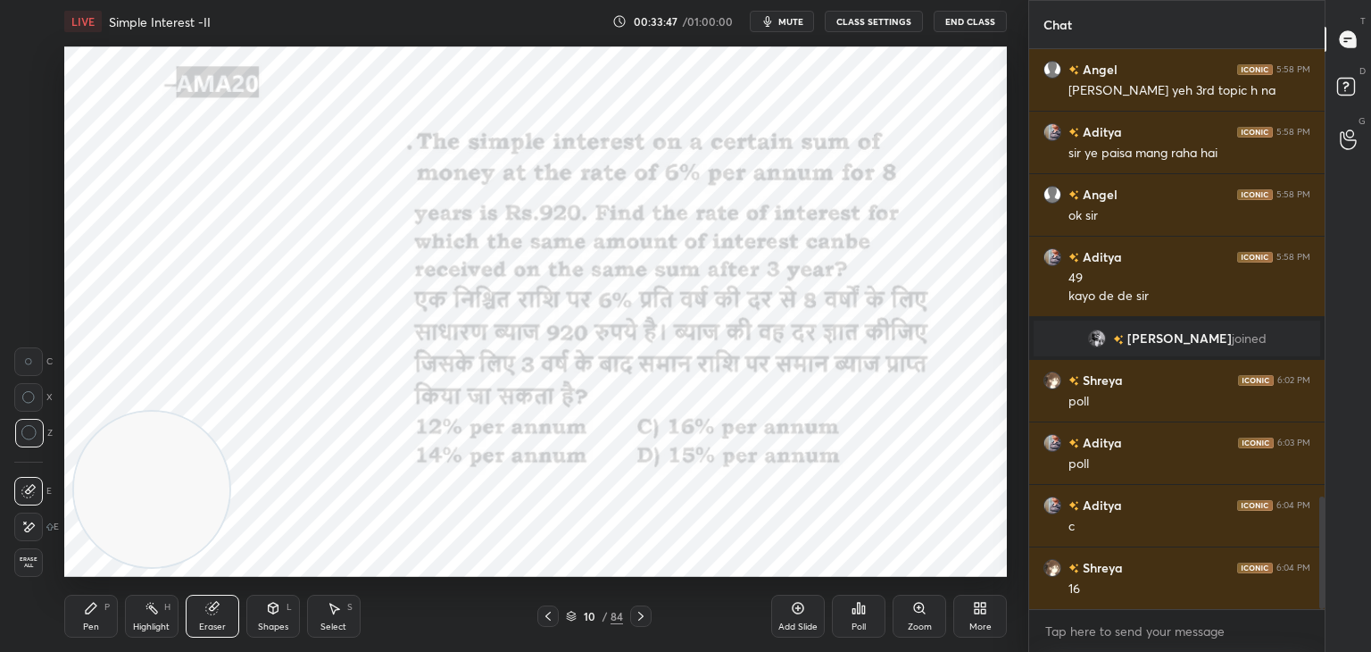
click at [82, 605] on div "Pen P" at bounding box center [91, 616] width 54 height 43
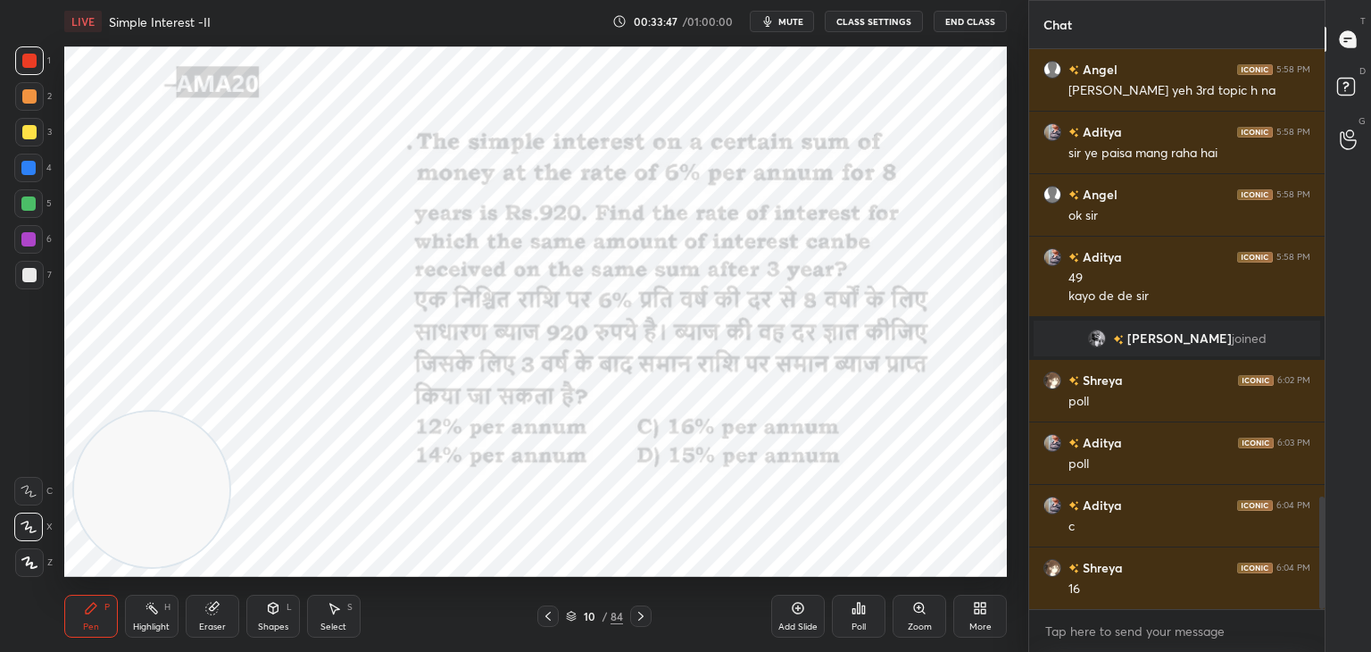
click at [87, 603] on icon at bounding box center [91, 608] width 14 height 14
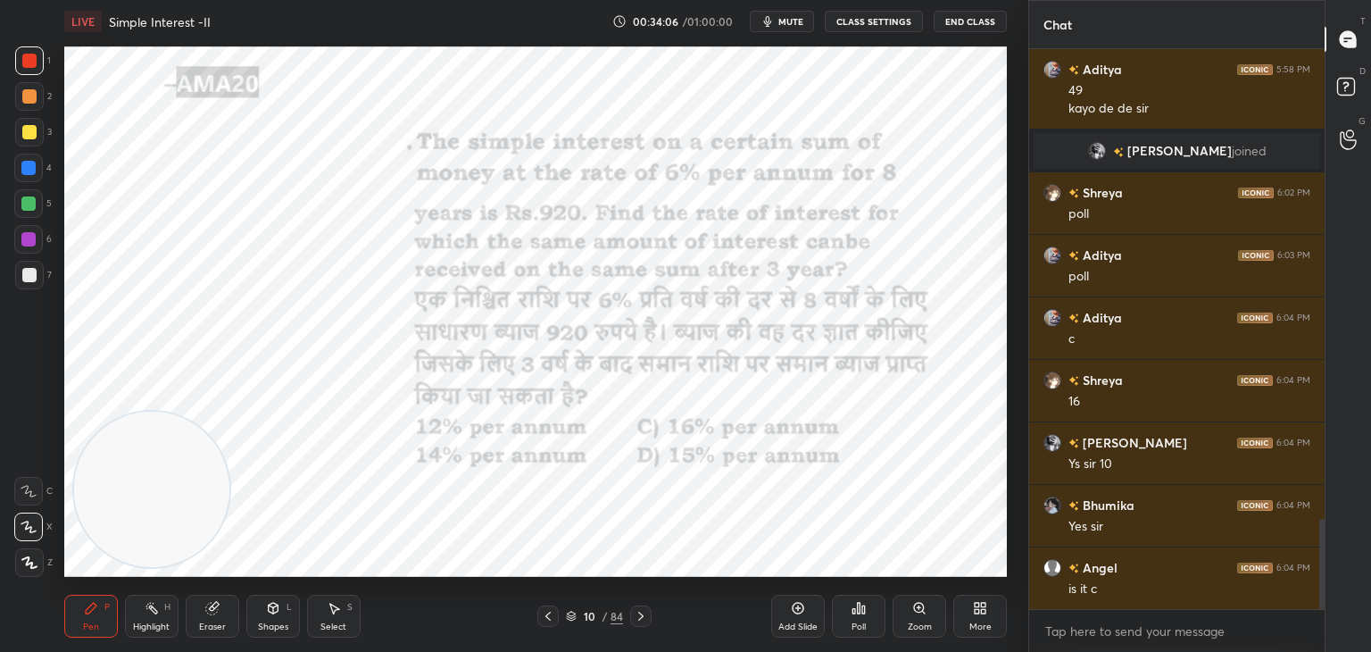
scroll to position [2987, 0]
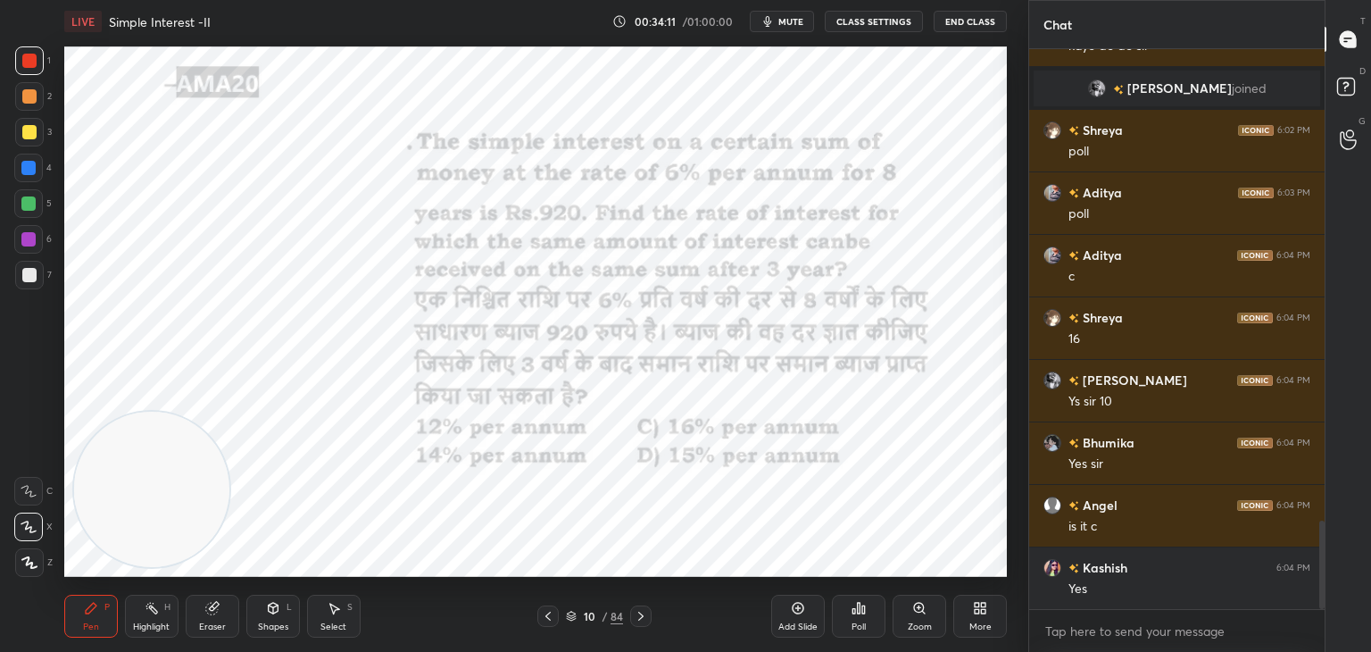
click at [215, 602] on icon at bounding box center [214, 606] width 10 height 9
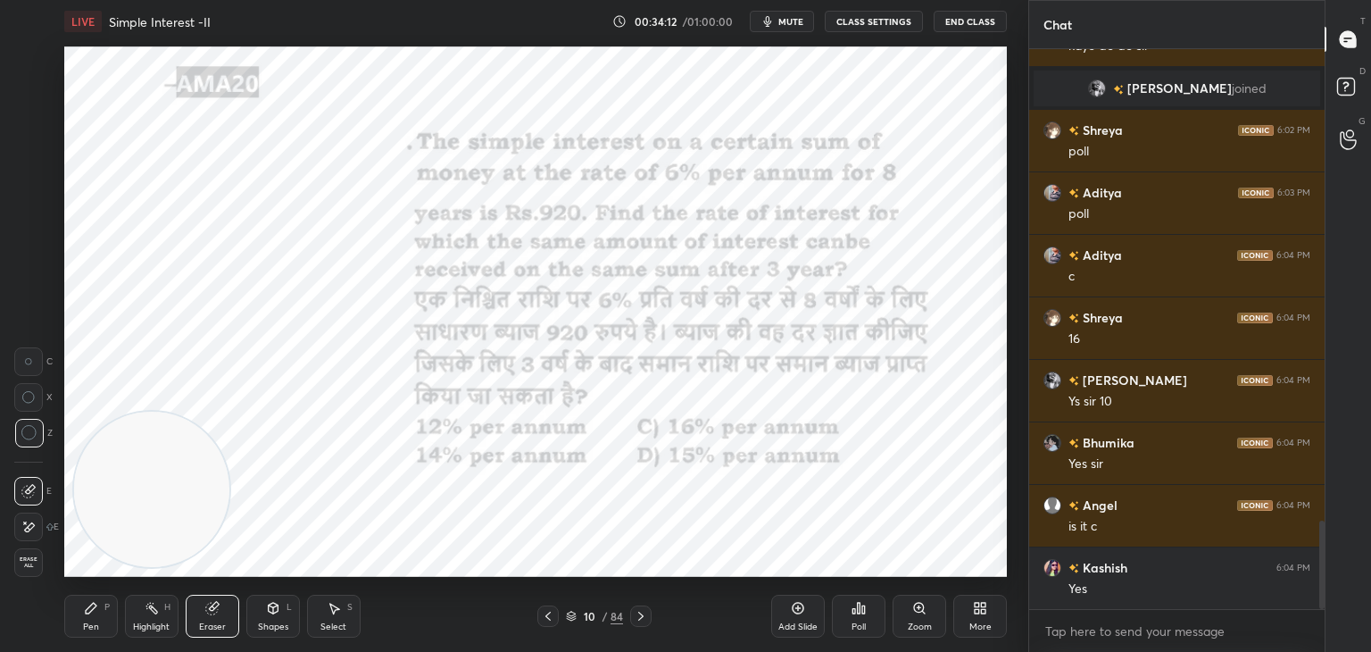
click at [116, 621] on div "Pen P" at bounding box center [91, 616] width 54 height 43
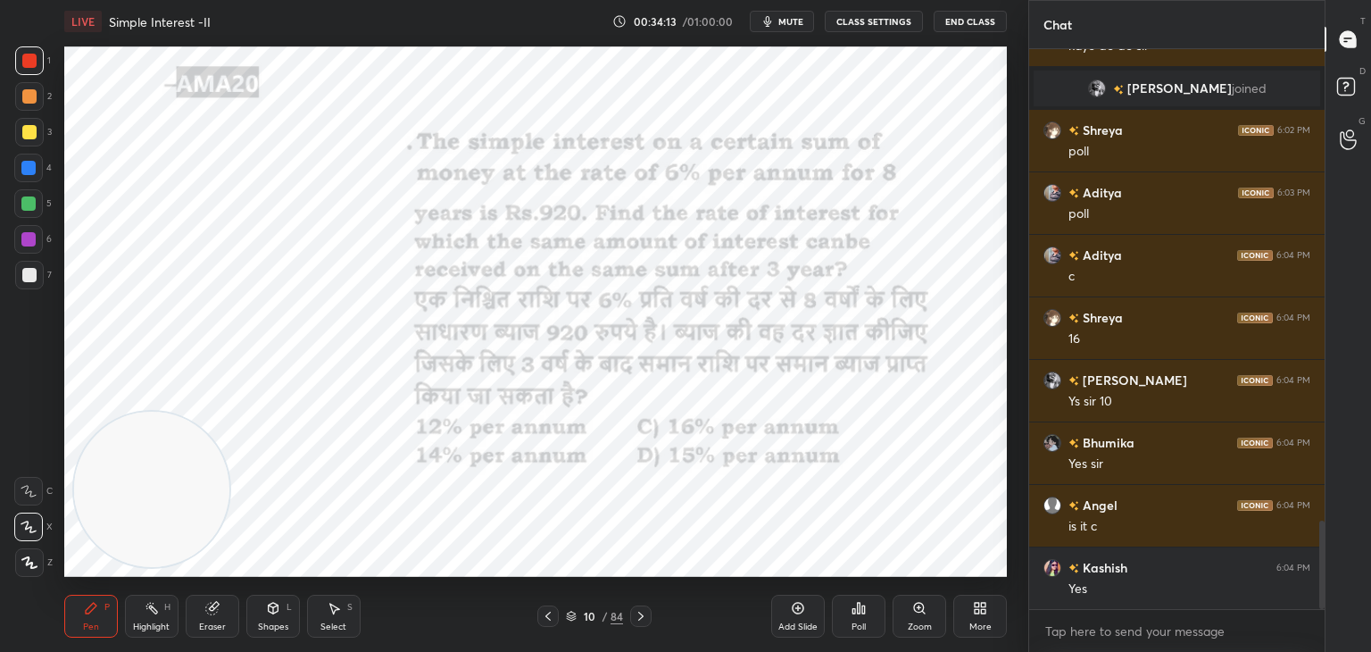
click at [32, 208] on div at bounding box center [28, 203] width 14 height 14
click at [37, 56] on div at bounding box center [29, 60] width 29 height 29
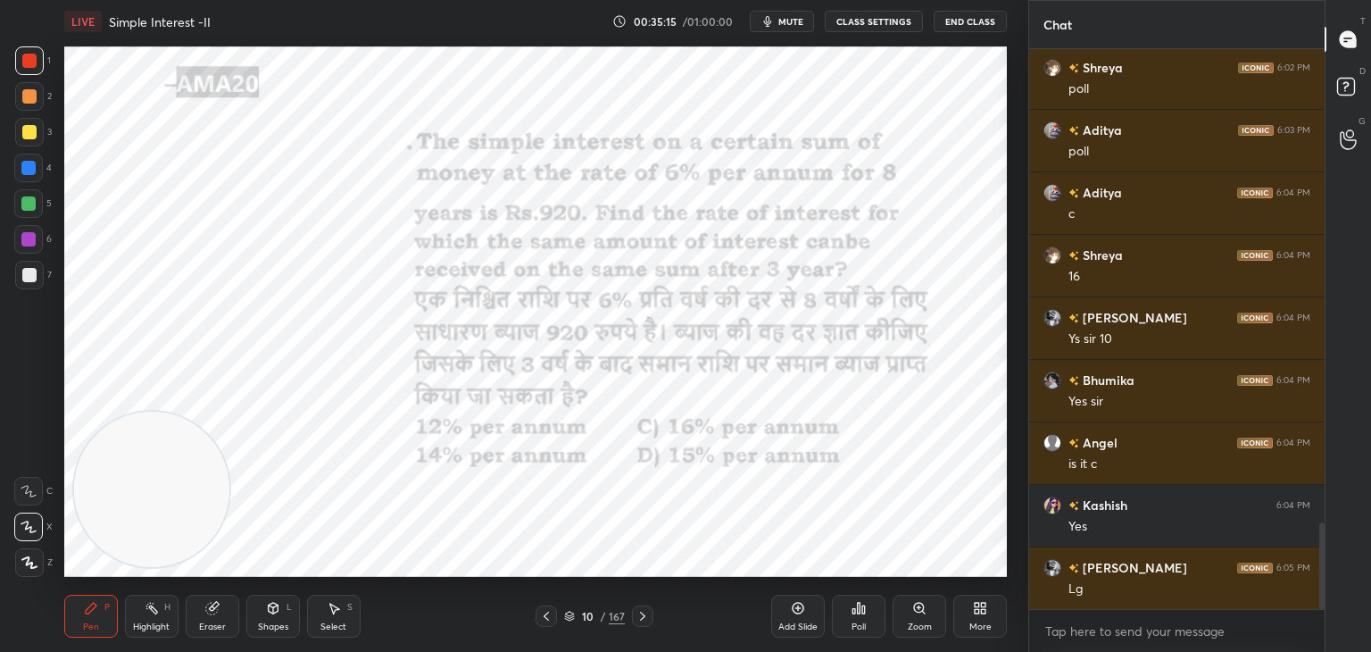
click at [29, 158] on div at bounding box center [28, 168] width 29 height 29
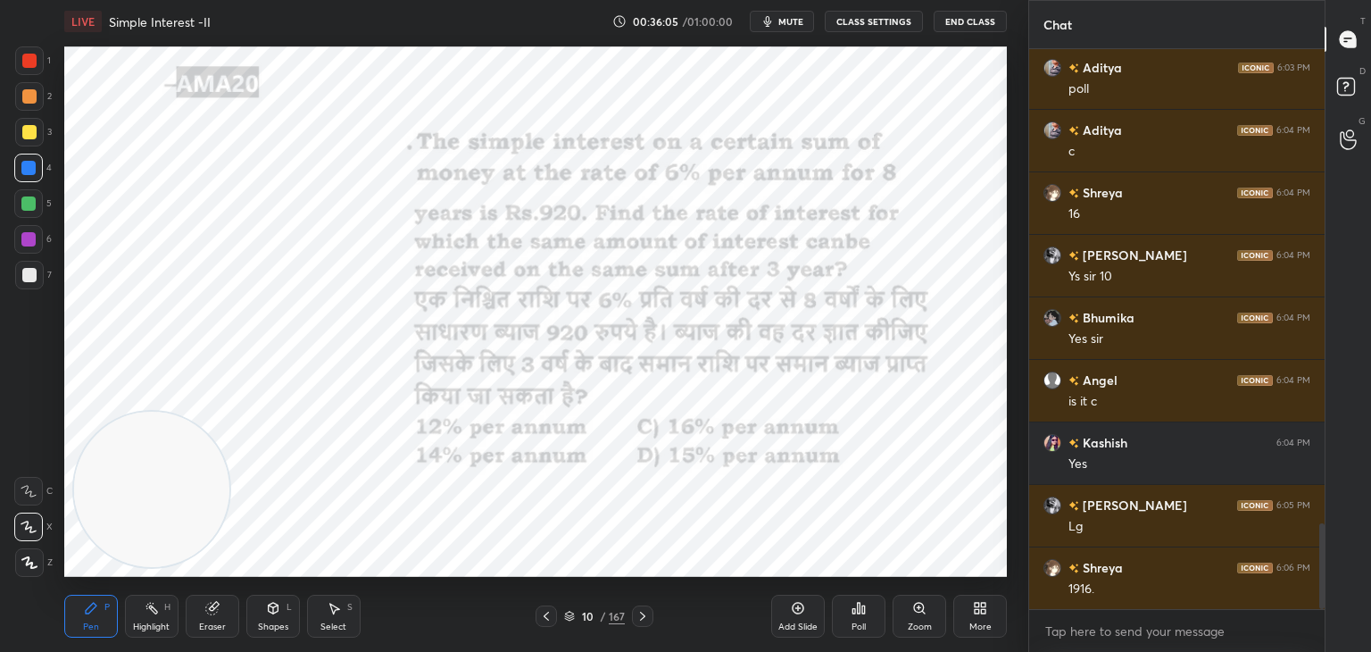
scroll to position [3175, 0]
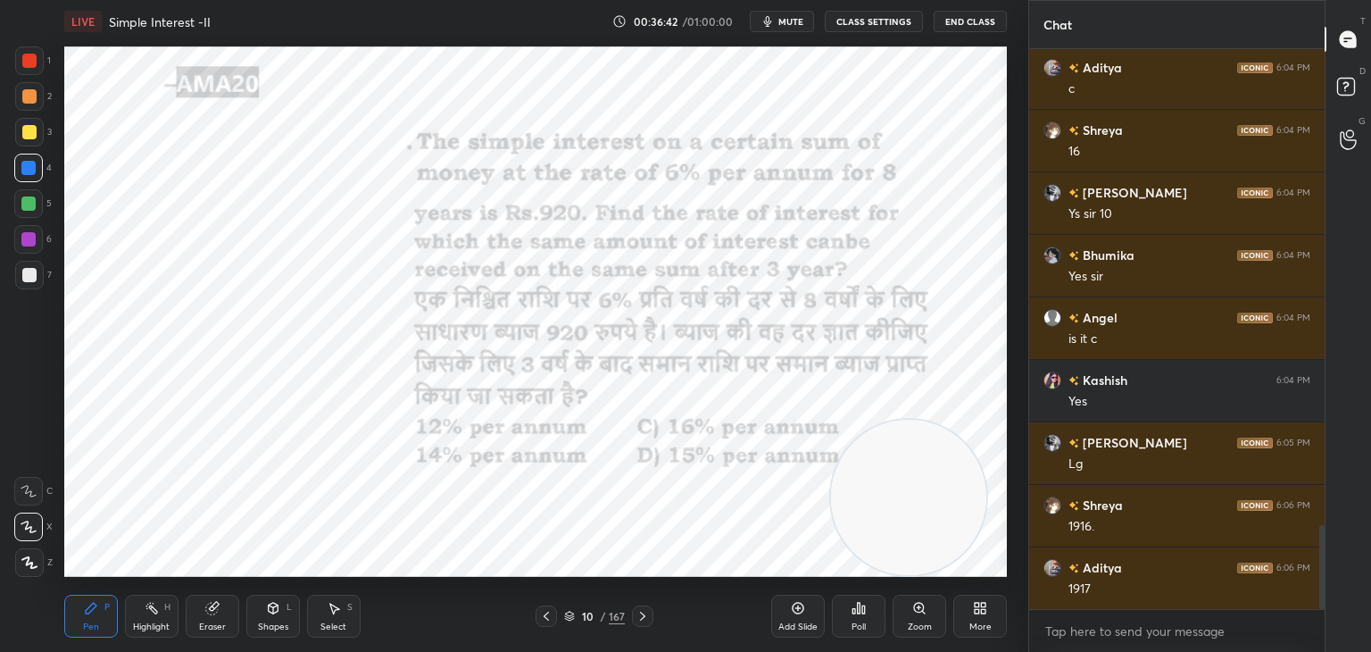
click at [772, 609] on div "Add Slide" at bounding box center [798, 616] width 54 height 43
click at [12, 68] on div "1 2 3 4 5 6 7 C X Z C X Z E E Erase all H H" at bounding box center [28, 311] width 57 height 530
click at [31, 62] on div at bounding box center [29, 61] width 14 height 14
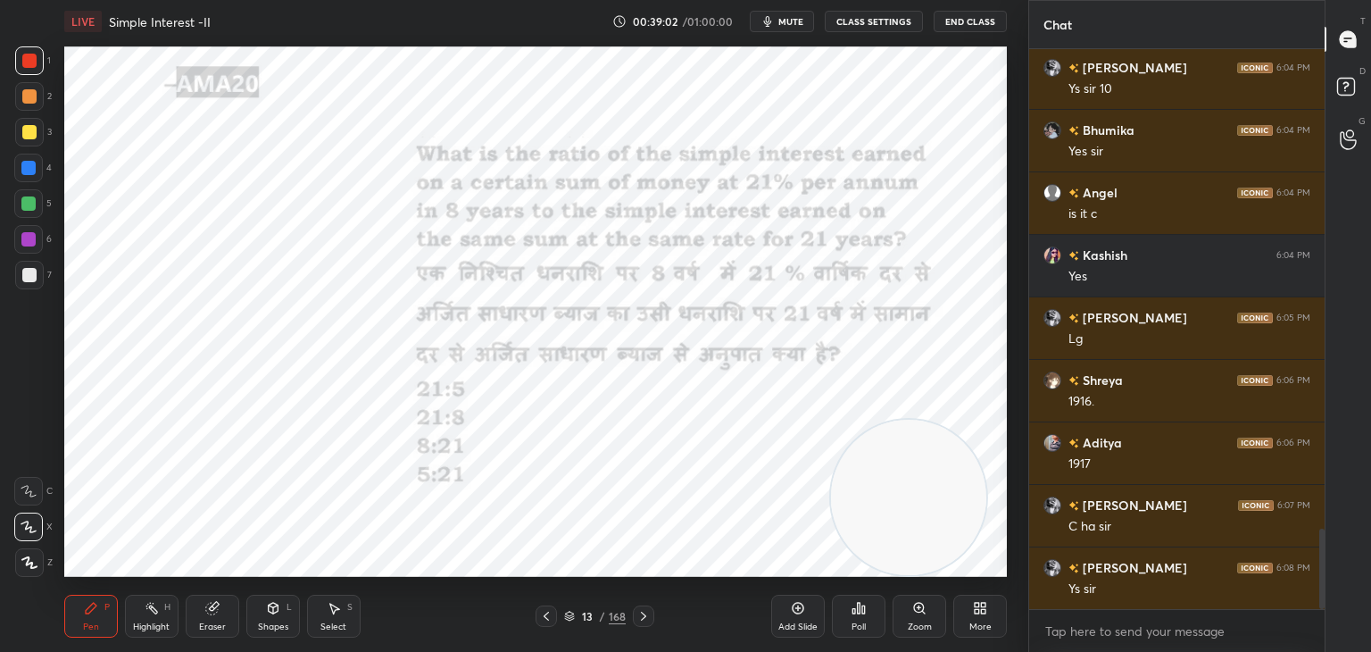
scroll to position [3362, 0]
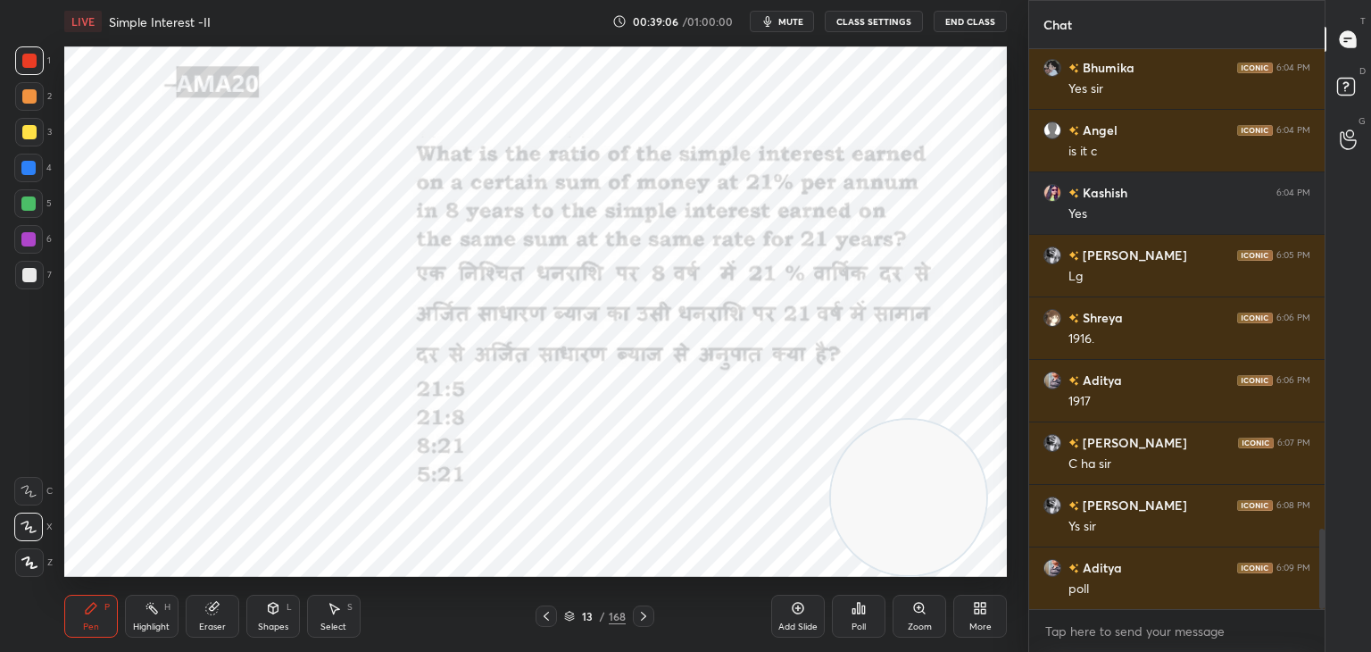
click at [868, 615] on div "Poll" at bounding box center [859, 616] width 54 height 43
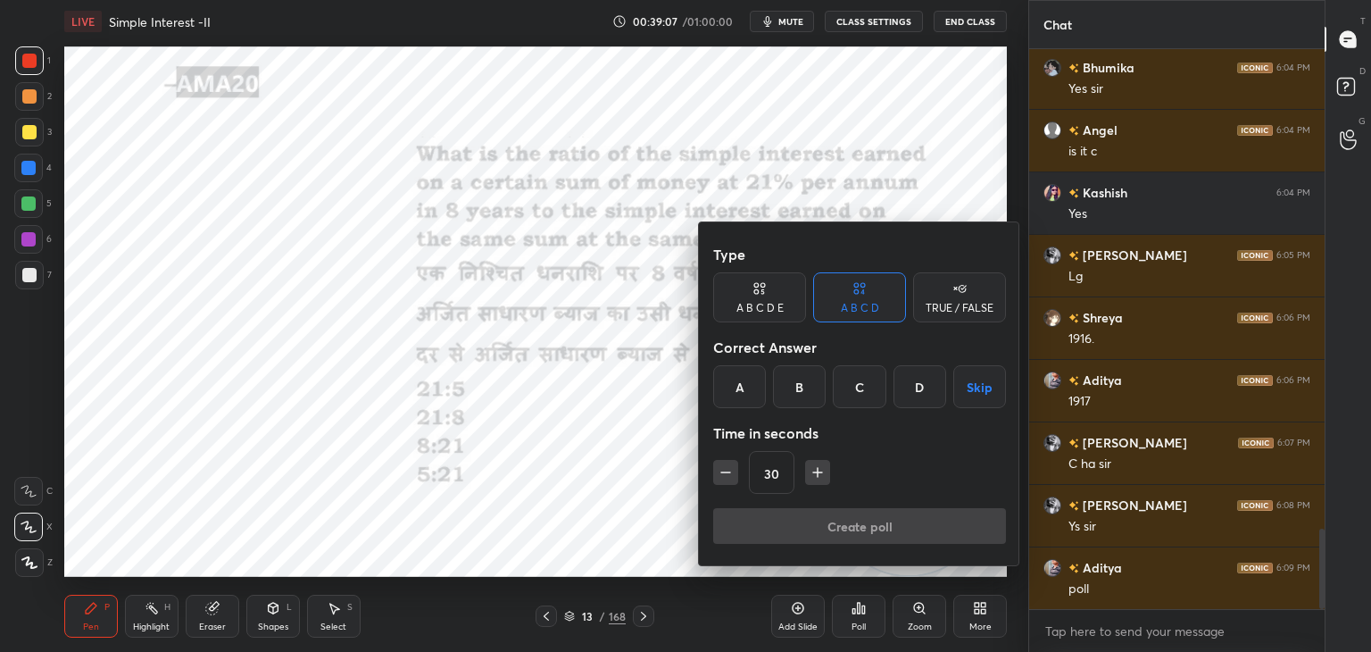
click at [862, 388] on div "C" at bounding box center [859, 386] width 53 height 43
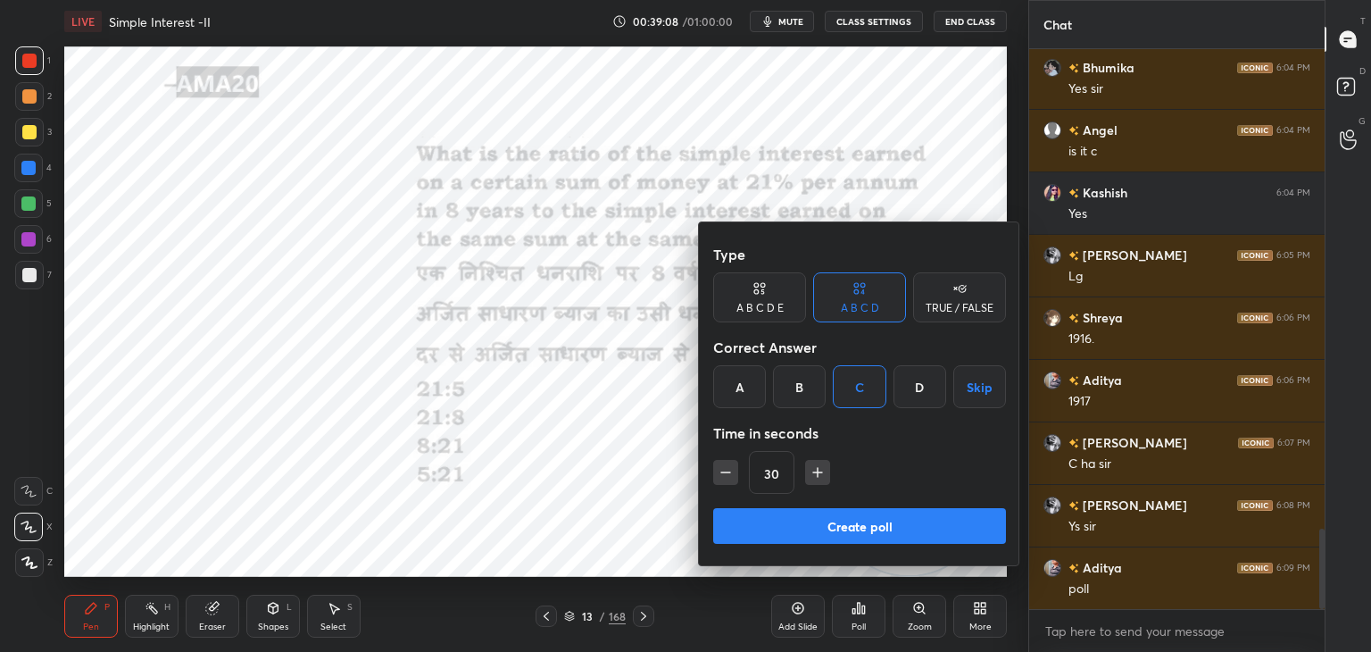
click at [841, 524] on button "Create poll" at bounding box center [859, 526] width 293 height 36
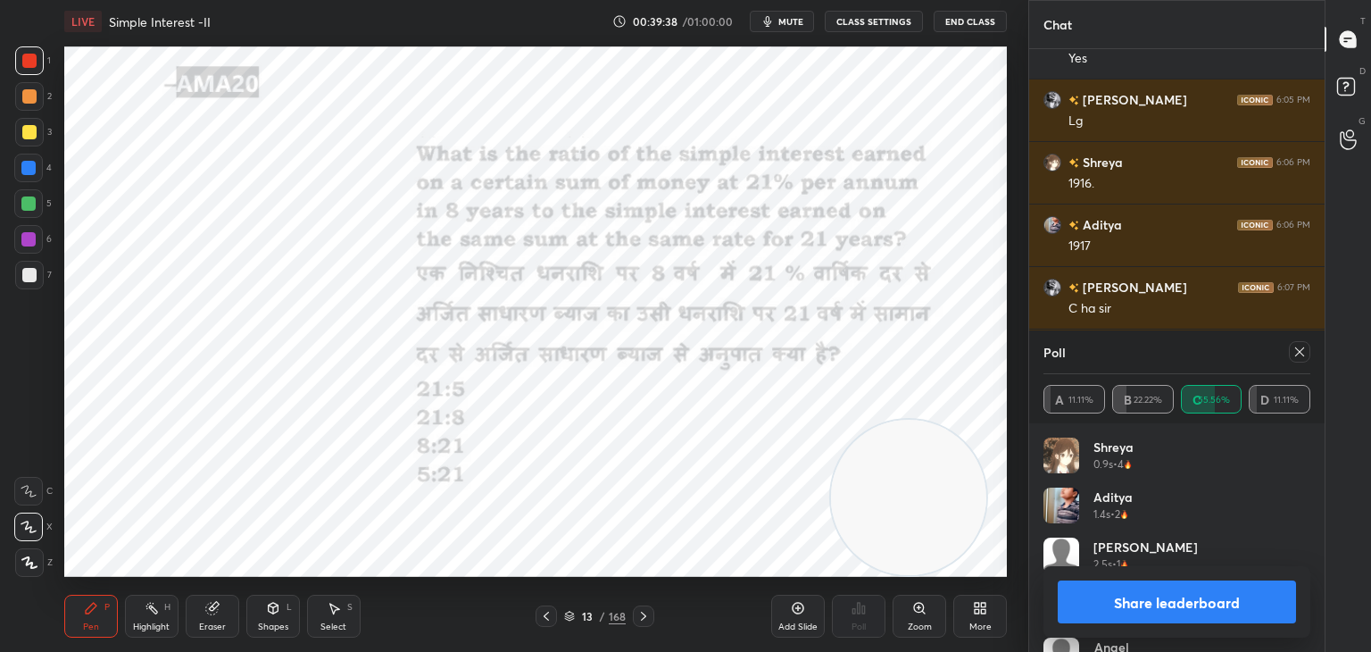
scroll to position [36, 0]
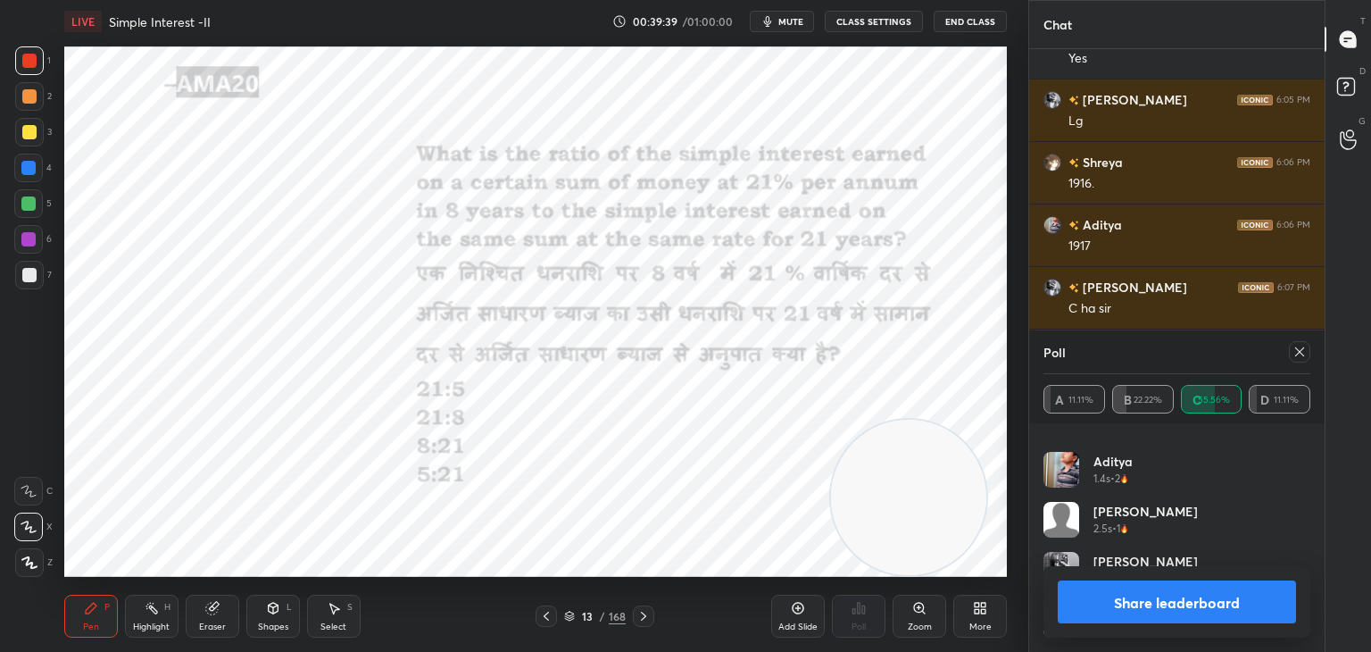
click at [1128, 593] on button "Share leaderboard" at bounding box center [1177, 601] width 238 height 43
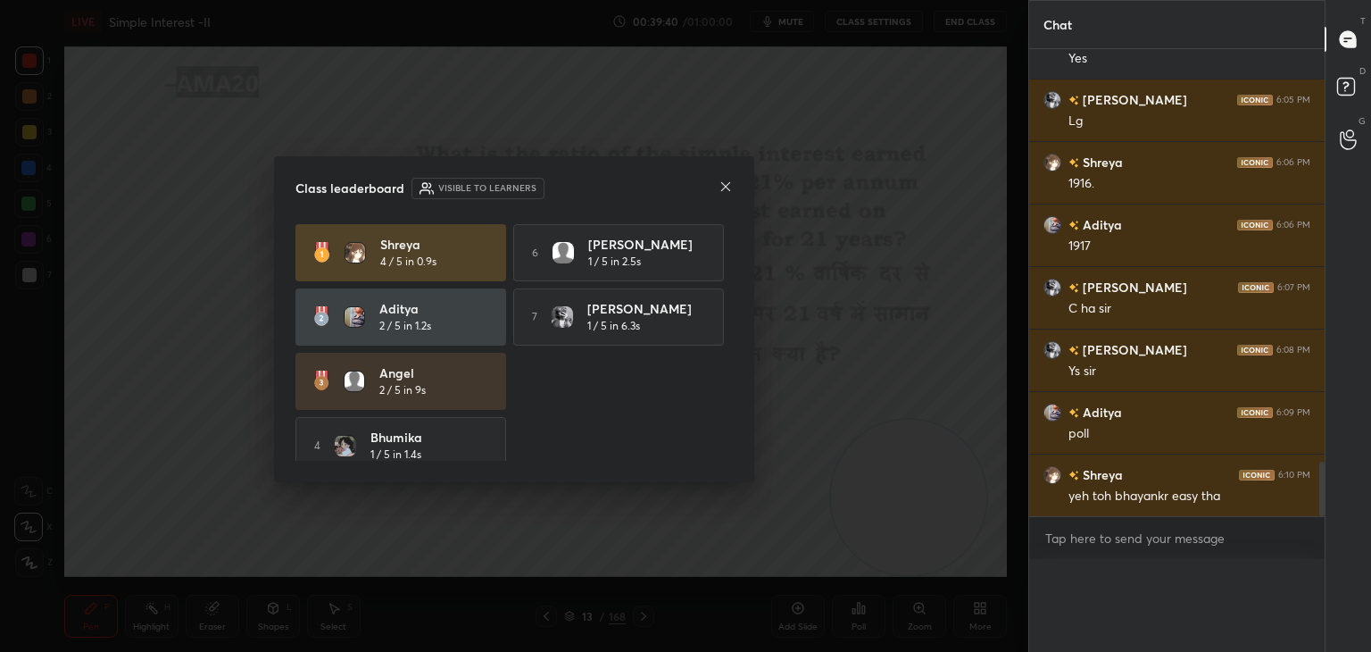
scroll to position [5, 5]
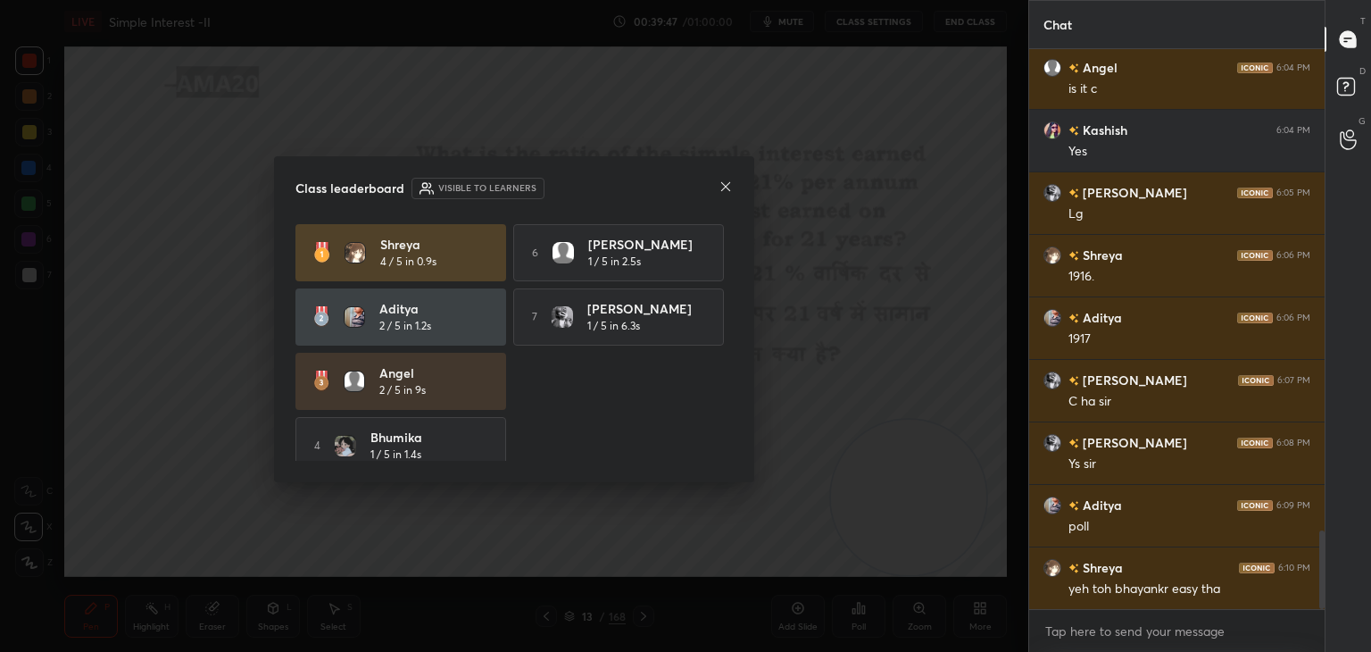
click at [720, 187] on icon at bounding box center [726, 186] width 14 height 14
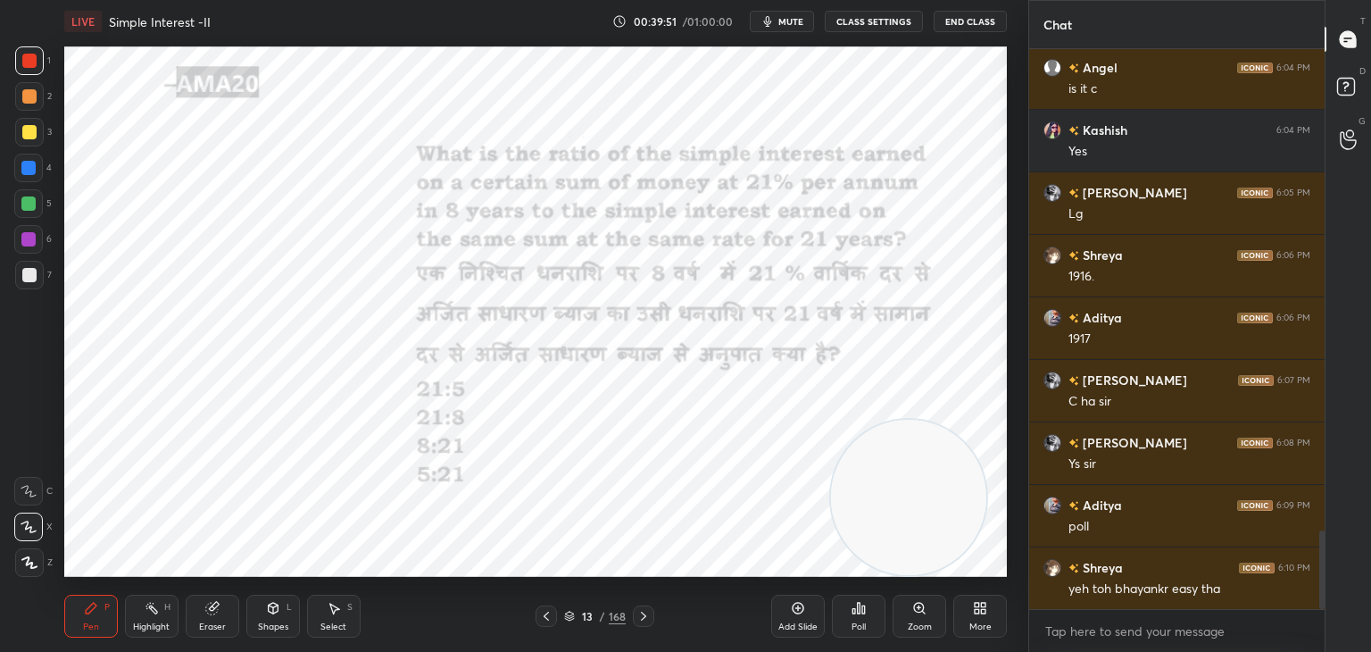
click at [208, 622] on div "Eraser" at bounding box center [212, 626] width 27 height 9
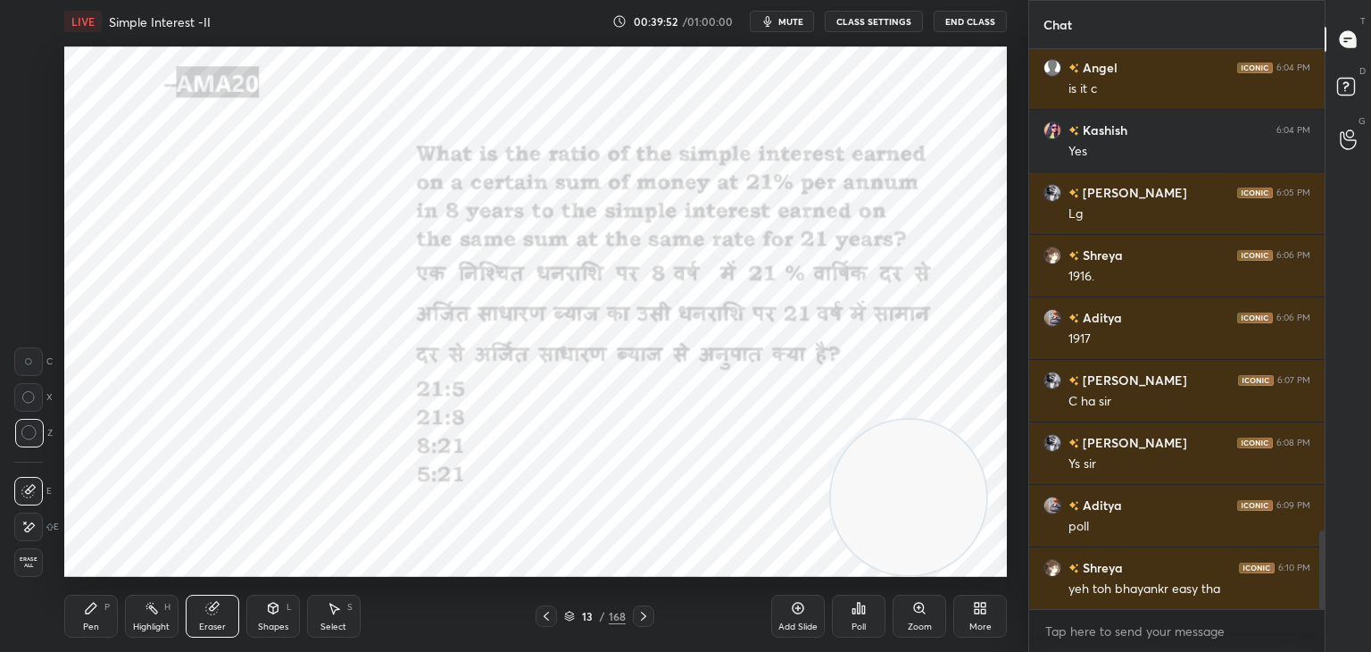
click at [32, 566] on span "Erase all" at bounding box center [28, 562] width 27 height 12
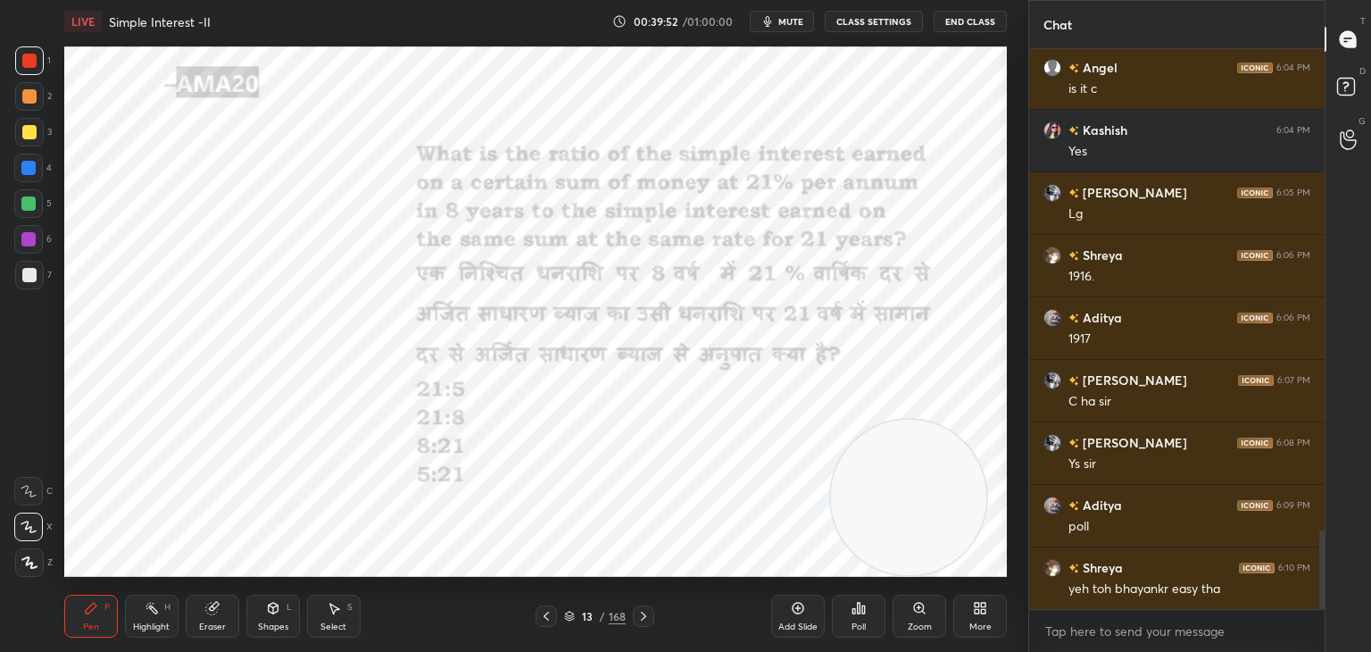
click at [75, 619] on div "Pen P" at bounding box center [91, 616] width 54 height 43
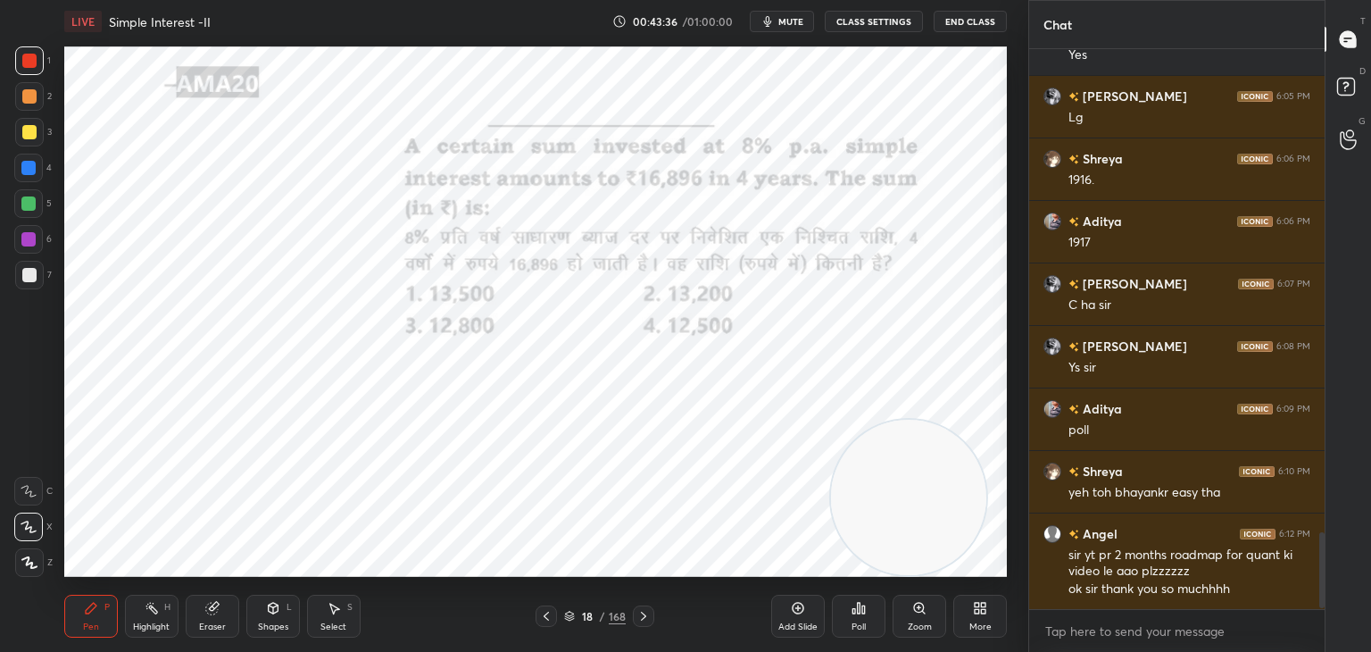
scroll to position [3583, 0]
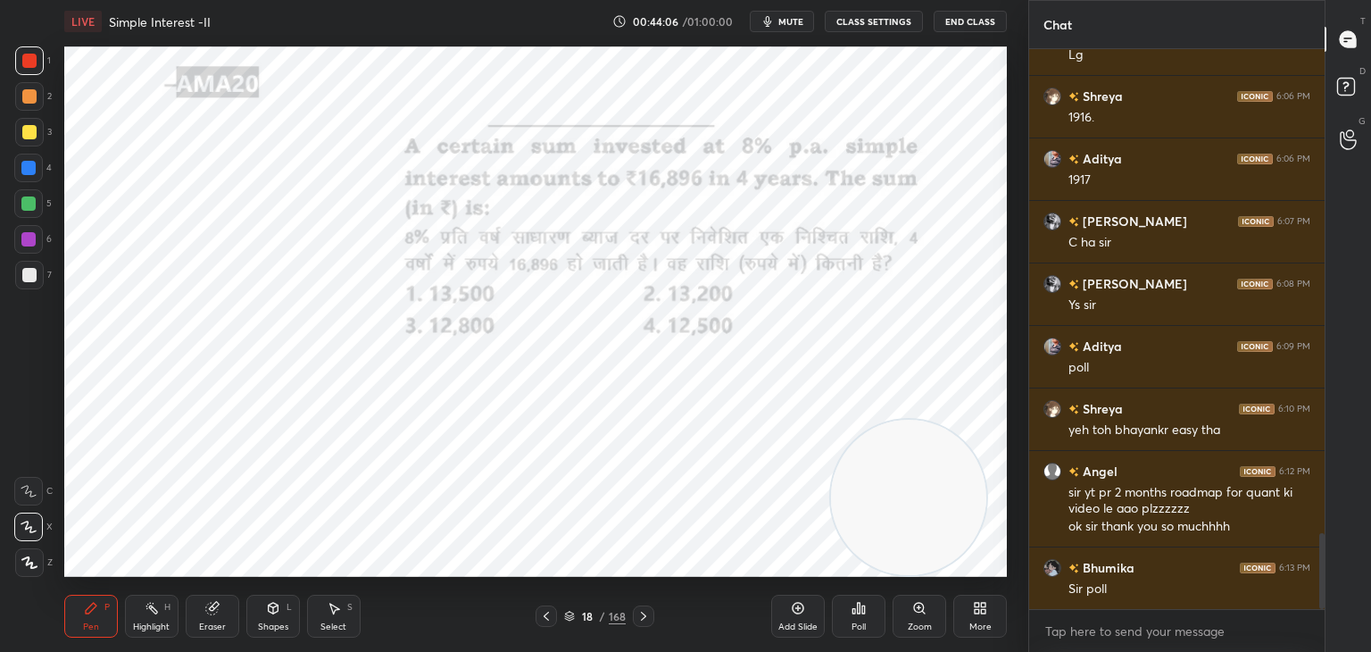
click at [836, 620] on div "Poll" at bounding box center [859, 616] width 54 height 43
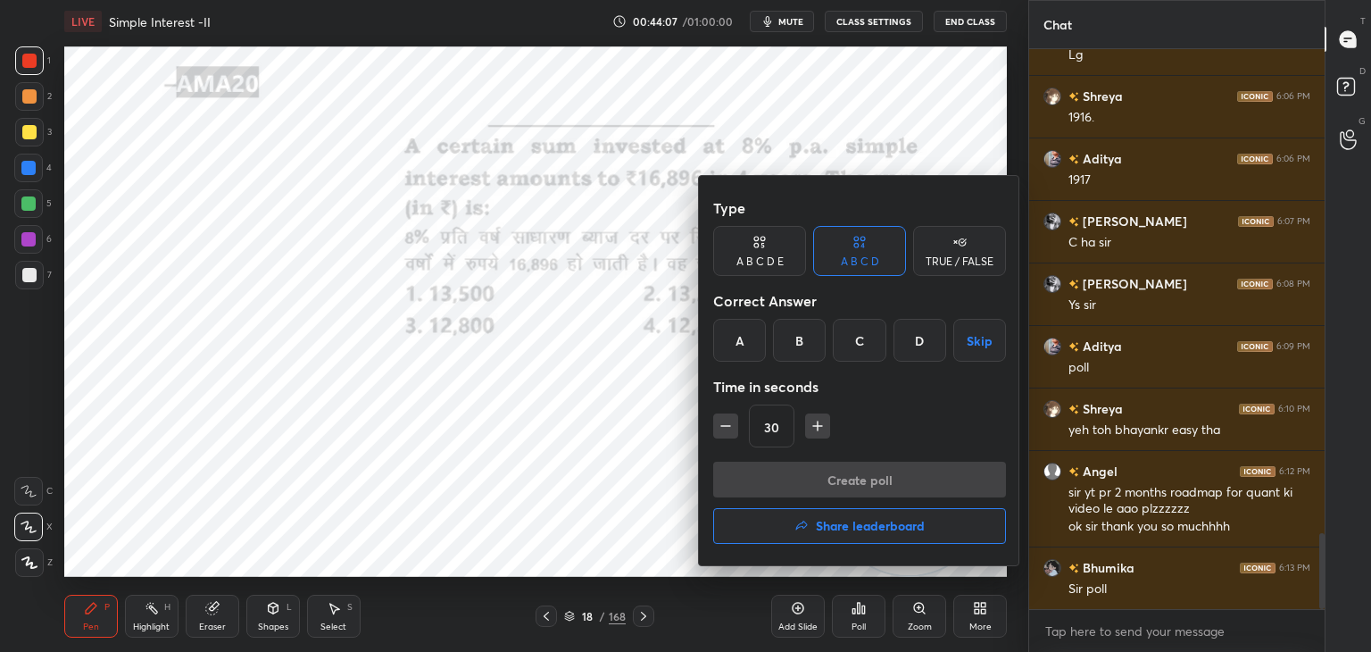
click at [845, 351] on div "C" at bounding box center [859, 340] width 53 height 43
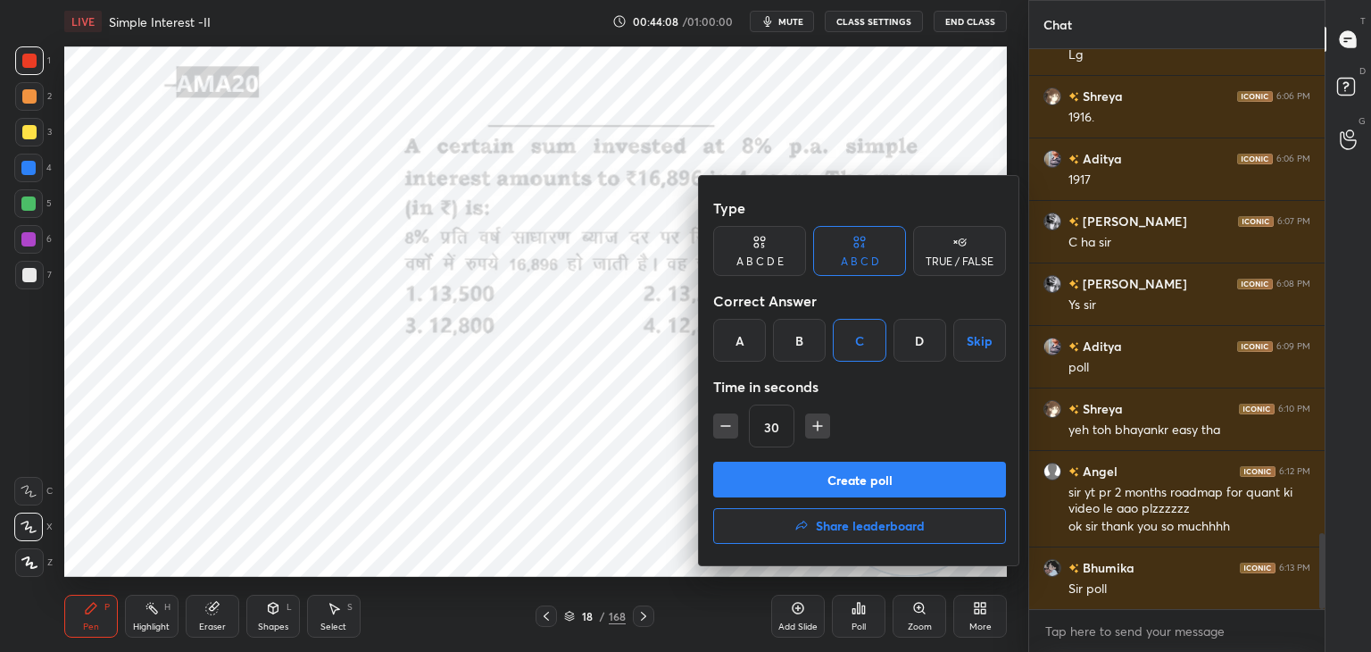
click at [803, 460] on div "Type A B C D E A B C D TRUE / FALSE Correct Answer A B C D Skip Time in seconds…" at bounding box center [859, 325] width 293 height 271
click at [796, 483] on button "Create poll" at bounding box center [859, 480] width 293 height 36
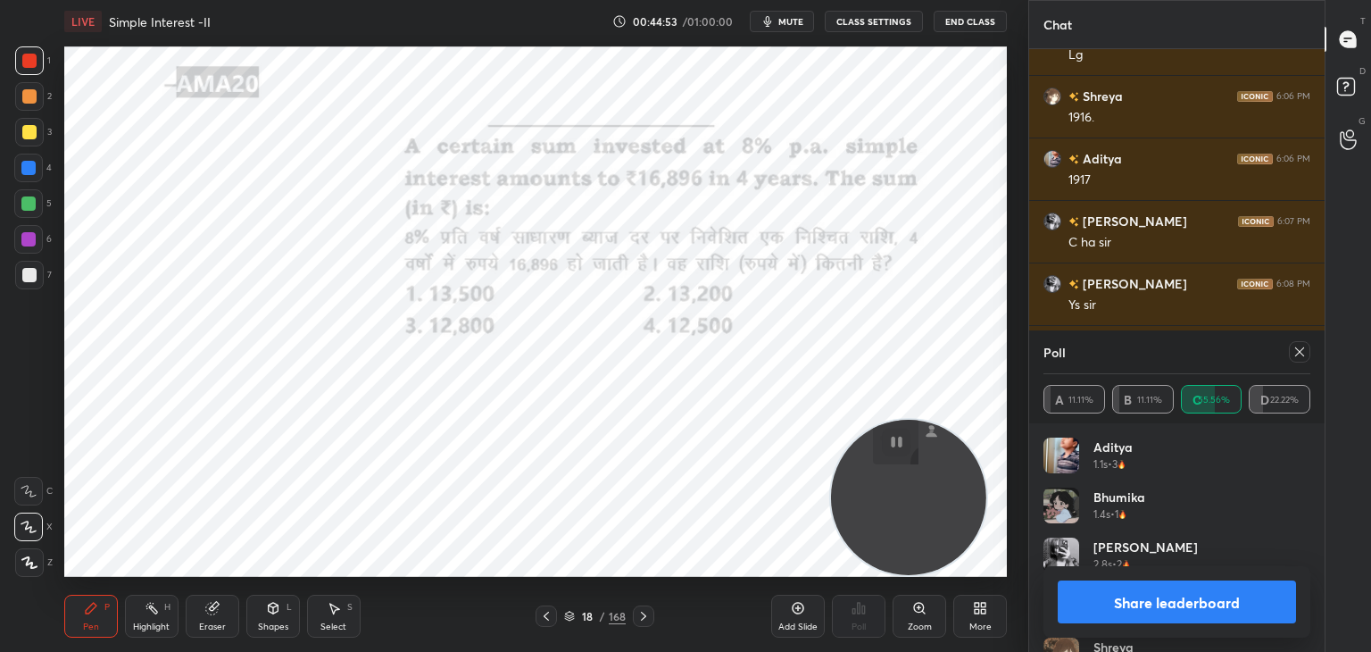
scroll to position [3739, 0]
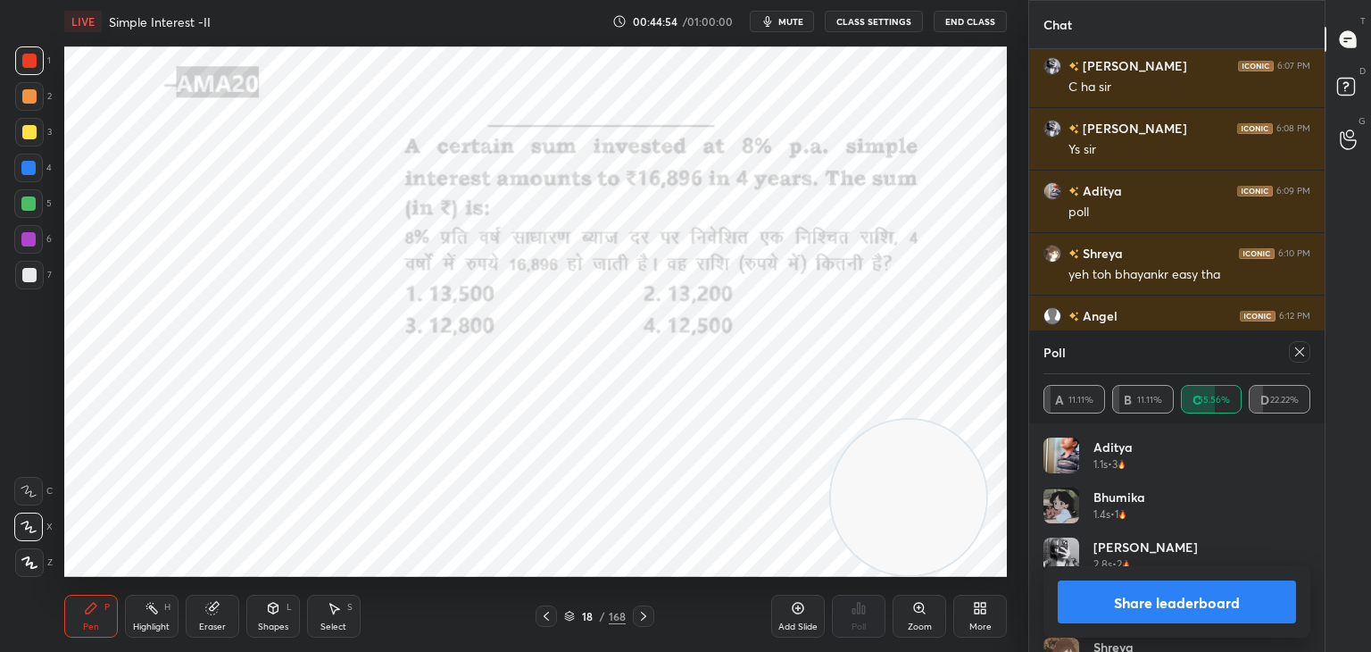
click at [1114, 595] on button "Share leaderboard" at bounding box center [1177, 601] width 238 height 43
type textarea "x"
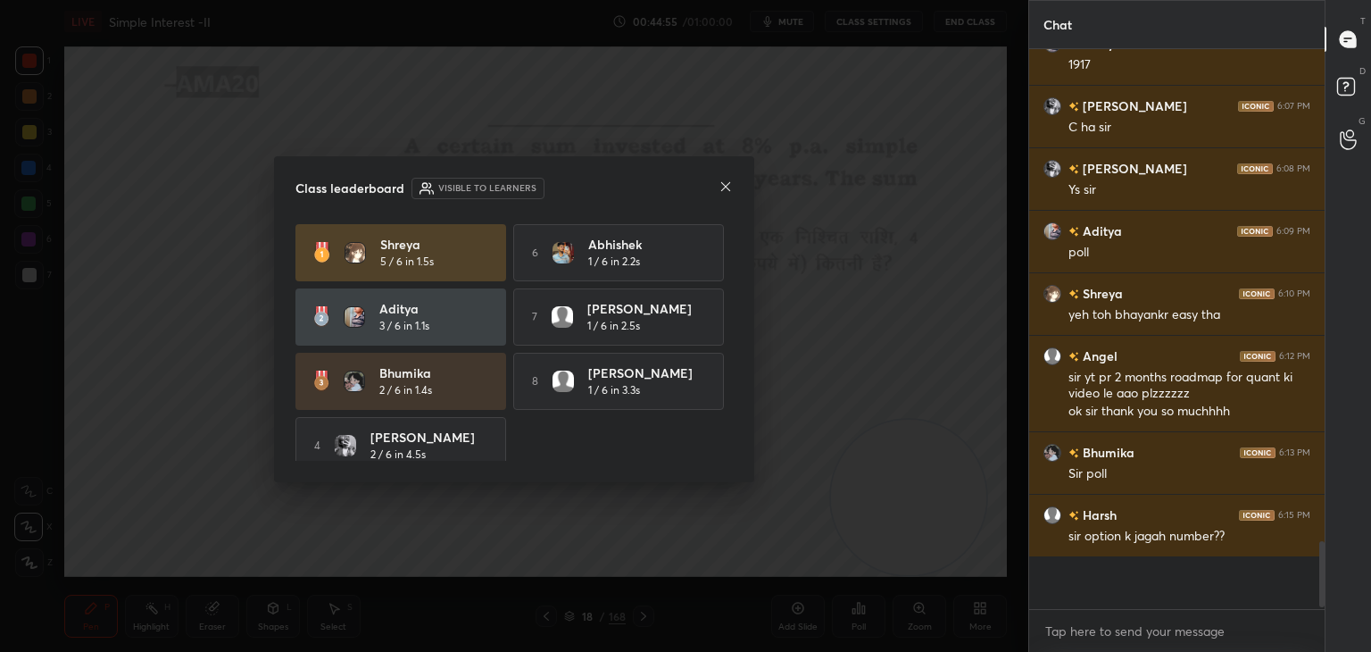
scroll to position [525, 290]
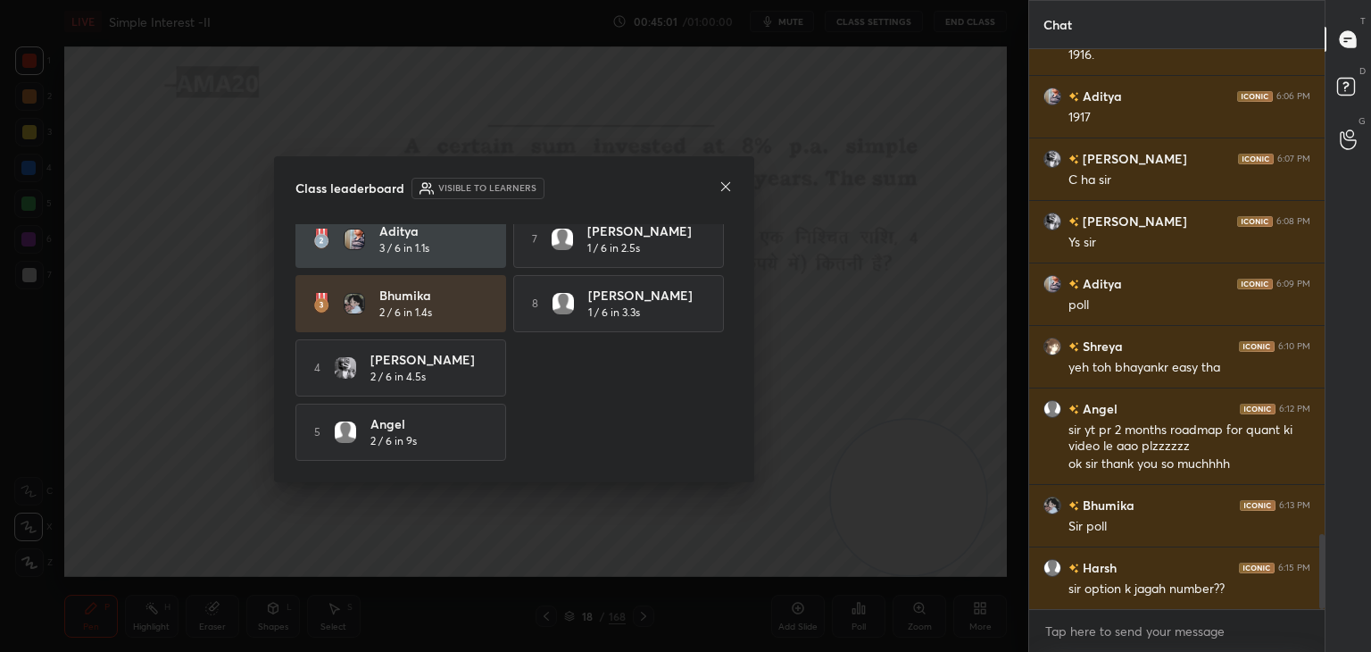
click at [728, 185] on icon at bounding box center [726, 186] width 14 height 14
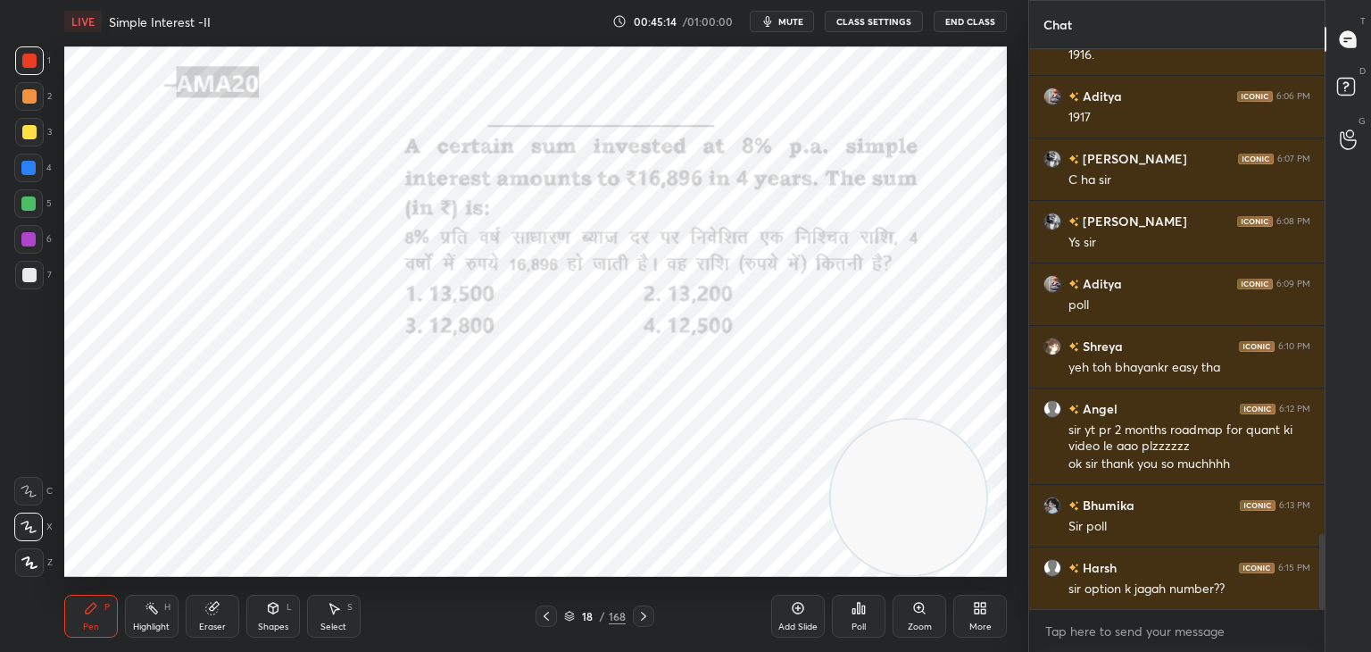
click at [29, 164] on div at bounding box center [28, 168] width 14 height 14
click at [799, 21] on span "mute" at bounding box center [790, 21] width 25 height 12
click at [36, 207] on div at bounding box center [28, 203] width 14 height 14
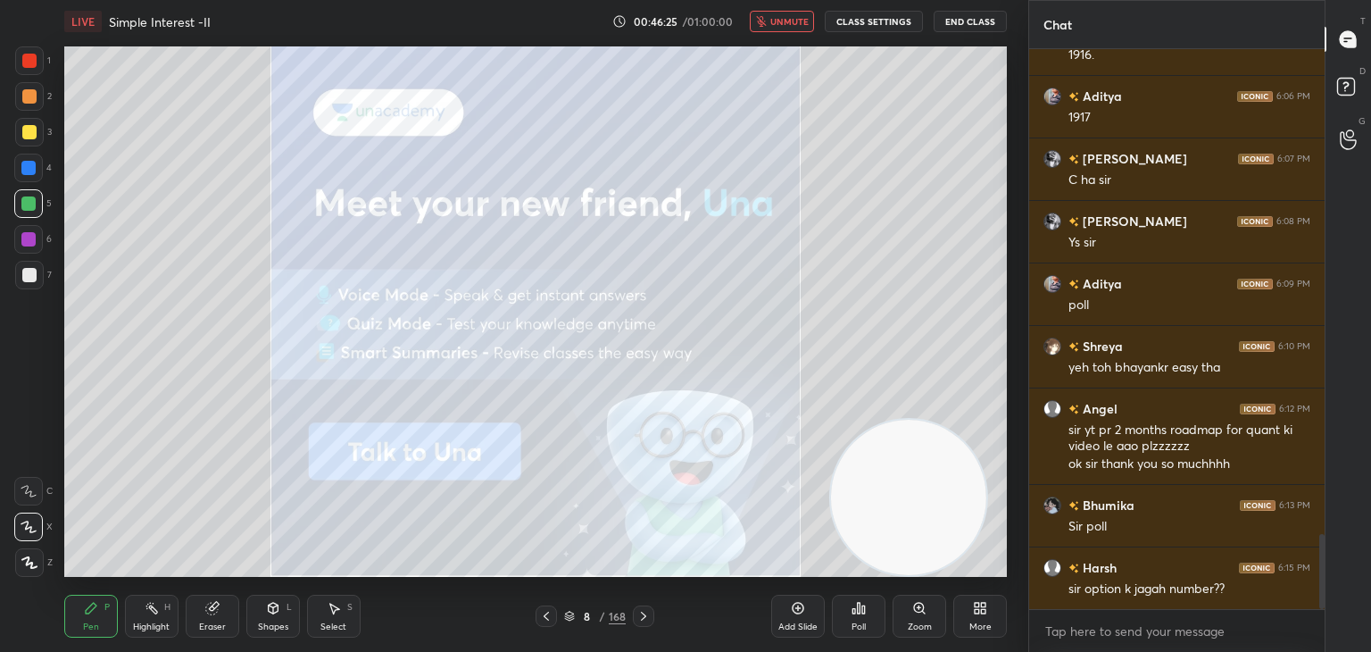
click at [795, 30] on div "LIVE Simple Interest -II 00:46:25 / 01:00:00 unmute CLASS SETTINGS End Class" at bounding box center [535, 21] width 943 height 43
click at [795, 30] on button "unmute" at bounding box center [782, 21] width 64 height 21
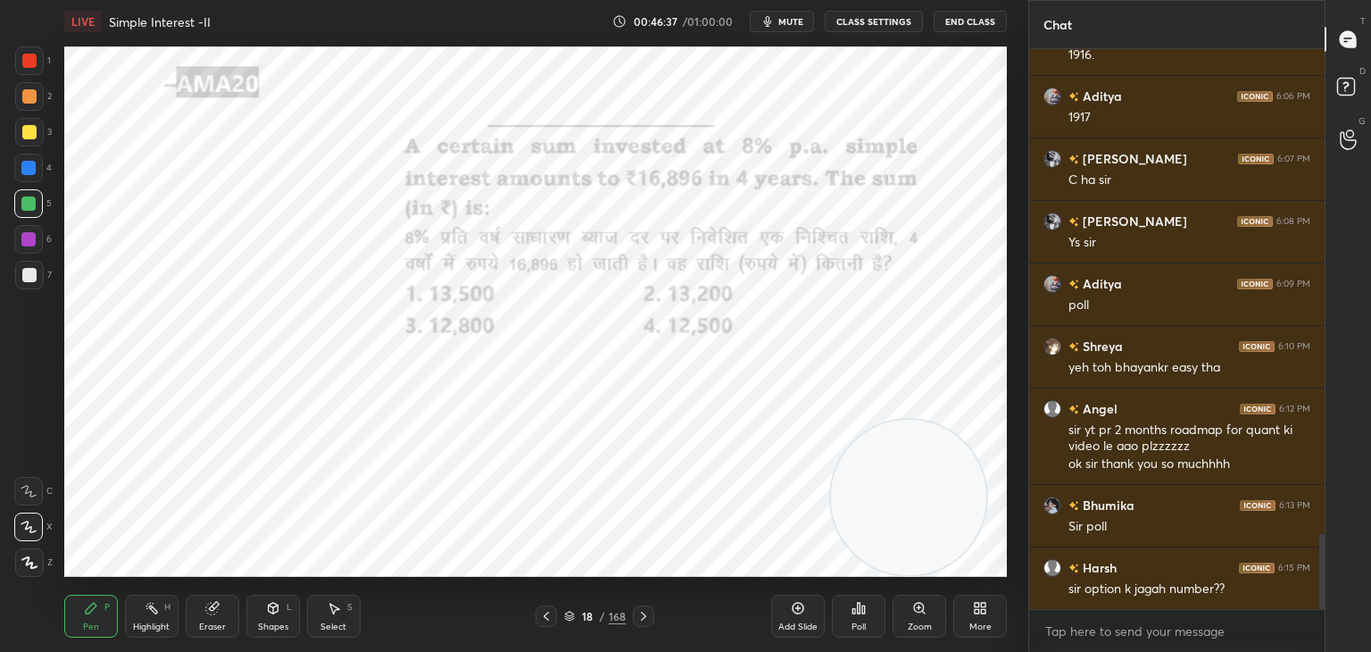
click at [211, 622] on div "Eraser" at bounding box center [212, 626] width 27 height 9
click at [37, 570] on div "Erase all" at bounding box center [28, 562] width 29 height 29
click at [86, 613] on icon at bounding box center [91, 608] width 11 height 11
click at [30, 68] on div at bounding box center [29, 61] width 14 height 14
click at [25, 174] on div at bounding box center [28, 168] width 14 height 14
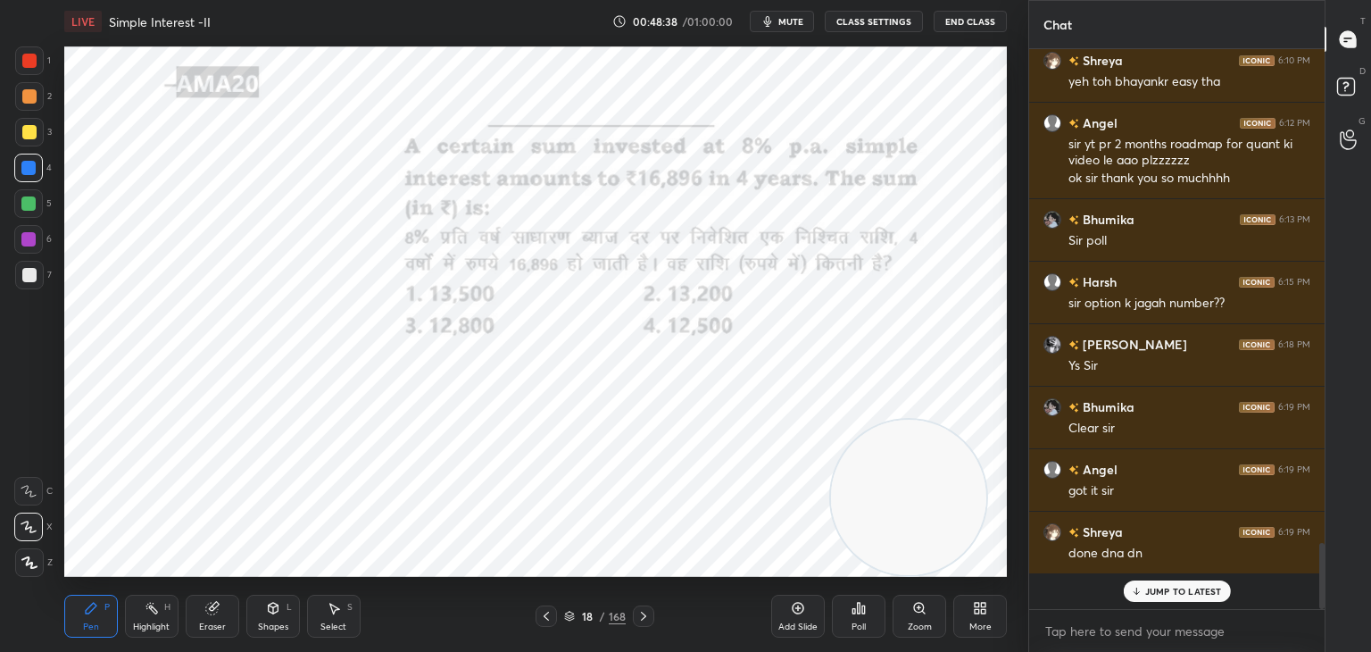
scroll to position [3896, 0]
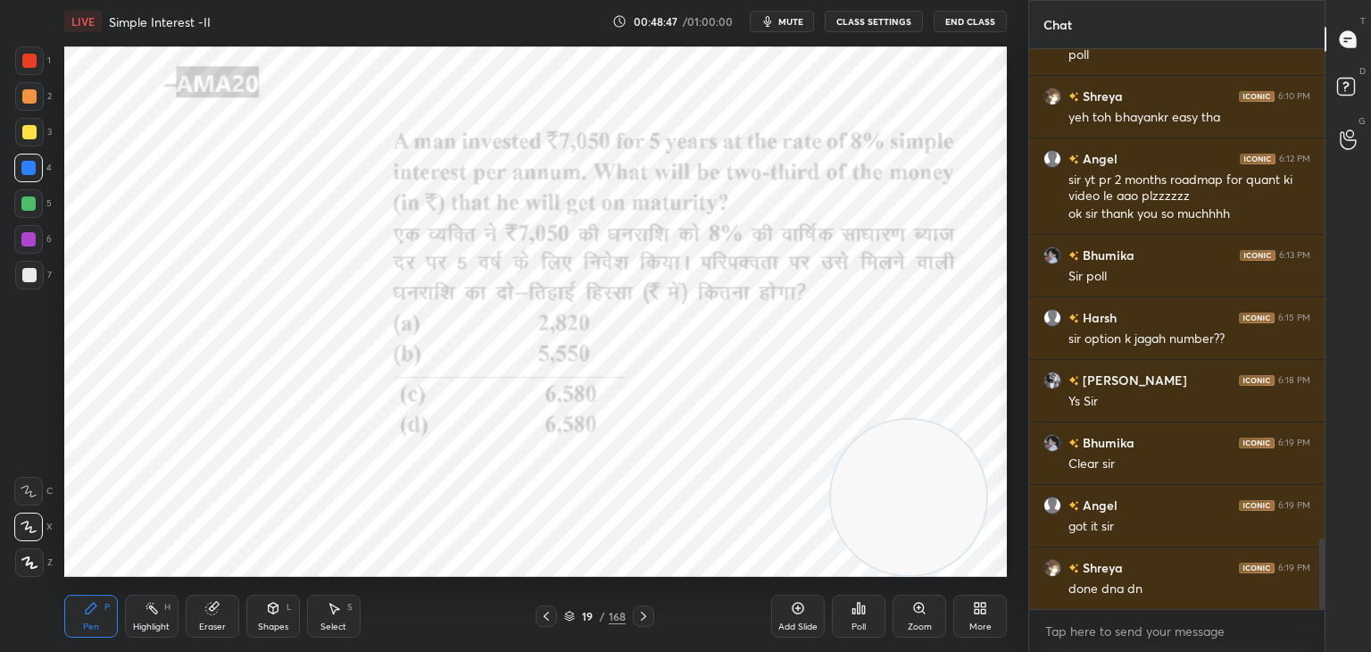
click at [25, 66] on div at bounding box center [29, 61] width 14 height 14
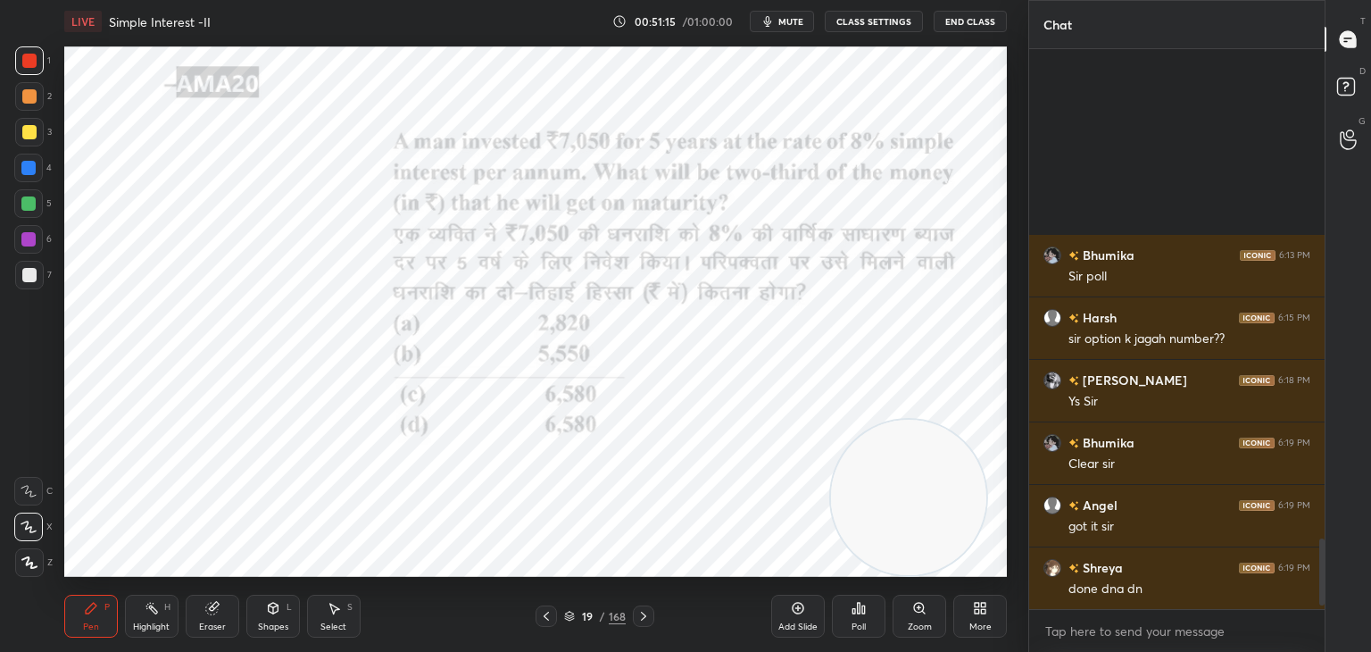
scroll to position [4146, 0]
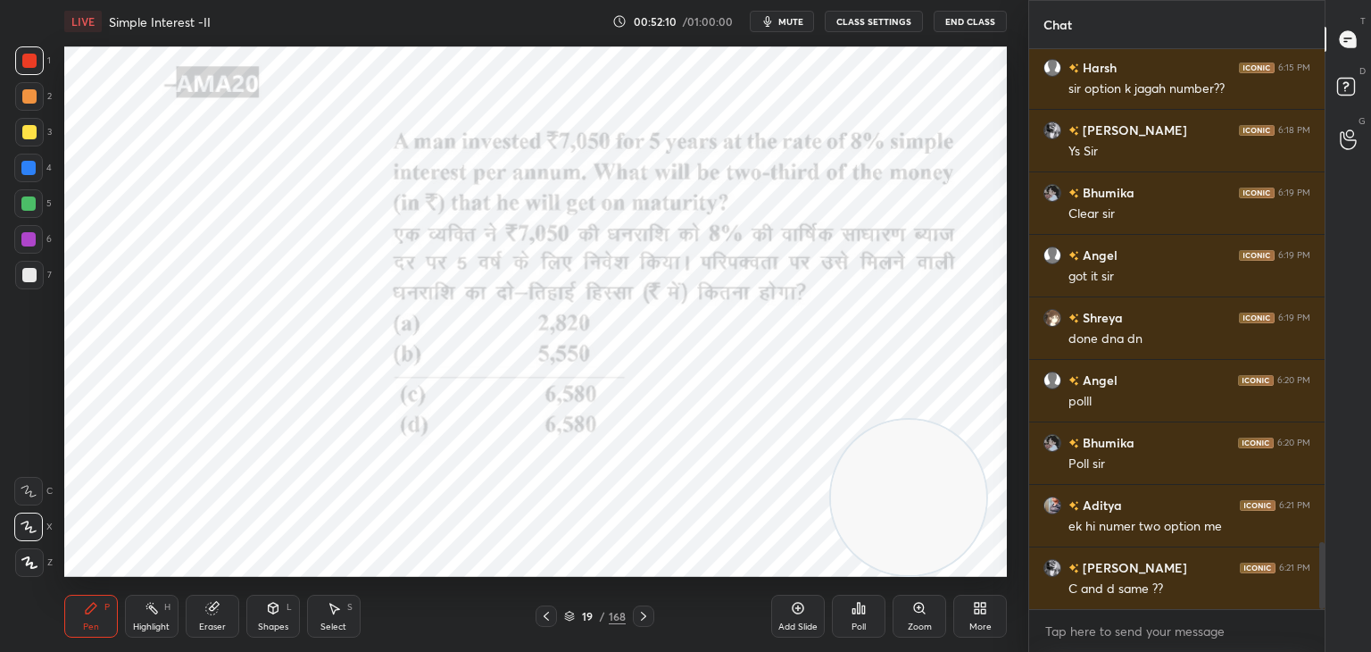
click at [871, 623] on div "Poll" at bounding box center [859, 616] width 54 height 43
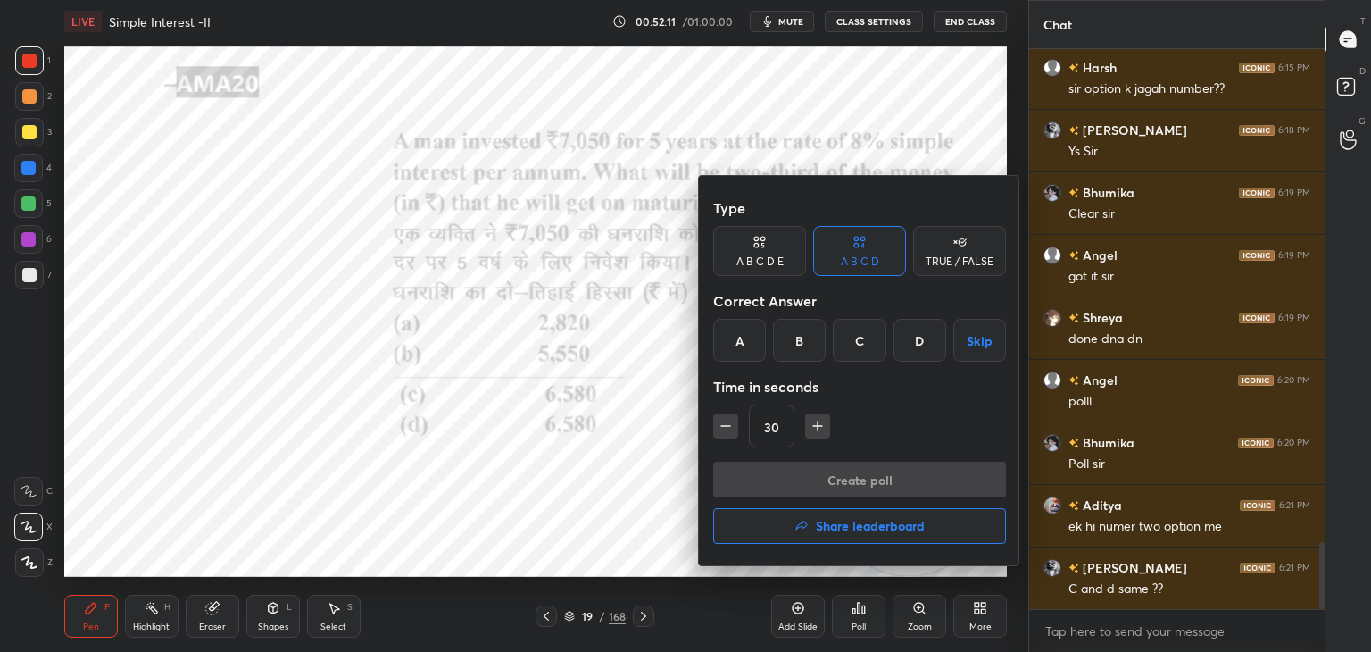
click at [850, 344] on div "C" at bounding box center [859, 340] width 53 height 43
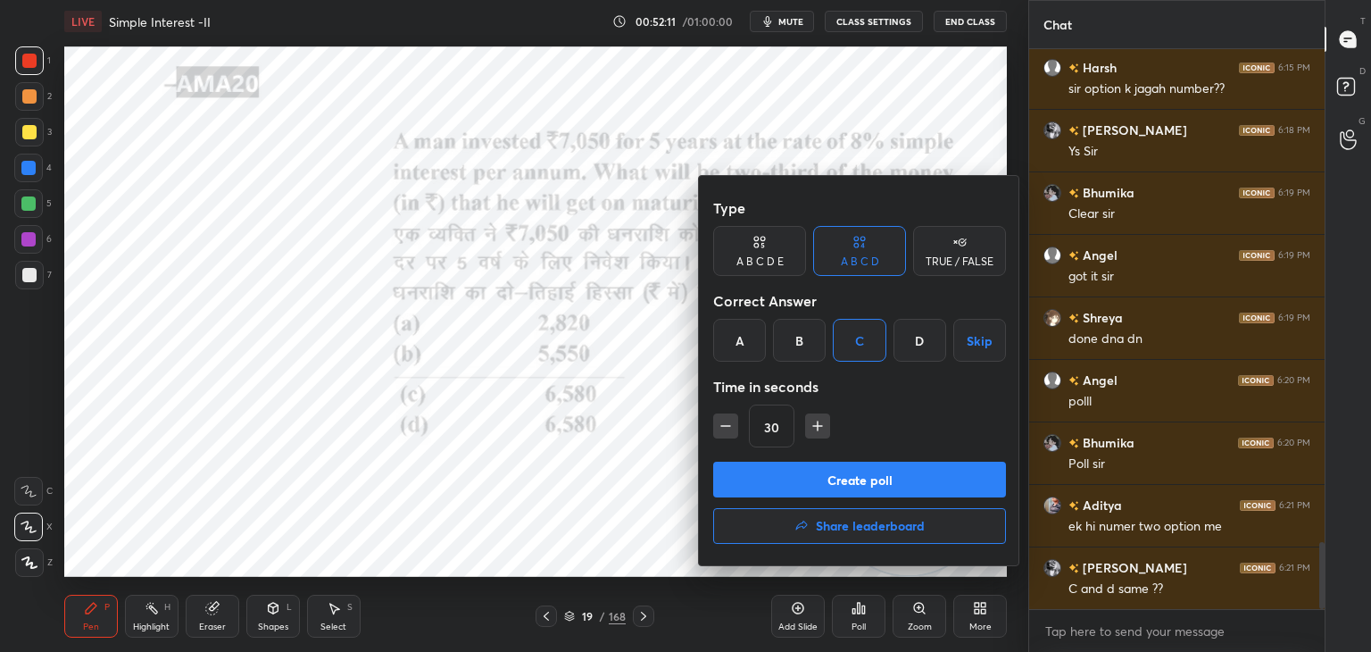
click at [850, 478] on button "Create poll" at bounding box center [859, 480] width 293 height 36
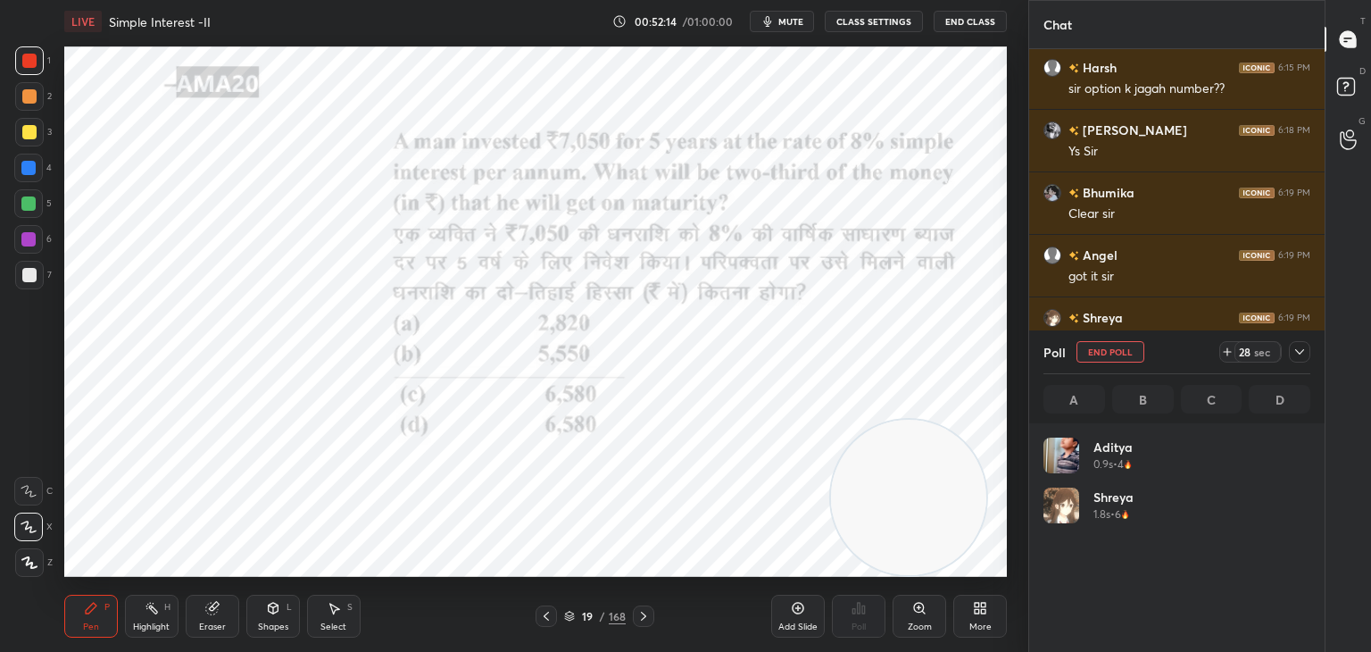
scroll to position [209, 262]
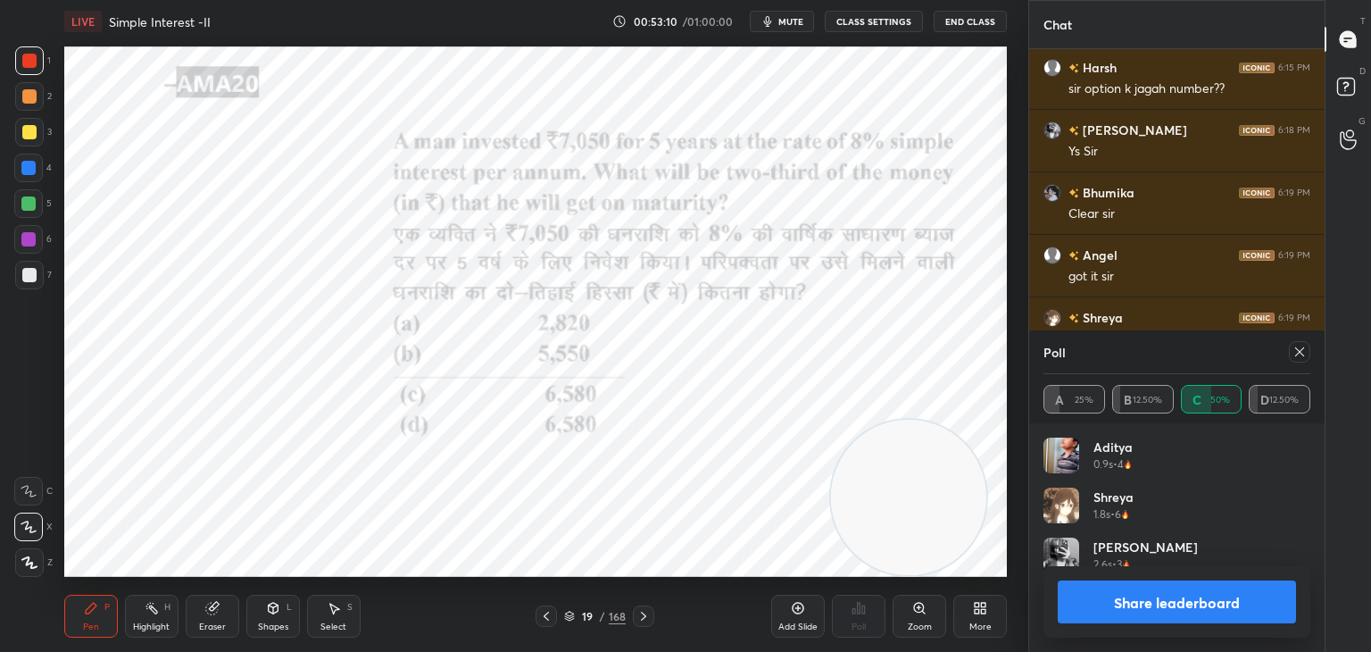
click at [1084, 600] on button "Share leaderboard" at bounding box center [1177, 601] width 238 height 43
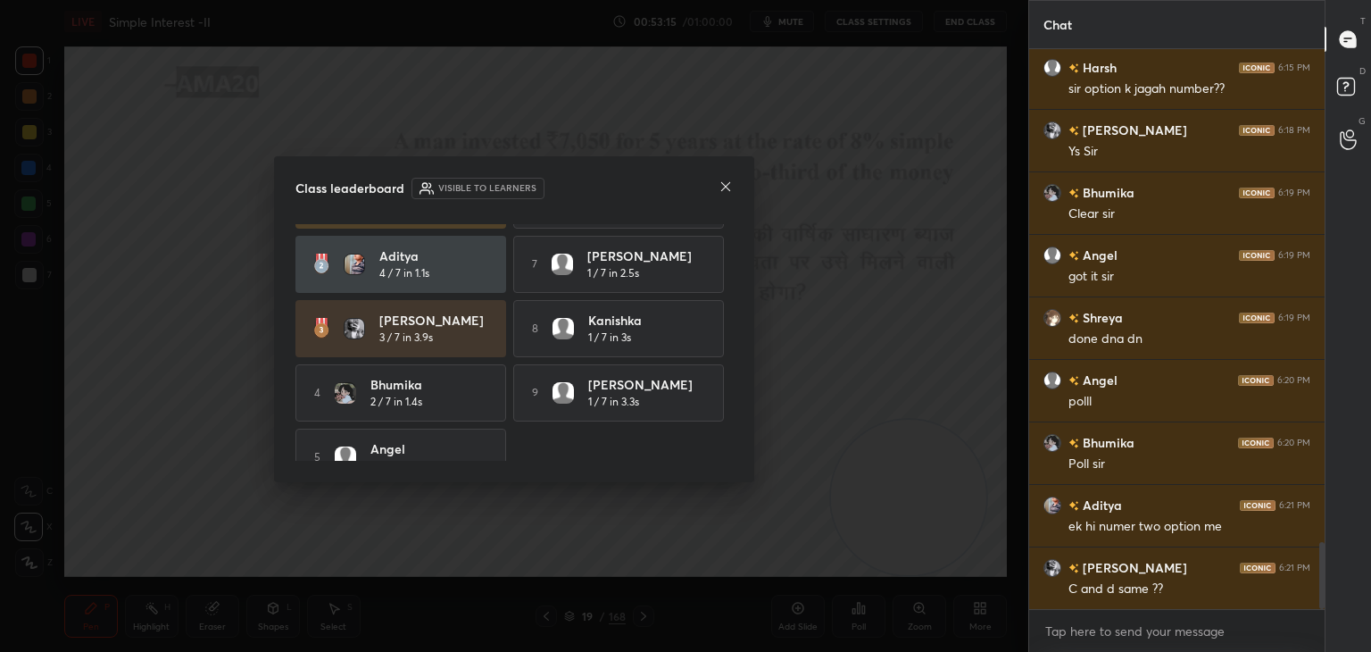
scroll to position [59, 0]
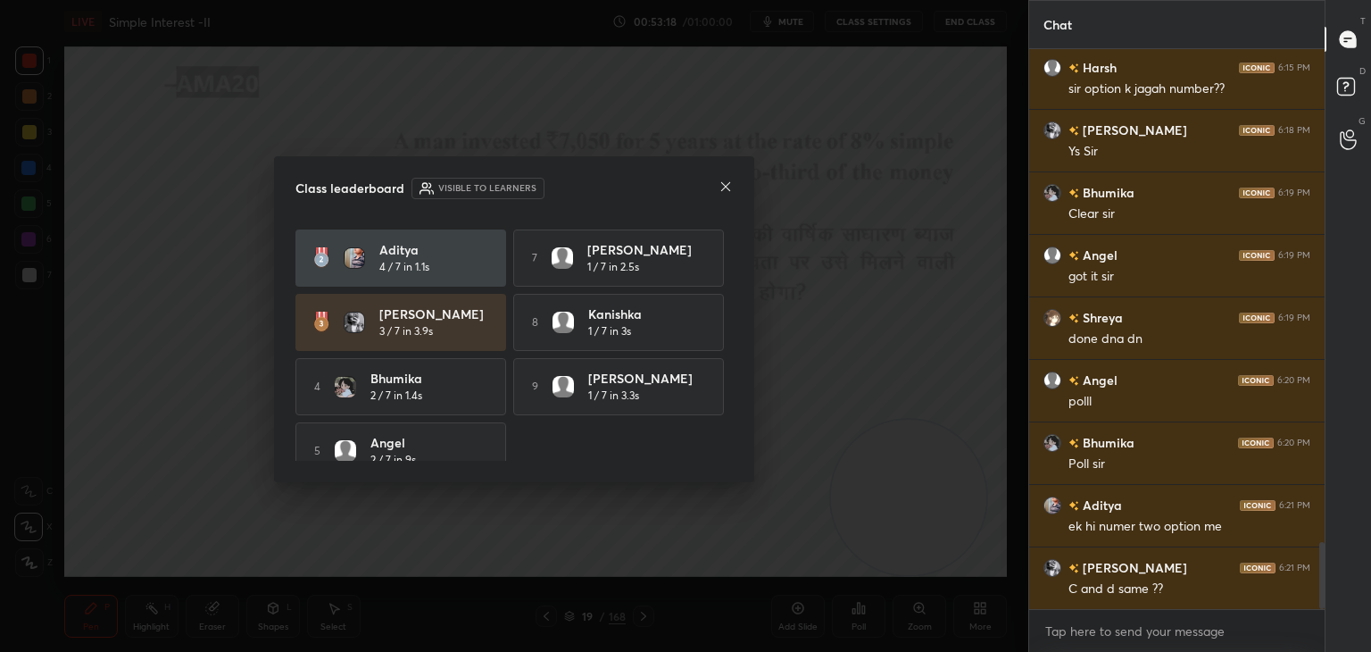
click at [726, 183] on icon at bounding box center [726, 186] width 14 height 14
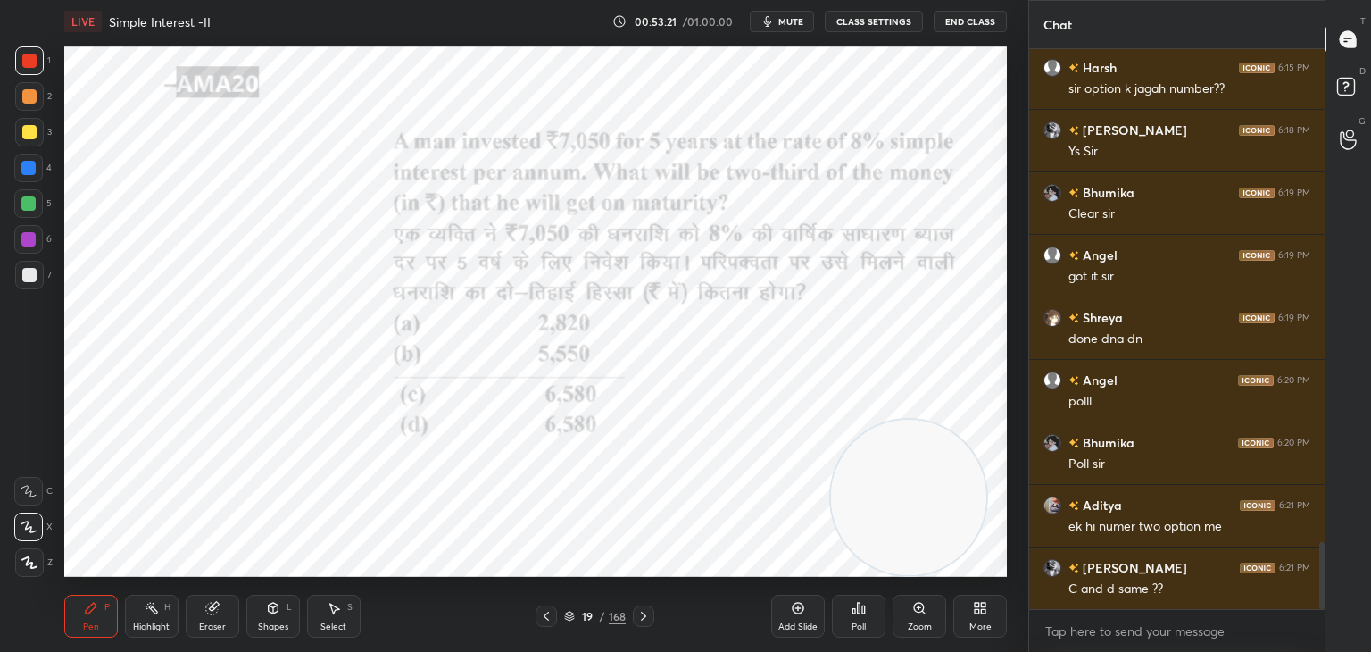
click at [36, 66] on div at bounding box center [29, 61] width 14 height 14
click at [216, 587] on div "Pen P Highlight H Eraser Shapes L Select S 19 / 168 Add Slide Poll Zoom More" at bounding box center [535, 615] width 943 height 71
click at [207, 614] on icon at bounding box center [212, 608] width 14 height 14
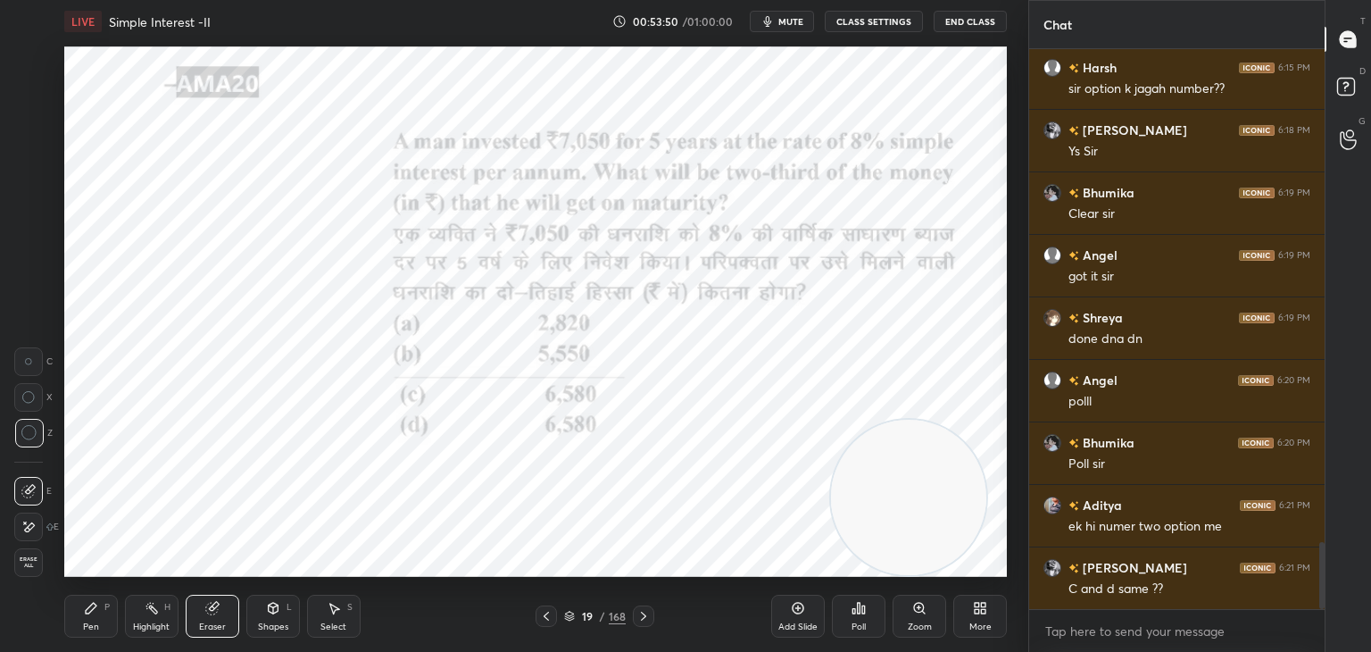
click at [85, 619] on div "Pen P" at bounding box center [91, 616] width 54 height 43
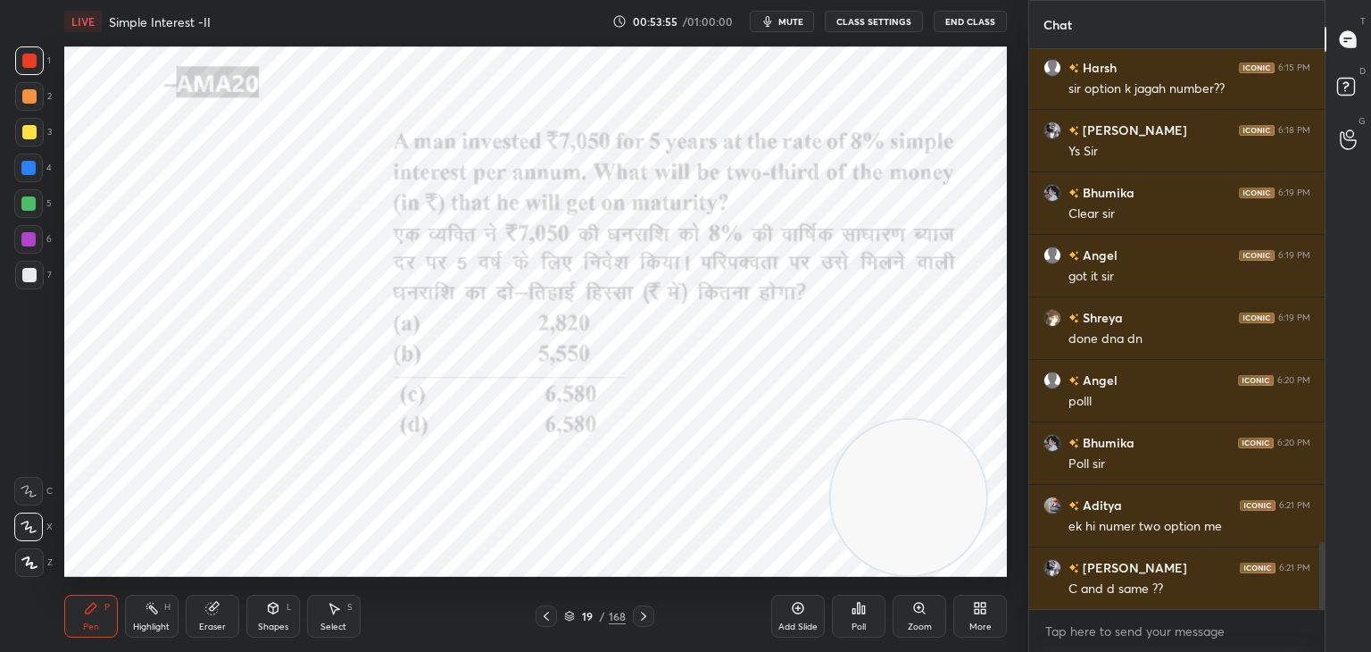
scroll to position [4208, 0]
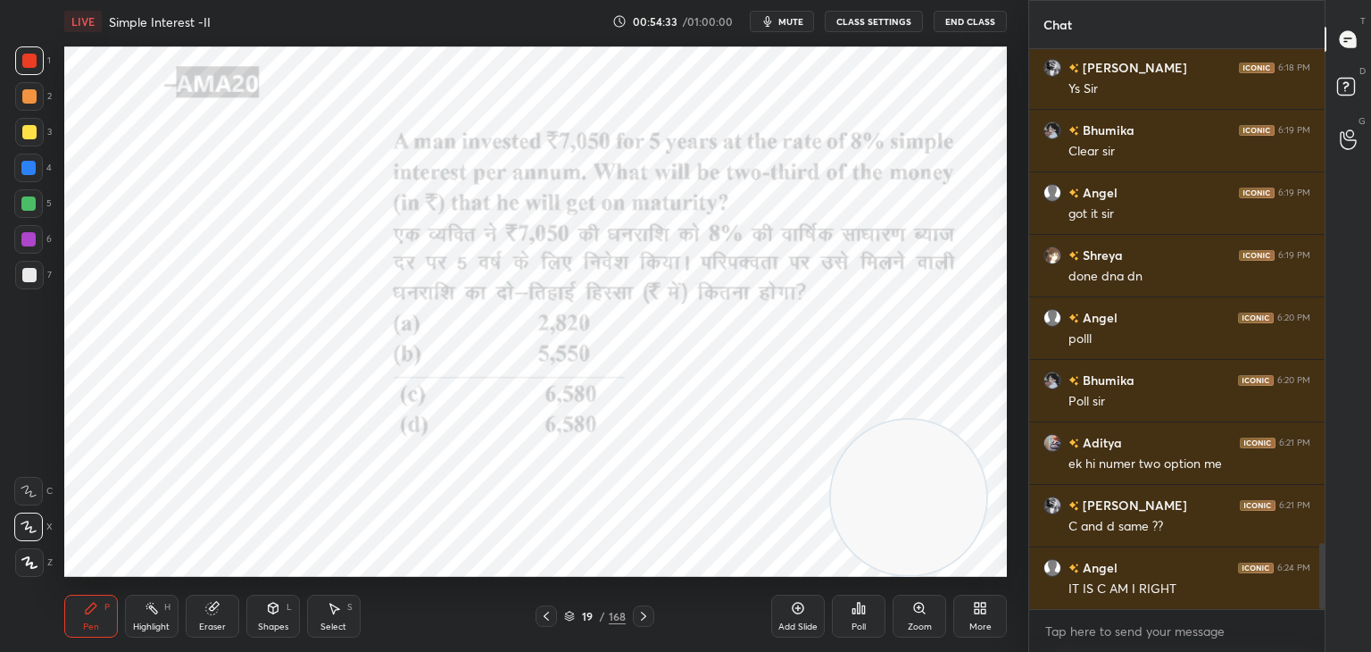
click at [28, 172] on div at bounding box center [28, 168] width 14 height 14
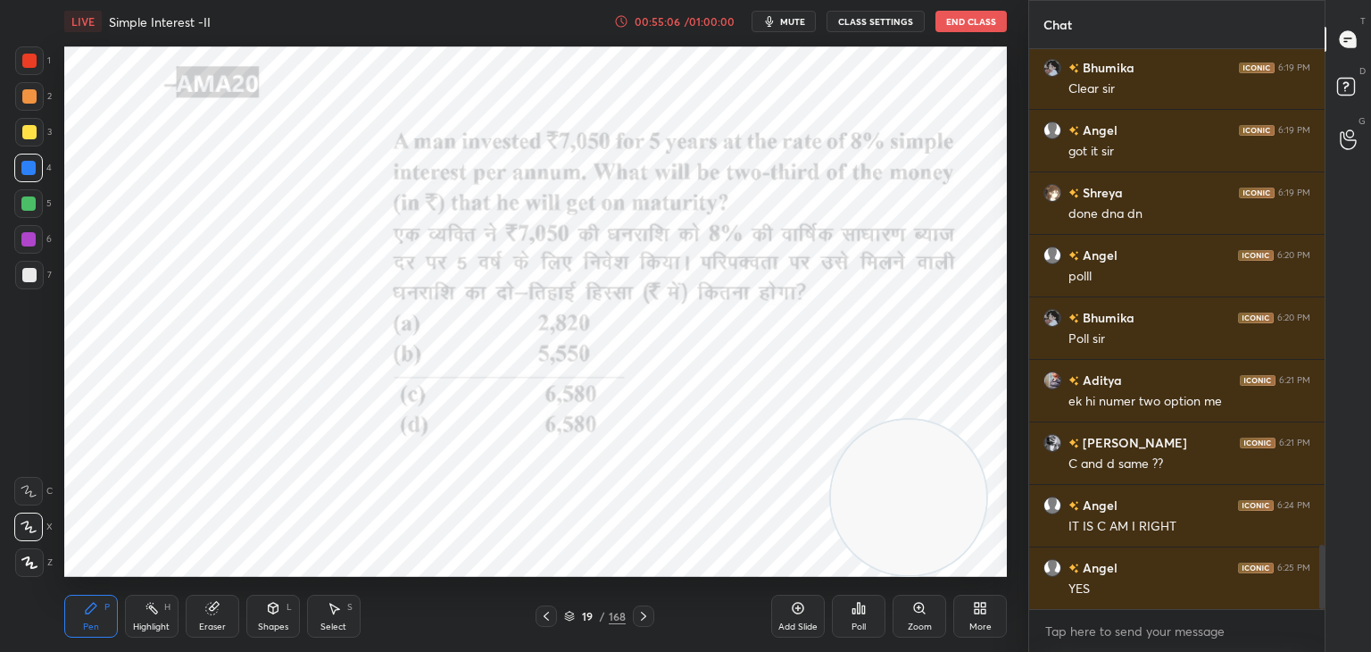
scroll to position [4333, 0]
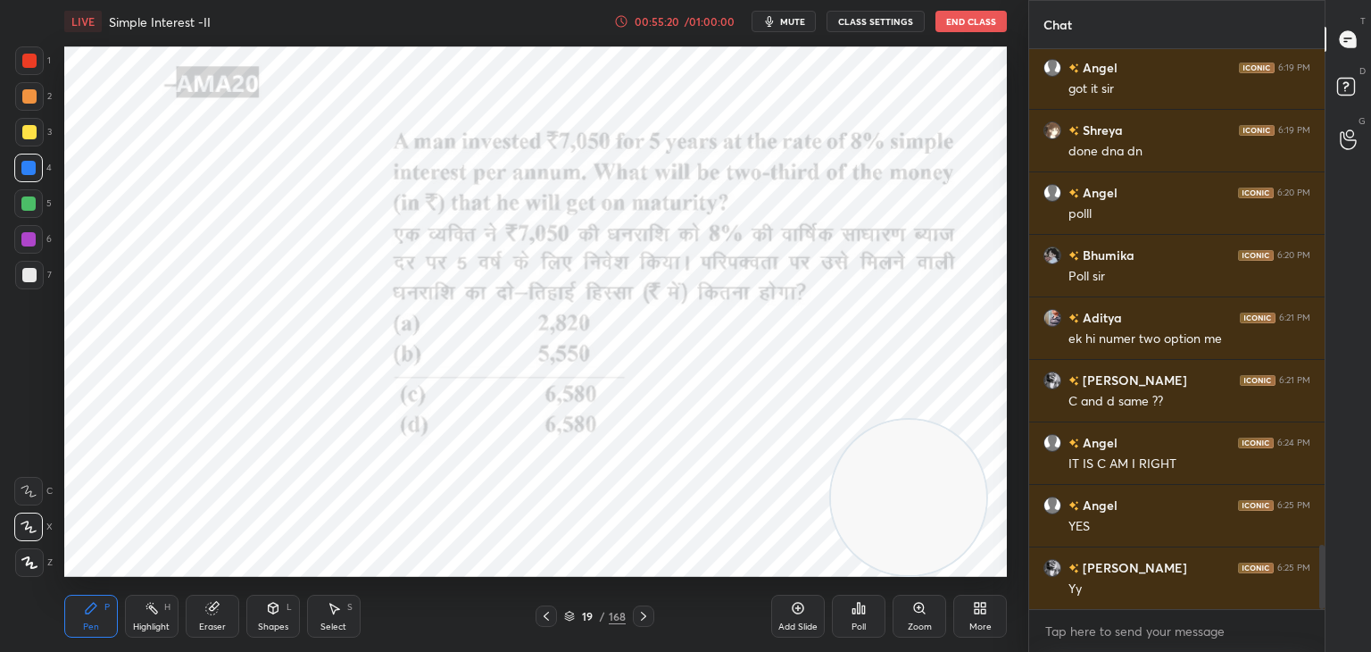
click at [31, 209] on div at bounding box center [28, 203] width 14 height 14
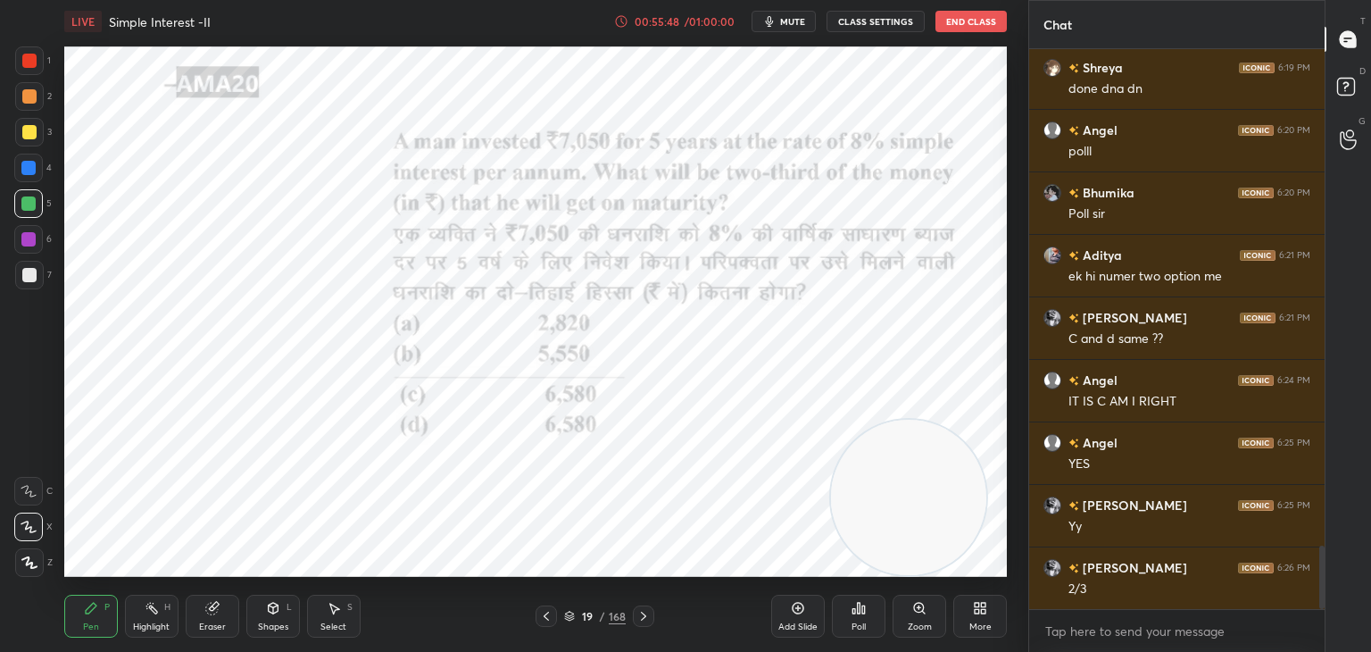
scroll to position [4458, 0]
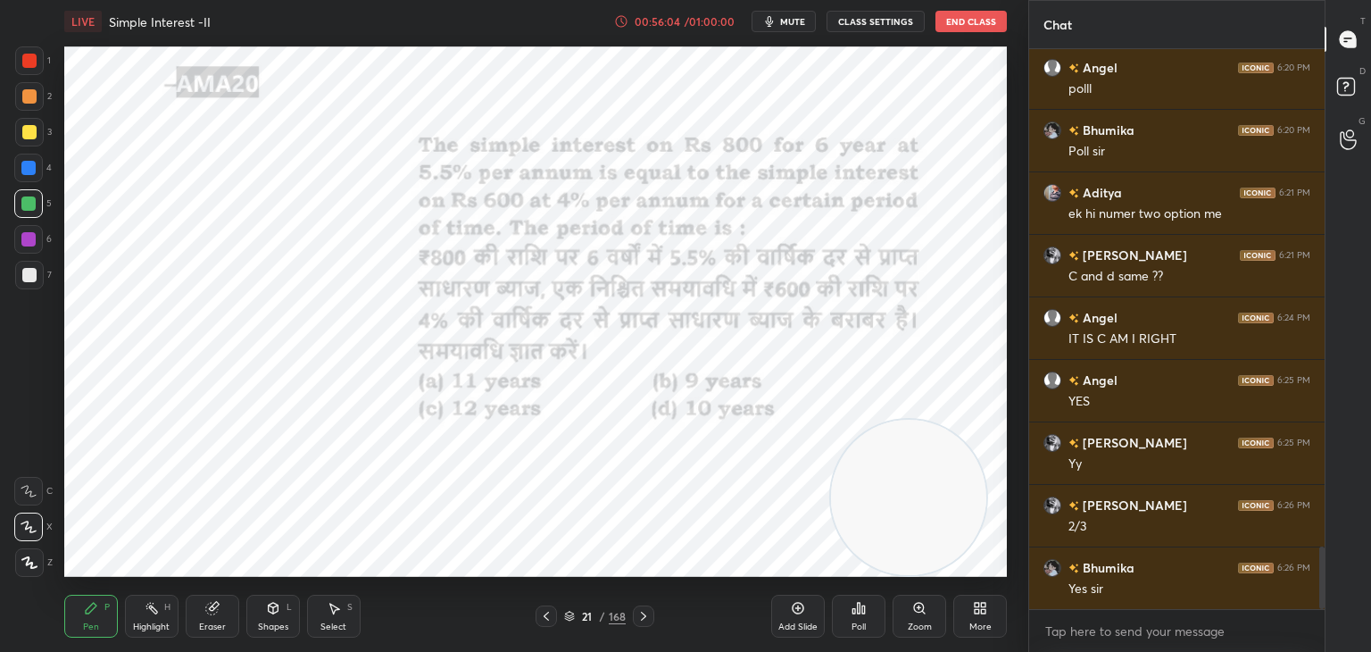
click at [39, 59] on div at bounding box center [29, 60] width 29 height 29
click at [855, 614] on icon at bounding box center [859, 608] width 14 height 14
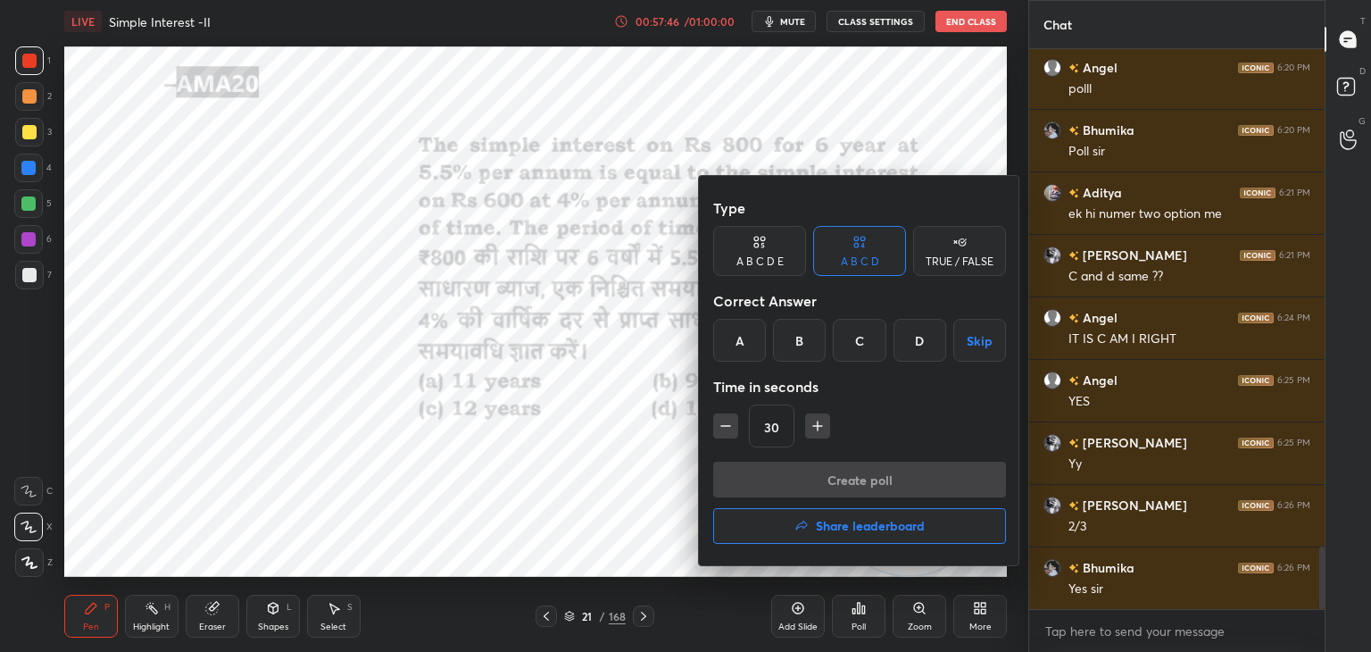
click at [748, 340] on div "A" at bounding box center [739, 340] width 53 height 43
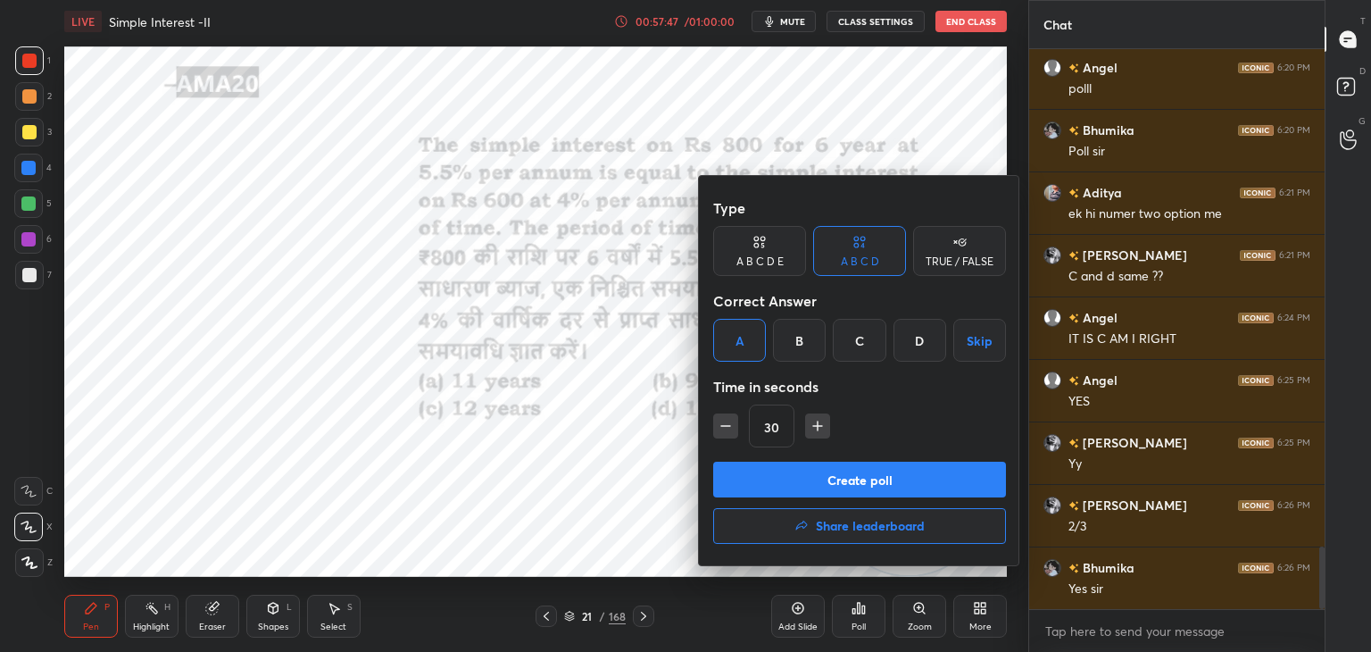
click at [795, 479] on button "Create poll" at bounding box center [859, 480] width 293 height 36
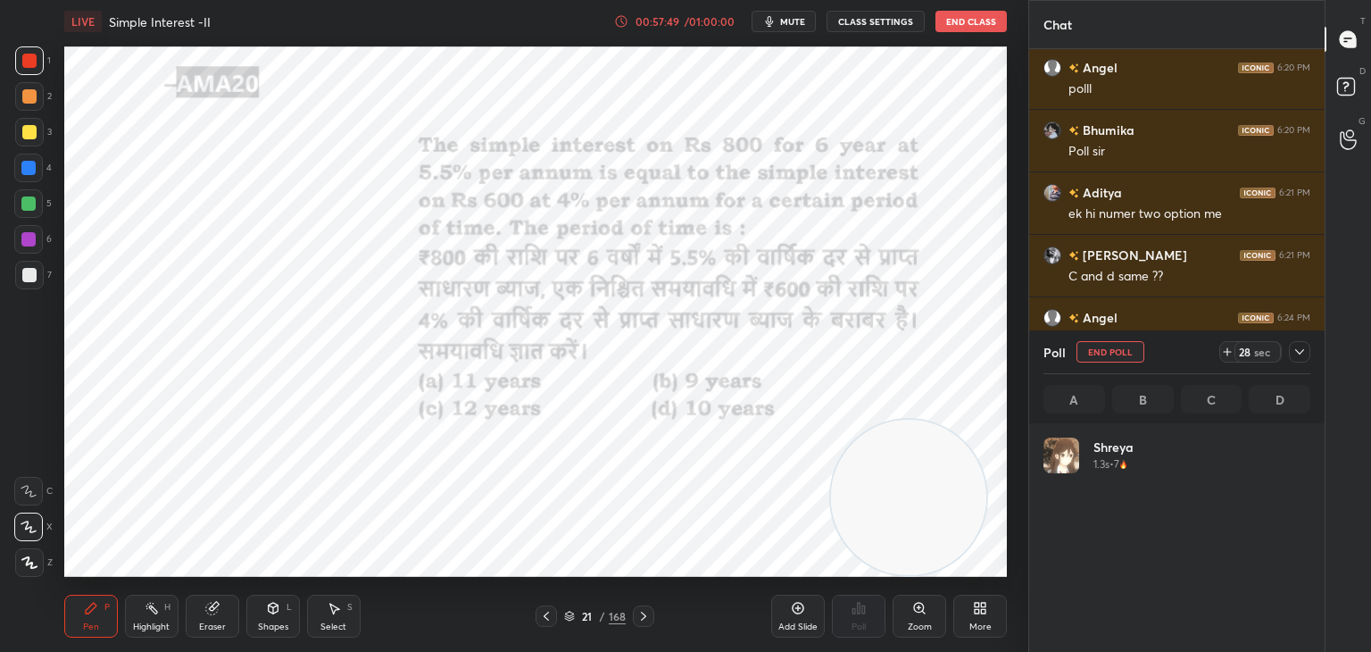
scroll to position [209, 262]
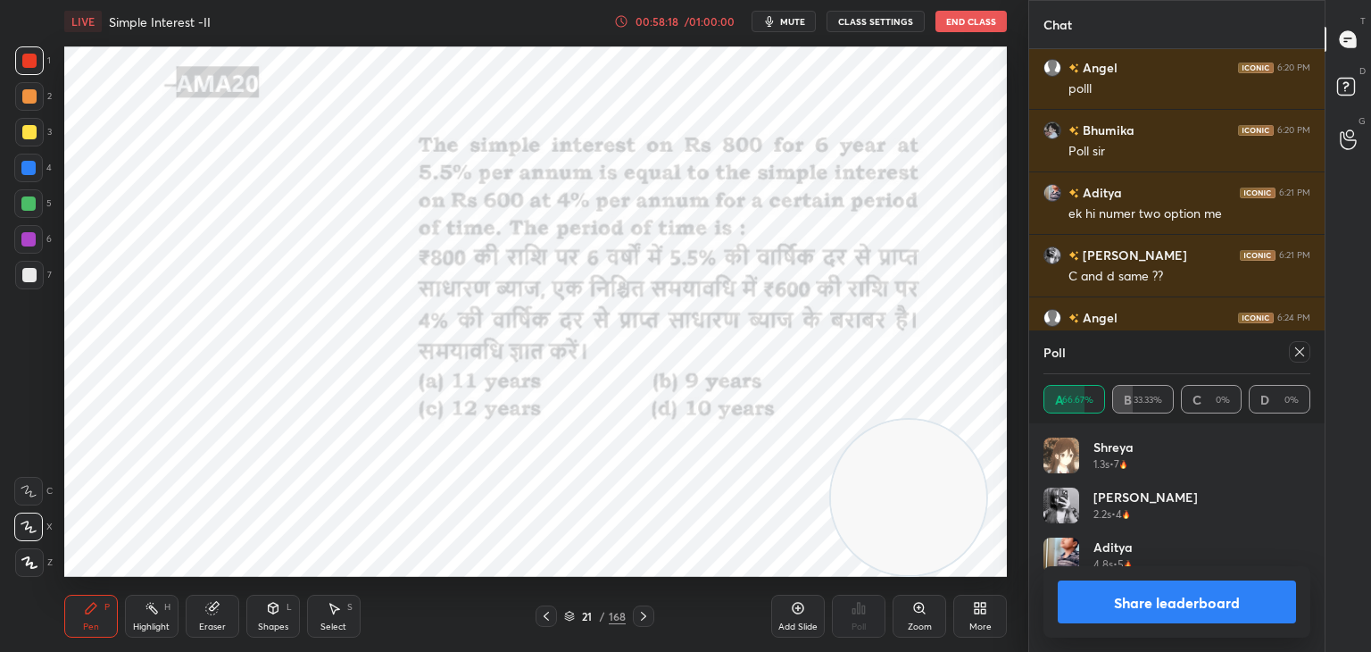
click at [1111, 597] on button "Share leaderboard" at bounding box center [1177, 601] width 238 height 43
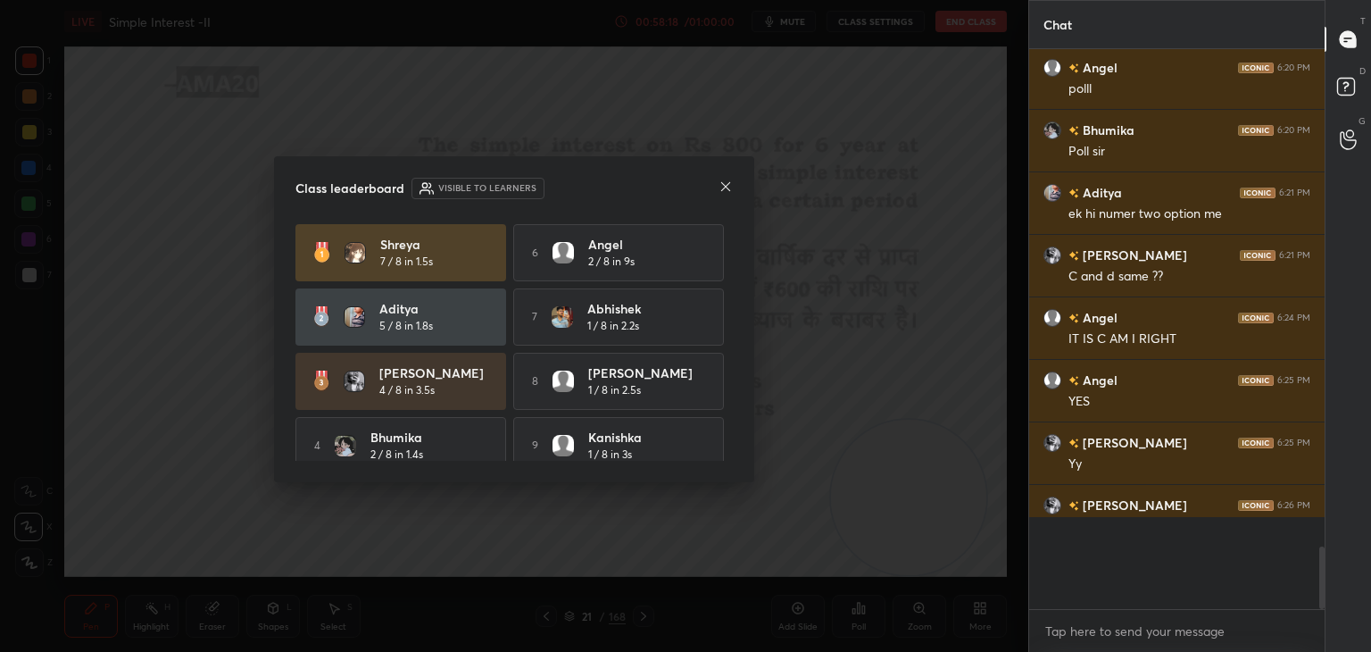
scroll to position [591, 290]
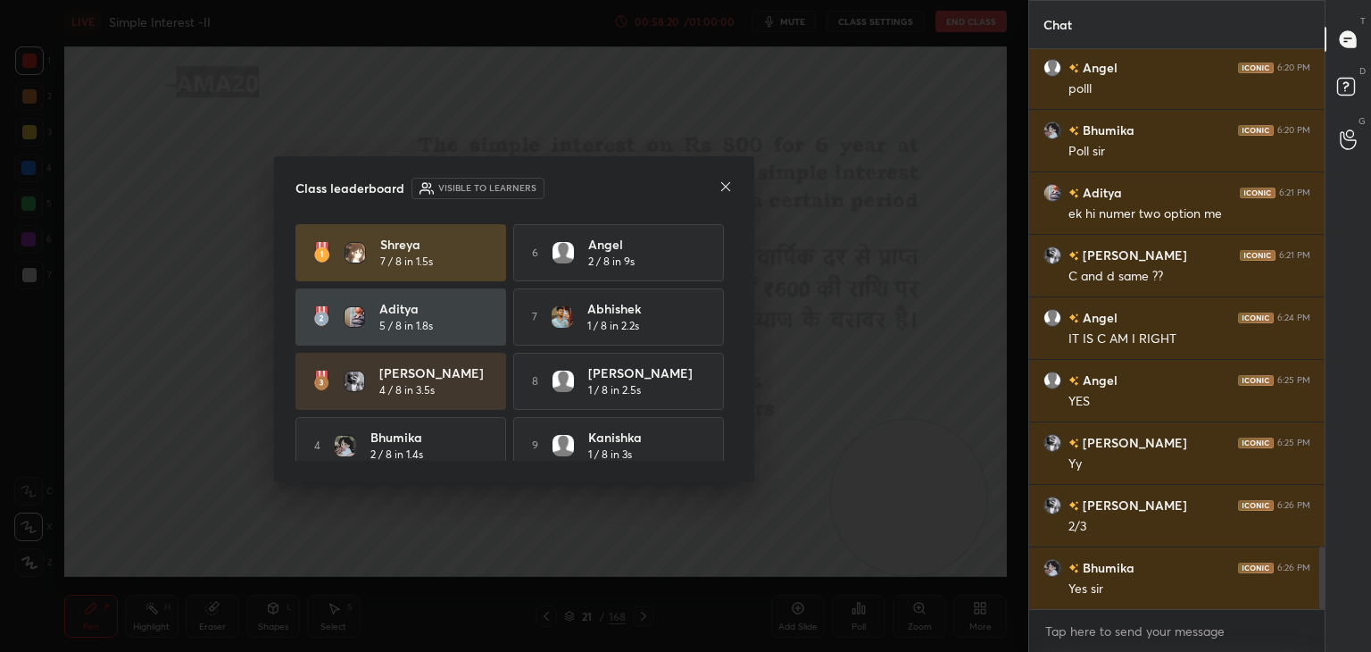
click at [729, 192] on icon at bounding box center [726, 186] width 14 height 14
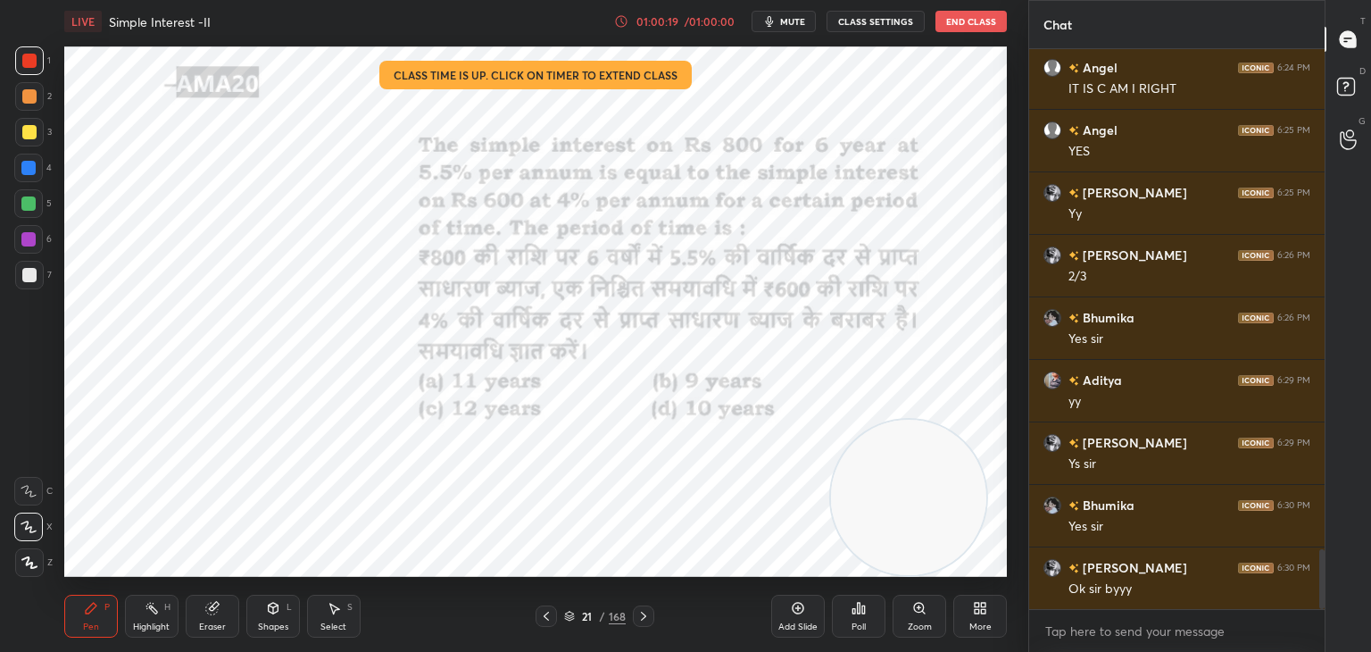
scroll to position [4771, 0]
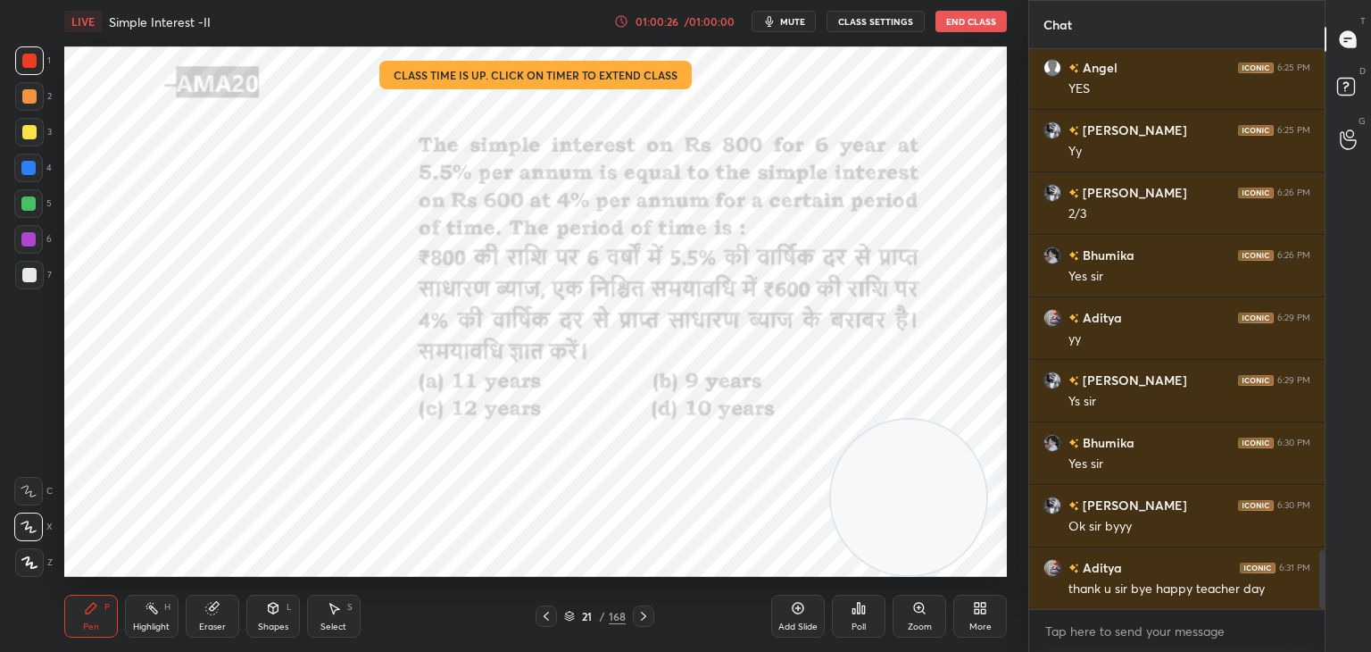
click at [964, 24] on button "End Class" at bounding box center [971, 21] width 71 height 21
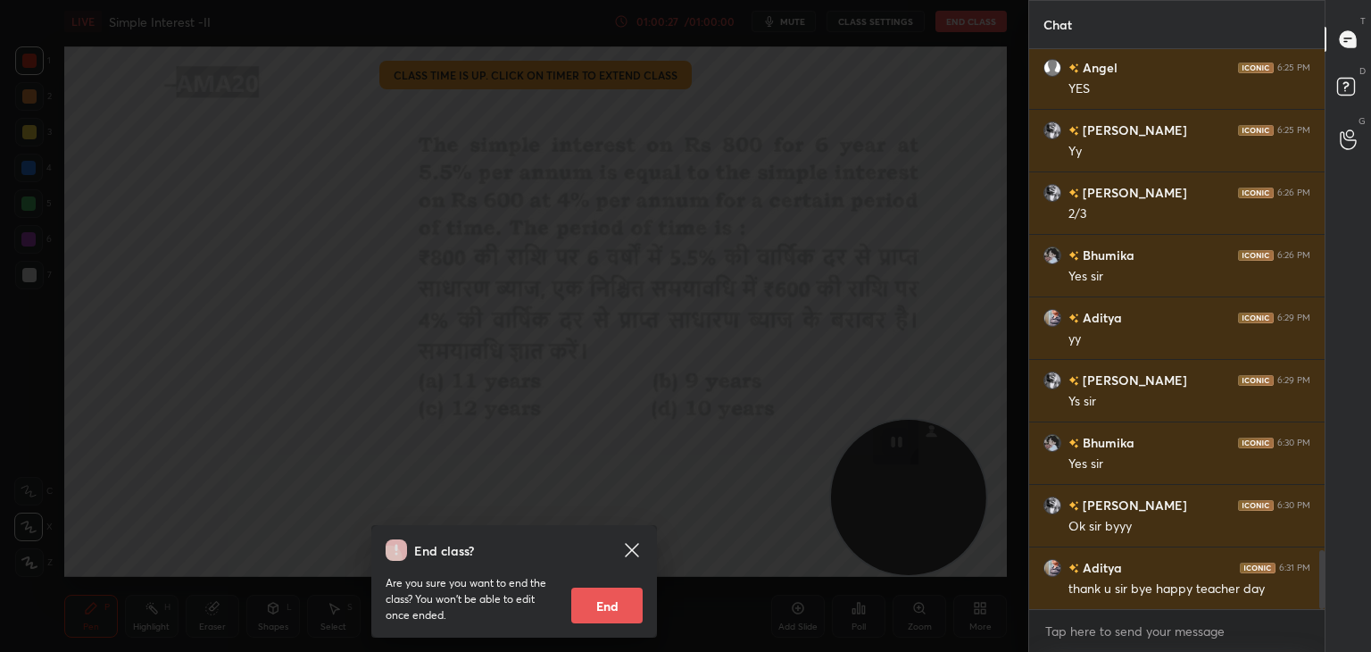
click at [616, 604] on button "End" at bounding box center [606, 605] width 71 height 36
type textarea "x"
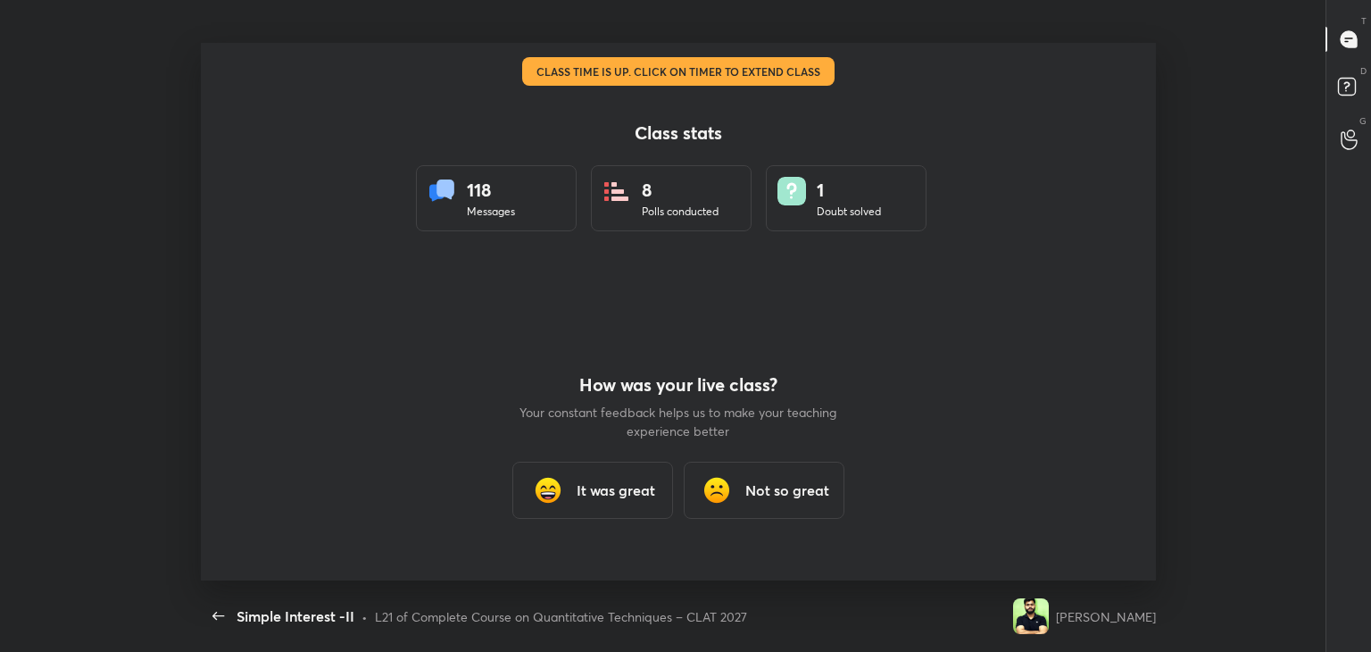
scroll to position [0, 0]
